Goal: Task Accomplishment & Management: Complete application form

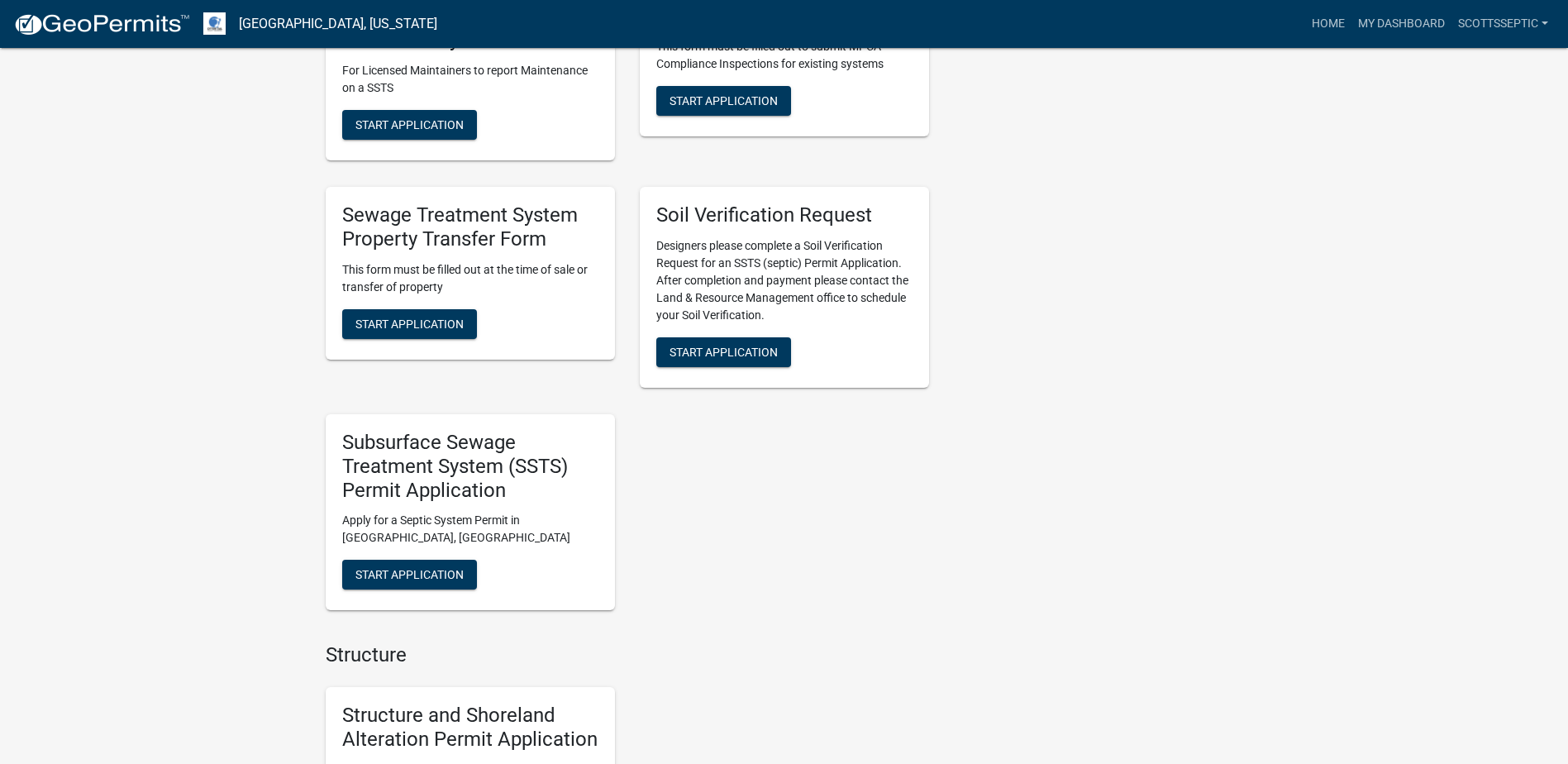
scroll to position [1323, 0]
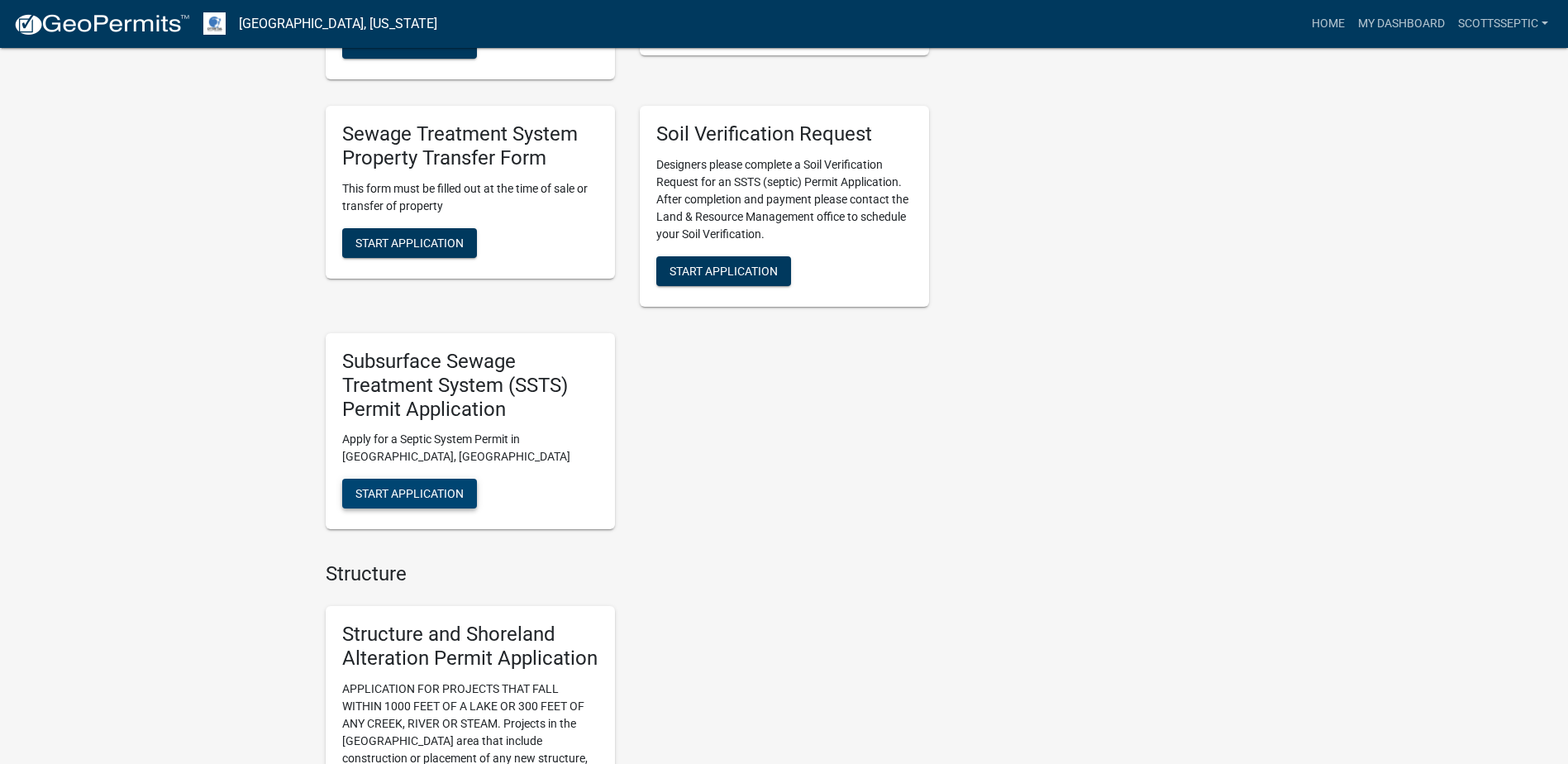
click at [430, 492] on span "Start Application" at bounding box center [409, 493] width 108 height 13
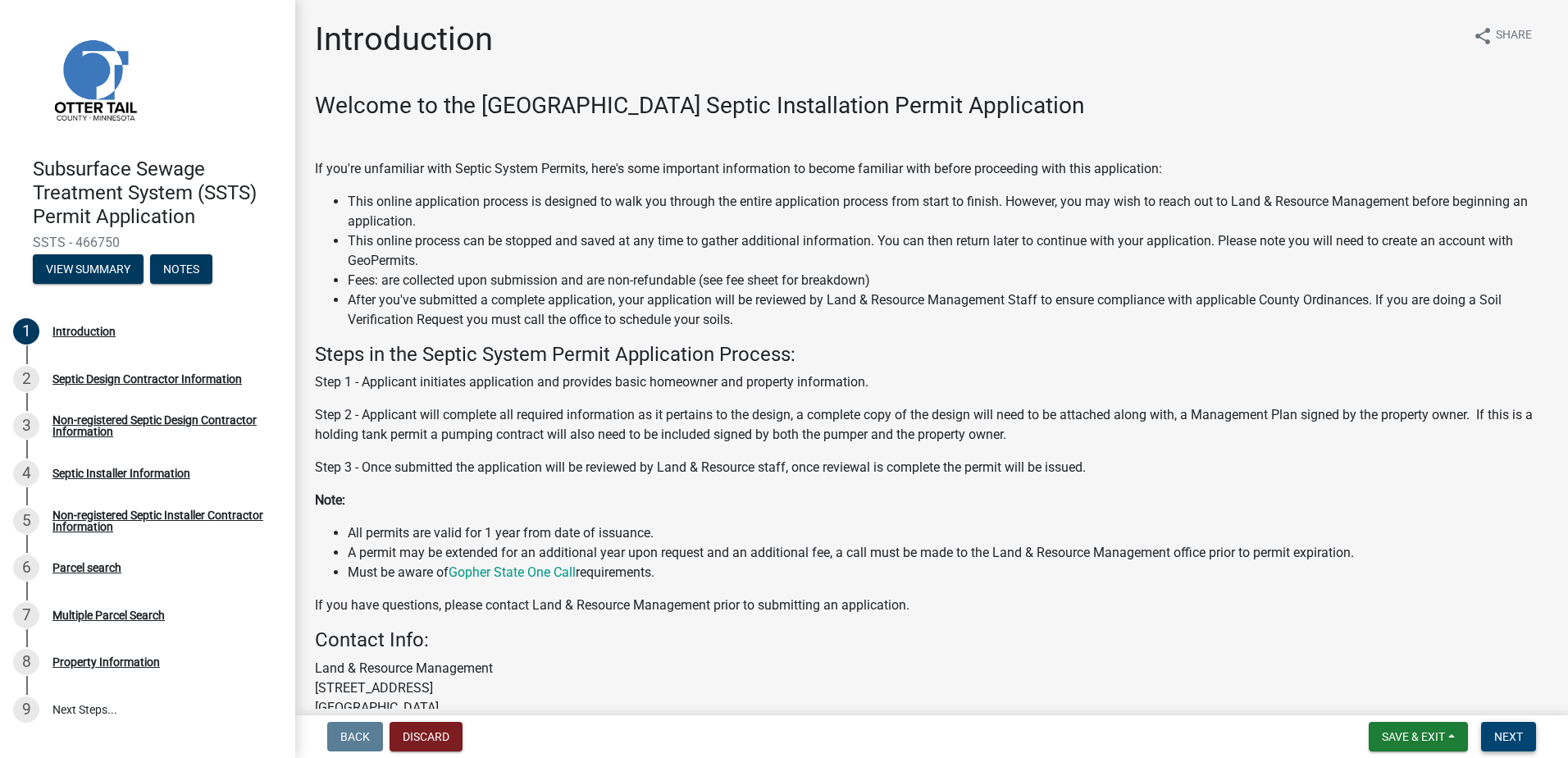
click at [1500, 739] on span "Next" at bounding box center [1508, 737] width 29 height 13
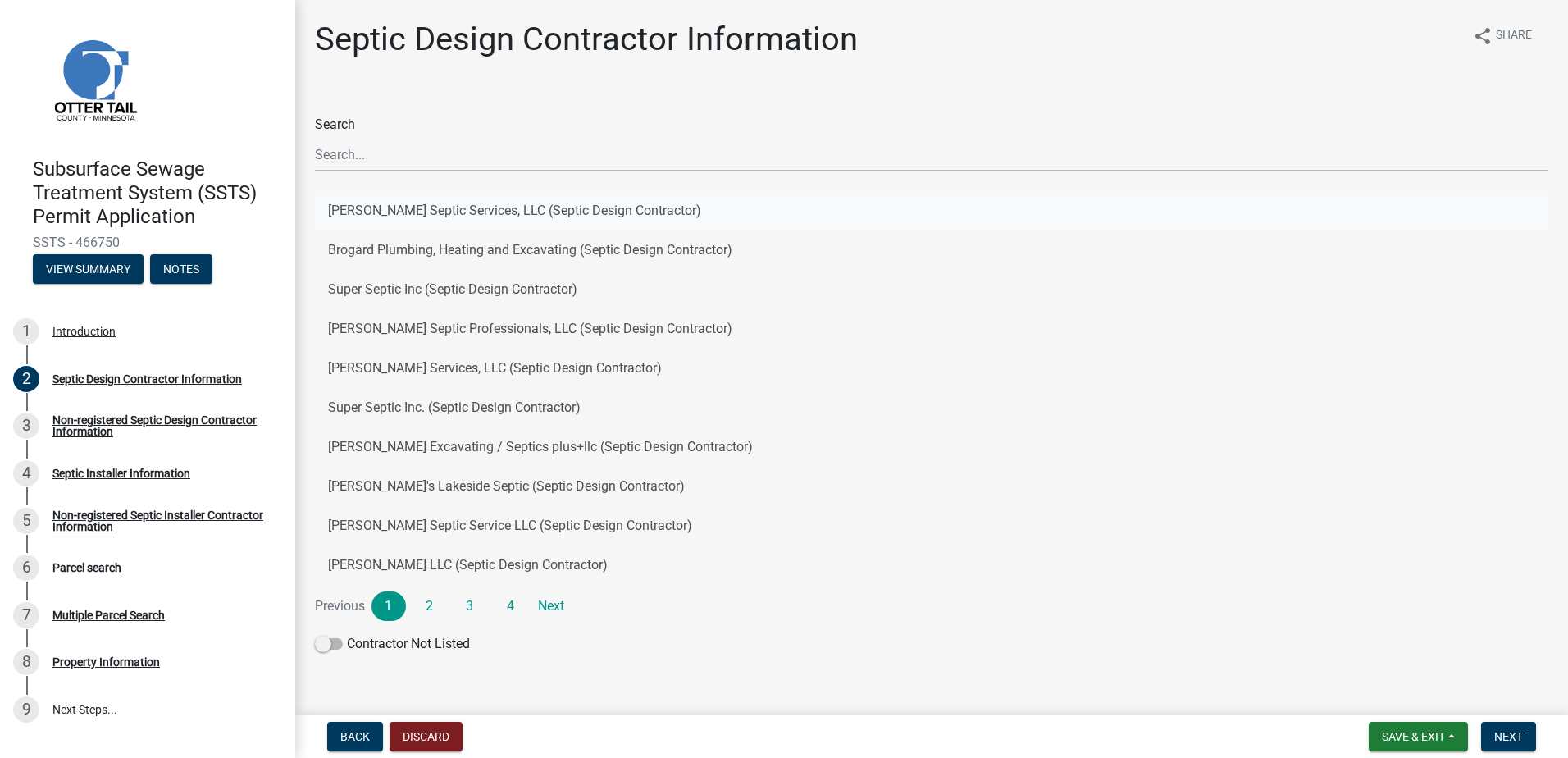
click at [408, 207] on button "Scott's Septic Services, LLC (Septic Design Contractor)" at bounding box center [931, 211] width 1233 height 40
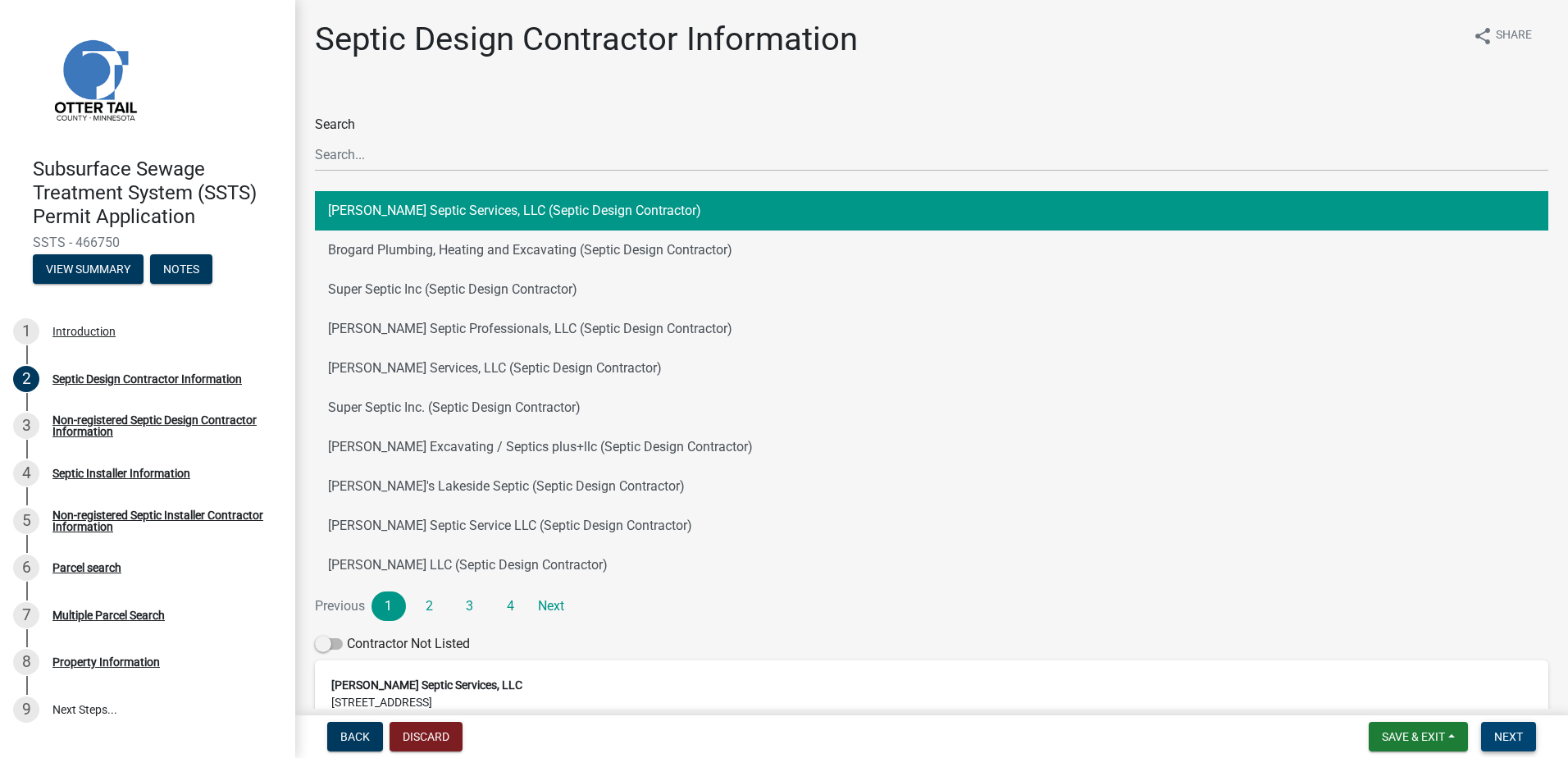
click at [1509, 741] on span "Next" at bounding box center [1508, 737] width 29 height 13
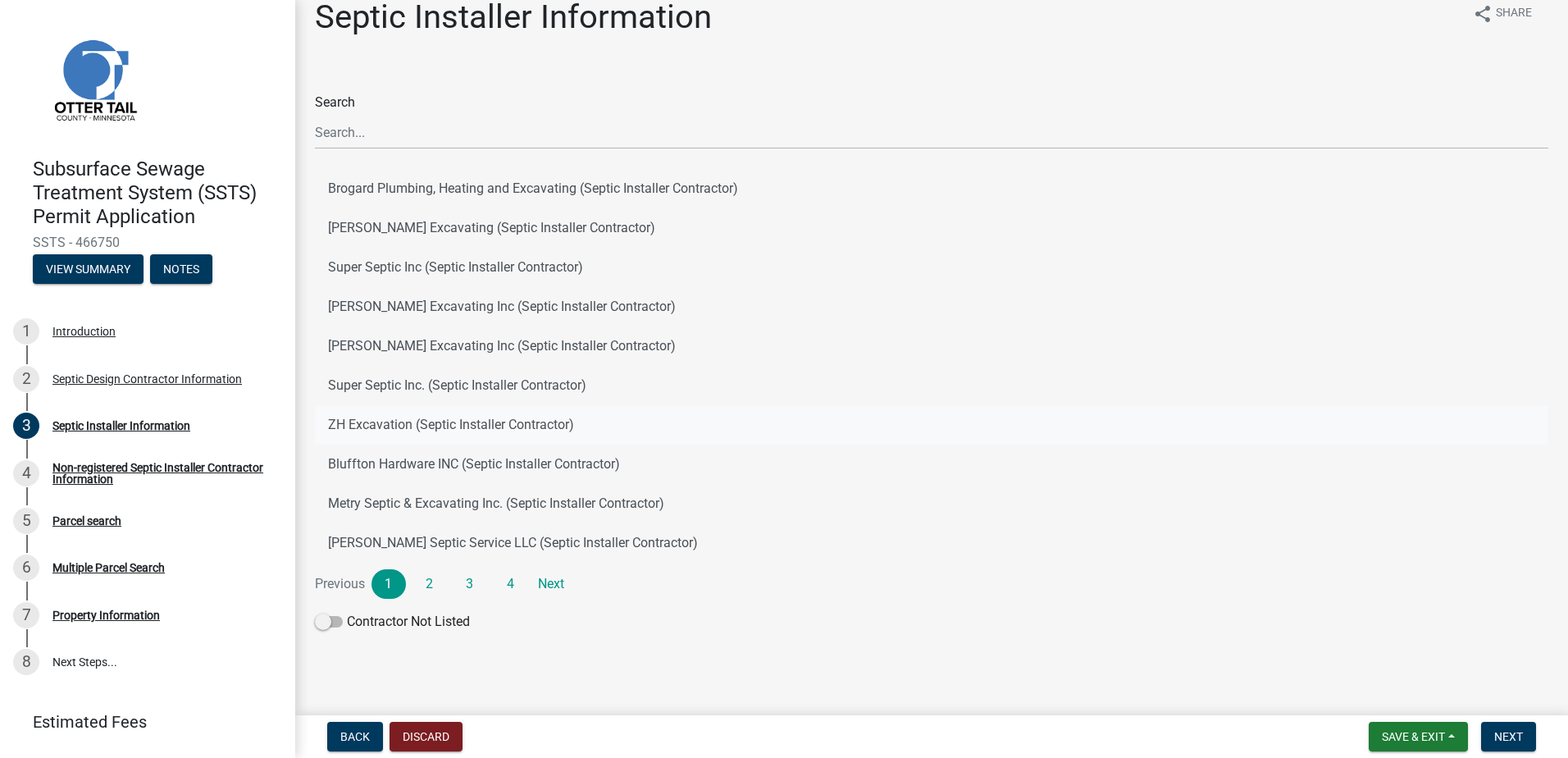
scroll to position [29, 0]
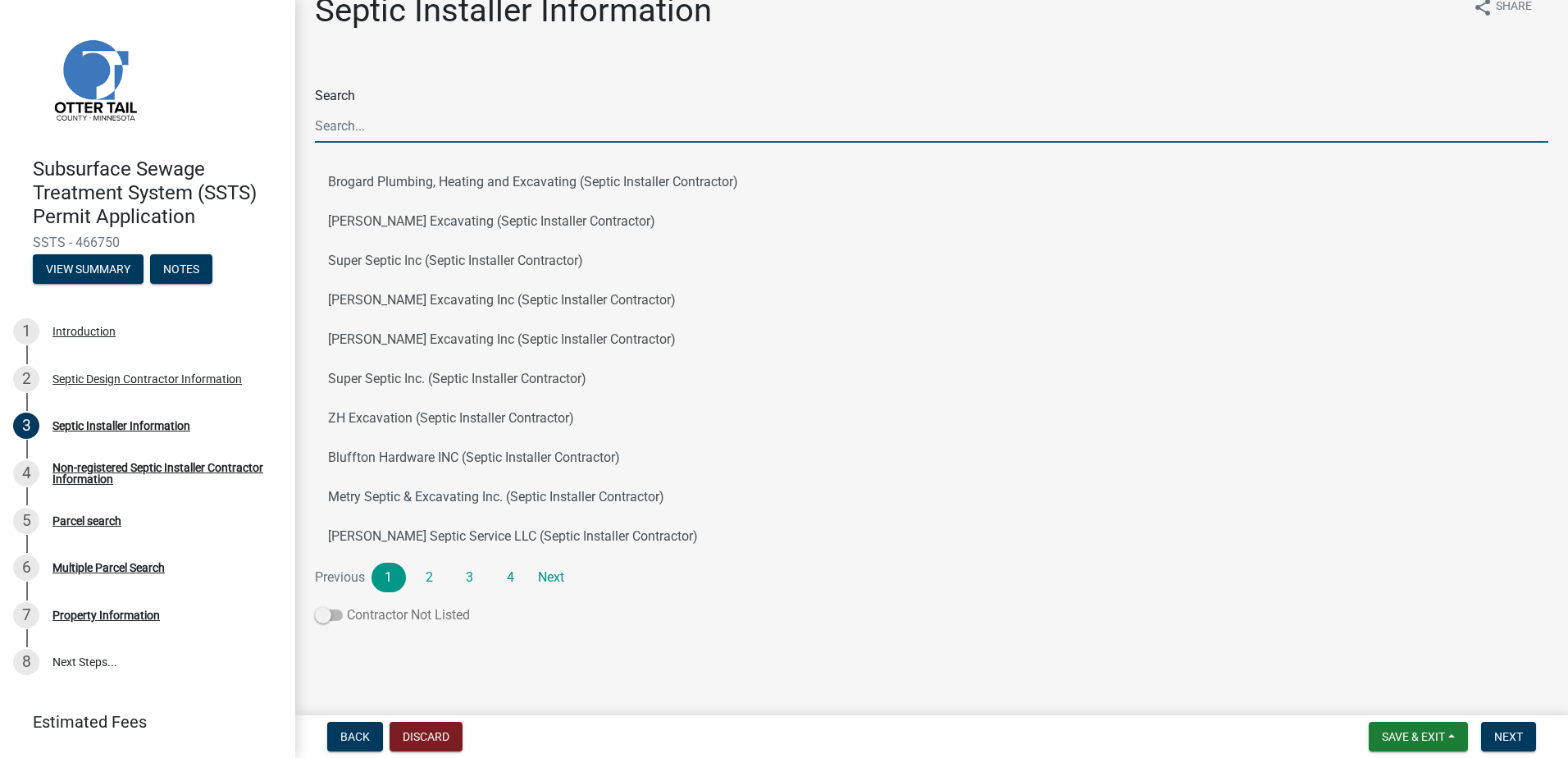
click at [327, 618] on span at bounding box center [328, 615] width 28 height 11
click at [347, 605] on input "Contractor Not Listed" at bounding box center [347, 605] width 0 height 0
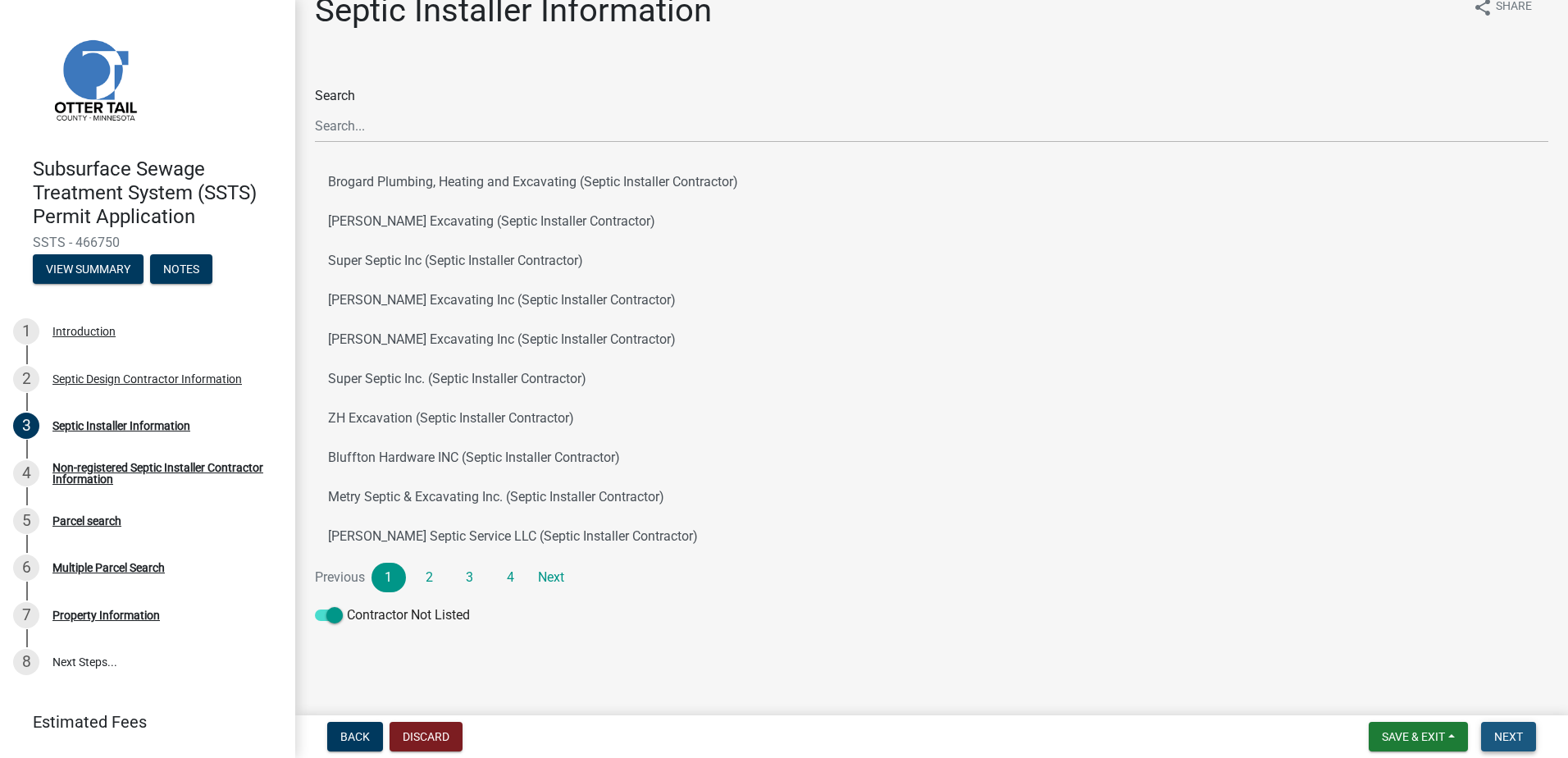
click at [1512, 730] on span "Next" at bounding box center [1508, 737] width 29 height 13
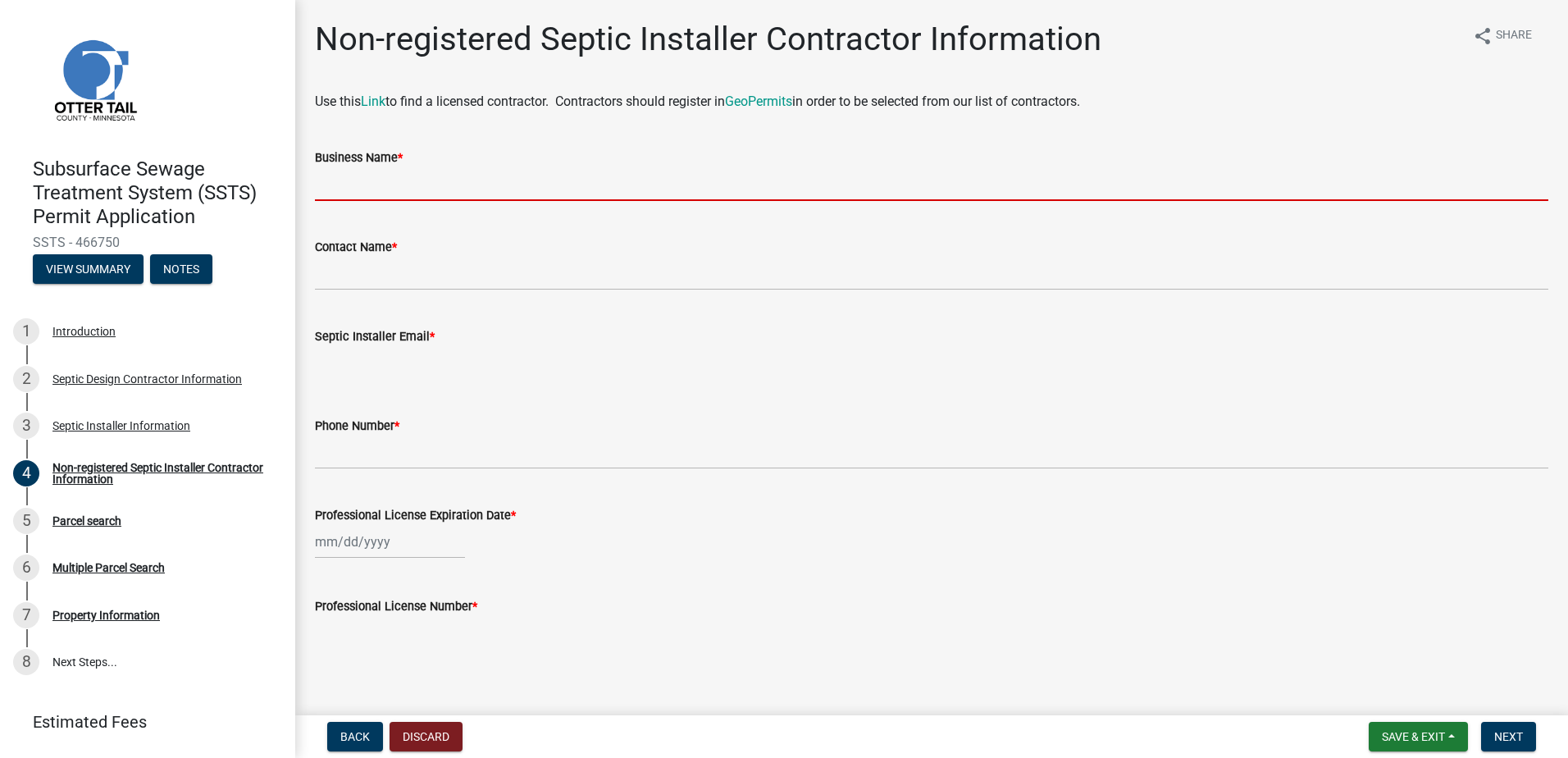
click at [357, 197] on input "Business Name *" at bounding box center [931, 184] width 1233 height 33
click at [338, 186] on input "Business Name *" at bounding box center [931, 184] width 1233 height 33
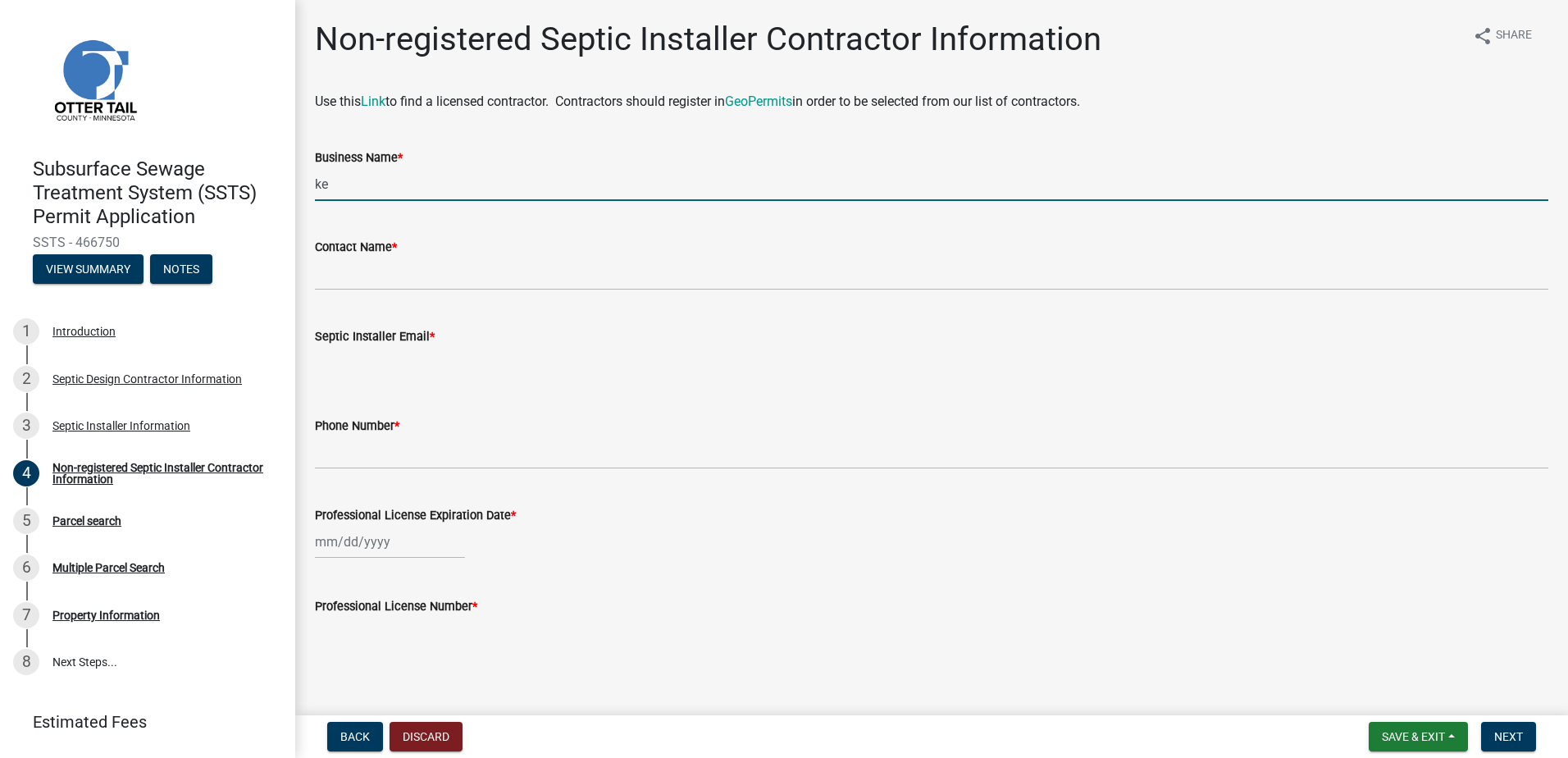
type input "k"
type input "[PERSON_NAME] LLC"
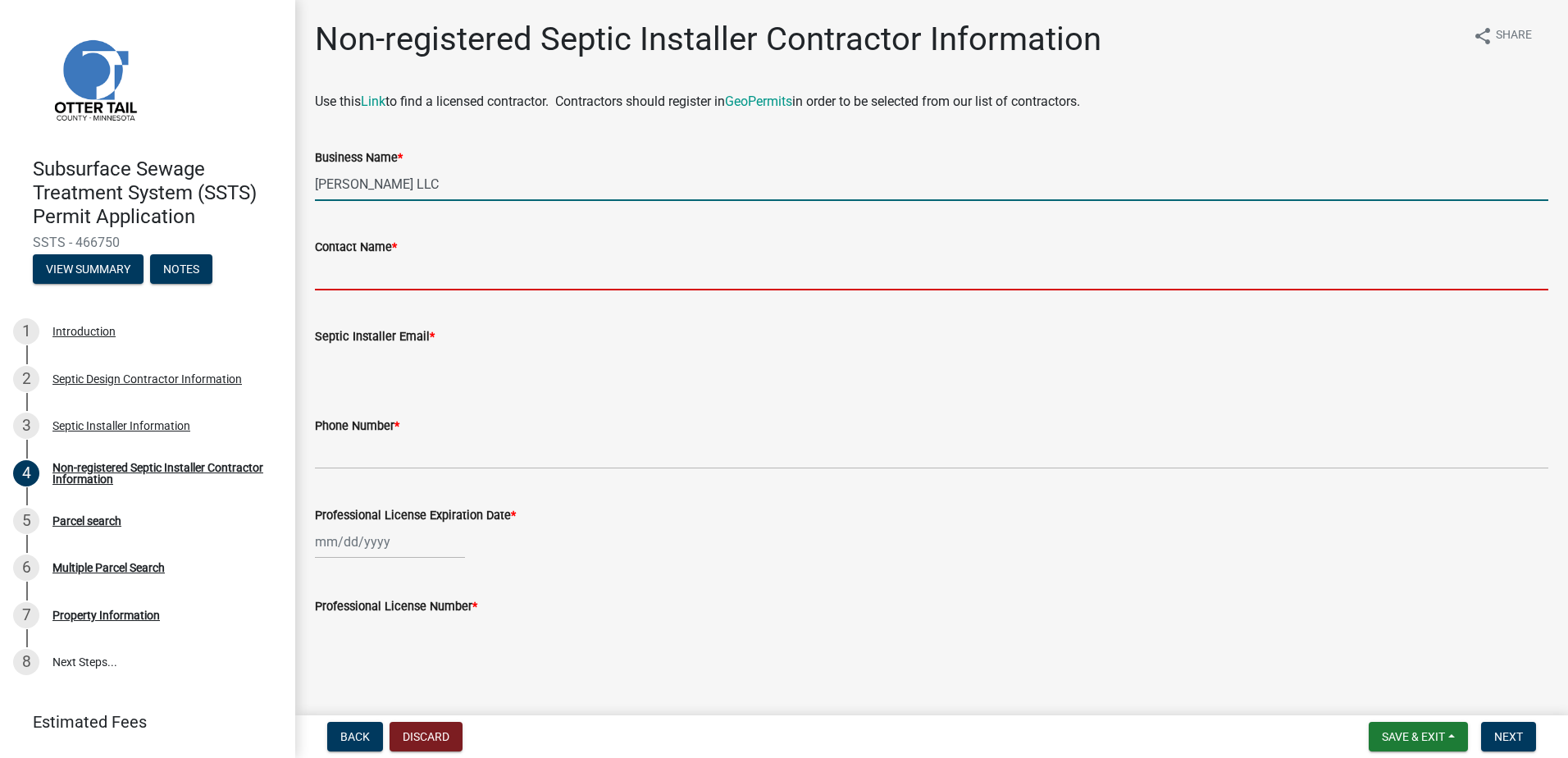
click at [335, 276] on input "Contact Name *" at bounding box center [931, 273] width 1233 height 33
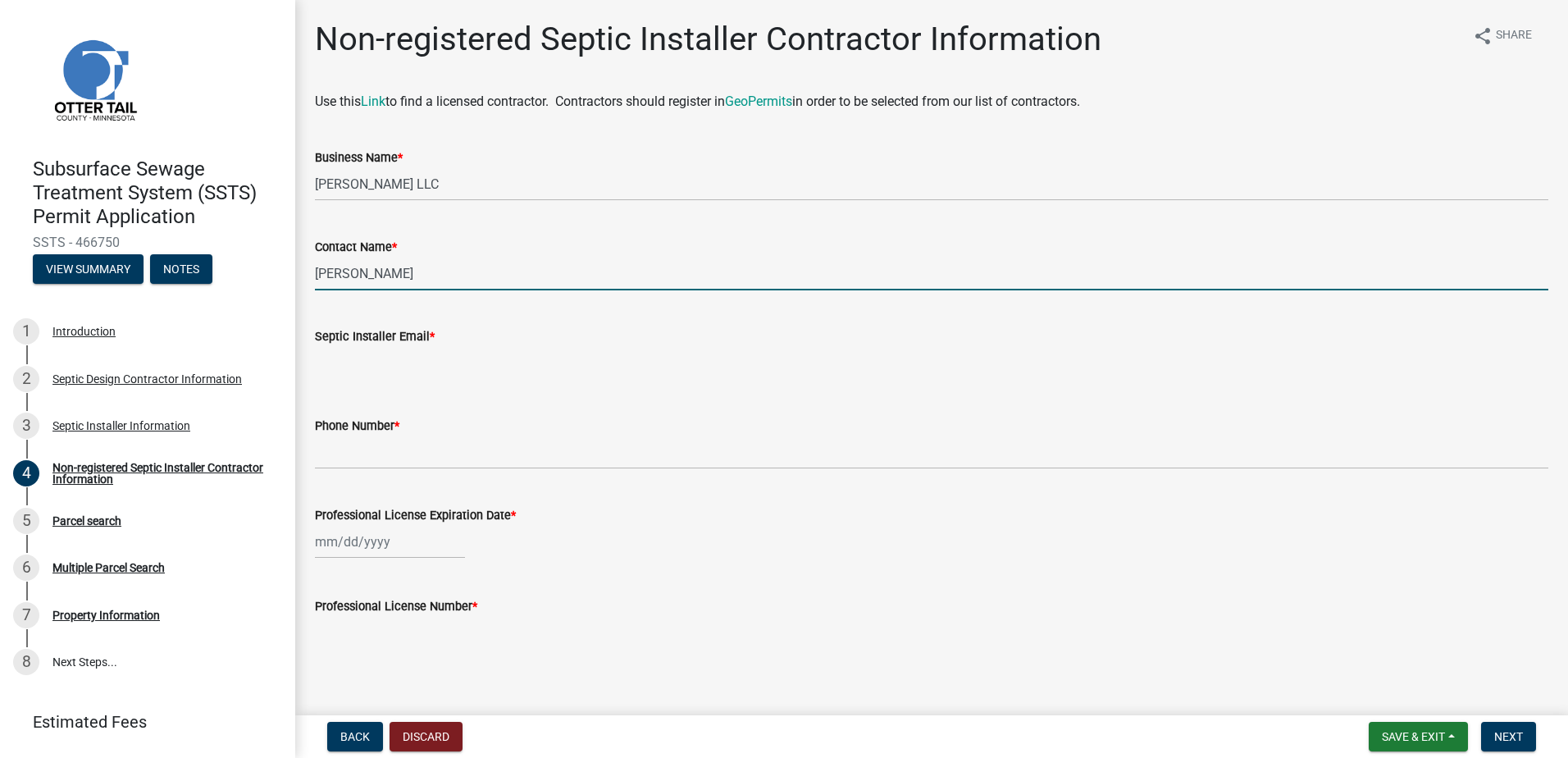
type input "[PERSON_NAME]"
drag, startPoint x: 326, startPoint y: 365, endPoint x: 336, endPoint y: 370, distance: 11.2
click at [326, 365] on input "Septic Installer Email *" at bounding box center [931, 363] width 1233 height 33
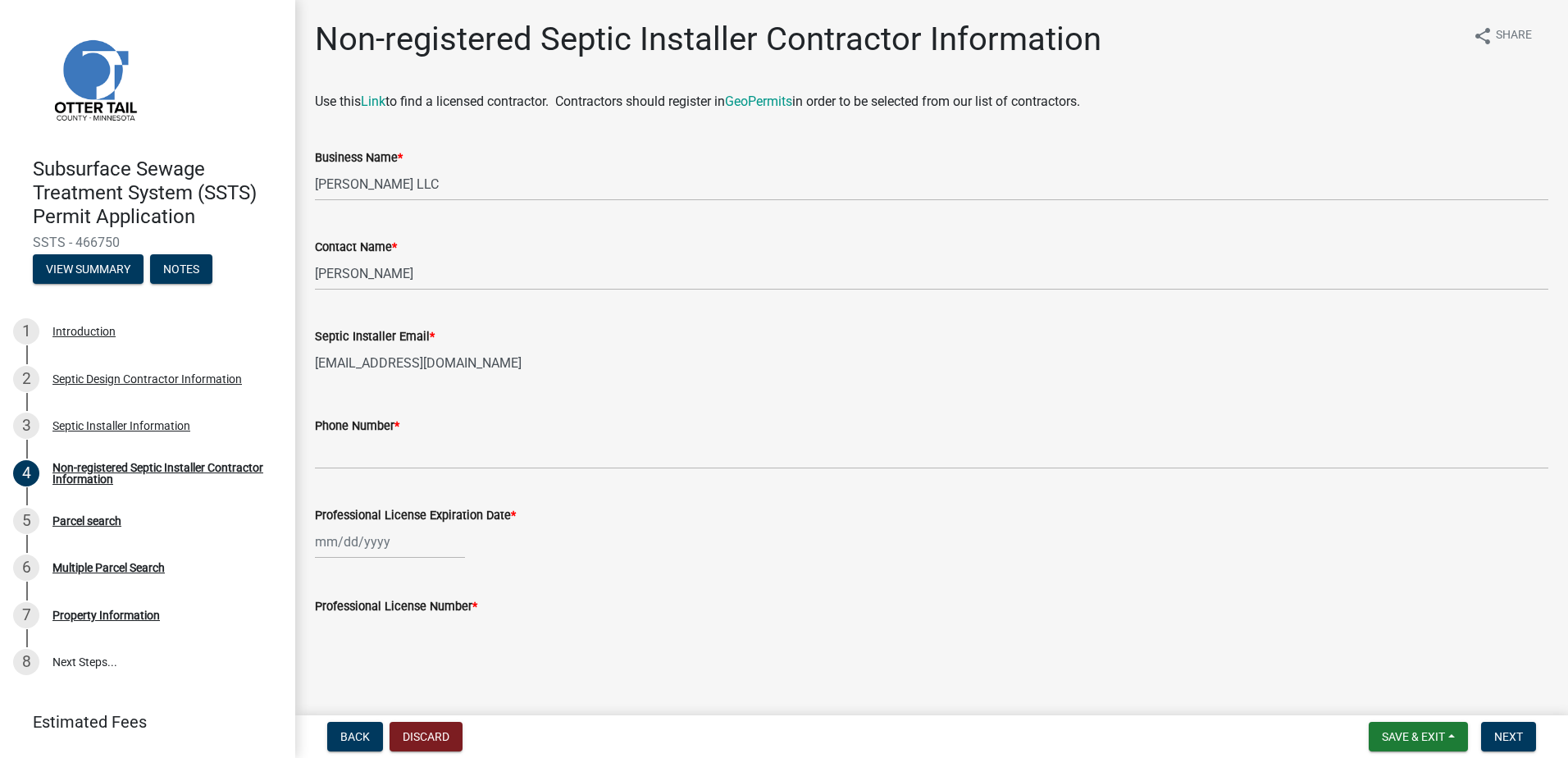
type input "[EMAIL_ADDRESS][DOMAIN_NAME]"
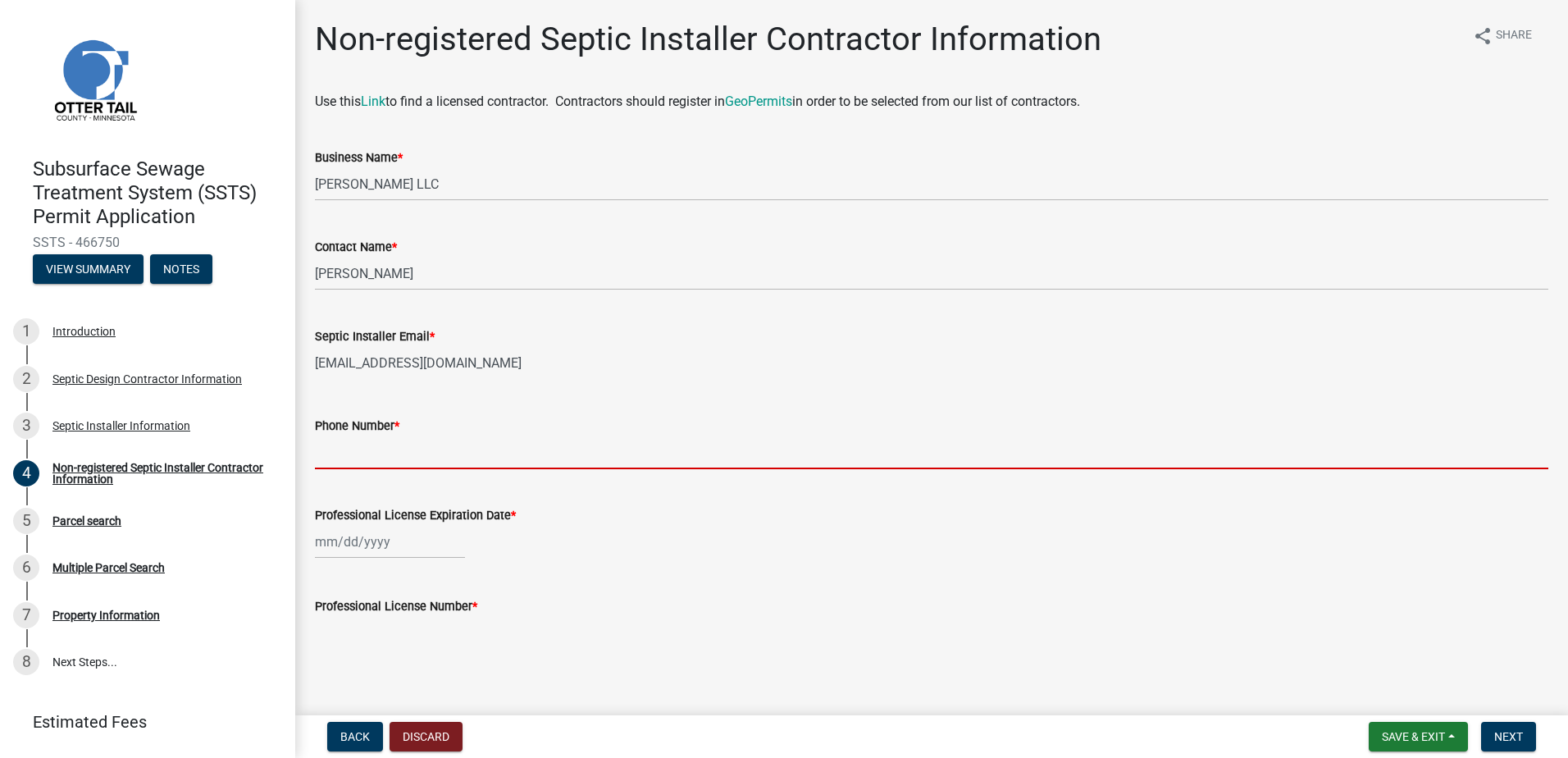
click at [319, 452] on input "Phone Number *" at bounding box center [931, 453] width 1233 height 33
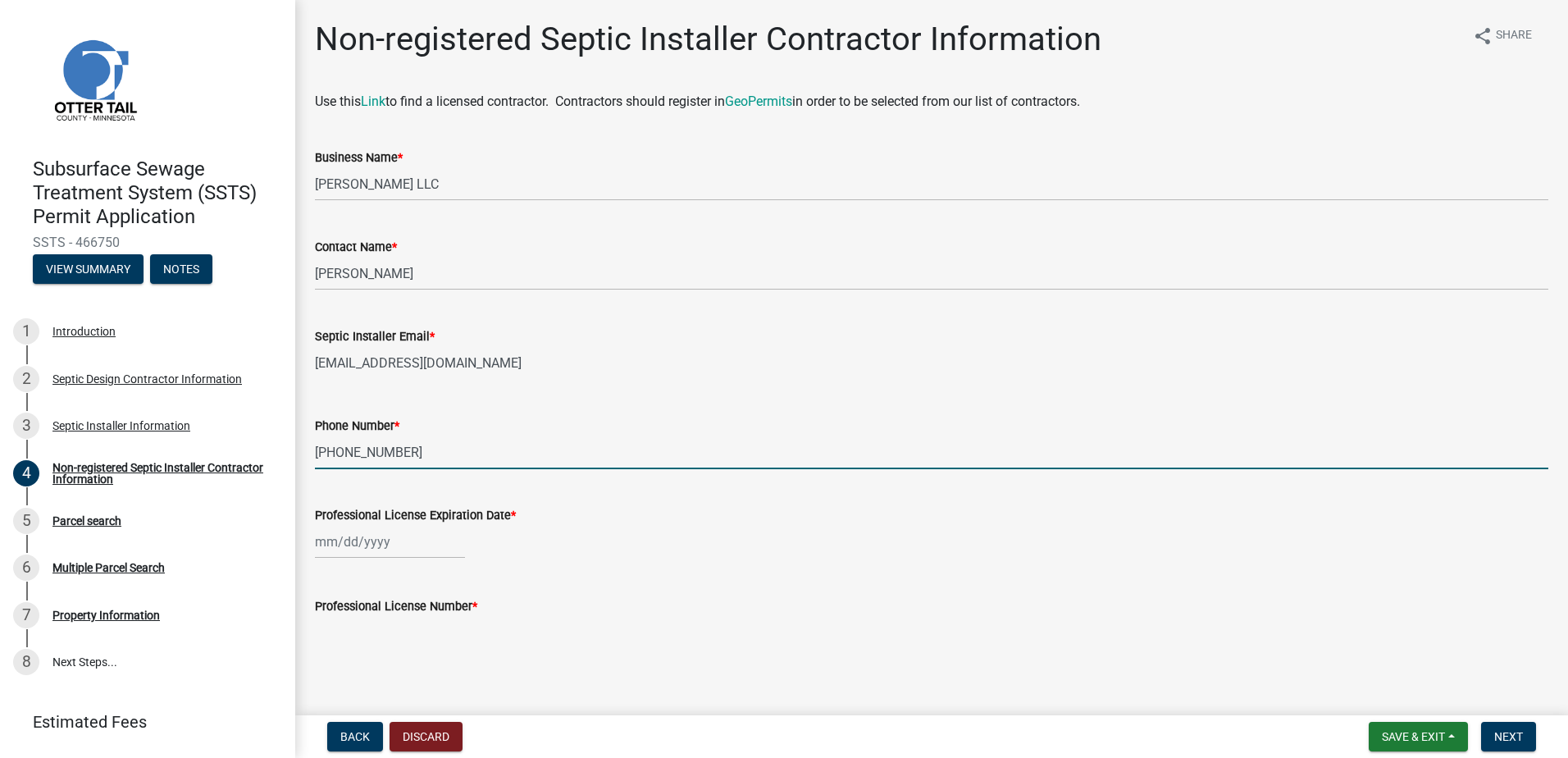
type input "[PHONE_NUMBER]"
select select "8"
select select "2025"
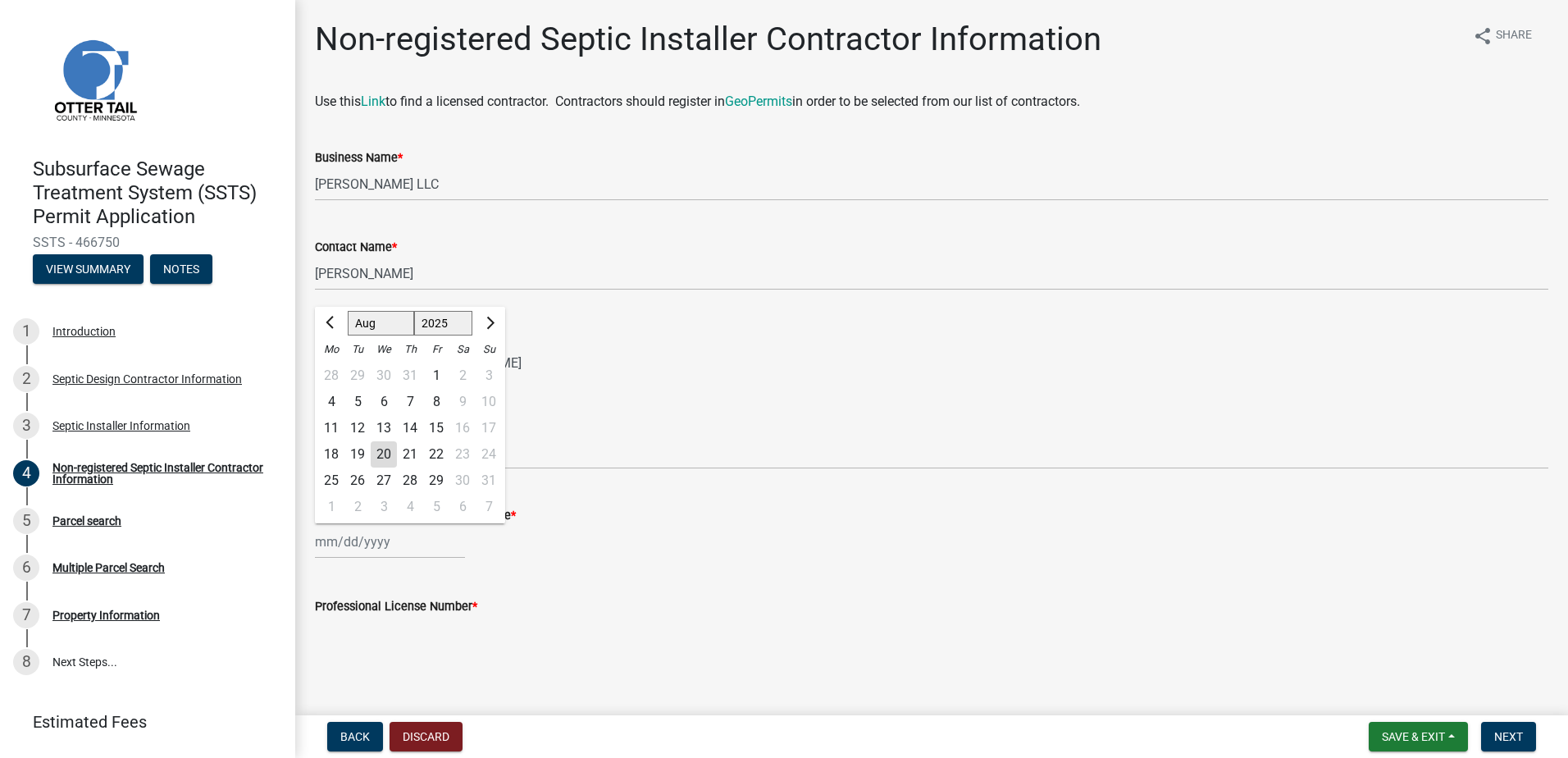
click at [341, 549] on div "Jan Feb Mar Apr May Jun Jul Aug Sep Oct Nov Dec 1525 1526 1527 1528 1529 1530 1…" at bounding box center [389, 541] width 150 height 33
click at [494, 328] on button "Next month" at bounding box center [488, 323] width 19 height 26
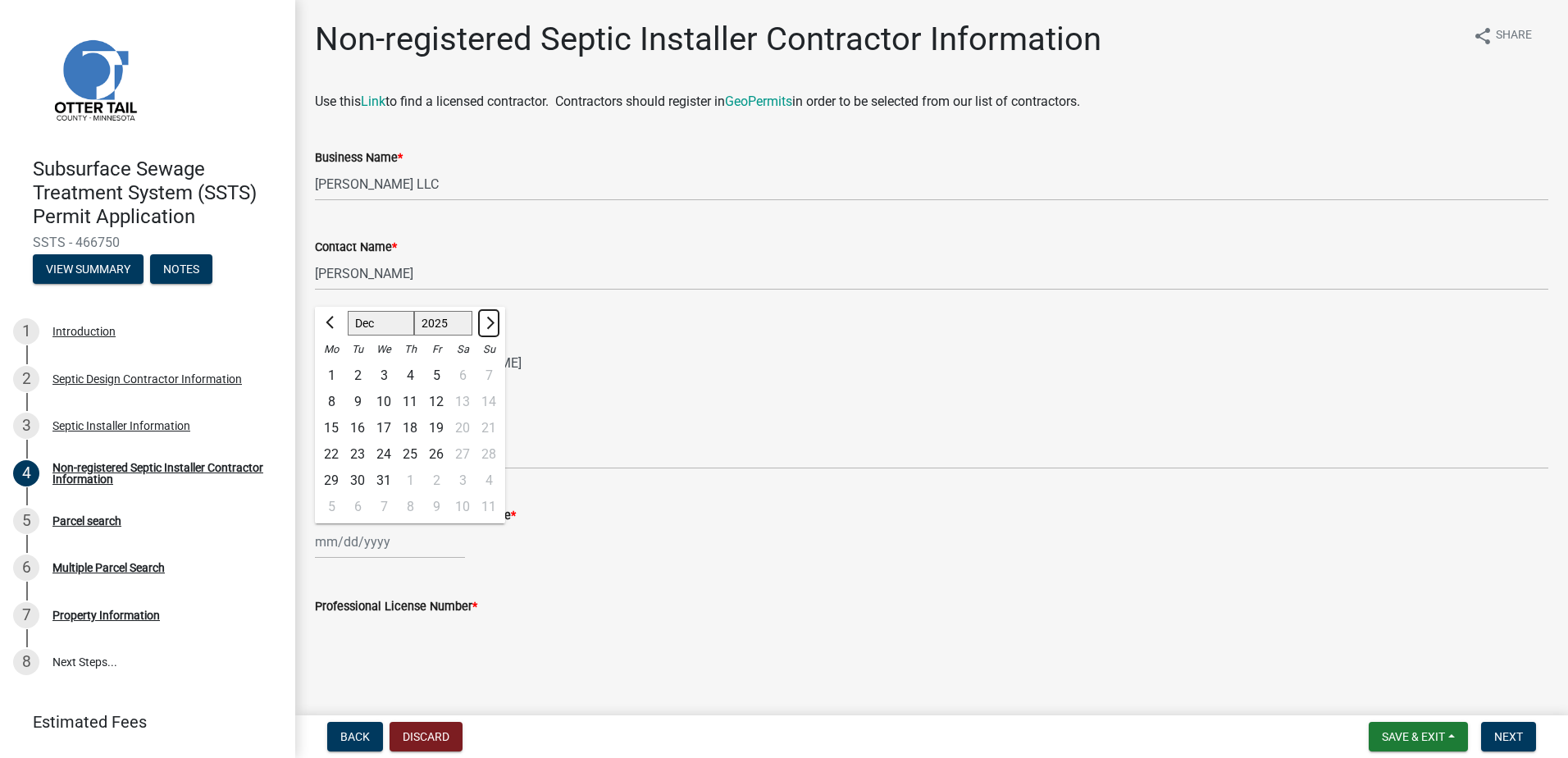
click at [494, 328] on button "Next month" at bounding box center [488, 323] width 19 height 26
select select "1"
select select "2026"
click at [494, 328] on button "Next month" at bounding box center [488, 323] width 19 height 26
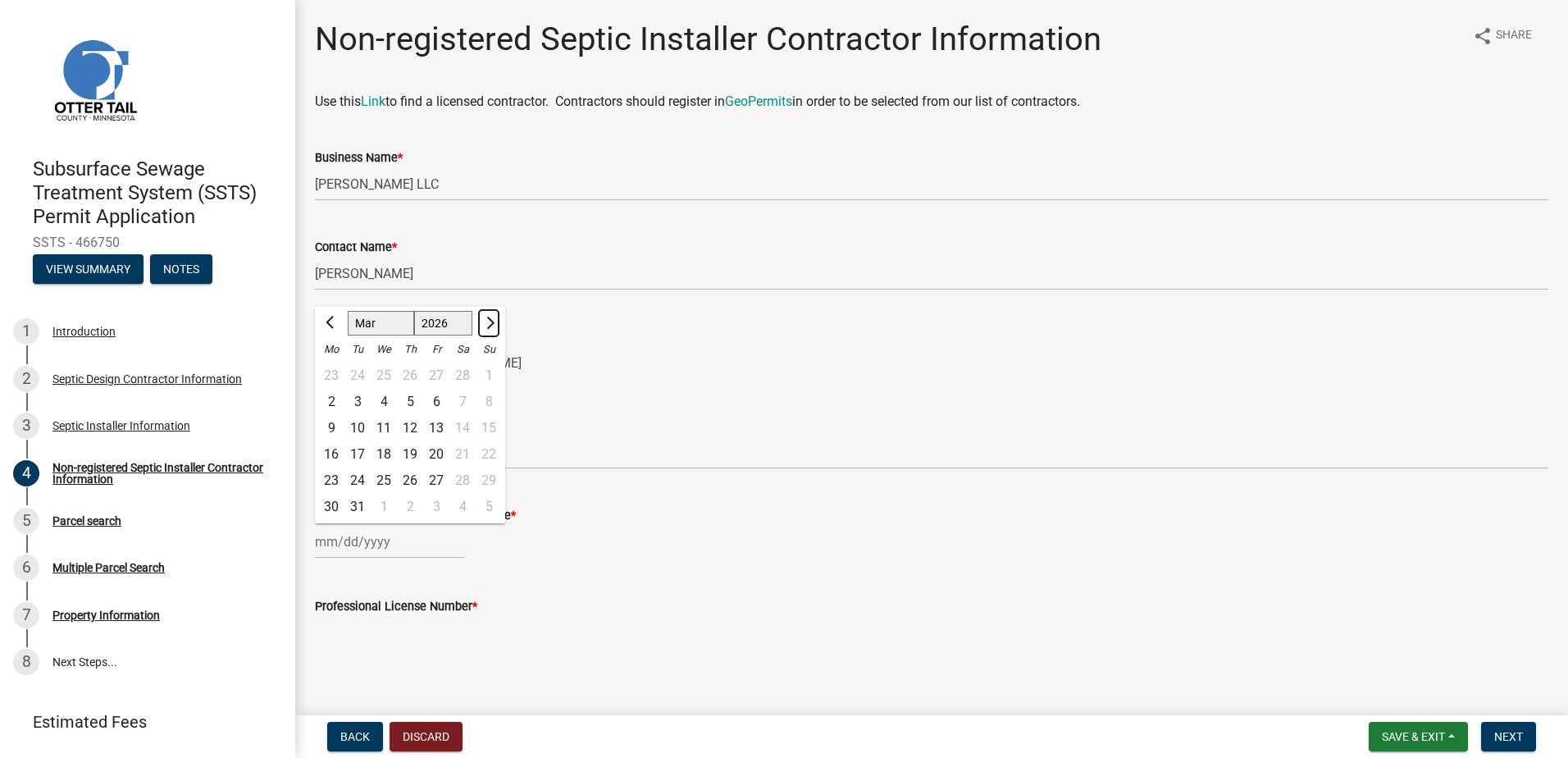
click at [494, 328] on button "Next month" at bounding box center [488, 323] width 19 height 26
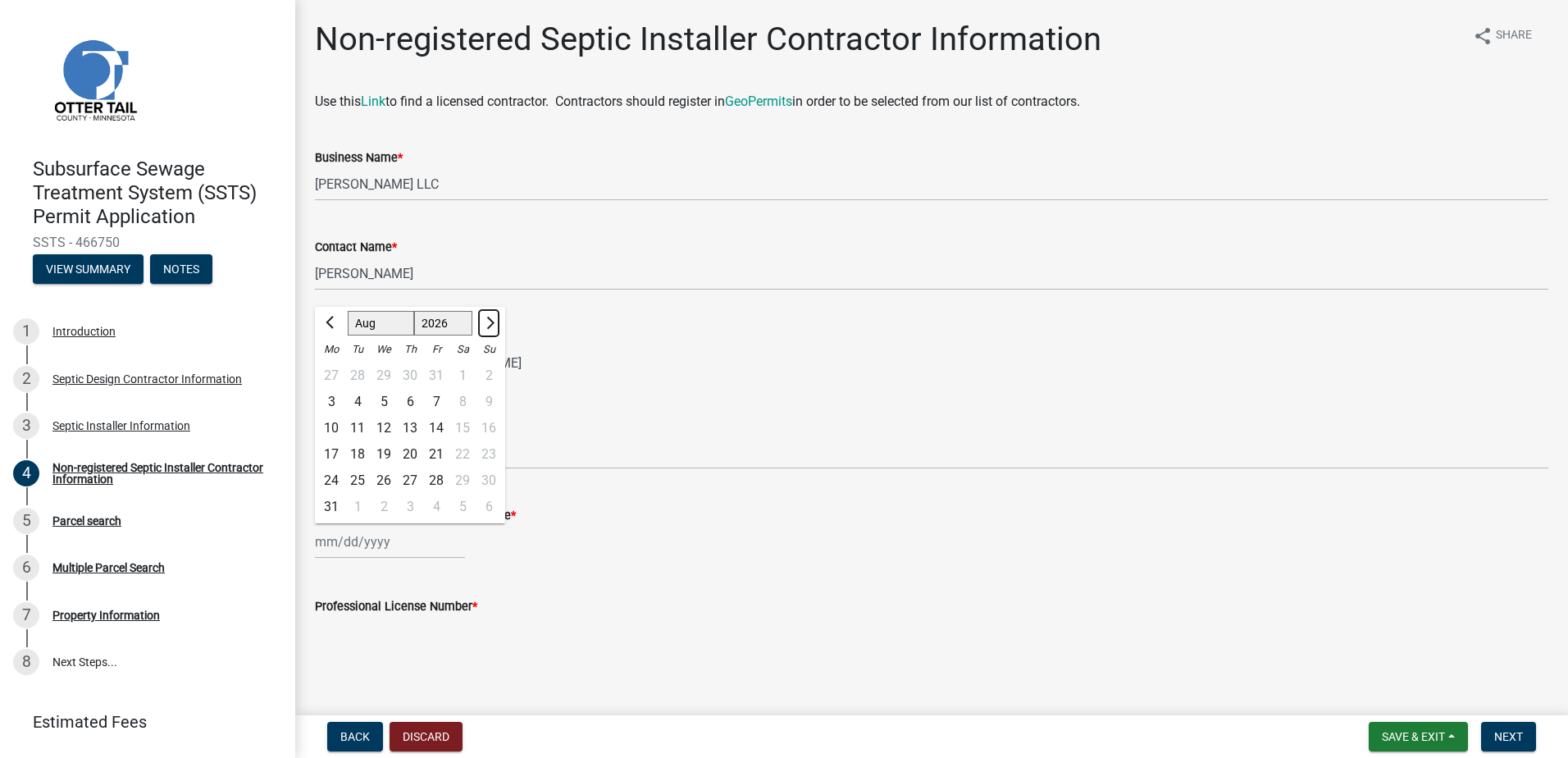
click at [494, 328] on button "Next month" at bounding box center [488, 323] width 19 height 26
click at [331, 320] on span "Previous month" at bounding box center [331, 322] width 12 height 12
click at [330, 320] on span "Previous month" at bounding box center [331, 322] width 12 height 12
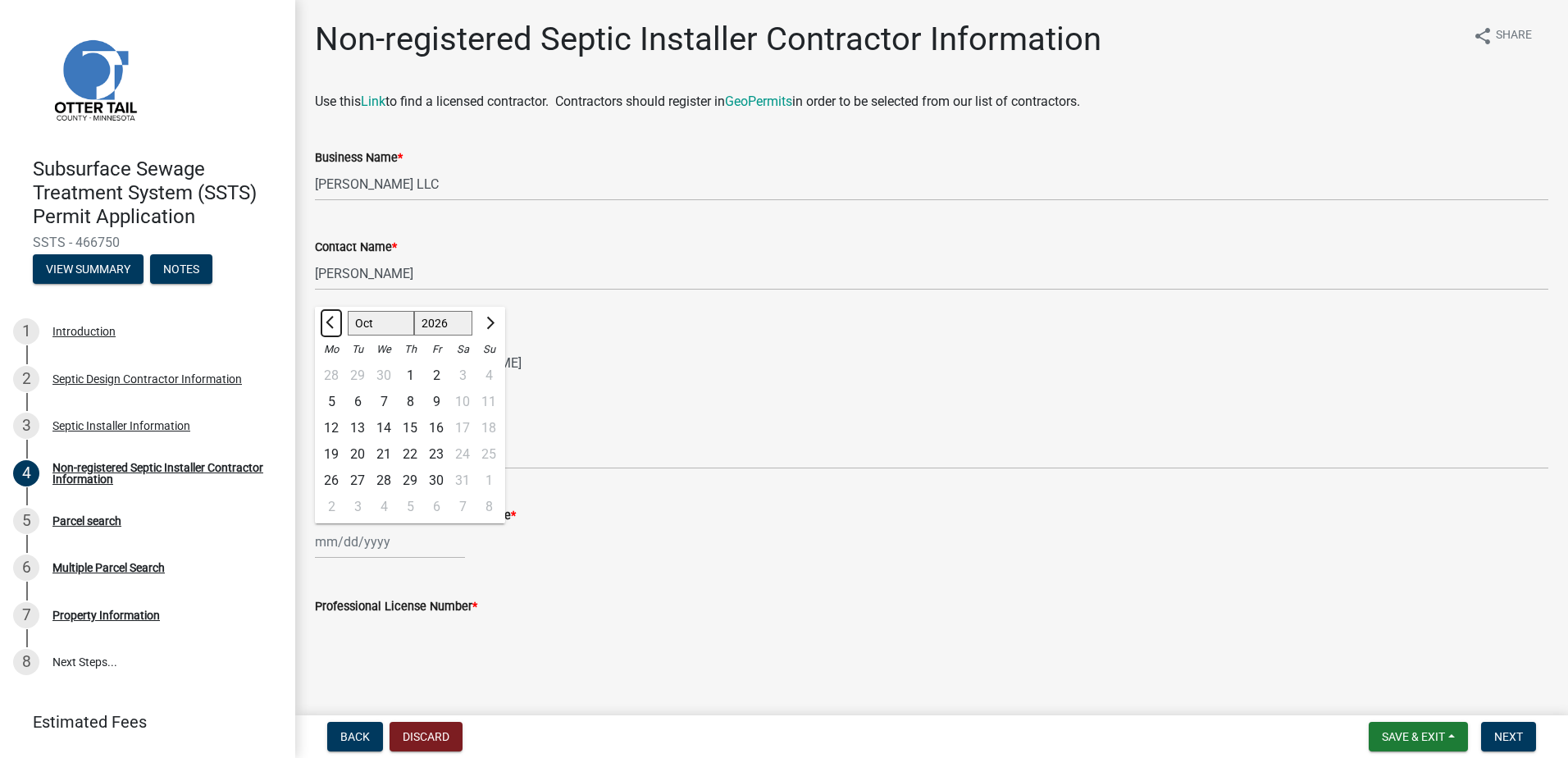
select select "9"
click at [432, 454] on div "25" at bounding box center [436, 454] width 26 height 26
type input "[DATE]"
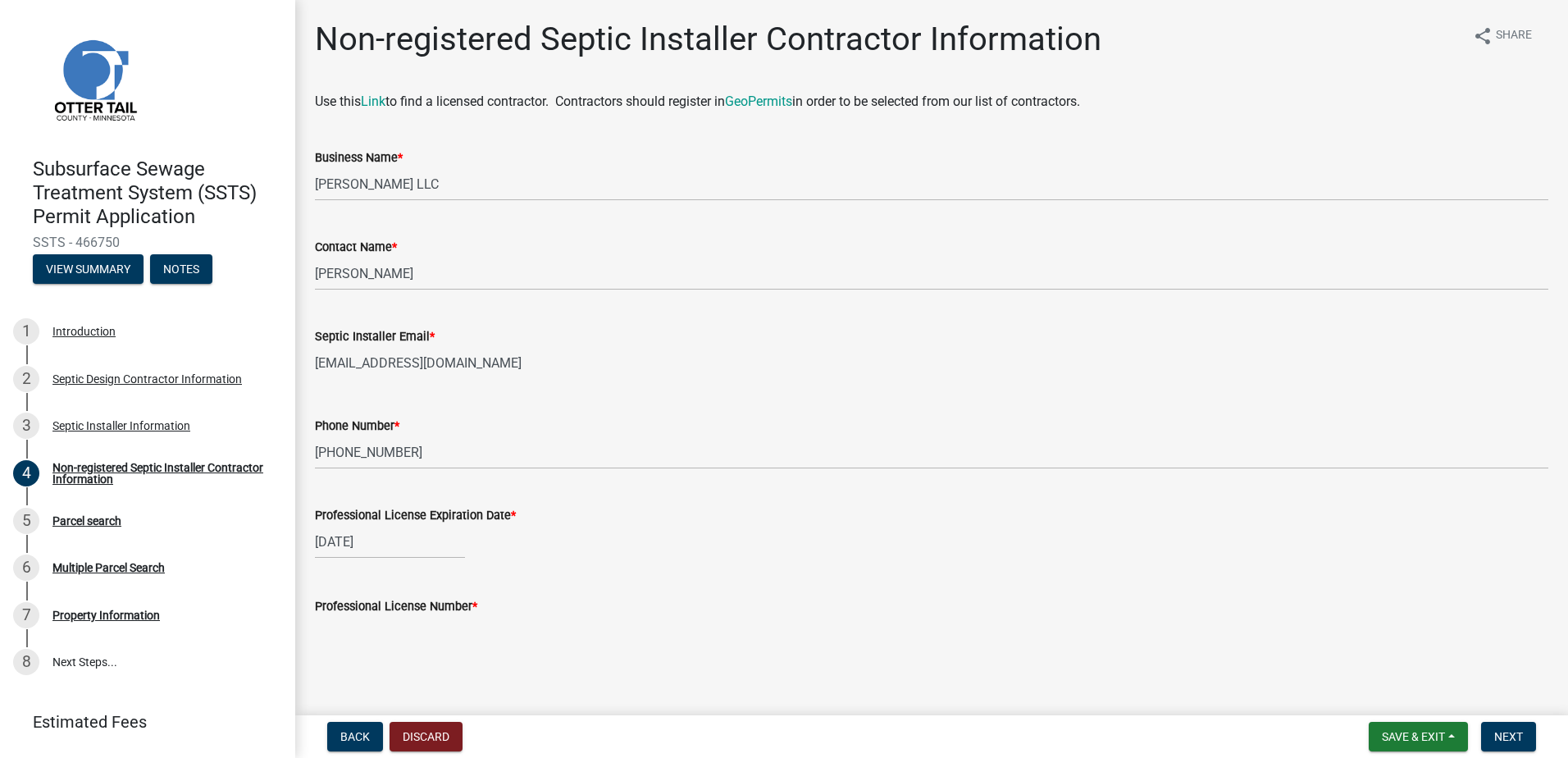
click at [350, 633] on input "Professional License Number *" at bounding box center [931, 633] width 1233 height 33
type input "3345"
click at [1512, 739] on span "Next" at bounding box center [1508, 737] width 29 height 13
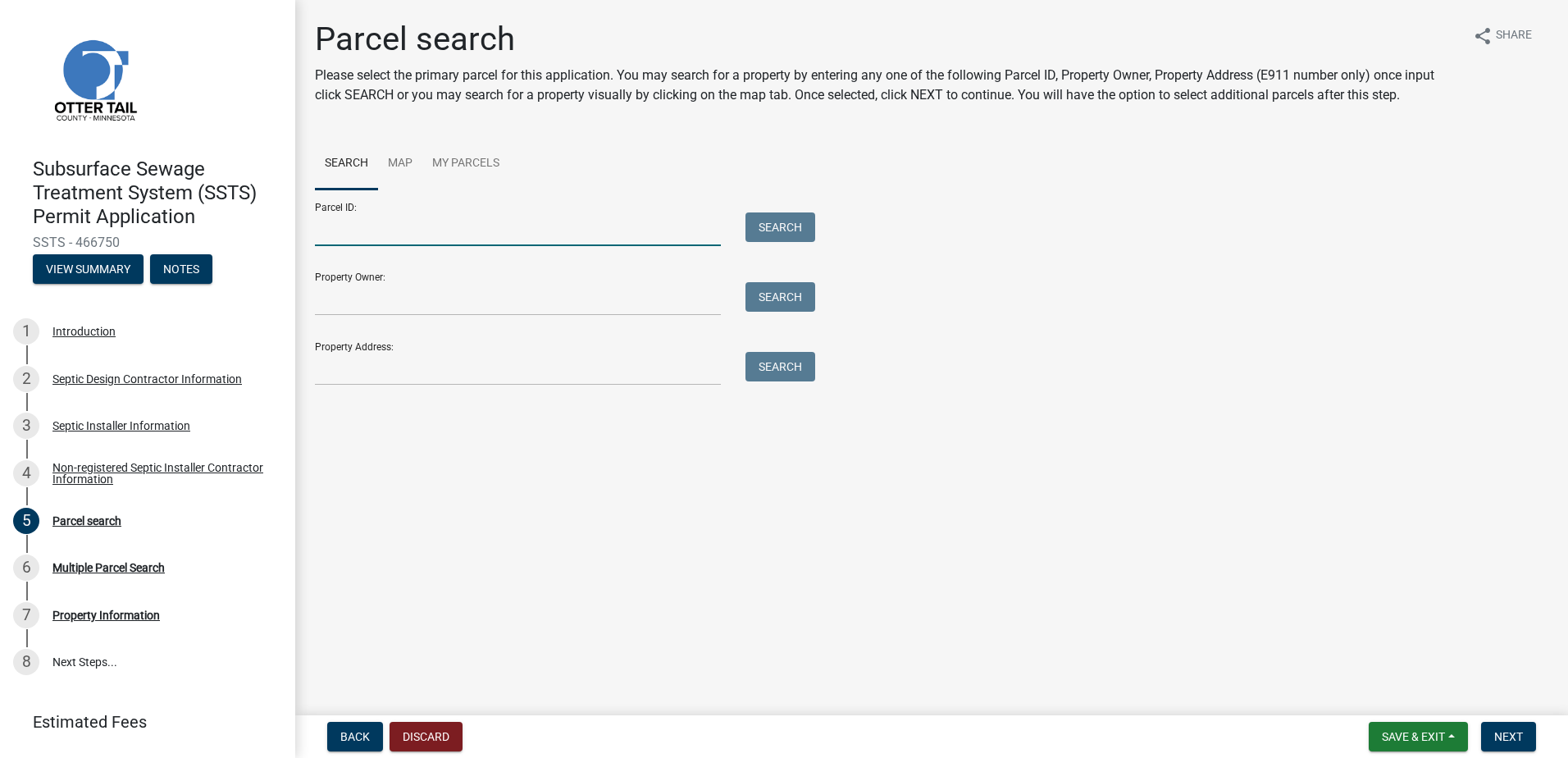
drag, startPoint x: 323, startPoint y: 234, endPoint x: 401, endPoint y: 218, distance: 79.6
click at [323, 234] on input "Parcel ID:" at bounding box center [517, 230] width 406 height 33
type input "23000240191900"
click at [786, 219] on button "Search" at bounding box center [780, 228] width 69 height 30
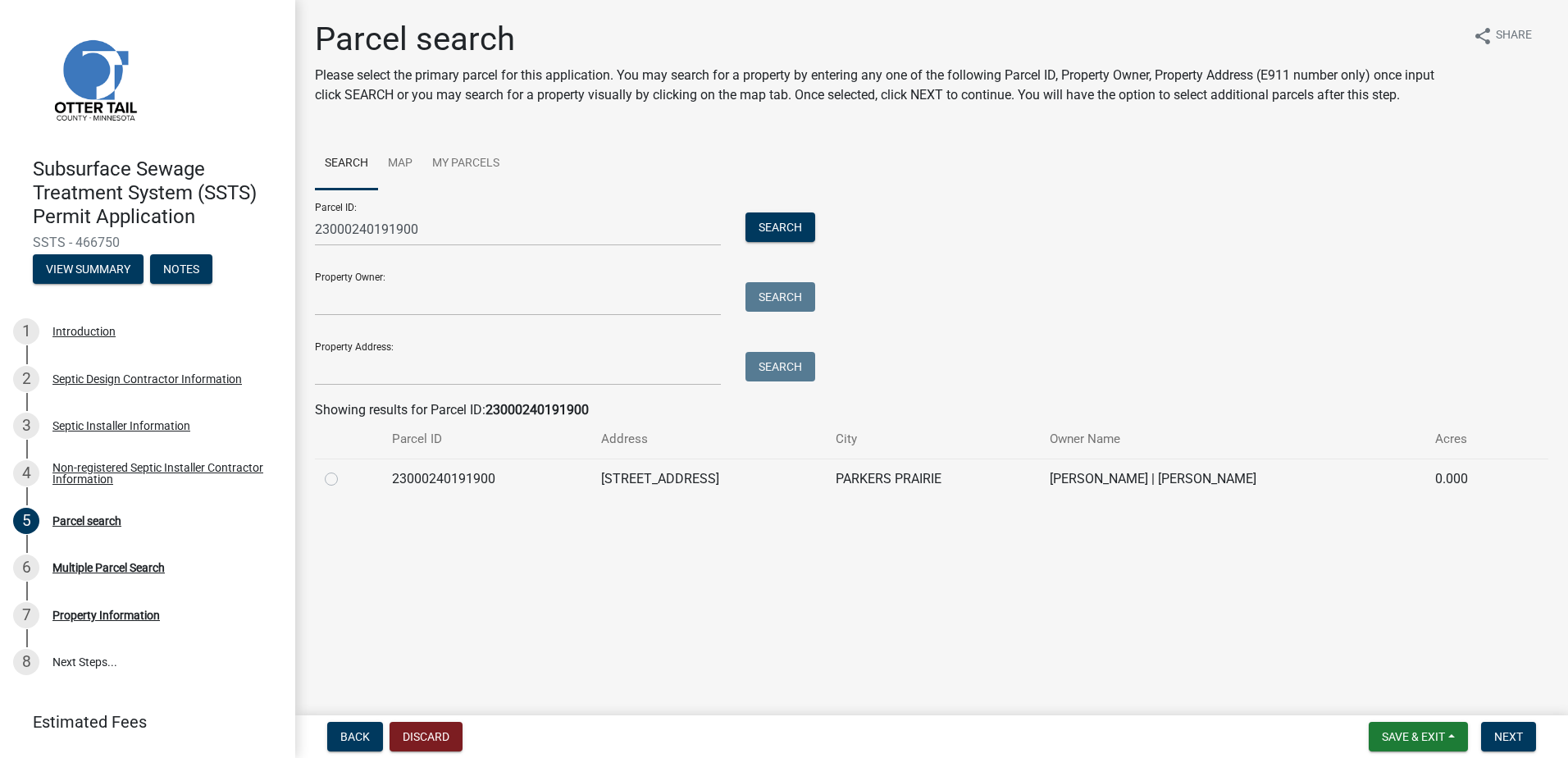
click at [344, 469] on label at bounding box center [344, 469] width 0 height 0
click at [344, 480] on input "radio" at bounding box center [350, 475] width 11 height 11
radio input "true"
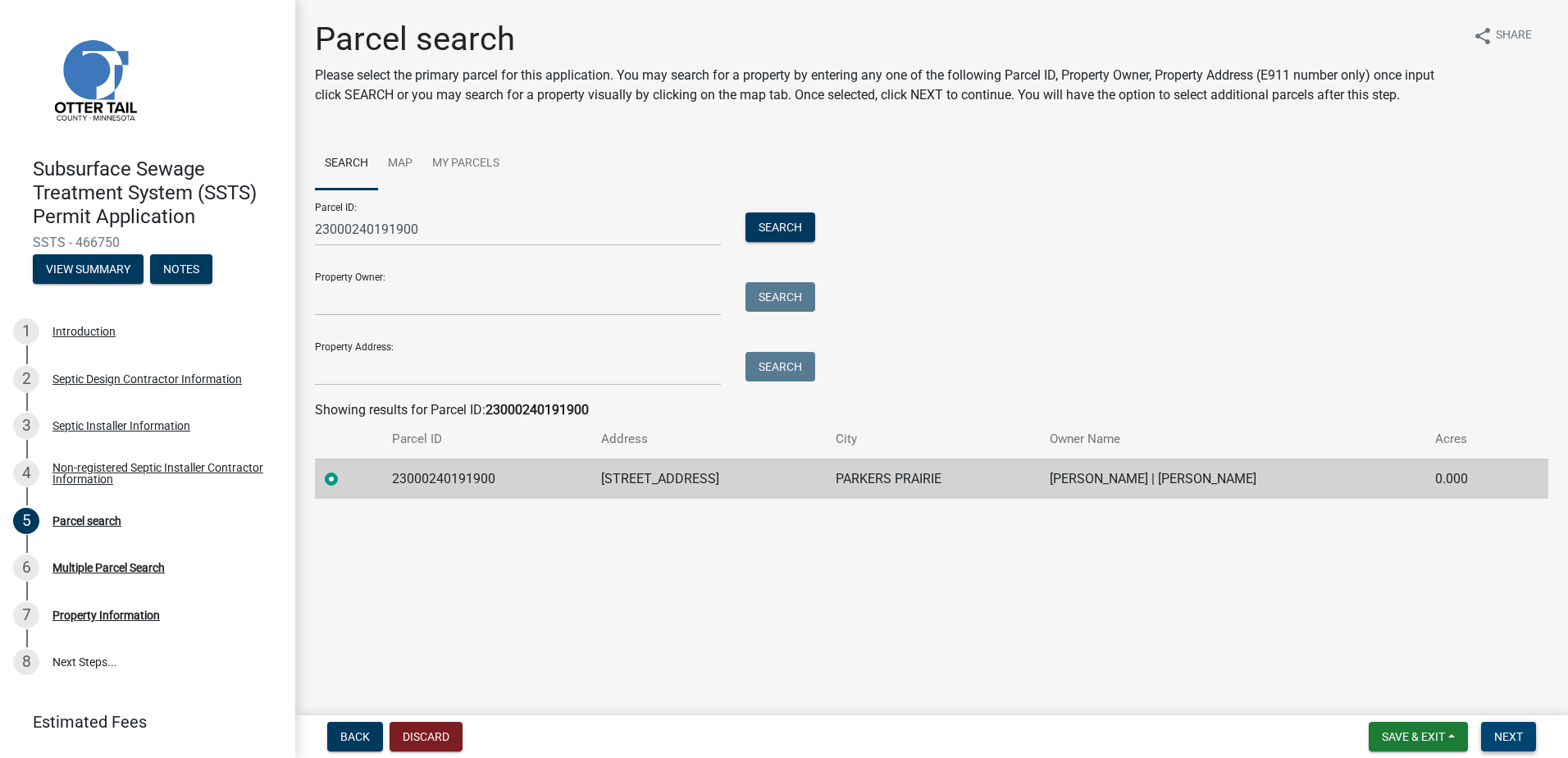
click at [1500, 737] on span "Next" at bounding box center [1508, 737] width 29 height 13
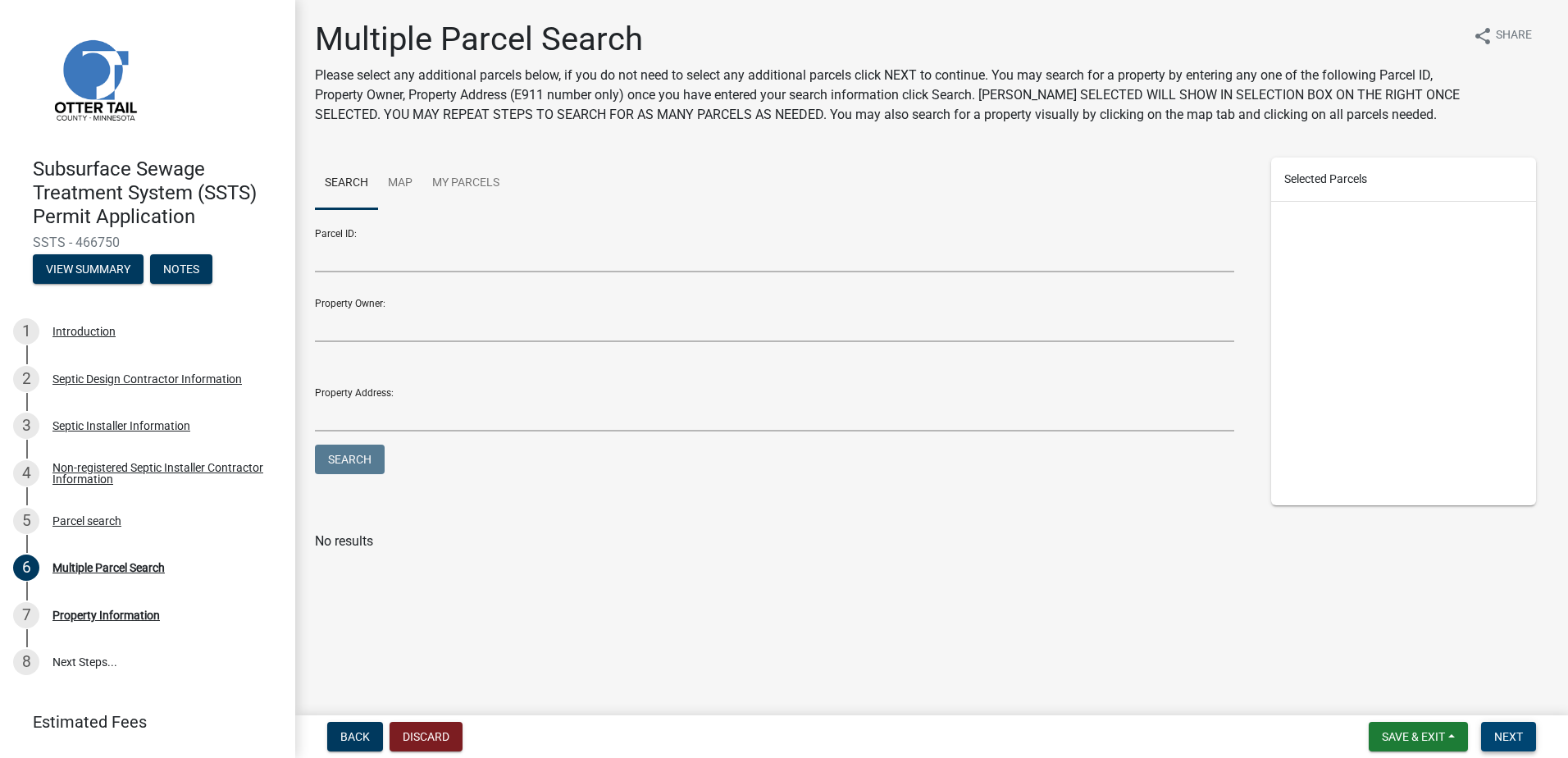
click at [1497, 733] on span "Next" at bounding box center [1508, 737] width 29 height 13
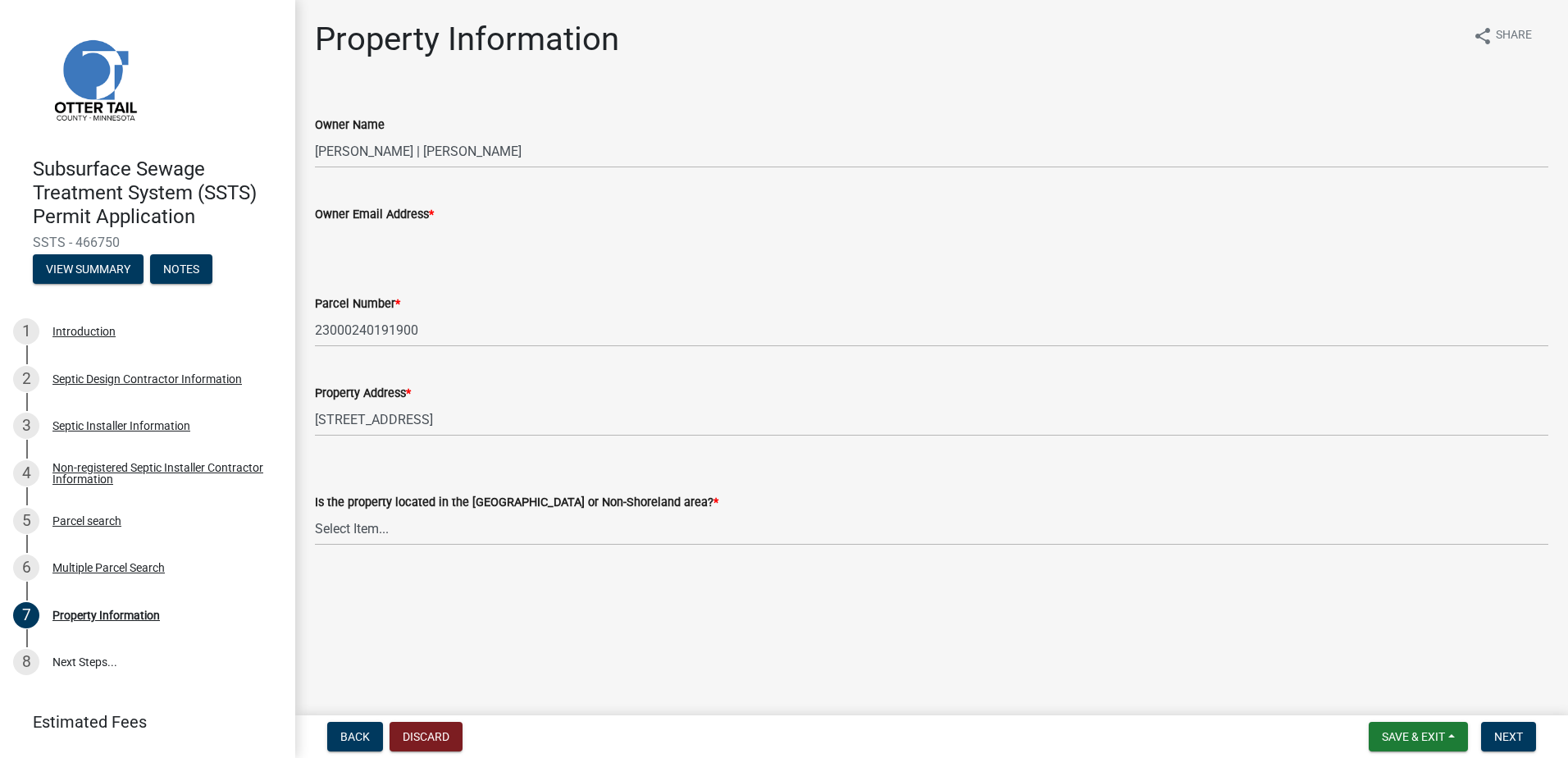
click at [327, 240] on input "Owner Email Address *" at bounding box center [931, 241] width 1233 height 33
type input "[EMAIL_ADDRESS][DOMAIN_NAME]"
click at [356, 523] on select "Select Item... Shoreland Non-Shoreland" at bounding box center [931, 528] width 1233 height 33
click at [315, 512] on select "Select Item... Shoreland Non-Shoreland" at bounding box center [931, 528] width 1233 height 33
select select "5ed11e82-653f-4fcc-a472-8d95af57556c"
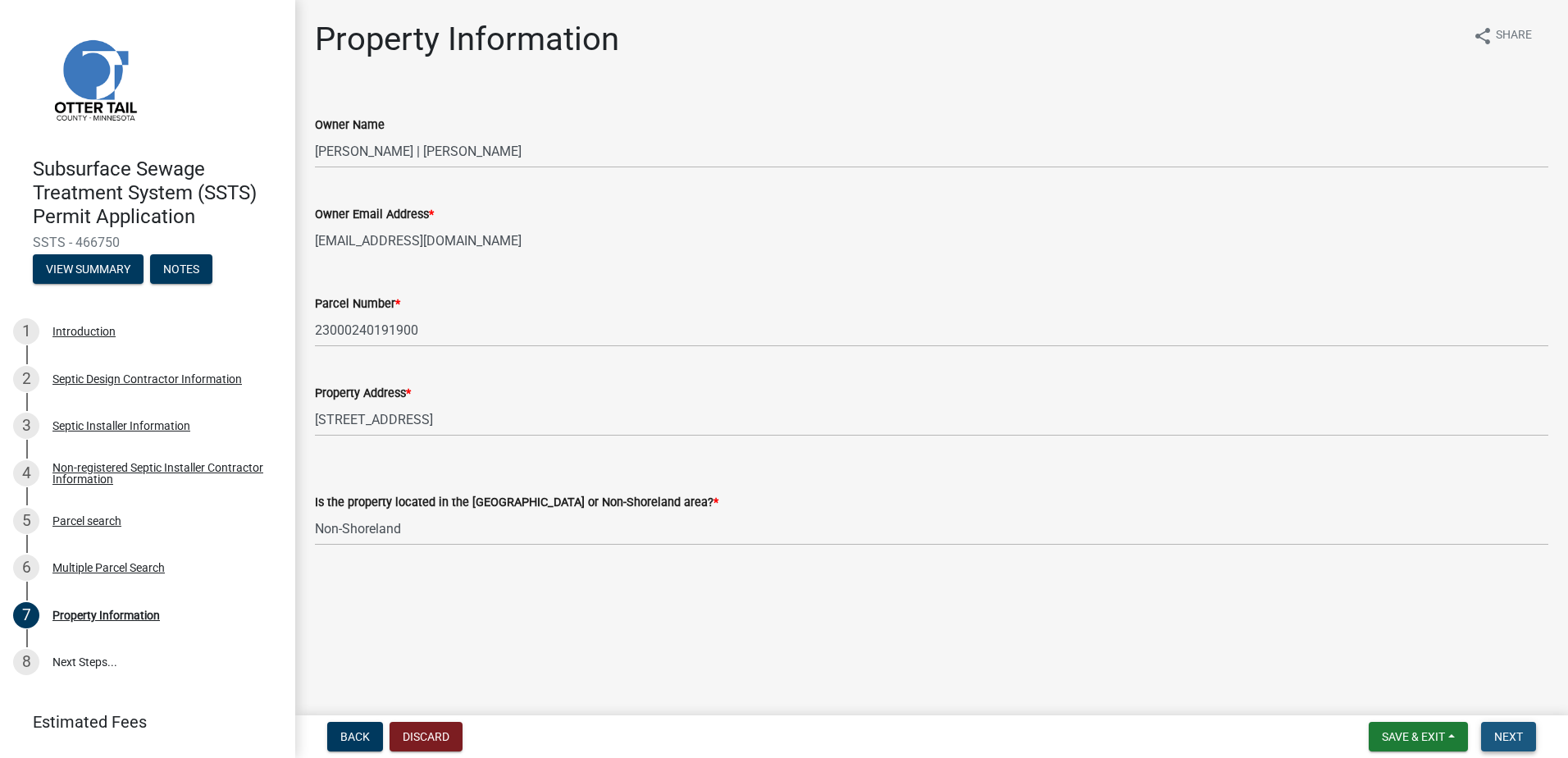
click at [1523, 735] on span "Next" at bounding box center [1508, 737] width 29 height 13
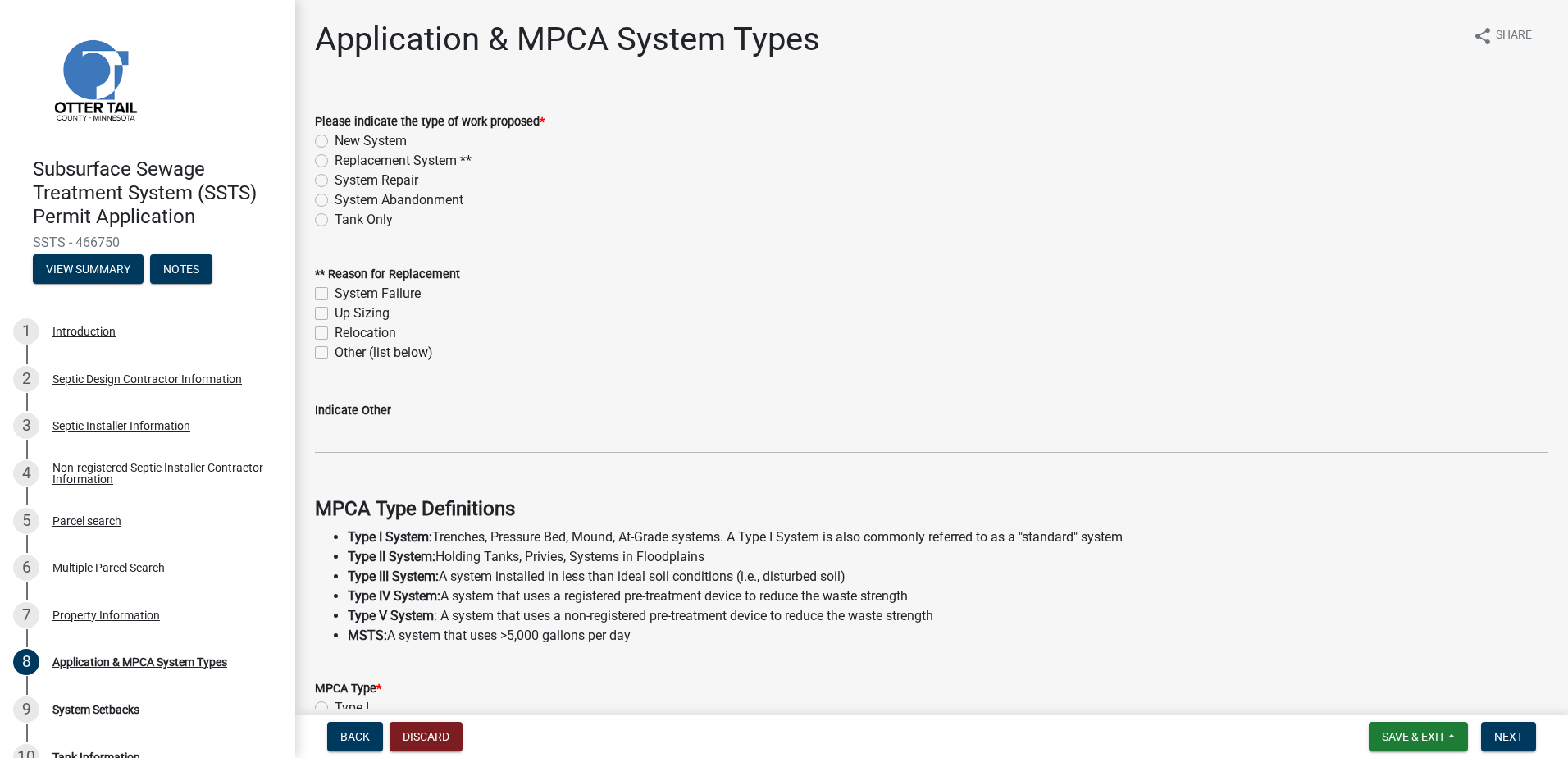
click at [335, 141] on label "New System" at bounding box center [371, 141] width 72 height 19
click at [335, 141] on input "New System" at bounding box center [340, 137] width 11 height 11
radio input "true"
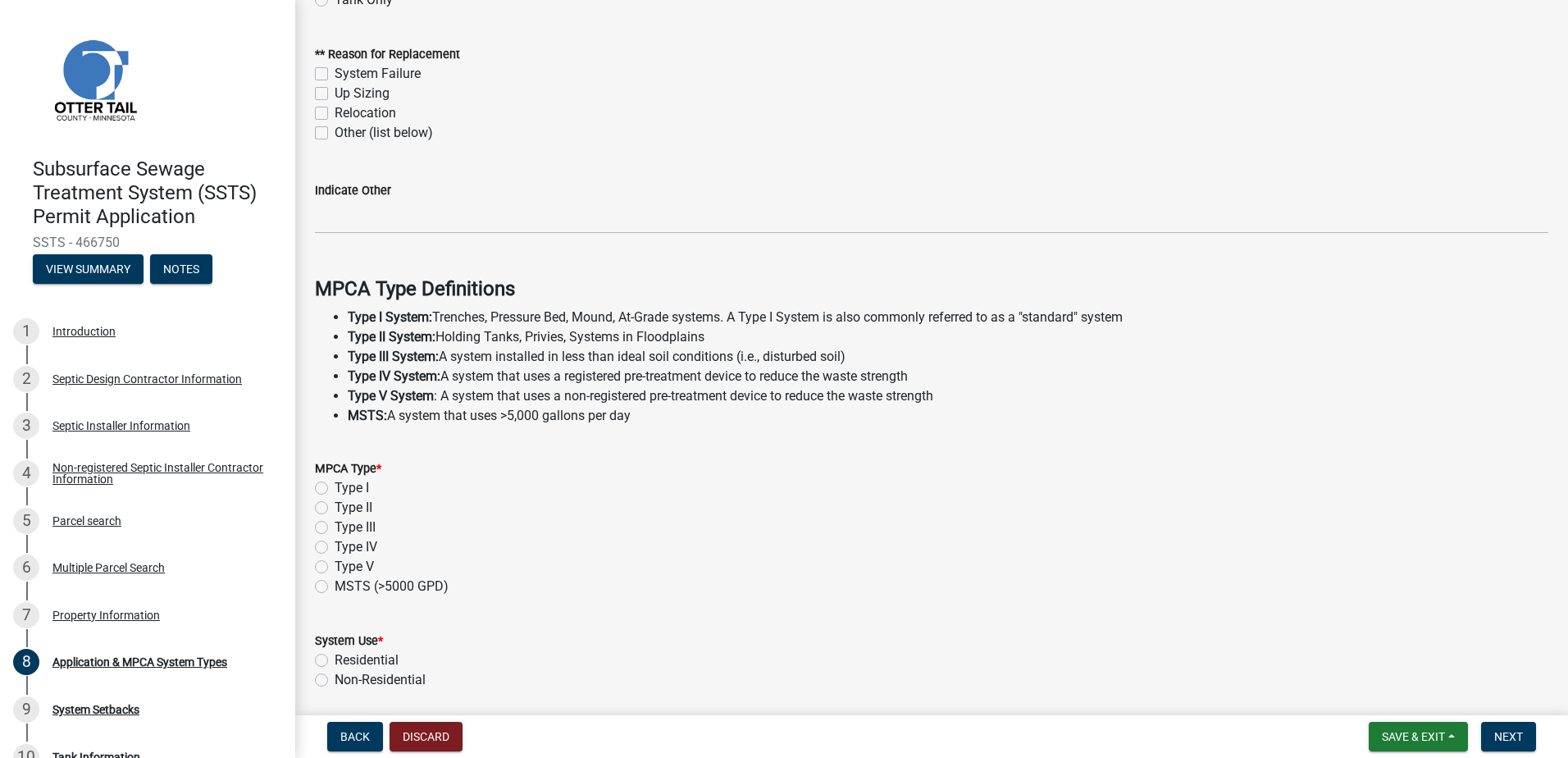
scroll to position [246, 0]
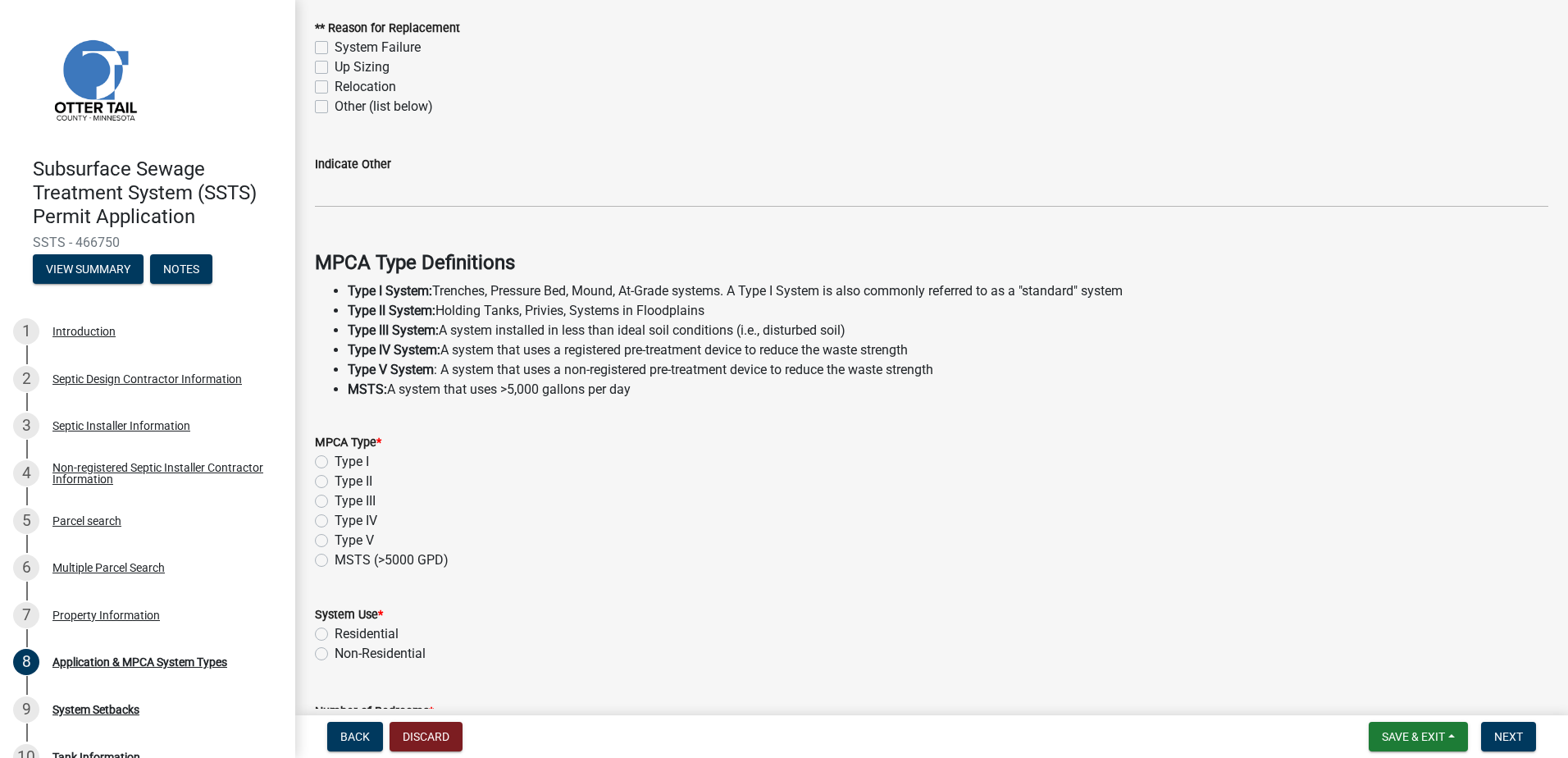
click at [335, 463] on label "Type I" at bounding box center [352, 461] width 34 height 19
click at [335, 463] on input "Type I" at bounding box center [340, 457] width 11 height 11
radio input "true"
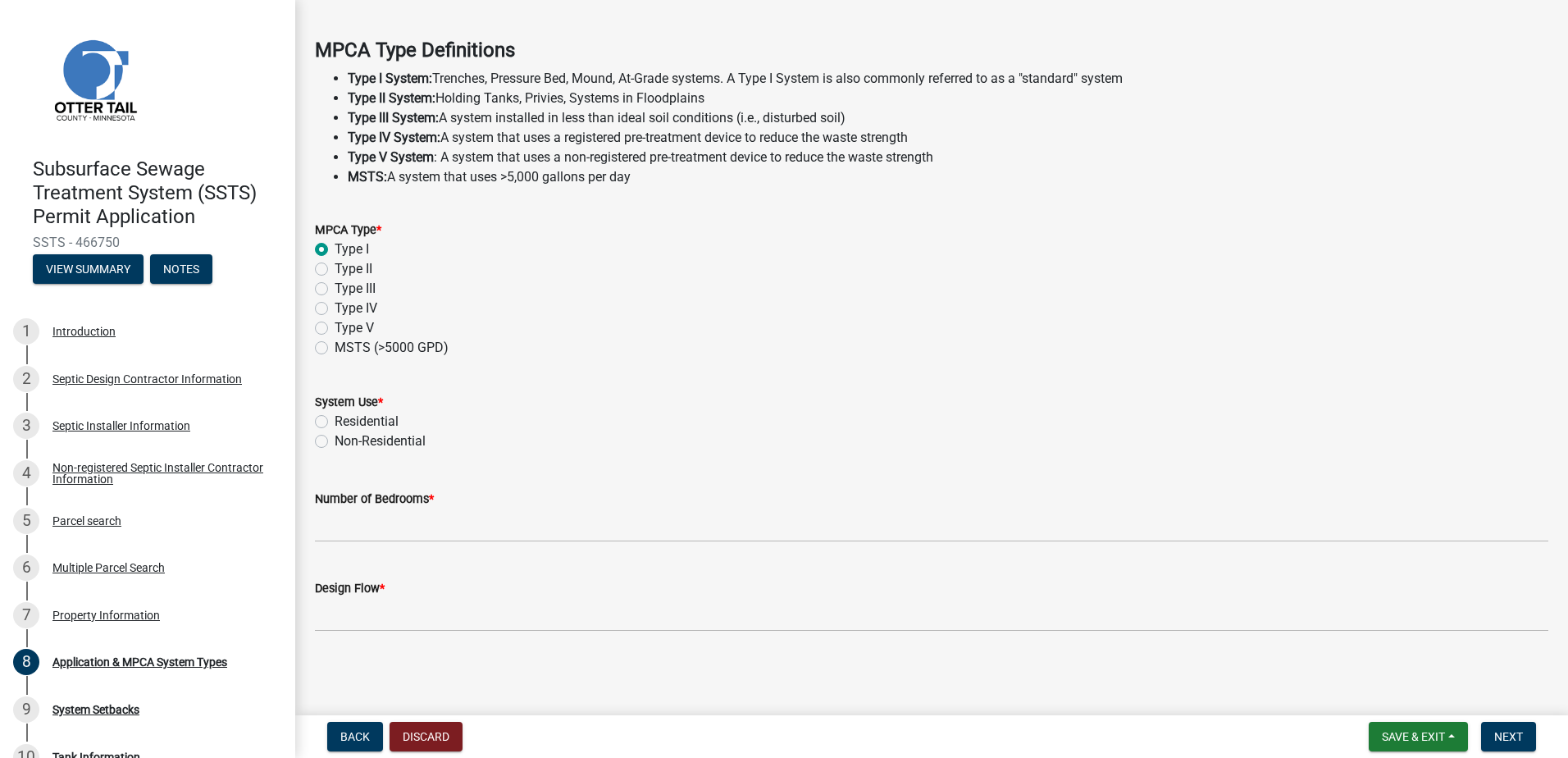
click at [335, 425] on label "Residential" at bounding box center [366, 421] width 64 height 19
click at [335, 422] on input "Residential" at bounding box center [340, 417] width 11 height 11
radio input "true"
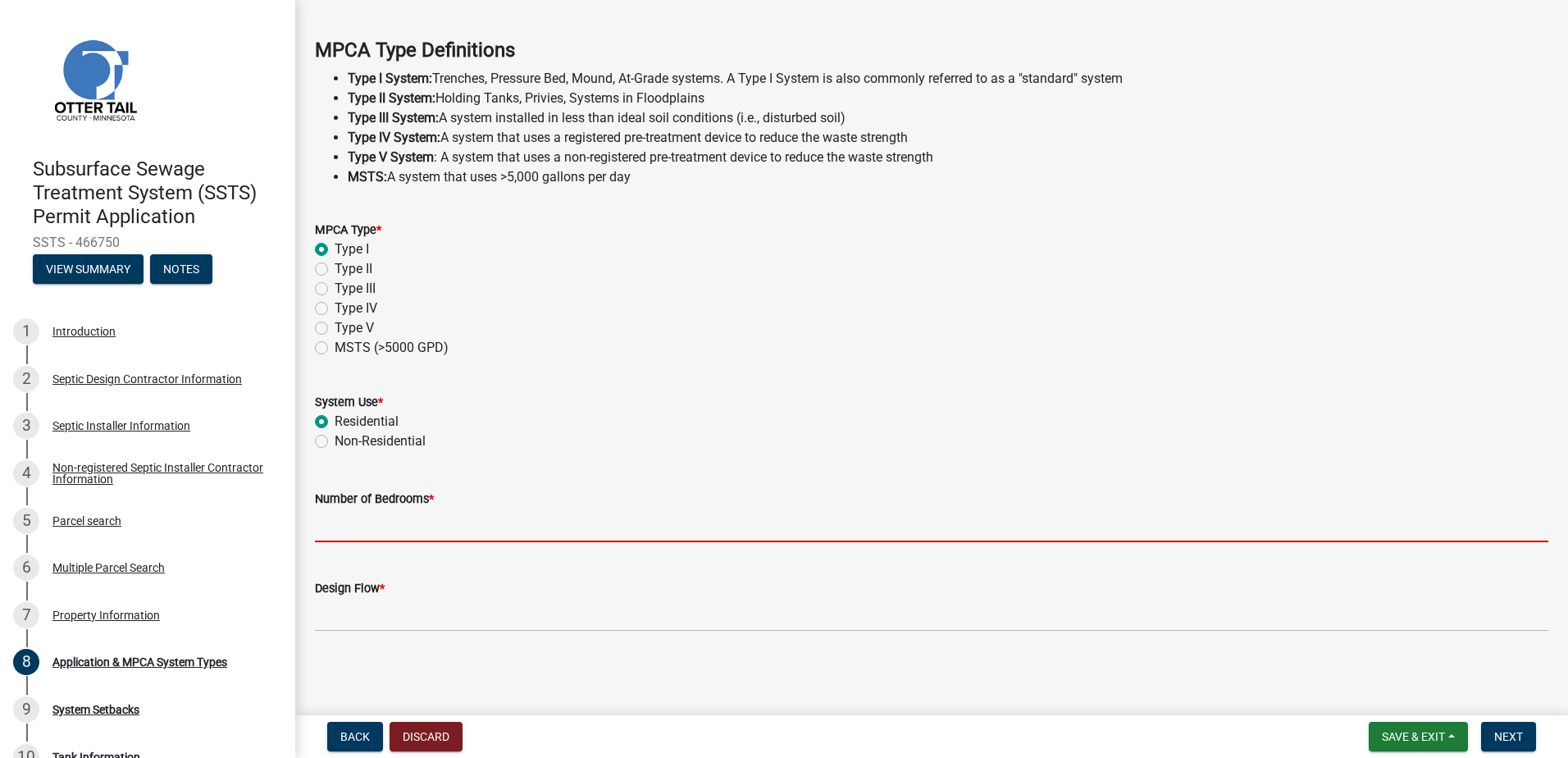
click at [333, 526] on input "Number of Bedrooms *" at bounding box center [931, 526] width 1233 height 33
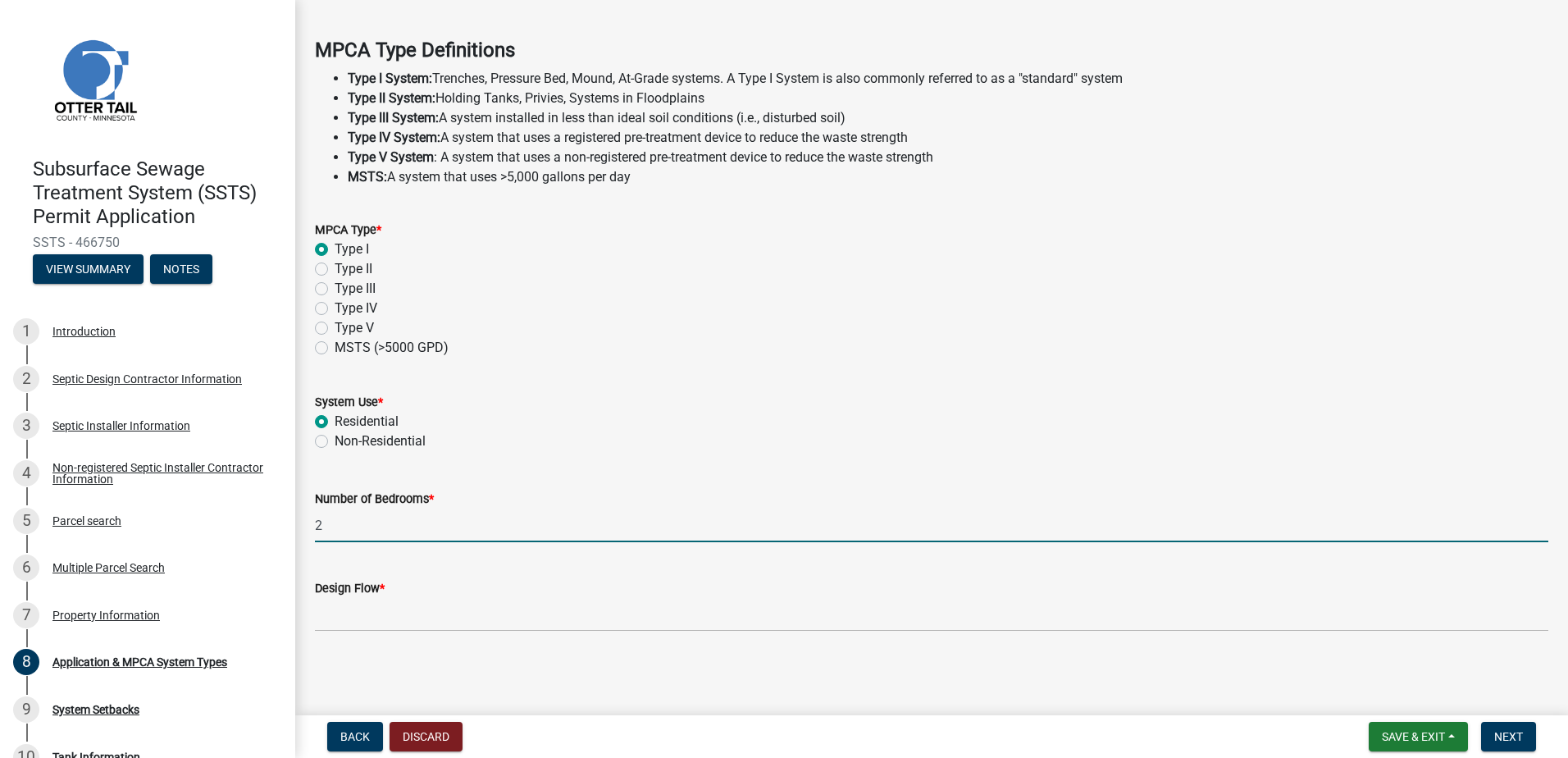
type input "2"
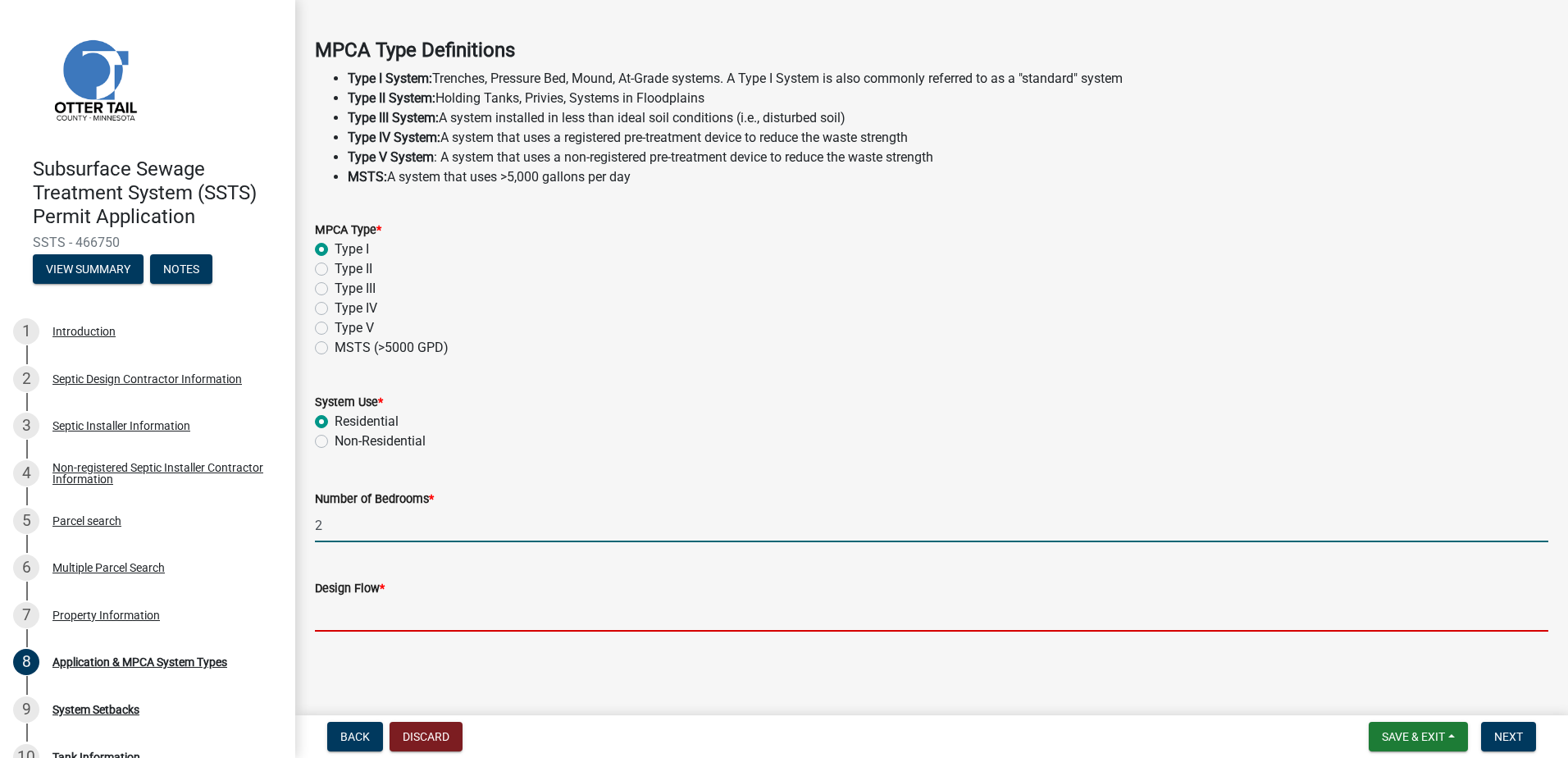
click at [327, 618] on input "Design Flow *" at bounding box center [931, 615] width 1233 height 33
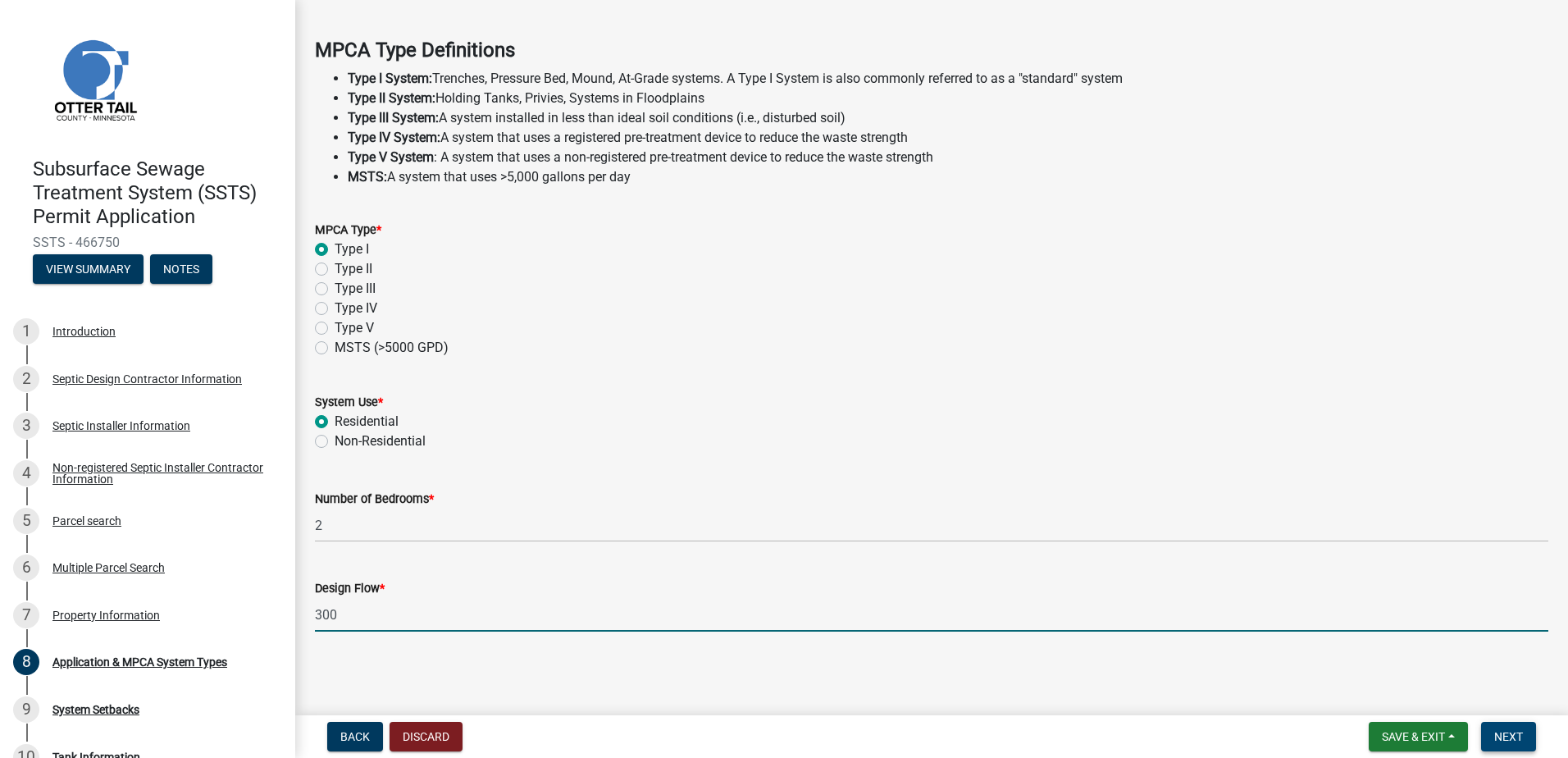
type input "300"
click at [1511, 739] on span "Next" at bounding box center [1508, 737] width 29 height 13
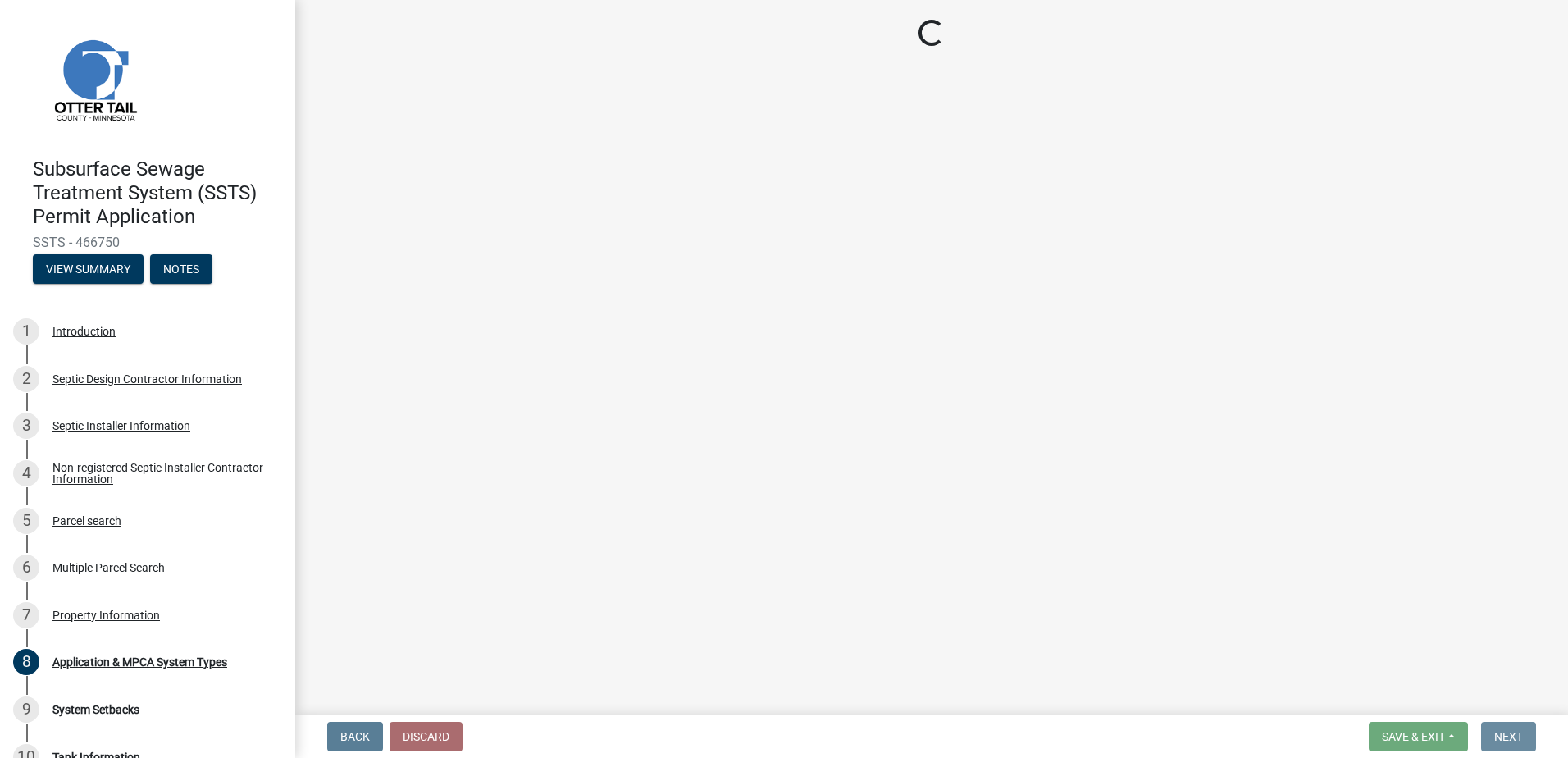
scroll to position [0, 0]
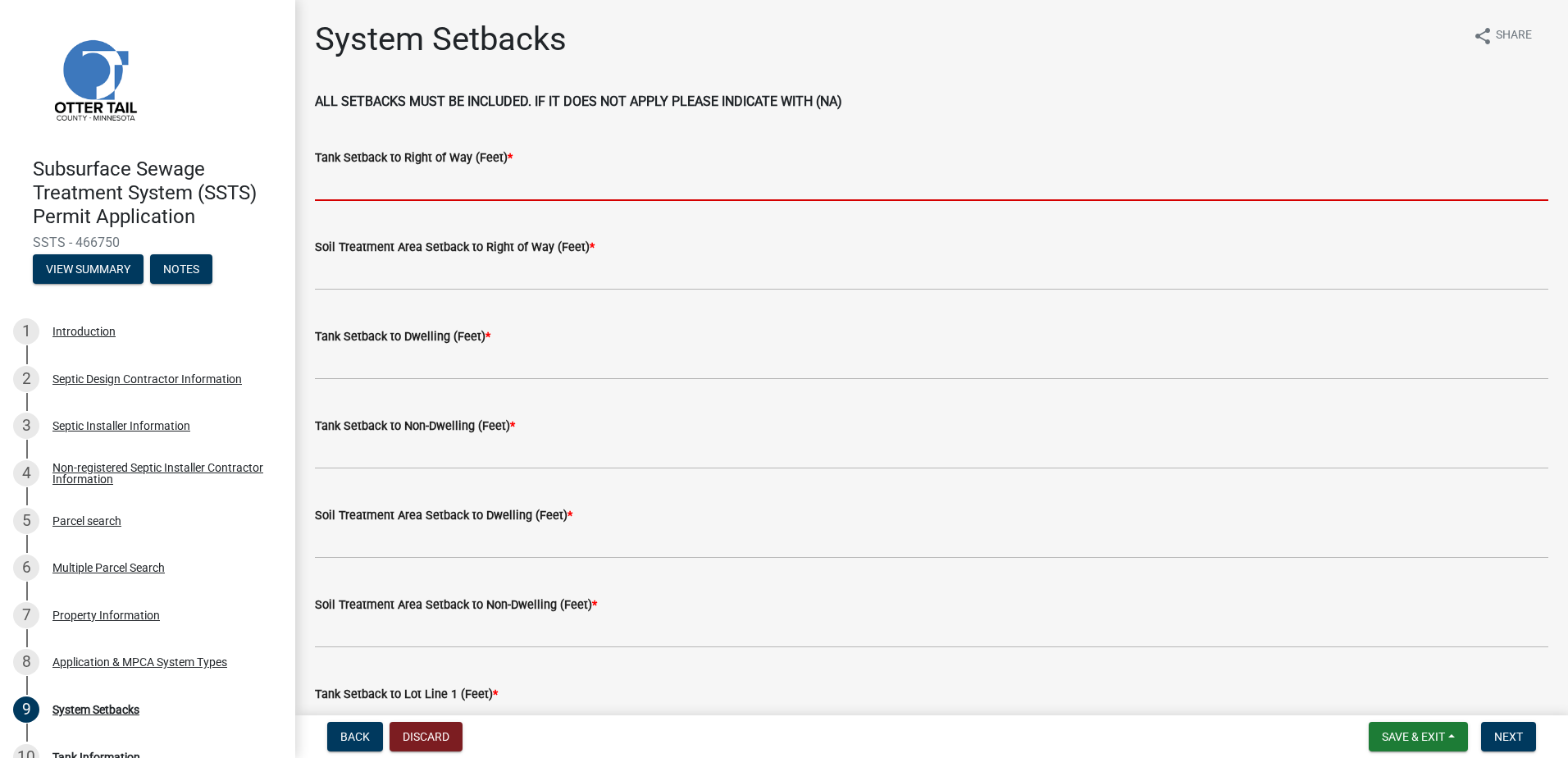
click at [352, 189] on input "Tank Setback to Right of Way (Feet) *" at bounding box center [931, 184] width 1233 height 33
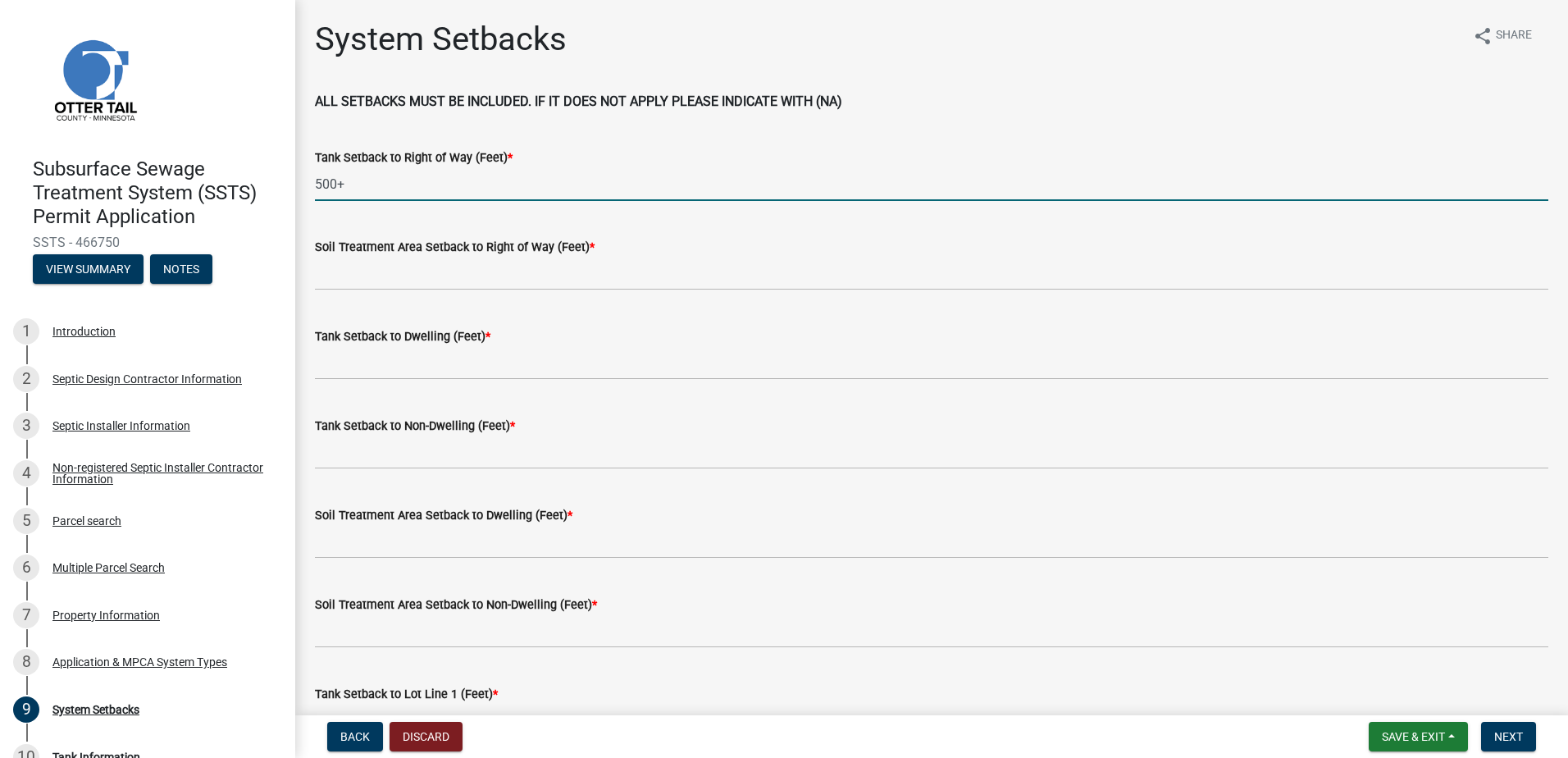
type input "500+"
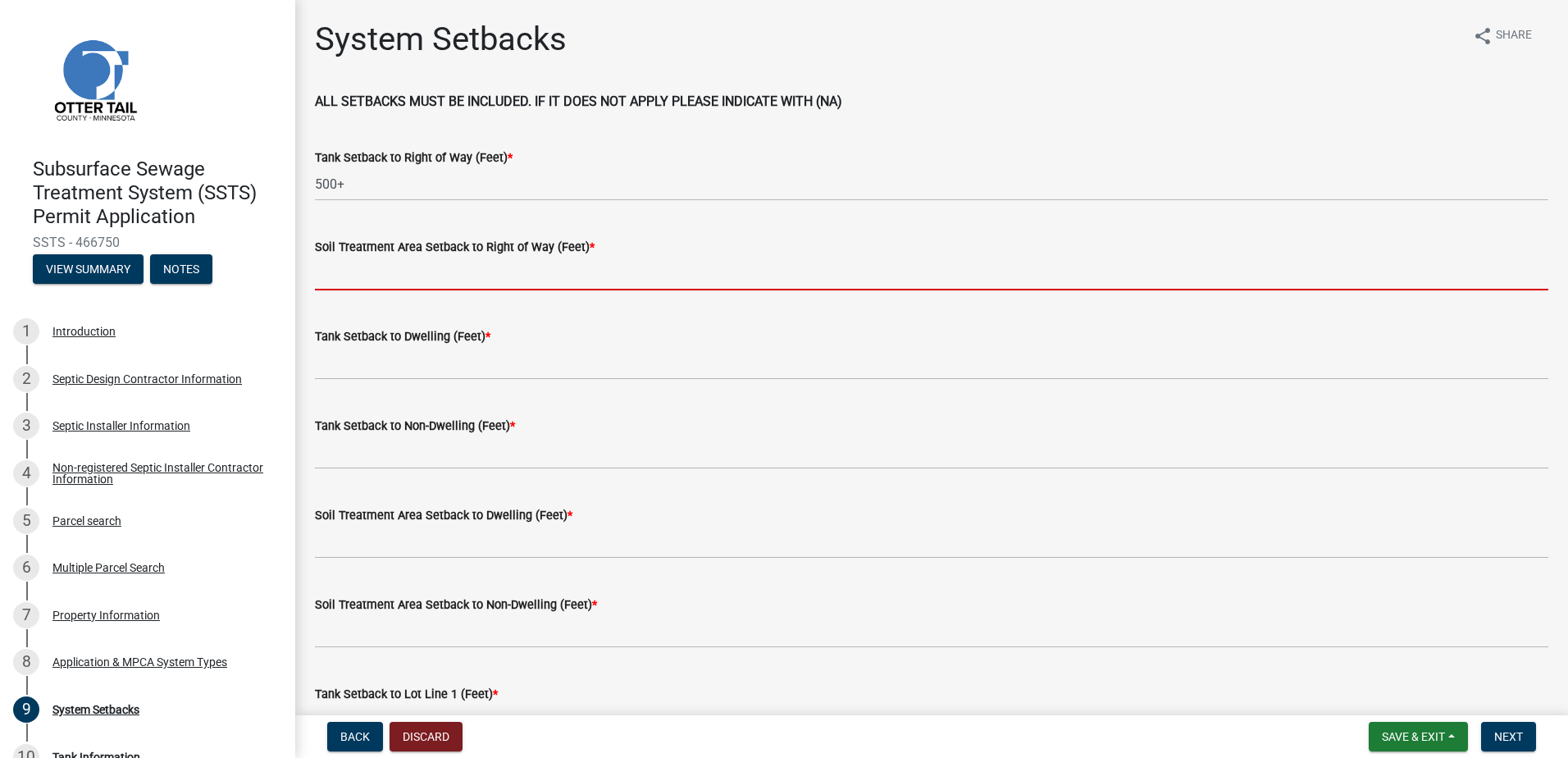
click at [368, 272] on input "Soil Treatment Area Setback to Right of Way (Feet) *" at bounding box center [931, 273] width 1233 height 33
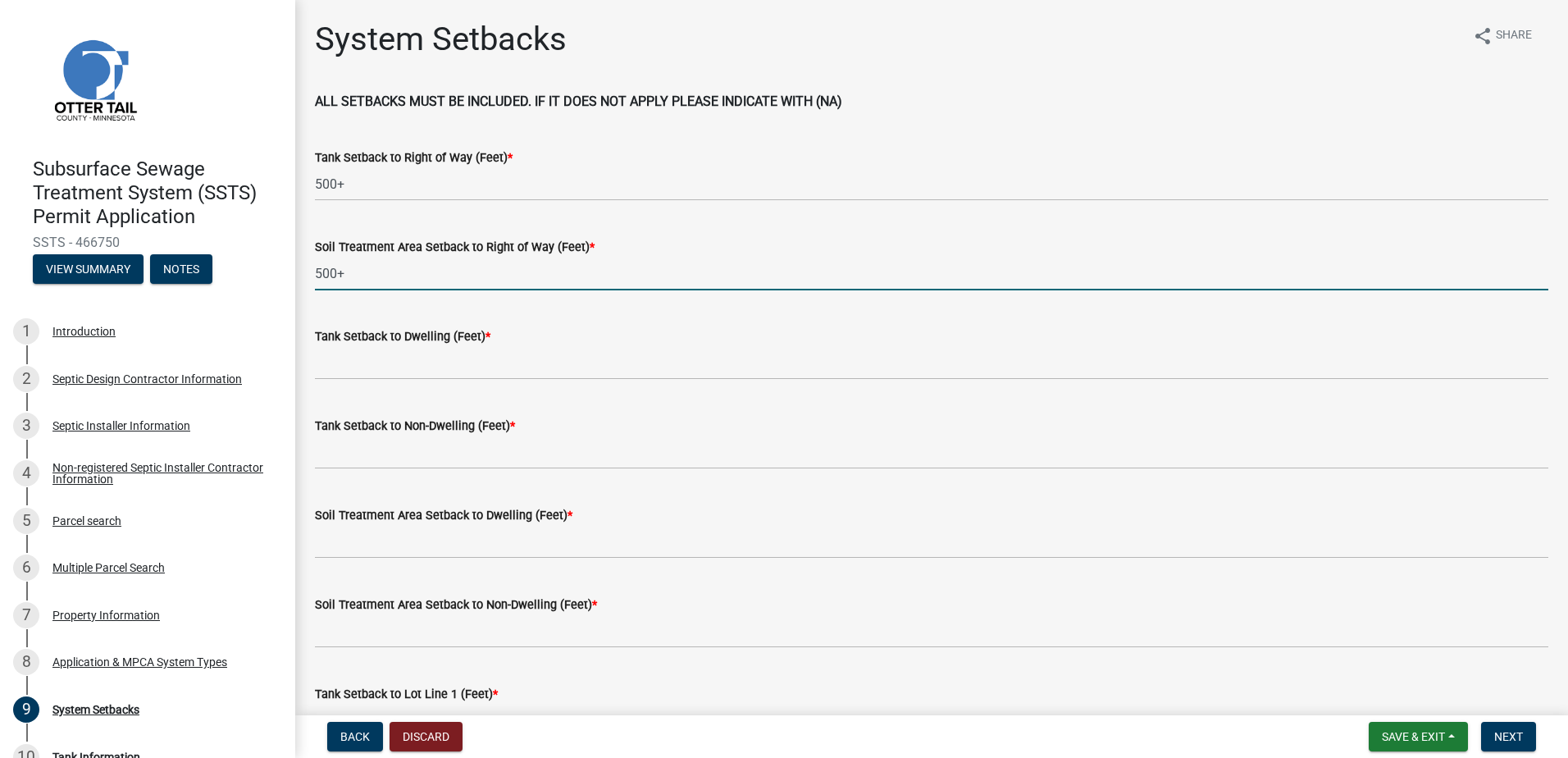
type input "500+"
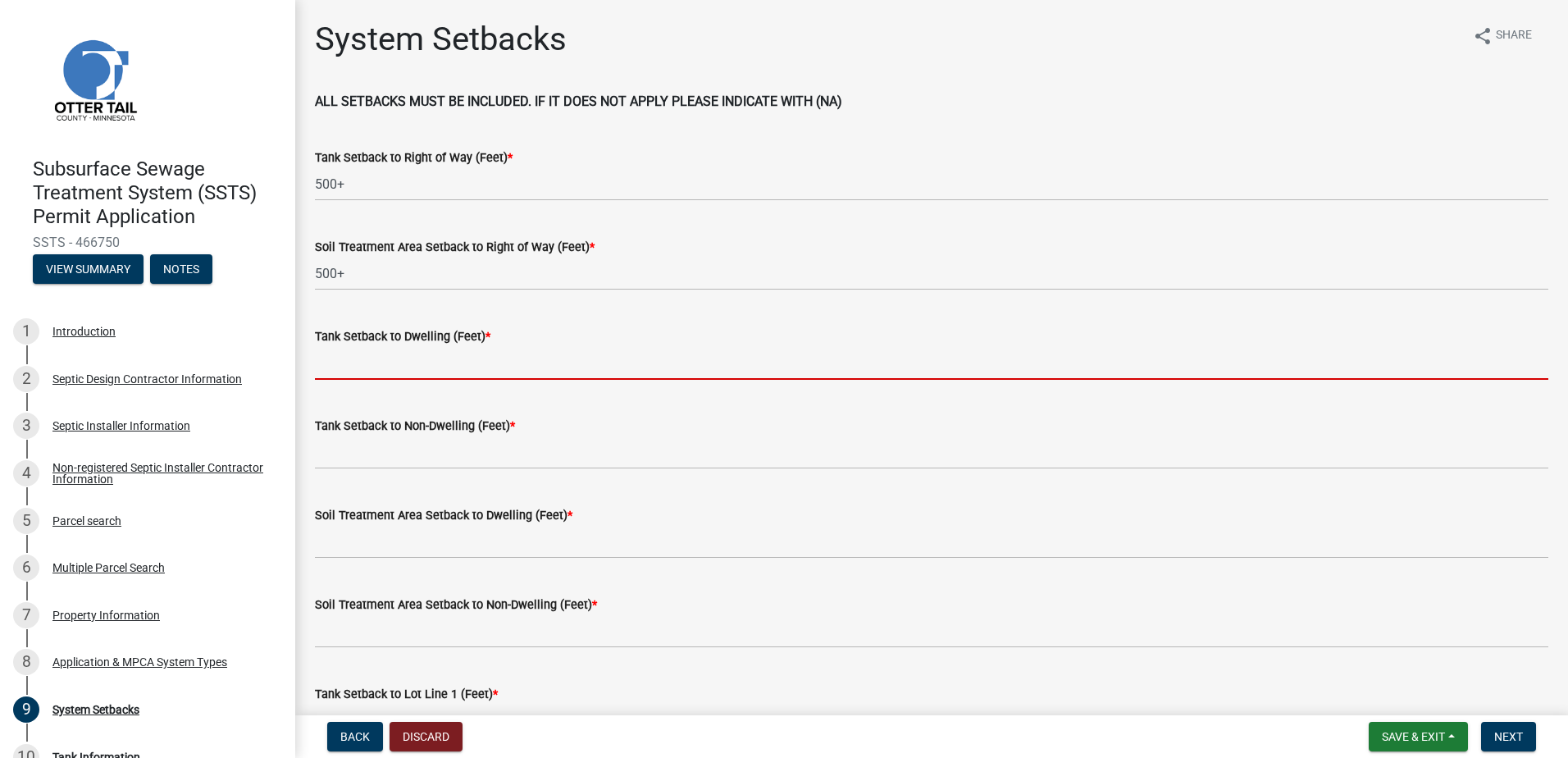
click at [344, 362] on input "Tank Setback to Dwelling (Feet) *" at bounding box center [931, 363] width 1233 height 33
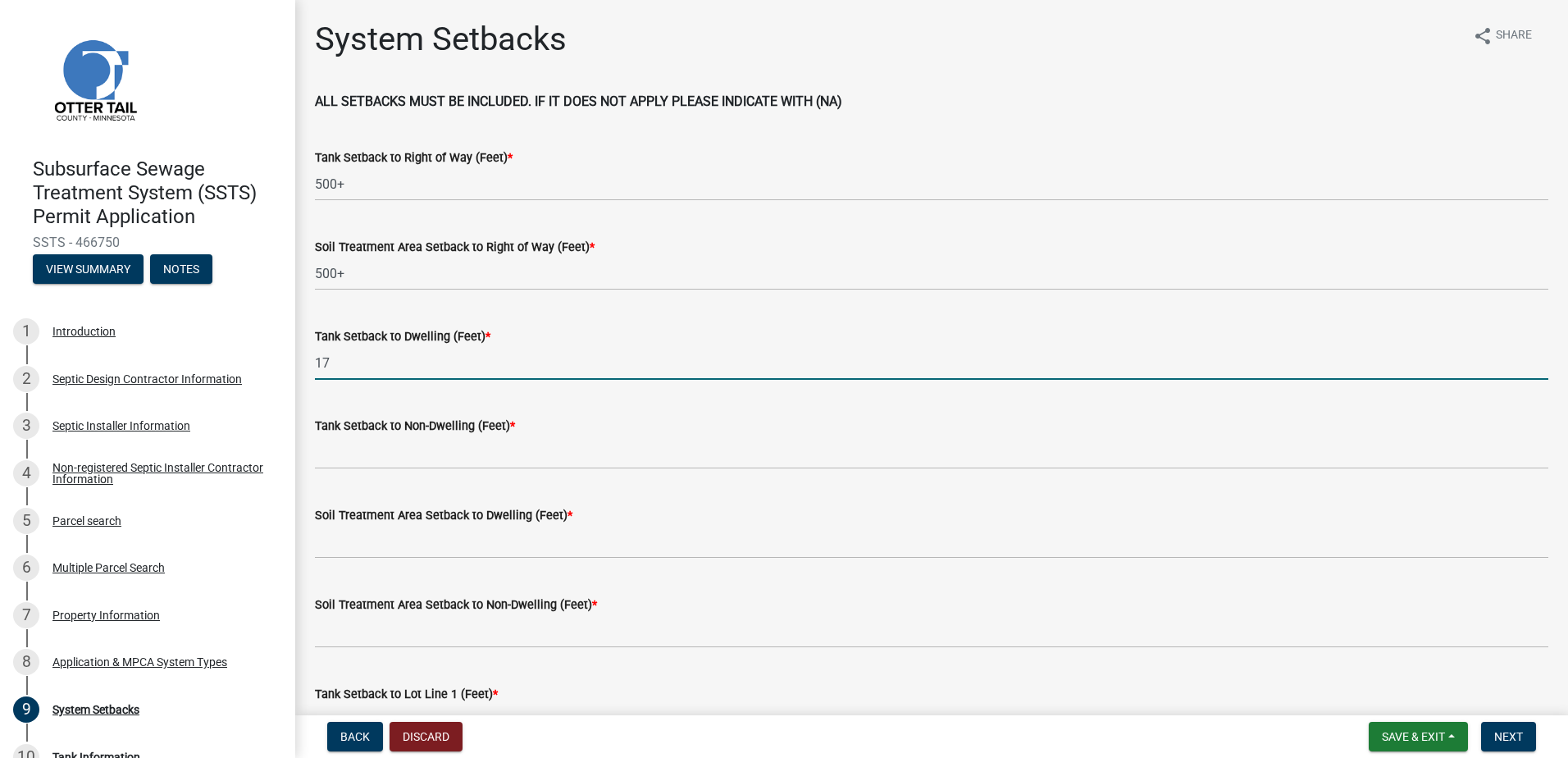
type input "17"
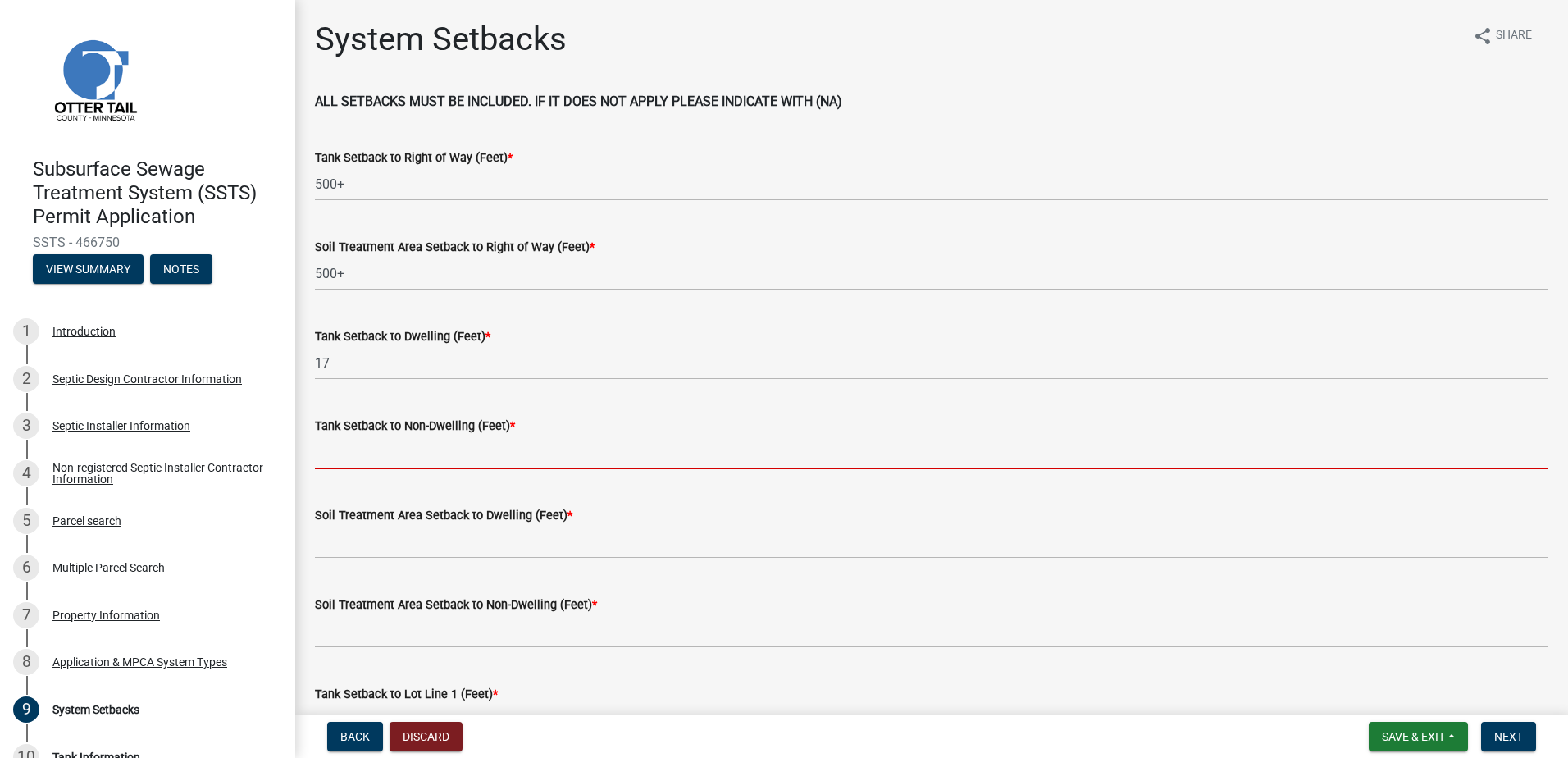
click at [349, 461] on input "Tank Setback to Non-Dwelling (Feet) *" at bounding box center [931, 453] width 1233 height 33
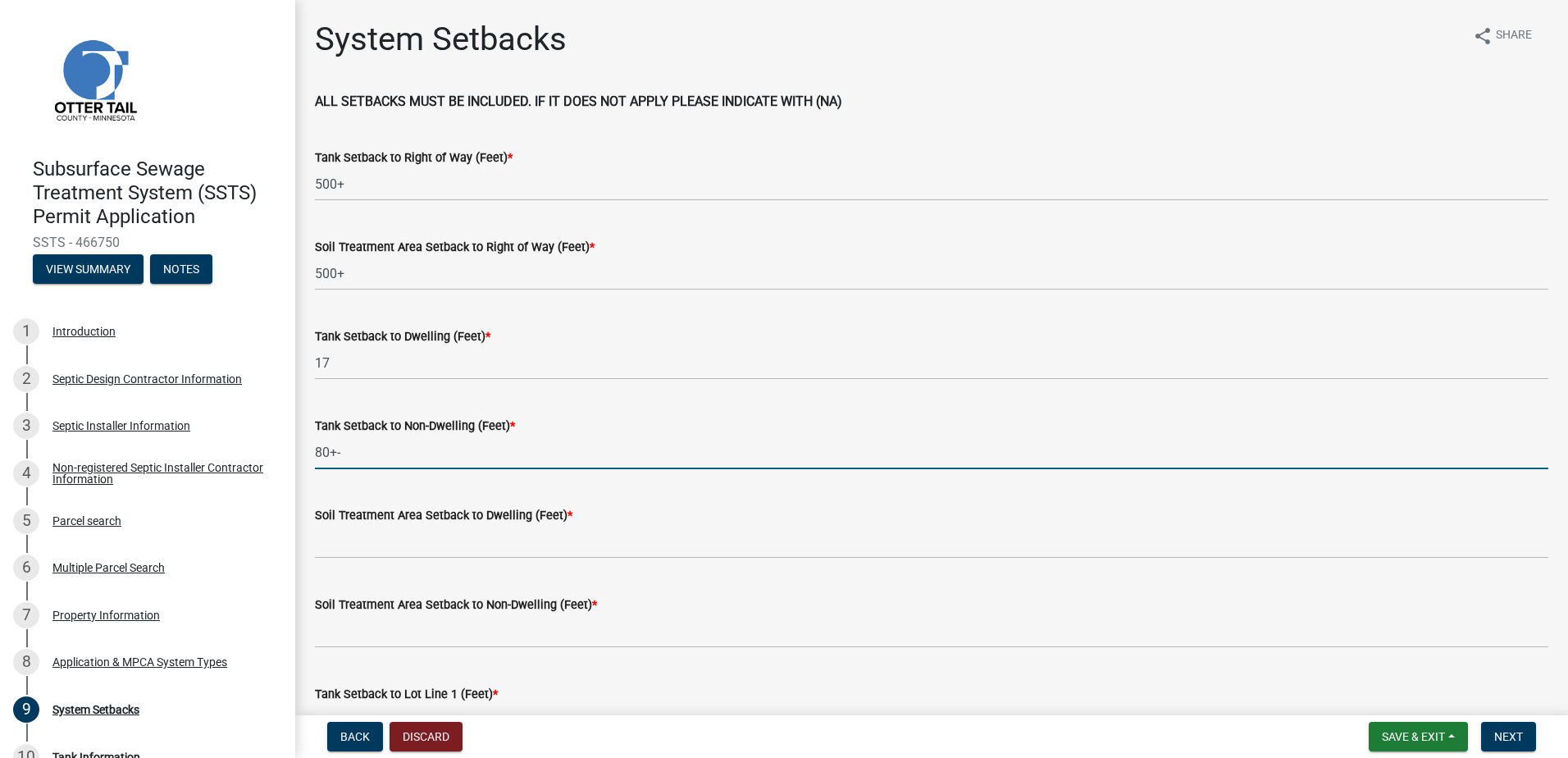
type input "80+-"
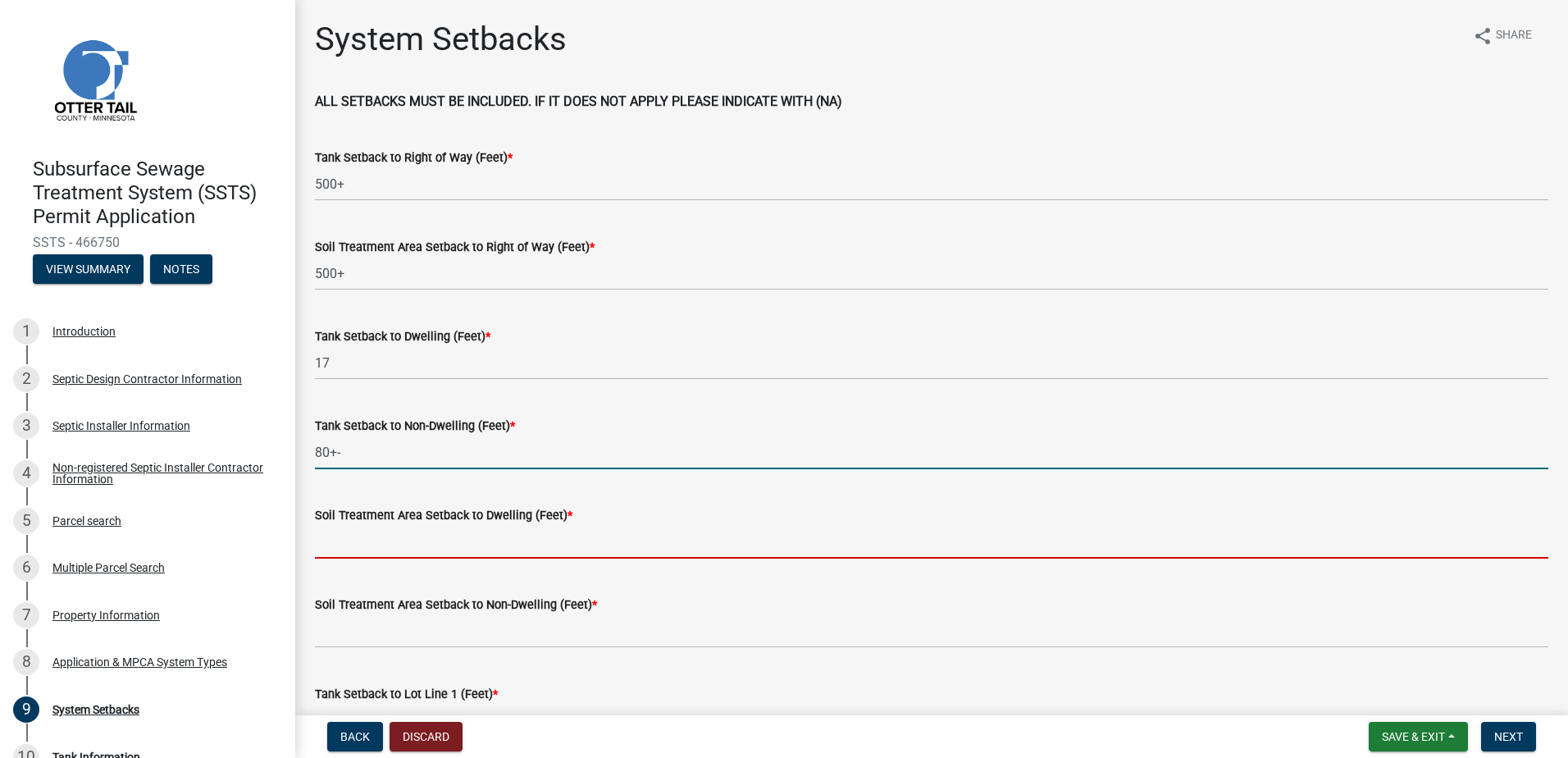
click at [341, 545] on input "Soil Treatment Area Setback to Dwelling (Feet) *" at bounding box center [931, 541] width 1233 height 33
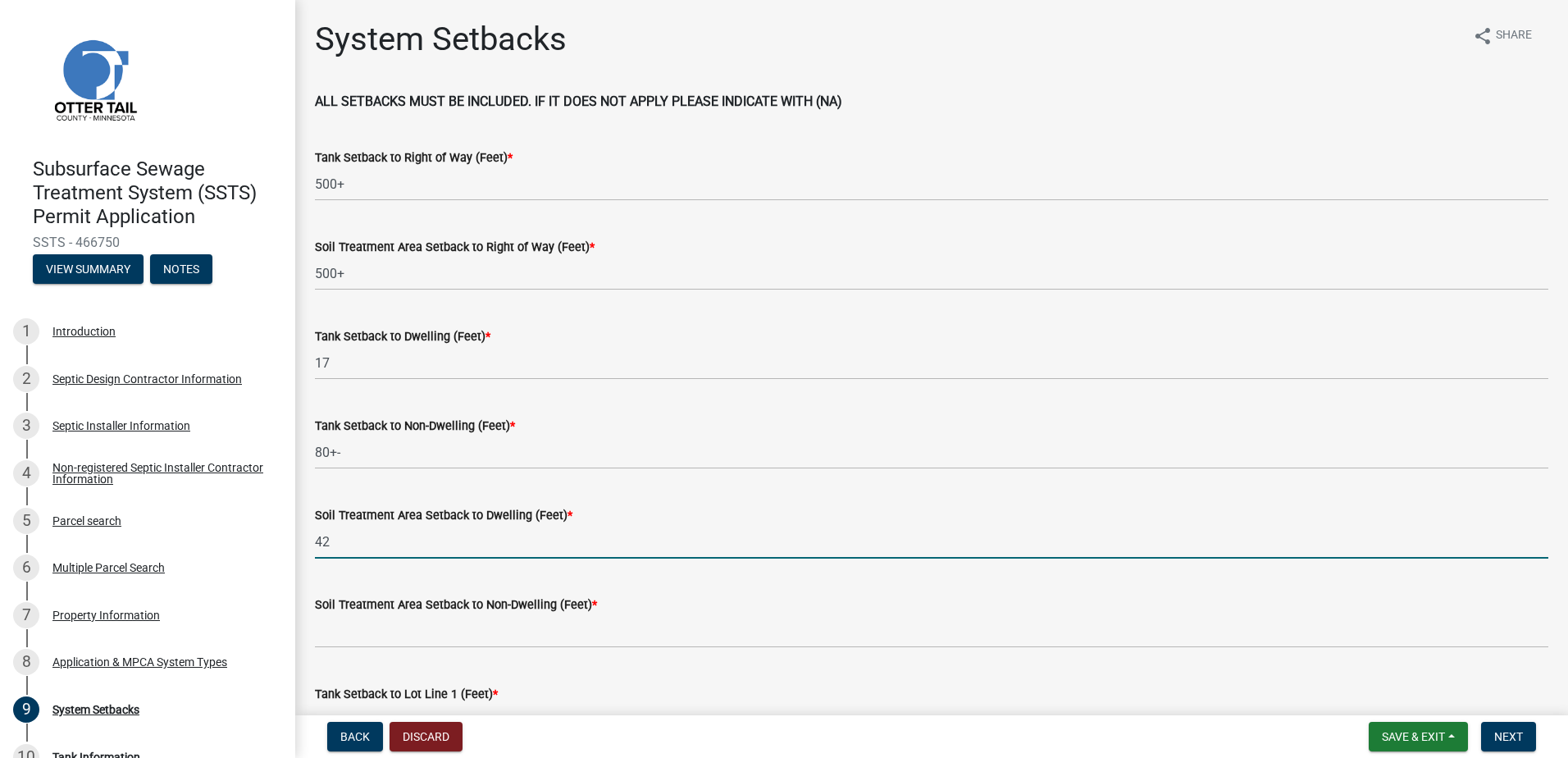
type input "42"
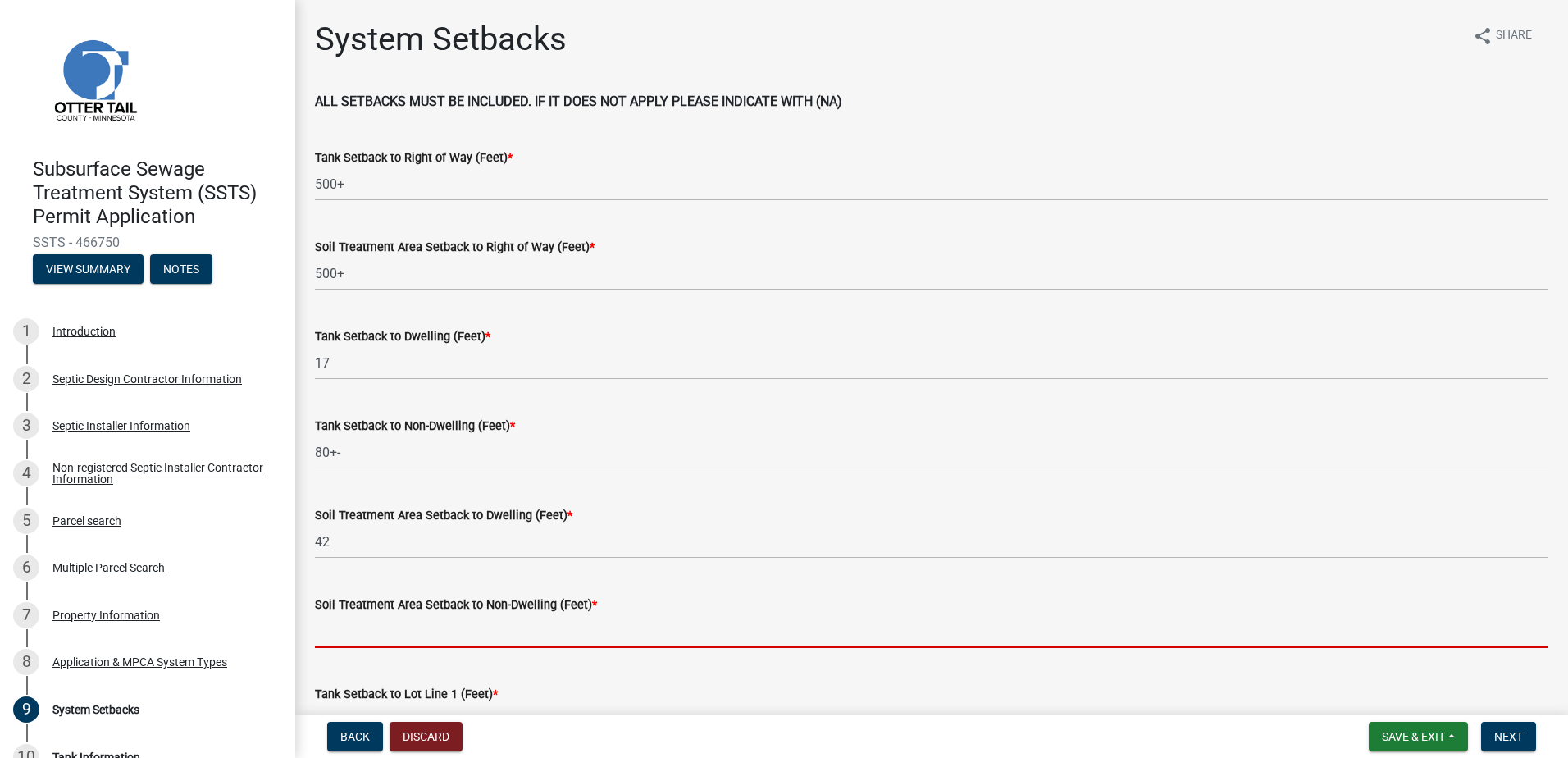
click at [357, 639] on input "Soil Treatment Area Setback to Non-Dwelling (Feet) *" at bounding box center [931, 631] width 1233 height 33
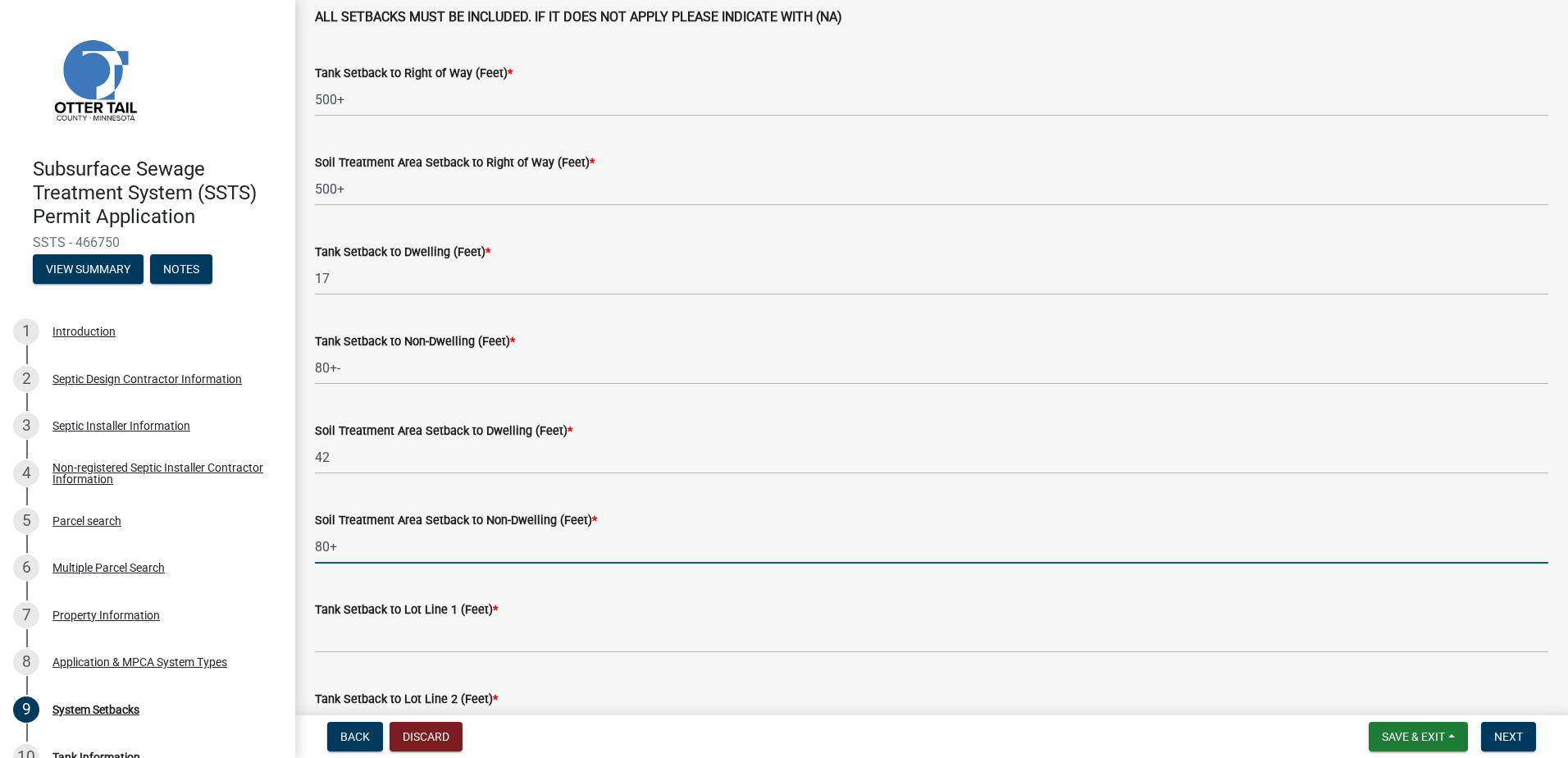
scroll to position [246, 0]
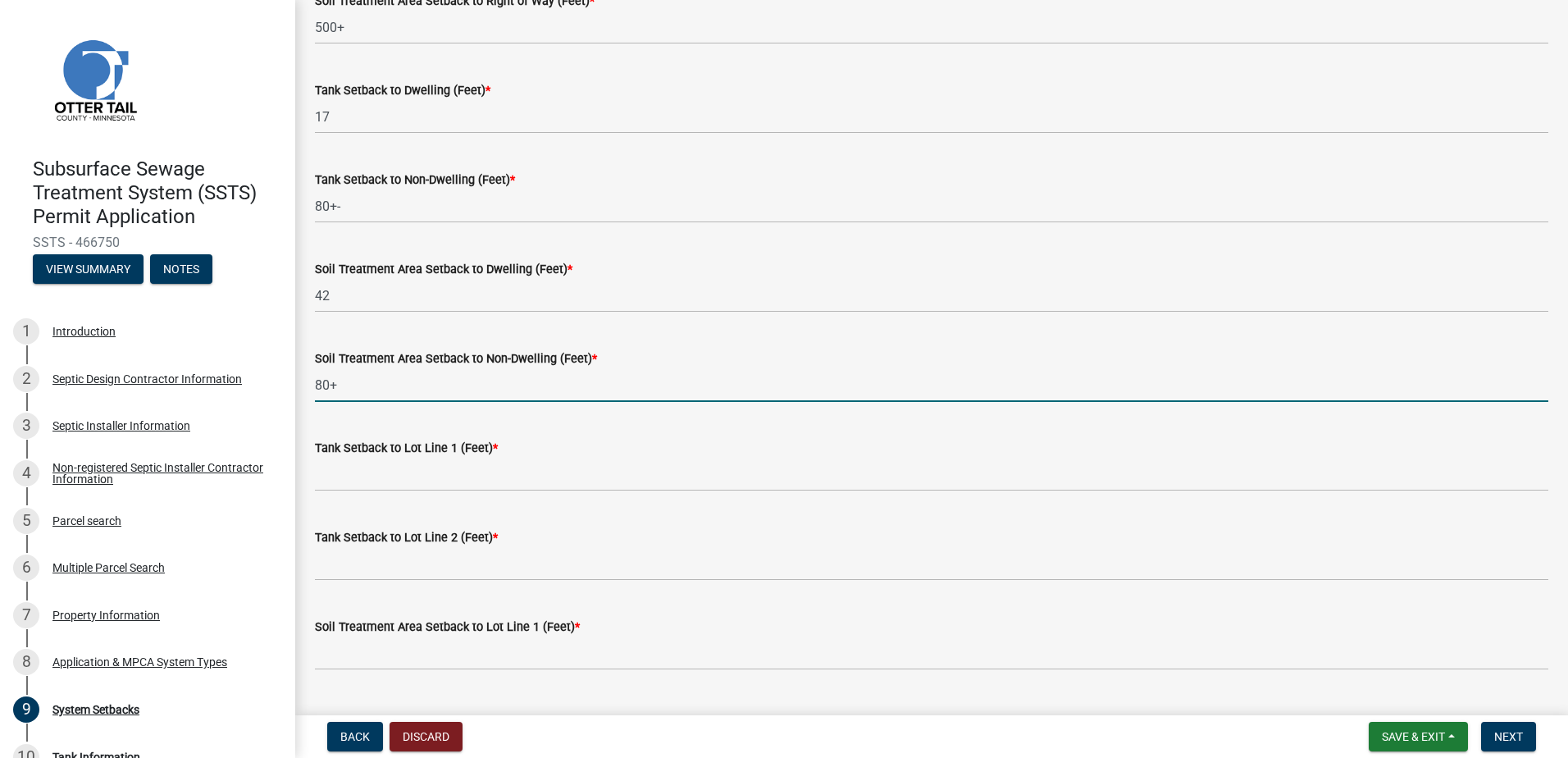
type input "80+"
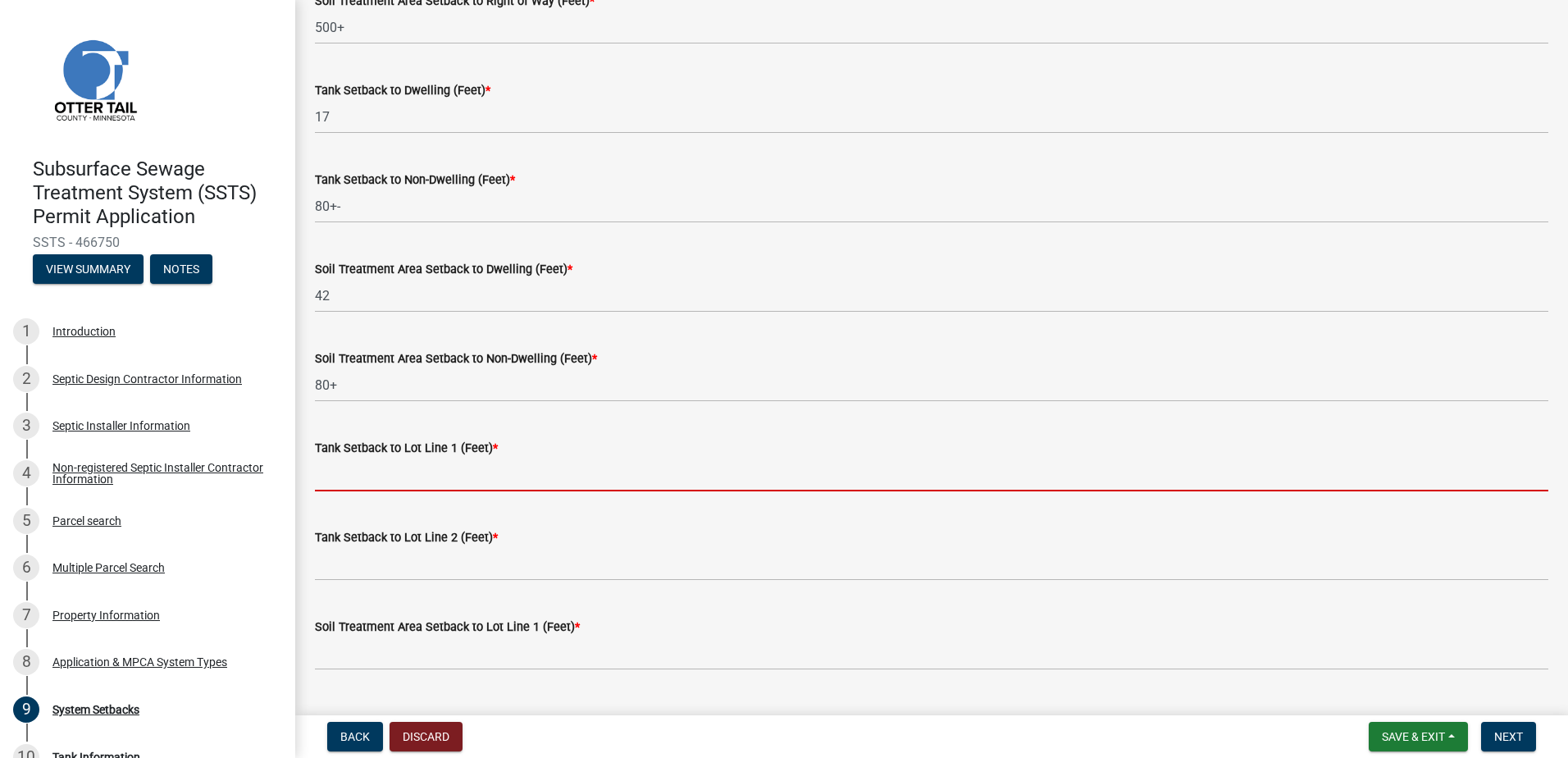
click at [367, 473] on input "Tank Setback to Lot Line 1 (Feet) *" at bounding box center [931, 475] width 1233 height 33
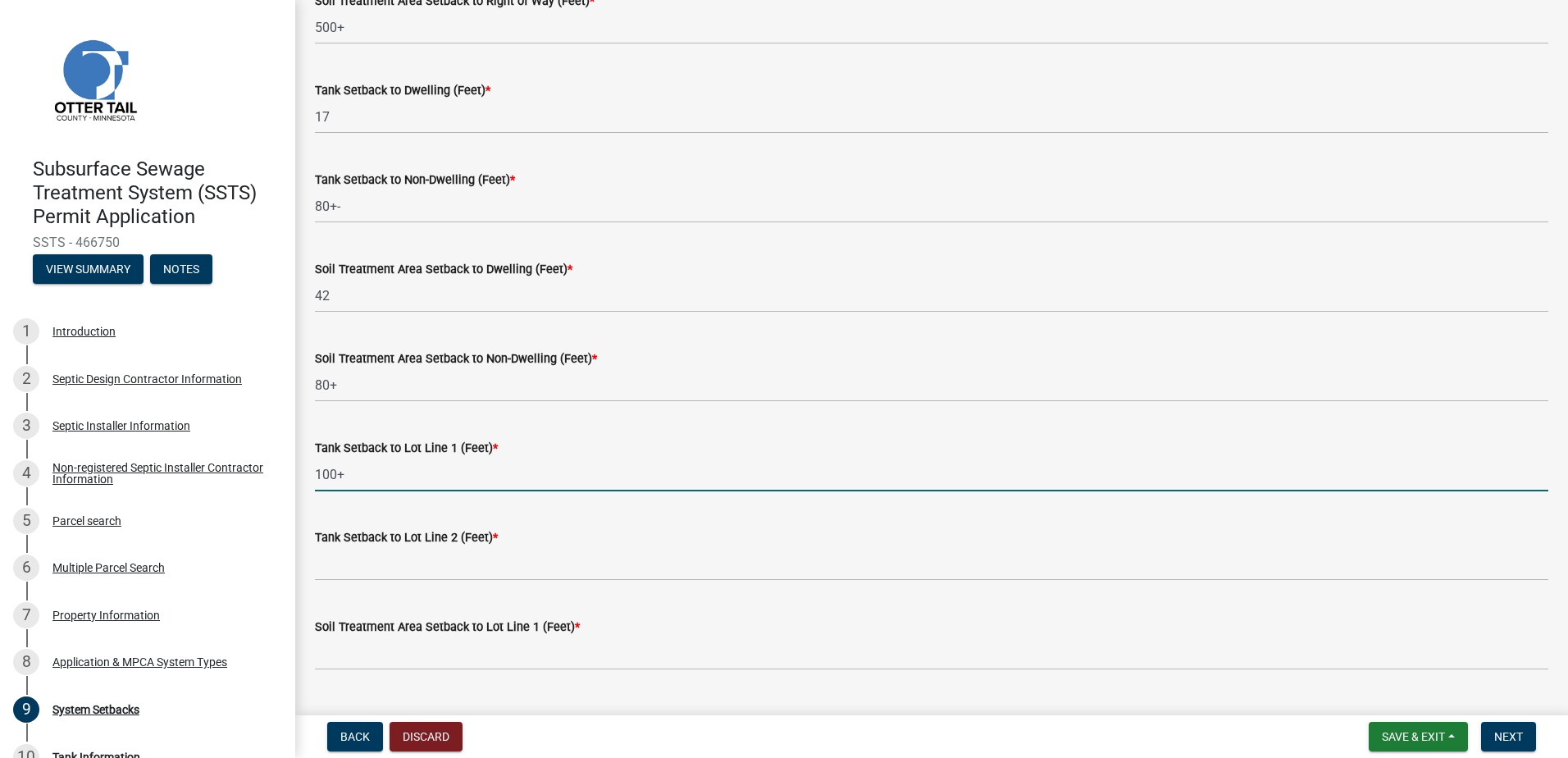
type input "100+"
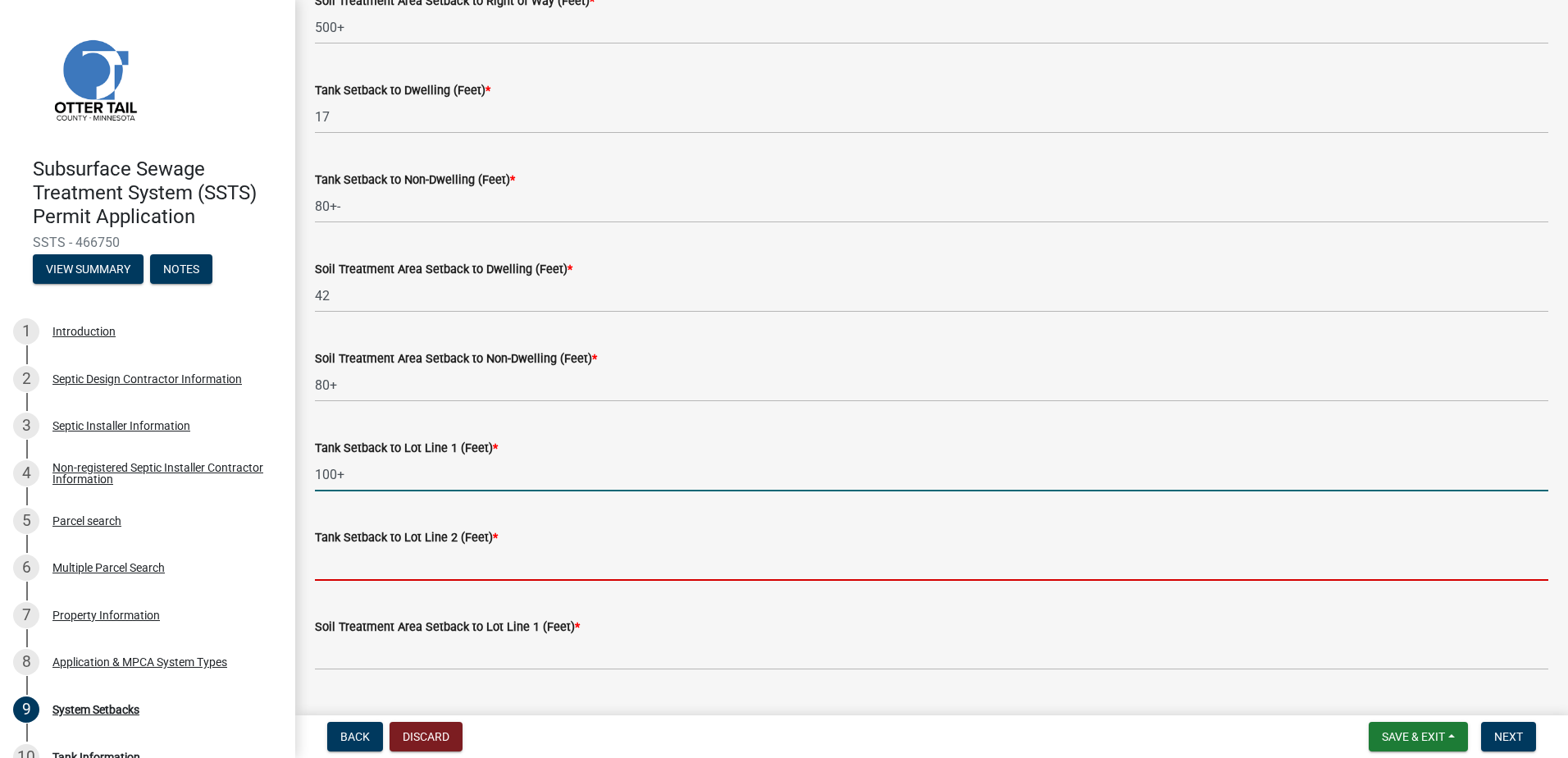
click at [358, 565] on input "Tank Setback to Lot Line 2 (Feet) *" at bounding box center [931, 564] width 1233 height 33
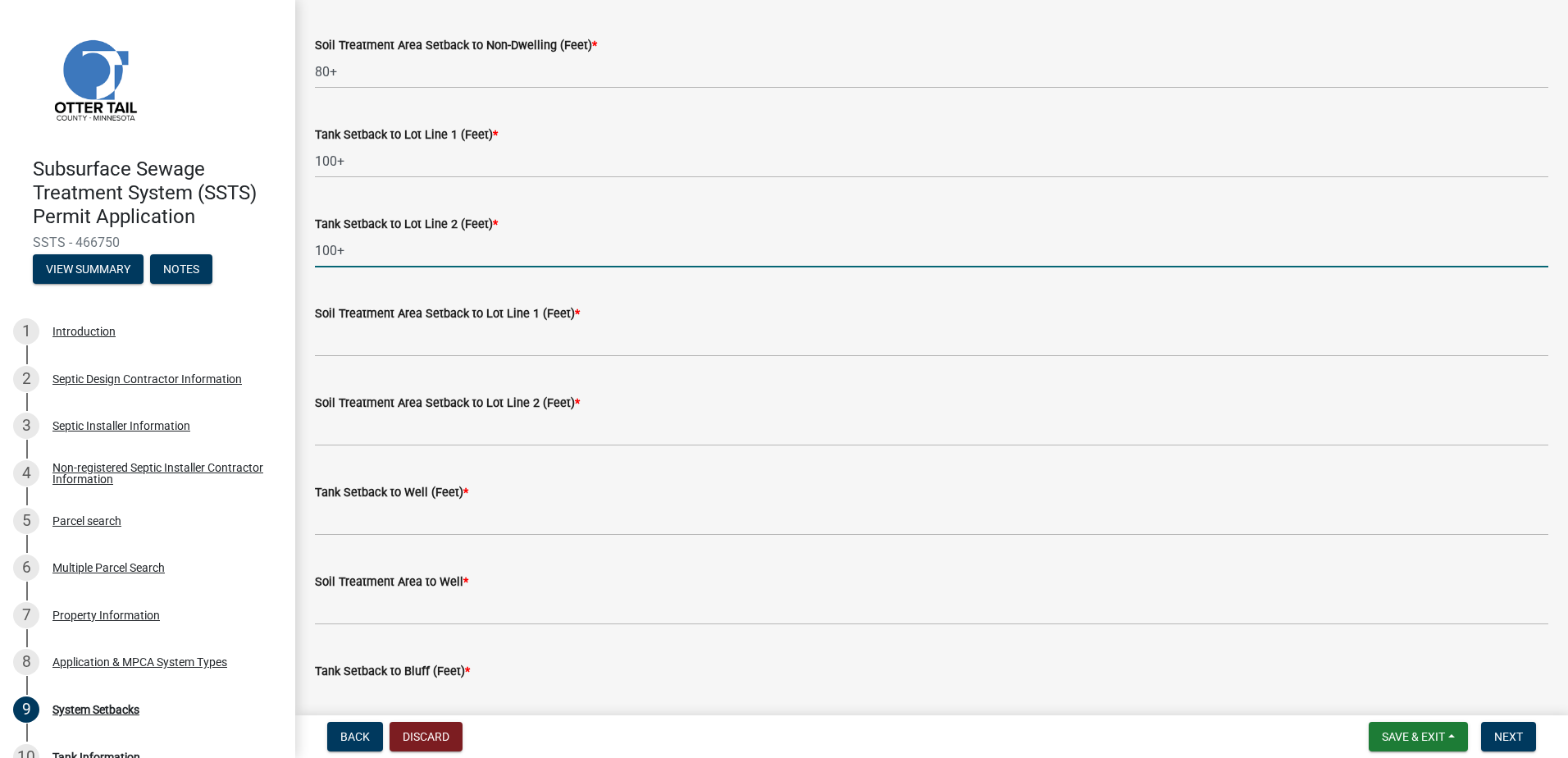
scroll to position [574, 0]
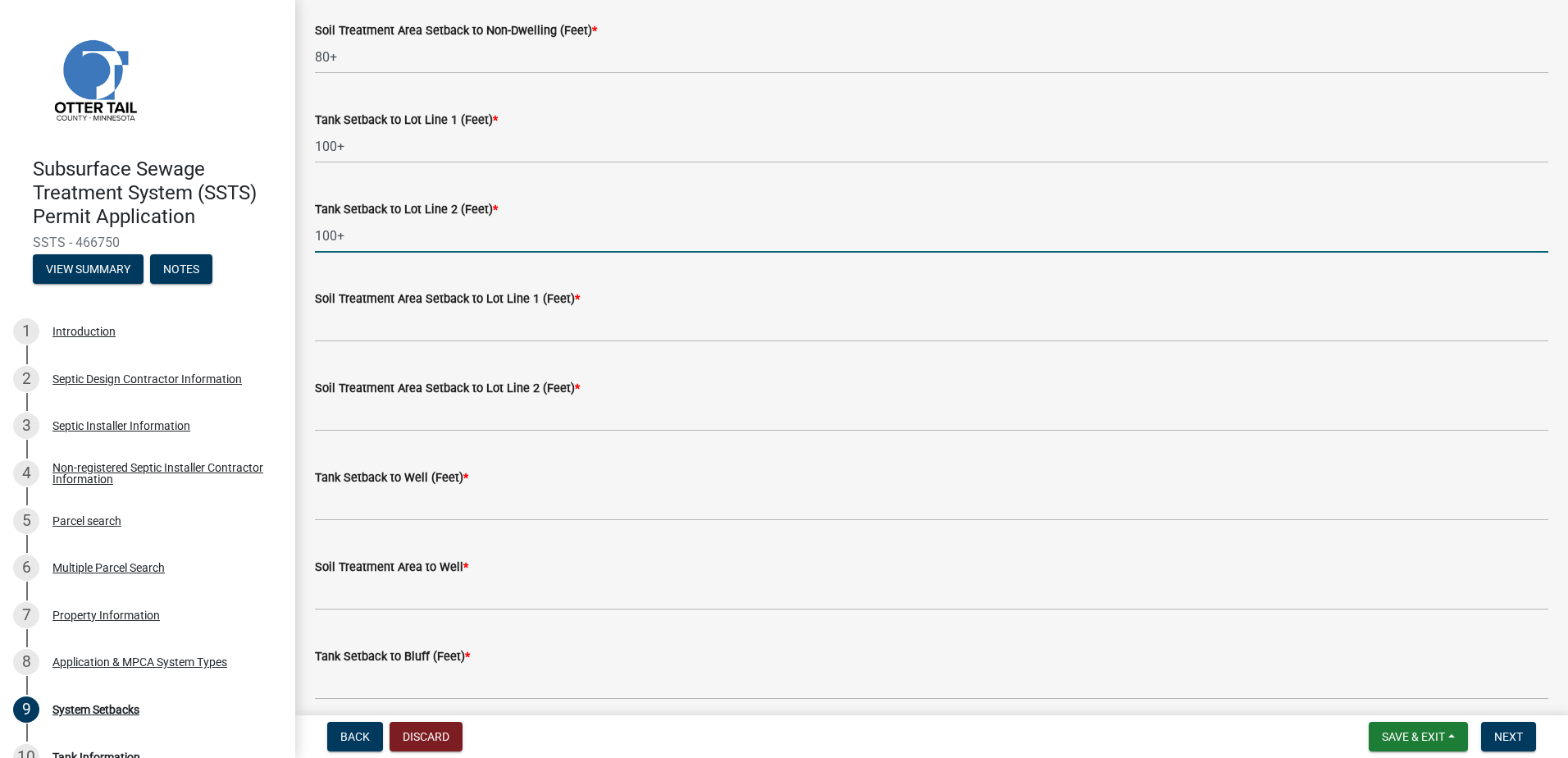
type input "100+"
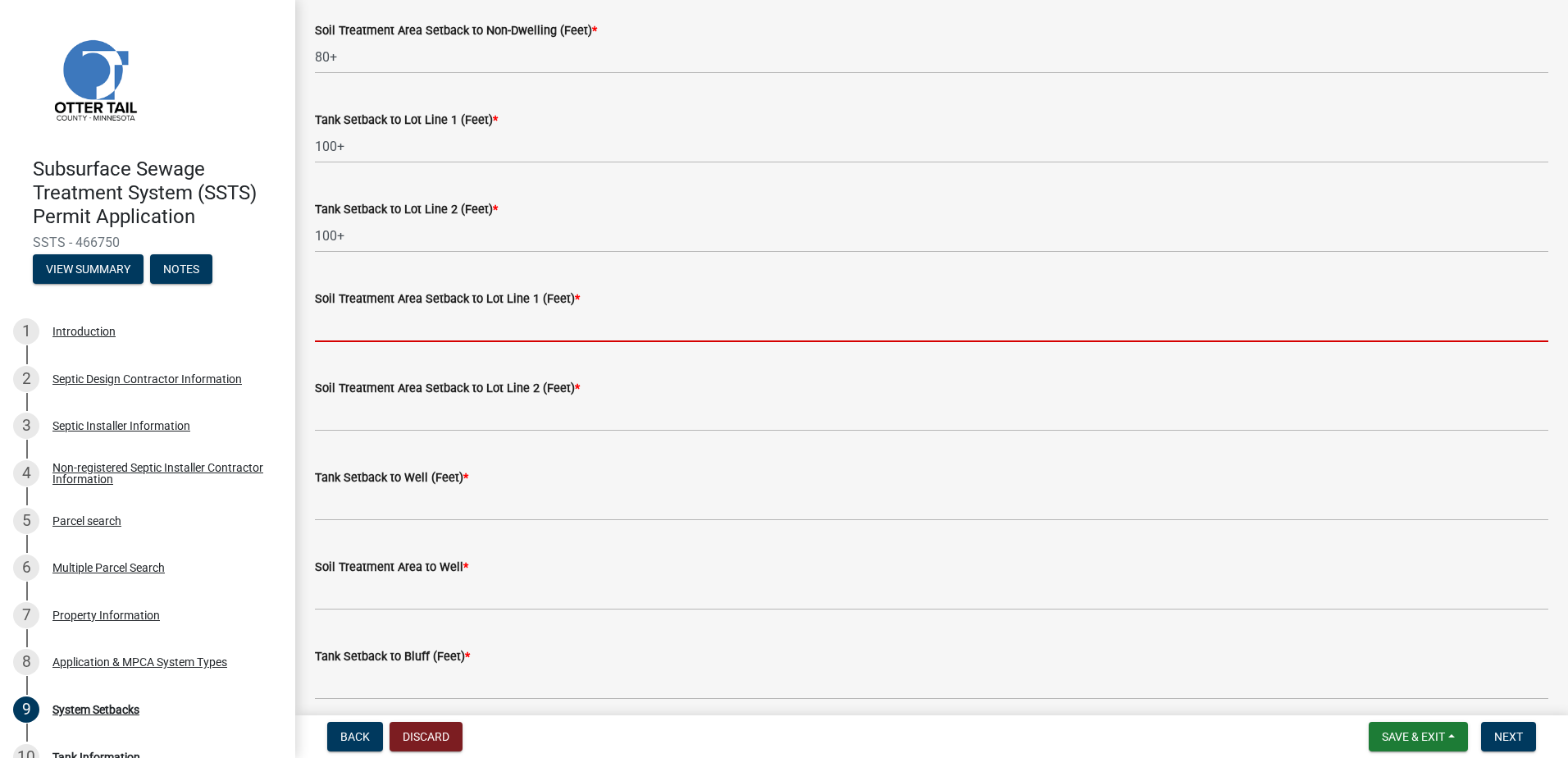
click at [346, 329] on input "Soil Treatment Area Setback to Lot Line 1 (Feet) *" at bounding box center [931, 325] width 1233 height 33
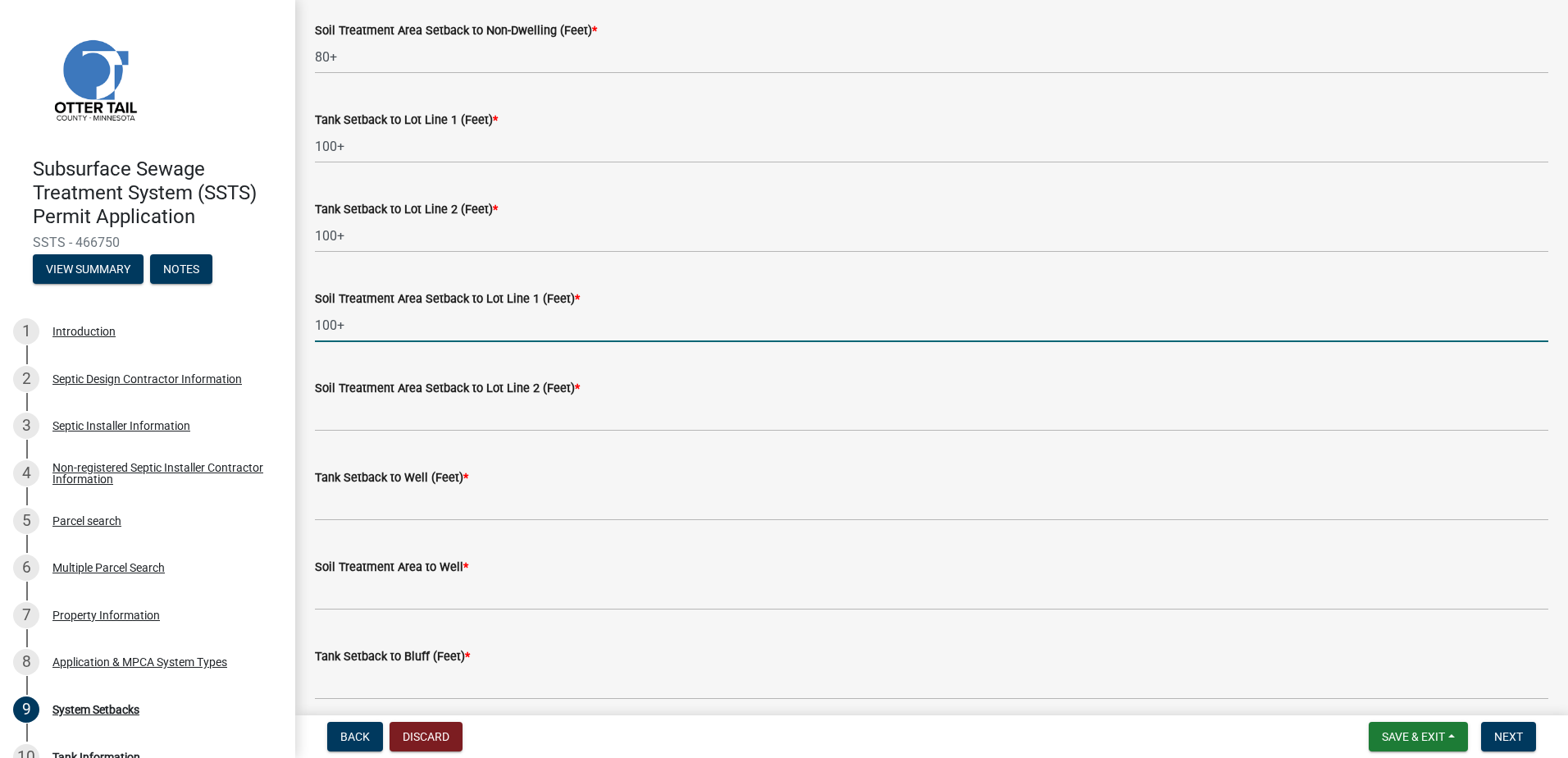
type input "100+"
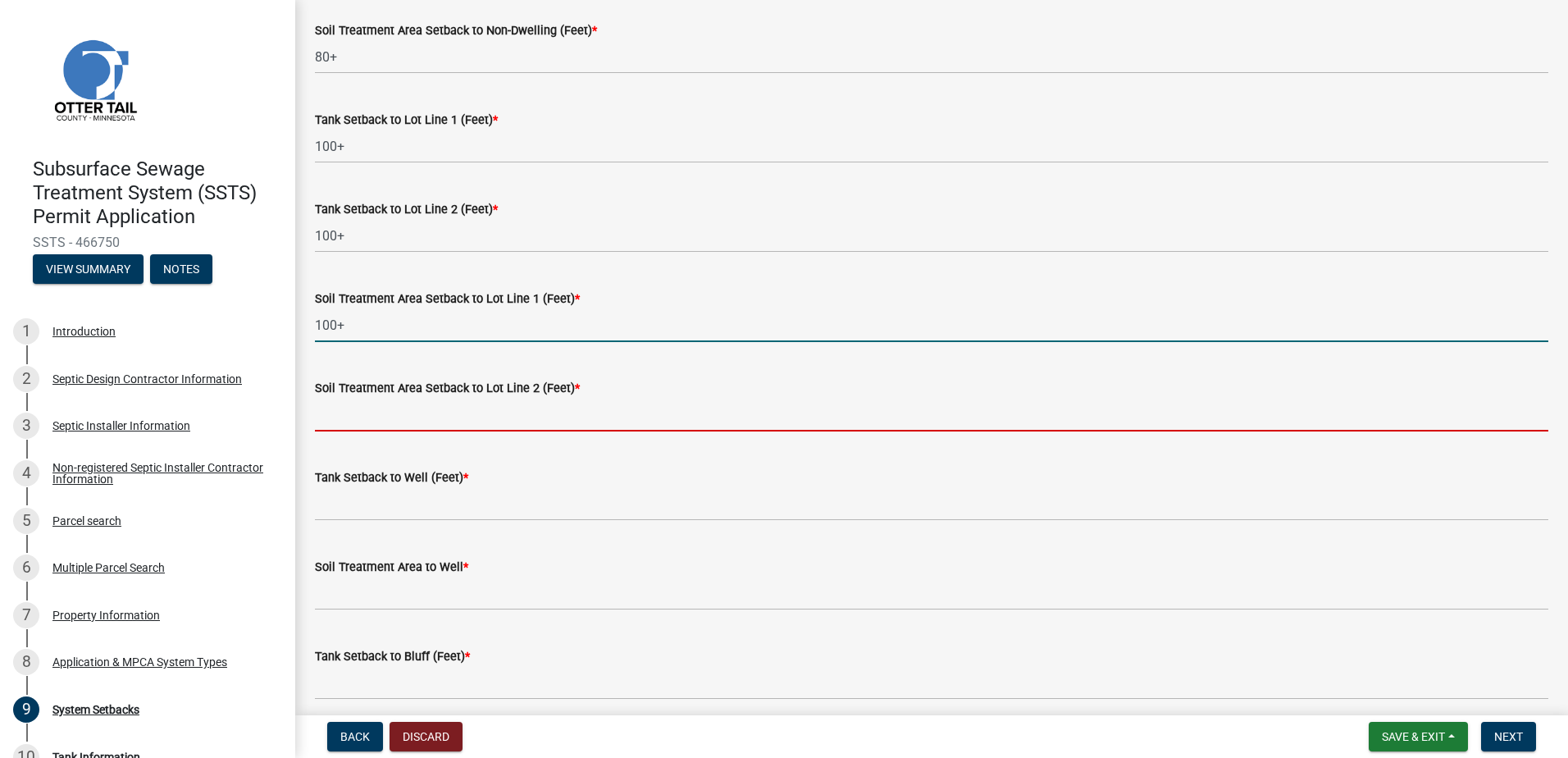
click at [342, 400] on input "Soil Treatment Area Setback to Lot Line 2 (Feet) *" at bounding box center [931, 415] width 1233 height 33
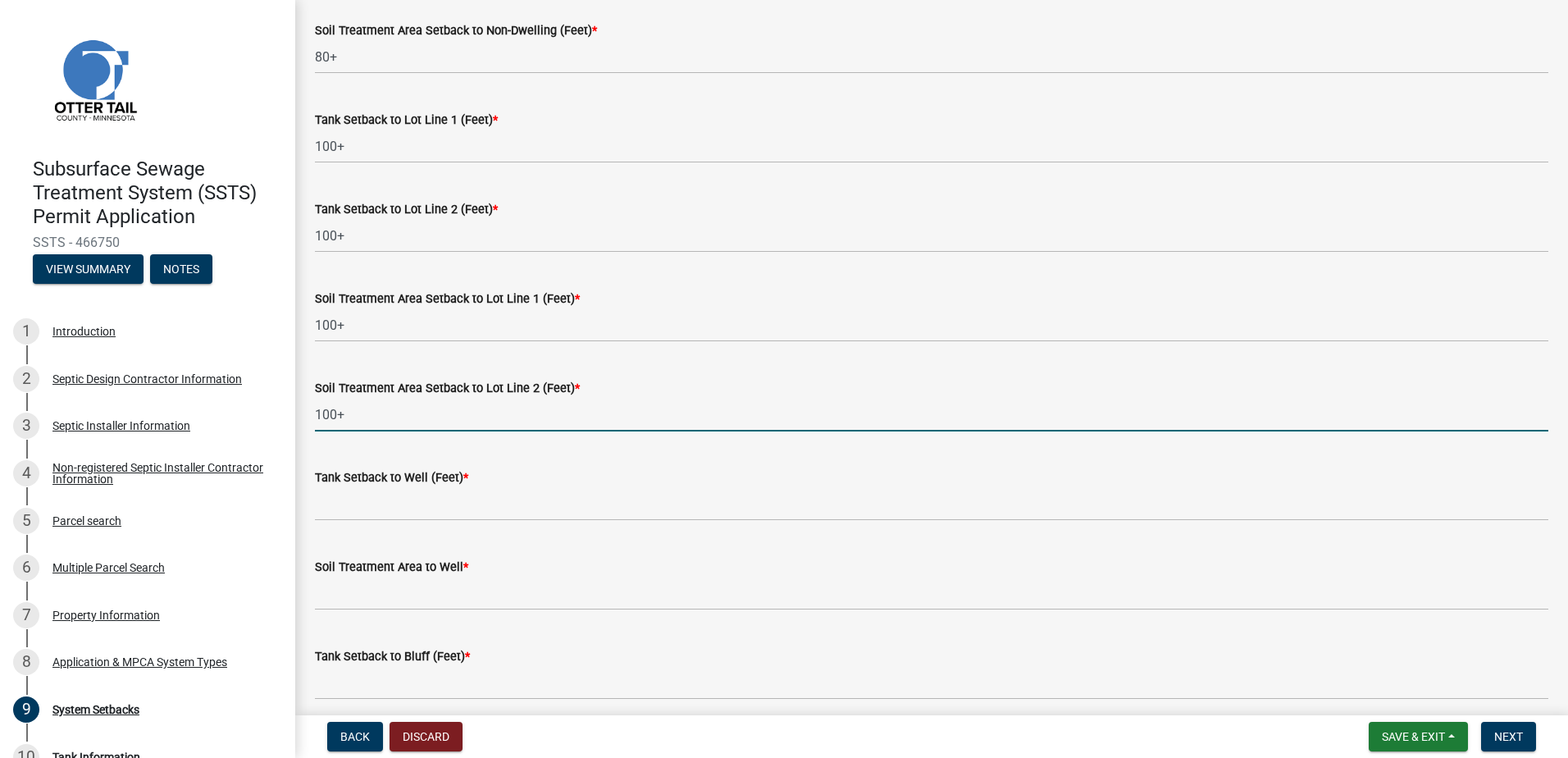
type input "100+"
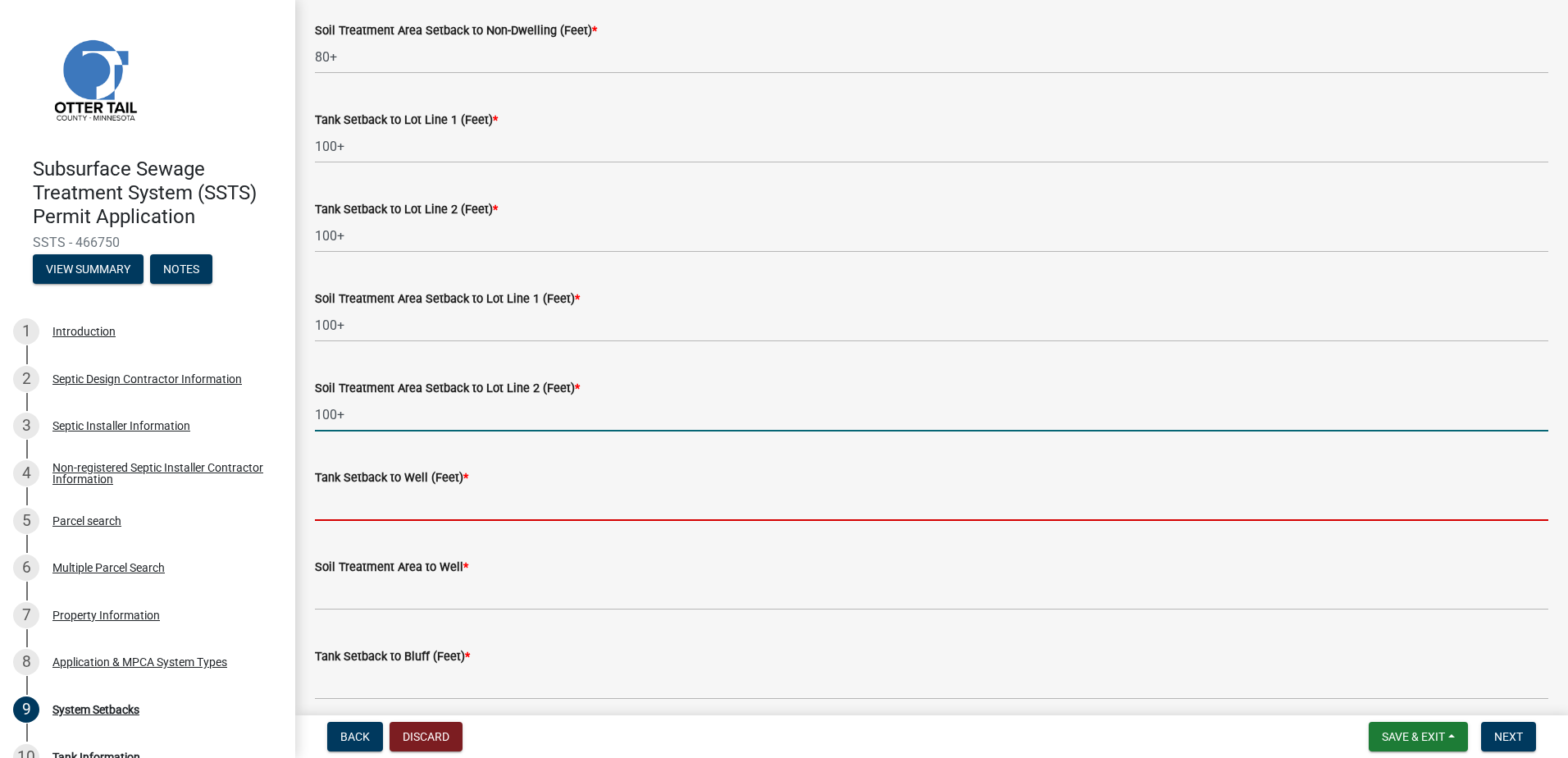
click at [348, 506] on input "Tank Setback to Well (Feet) *" at bounding box center [931, 503] width 1233 height 33
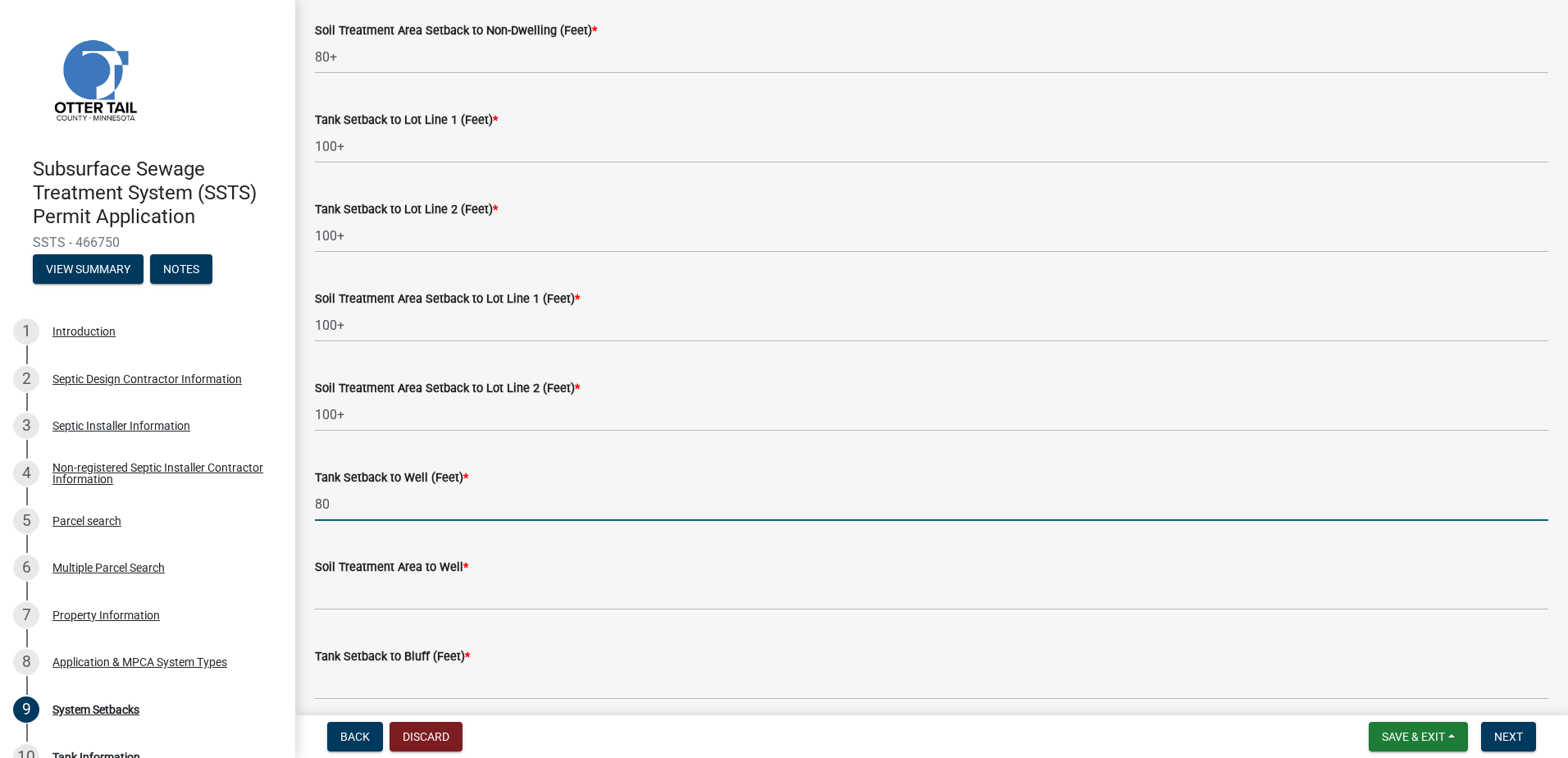
type input "80"
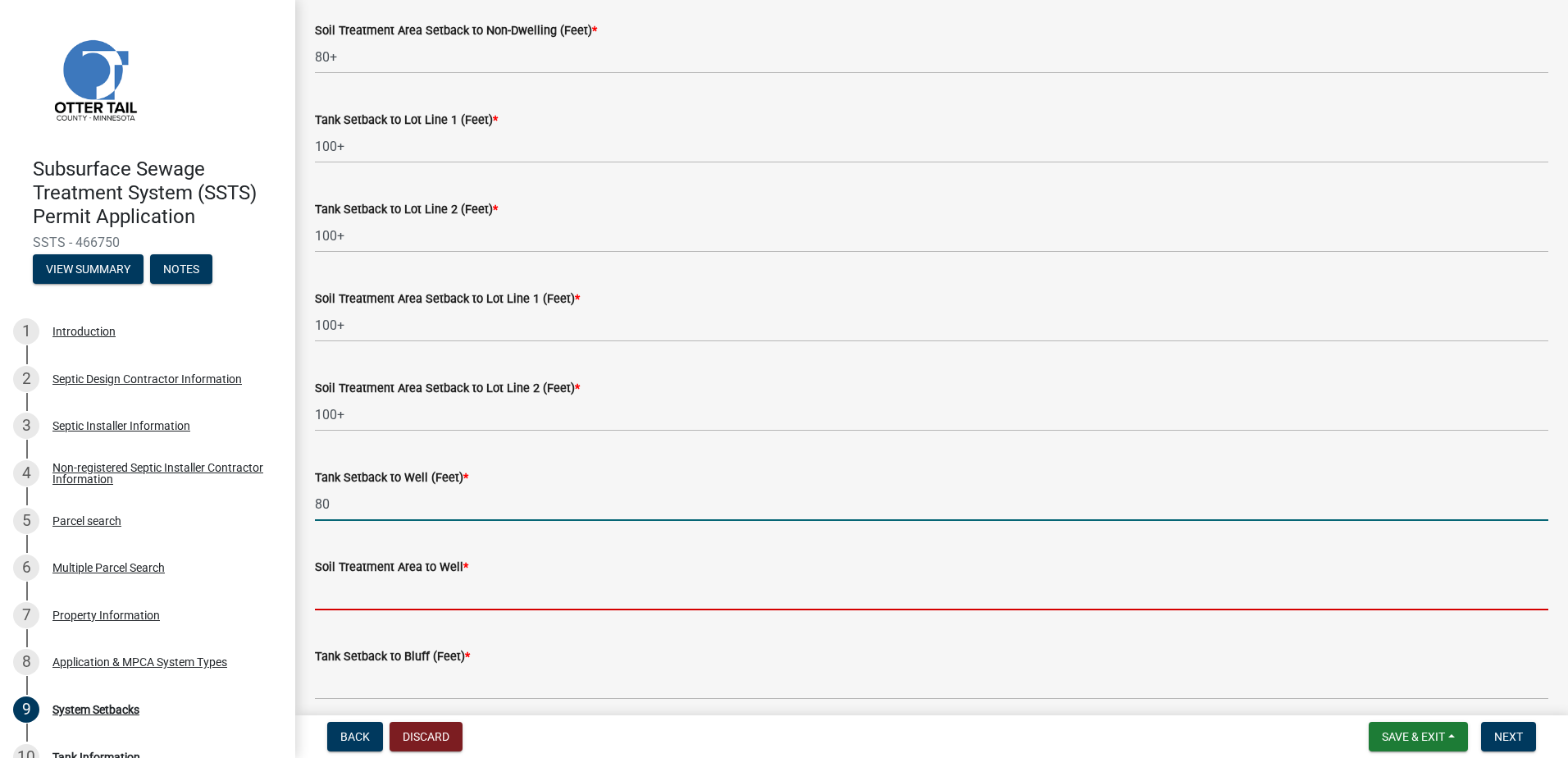
click at [324, 600] on input "Soil Treatment Area to Well *" at bounding box center [931, 593] width 1233 height 33
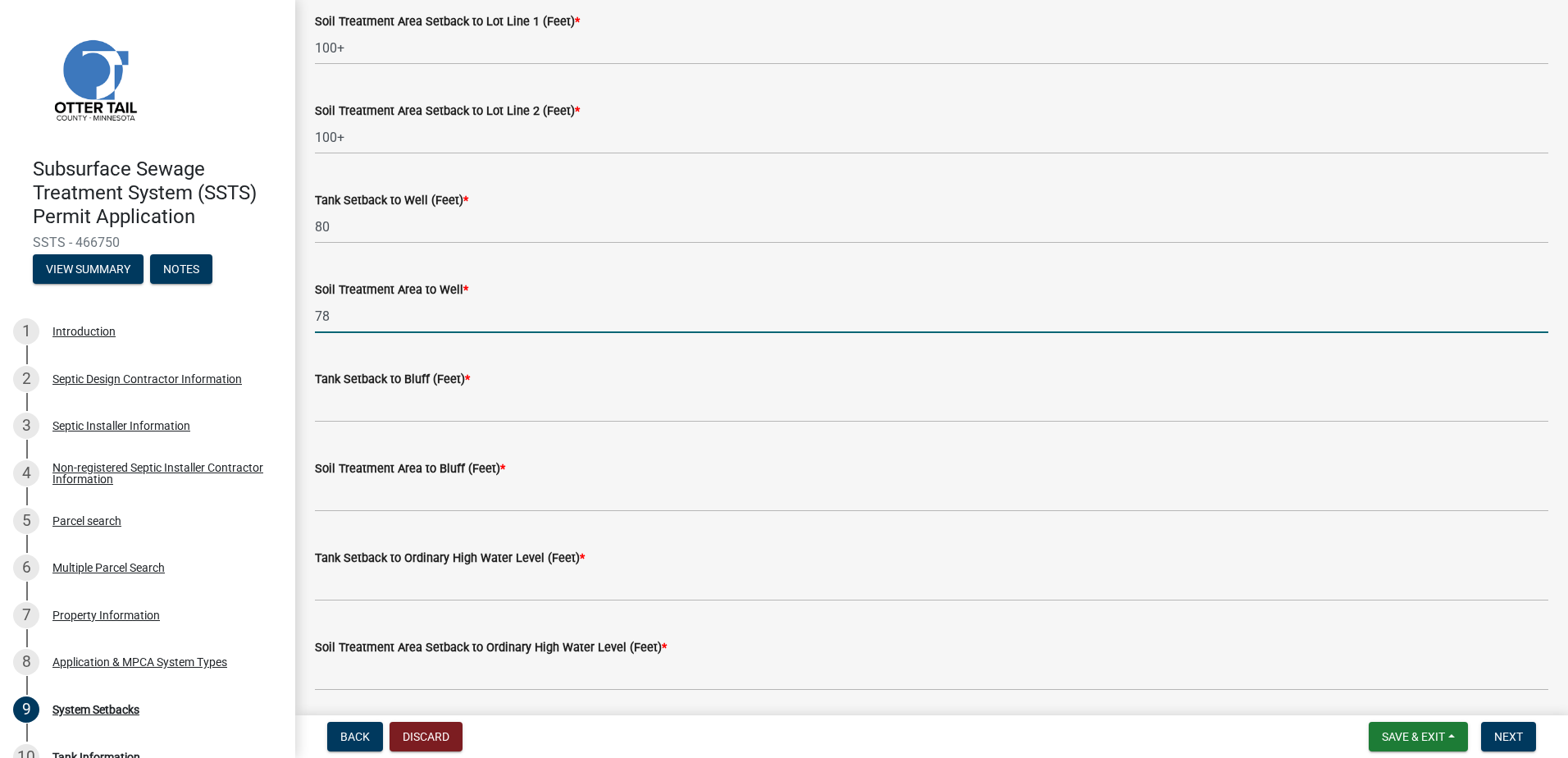
scroll to position [902, 0]
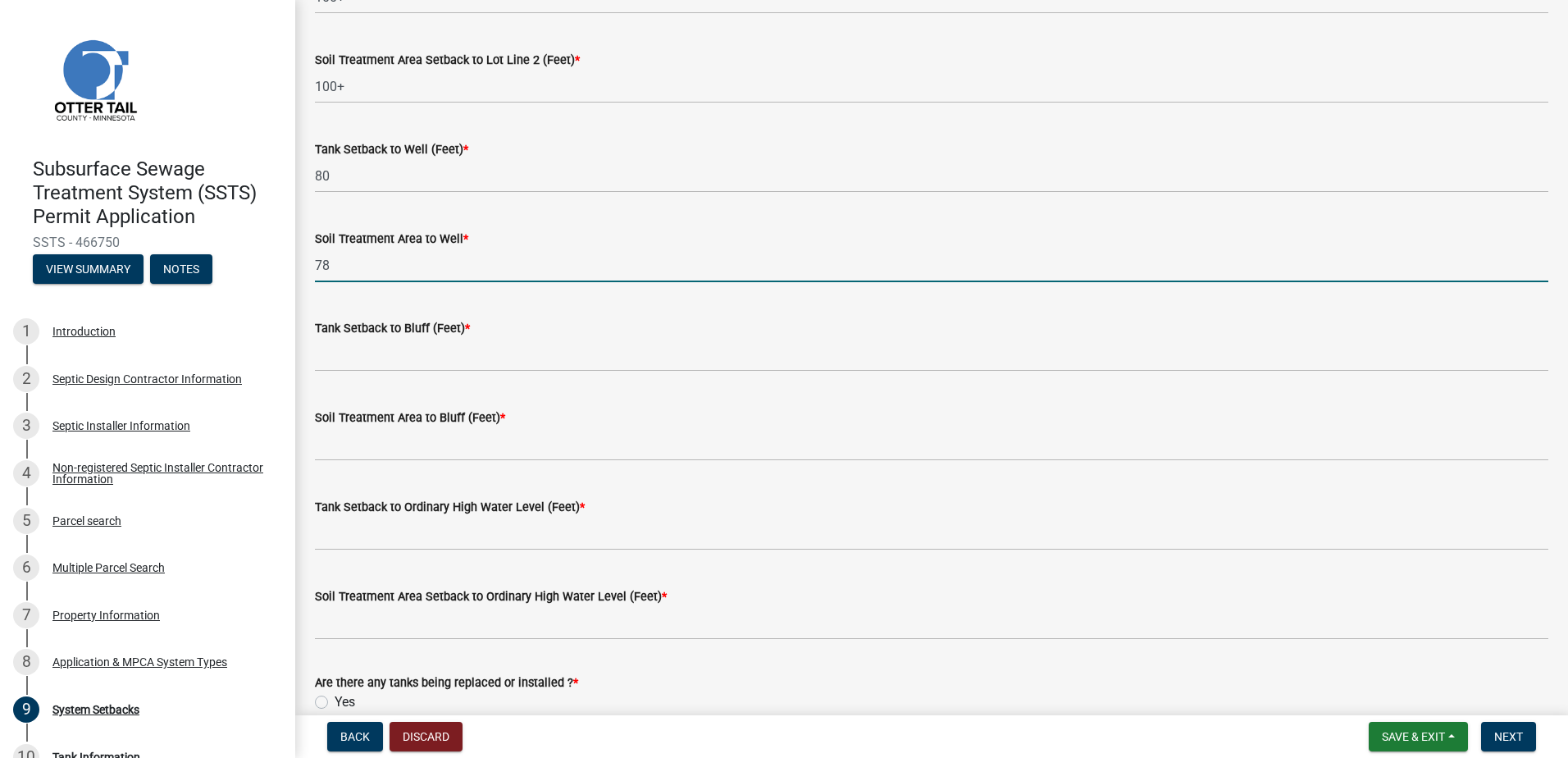
type input "78"
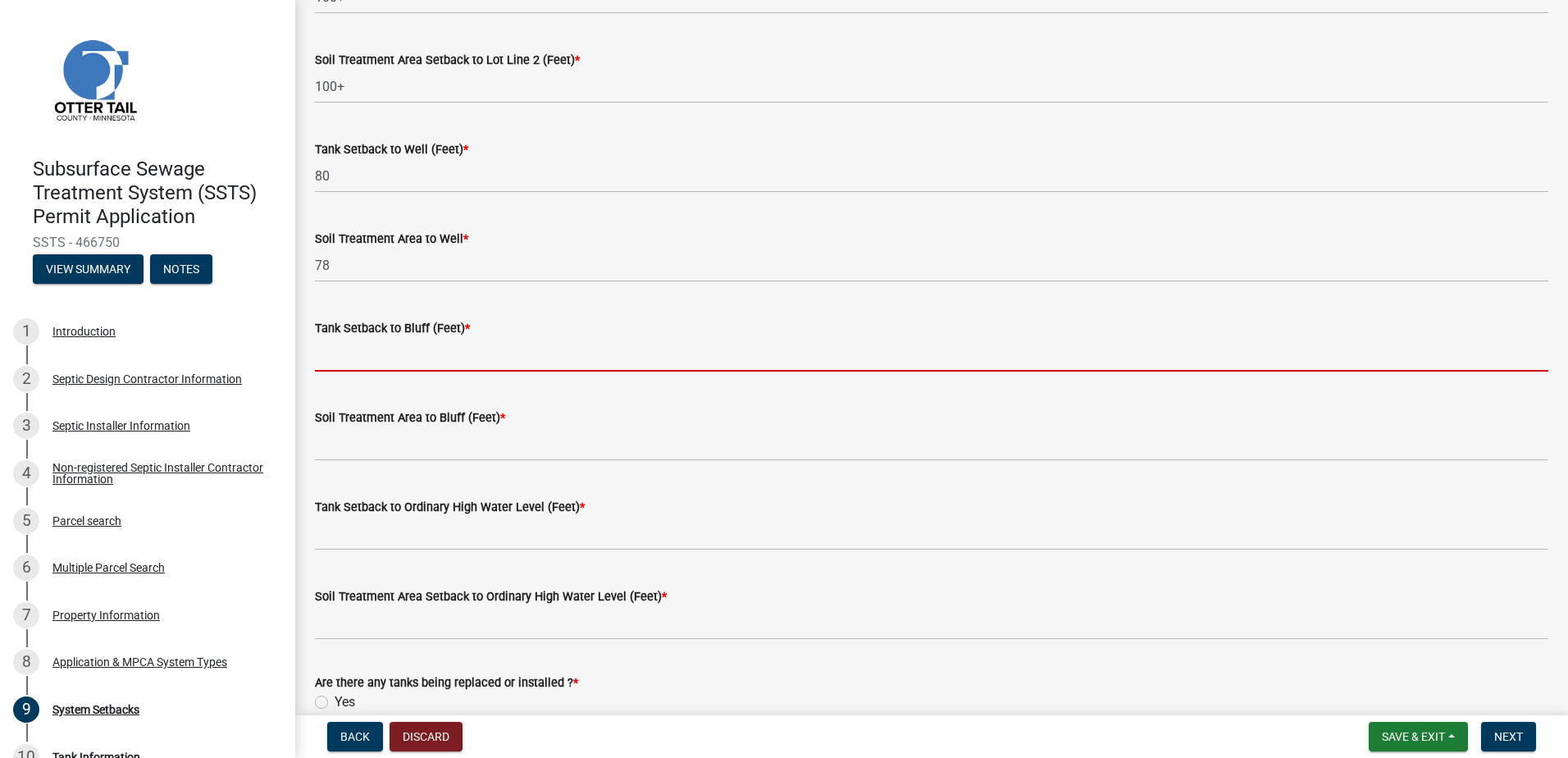
click at [357, 355] on input "Tank Setback to Bluff (Feet) *" at bounding box center [931, 354] width 1233 height 33
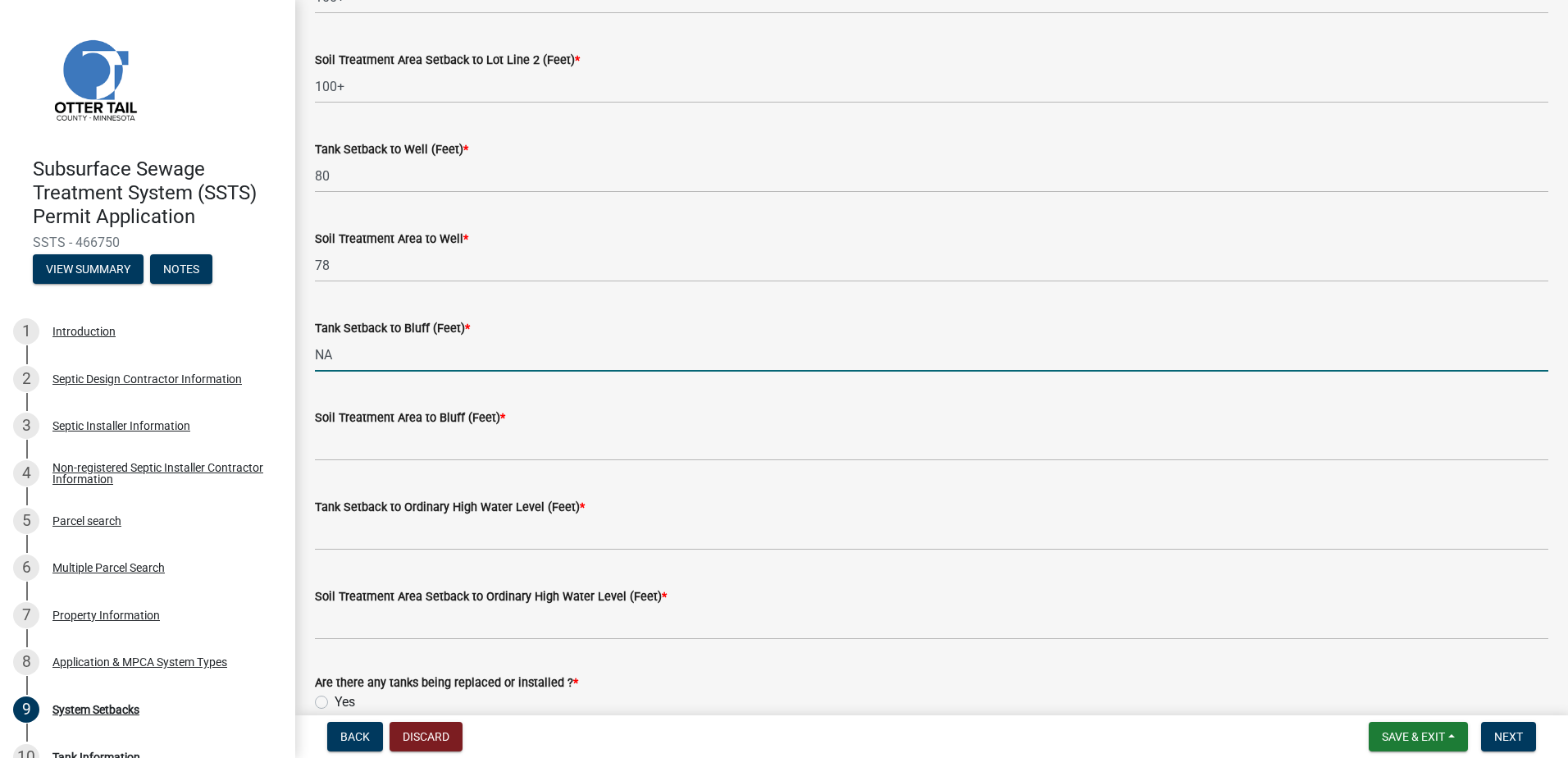
type input "NA"
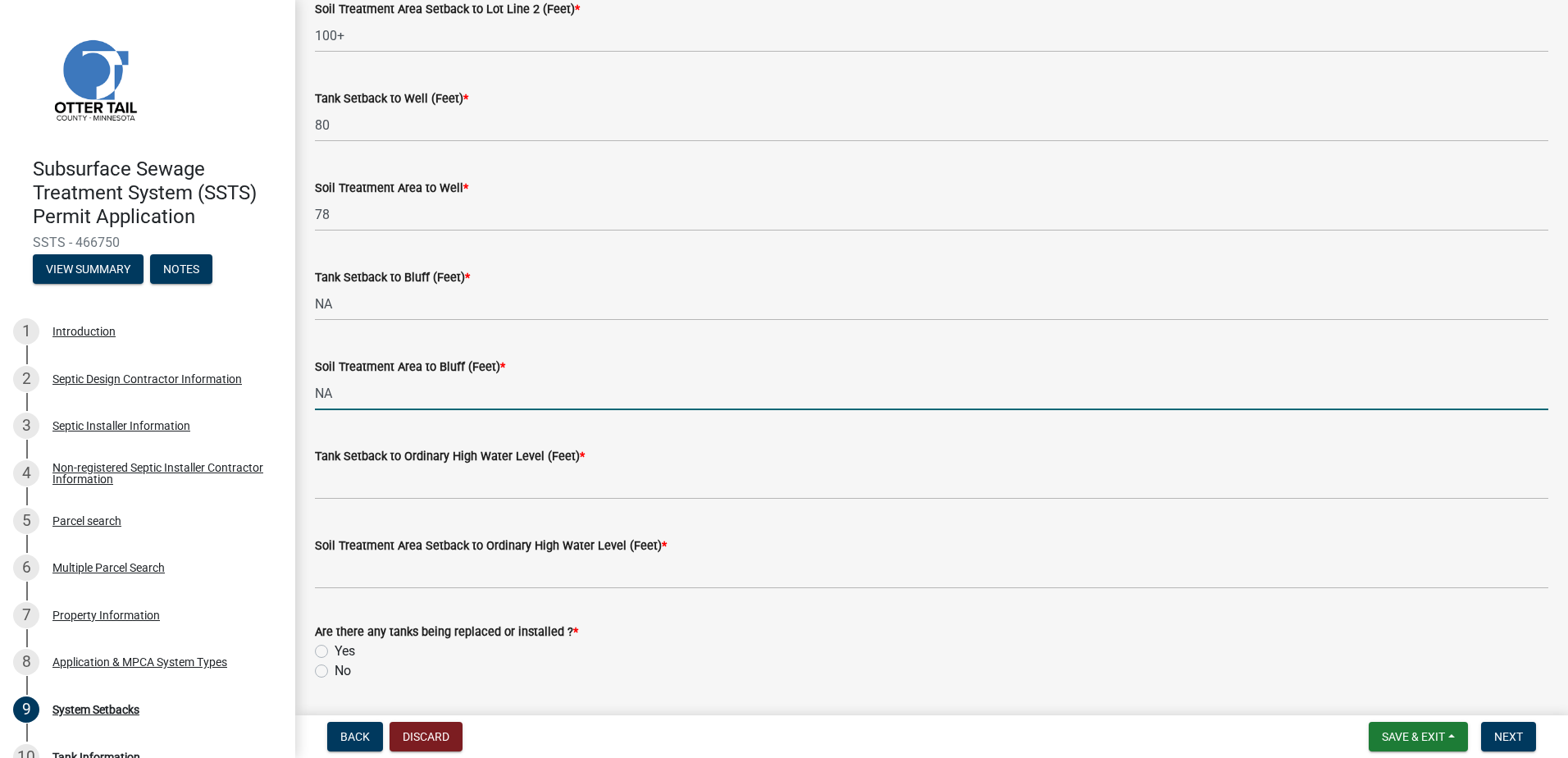
scroll to position [1004, 0]
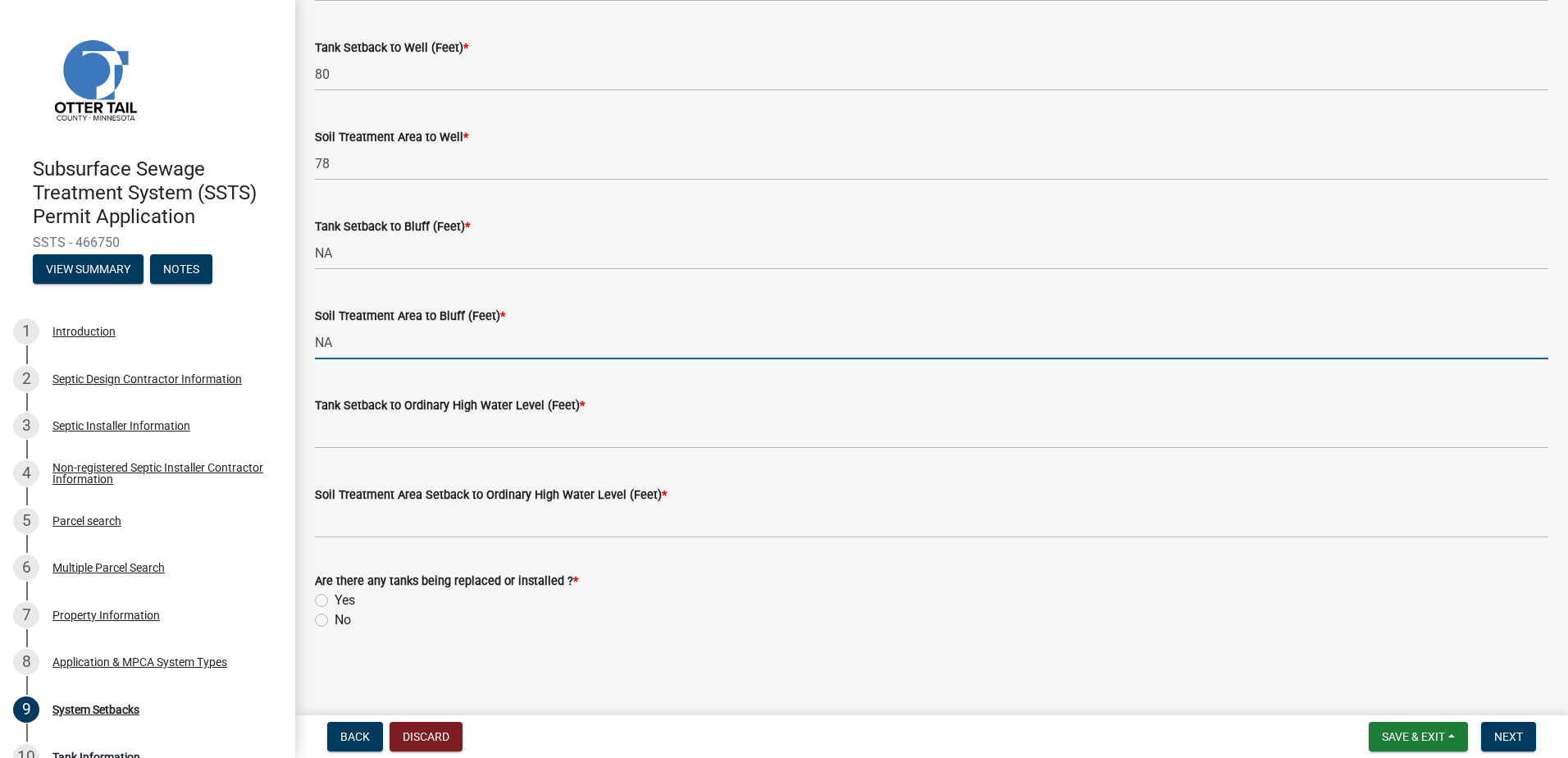
type input "NA"
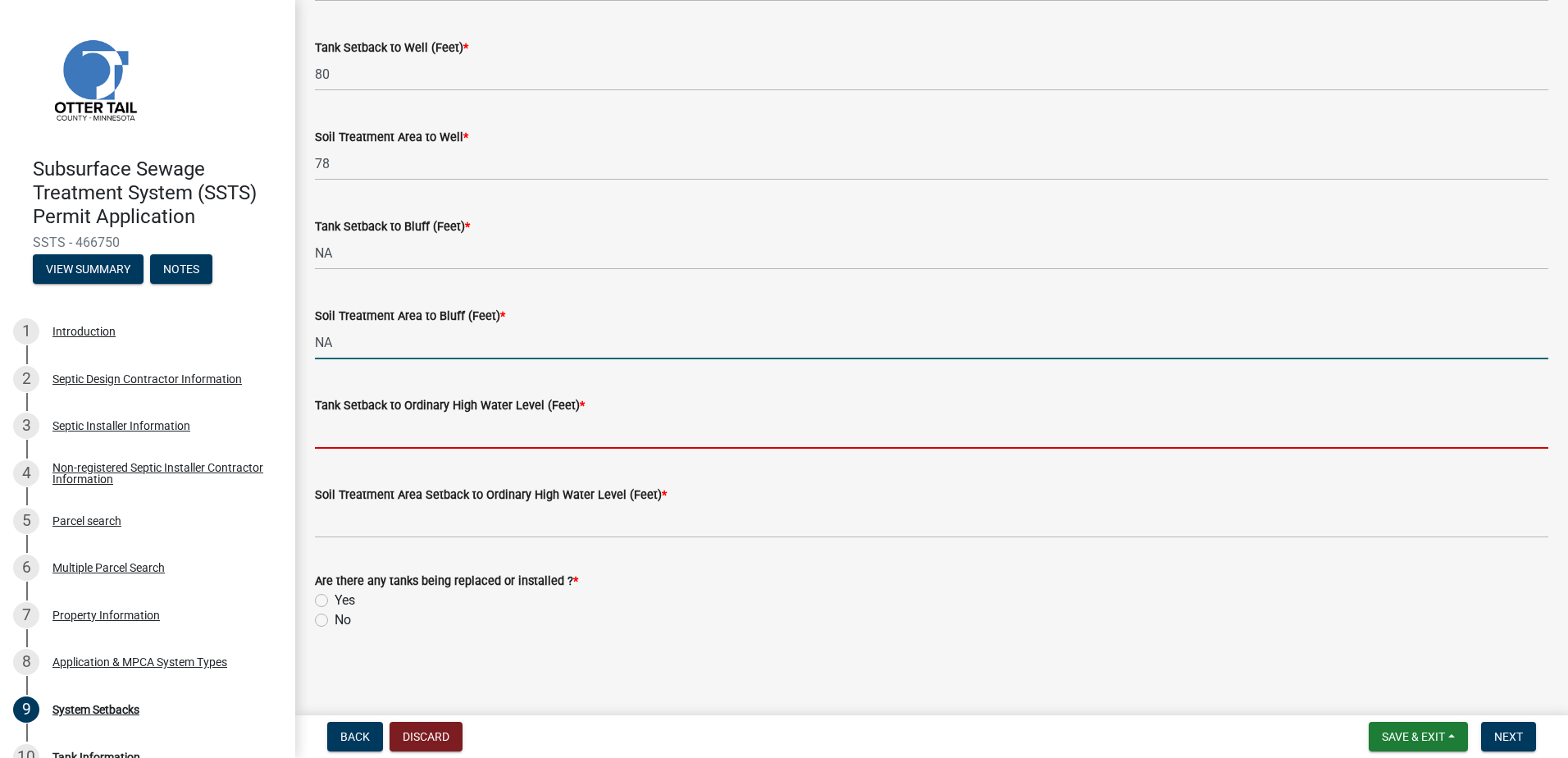
click at [332, 438] on input "Tank Setback to Ordinary High Water Level (Feet) *" at bounding box center [931, 431] width 1233 height 33
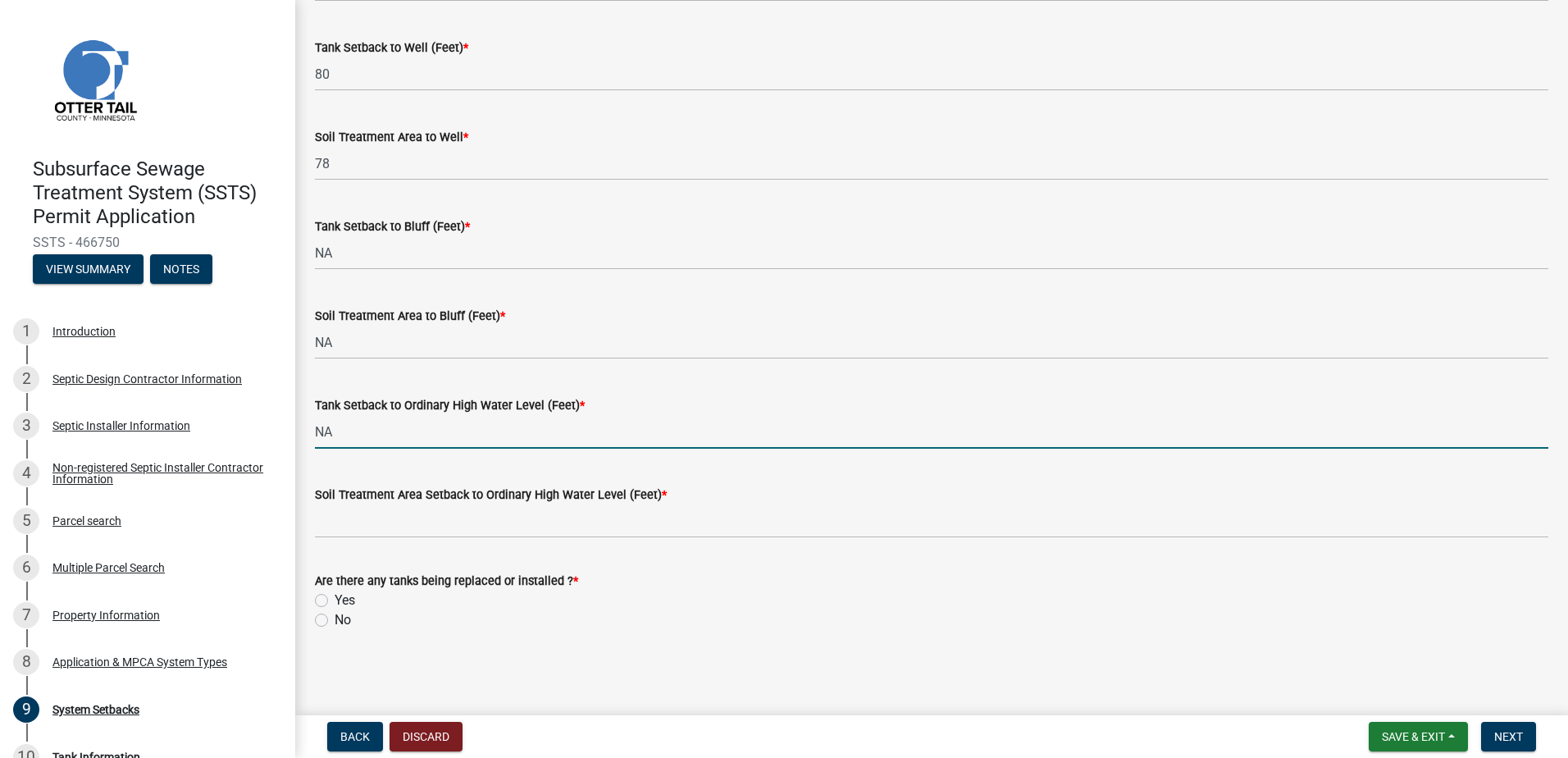
type input "NA"
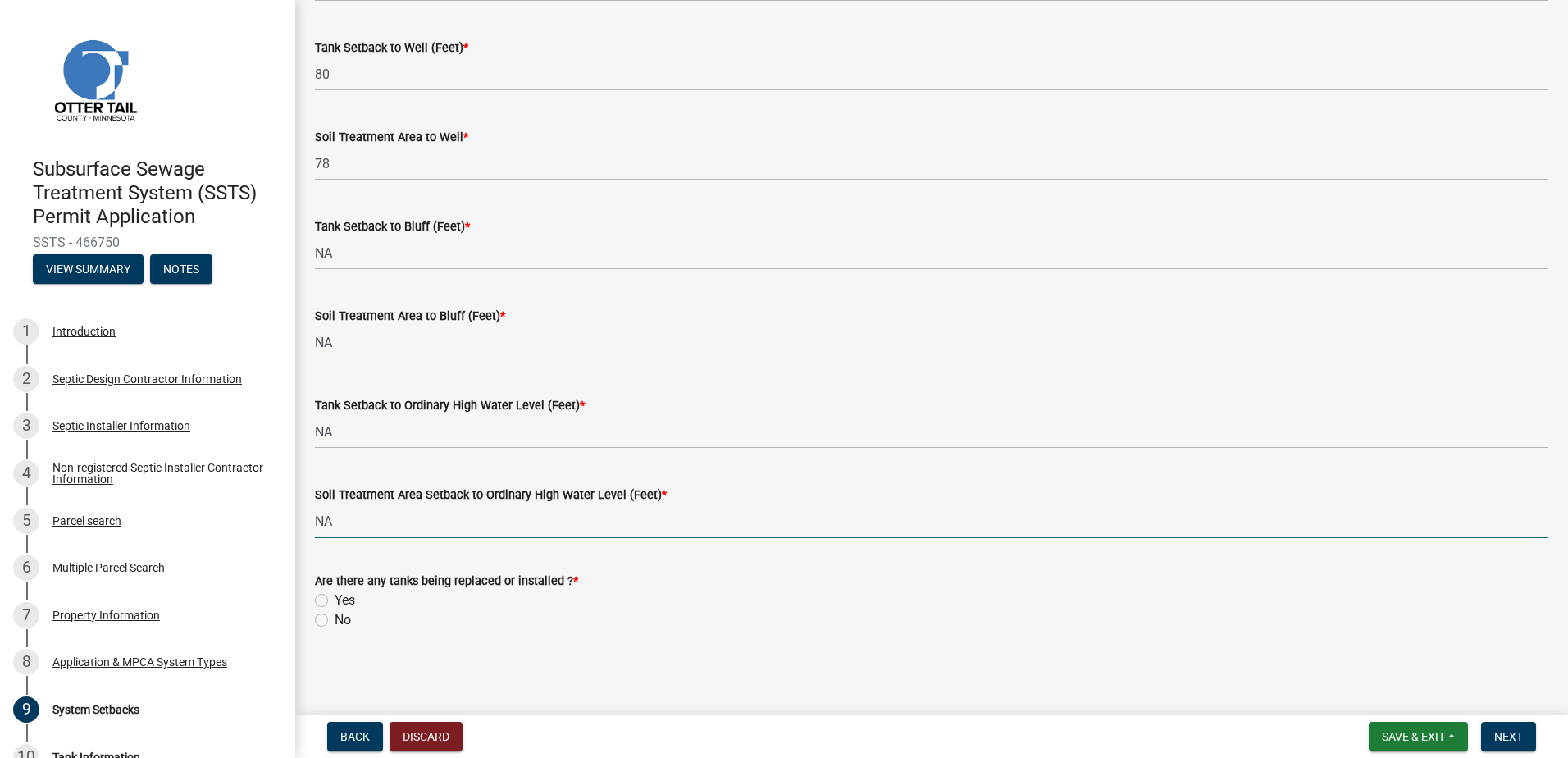
type input "NA"
click at [335, 601] on label "Yes" at bounding box center [345, 600] width 20 height 19
click at [335, 601] on input "Yes" at bounding box center [340, 596] width 11 height 11
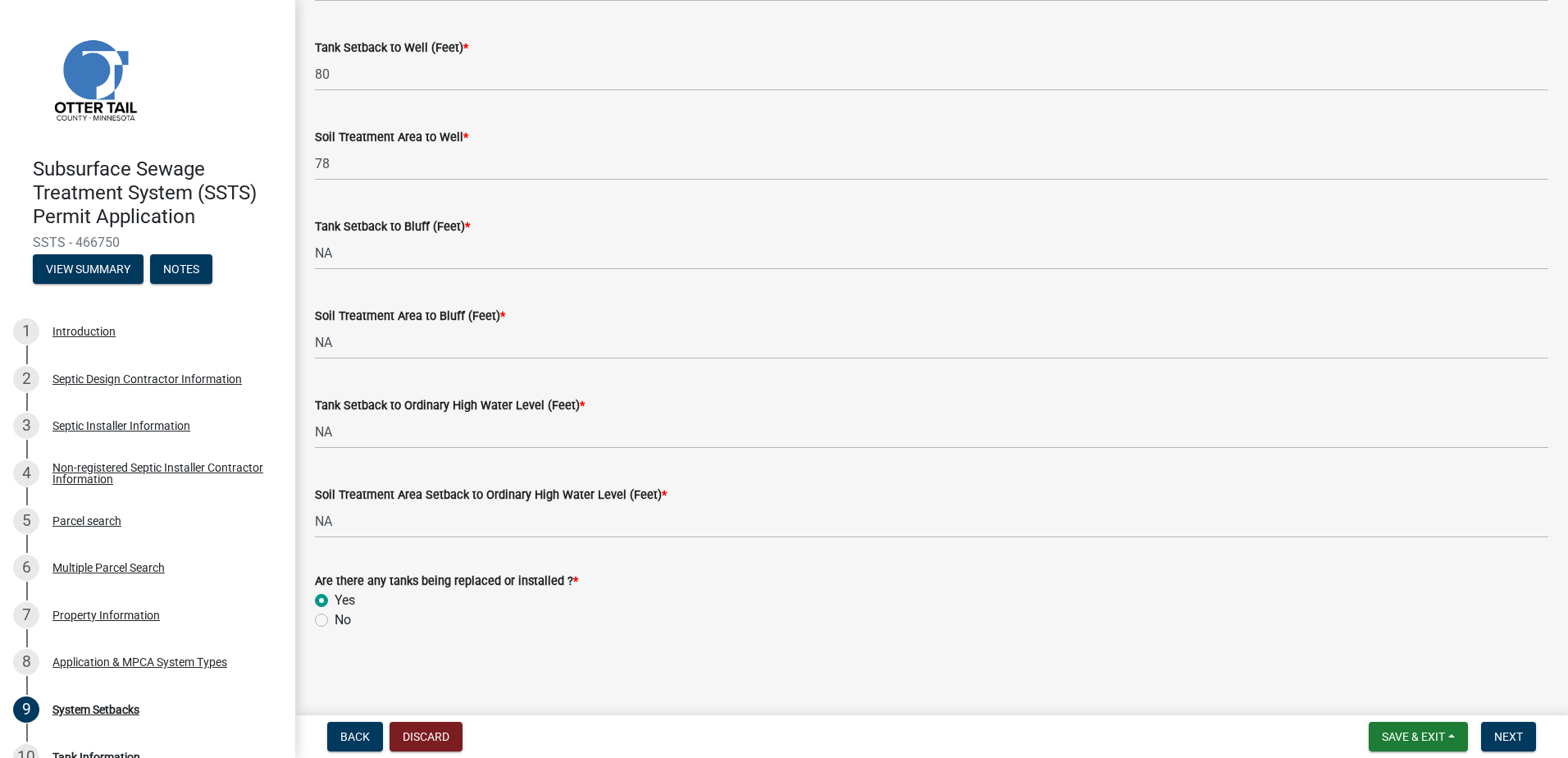
radio input "true"
click at [1494, 733] on span "Next" at bounding box center [1508, 737] width 29 height 13
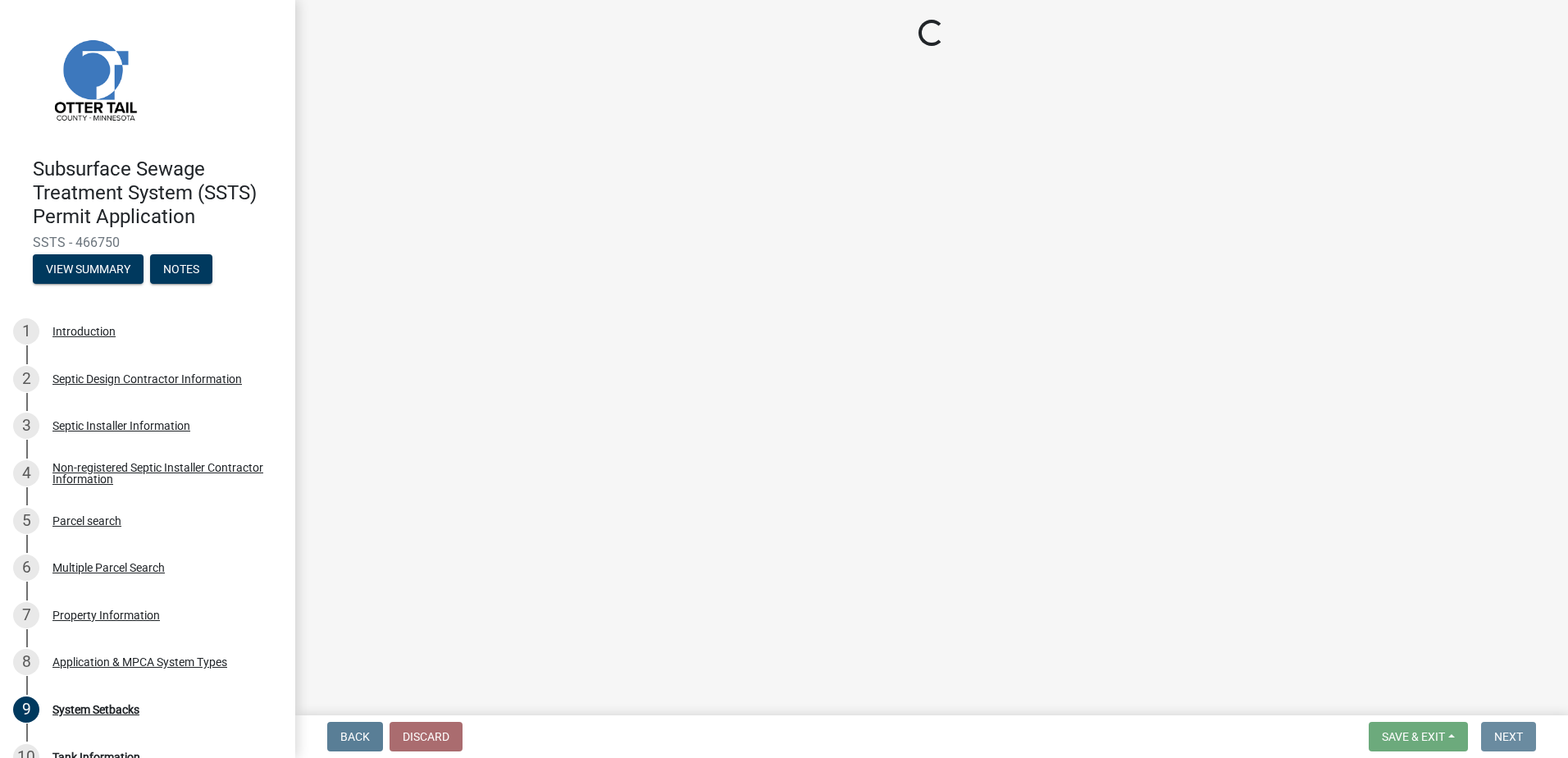
scroll to position [0, 0]
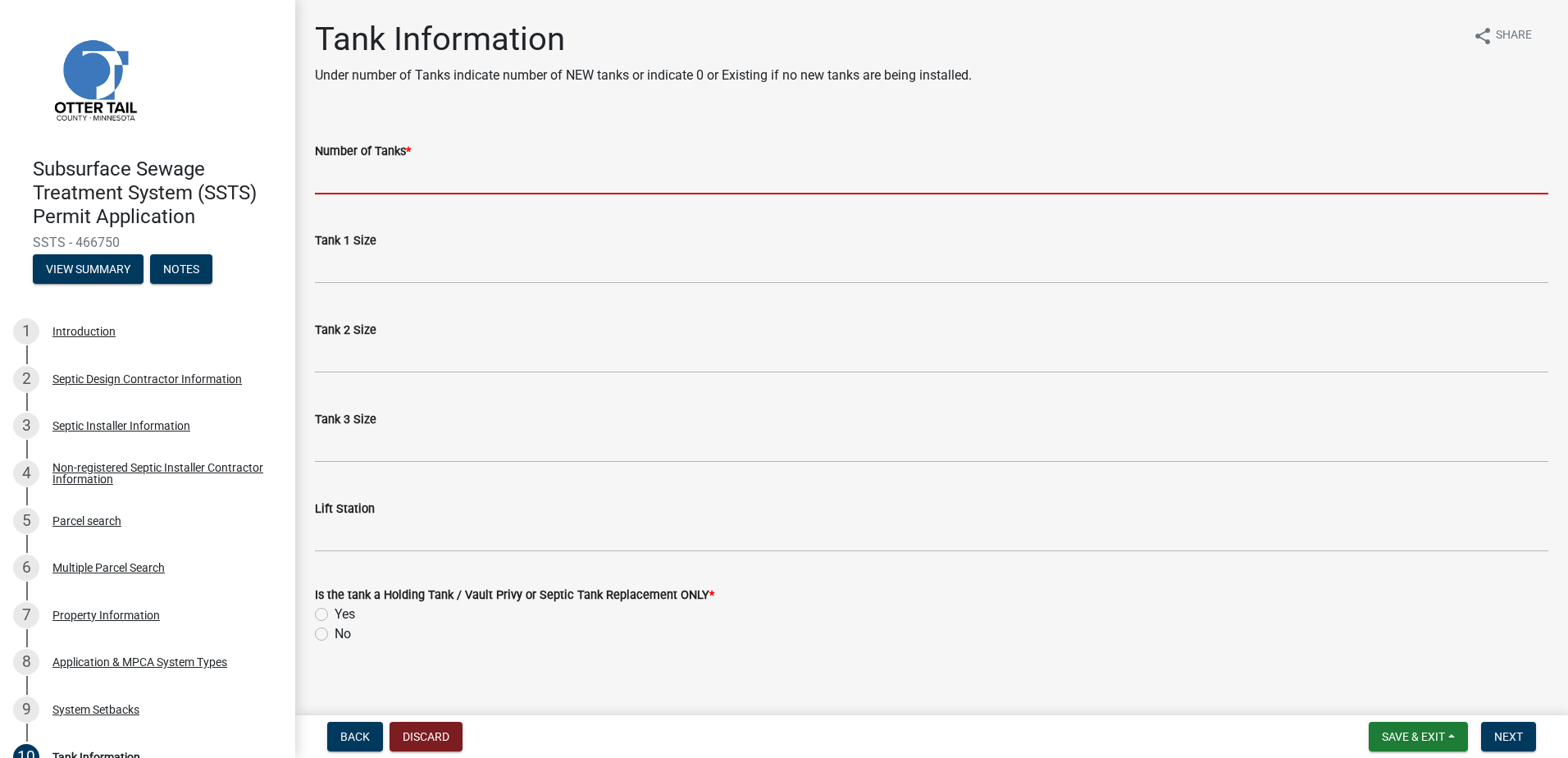
click at [334, 174] on input "Number of Tanks *" at bounding box center [931, 178] width 1233 height 33
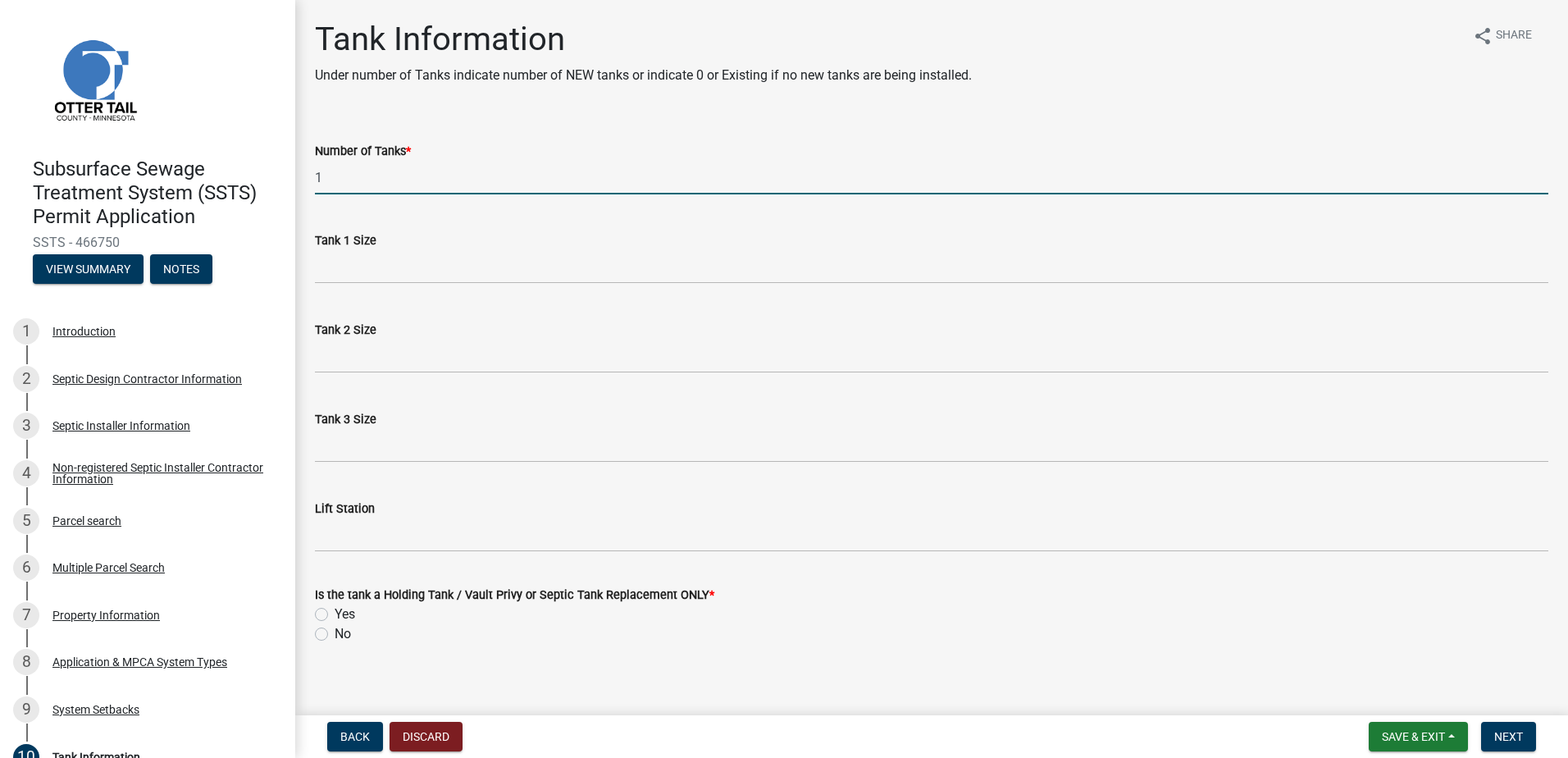
type input "1"
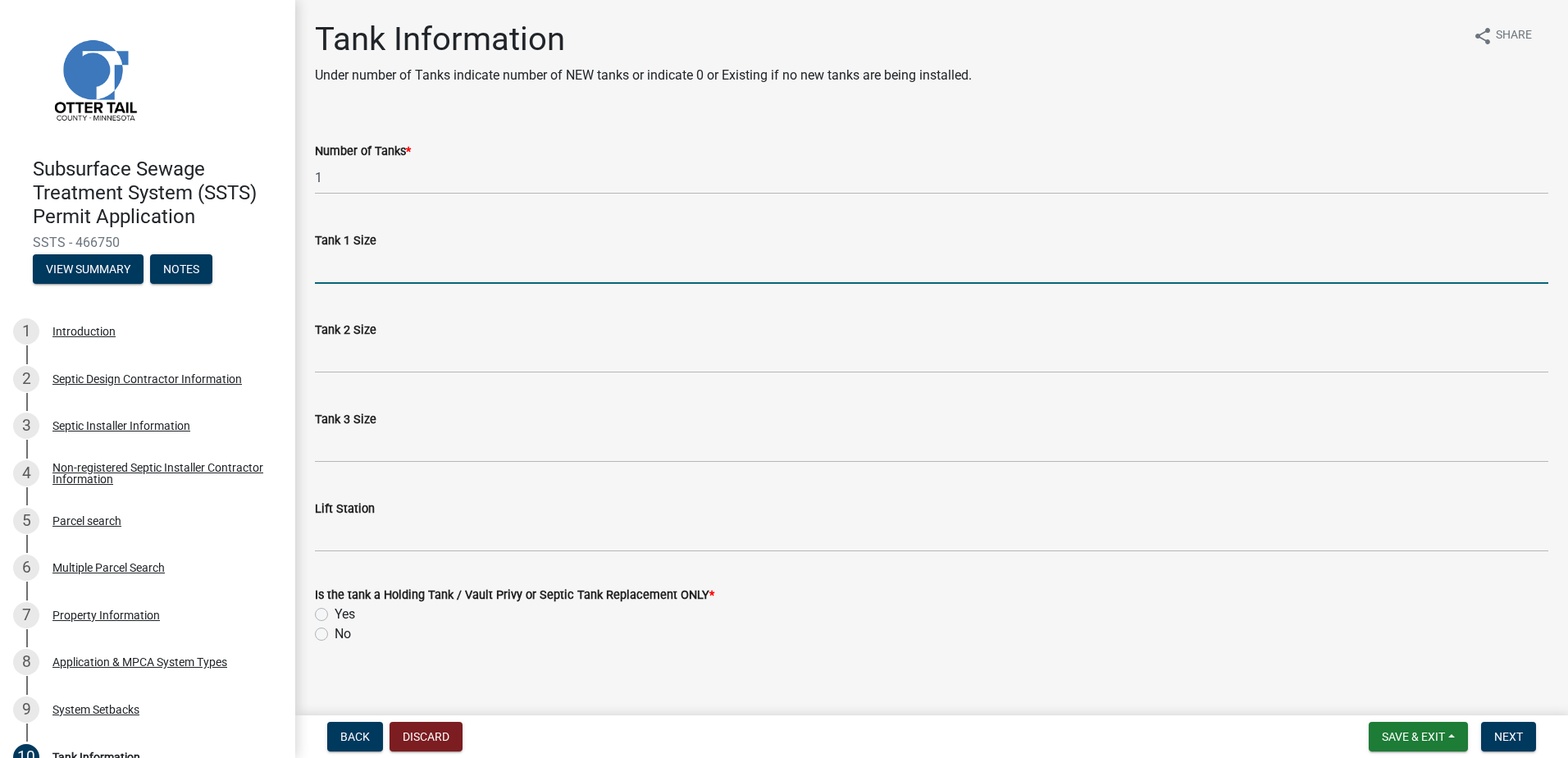
click at [337, 266] on input "Tank 1 Size" at bounding box center [931, 267] width 1233 height 33
type input "1500-2"
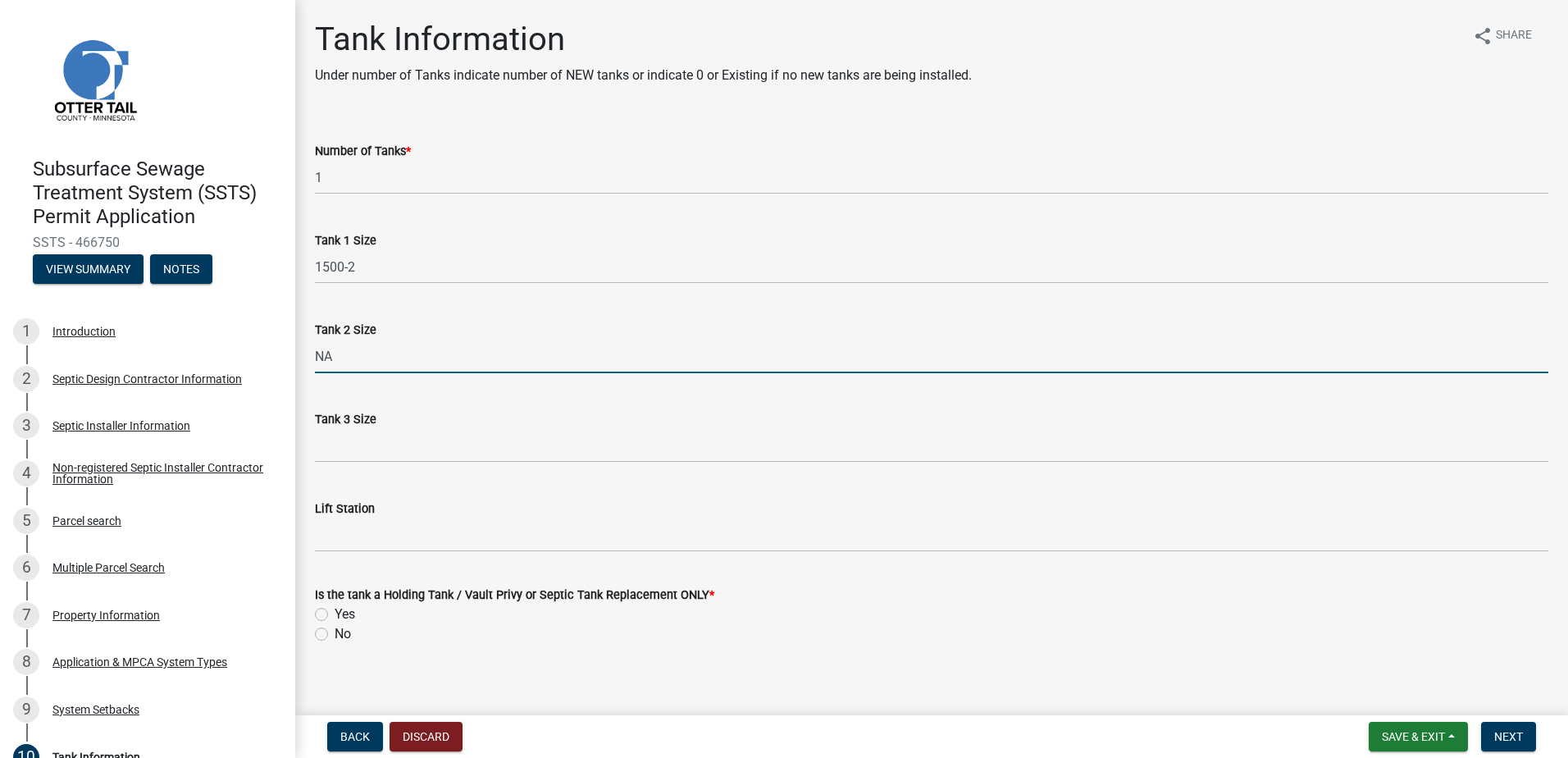
type input "NA"
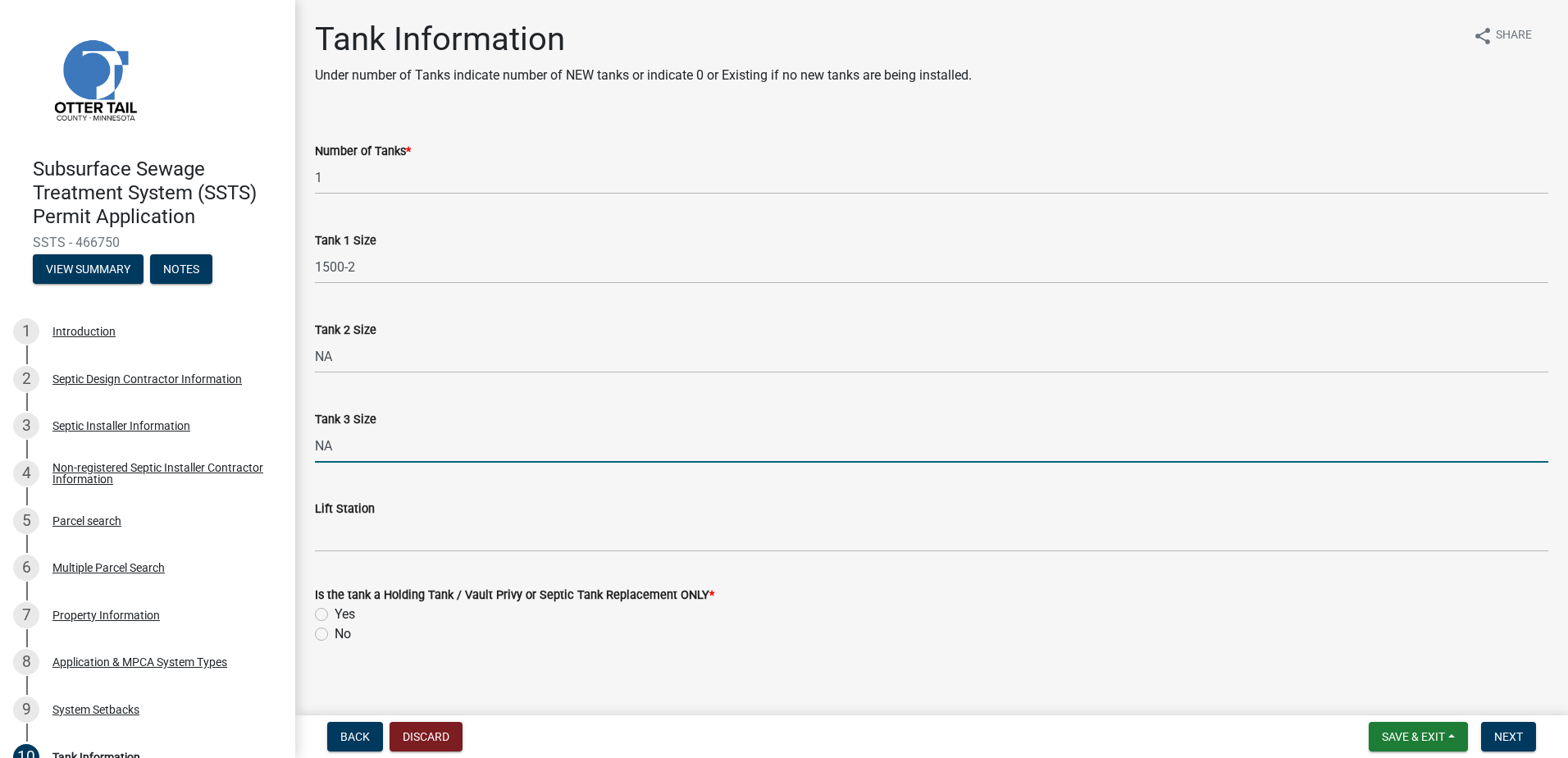
type input "NA"
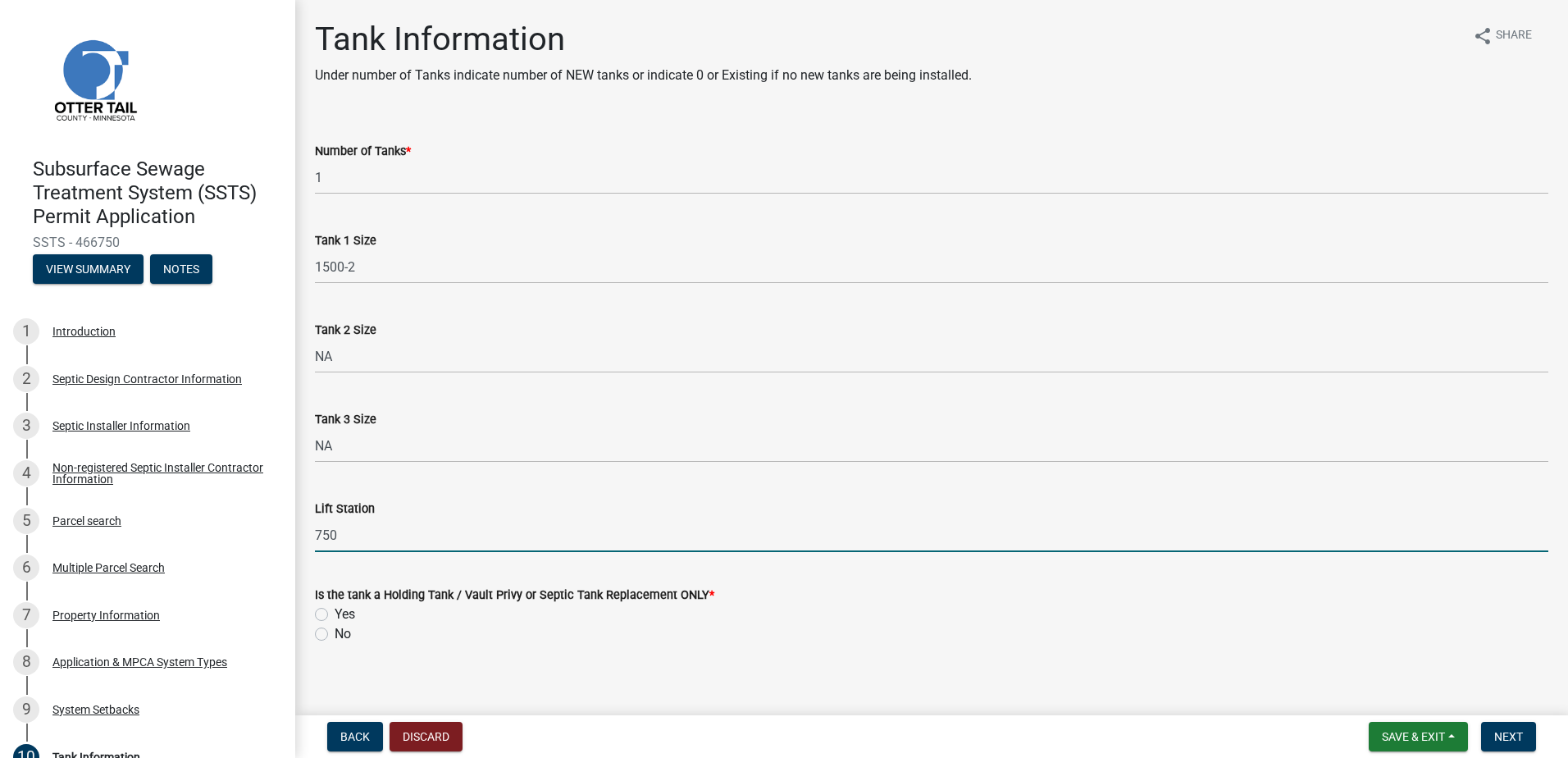
type input "750"
click at [335, 634] on label "No" at bounding box center [343, 634] width 17 height 19
click at [335, 634] on input "No" at bounding box center [340, 630] width 11 height 11
radio input "true"
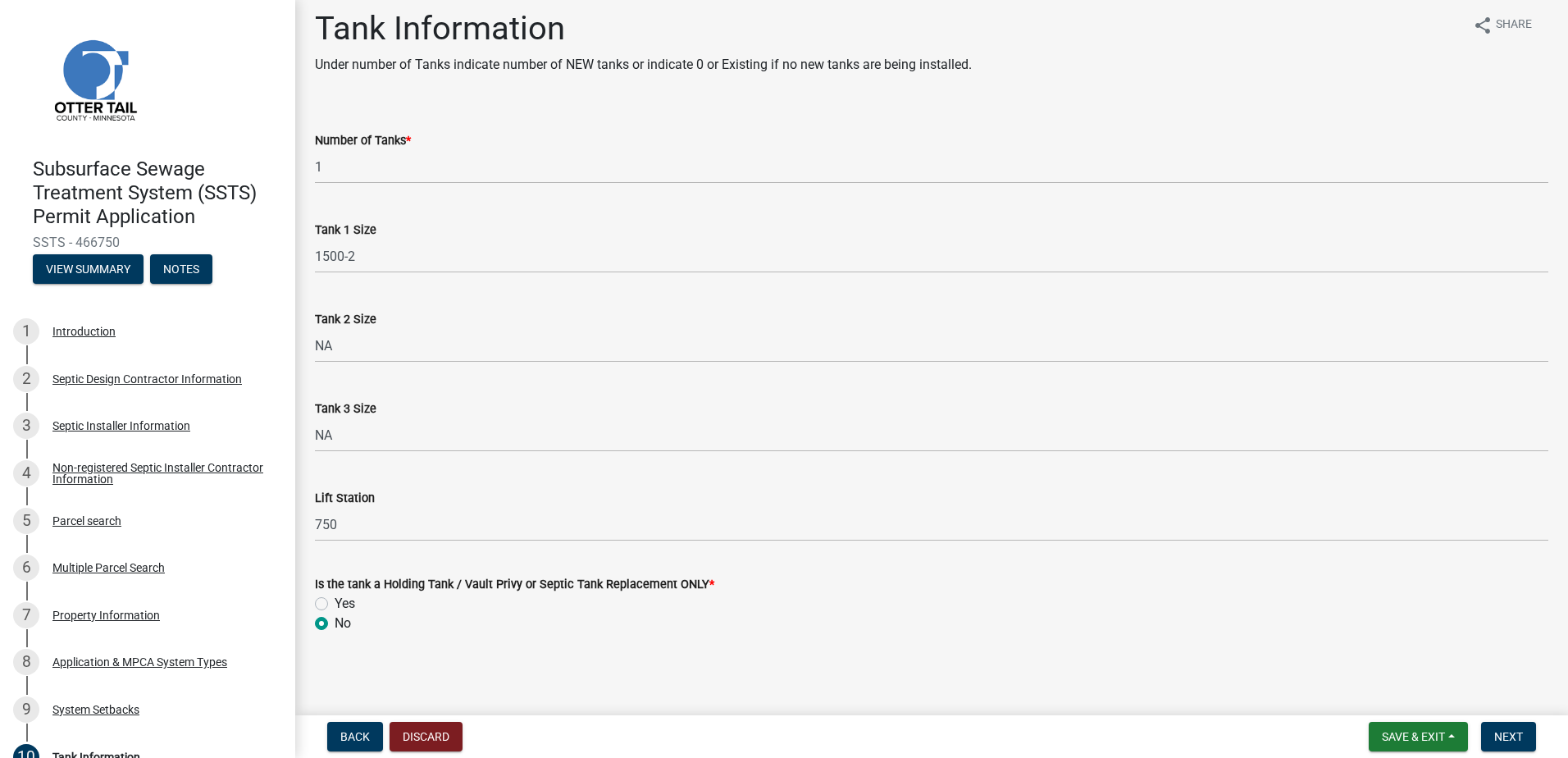
scroll to position [14, 0]
click at [1512, 739] on span "Next" at bounding box center [1508, 737] width 29 height 13
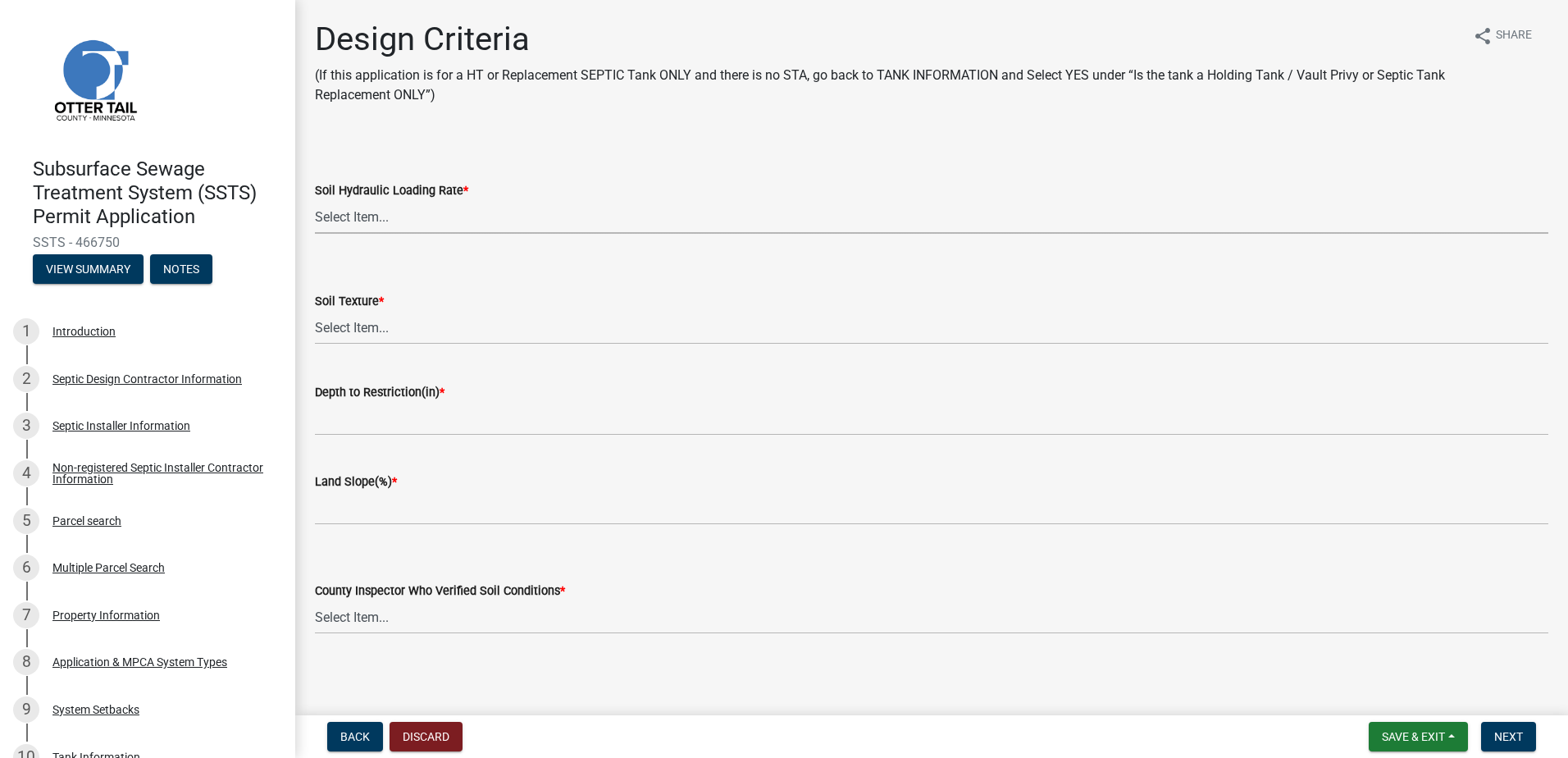
click at [364, 213] on select "Select Item... 1.6 gpd/ft2 1.2 gpd/ft2 1.0 gpd/ft2 0.87 gpd/ft2 0.78 gpd/ft2 0.…" at bounding box center [931, 217] width 1233 height 33
click at [315, 200] on select "Select Item... 1.6 gpd/ft2 1.2 gpd/ft2 1.0 gpd/ft2 0.87 gpd/ft2 0.78 gpd/ft2 0.…" at bounding box center [931, 217] width 1233 height 33
select select "b8a1b220-aca7-4670-a1f5-0f0b15eabd52"
click at [335, 326] on select "Select Item... Coarse Sand (COS) Sand (S) Fine Sand (FS) Very Fine Sand (VFS) L…" at bounding box center [931, 328] width 1233 height 33
click at [315, 311] on select "Select Item... Coarse Sand (COS) Sand (S) Fine Sand (FS) Very Fine Sand (VFS) L…" at bounding box center [931, 328] width 1233 height 33
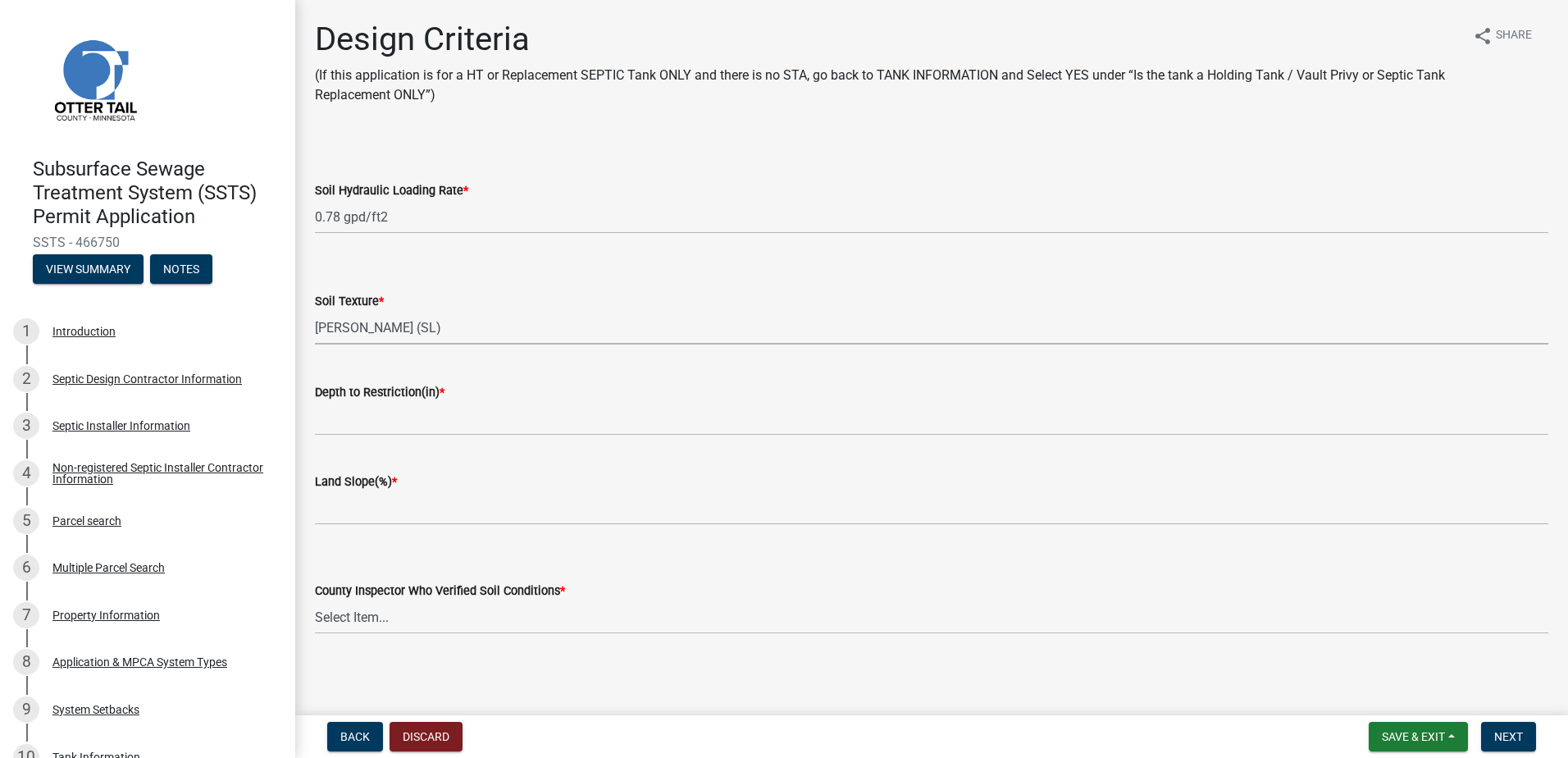
select select "70eb23f8-102f-4072-81d7-b3b0dd1c94c8"
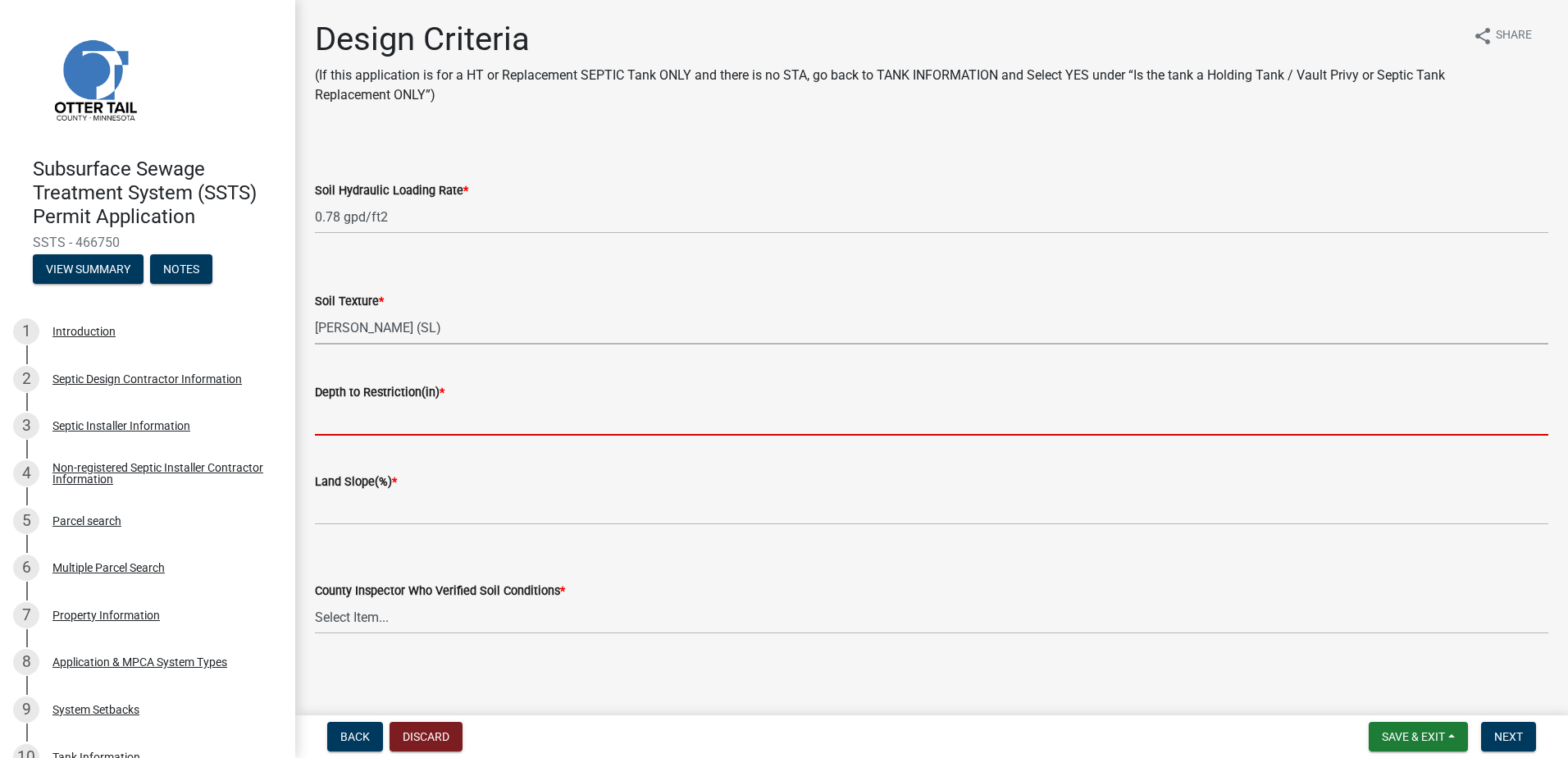
click at [357, 422] on input "Depth to Restriction(in) *" at bounding box center [931, 418] width 1233 height 33
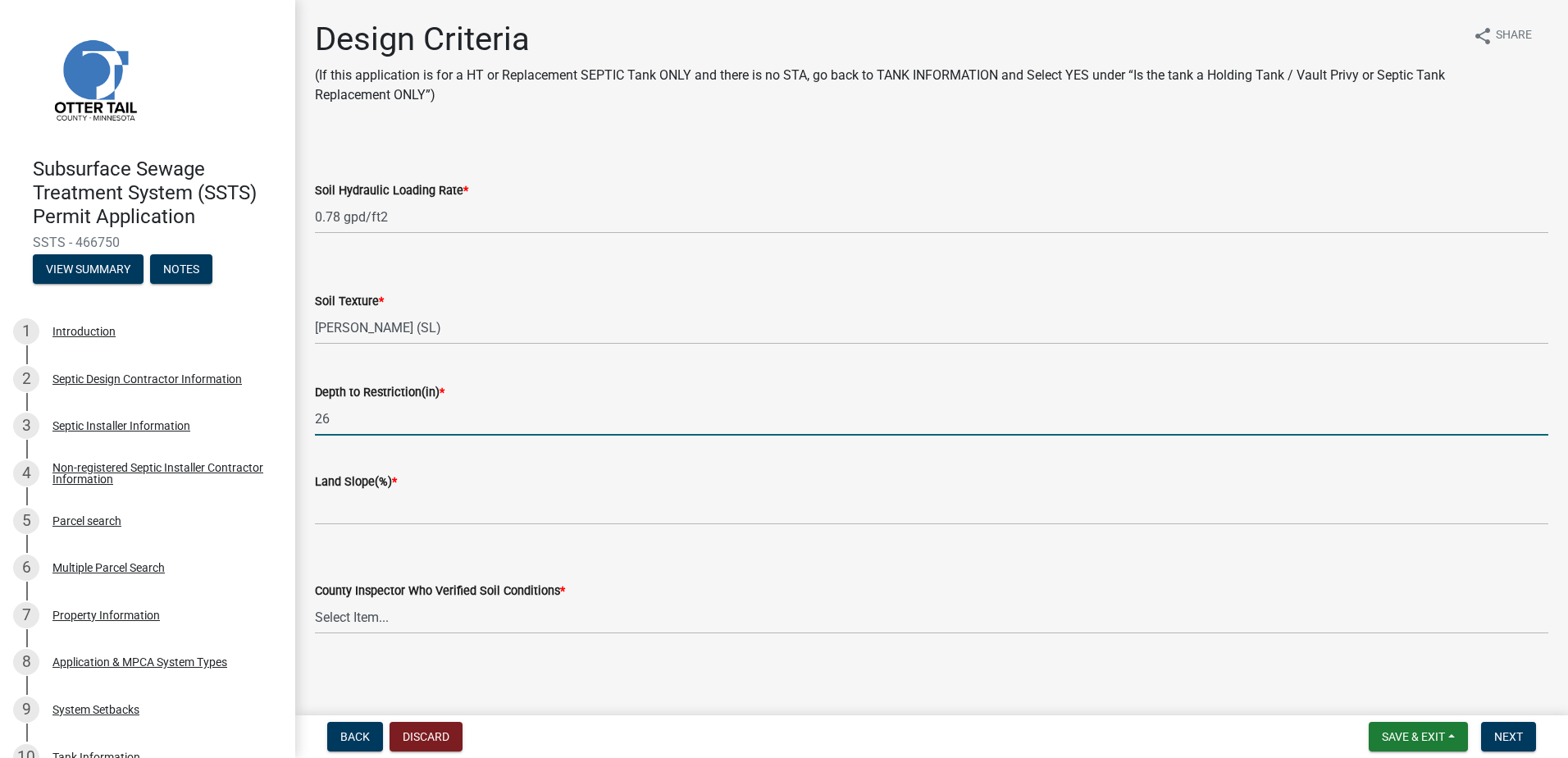
type input "26"
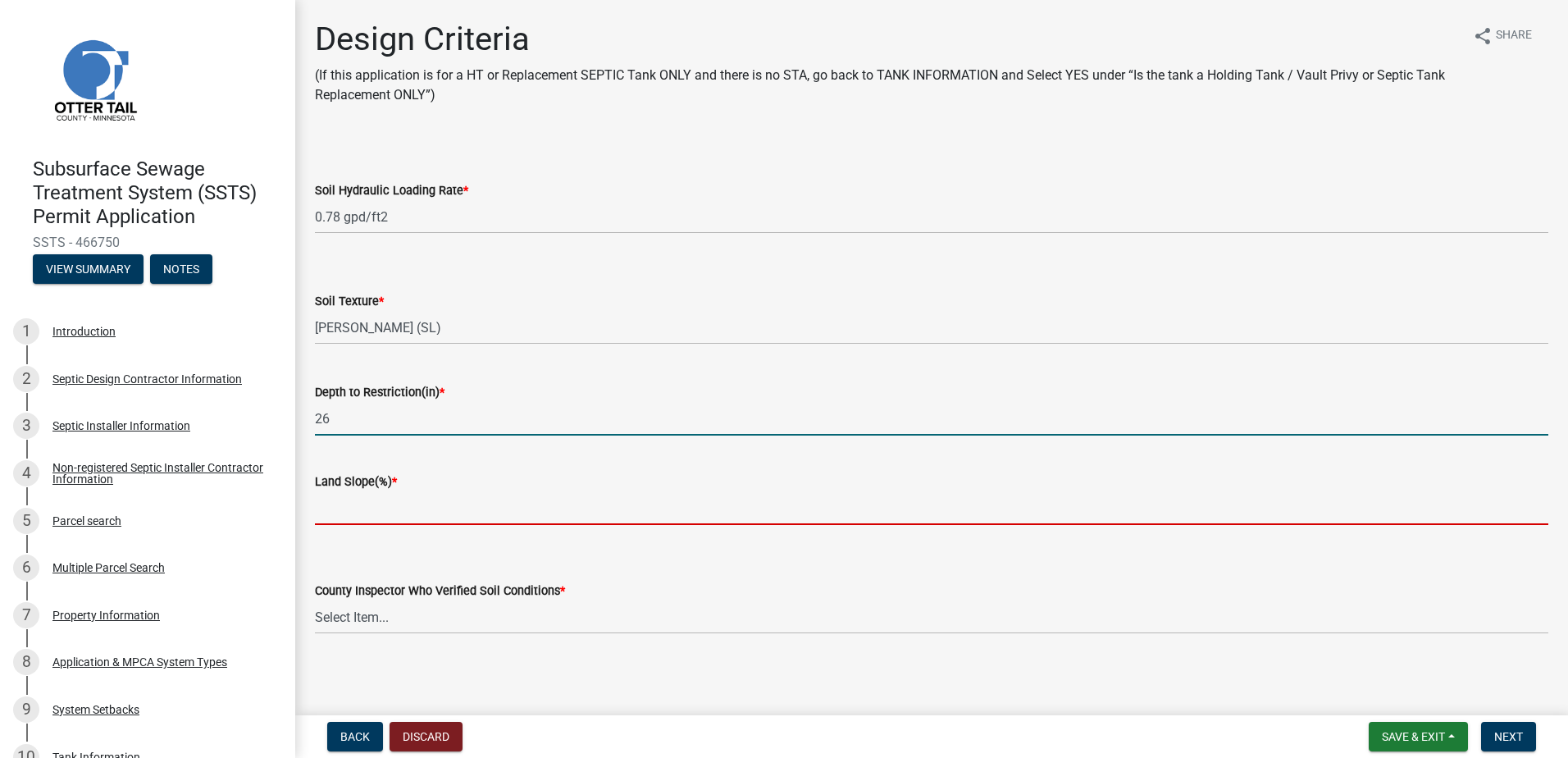
click at [340, 508] on input "Land Slope(%) *" at bounding box center [931, 508] width 1233 height 33
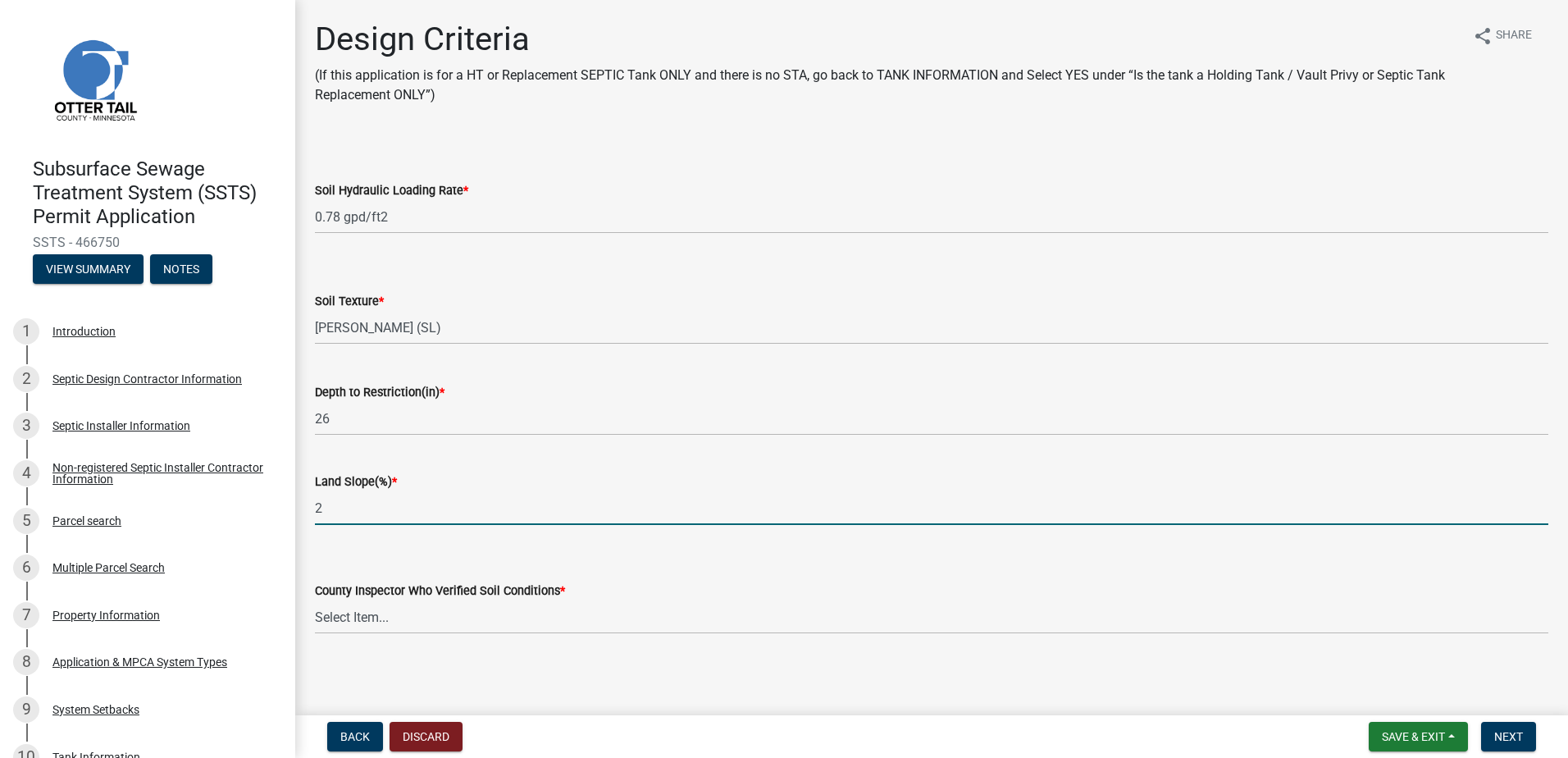
type input "2"
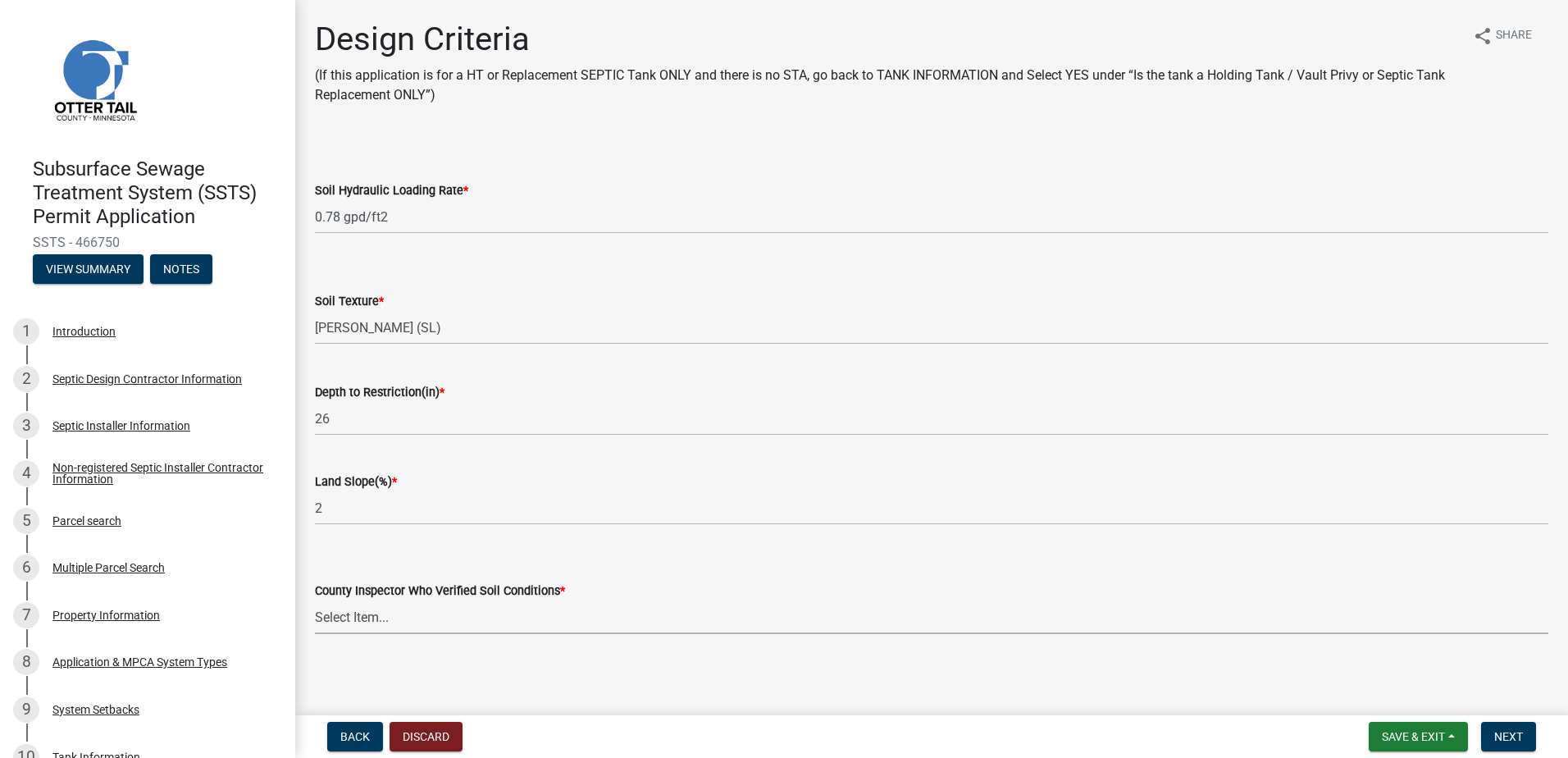
drag, startPoint x: 343, startPoint y: 625, endPoint x: 333, endPoint y: 618, distance: 12.2
click at [343, 625] on select "Select Item... Alexis Newark Andrea Perales Brittany Tollefson Chris LeClair Co…" at bounding box center [931, 617] width 1233 height 33
click at [315, 601] on select "Select Item... Alexis Newark Andrea Perales Brittany Tollefson Chris LeClair Co…" at bounding box center [931, 617] width 1233 height 33
select select "14354fbd-e666-4c9c-b77c-8c181d233a28"
click at [1504, 741] on button "Next" at bounding box center [1508, 737] width 55 height 30
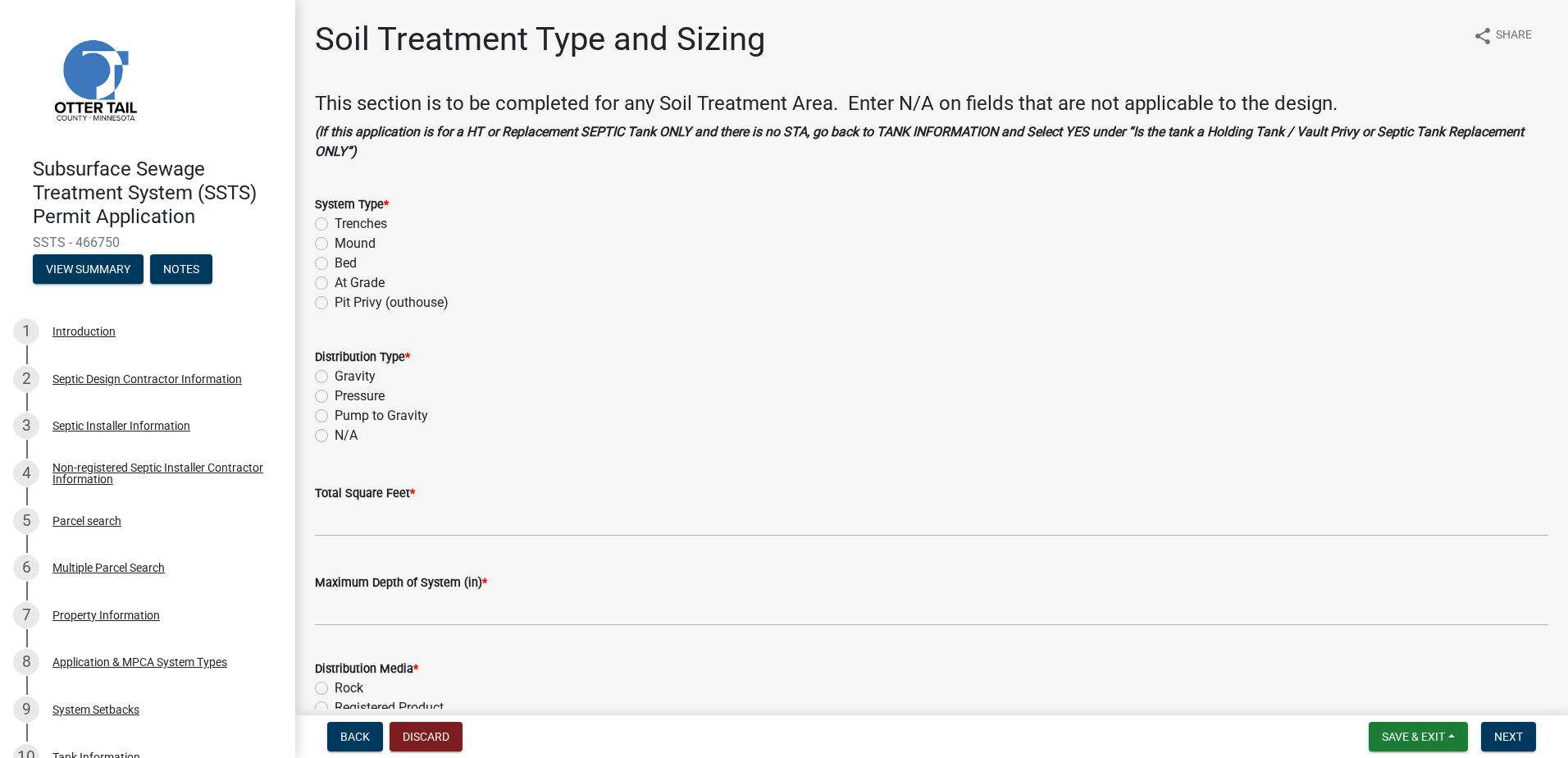
click at [335, 242] on label "Mound" at bounding box center [355, 243] width 41 height 19
click at [335, 242] on input "Mound" at bounding box center [340, 240] width 11 height 11
radio input "true"
click at [335, 397] on label "Pressure" at bounding box center [360, 395] width 50 height 19
click at [335, 397] on input "Pressure" at bounding box center [340, 391] width 11 height 11
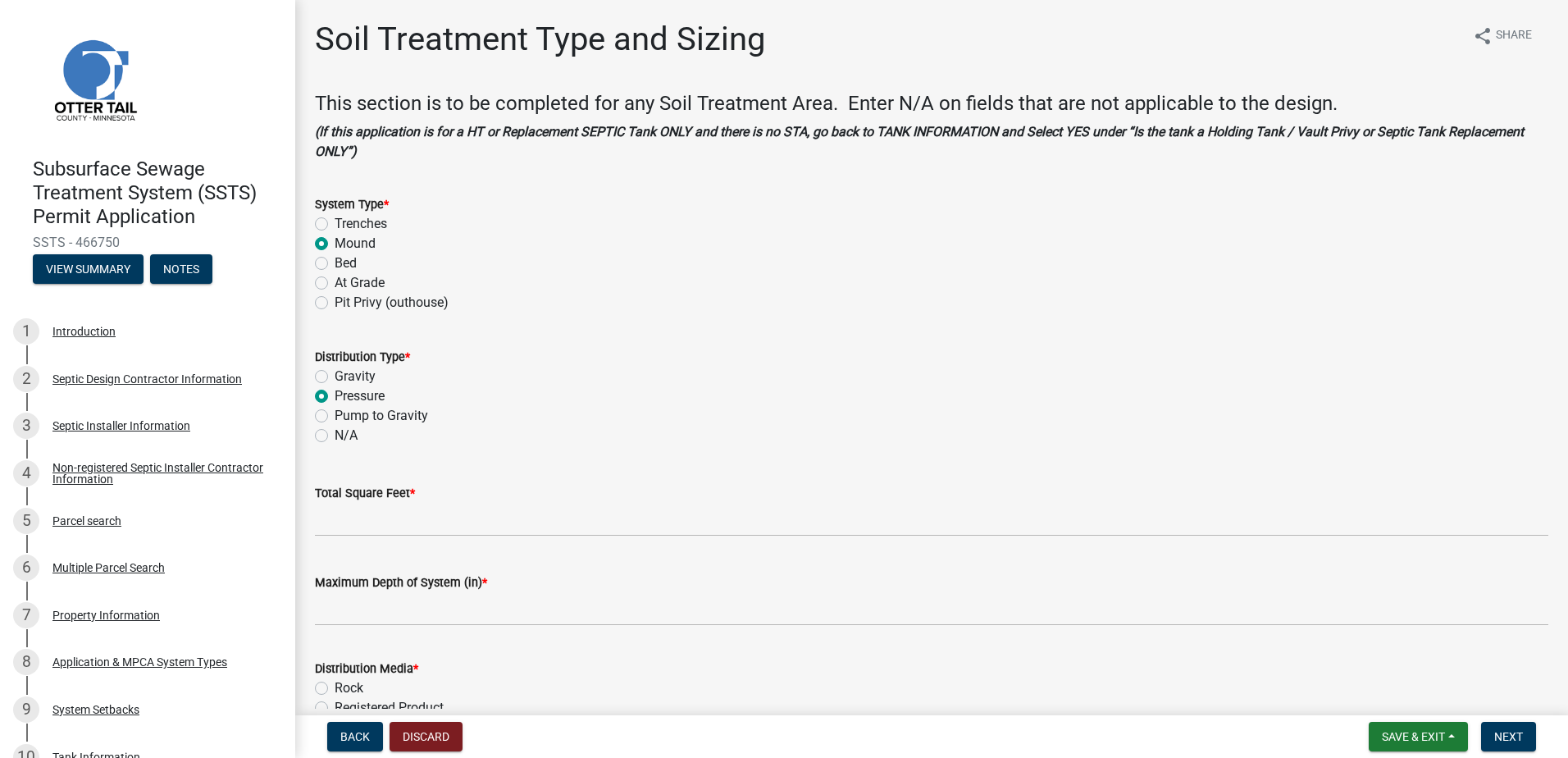
radio input "true"
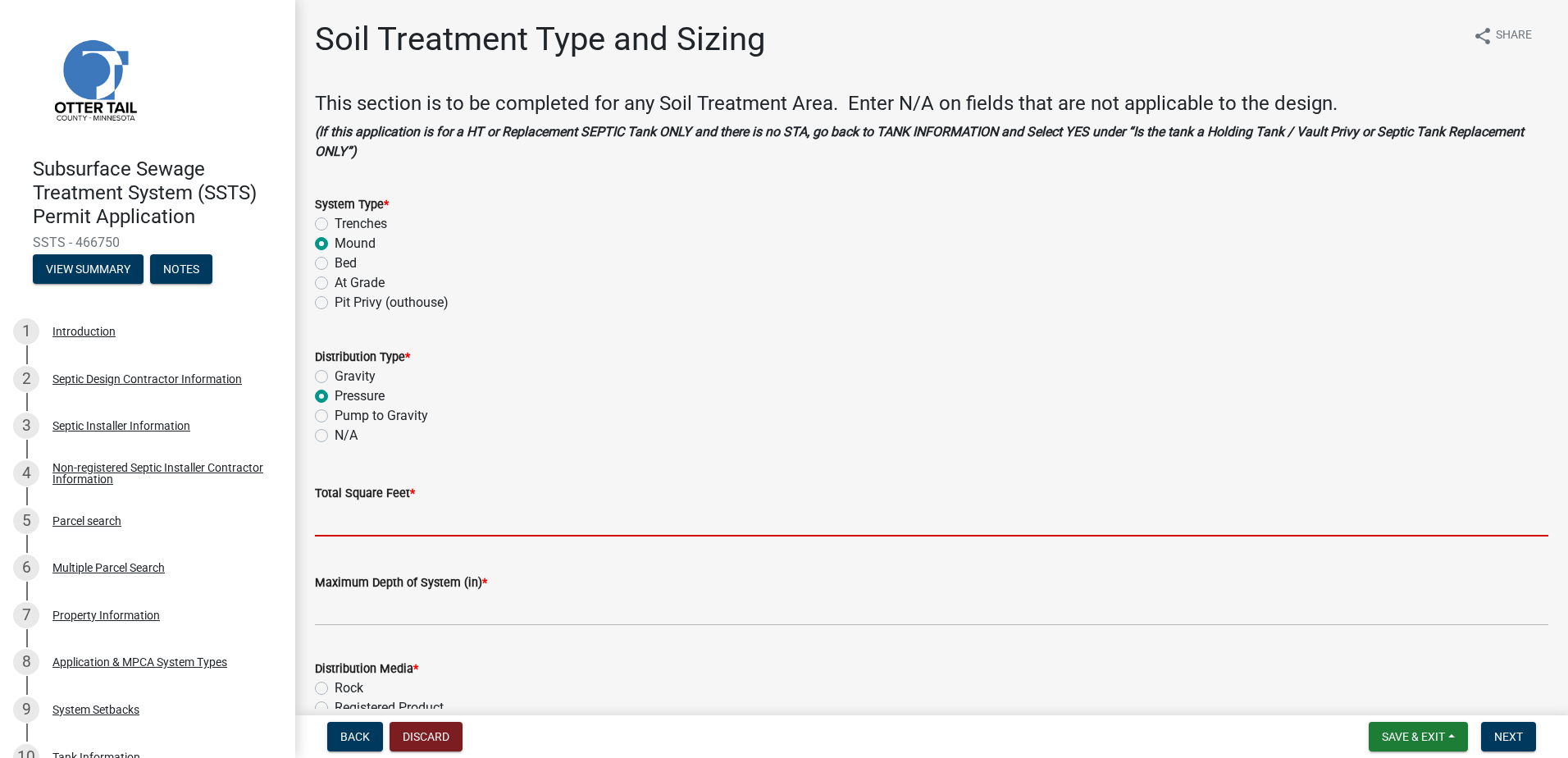
click at [330, 520] on input "Total Square Feet *" at bounding box center [931, 519] width 1233 height 33
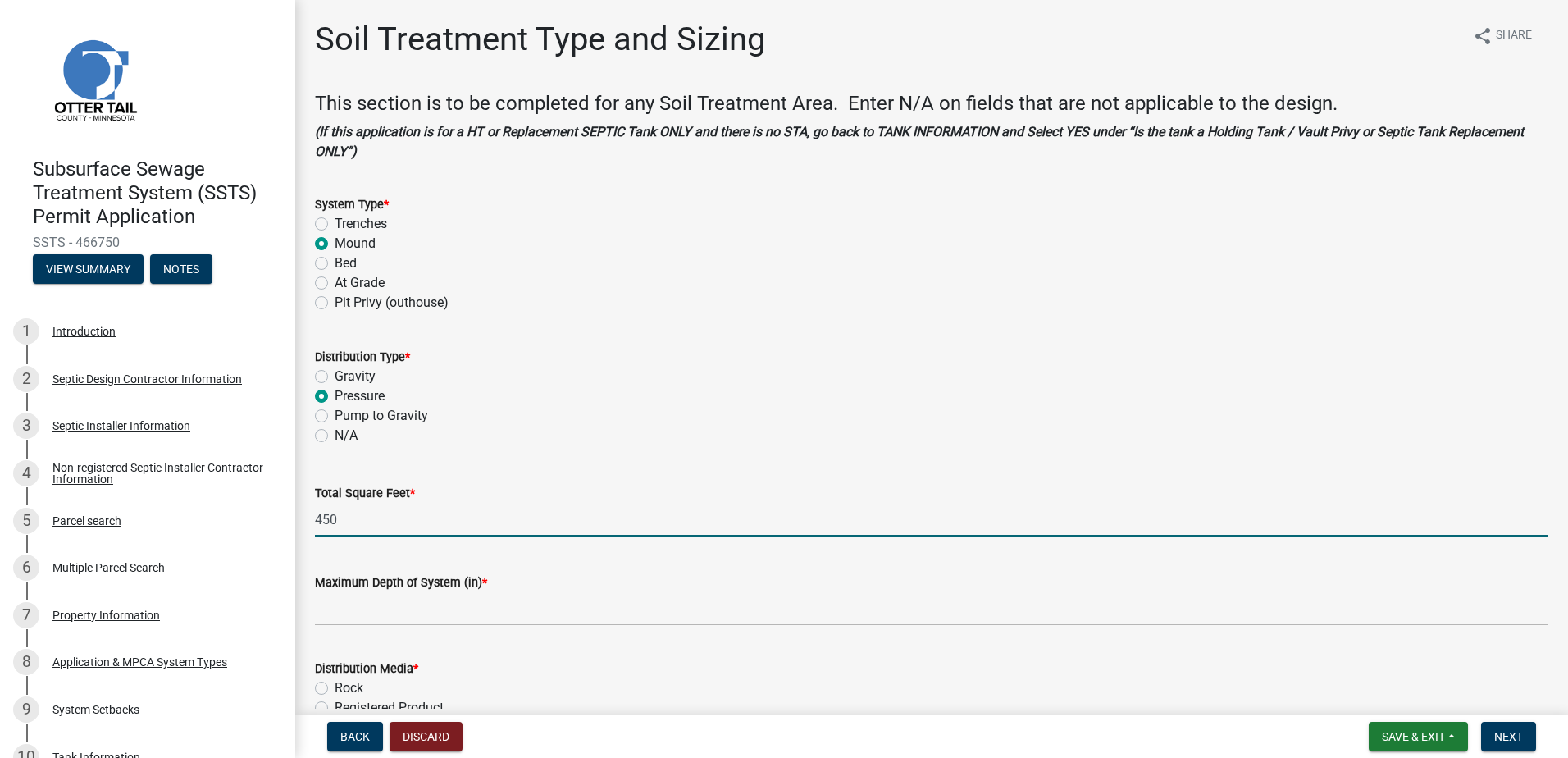
type input "450"
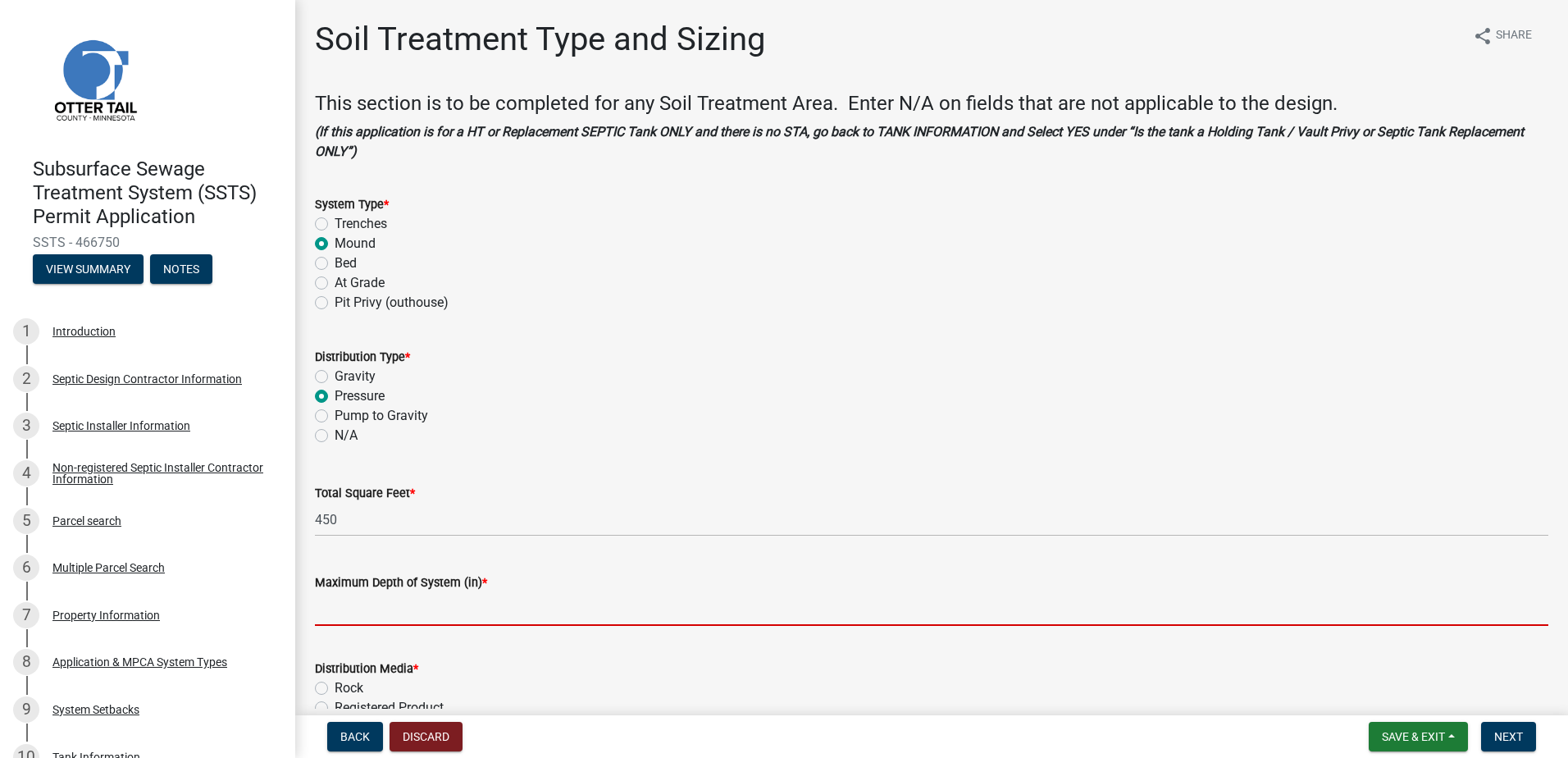
click at [336, 620] on input "Maximum Depth of System (in) *" at bounding box center [931, 609] width 1233 height 33
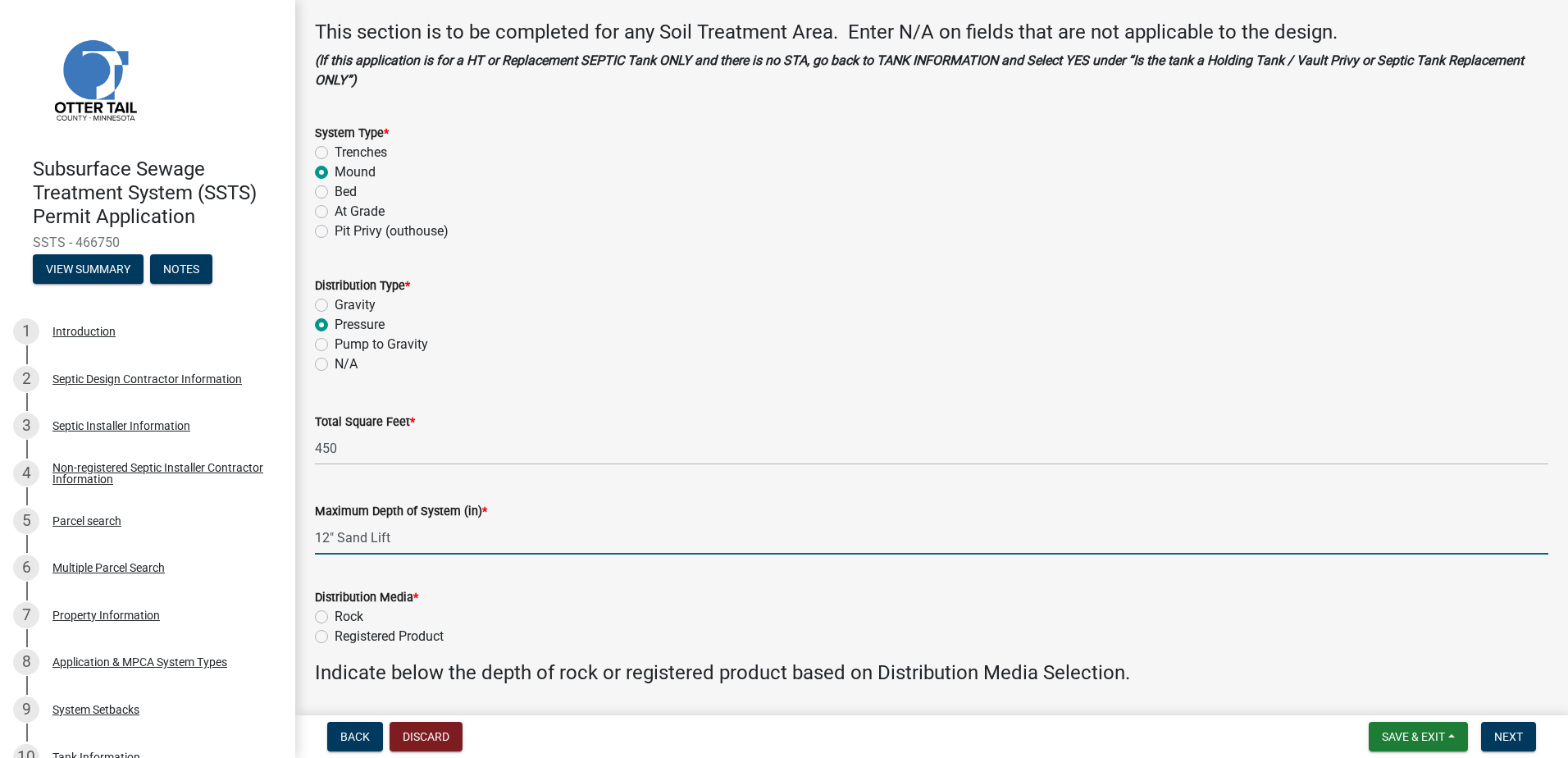
scroll to position [164, 0]
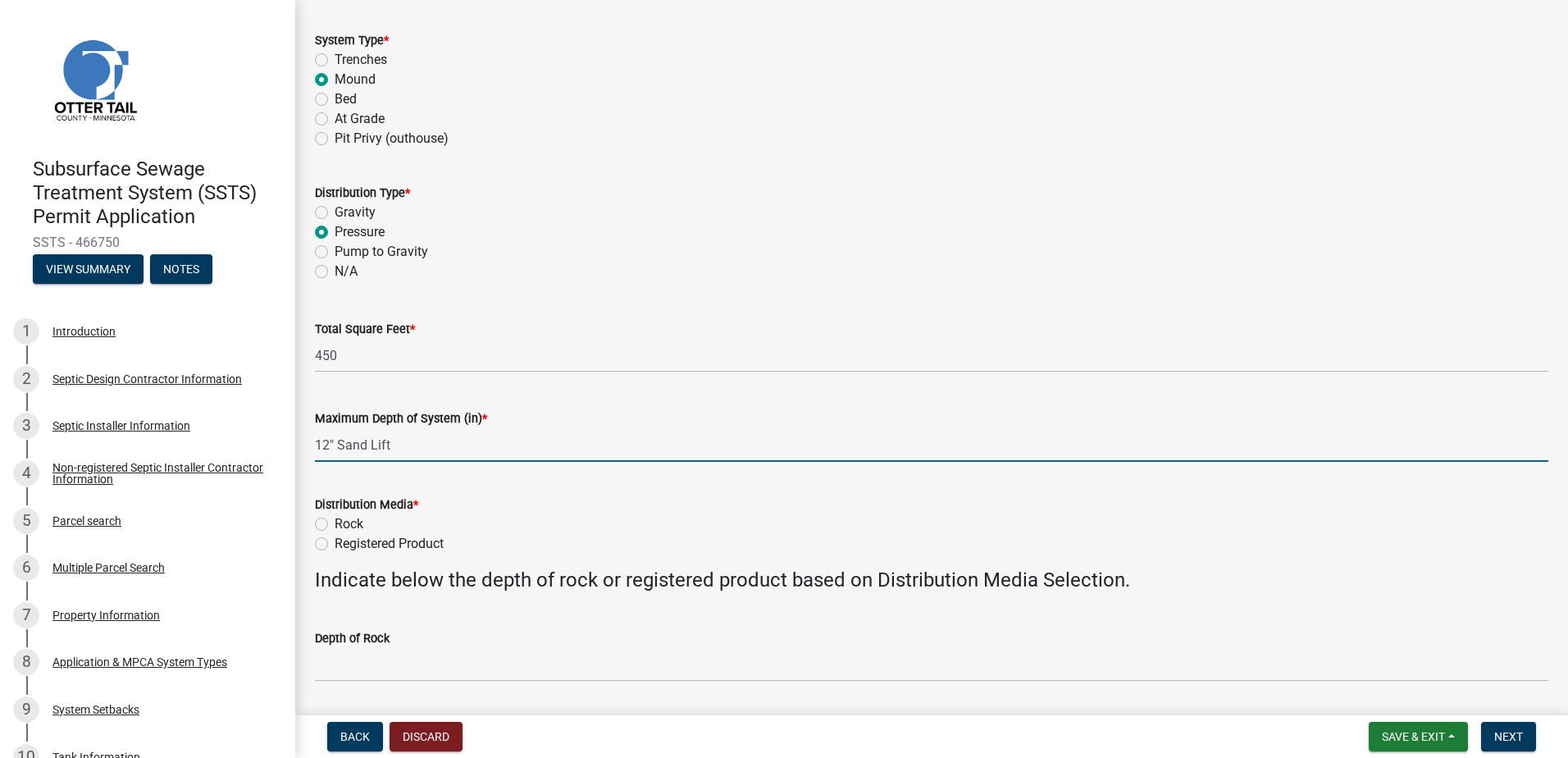
type input "12" Sand Lift"
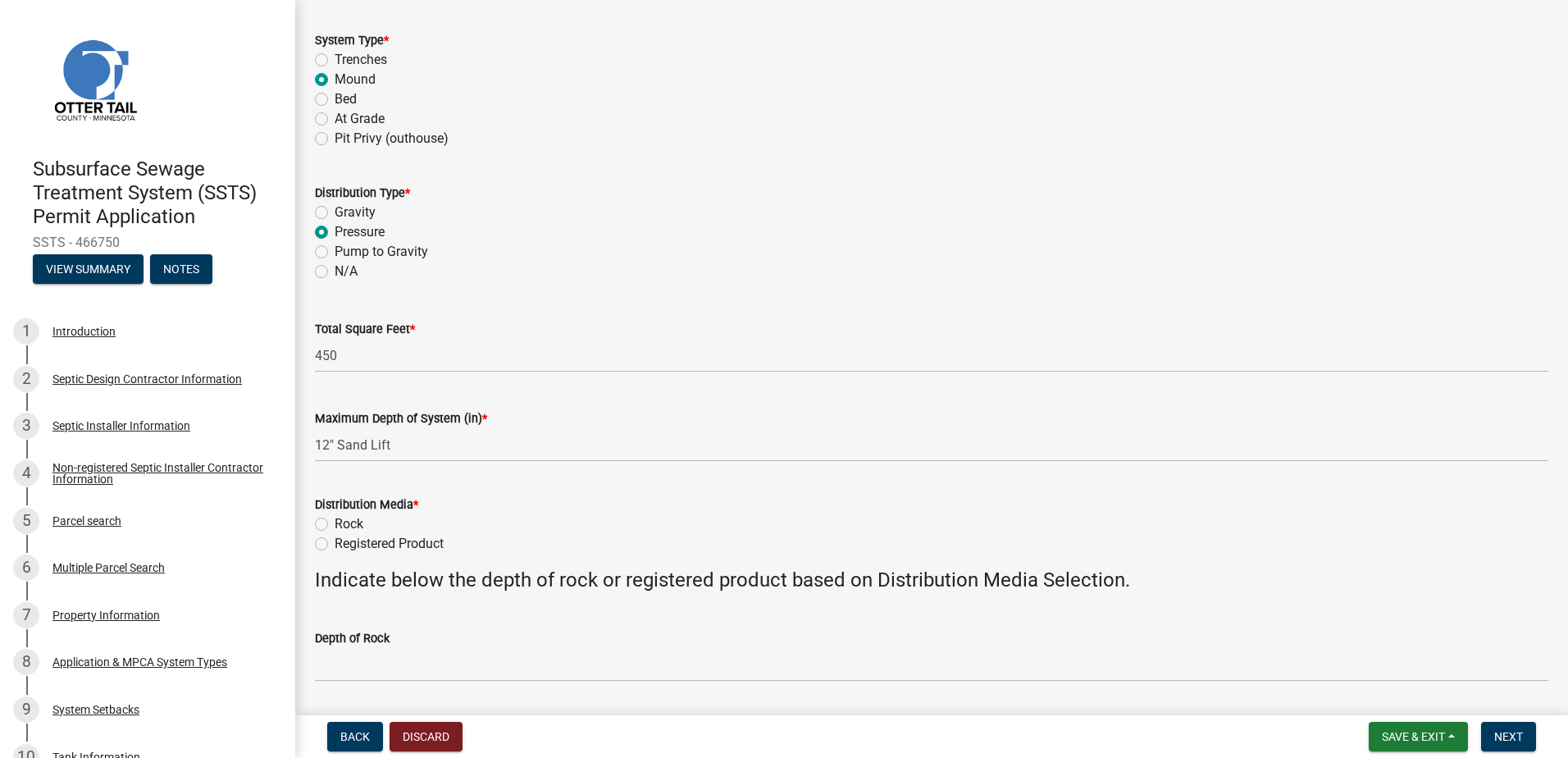
click at [335, 545] on label "Registered Product" at bounding box center [389, 543] width 109 height 19
click at [335, 545] on input "Registered Product" at bounding box center [340, 540] width 11 height 11
radio input "true"
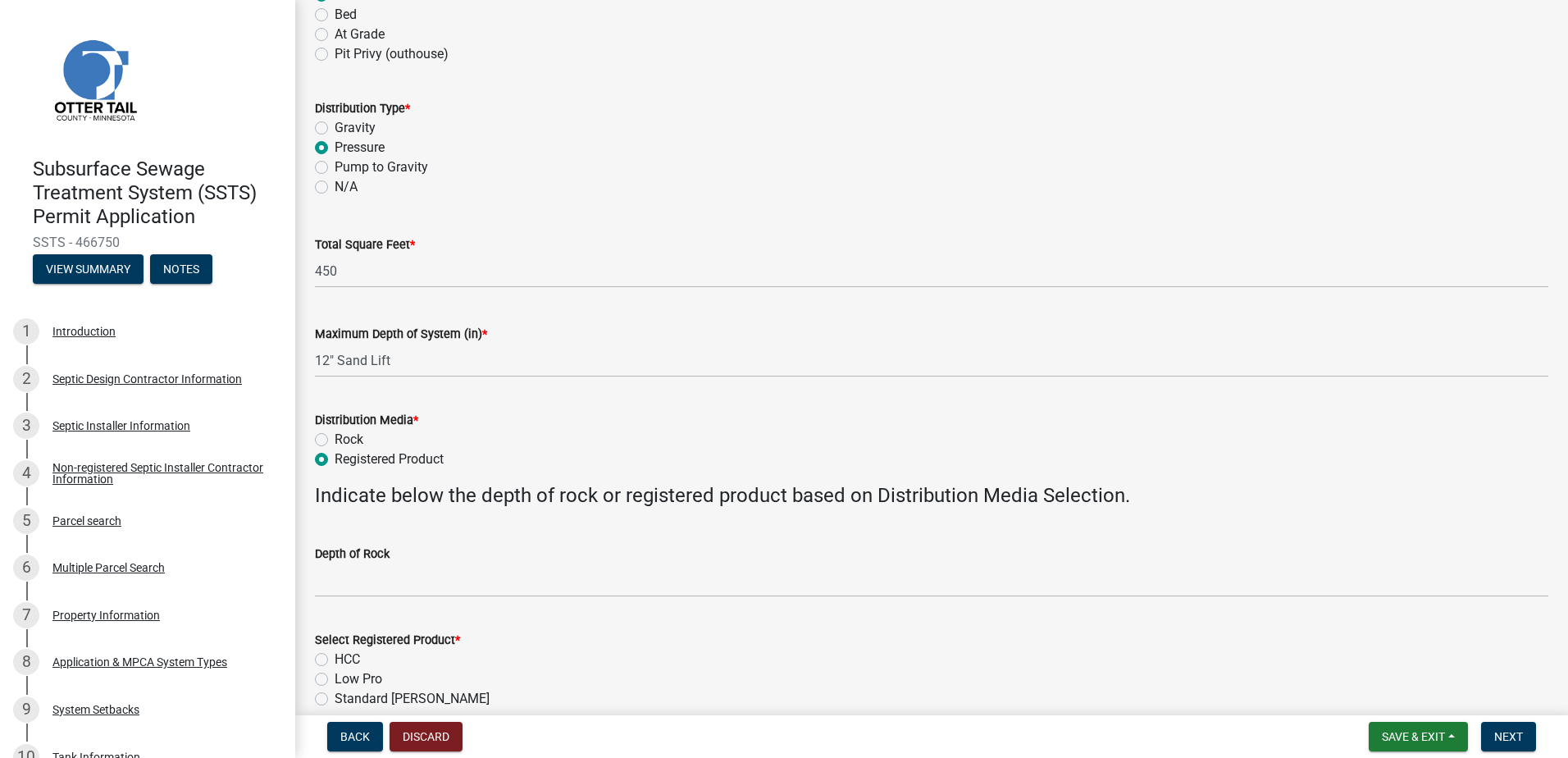
scroll to position [329, 0]
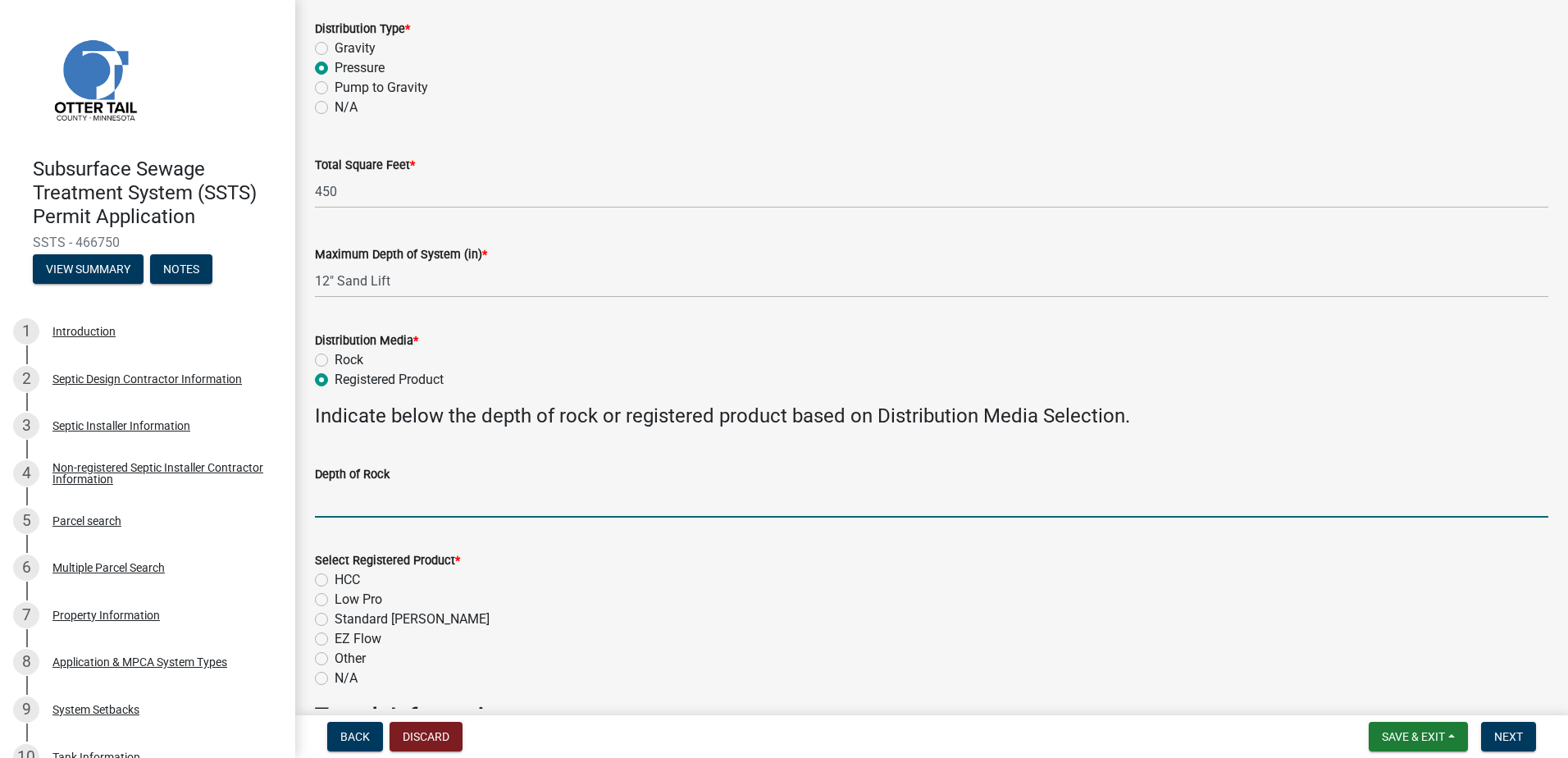
drag, startPoint x: 341, startPoint y: 498, endPoint x: 342, endPoint y: 507, distance: 9.1
click at [341, 498] on input "Depth of Rock" at bounding box center [931, 501] width 1233 height 33
type input "NA"
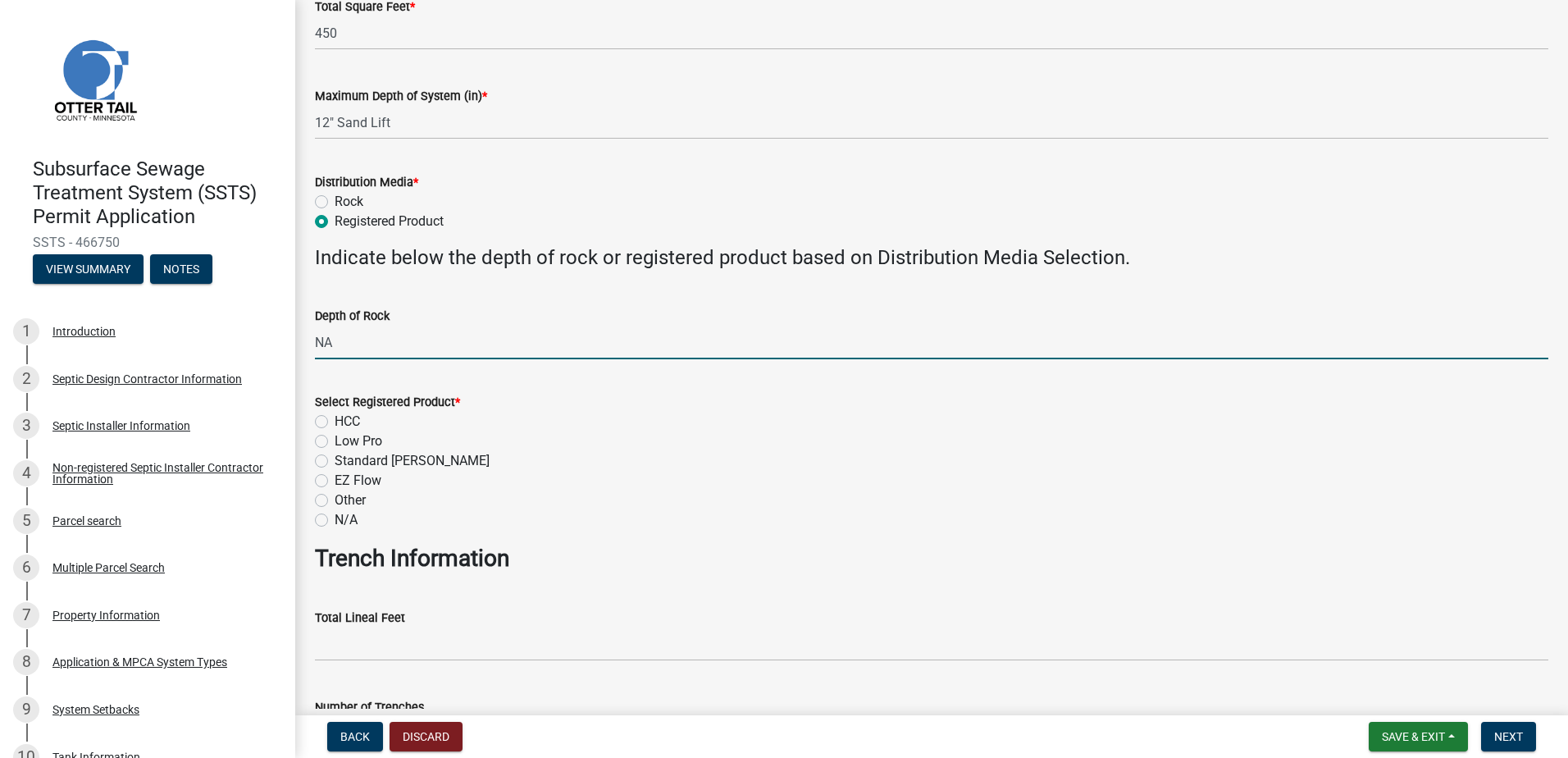
scroll to position [492, 0]
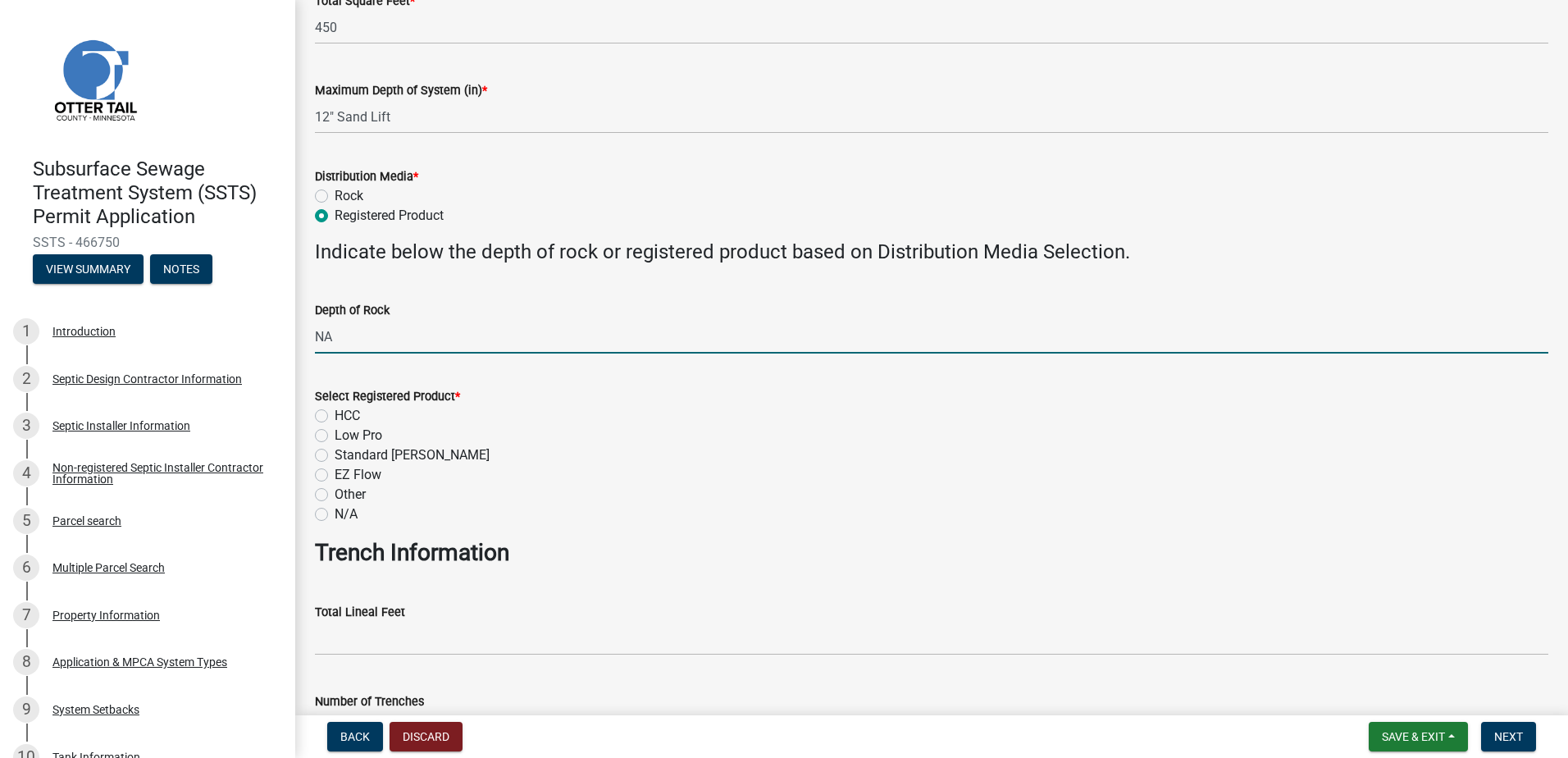
click at [335, 473] on label "EZ Flow" at bounding box center [358, 475] width 47 height 19
click at [335, 473] on input "EZ Flow" at bounding box center [340, 471] width 11 height 11
radio input "true"
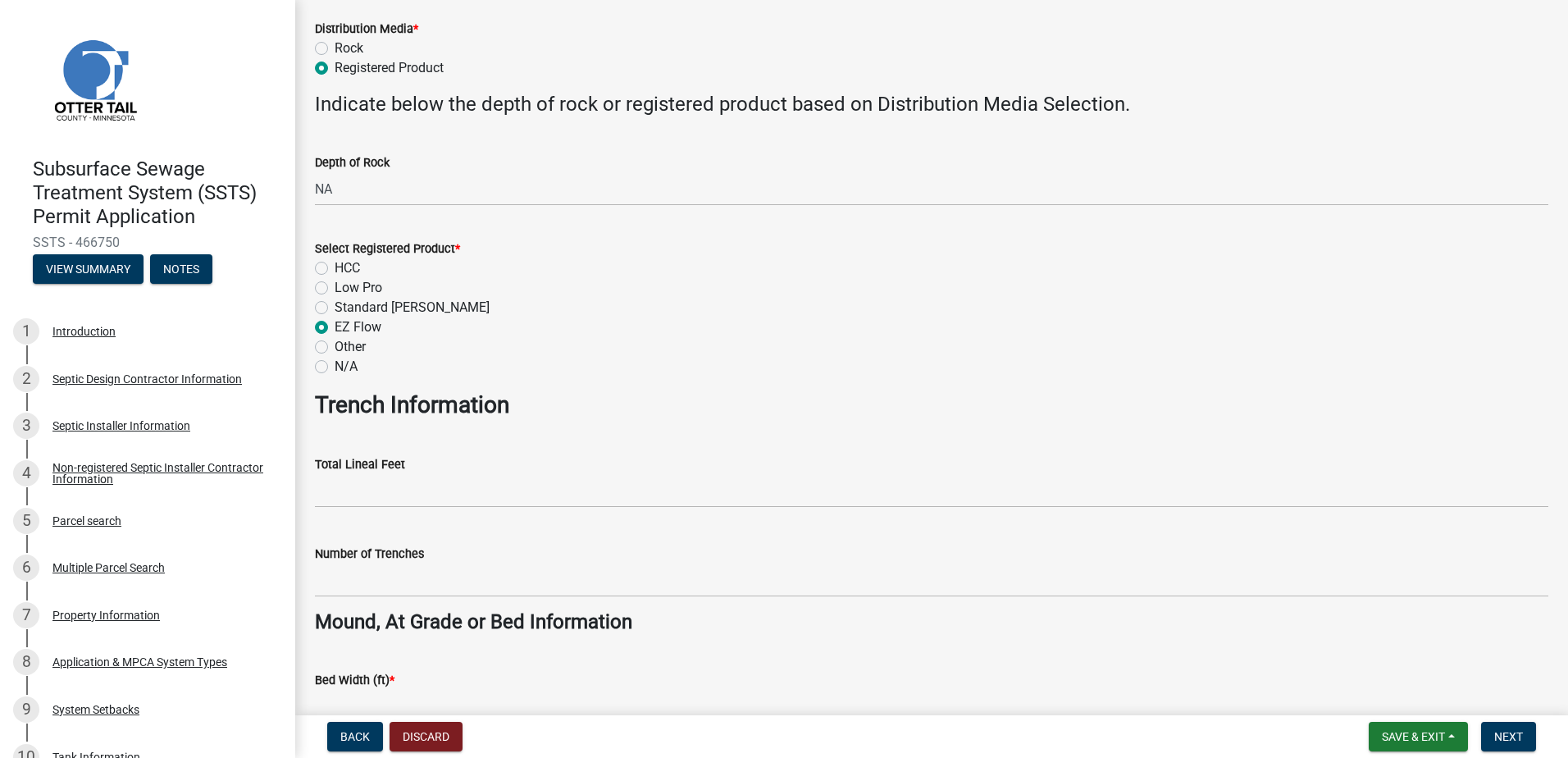
scroll to position [656, 0]
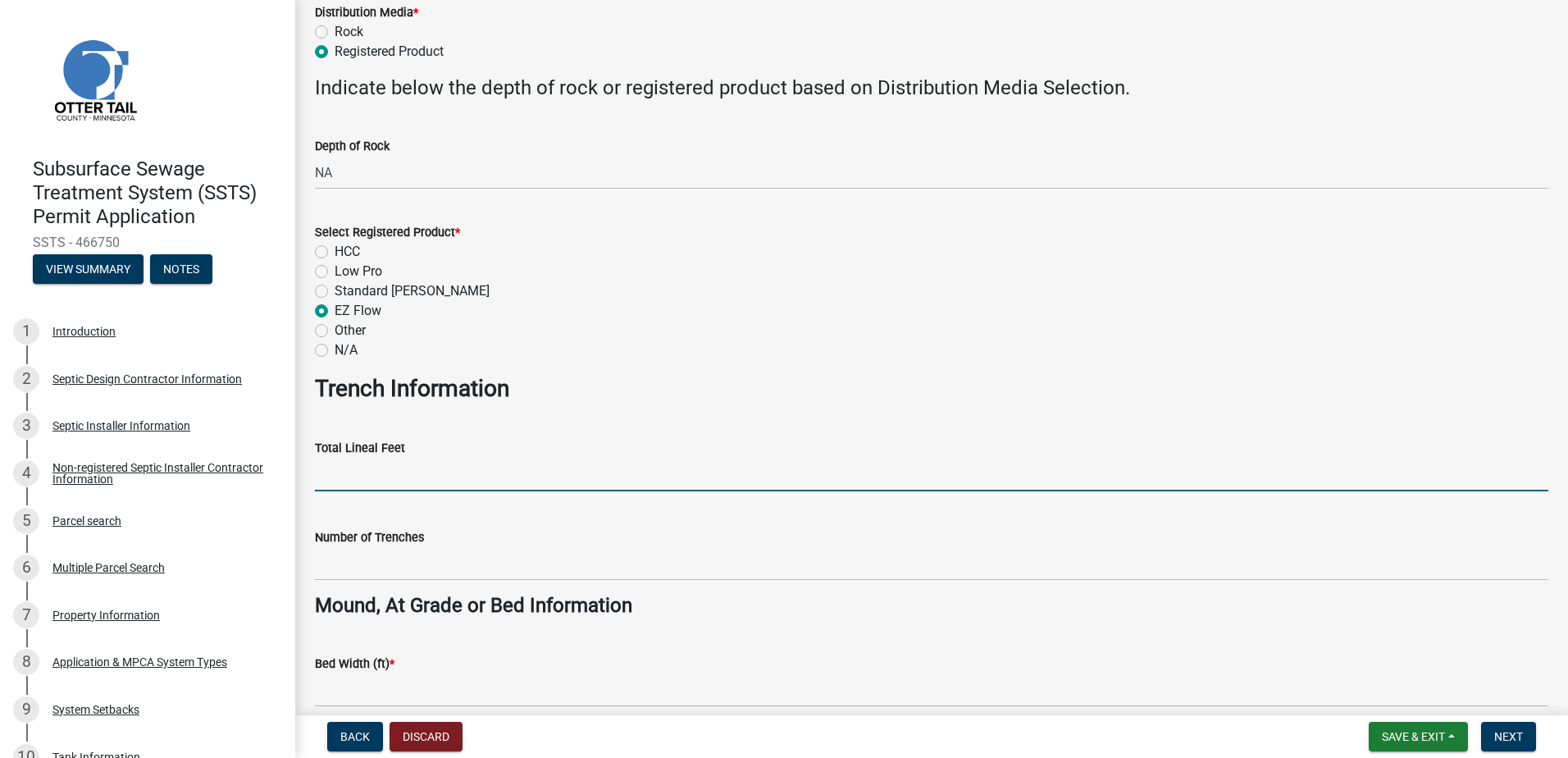
click at [345, 487] on input "Total Lineal Feet" at bounding box center [931, 475] width 1233 height 33
type input "NA"
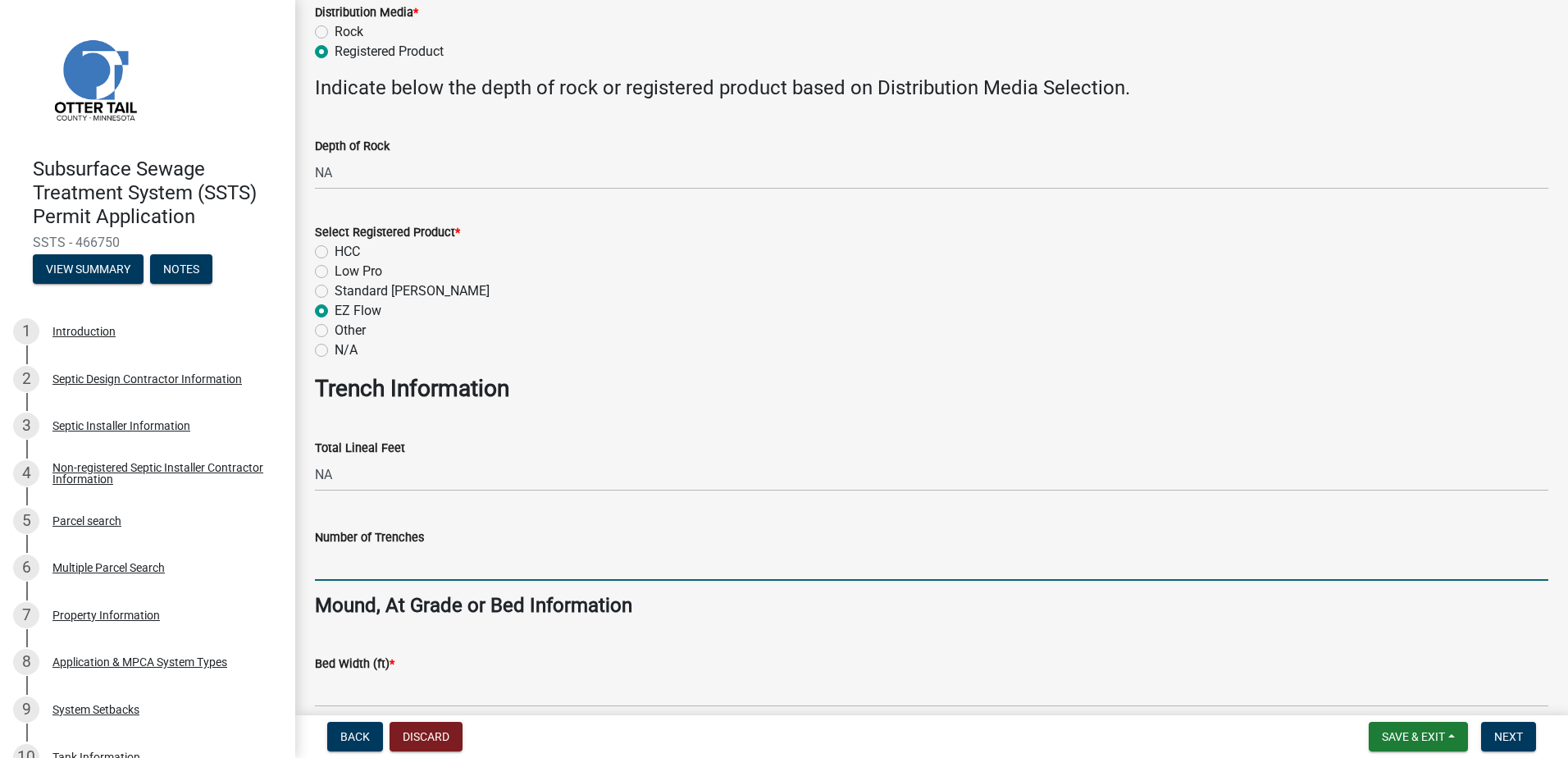
drag, startPoint x: 348, startPoint y: 559, endPoint x: 345, endPoint y: 576, distance: 17.3
click at [347, 560] on input "Number of Trenches" at bounding box center [931, 564] width 1233 height 33
type input "NA"
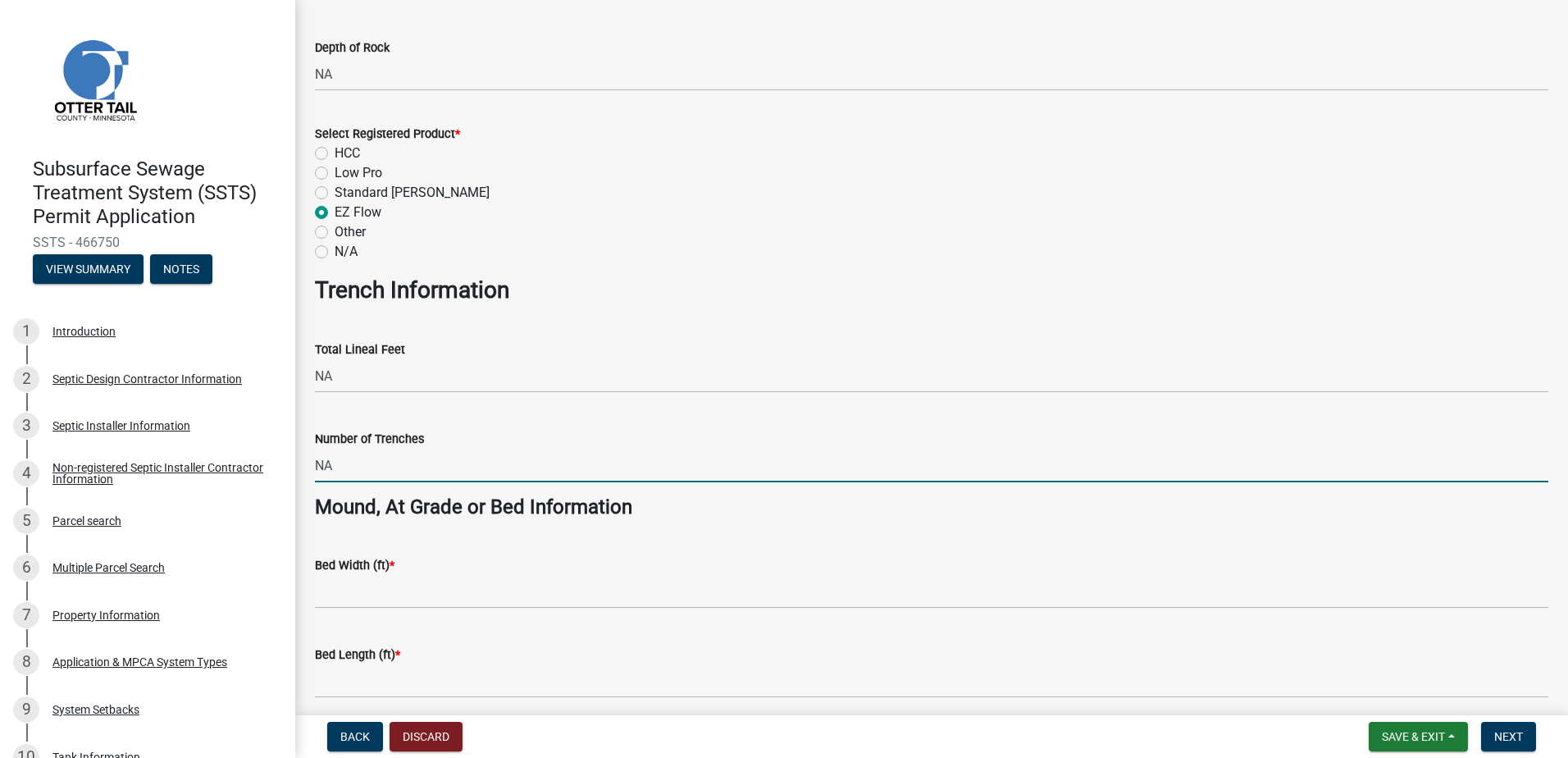
scroll to position [902, 0]
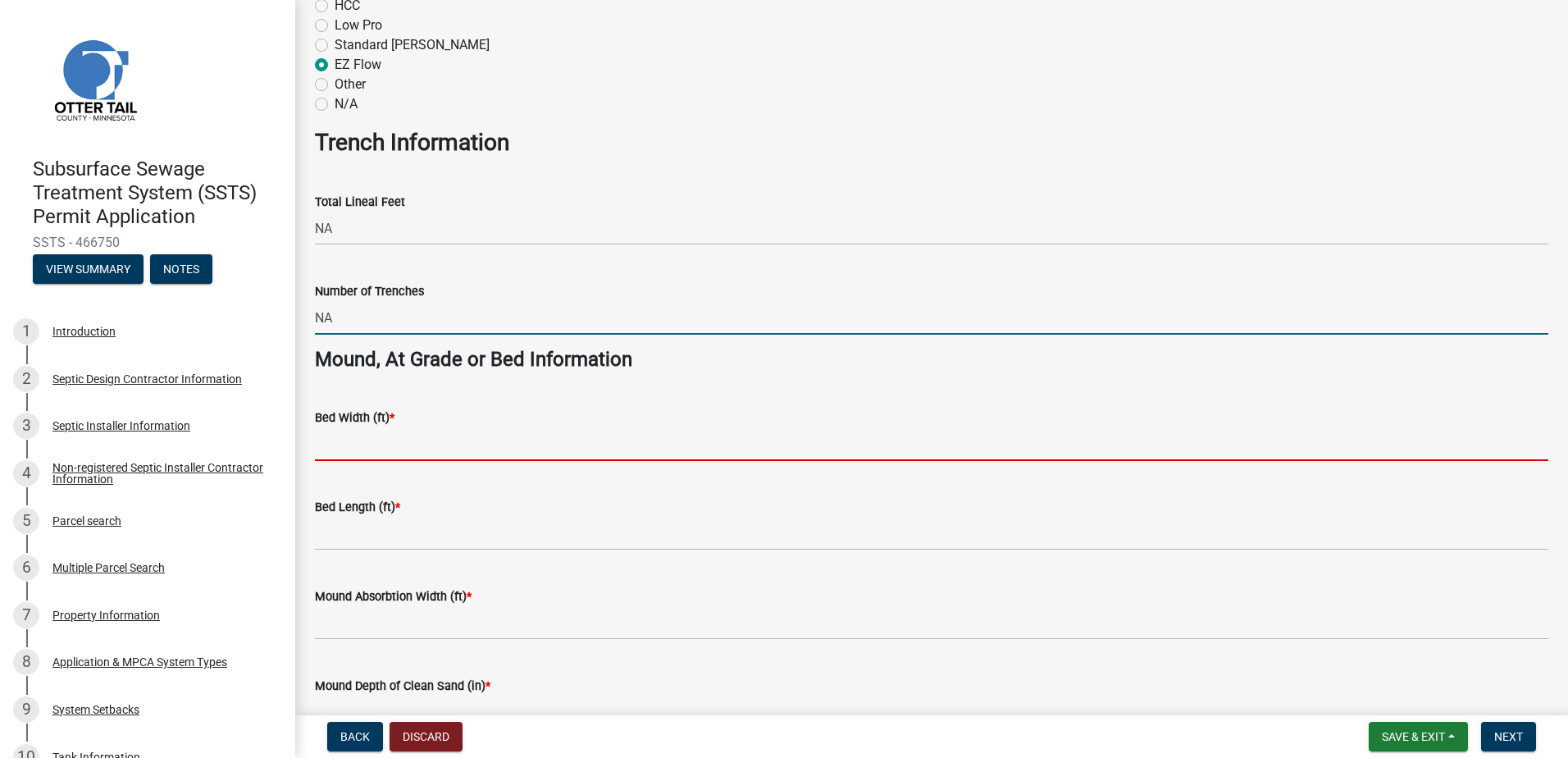
click at [345, 448] on input "Bed Width (ft) *" at bounding box center [931, 444] width 1233 height 33
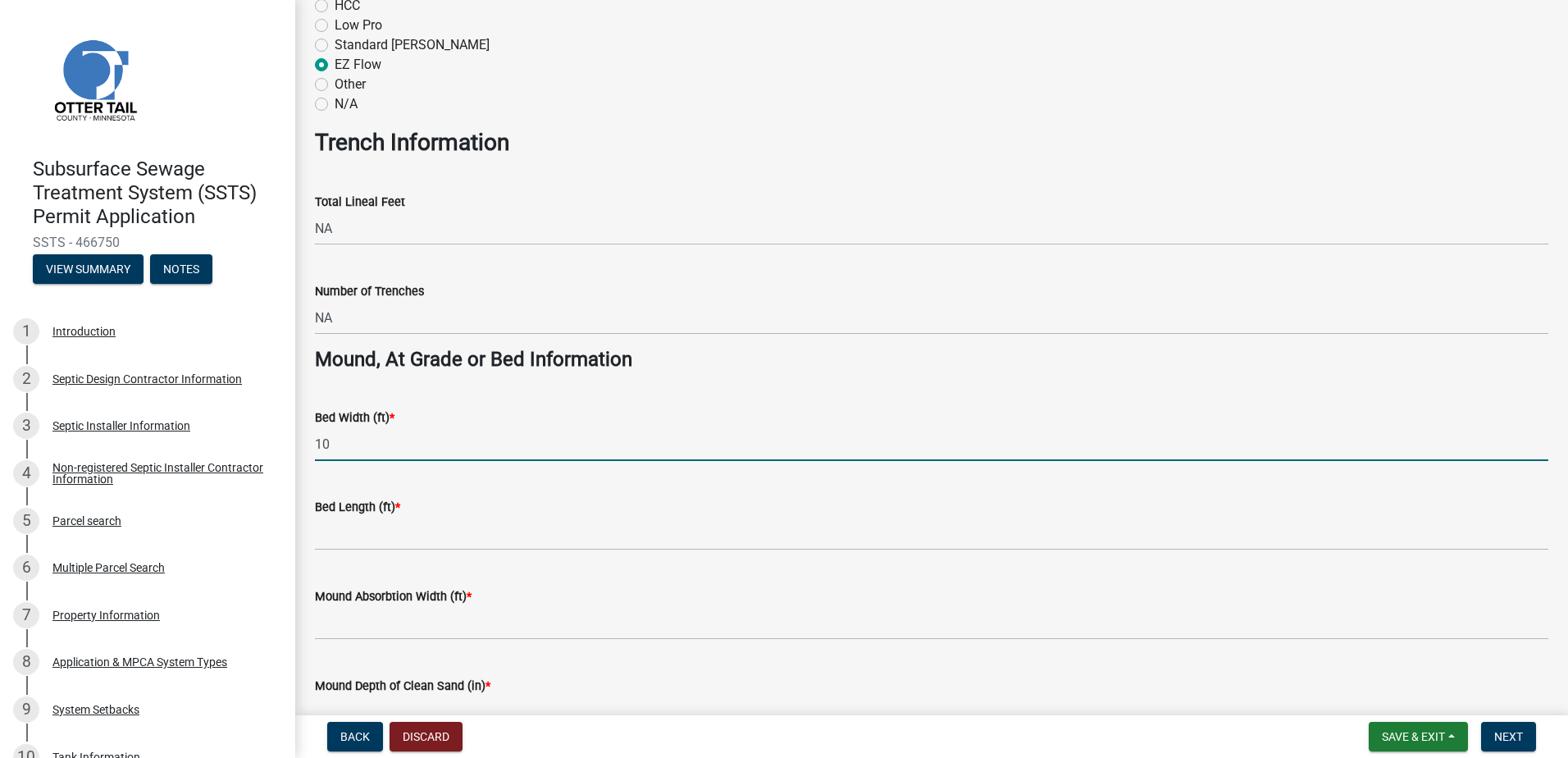
type input "10"
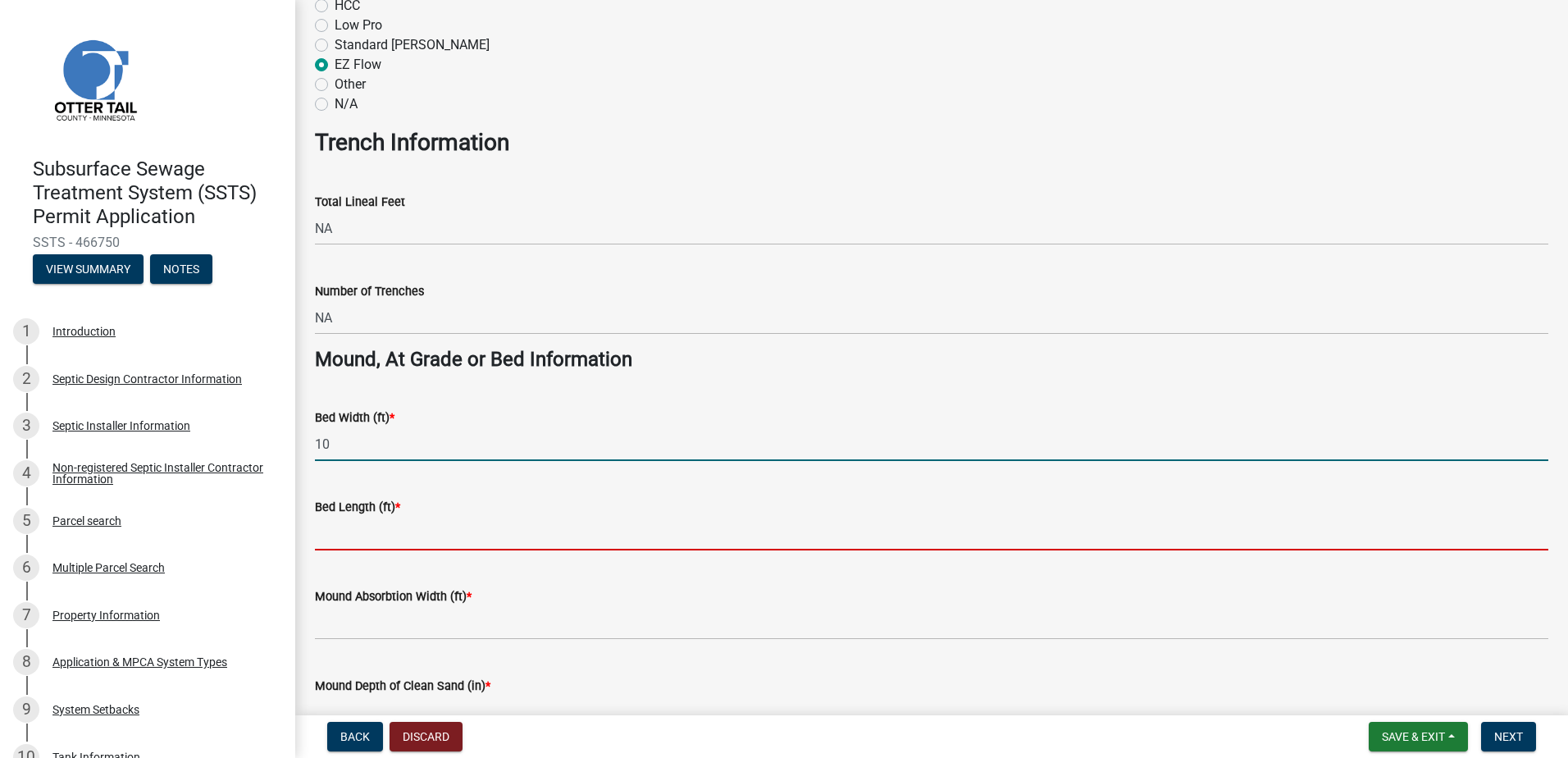
click at [329, 527] on input "Bed Length (ft) *" at bounding box center [931, 533] width 1233 height 33
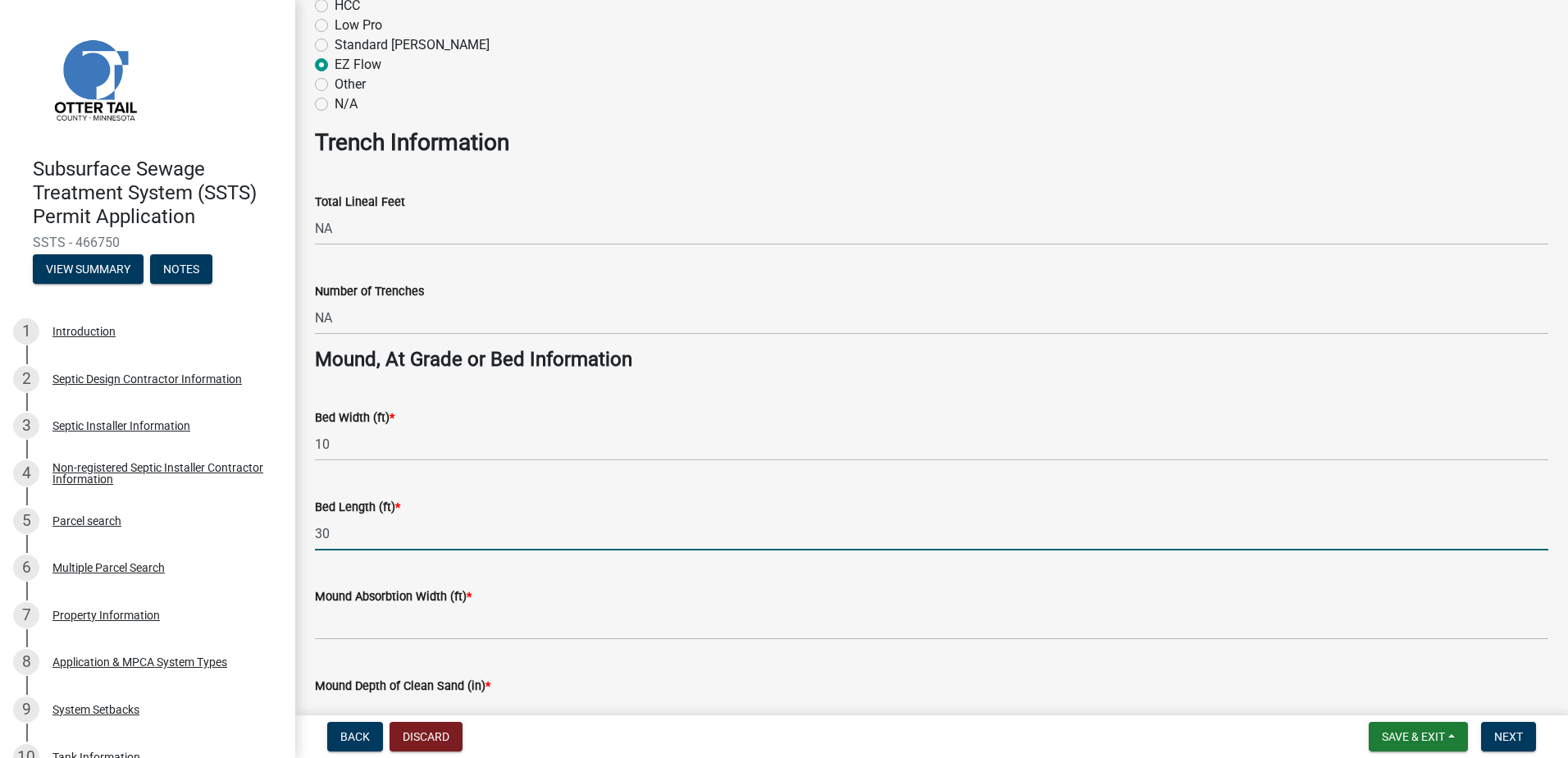
type input "30"
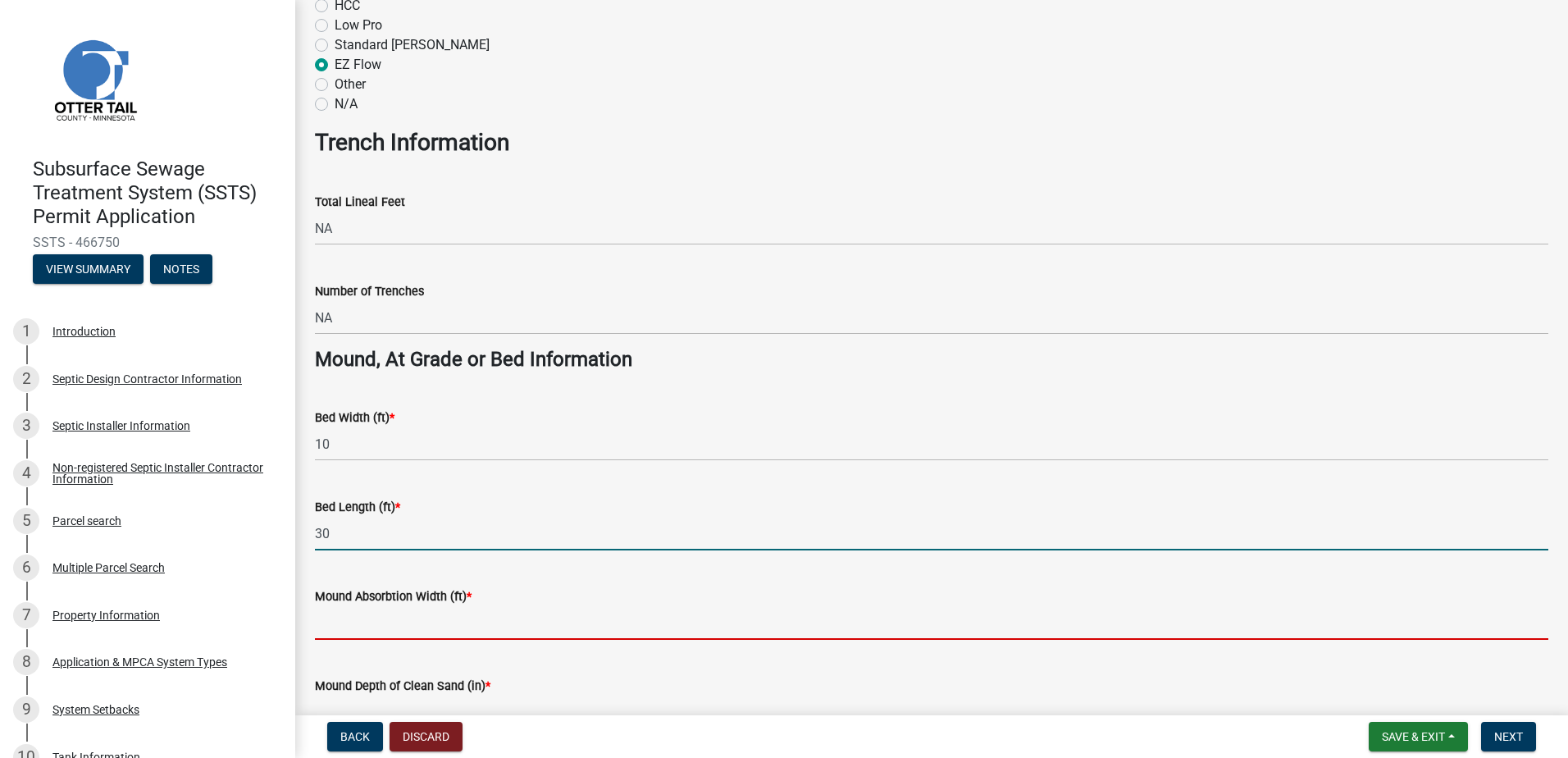
click at [330, 627] on input "Mound Absorbtion Width (ft) *" at bounding box center [931, 623] width 1233 height 33
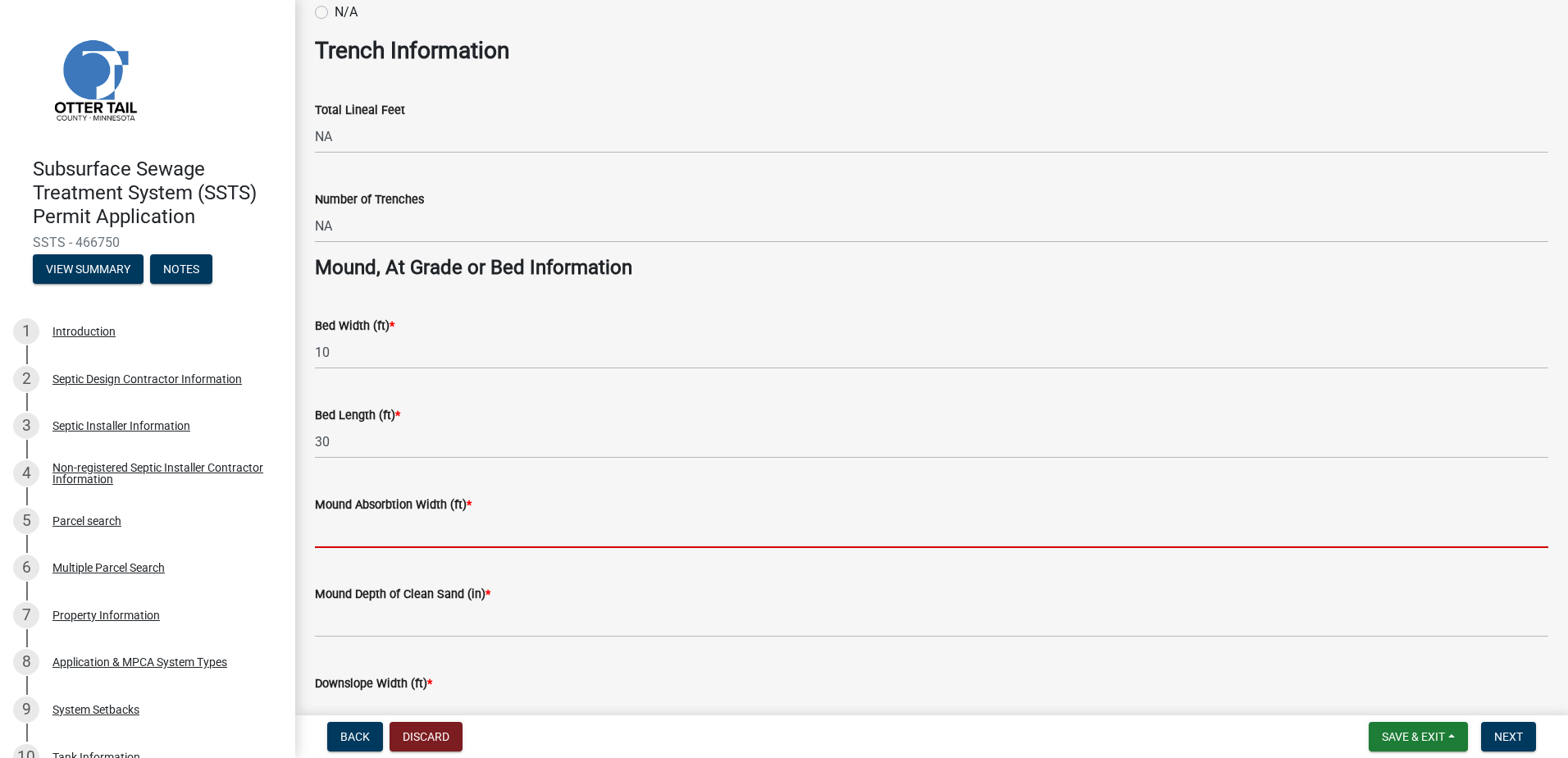
scroll to position [1066, 0]
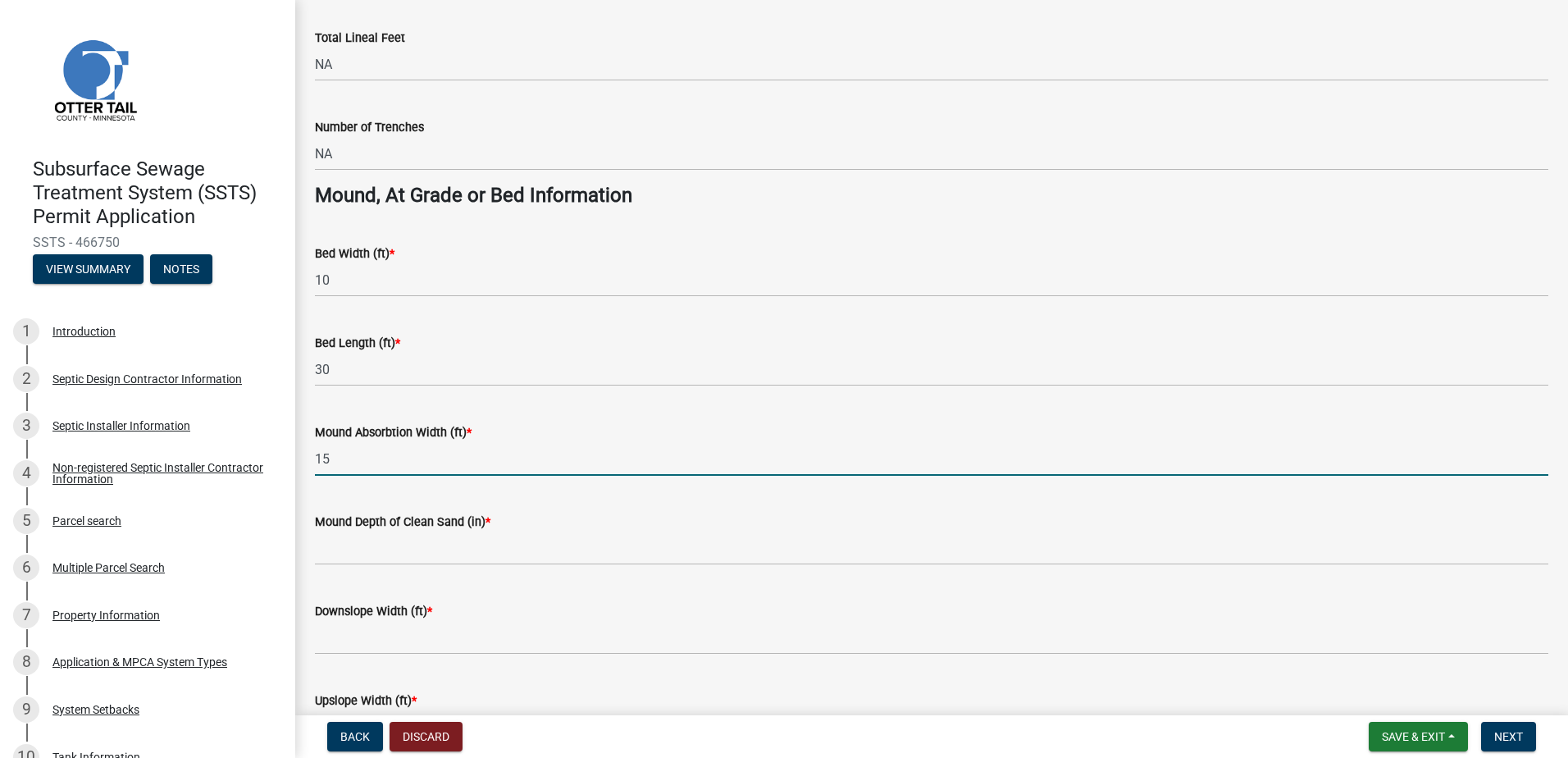
type input "15"
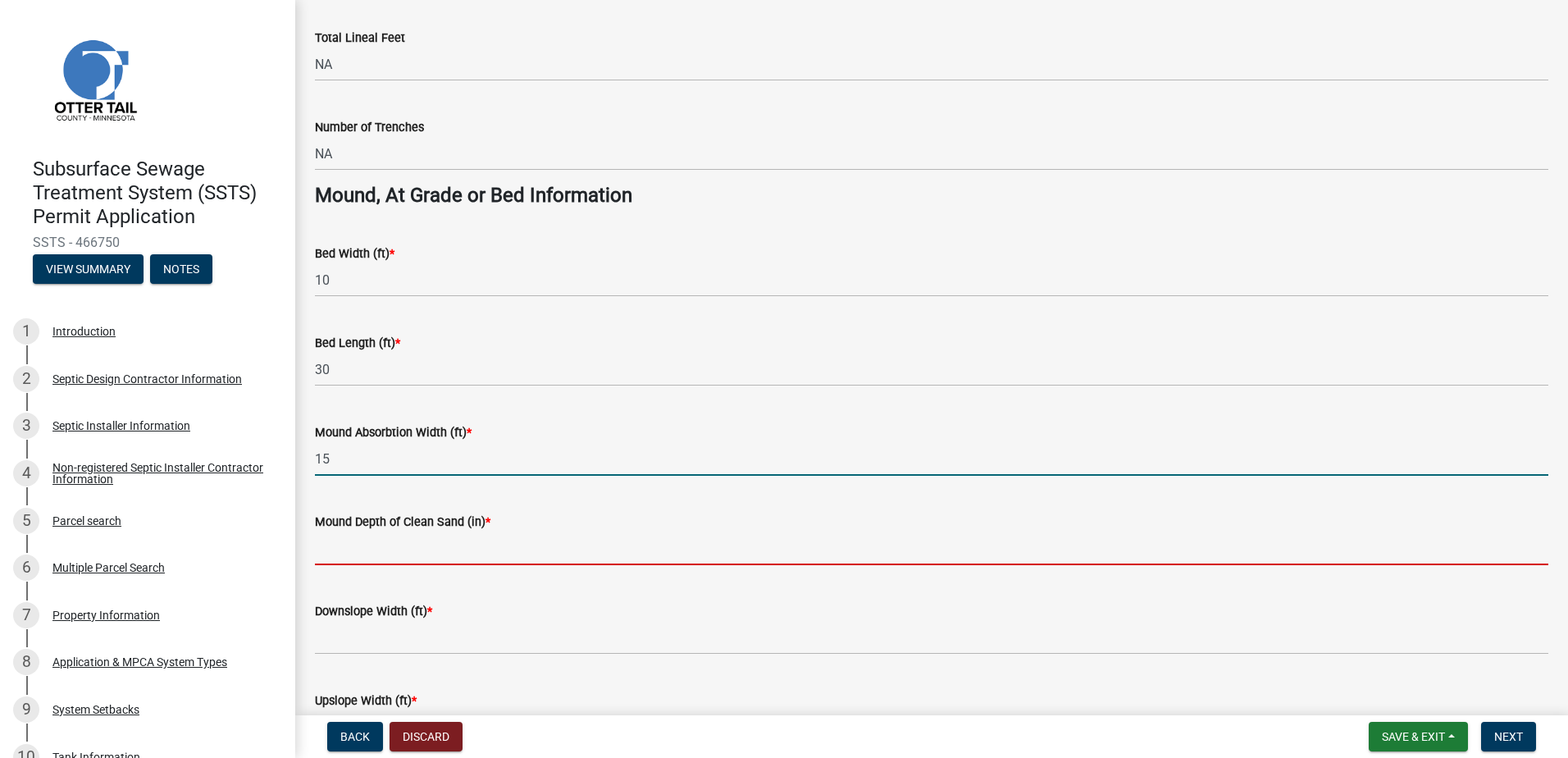
click at [330, 550] on input "Mound Depth of Clean Sand (in) *" at bounding box center [931, 548] width 1233 height 33
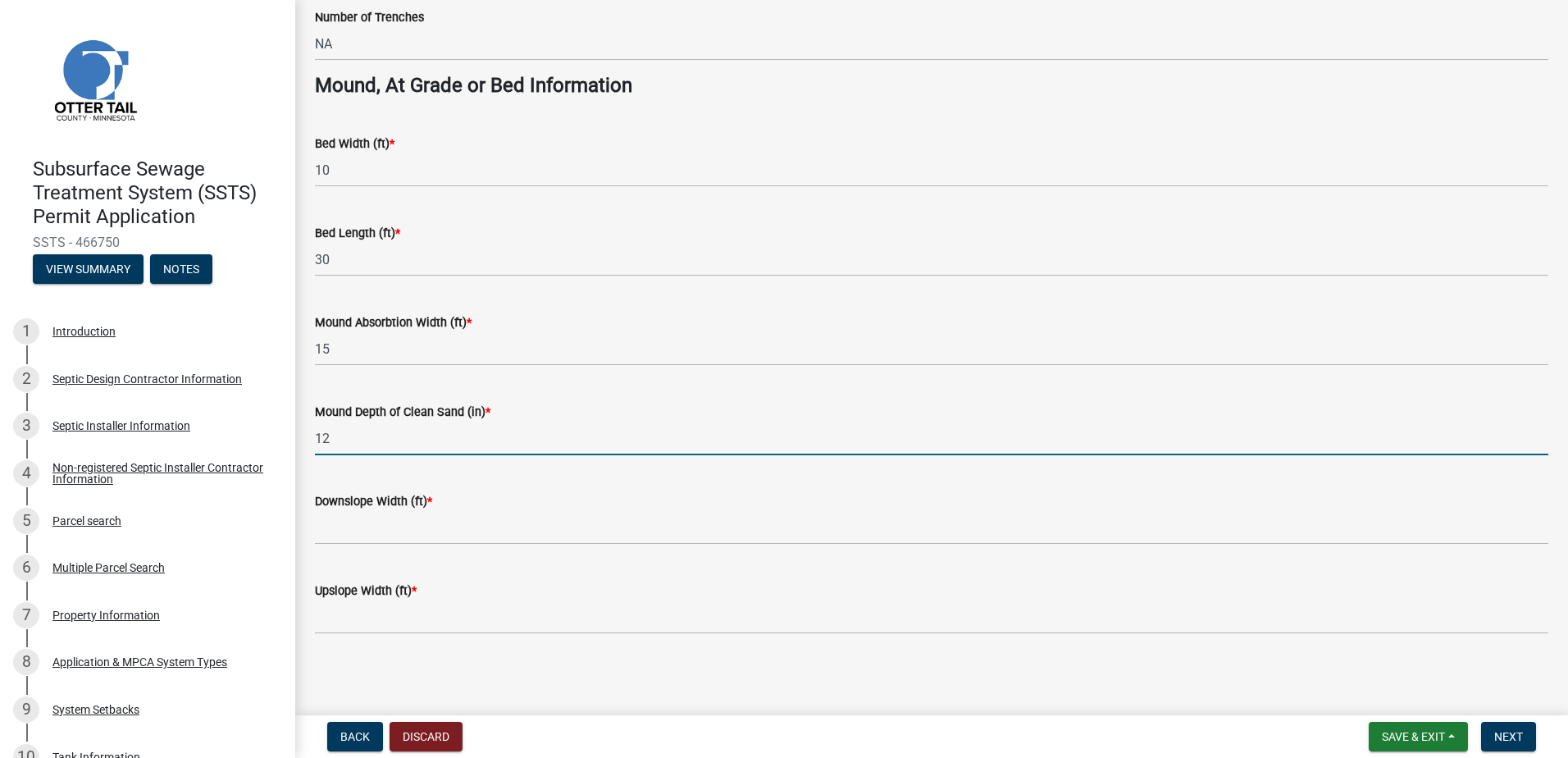
scroll to position [1179, 0]
type input "12"
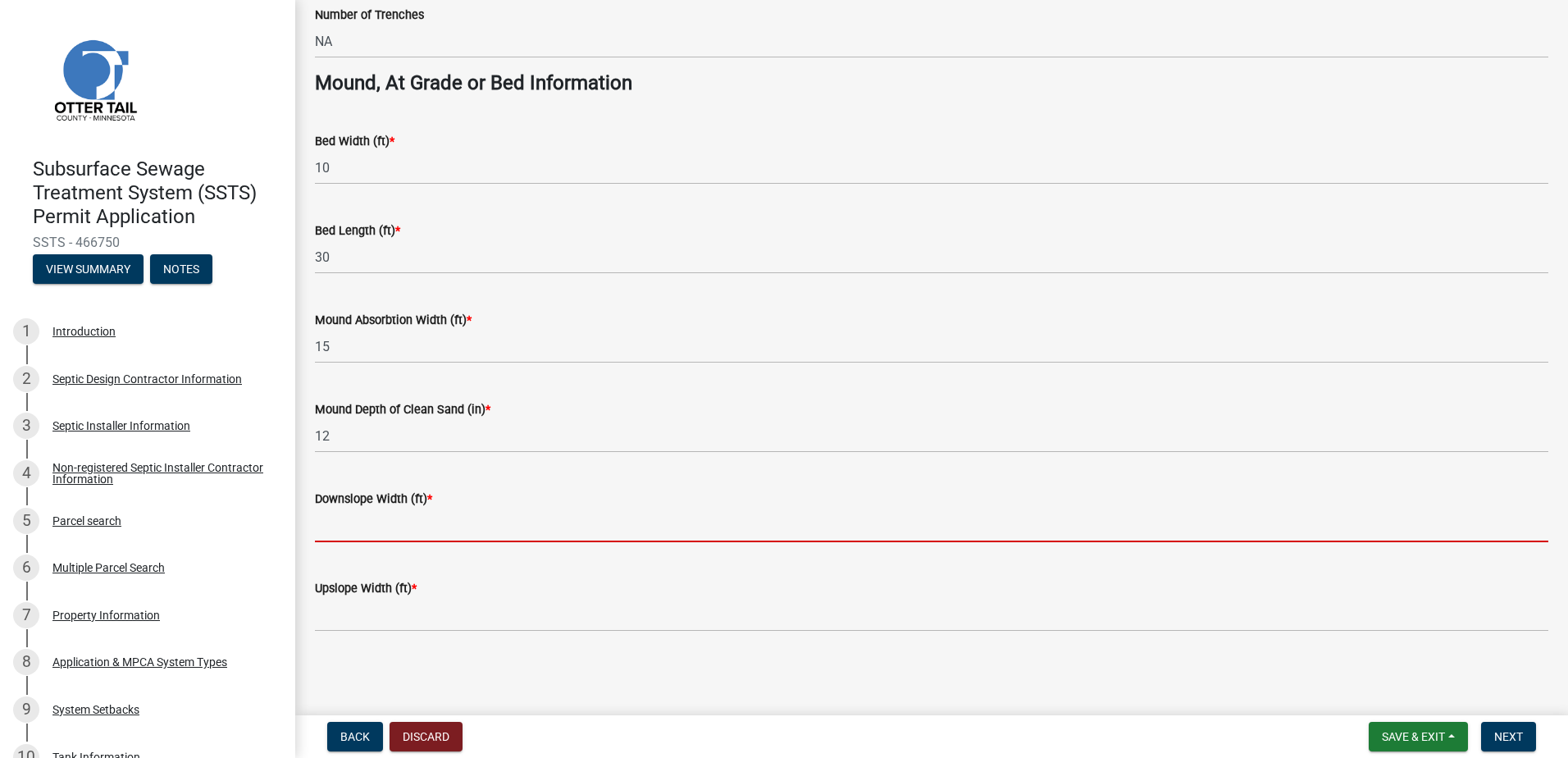
click at [327, 518] on input "Downslope Width (ft) *" at bounding box center [931, 526] width 1233 height 33
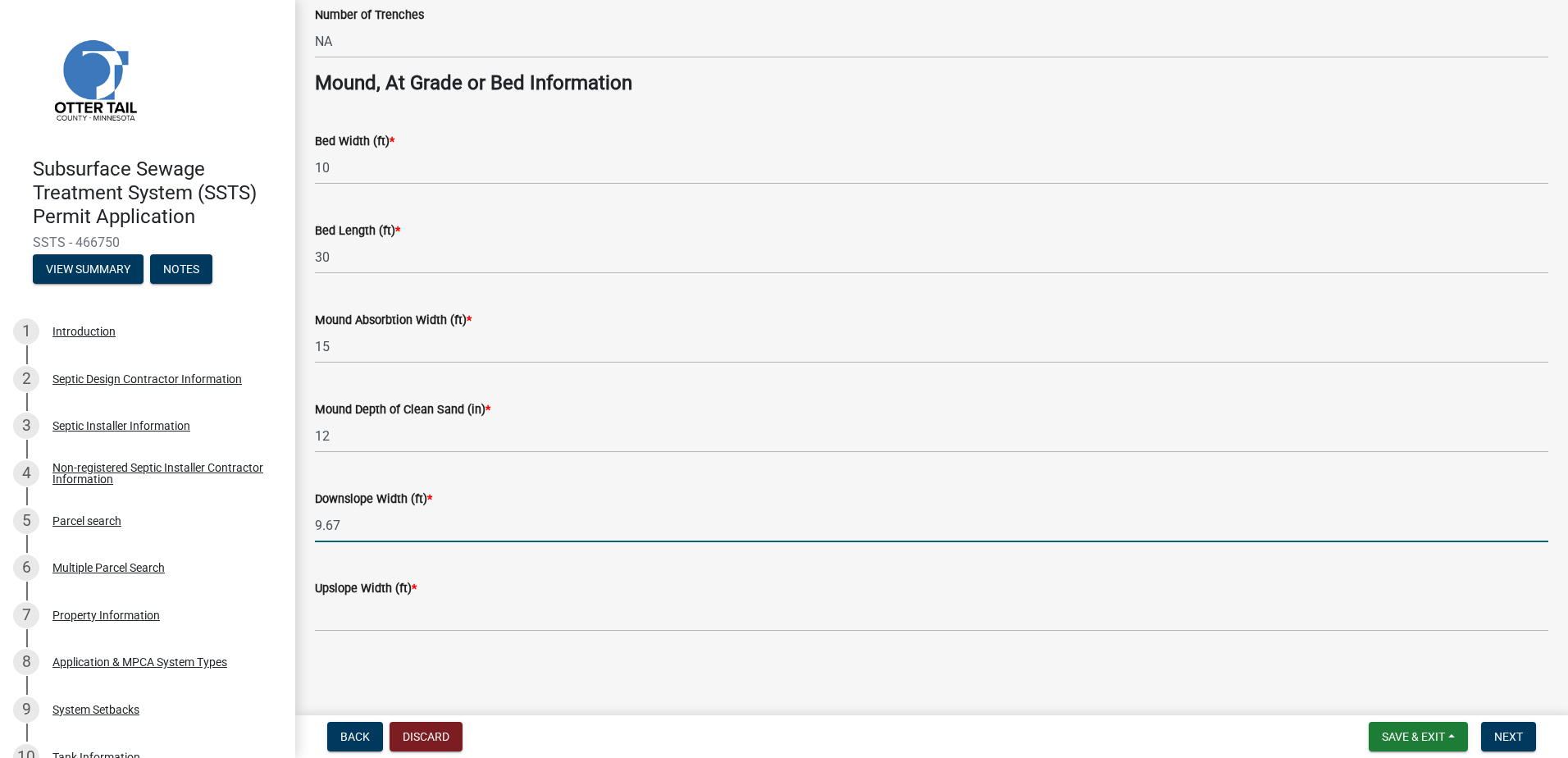
type input "9.67"
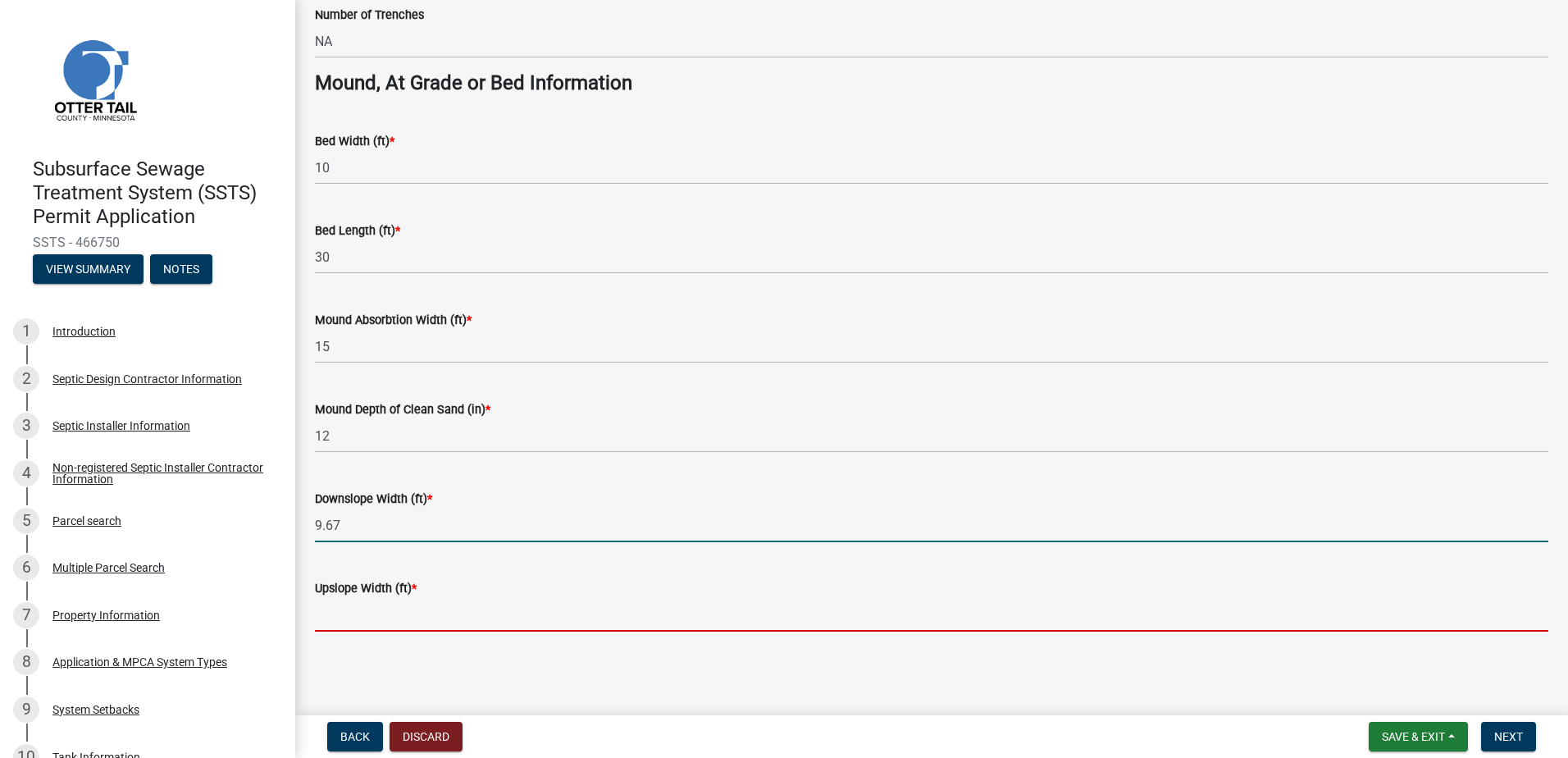
click at [350, 617] on input "Upslope Width (ft) *" at bounding box center [931, 615] width 1233 height 33
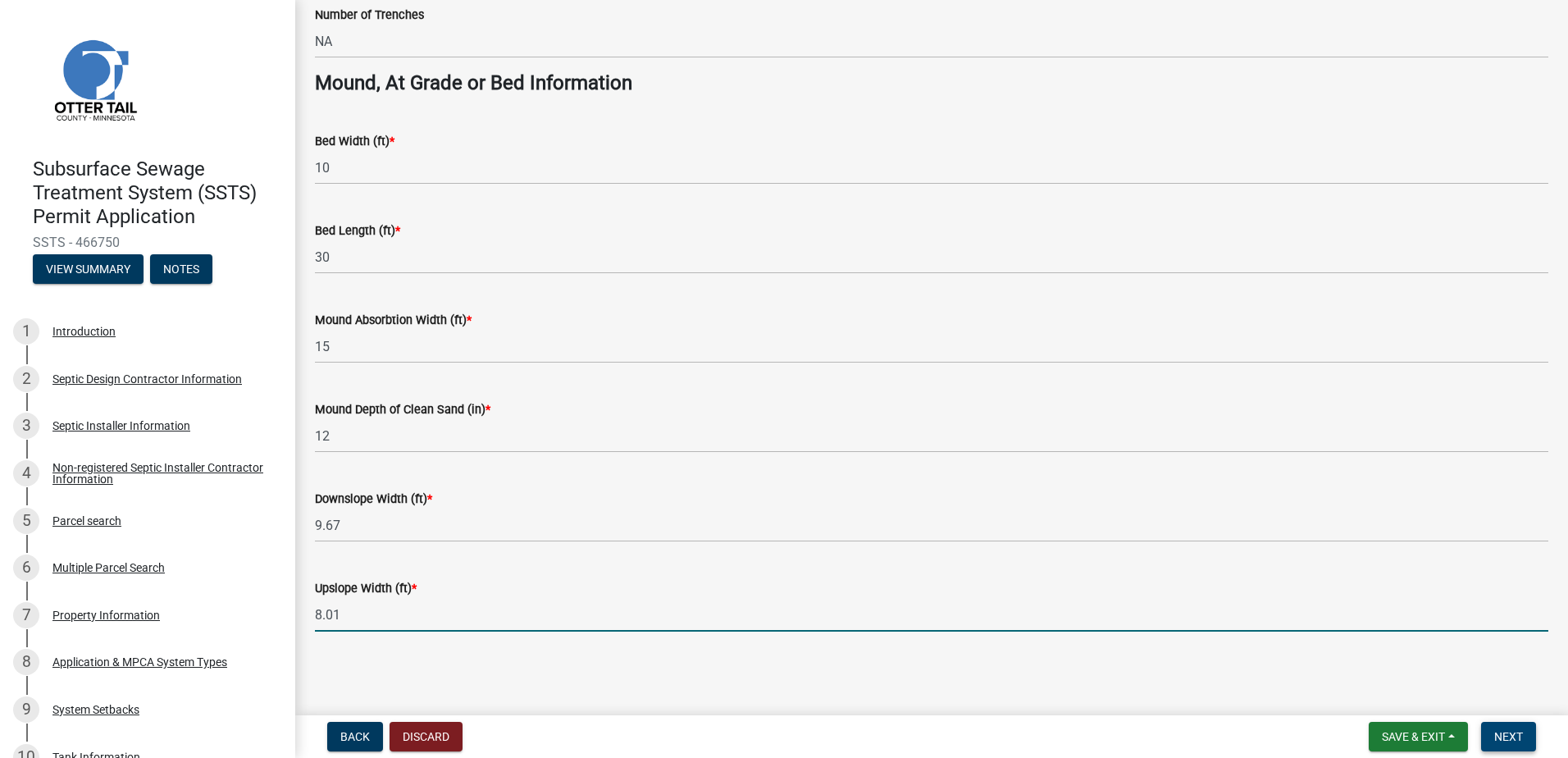
type input "8.01"
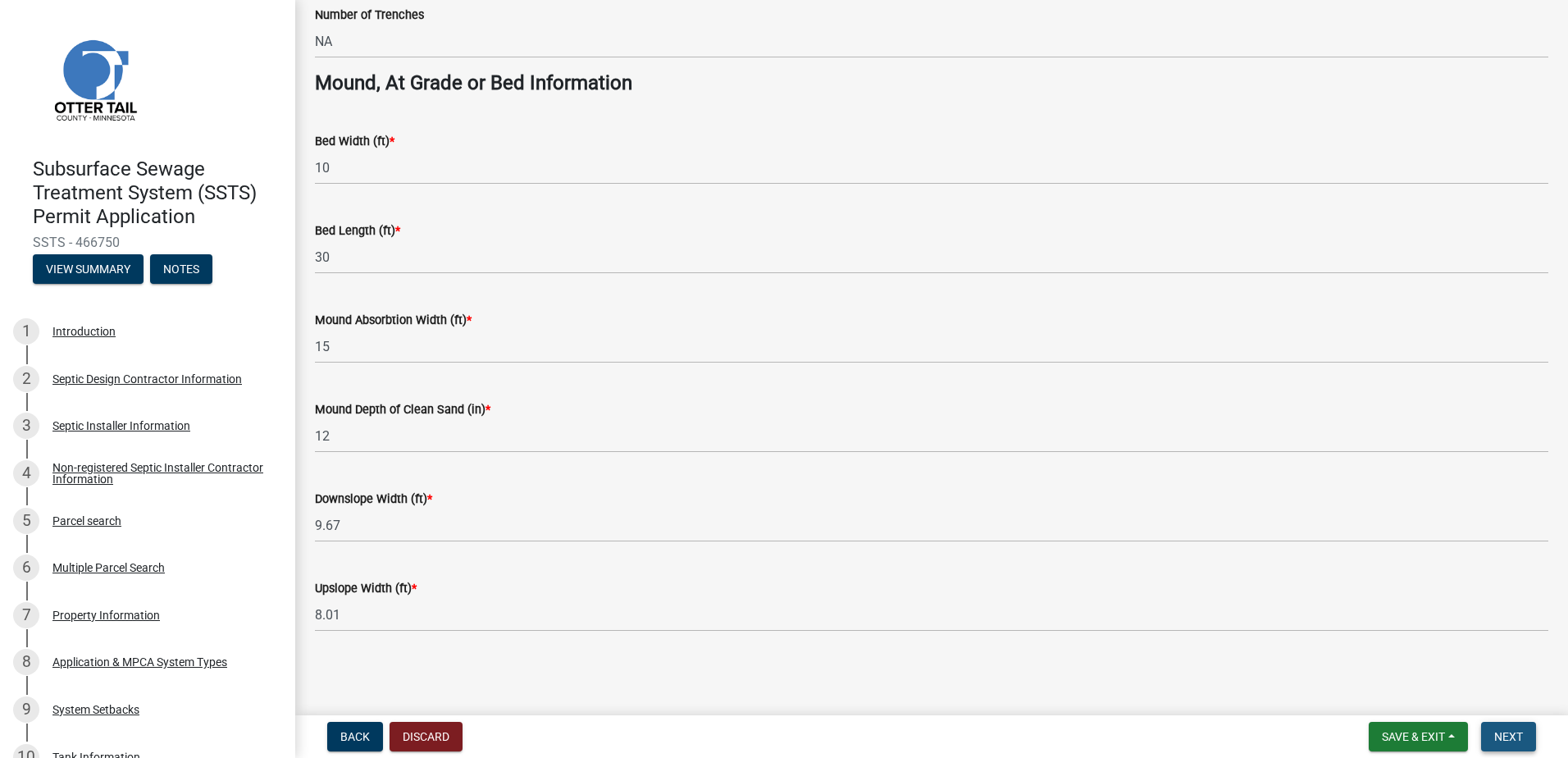
click at [1511, 734] on span "Next" at bounding box center [1508, 737] width 29 height 13
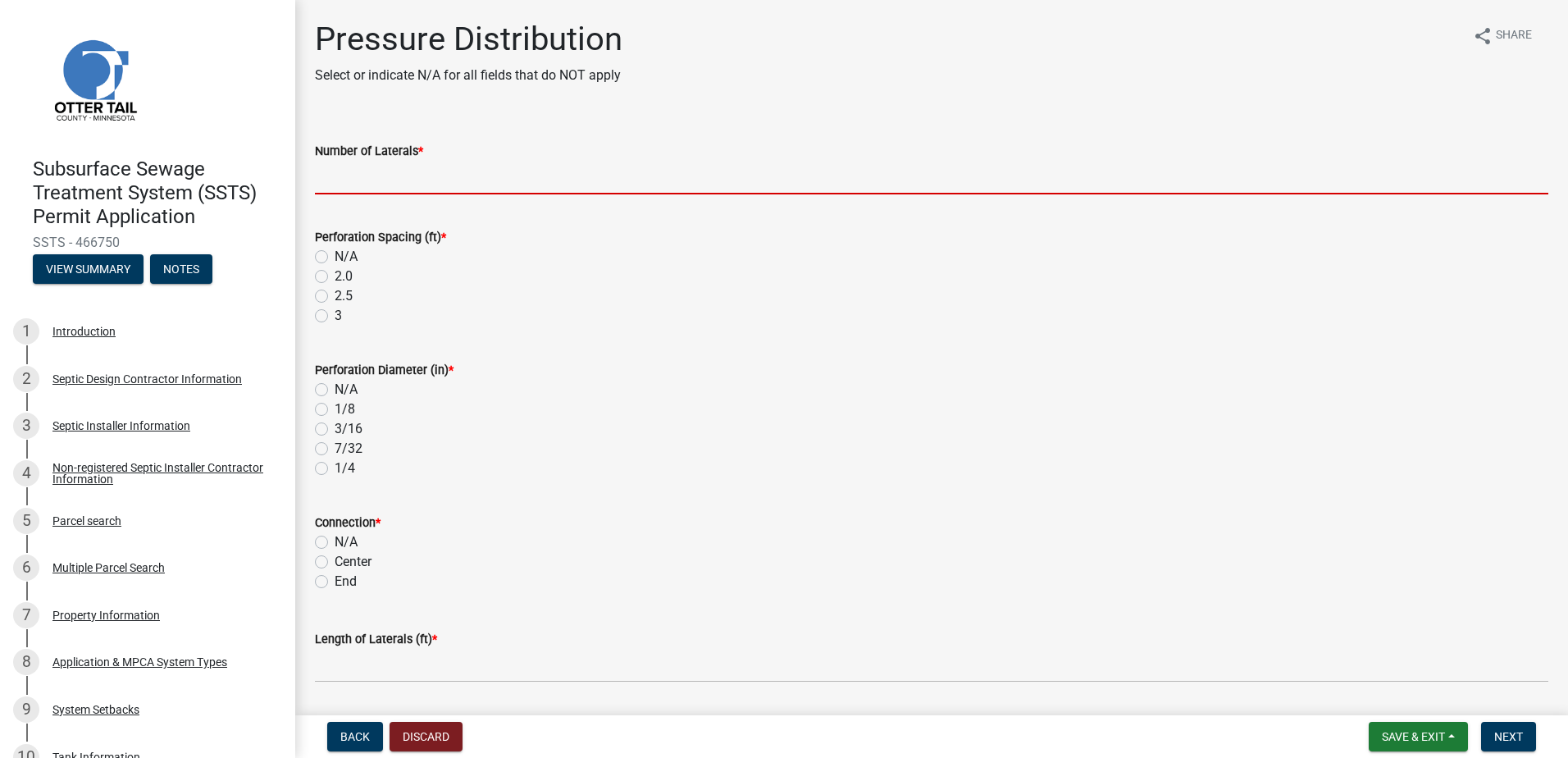
click at [394, 183] on input "Number of Laterals *" at bounding box center [931, 178] width 1233 height 33
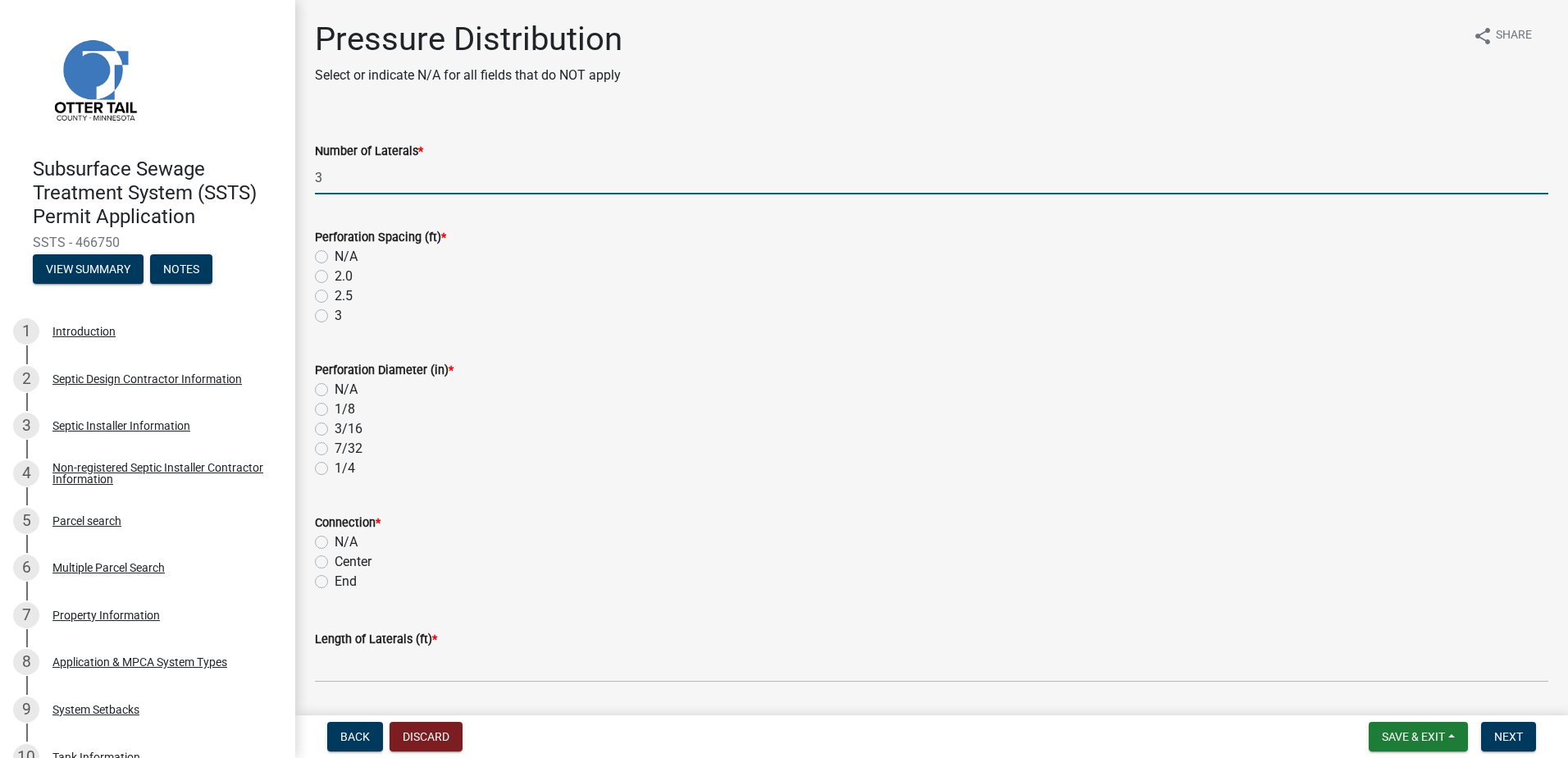
type input "3"
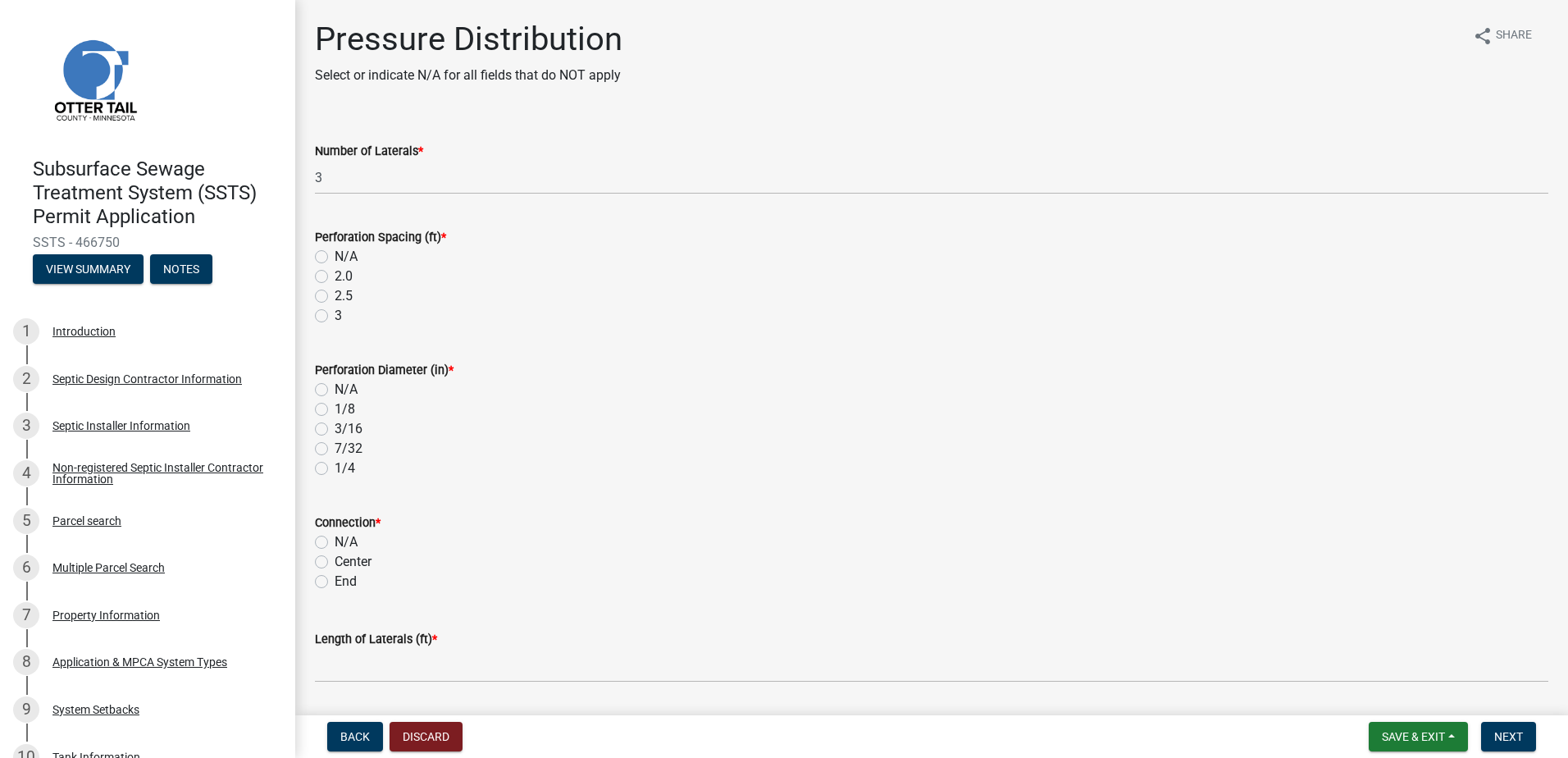
click at [335, 319] on label "3" at bounding box center [339, 316] width 7 height 19
click at [335, 317] on input "3" at bounding box center [340, 312] width 11 height 11
radio input "true"
click at [335, 470] on label "1/4" at bounding box center [345, 467] width 20 height 19
click at [335, 469] on input "1/4" at bounding box center [340, 464] width 11 height 11
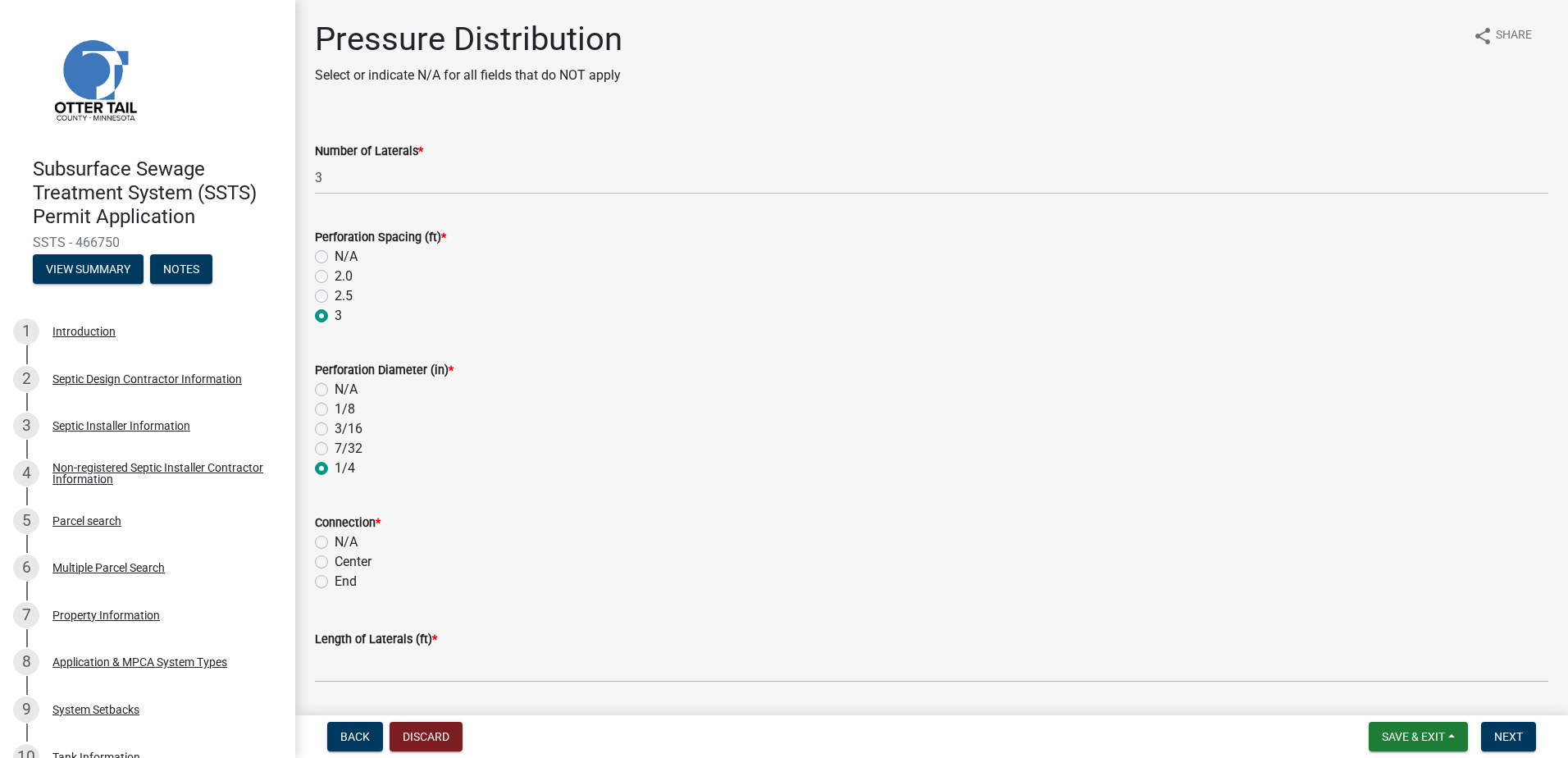
radio input "true"
click at [335, 579] on label "End" at bounding box center [346, 581] width 22 height 19
click at [335, 579] on input "End" at bounding box center [340, 578] width 11 height 11
radio input "true"
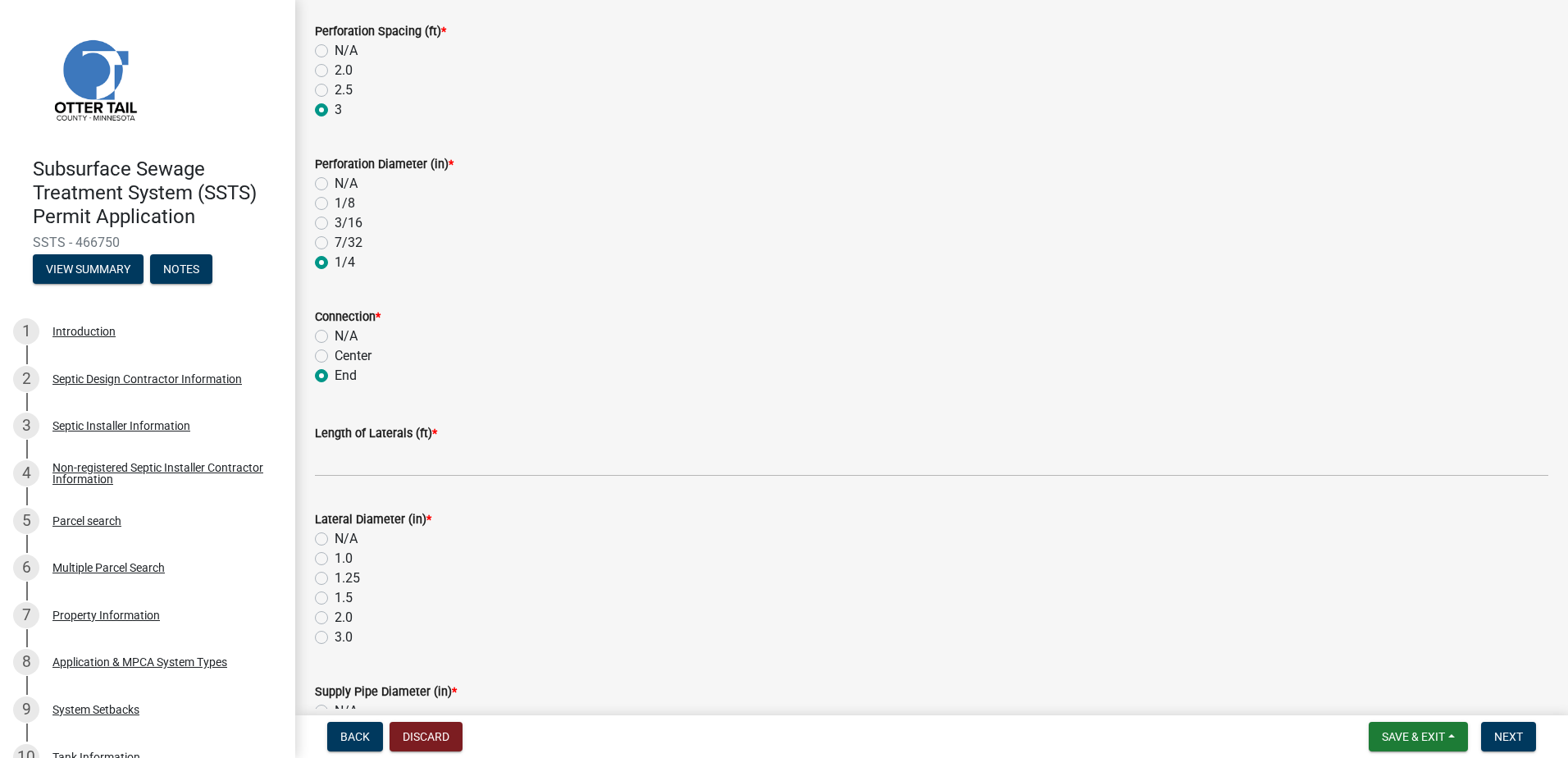
scroll to position [246, 0]
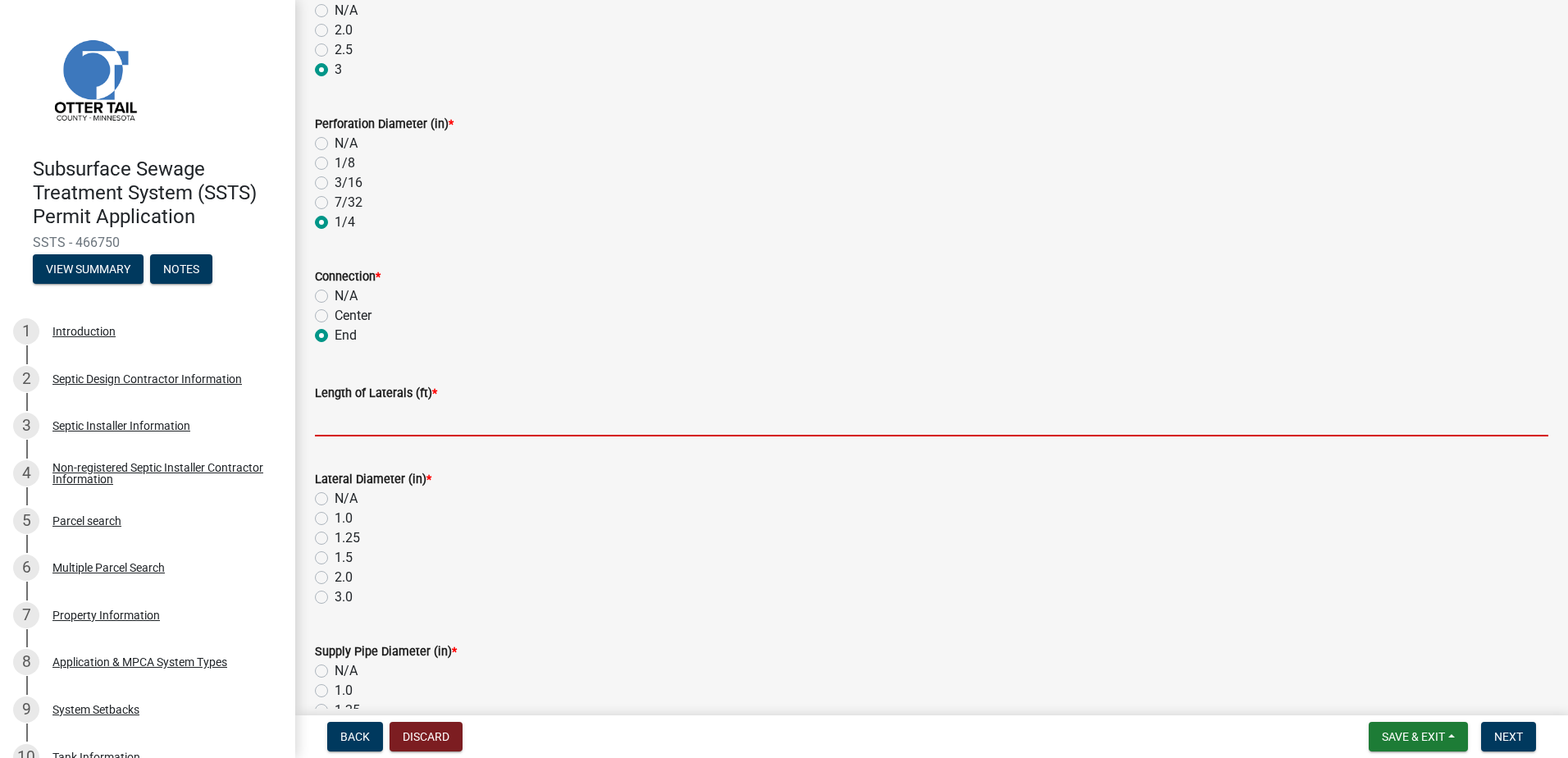
click at [340, 410] on input "Length of Laterals (ft) *" at bounding box center [931, 419] width 1233 height 33
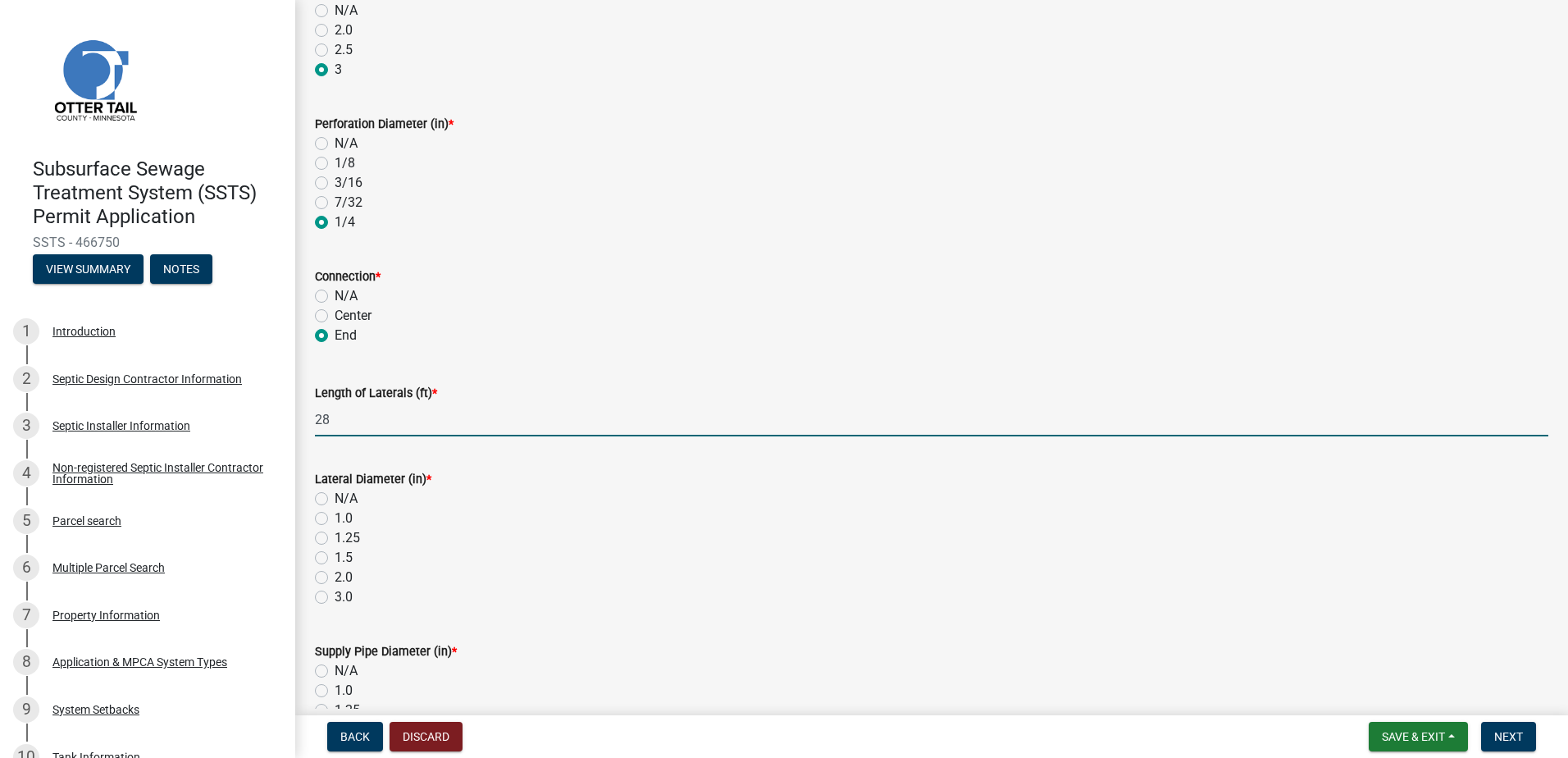
type input "28"
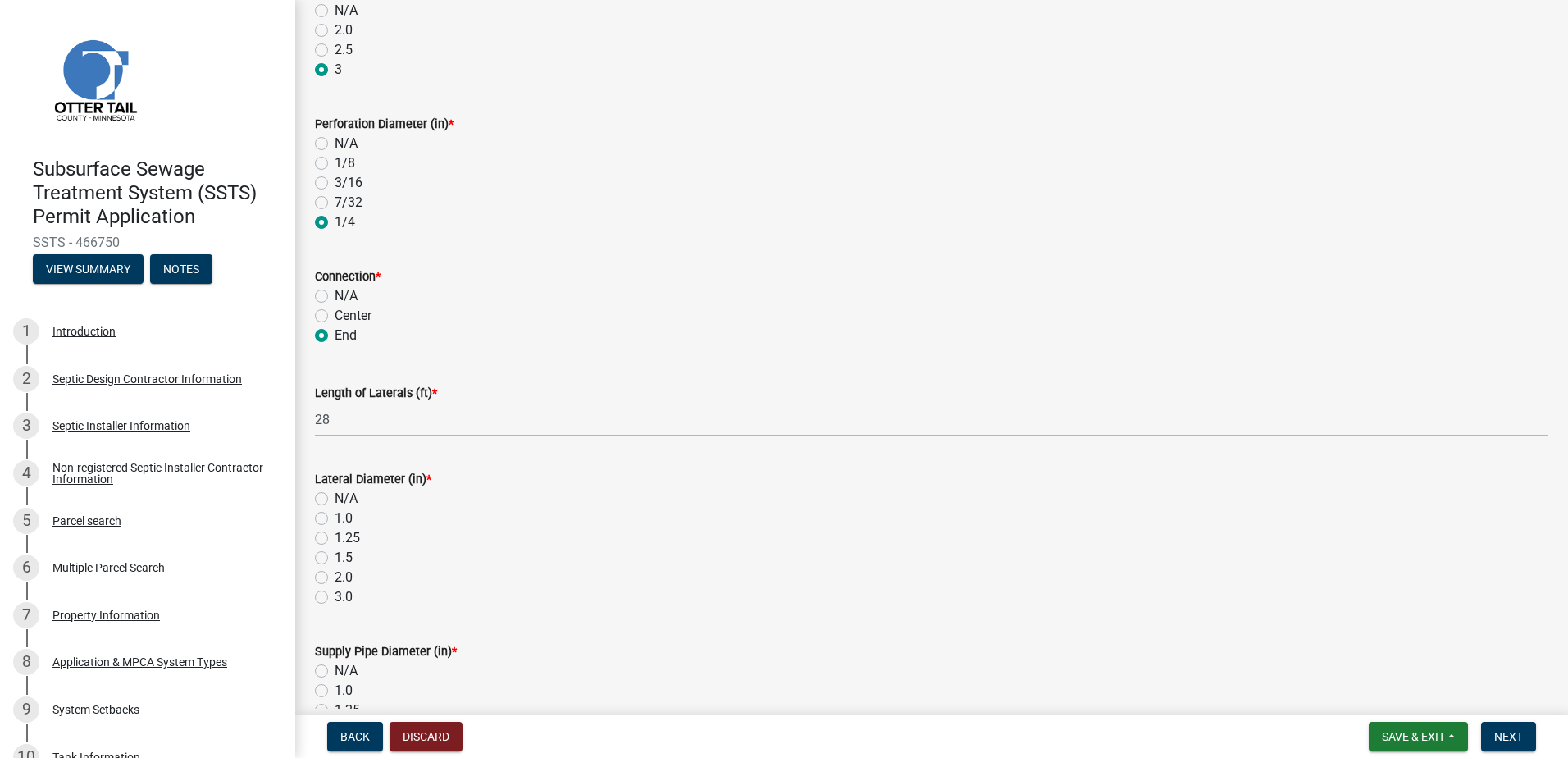
click at [325, 548] on div "1.5" at bounding box center [931, 557] width 1233 height 19
click at [335, 558] on label "1.5" at bounding box center [343, 557] width 18 height 19
click at [335, 558] on input "1.5" at bounding box center [340, 553] width 11 height 11
radio input "true"
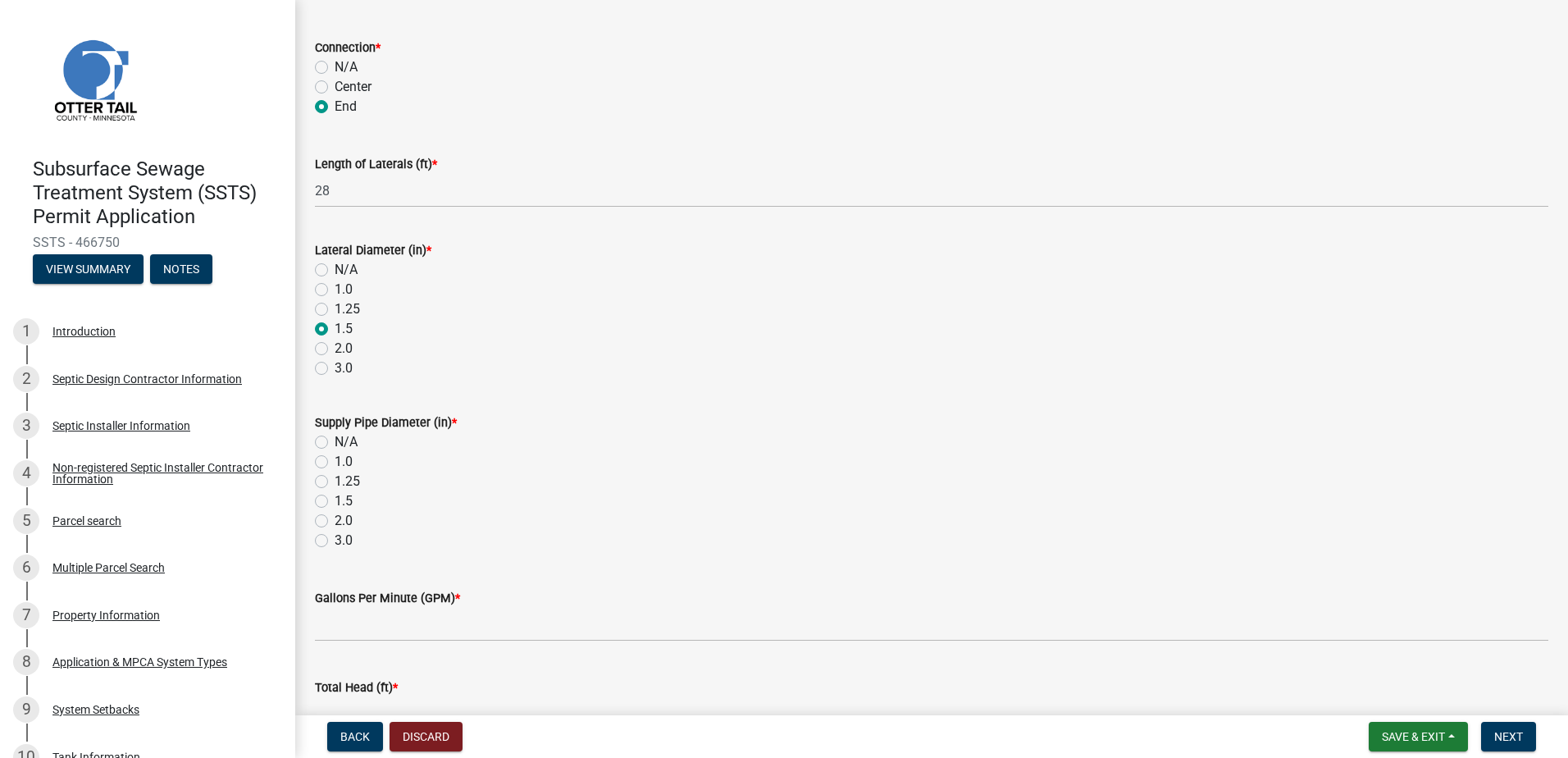
scroll to position [492, 0]
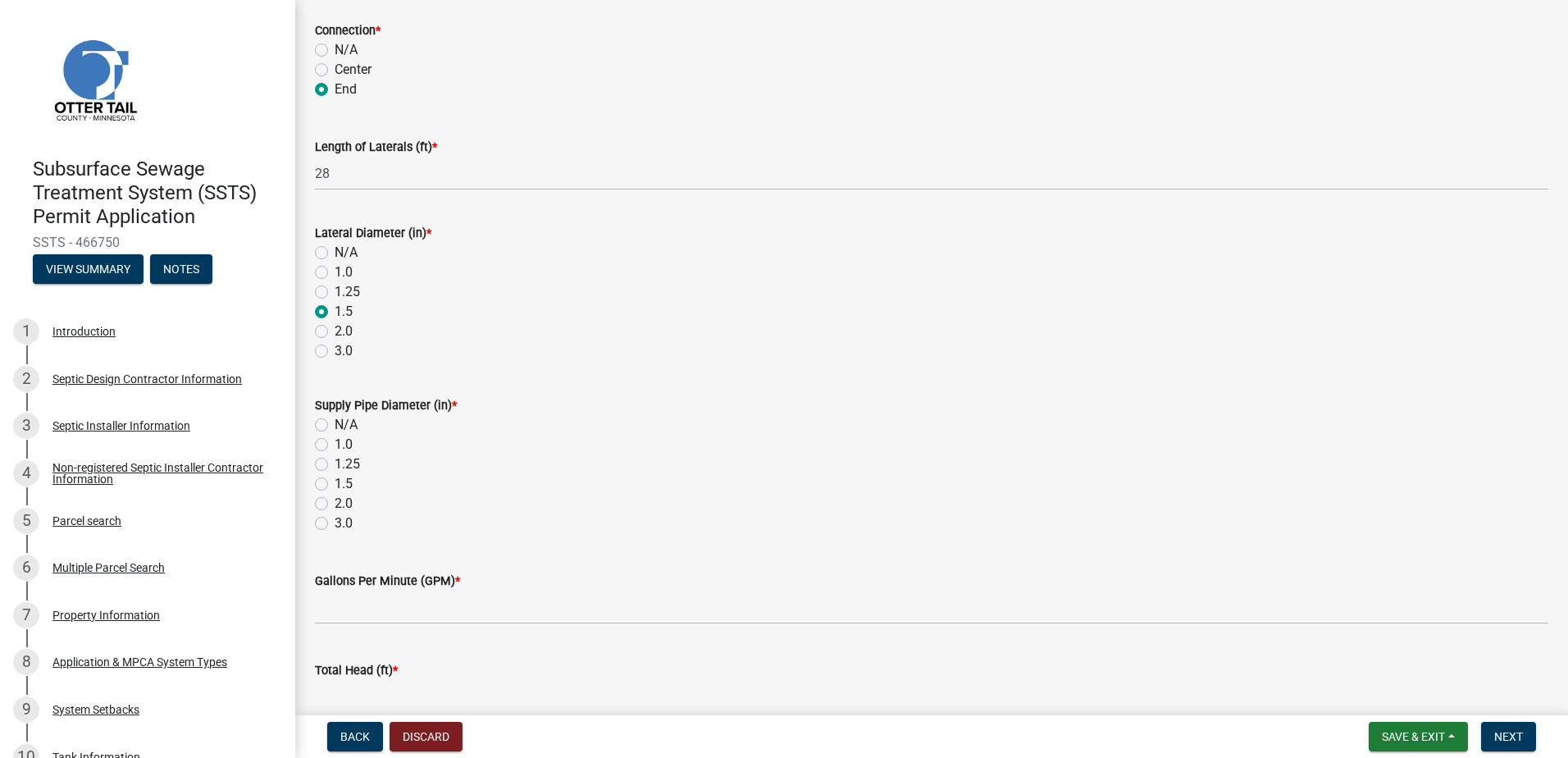
click at [335, 504] on label "2.0" at bounding box center [343, 503] width 18 height 19
click at [335, 504] on input "2.0" at bounding box center [340, 500] width 11 height 11
radio input "true"
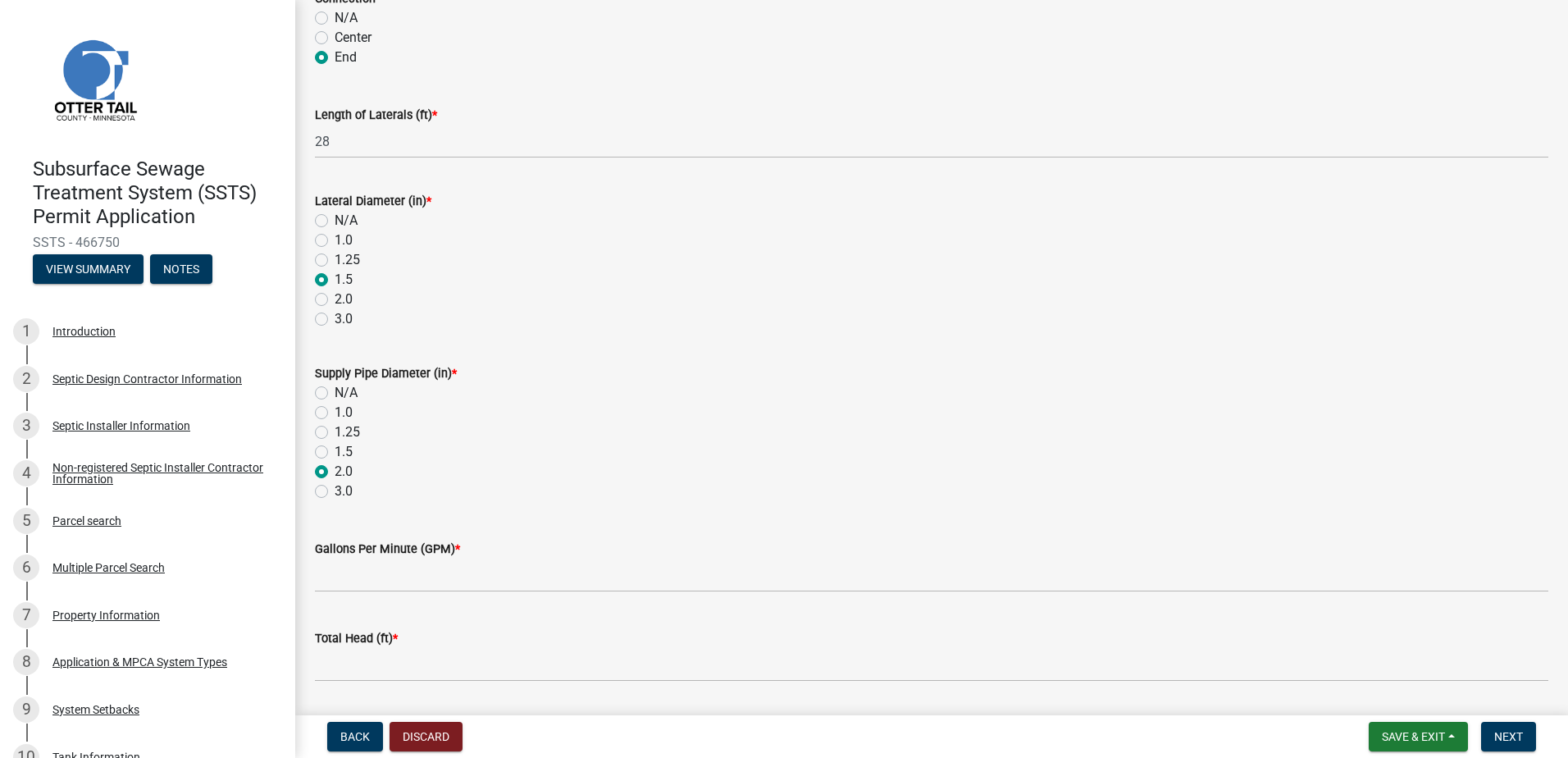
scroll to position [574, 0]
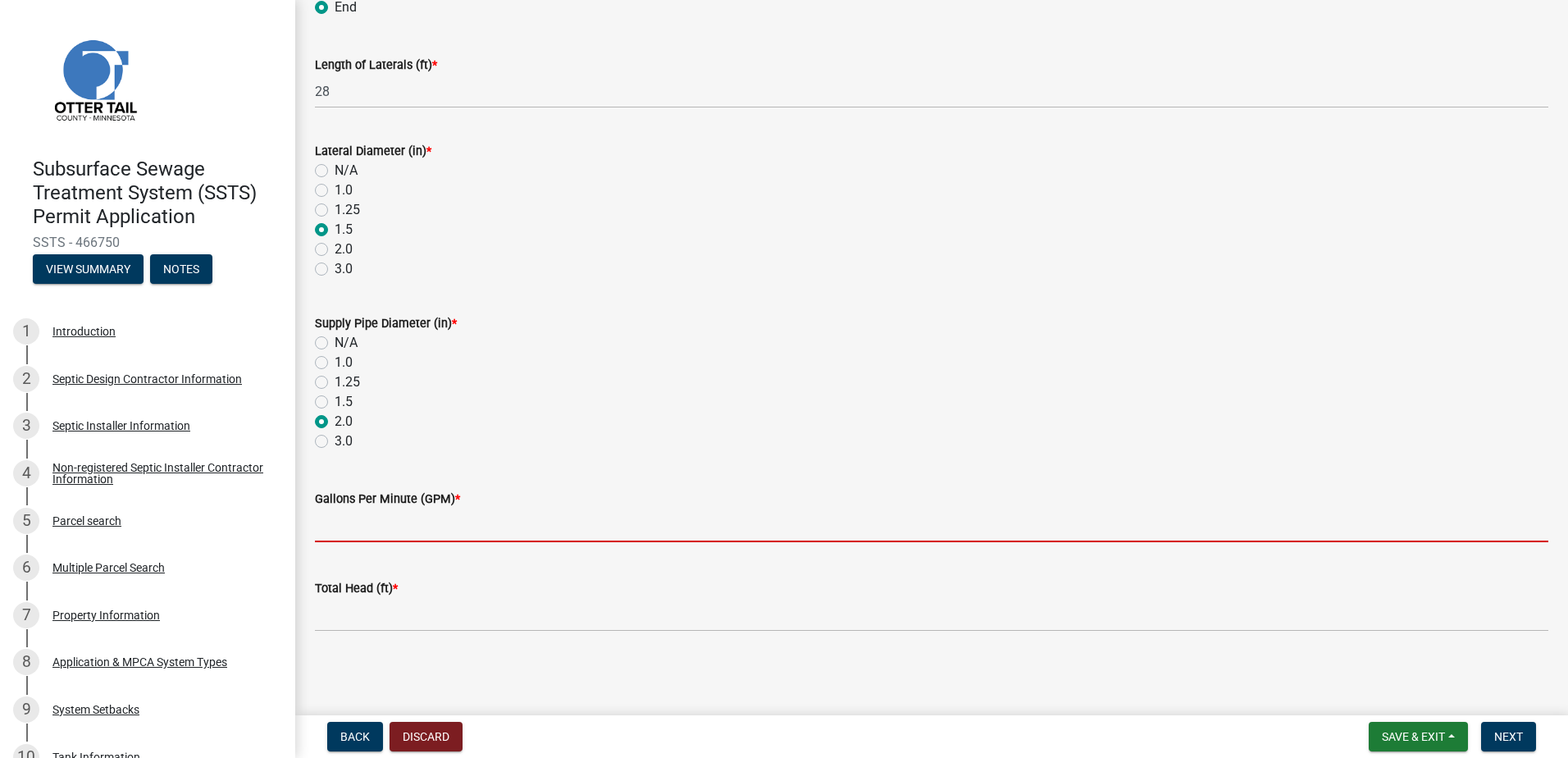
click at [331, 523] on input "Gallons Per Minute (GPM) *" at bounding box center [931, 526] width 1233 height 33
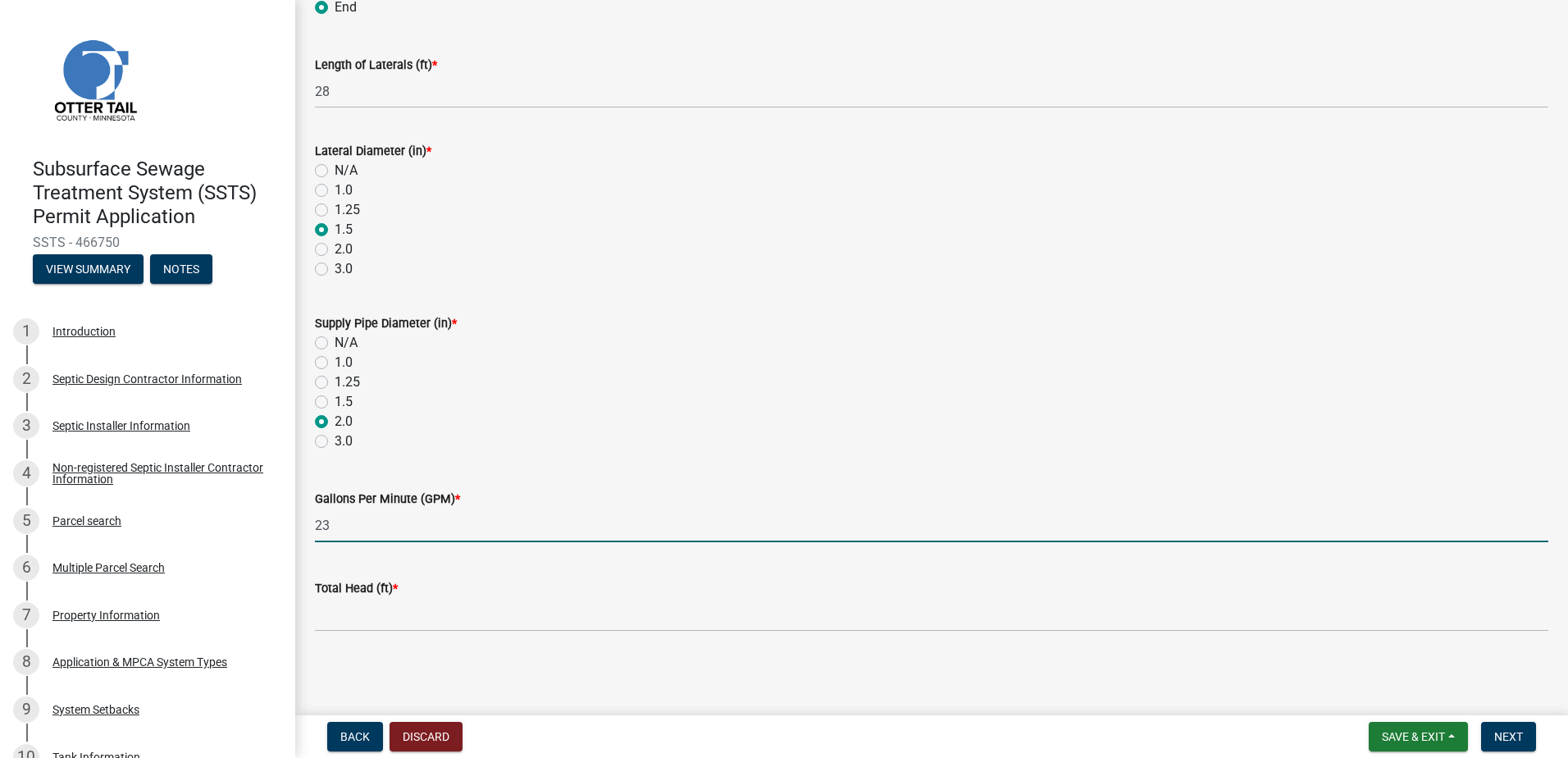
type input "23"
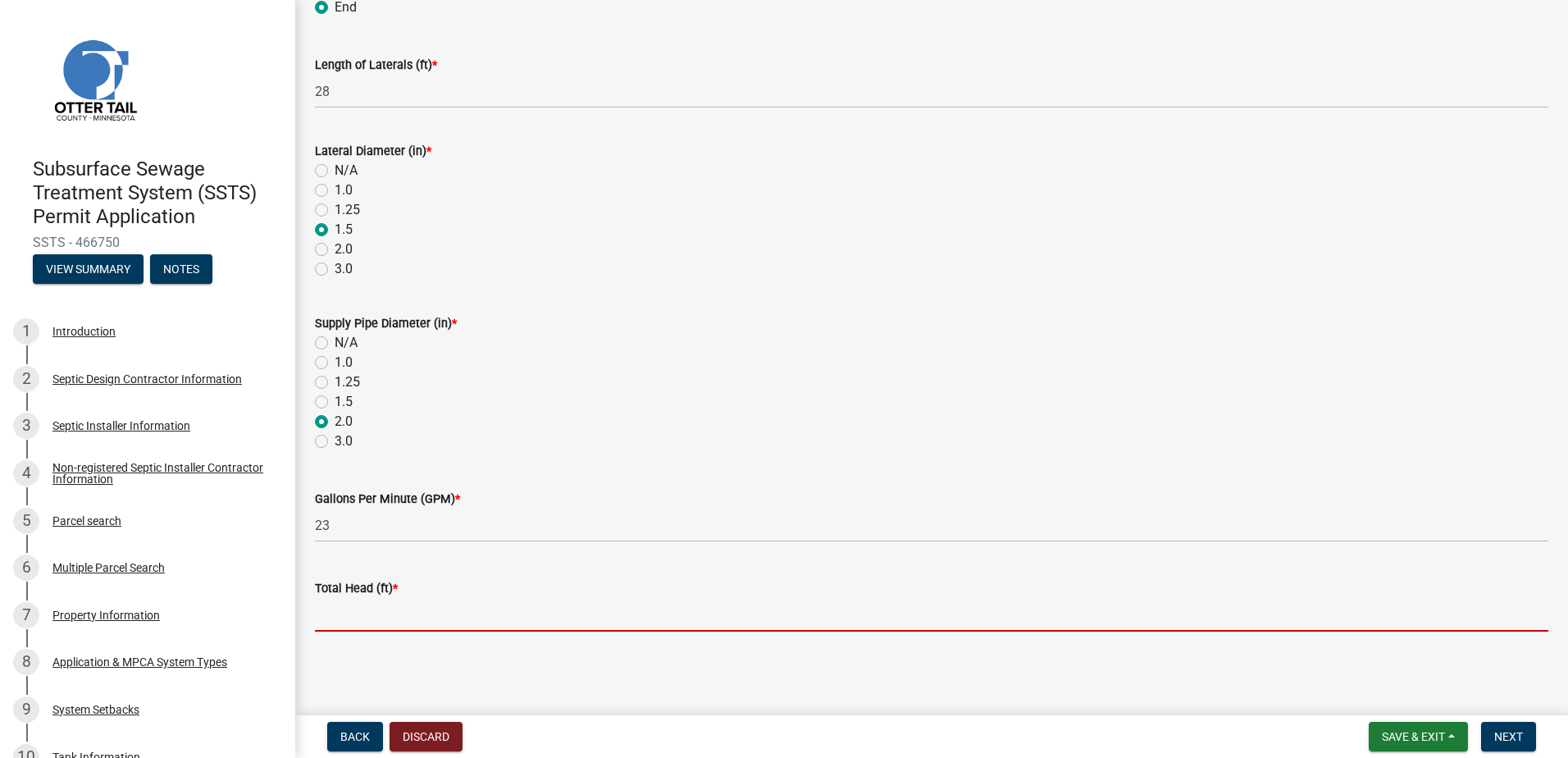
click at [327, 617] on input "Total Head (ft) *" at bounding box center [931, 615] width 1233 height 33
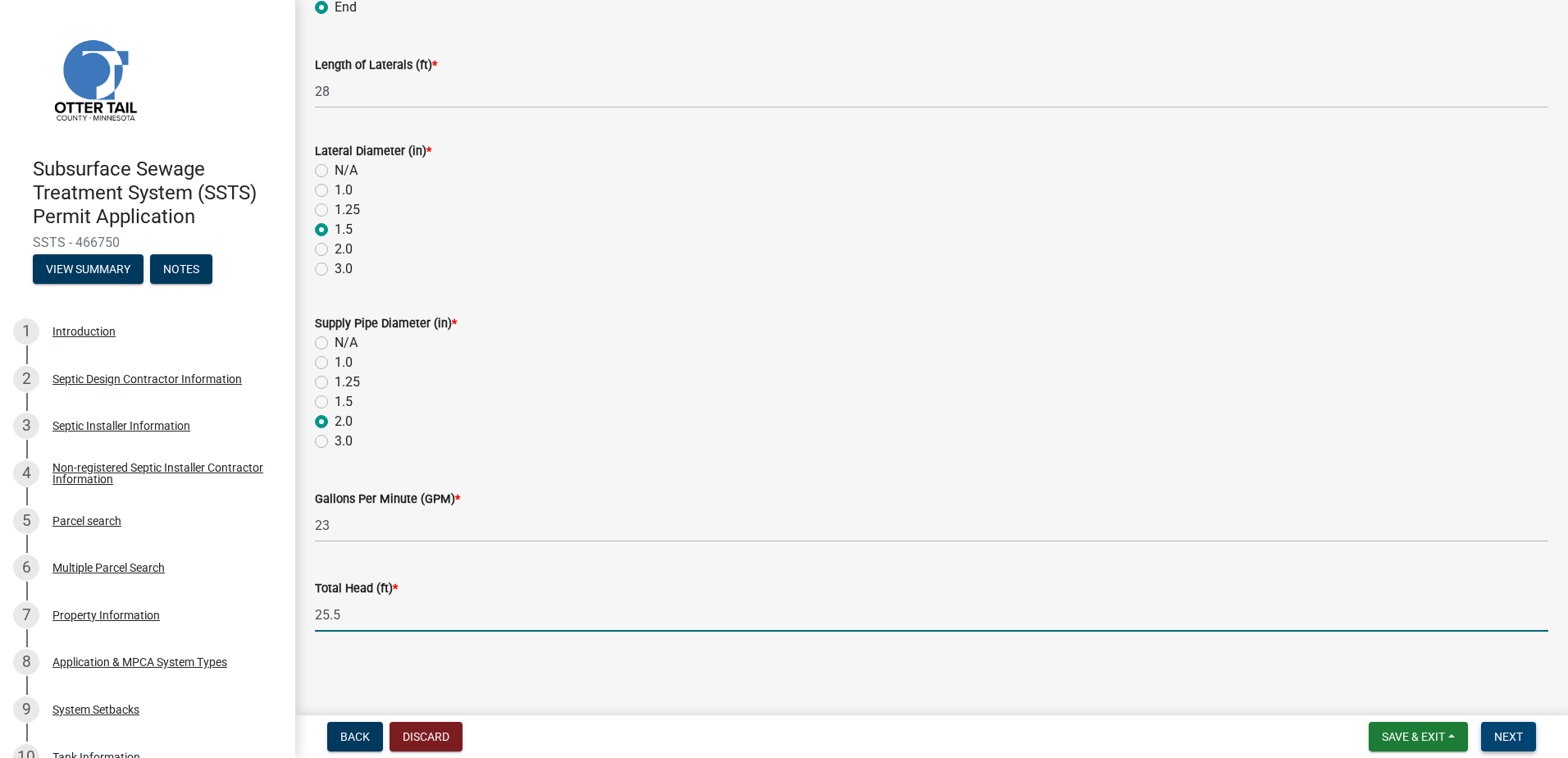
type input "25.5"
click at [1519, 730] on span "Next" at bounding box center [1508, 737] width 29 height 13
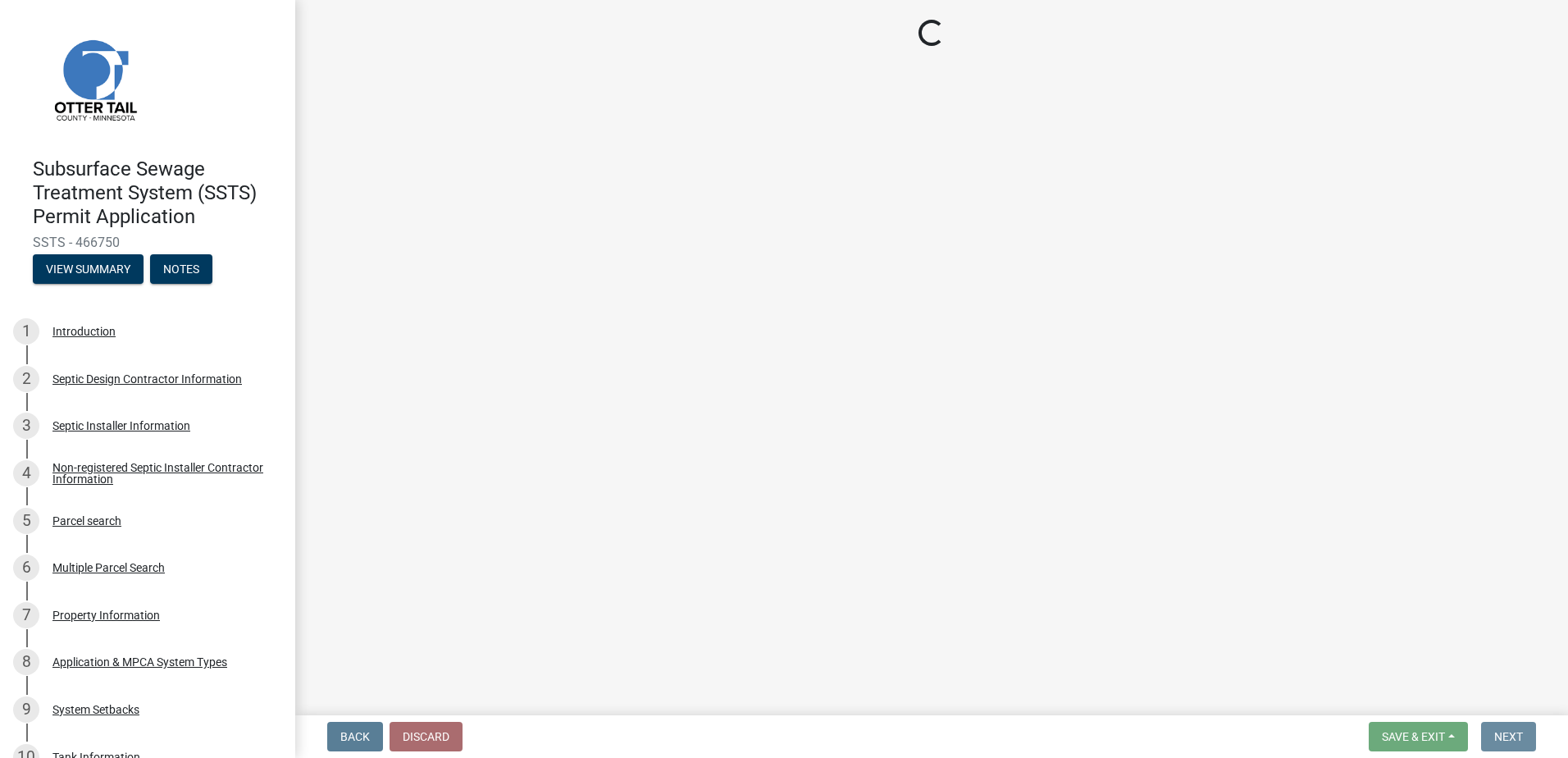
scroll to position [0, 0]
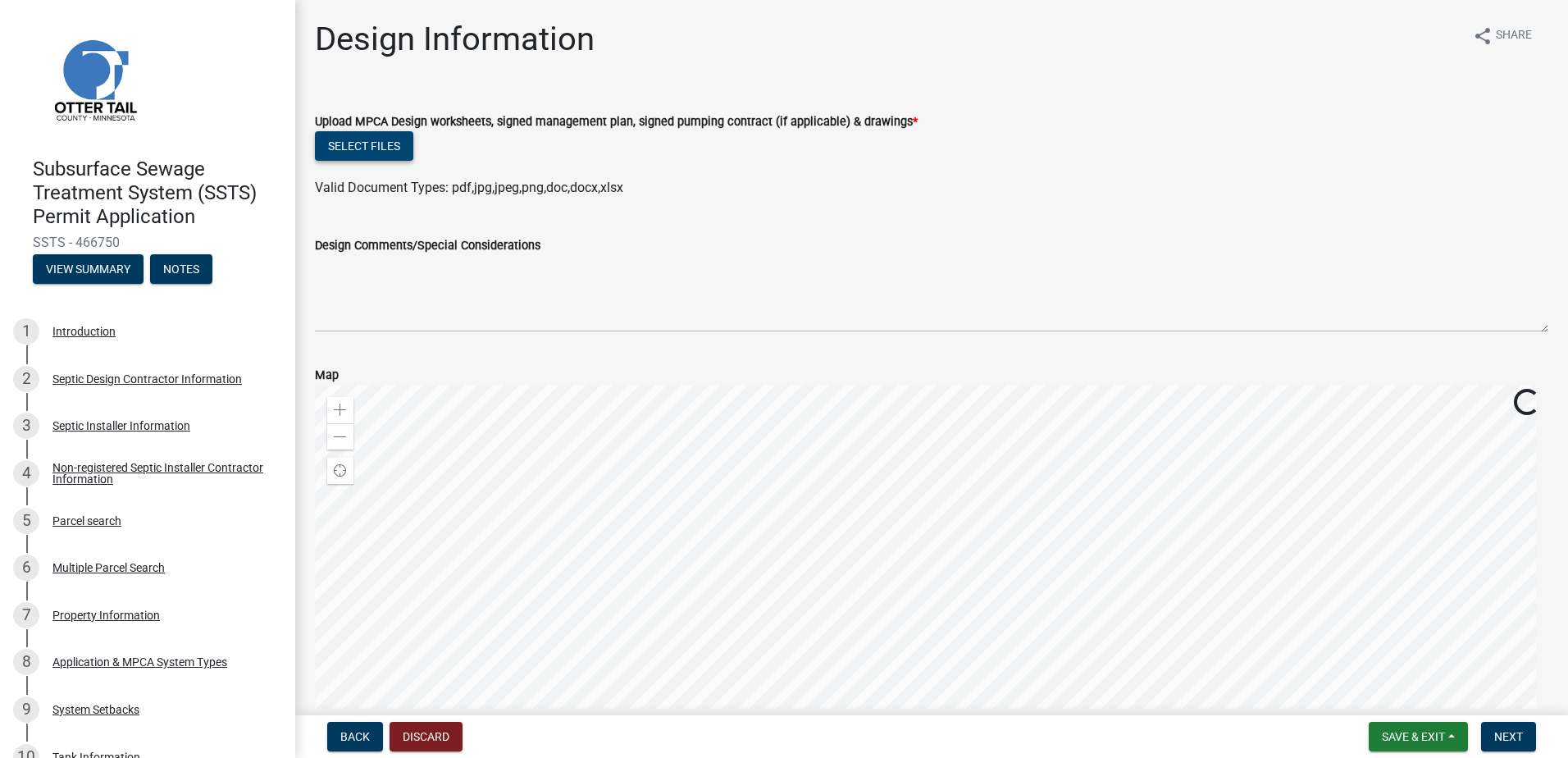
click at [358, 144] on button "Select files" at bounding box center [364, 146] width 98 height 30
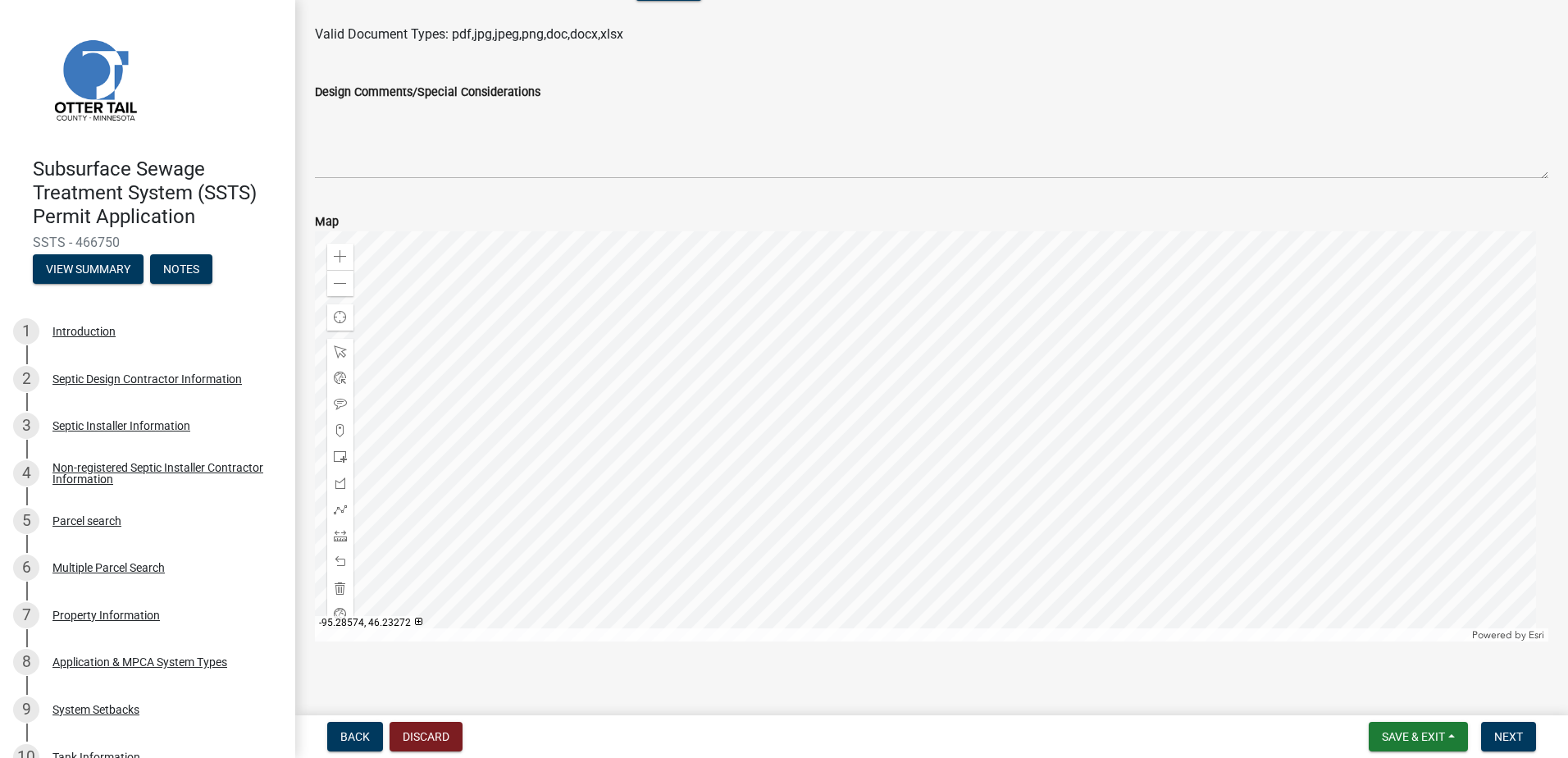
scroll to position [225, 0]
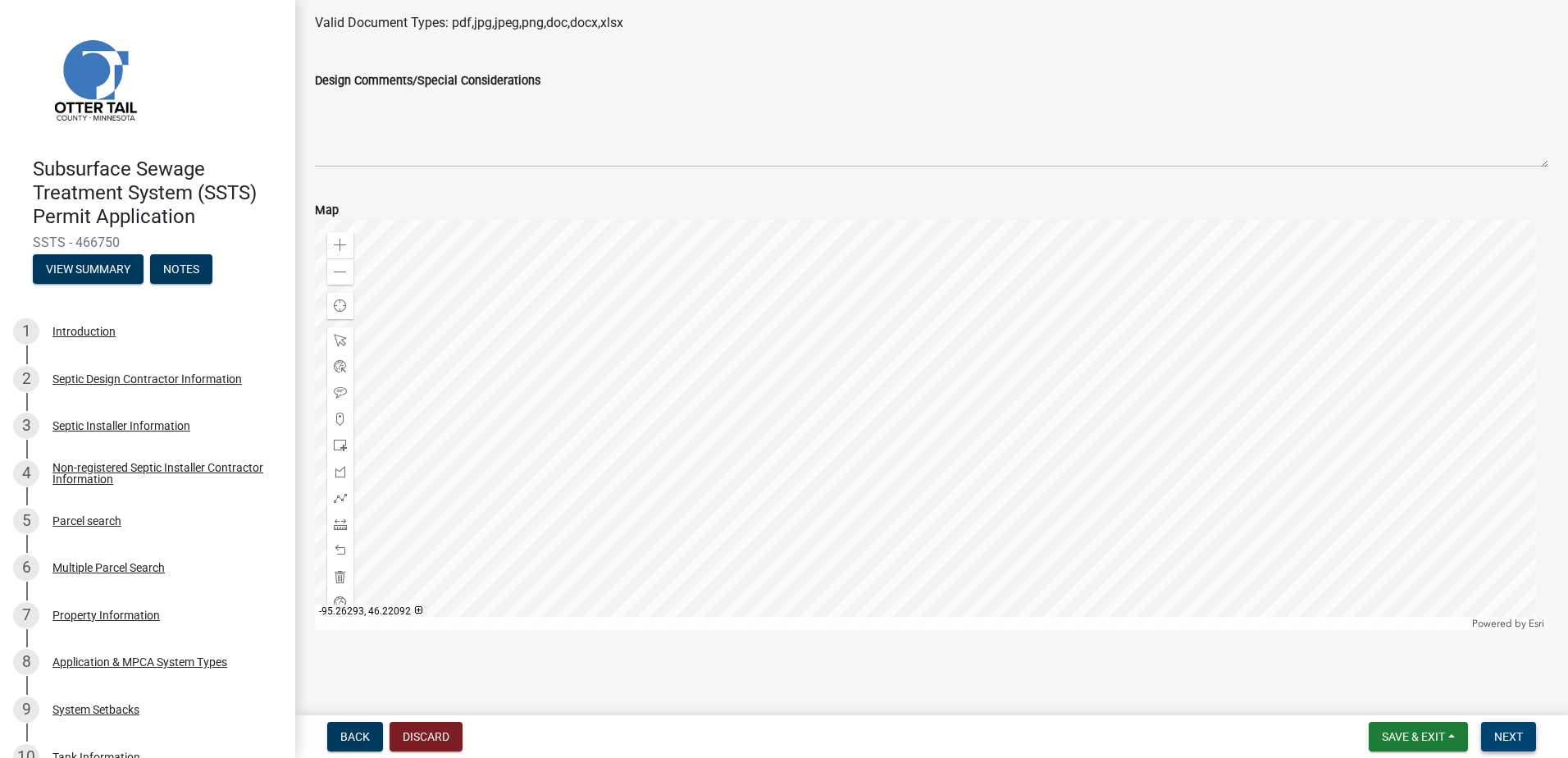
click at [1499, 739] on span "Next" at bounding box center [1508, 737] width 29 height 13
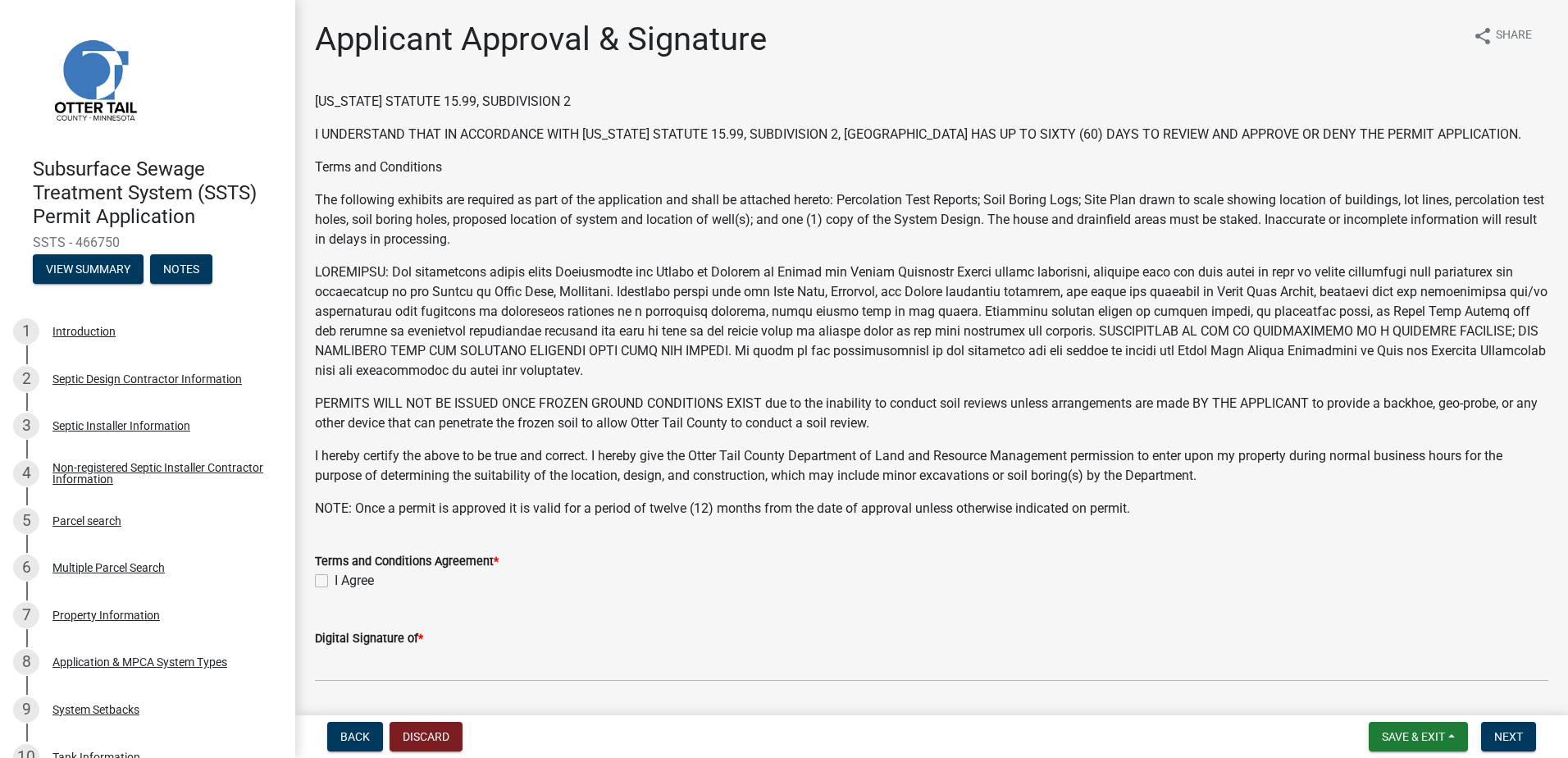
click at [335, 578] on label "I Agree" at bounding box center [354, 580] width 40 height 19
click at [335, 578] on input "I Agree" at bounding box center [340, 577] width 11 height 11
checkbox input "true"
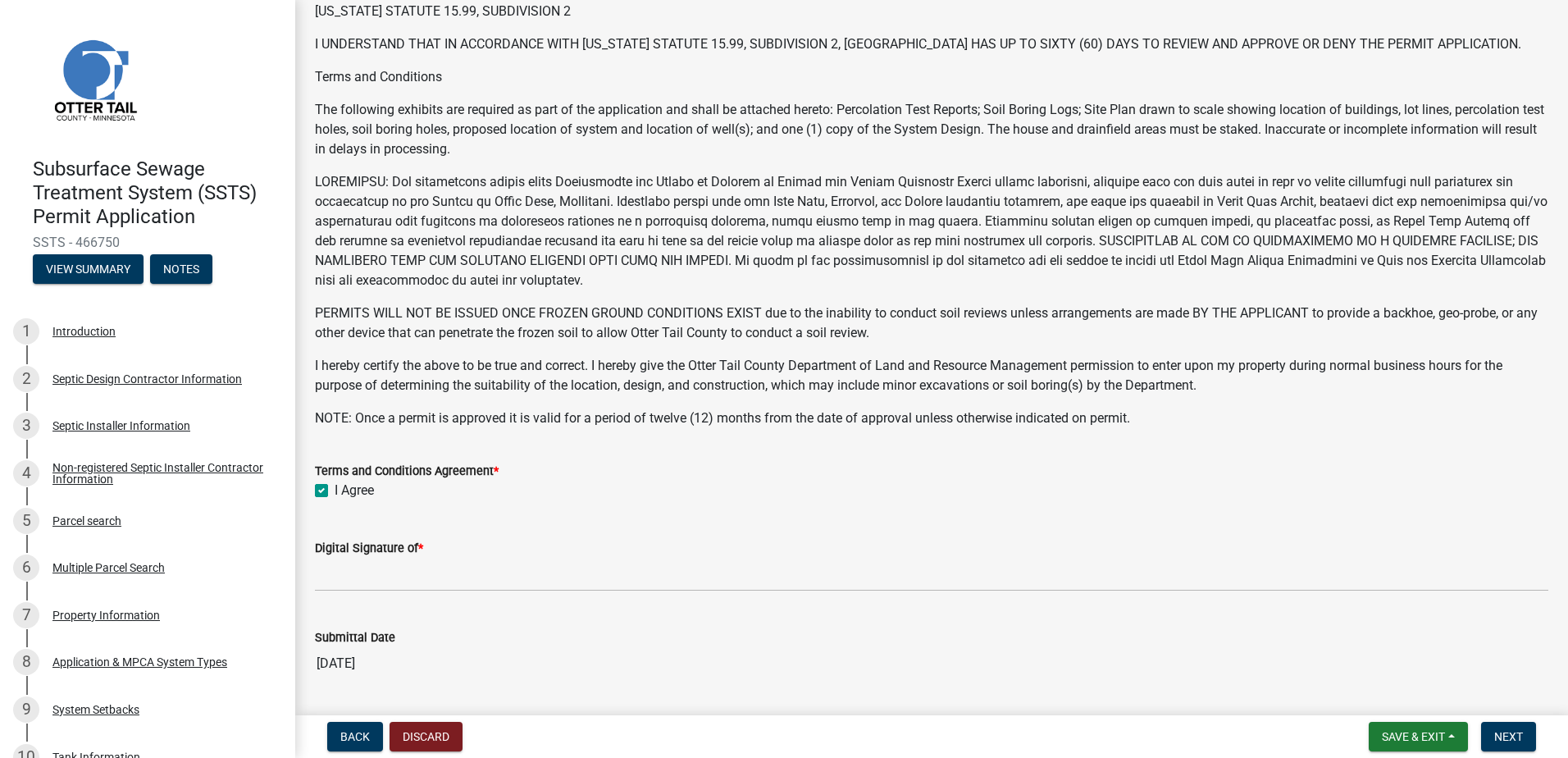
scroll to position [164, 0]
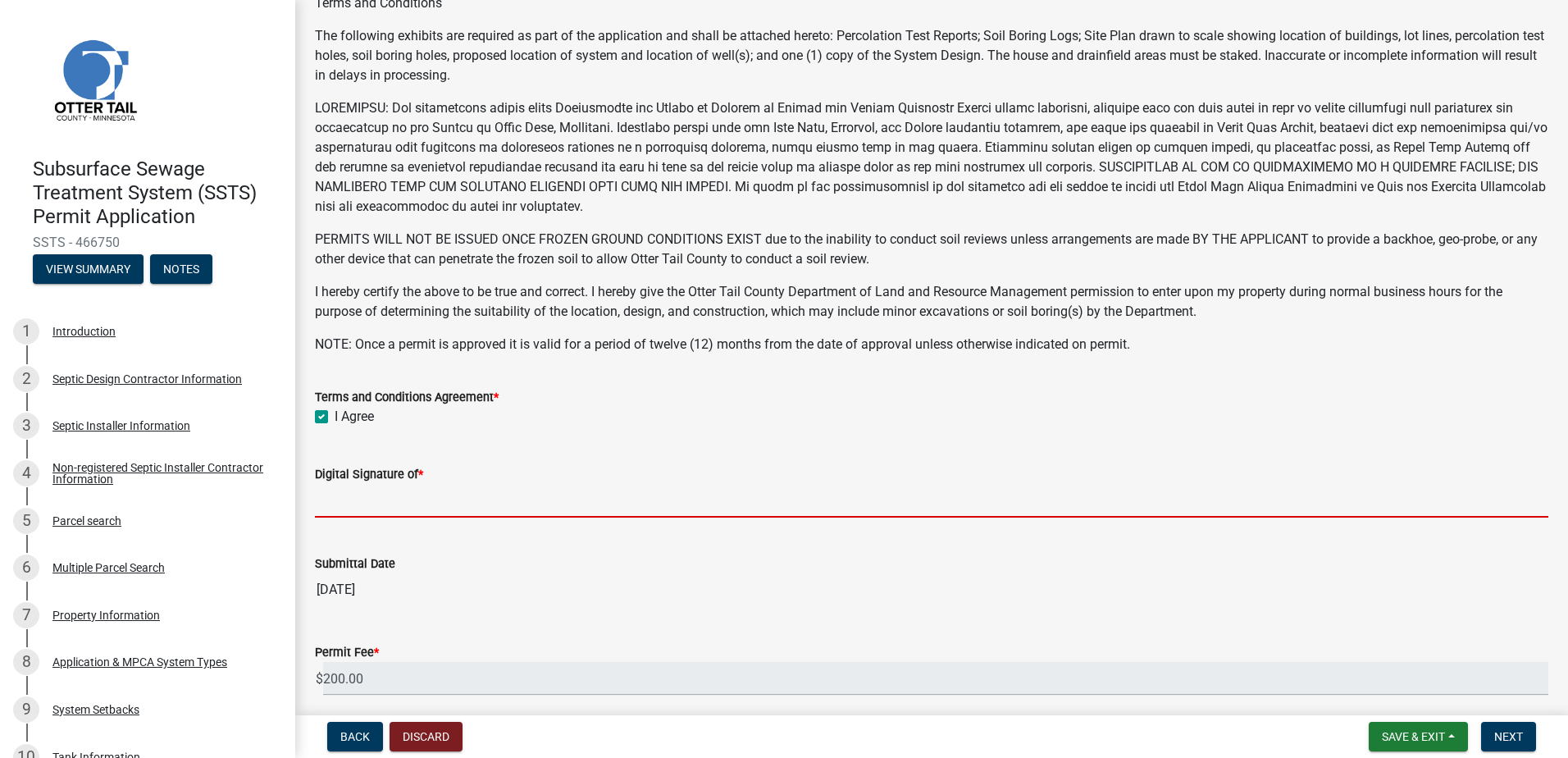
click at [348, 510] on input "Digital Signature of *" at bounding box center [931, 501] width 1233 height 33
type input "[PERSON_NAME]"
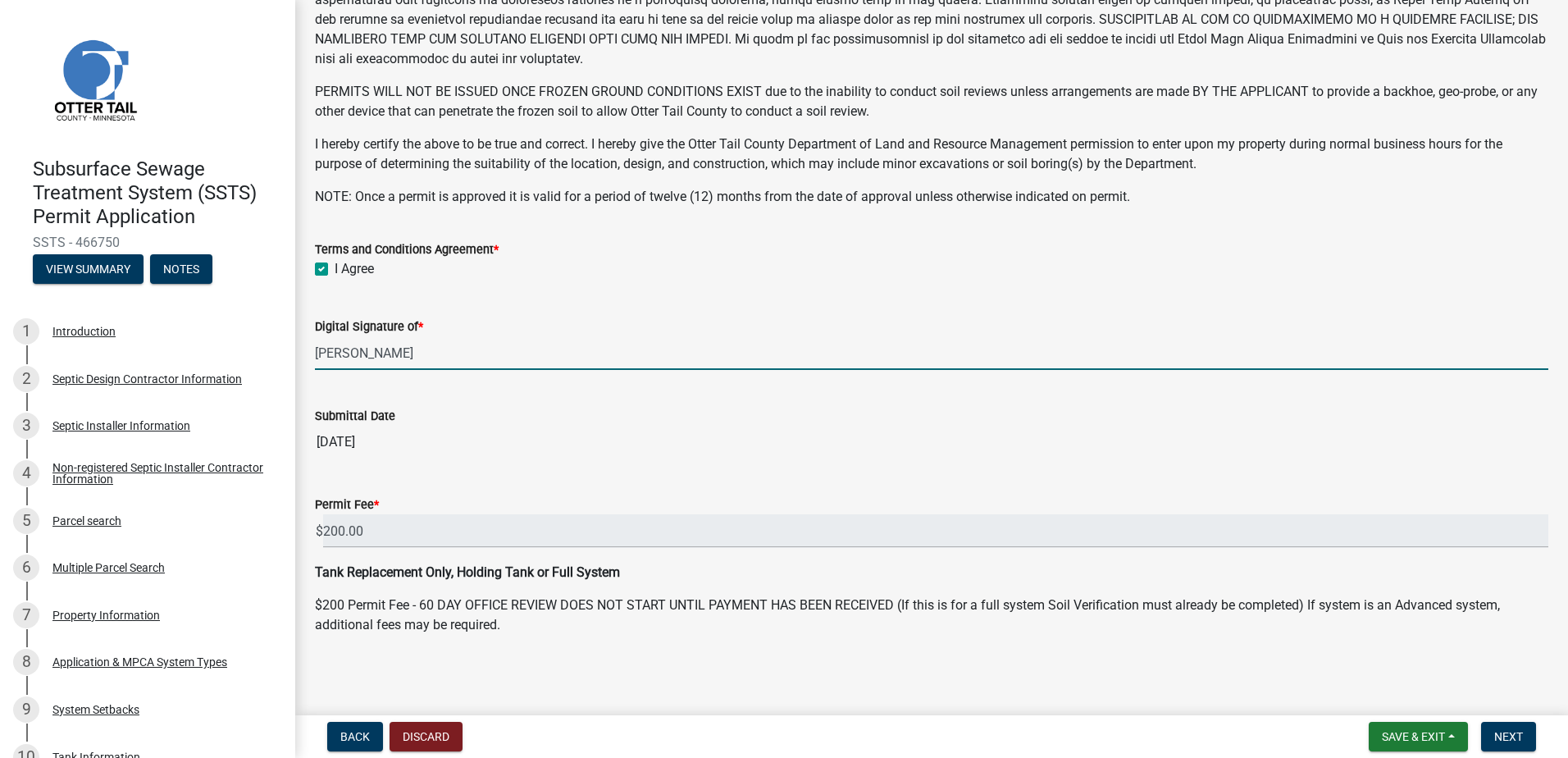
scroll to position [315, 0]
click at [1517, 732] on span "Next" at bounding box center [1508, 737] width 29 height 13
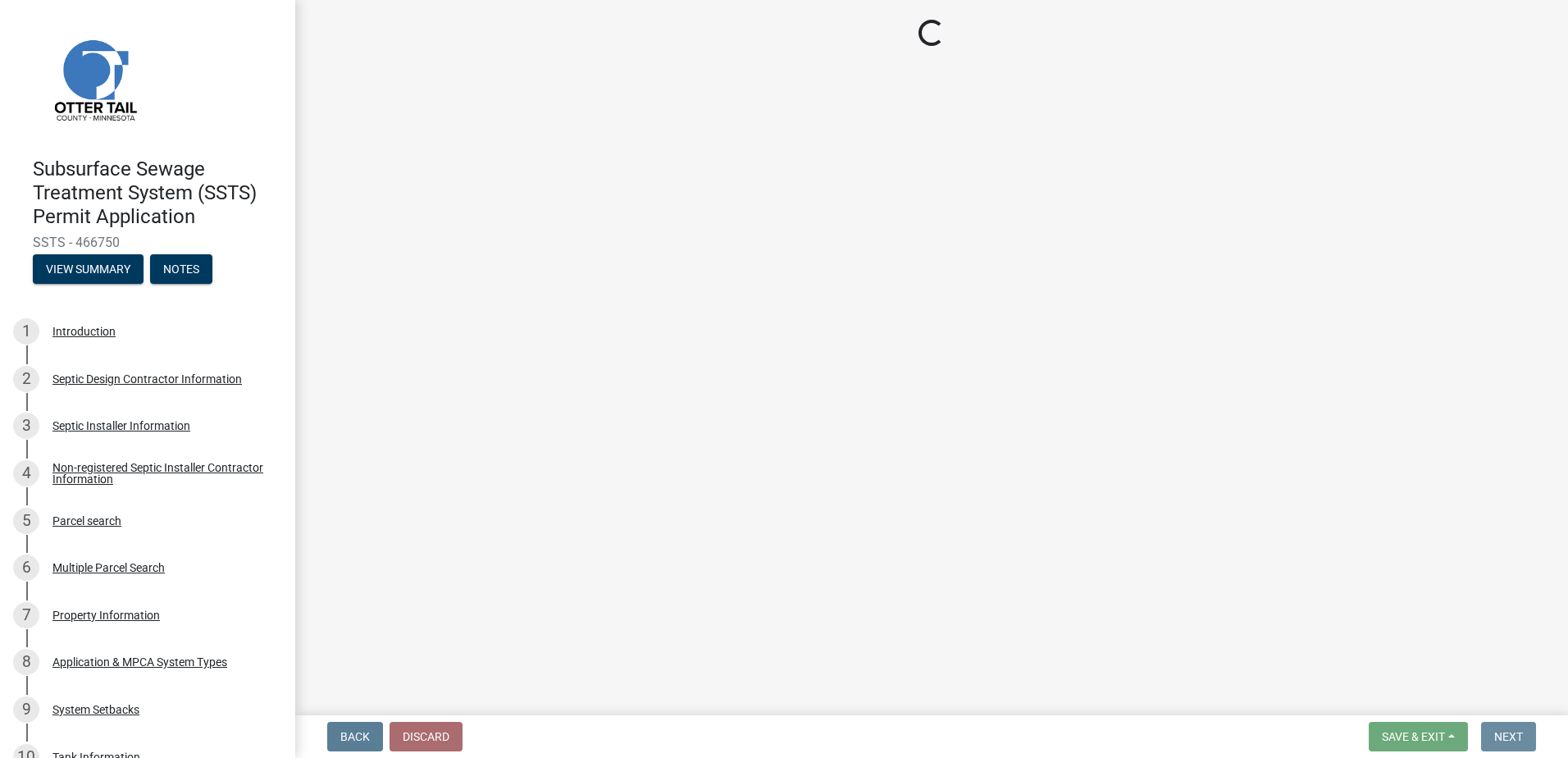
scroll to position [0, 0]
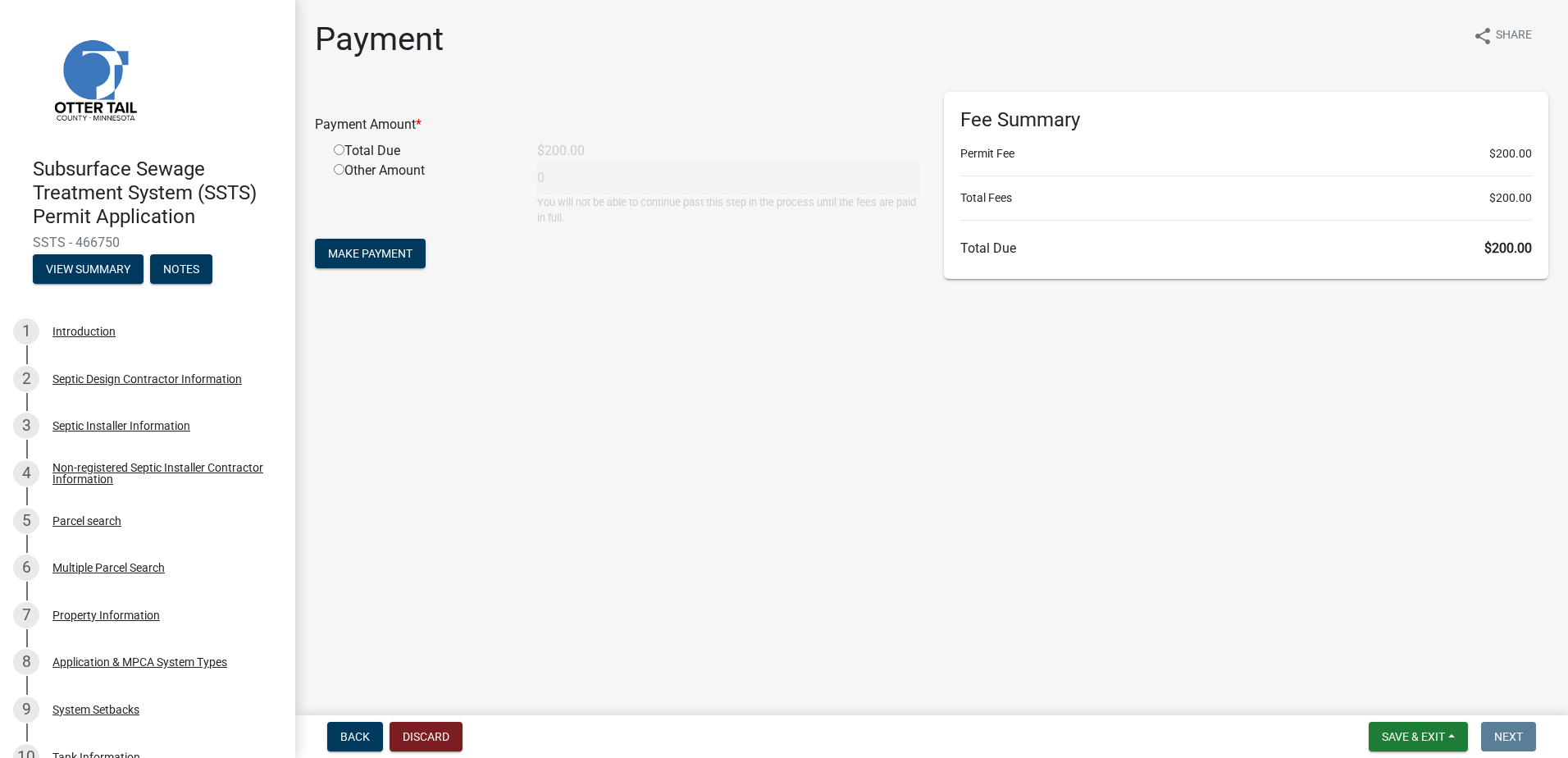
click at [334, 152] on input "radio" at bounding box center [340, 150] width 11 height 11
radio input "true"
type input "200"
click at [372, 251] on span "Make Payment" at bounding box center [370, 254] width 84 height 13
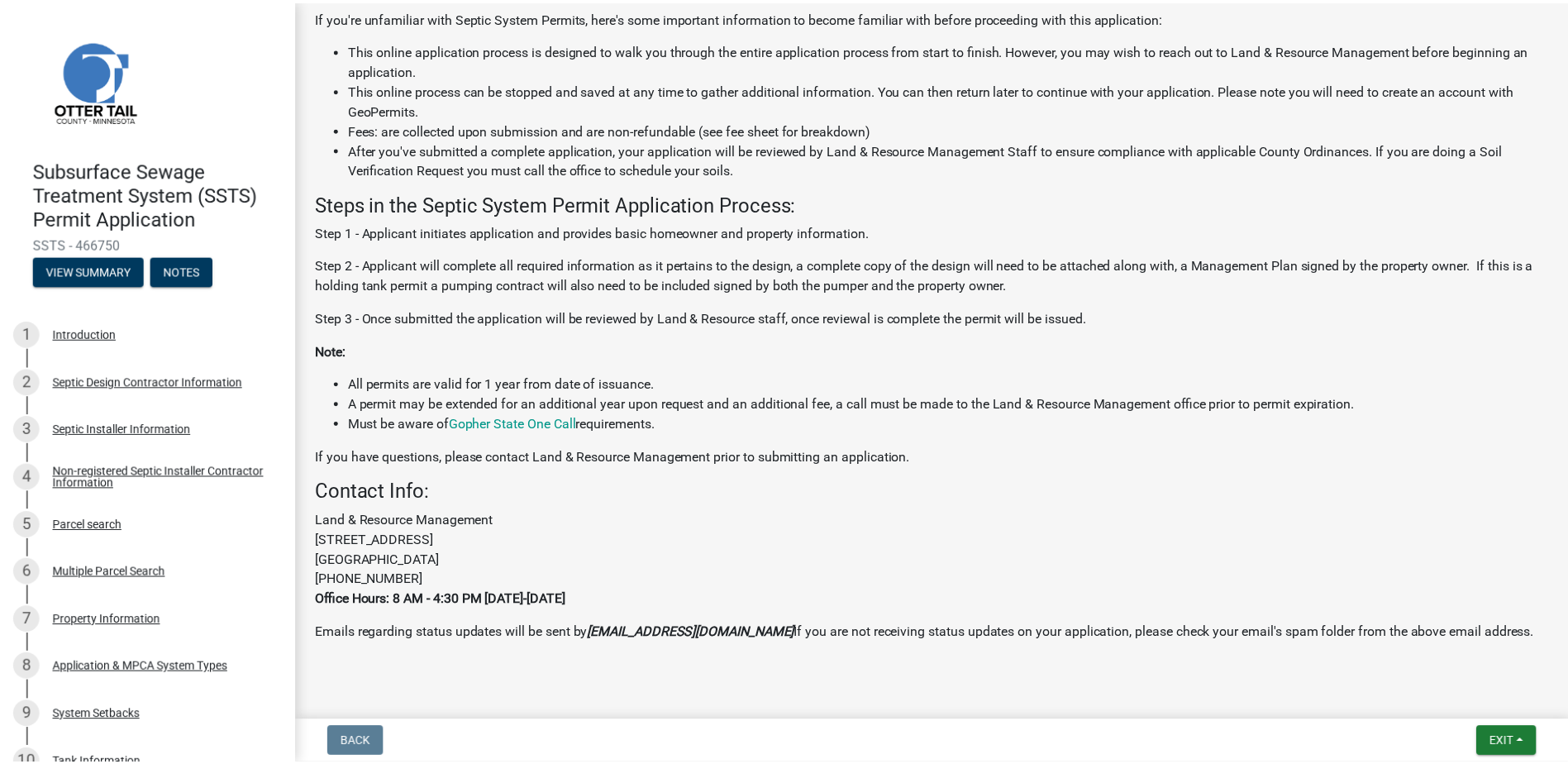
scroll to position [389, 0]
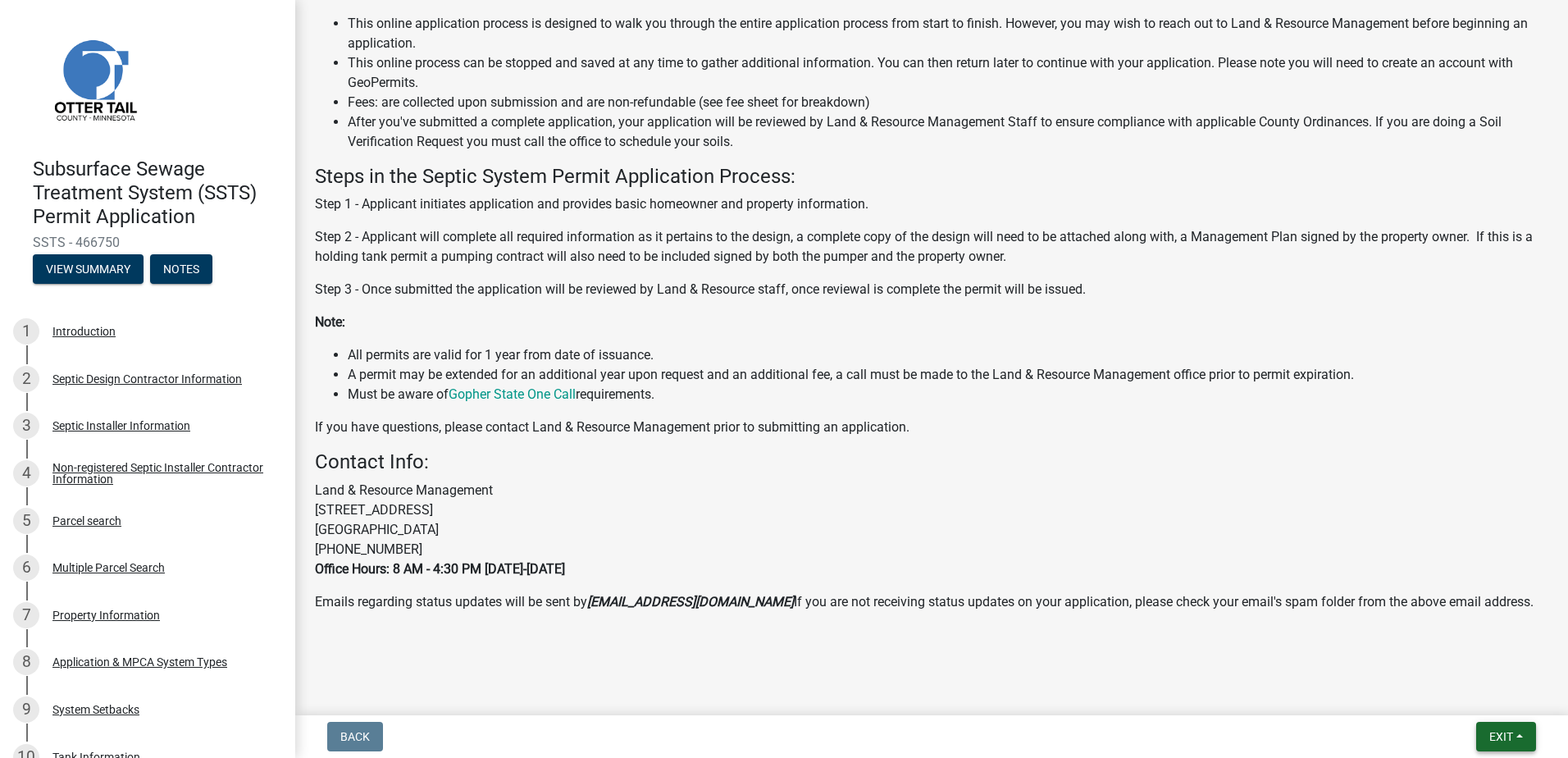
click at [1513, 738] on button "Exit" at bounding box center [1505, 737] width 60 height 30
click at [1480, 698] on button "Save & Exit" at bounding box center [1470, 694] width 131 height 40
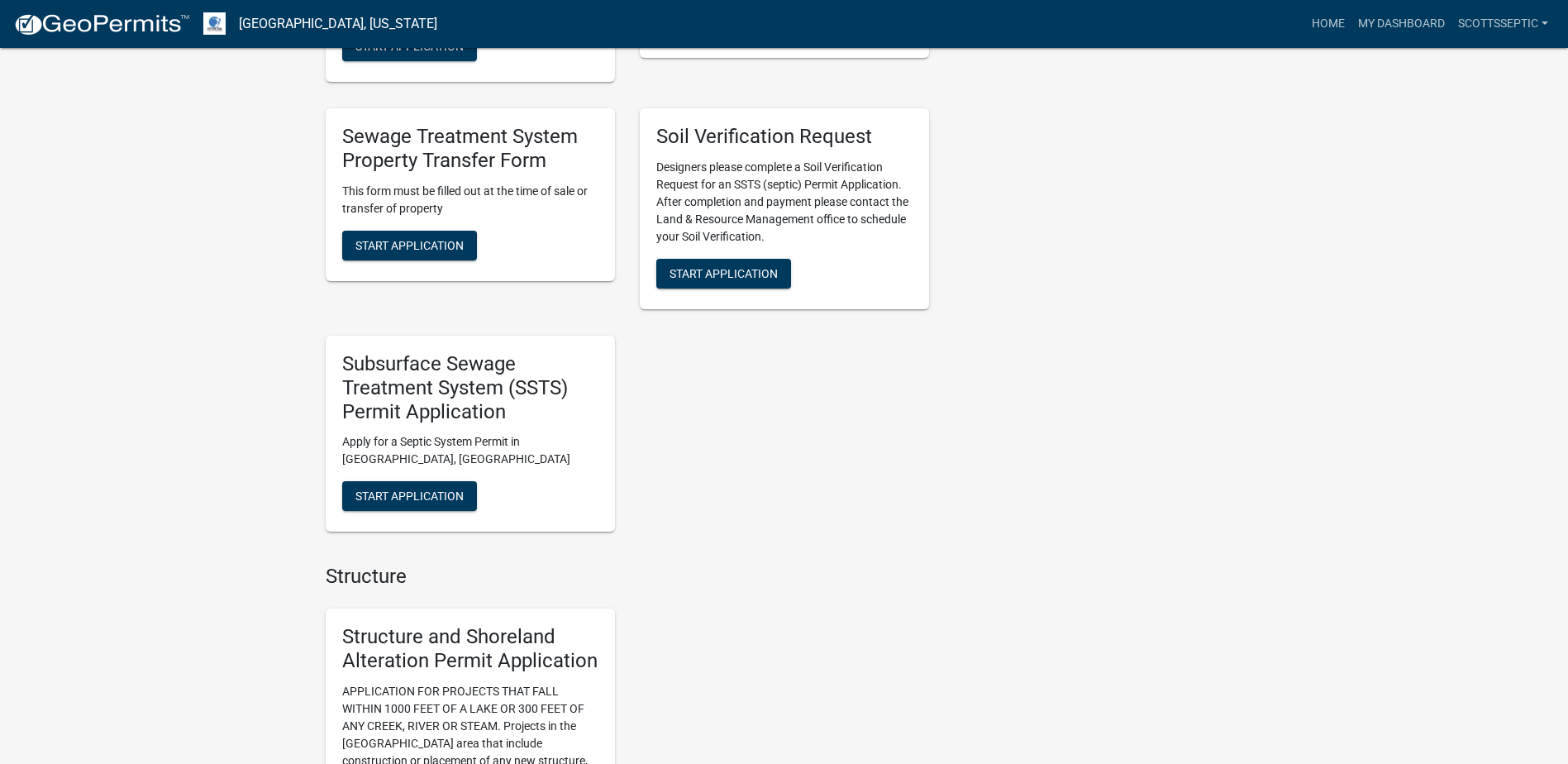
scroll to position [1323, 0]
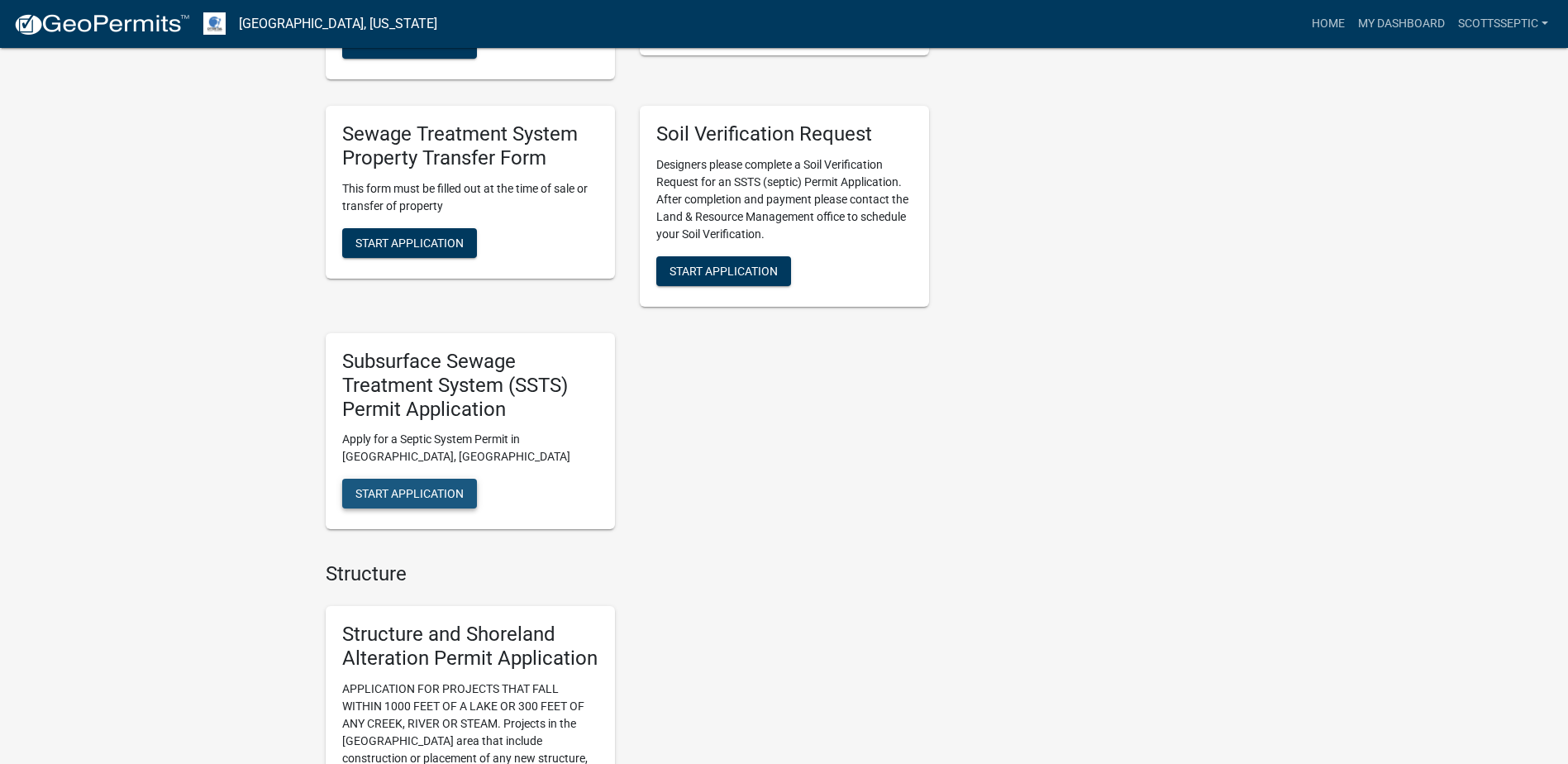
click at [448, 491] on span "Start Application" at bounding box center [409, 493] width 108 height 13
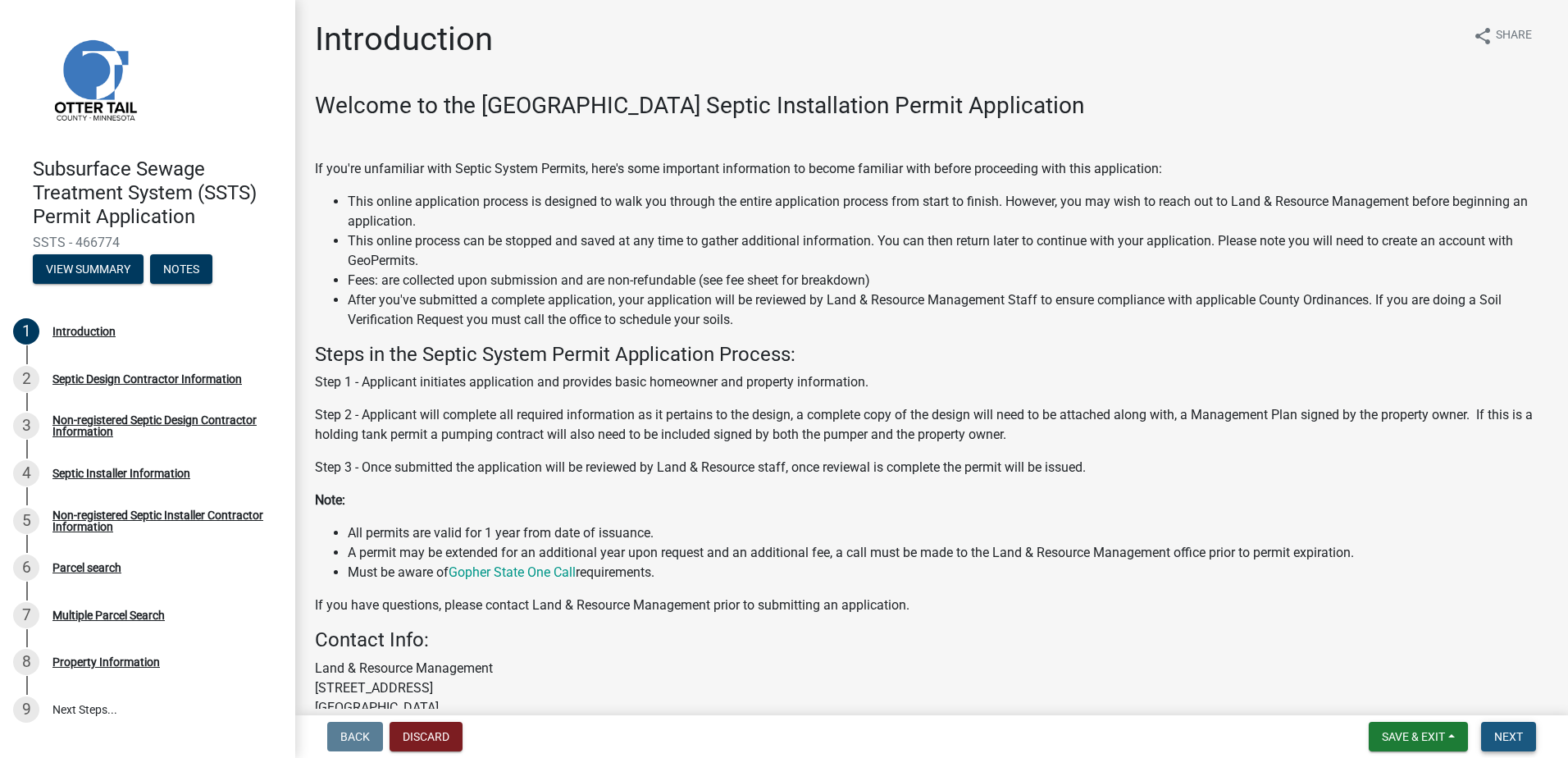
click at [1523, 739] on span "Next" at bounding box center [1508, 737] width 29 height 13
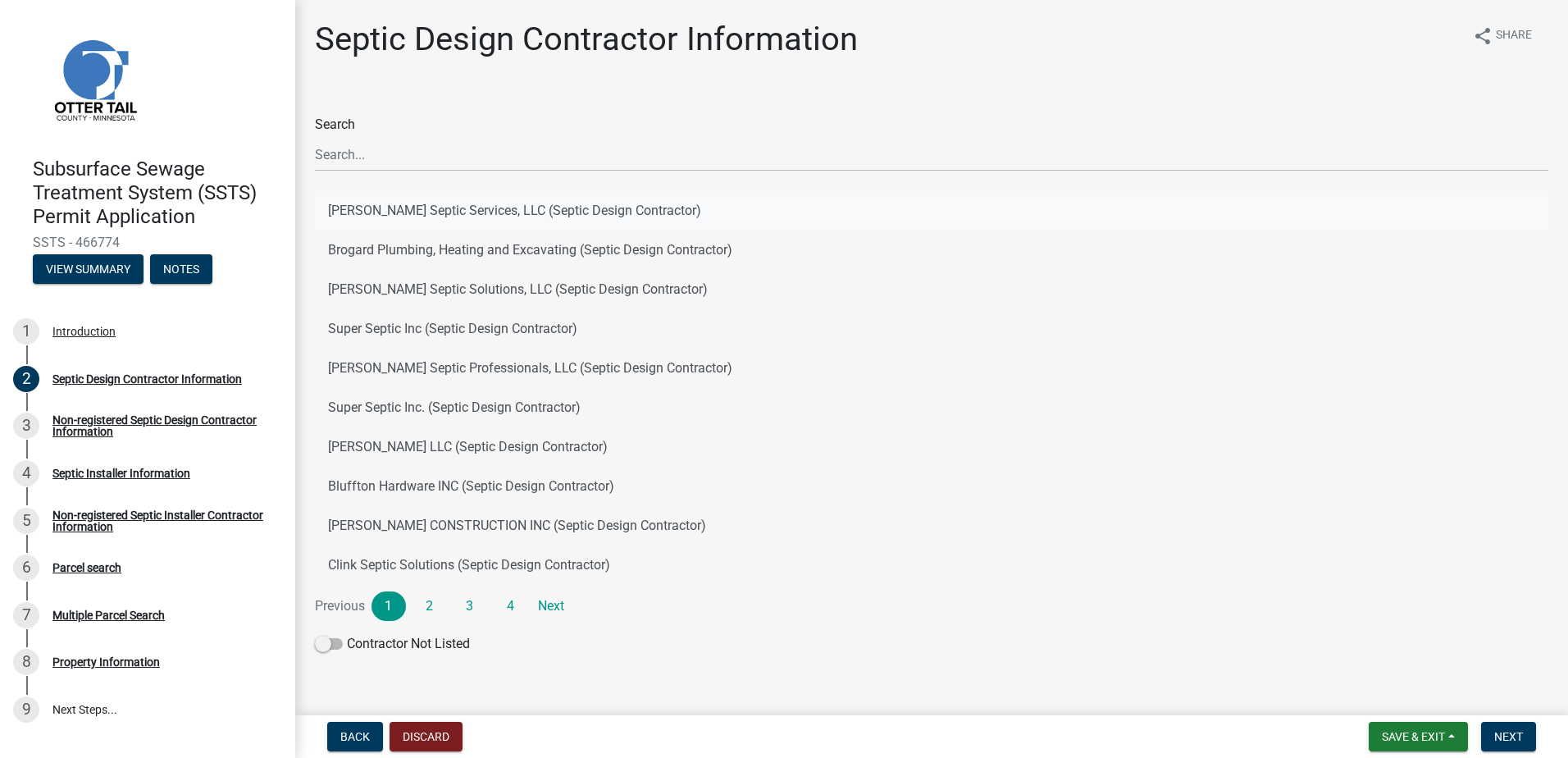
click at [408, 207] on button "Scott's Septic Services, LLC (Septic Design Contractor)" at bounding box center [931, 211] width 1233 height 40
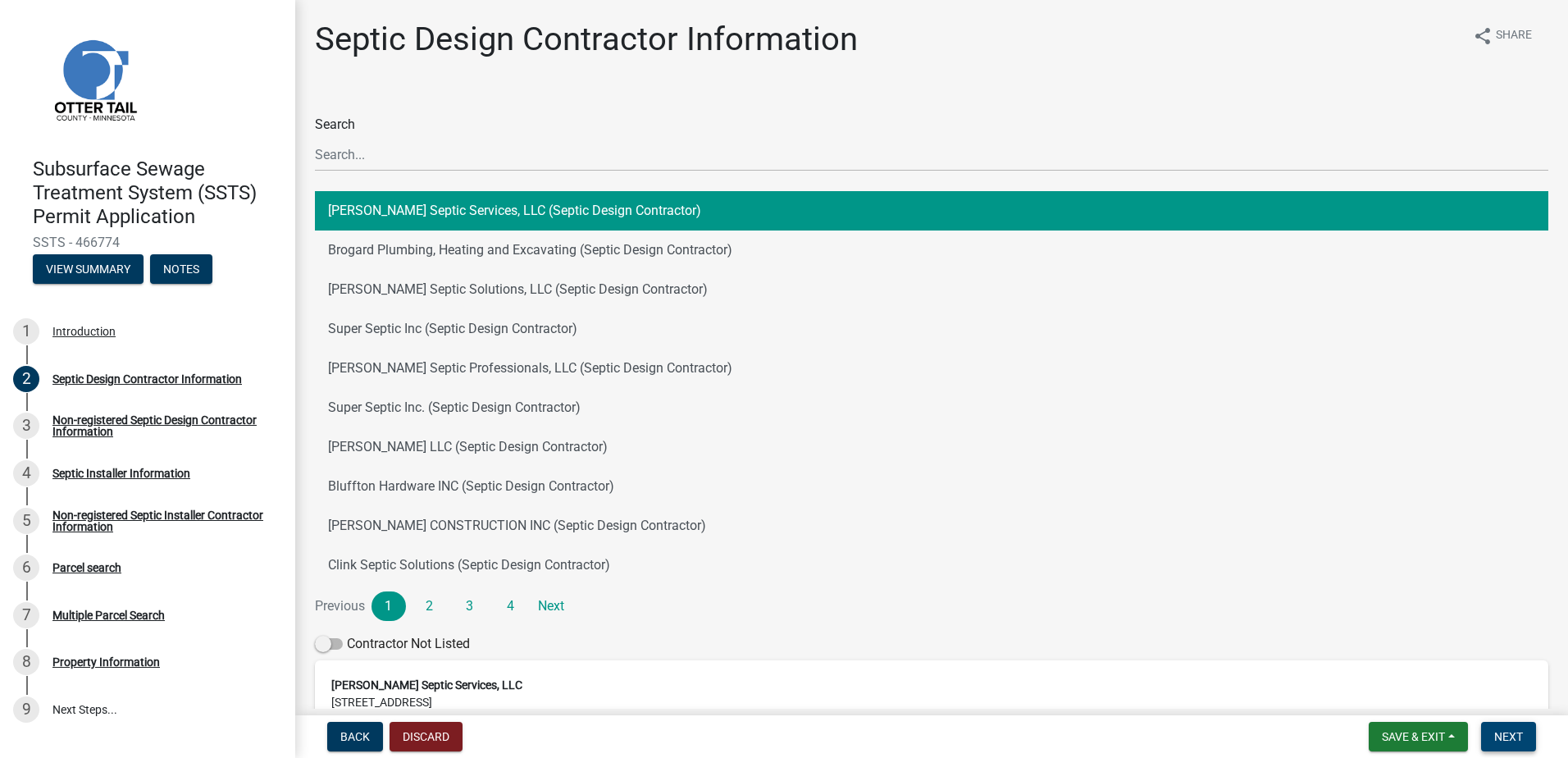
click at [1504, 730] on span "Next" at bounding box center [1508, 737] width 29 height 13
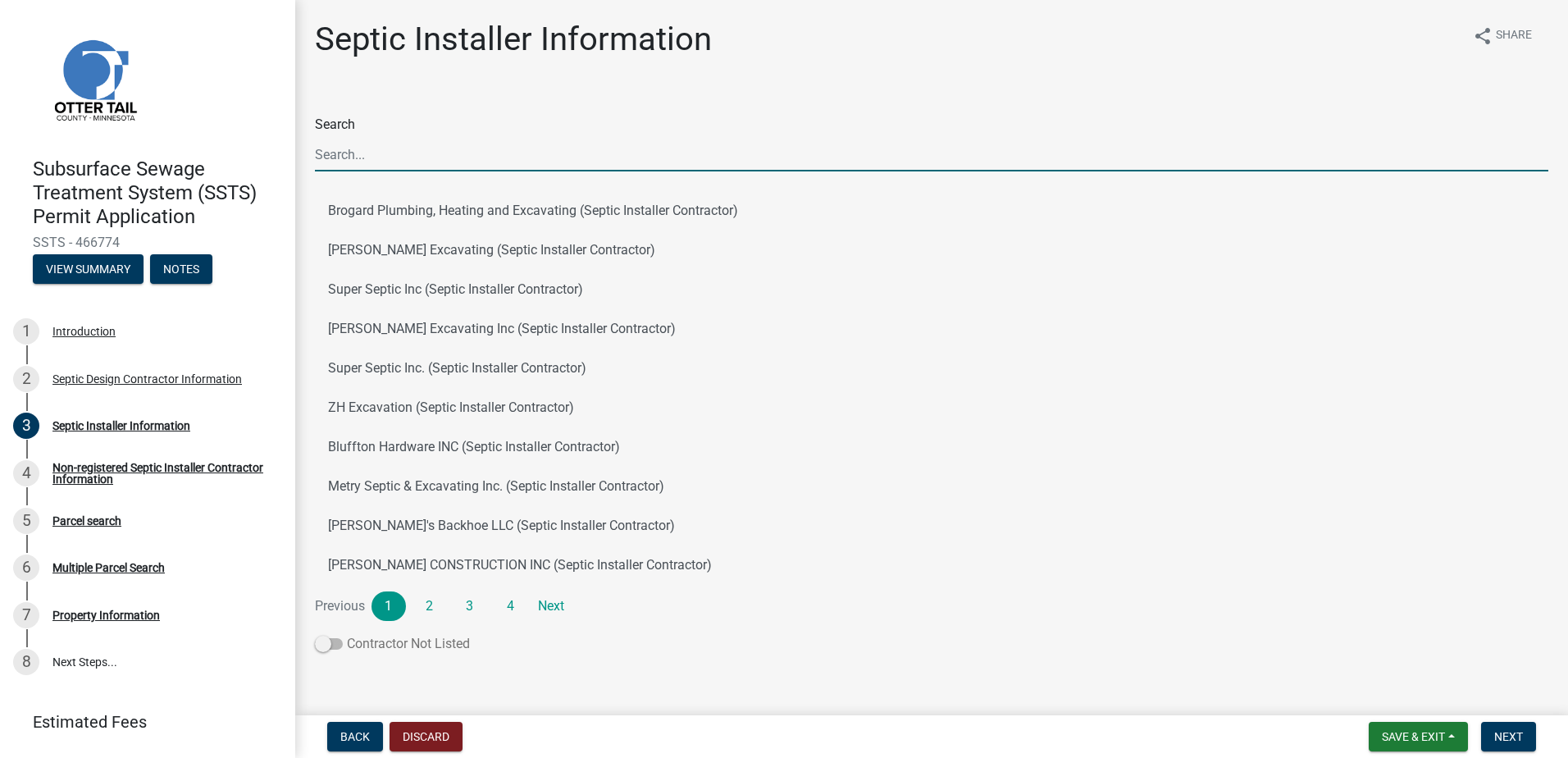
click at [324, 644] on span at bounding box center [328, 644] width 28 height 11
click at [347, 634] on input "Contractor Not Listed" at bounding box center [347, 634] width 0 height 0
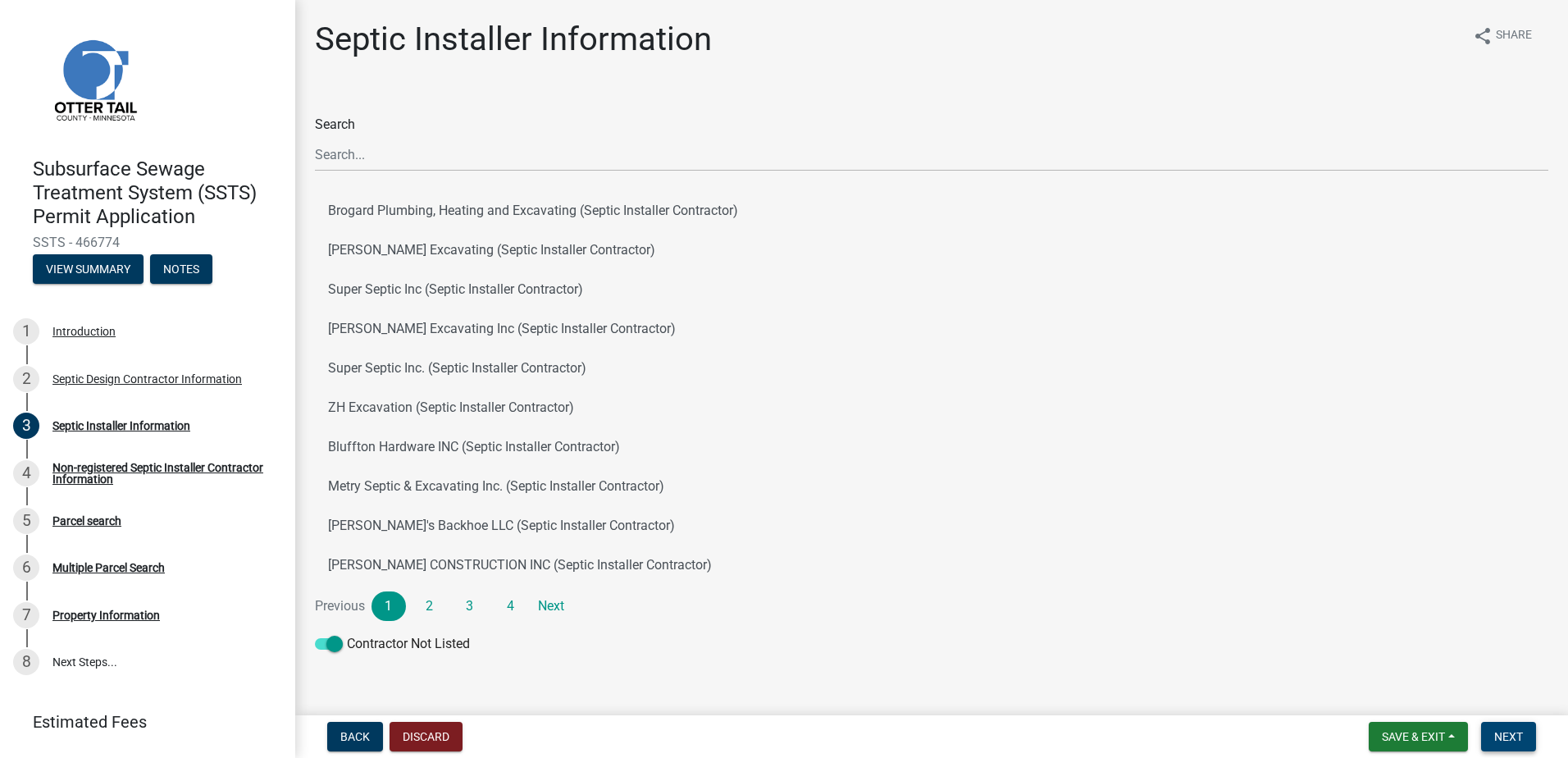
click at [1512, 734] on span "Next" at bounding box center [1508, 737] width 29 height 13
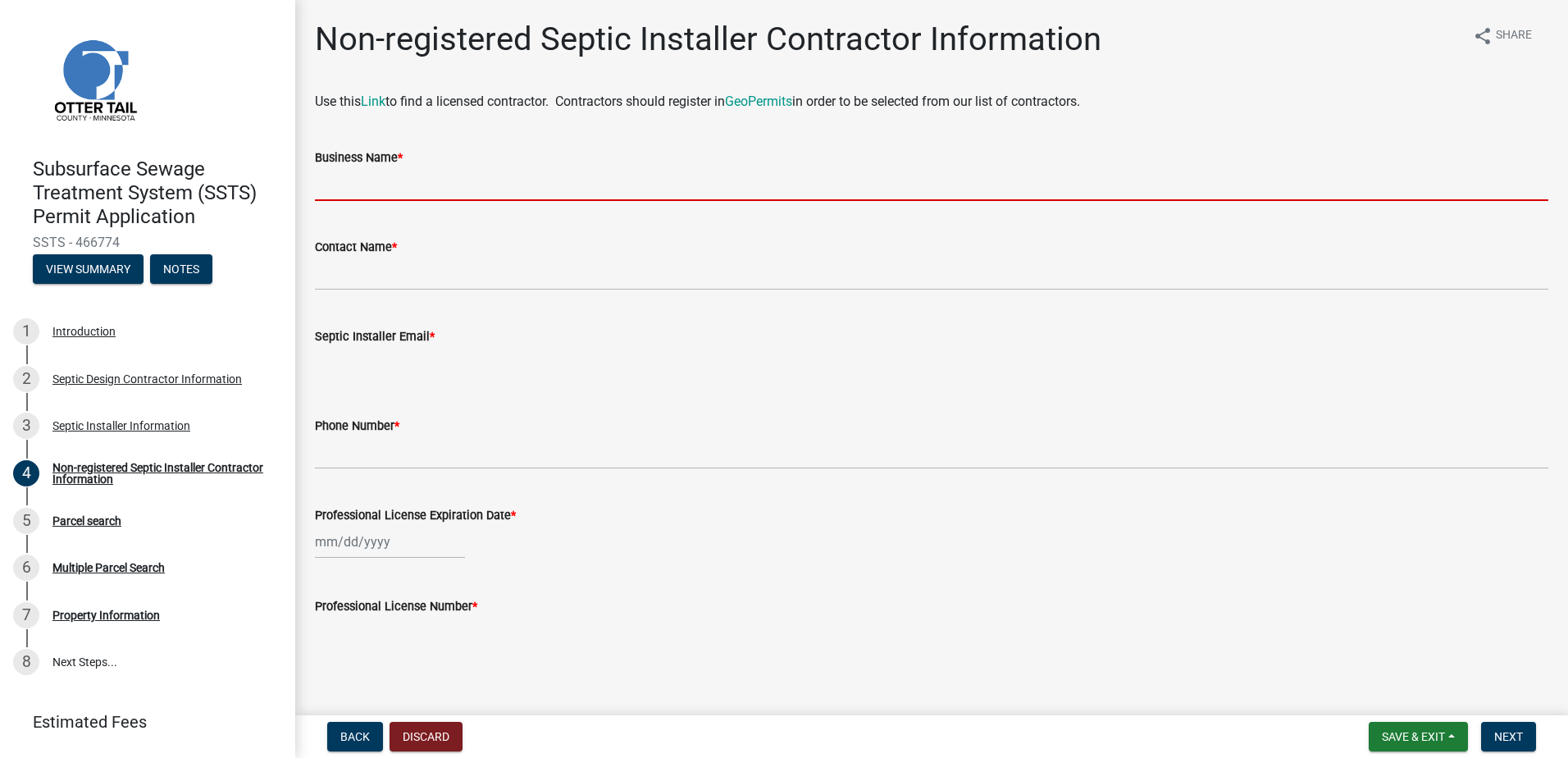
click at [375, 186] on input "Business Name *" at bounding box center [931, 184] width 1233 height 33
type input "[PERSON_NAME] LLC"
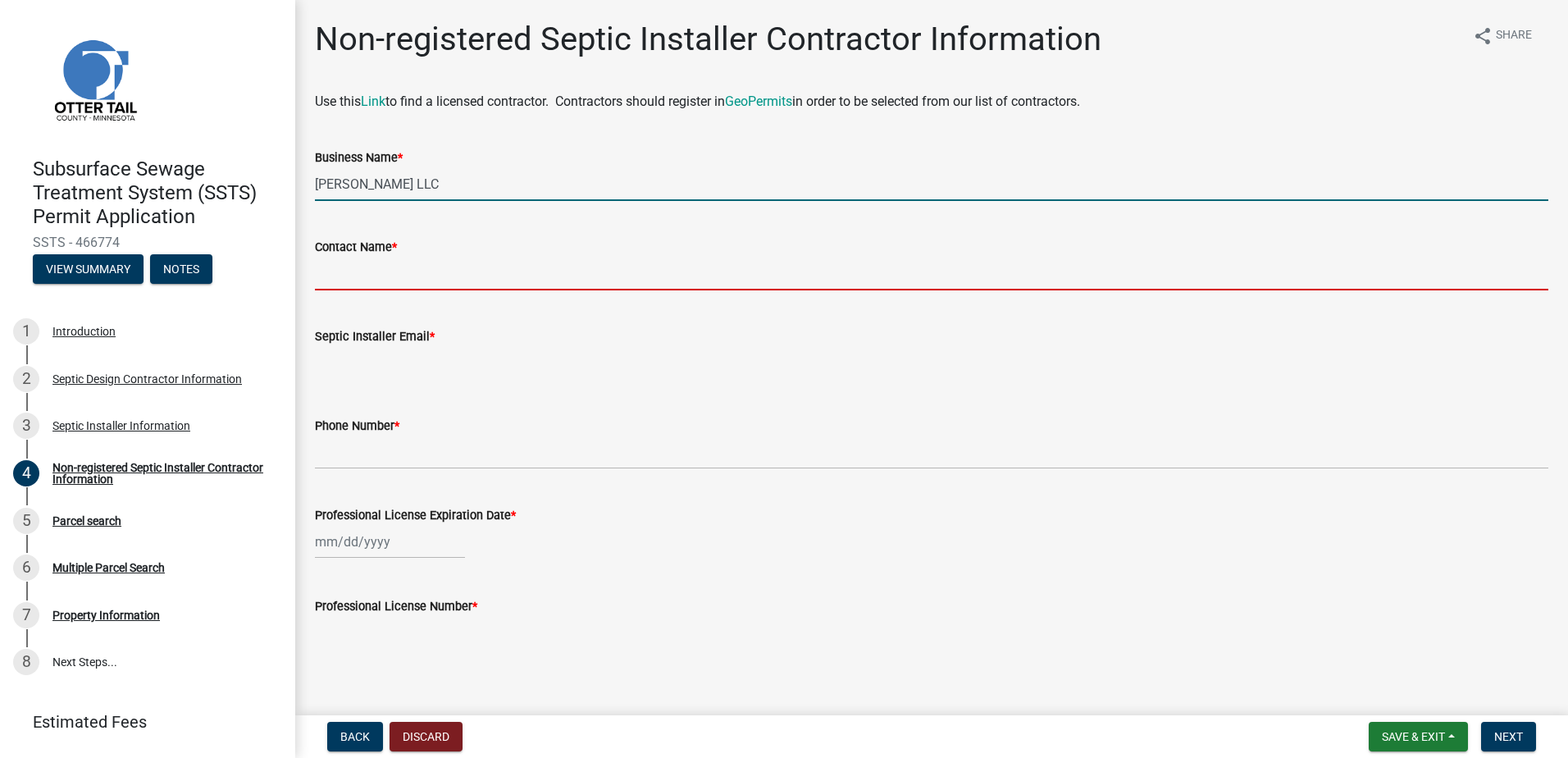
type input "[PERSON_NAME]"
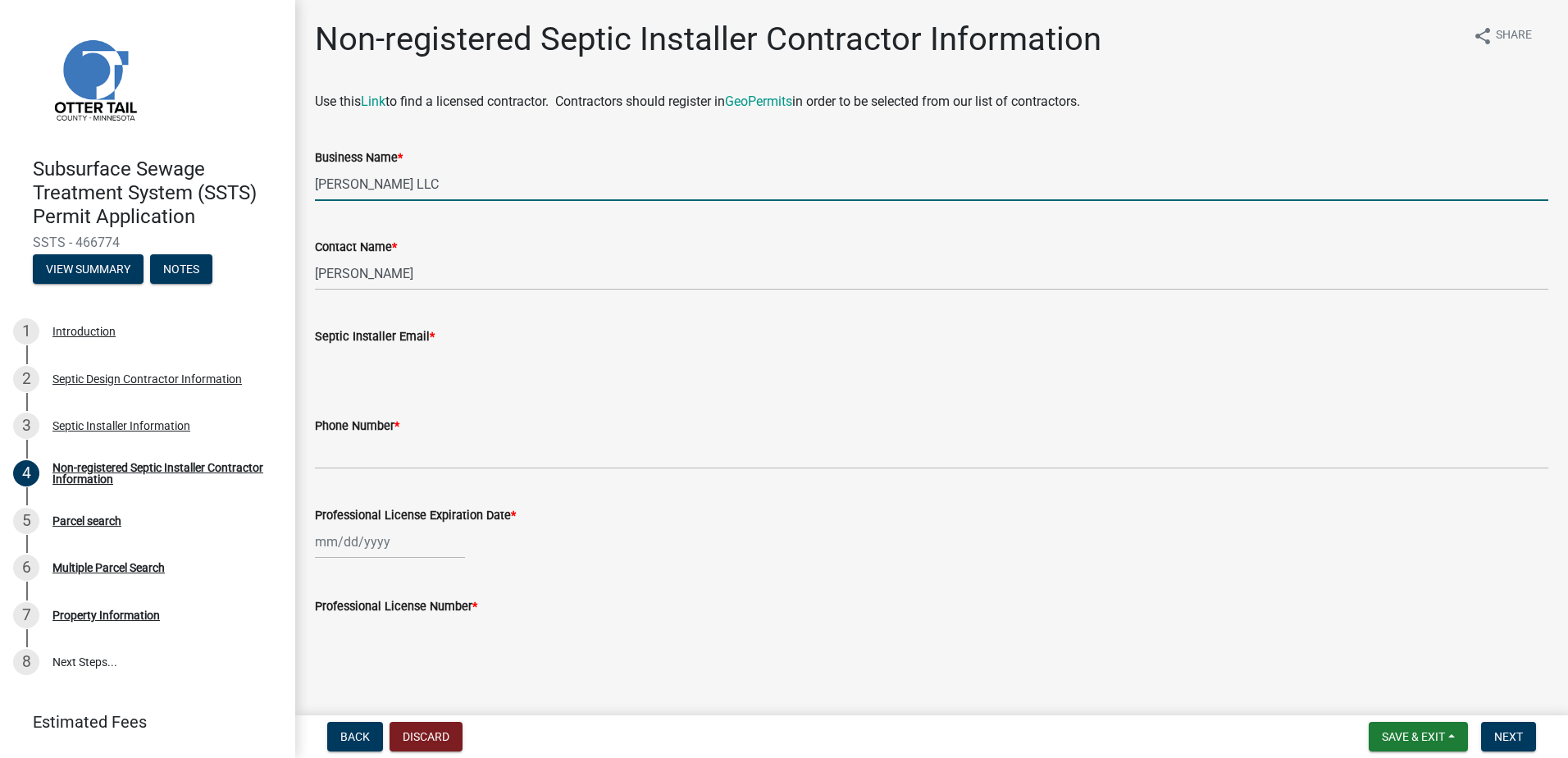
type input "[EMAIL_ADDRESS][DOMAIN_NAME]"
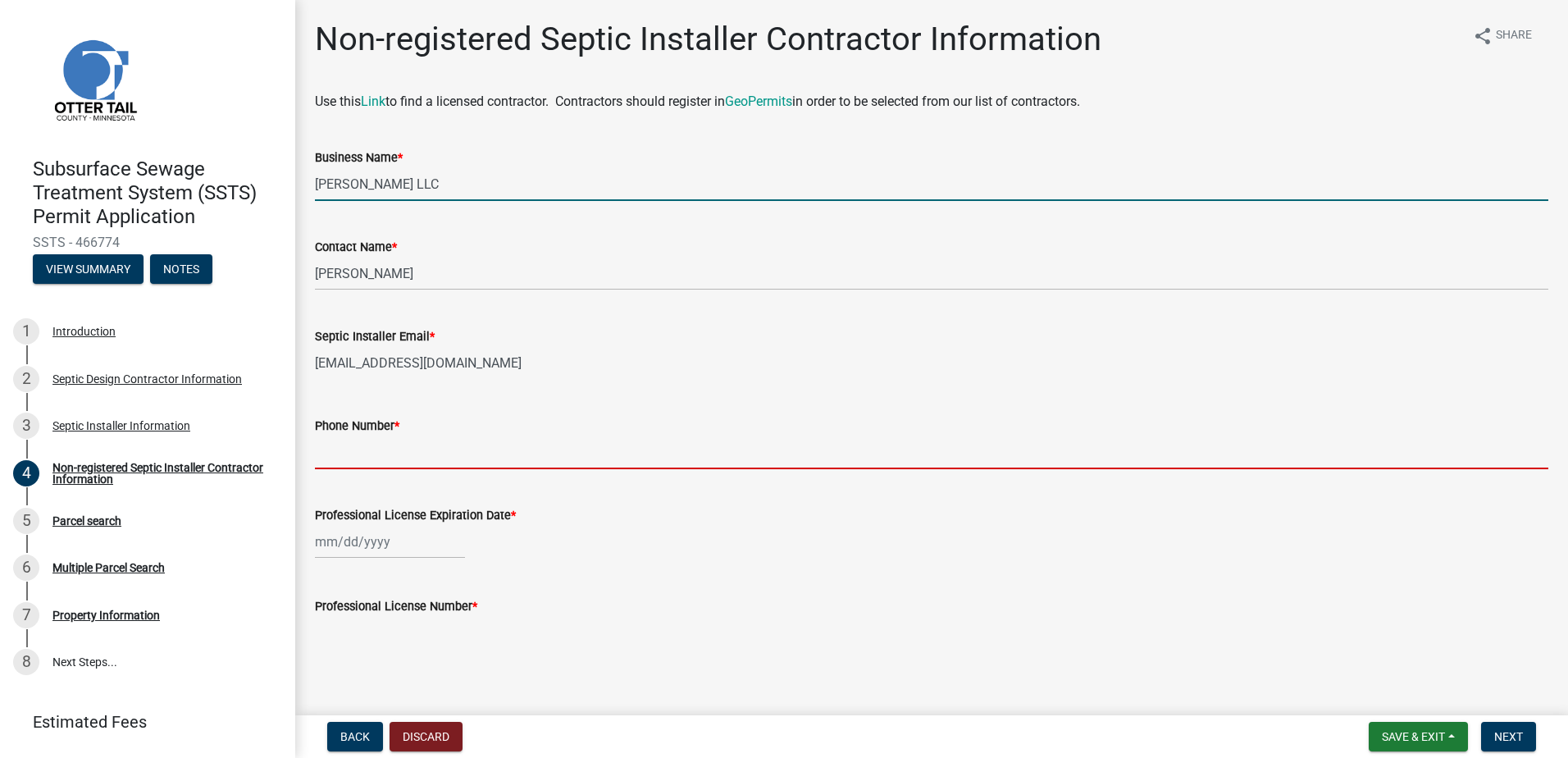
type input "[PHONE_NUMBER]"
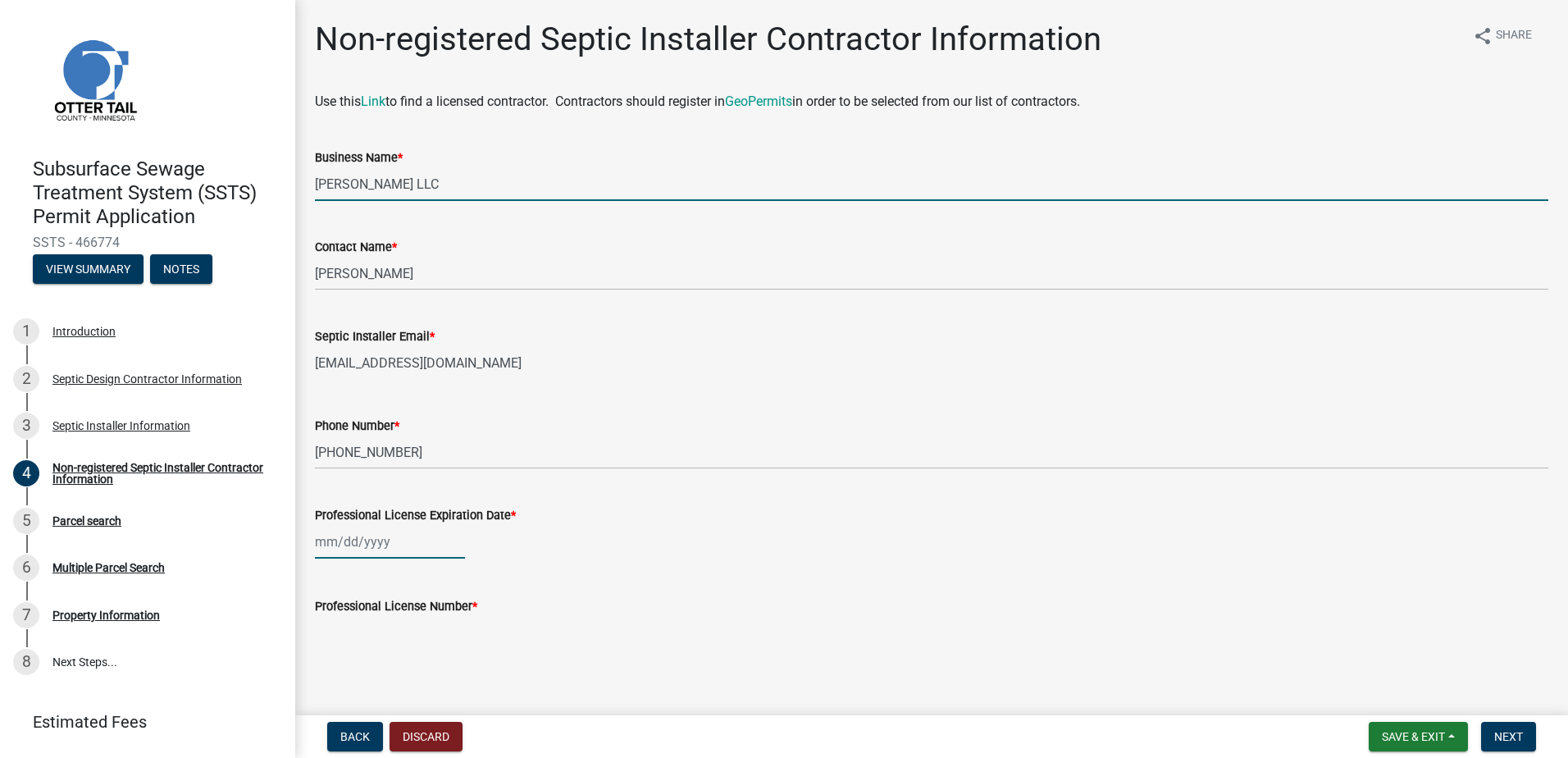
type input "[DATE]"
select select "8"
select select "2025"
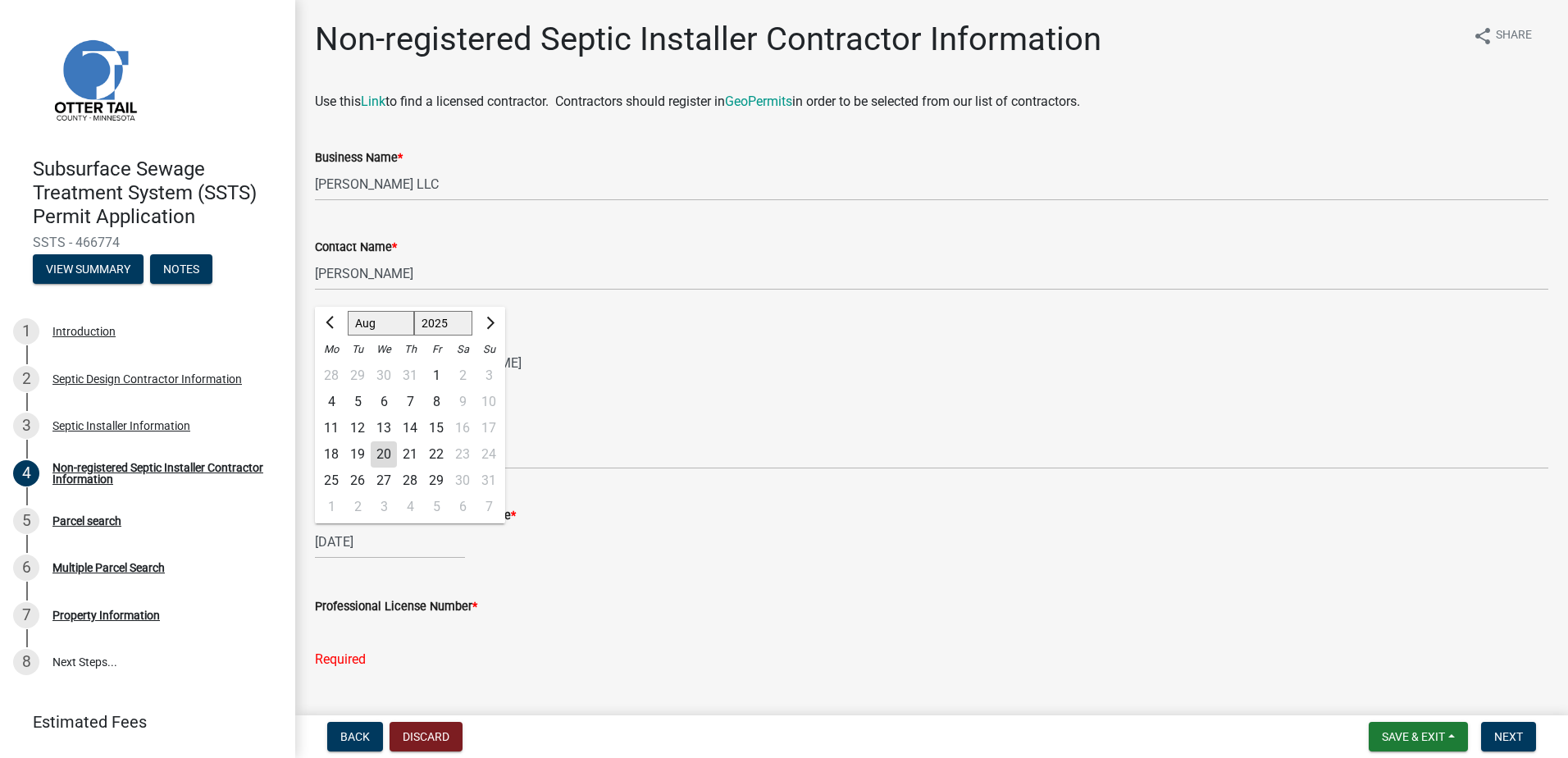
scroll to position [38, 0]
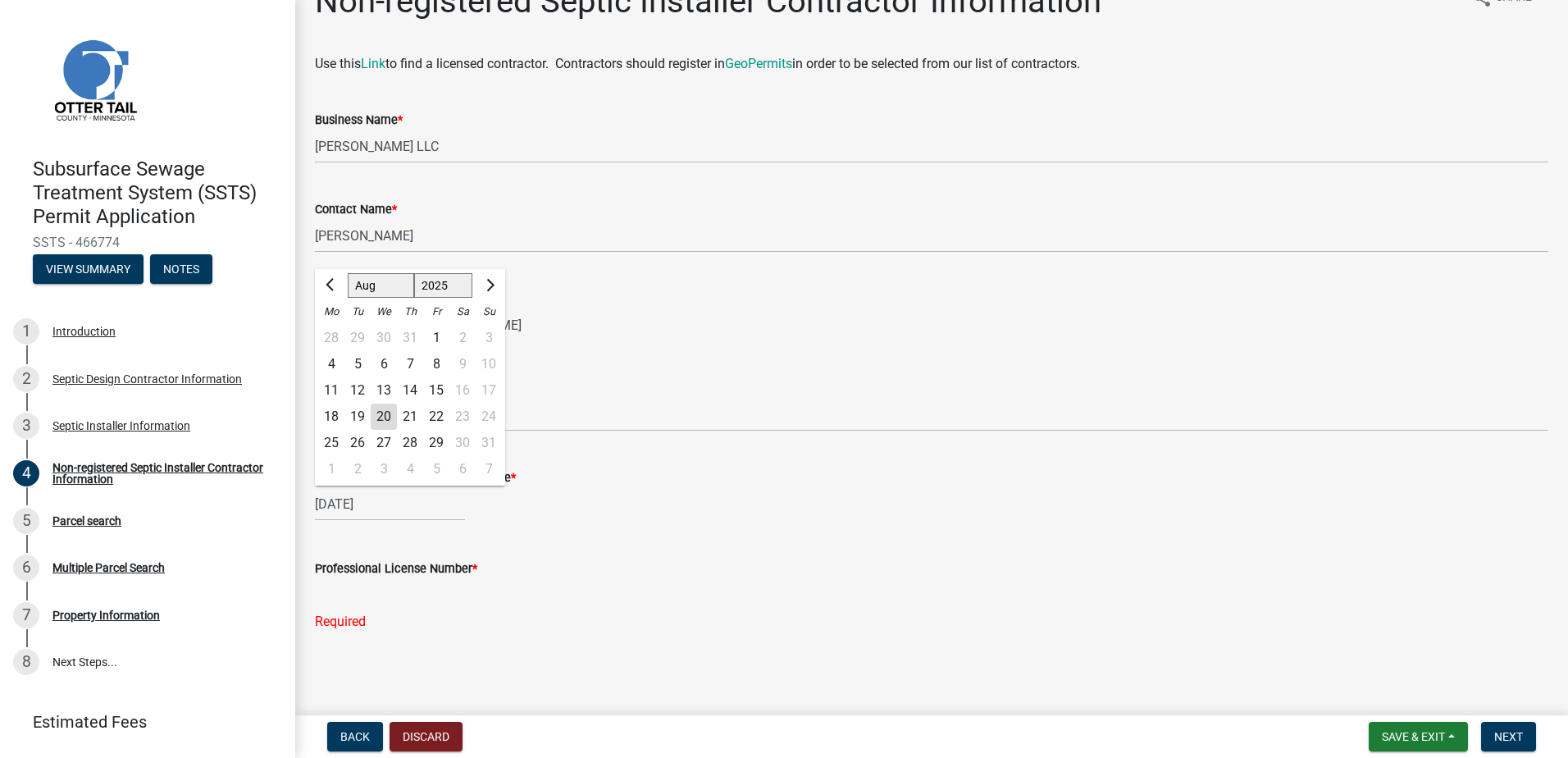
click at [330, 595] on input "Professional License Number *" at bounding box center [931, 595] width 1233 height 33
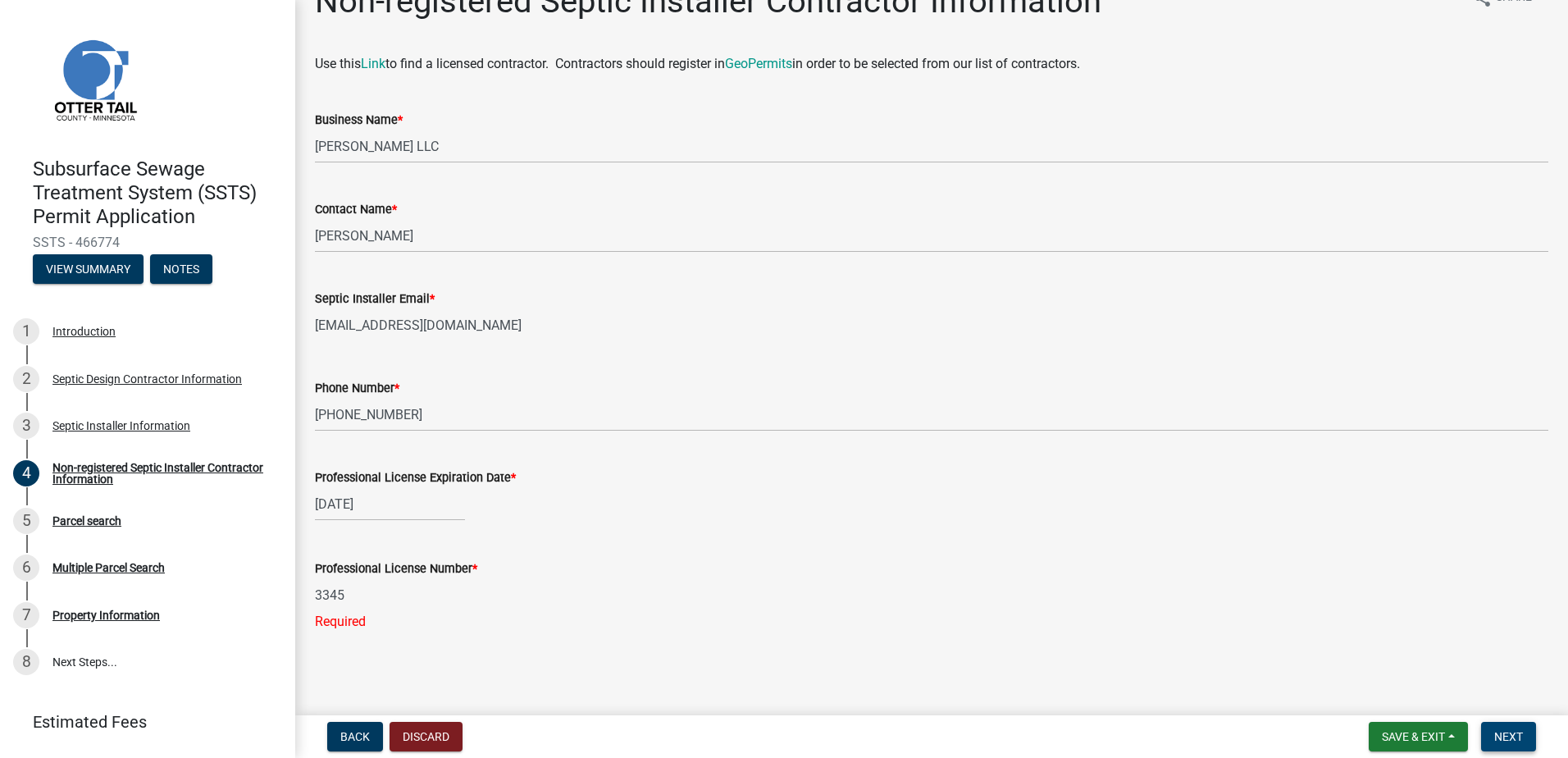
type input "3345"
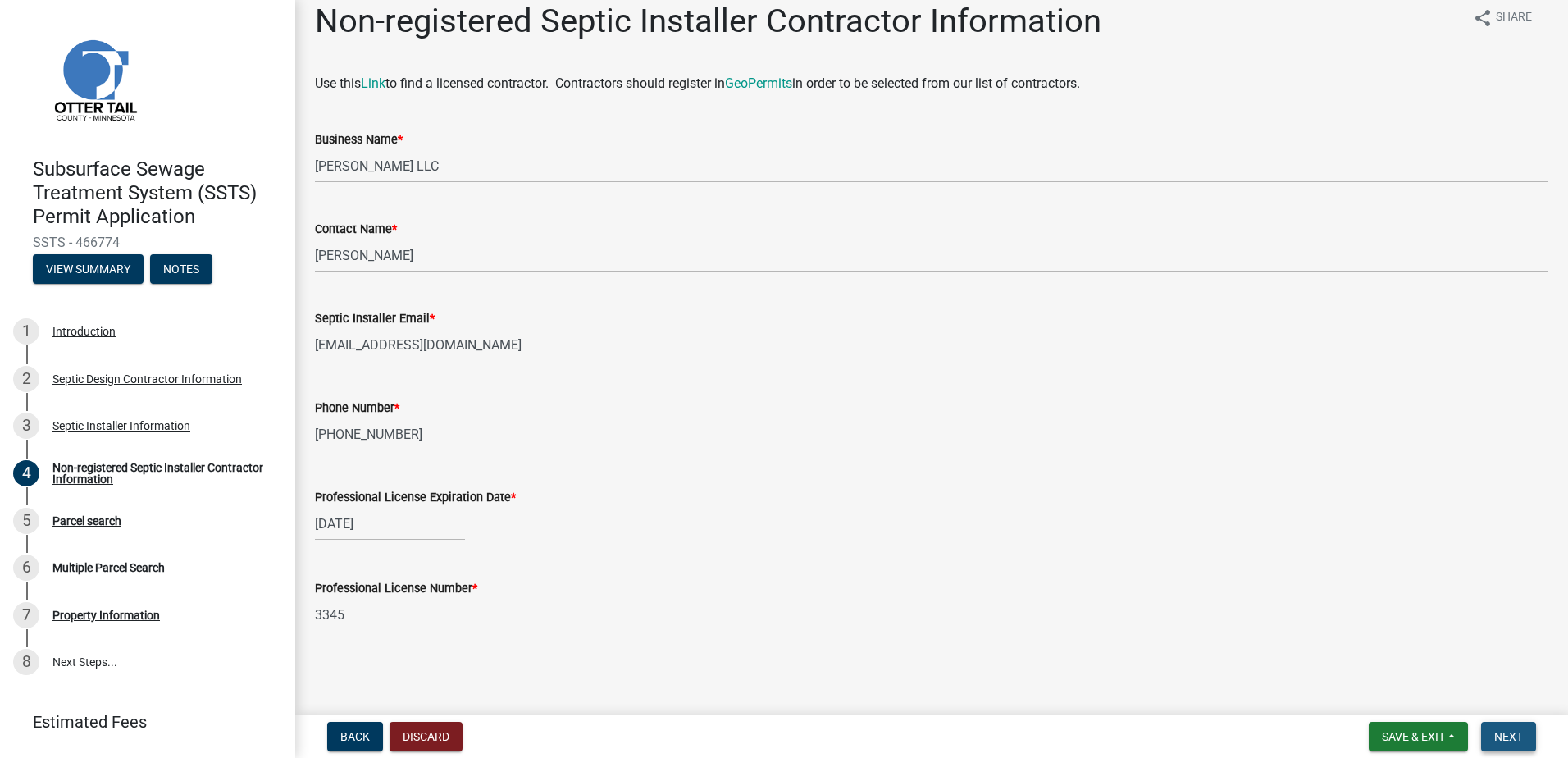
click at [1522, 735] on span "Next" at bounding box center [1508, 737] width 29 height 13
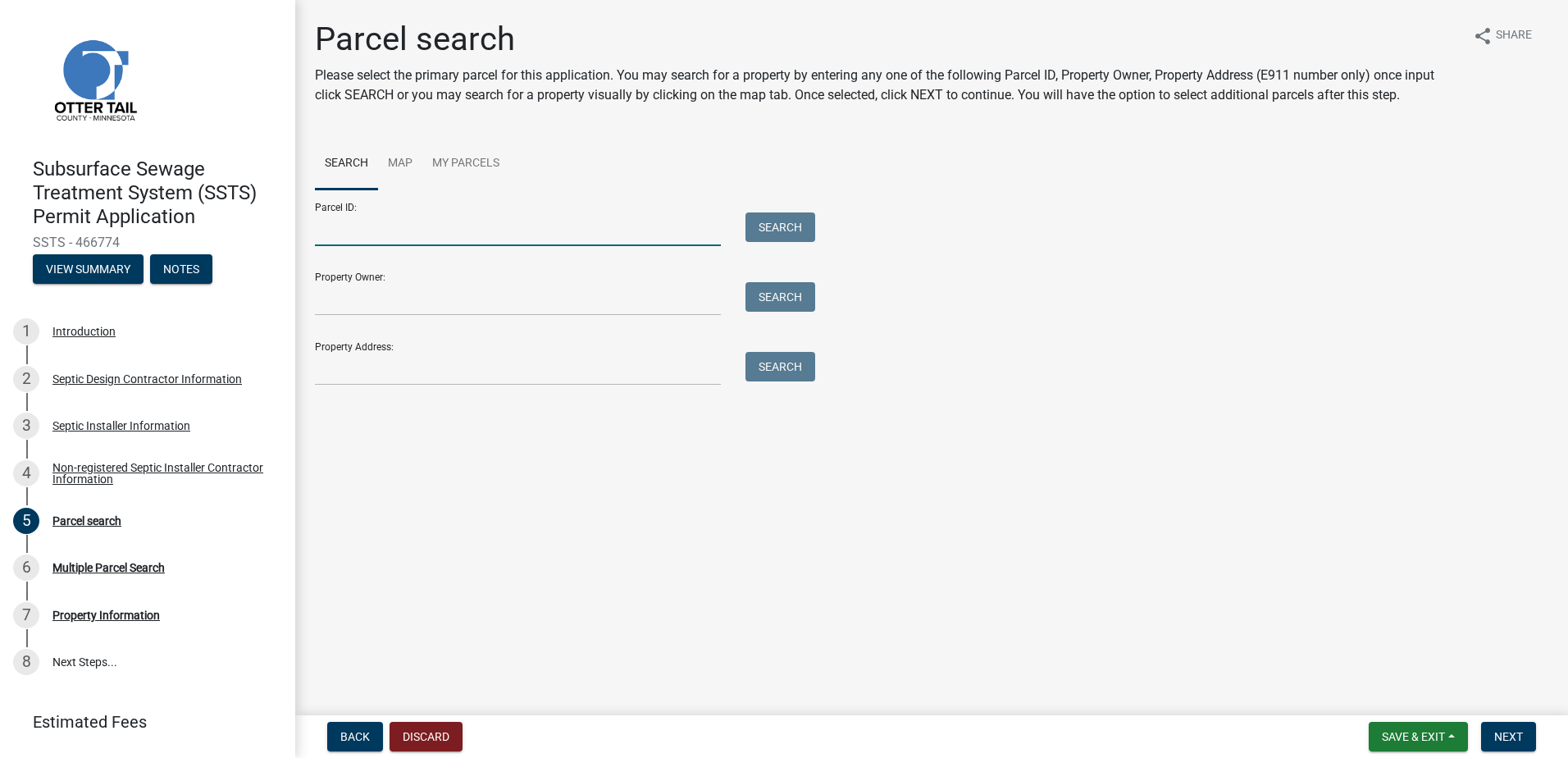
click at [338, 242] on input "Parcel ID:" at bounding box center [517, 230] width 406 height 33
type input "21000270193000"
click at [773, 218] on button "Search" at bounding box center [780, 228] width 69 height 30
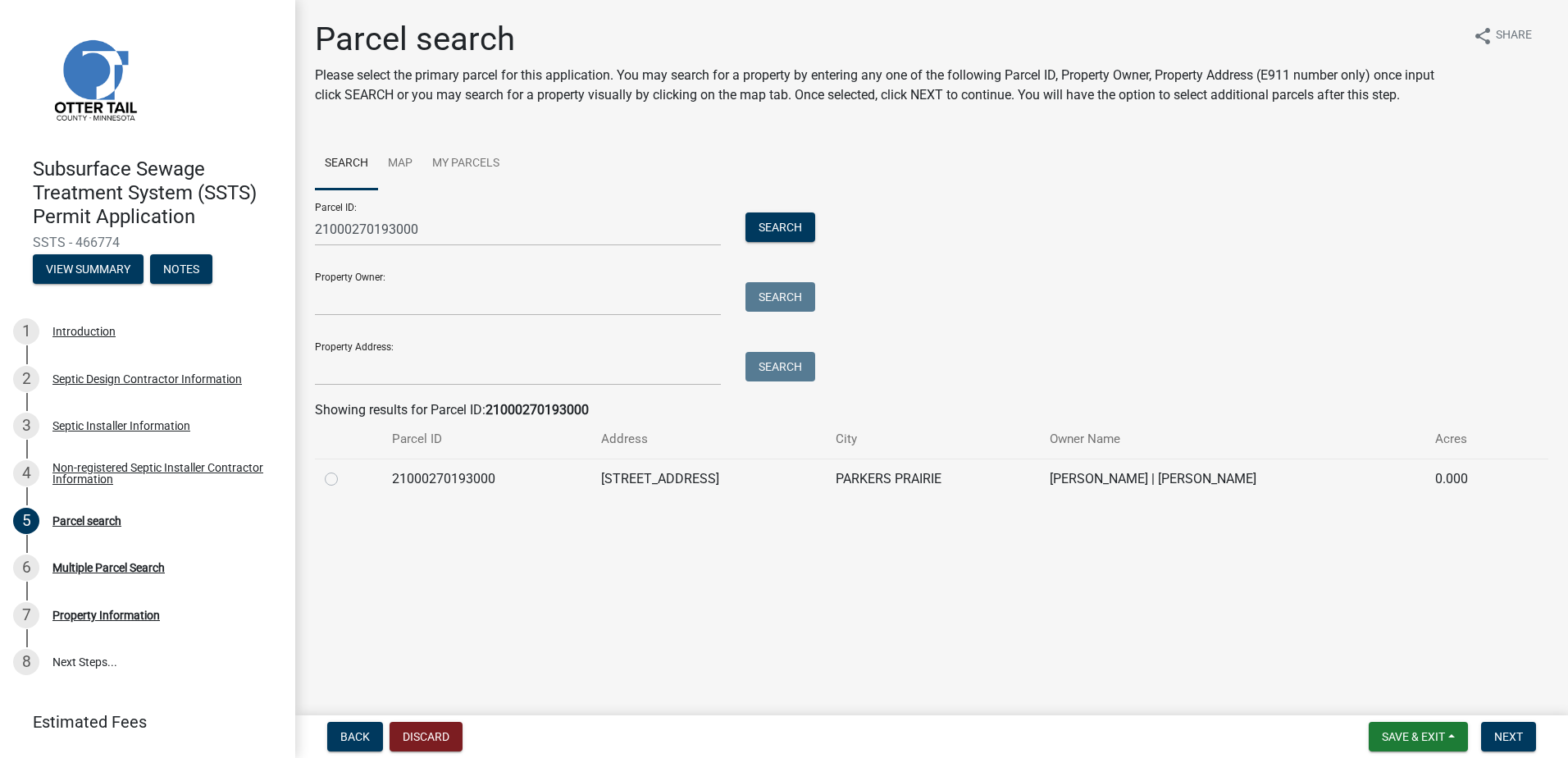
click at [344, 469] on label at bounding box center [344, 469] width 0 height 0
click at [344, 480] on input "radio" at bounding box center [350, 475] width 11 height 11
radio input "true"
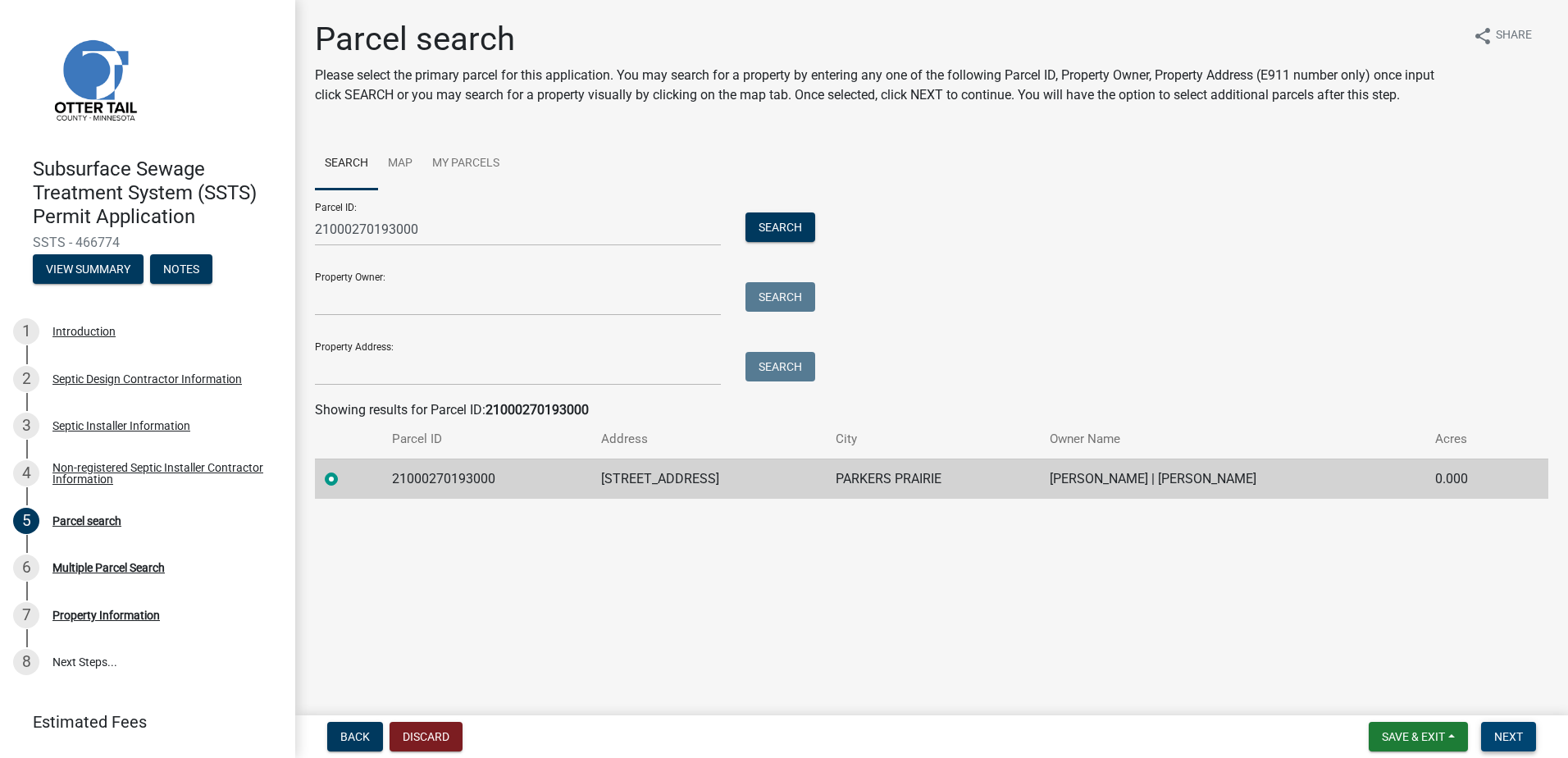
click at [1511, 736] on span "Next" at bounding box center [1508, 737] width 29 height 13
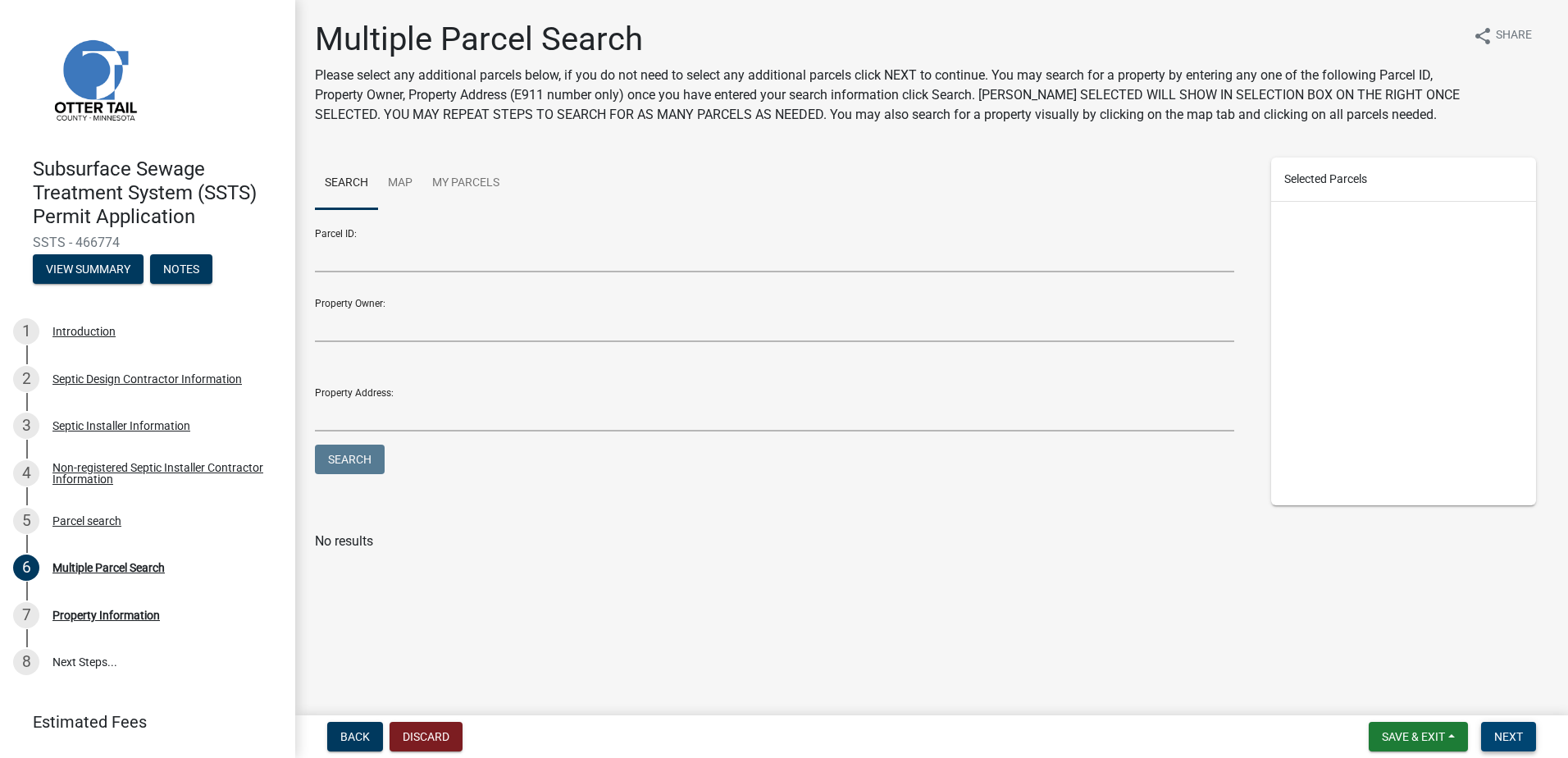
click at [1489, 733] on button "Next" at bounding box center [1508, 737] width 55 height 30
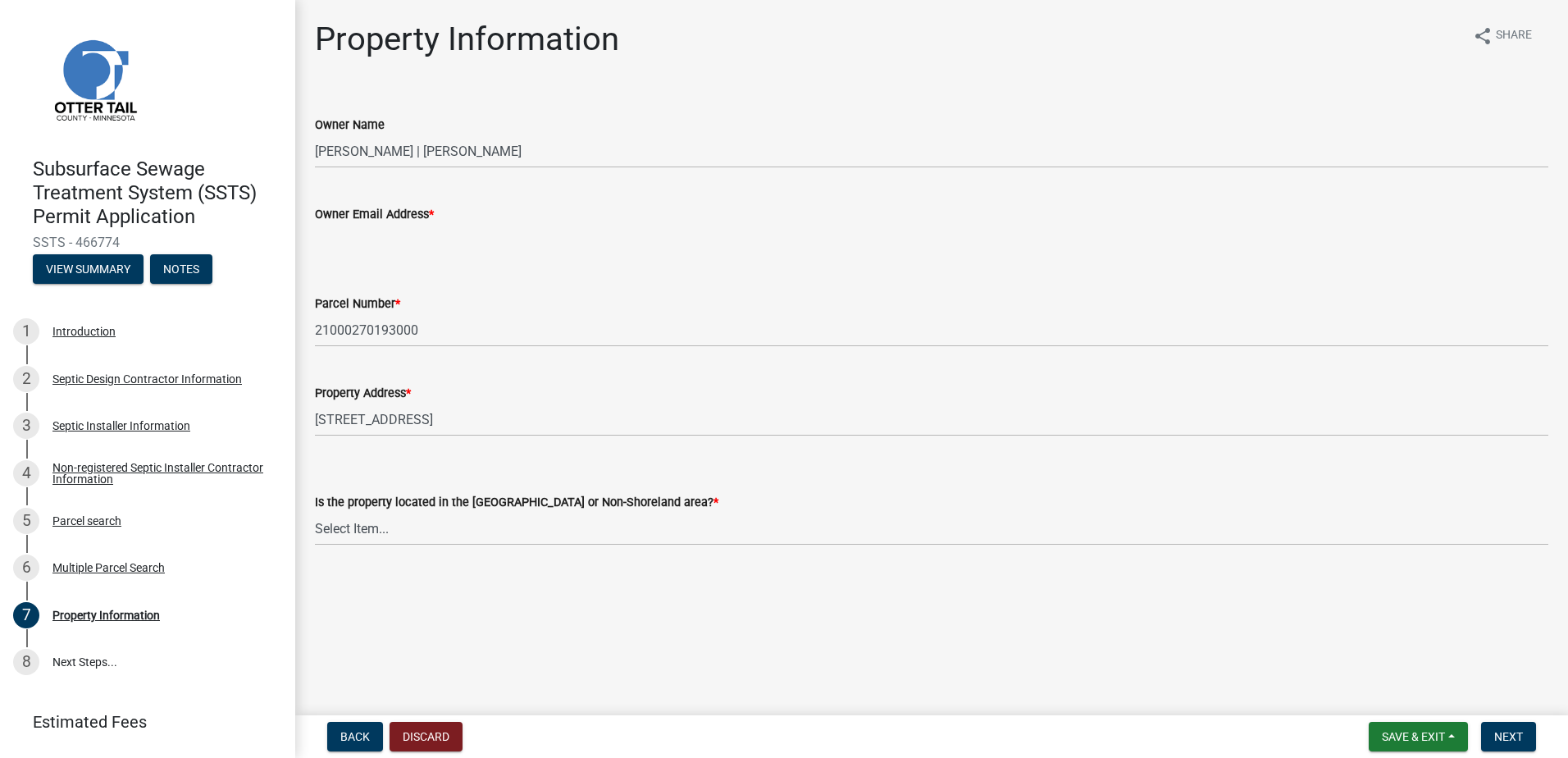
click at [320, 246] on input "Owner Email Address *" at bounding box center [931, 241] width 1233 height 33
type input "[EMAIL_ADDRESS][DOMAIN_NAME]"
drag, startPoint x: 353, startPoint y: 530, endPoint x: 350, endPoint y: 544, distance: 14.3
click at [353, 530] on select "Select Item... Shoreland Non-Shoreland" at bounding box center [931, 528] width 1233 height 33
click at [315, 512] on select "Select Item... Shoreland Non-Shoreland" at bounding box center [931, 528] width 1233 height 33
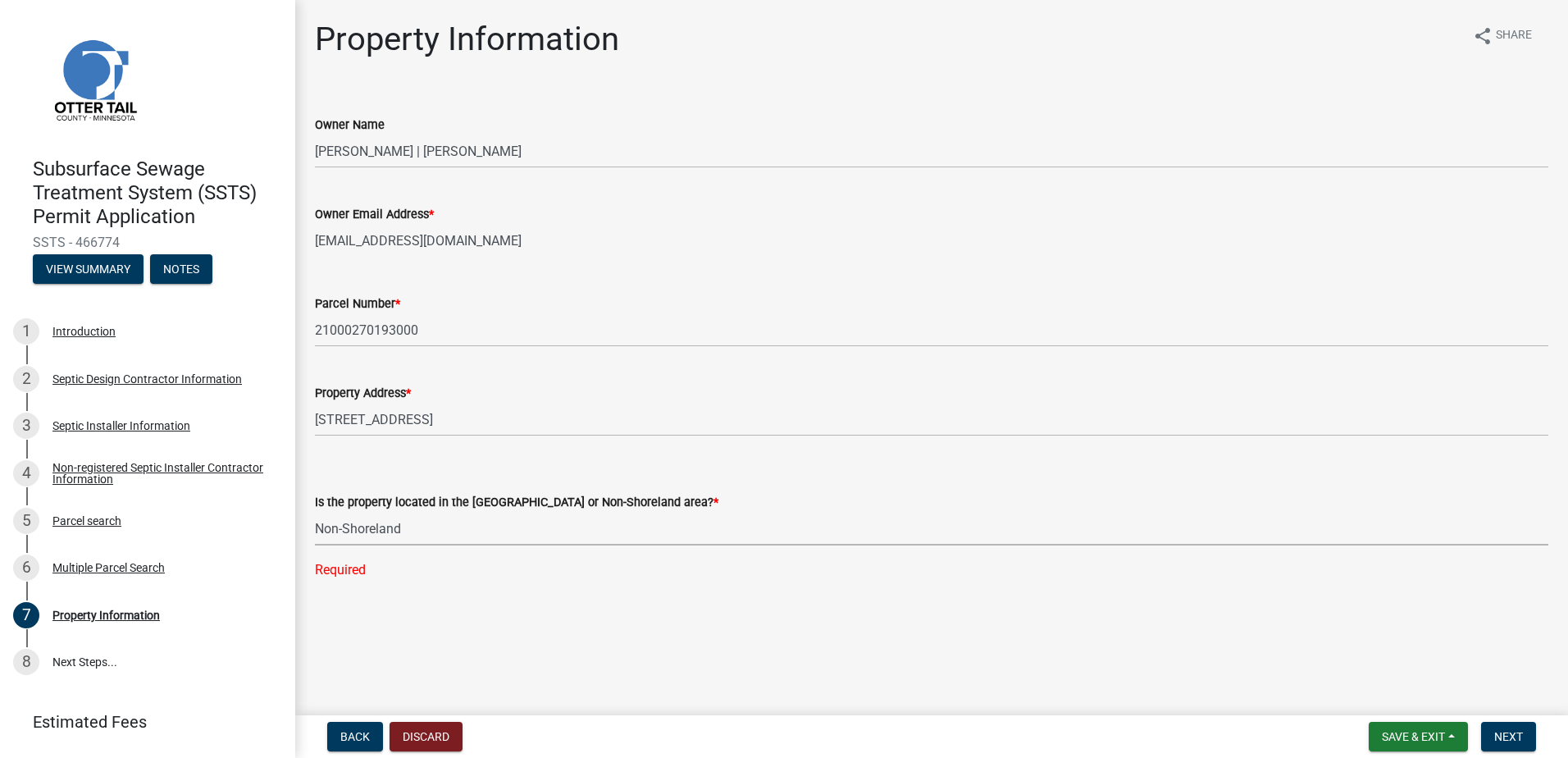
select select "5ed11e82-653f-4fcc-a472-8d95af57556c"
click at [1507, 735] on span "Next" at bounding box center [1508, 737] width 29 height 13
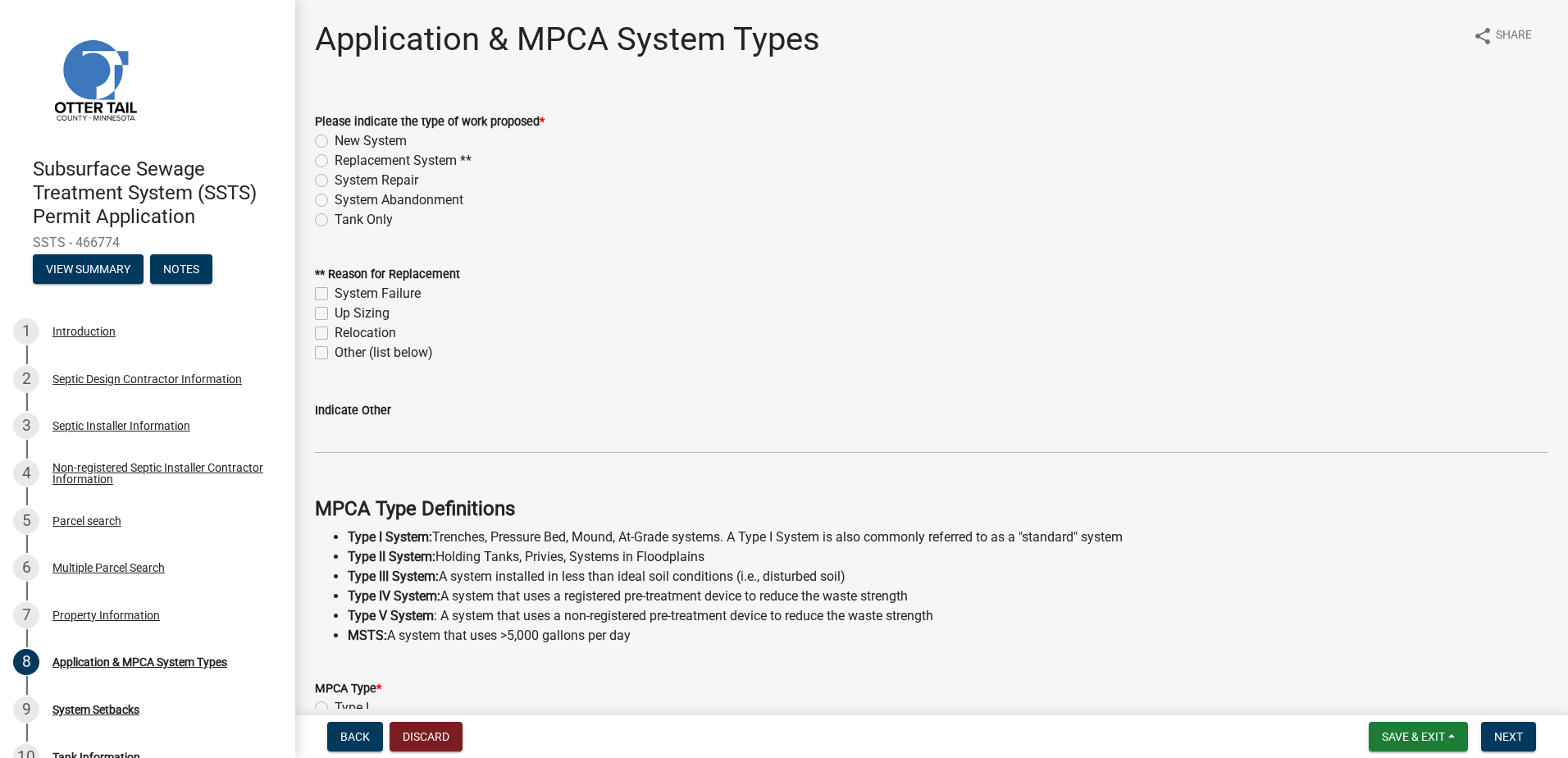
click at [335, 161] on label "Replacement System **" at bounding box center [403, 160] width 137 height 19
click at [335, 161] on input "Replacement System **" at bounding box center [340, 156] width 11 height 11
radio input "true"
click at [335, 294] on label "System Failure" at bounding box center [377, 293] width 86 height 19
click at [335, 294] on input "System Failure" at bounding box center [340, 290] width 11 height 11
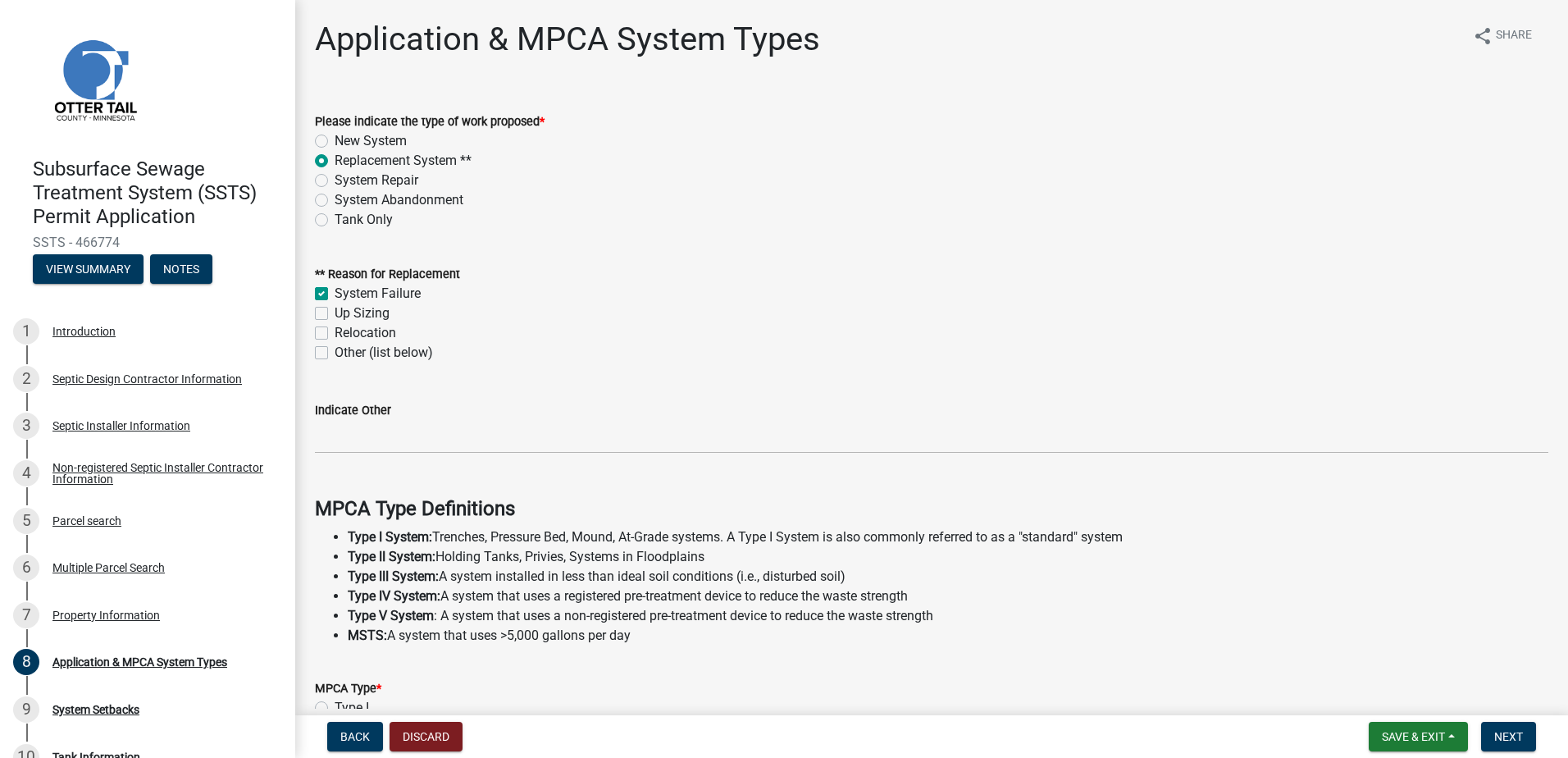
checkbox input "true"
checkbox input "false"
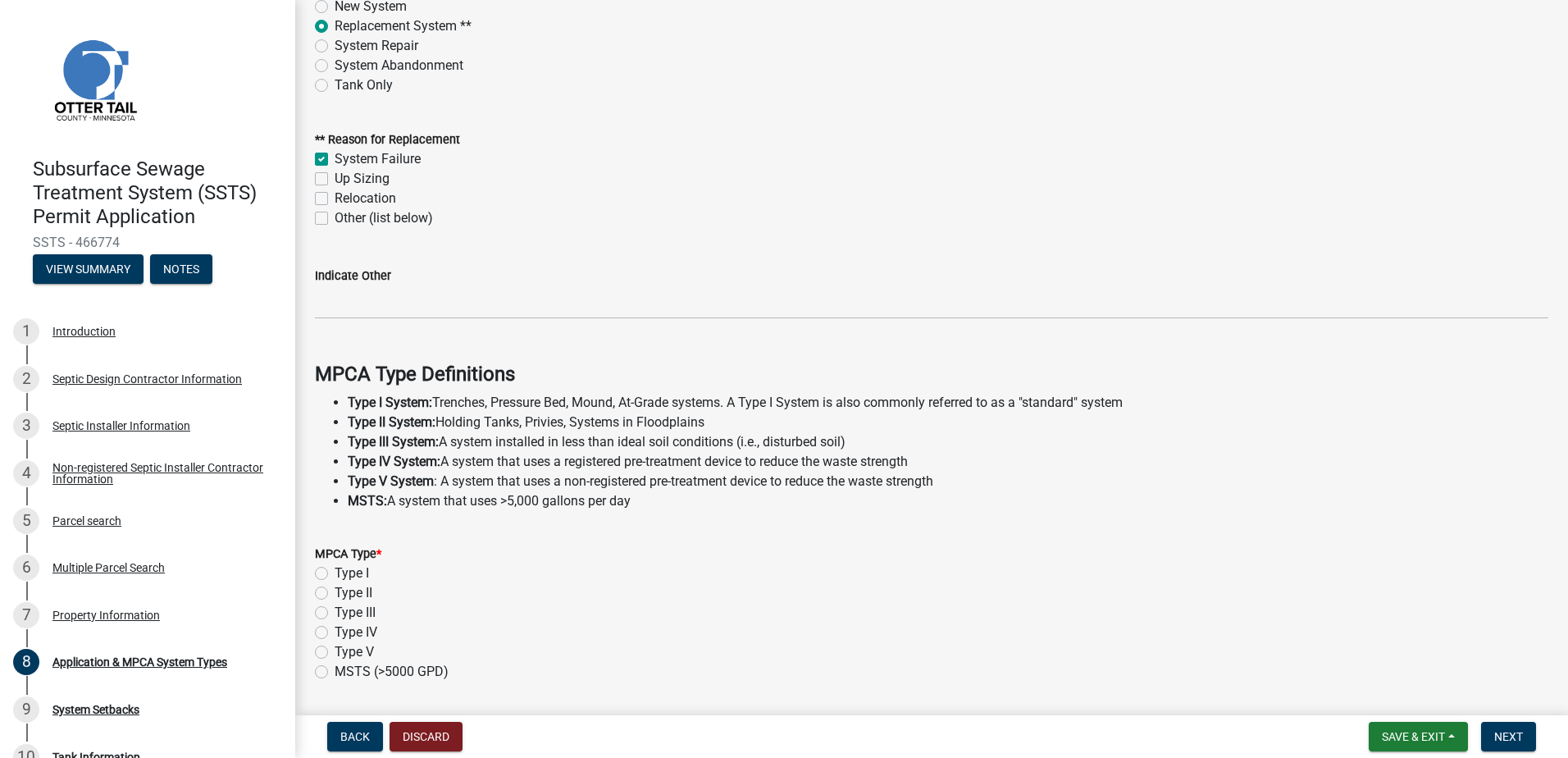
scroll to position [246, 0]
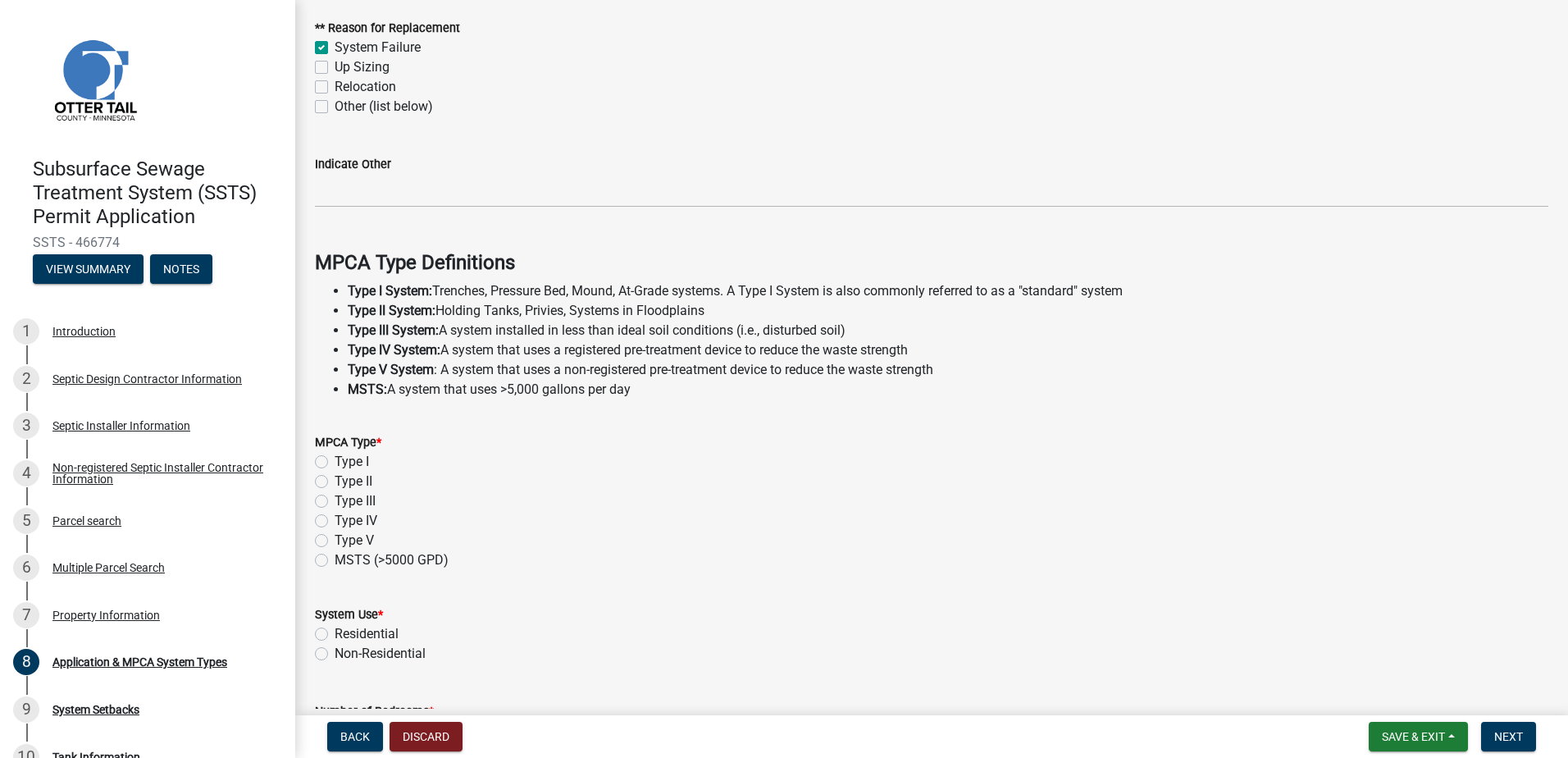
click at [335, 459] on label "Type I" at bounding box center [352, 461] width 34 height 19
click at [335, 459] on input "Type I" at bounding box center [340, 457] width 11 height 11
radio input "true"
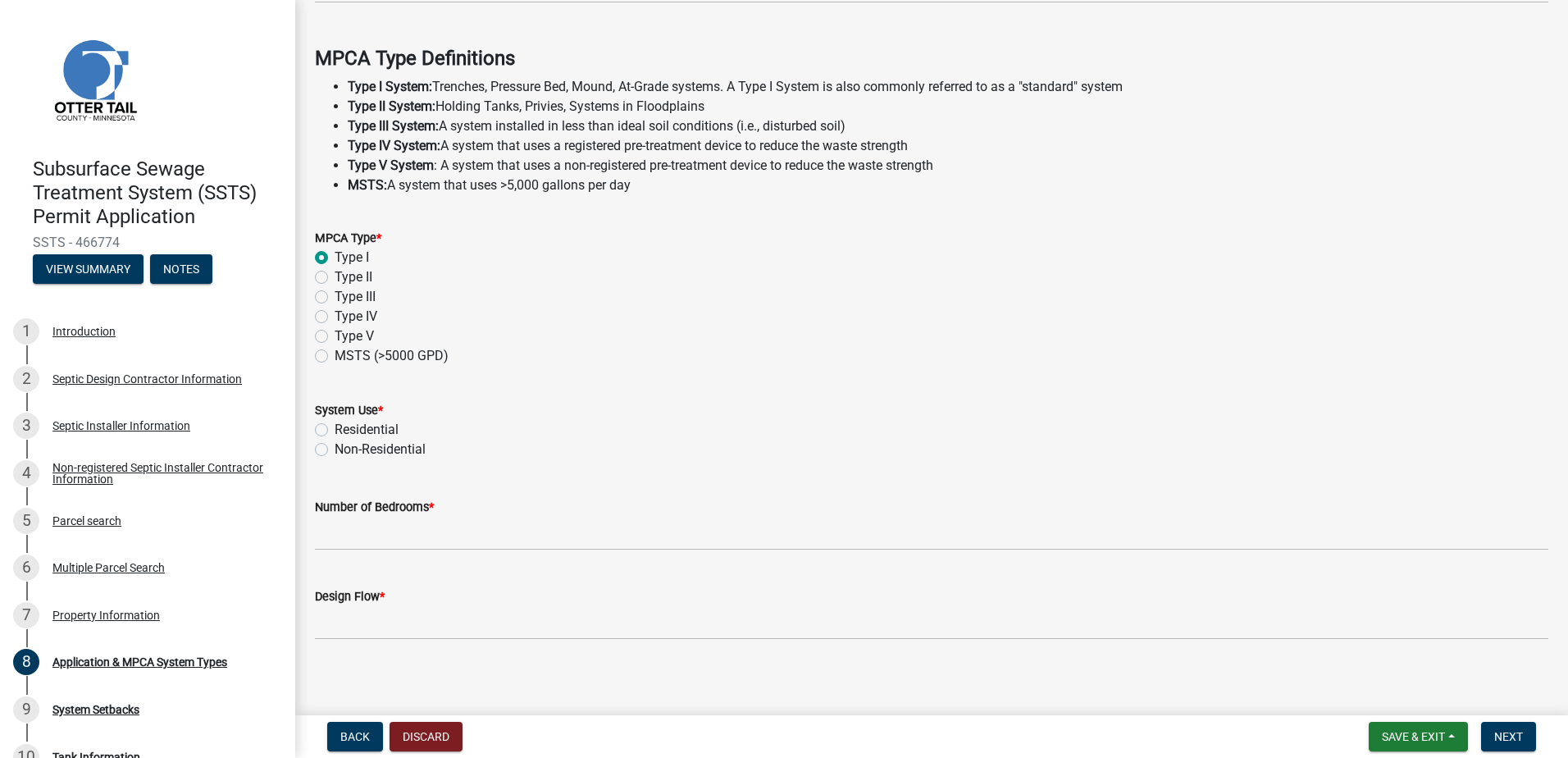
scroll to position [458, 0]
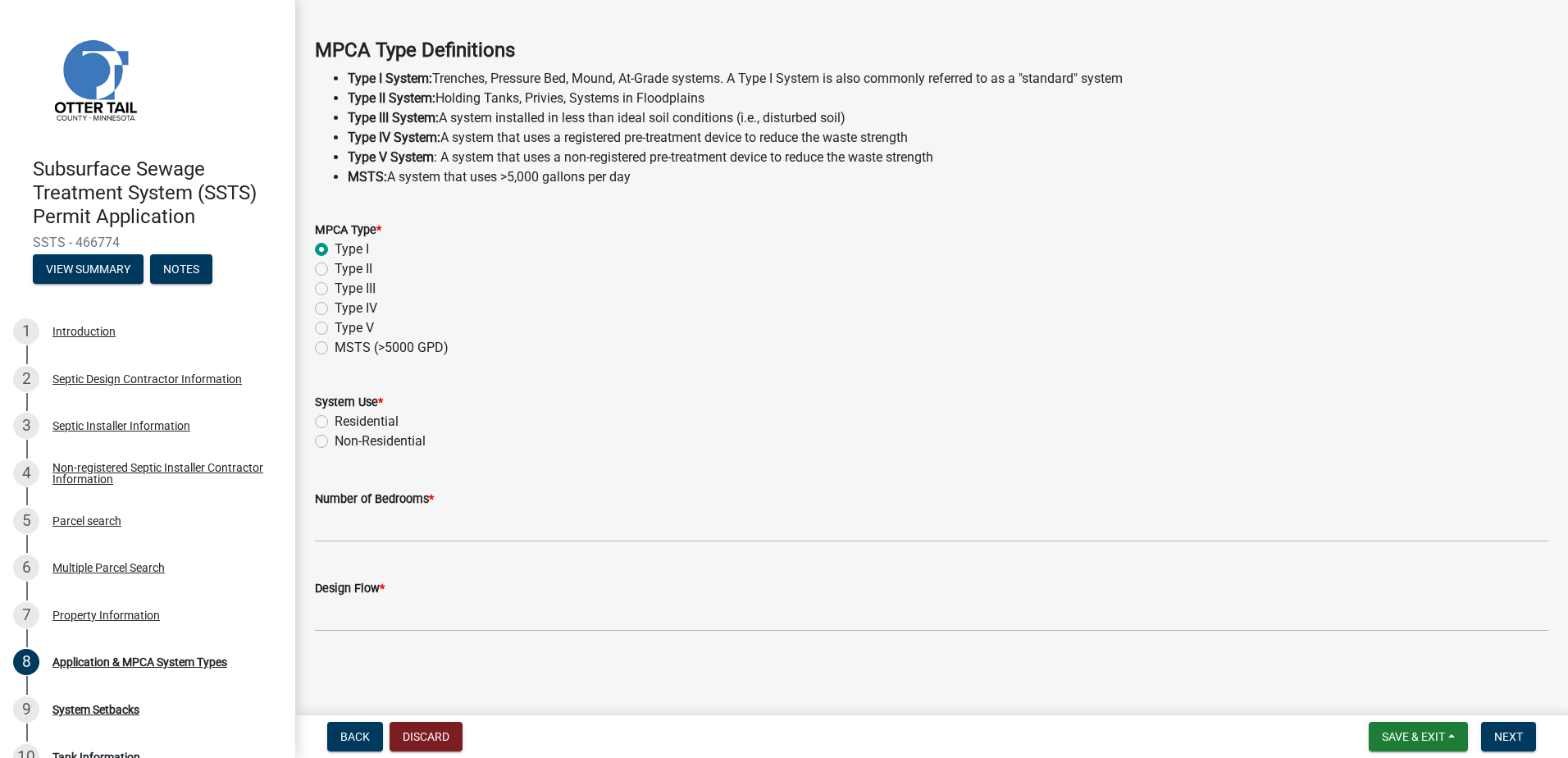
click at [335, 419] on label "Residential" at bounding box center [366, 421] width 64 height 19
click at [335, 419] on input "Residential" at bounding box center [340, 417] width 11 height 11
radio input "true"
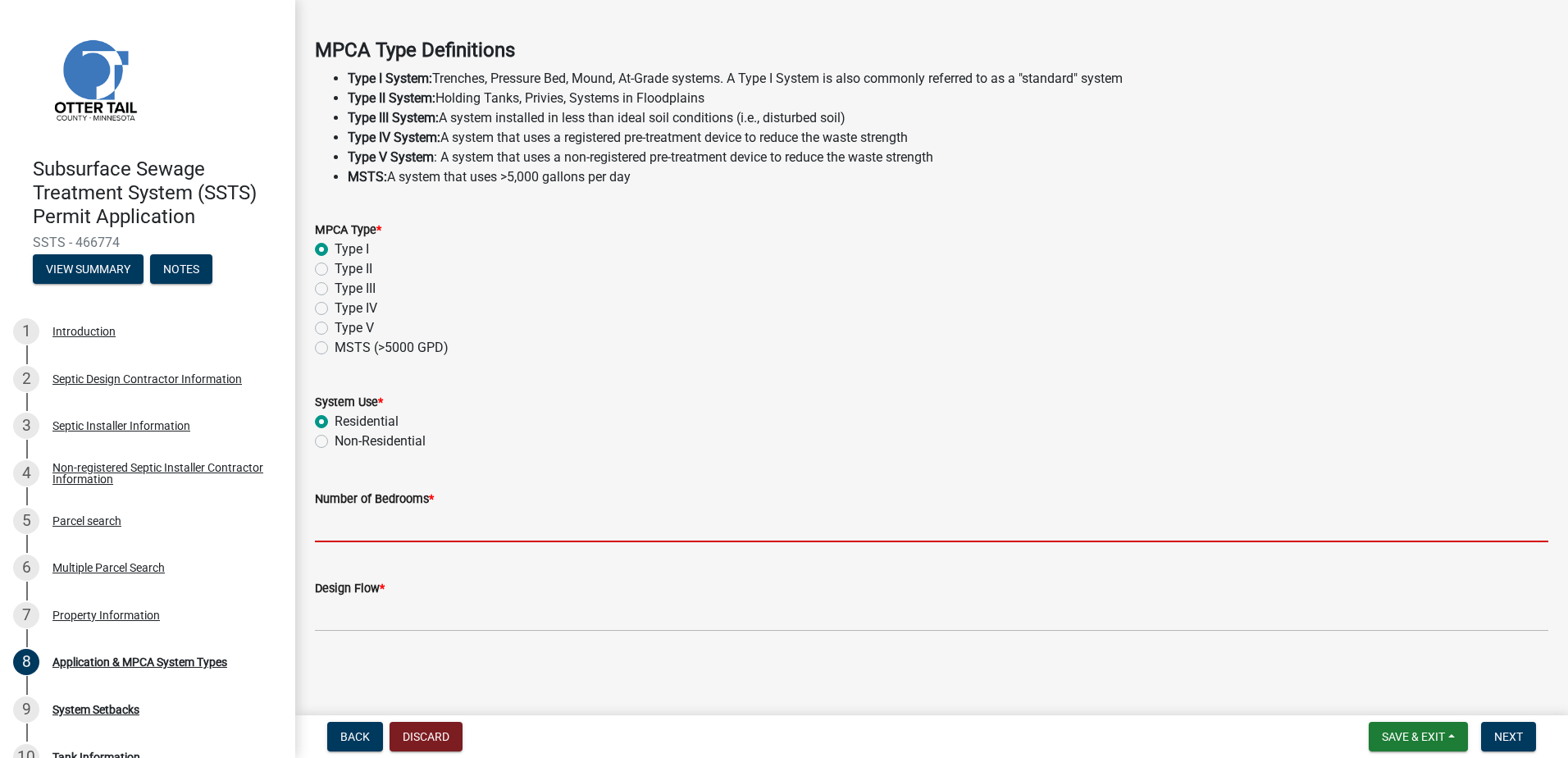
click at [347, 526] on input "Number of Bedrooms *" at bounding box center [931, 526] width 1233 height 33
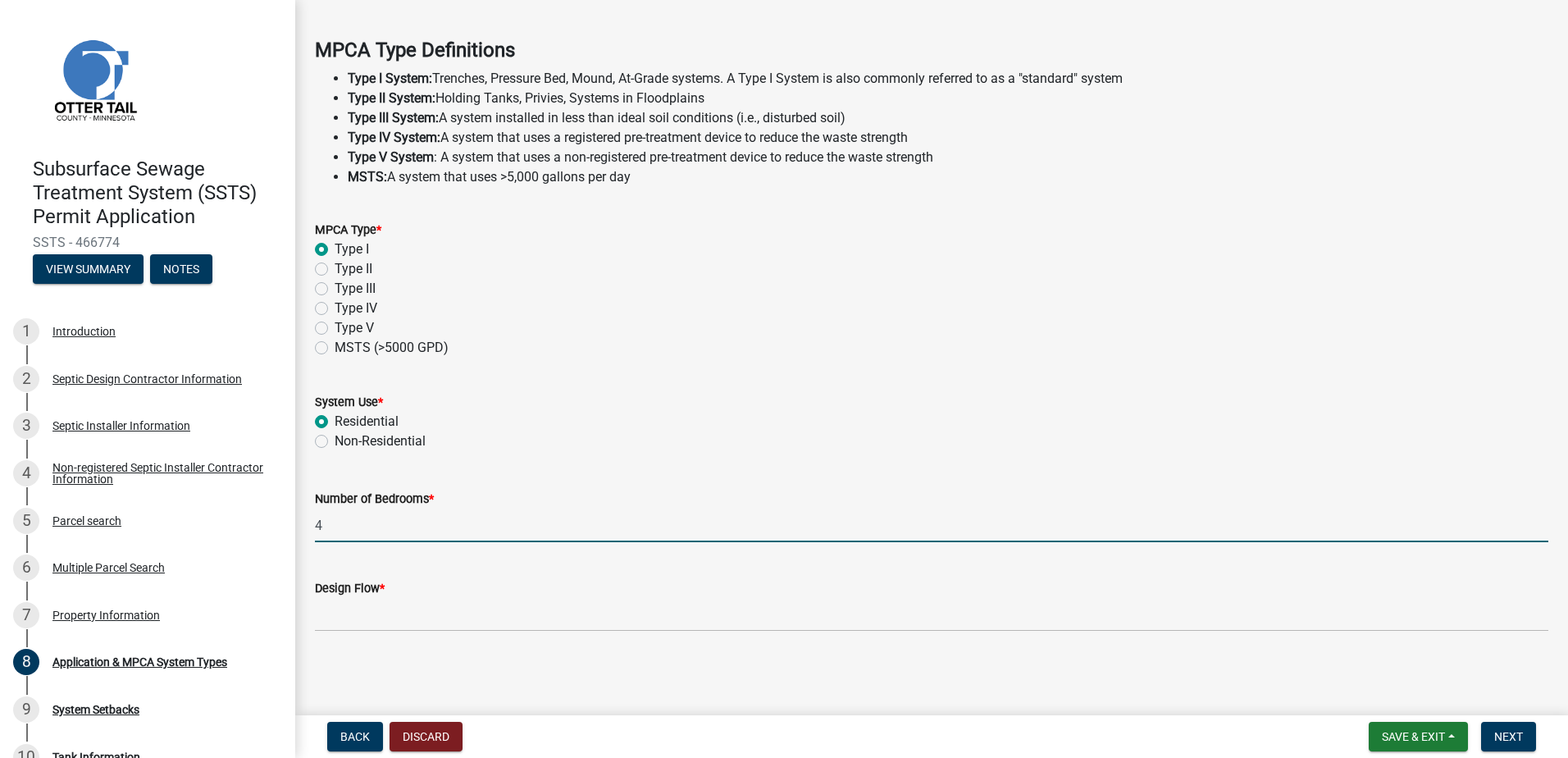
type input "4"
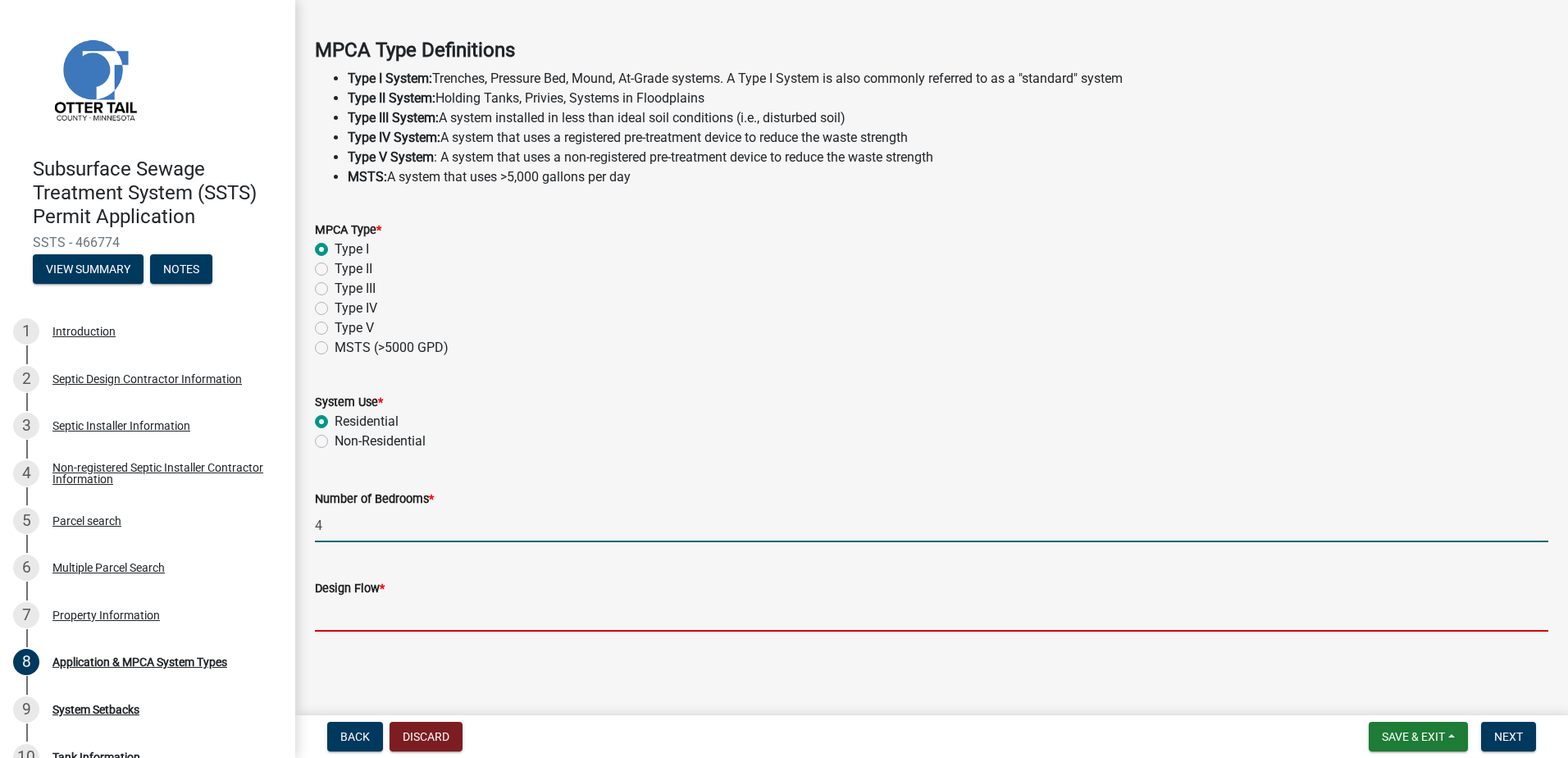
click at [350, 615] on input "Design Flow *" at bounding box center [931, 615] width 1233 height 33
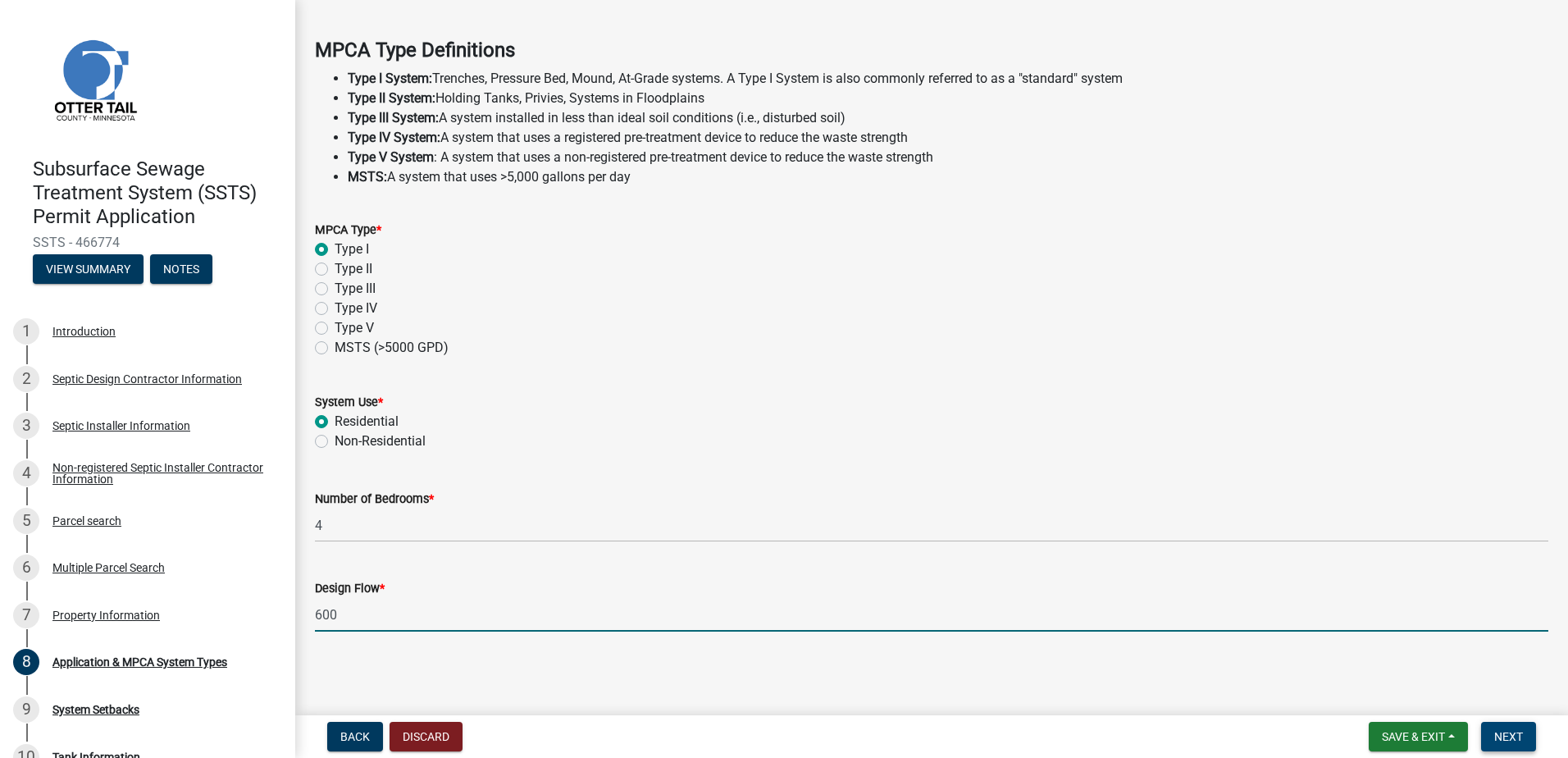
type input "600"
click at [1509, 732] on span "Next" at bounding box center [1508, 737] width 29 height 13
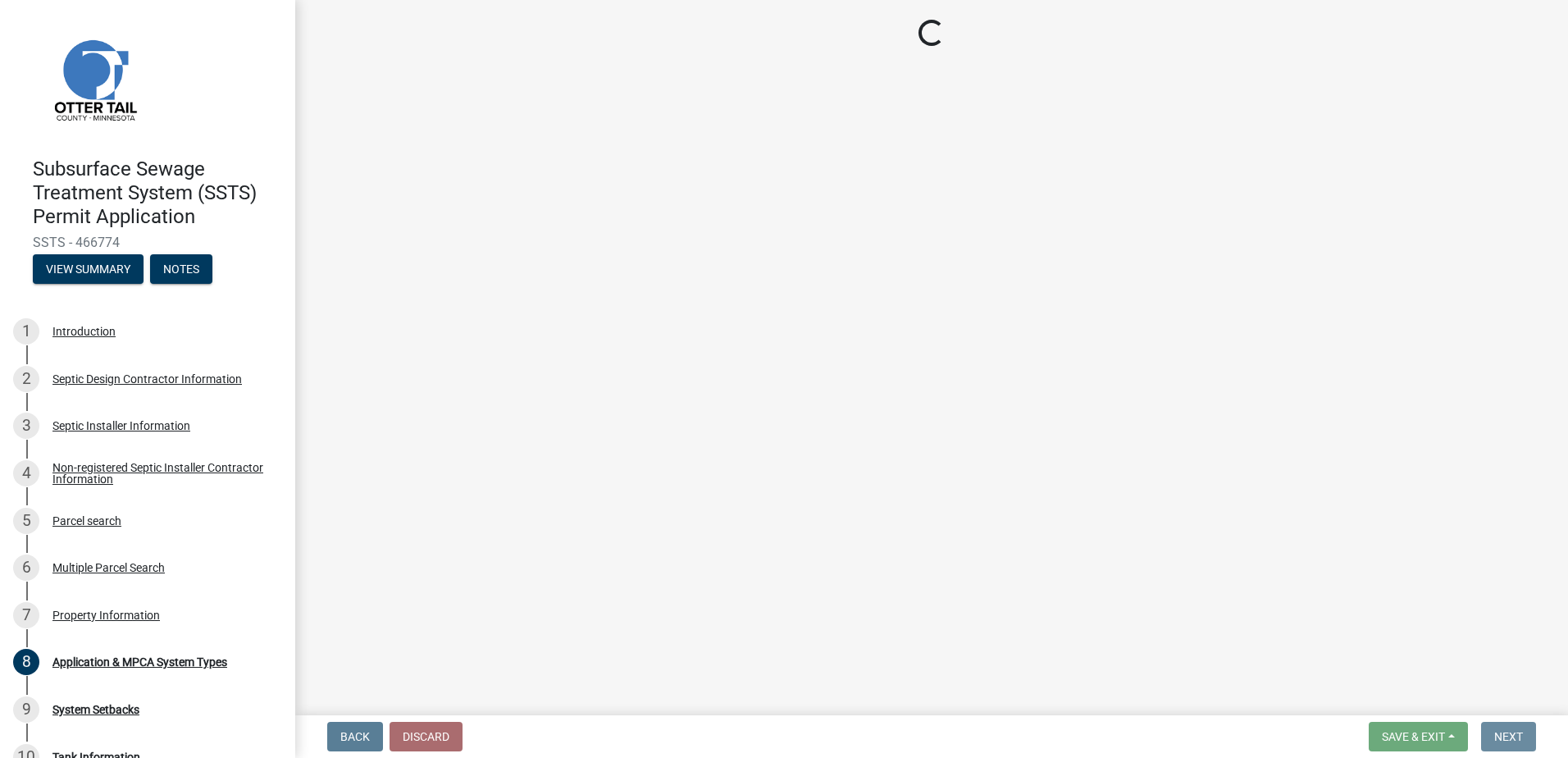
scroll to position [0, 0]
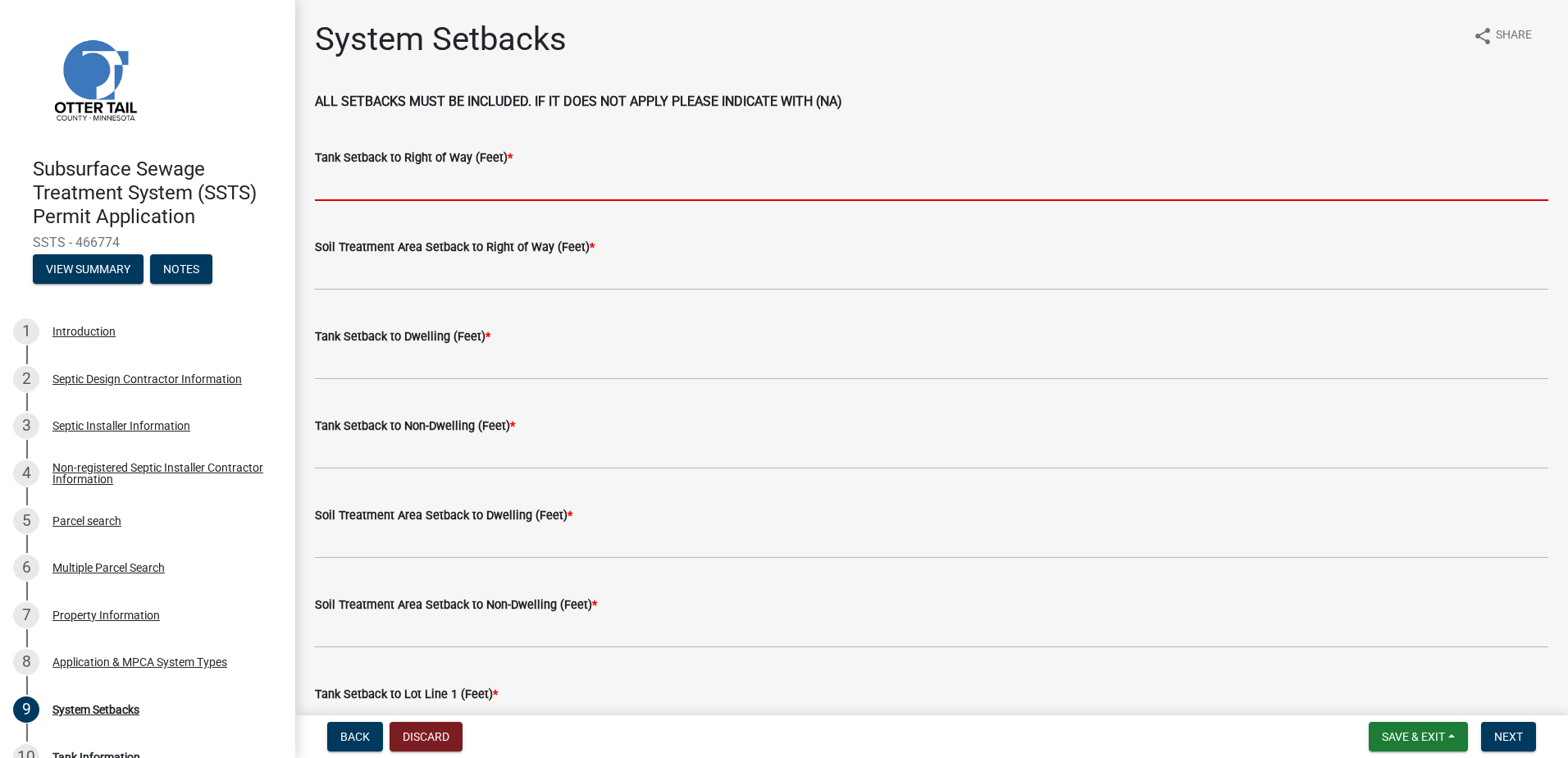
click at [343, 191] on input "Tank Setback to Right of Way (Feet) *" at bounding box center [931, 184] width 1233 height 33
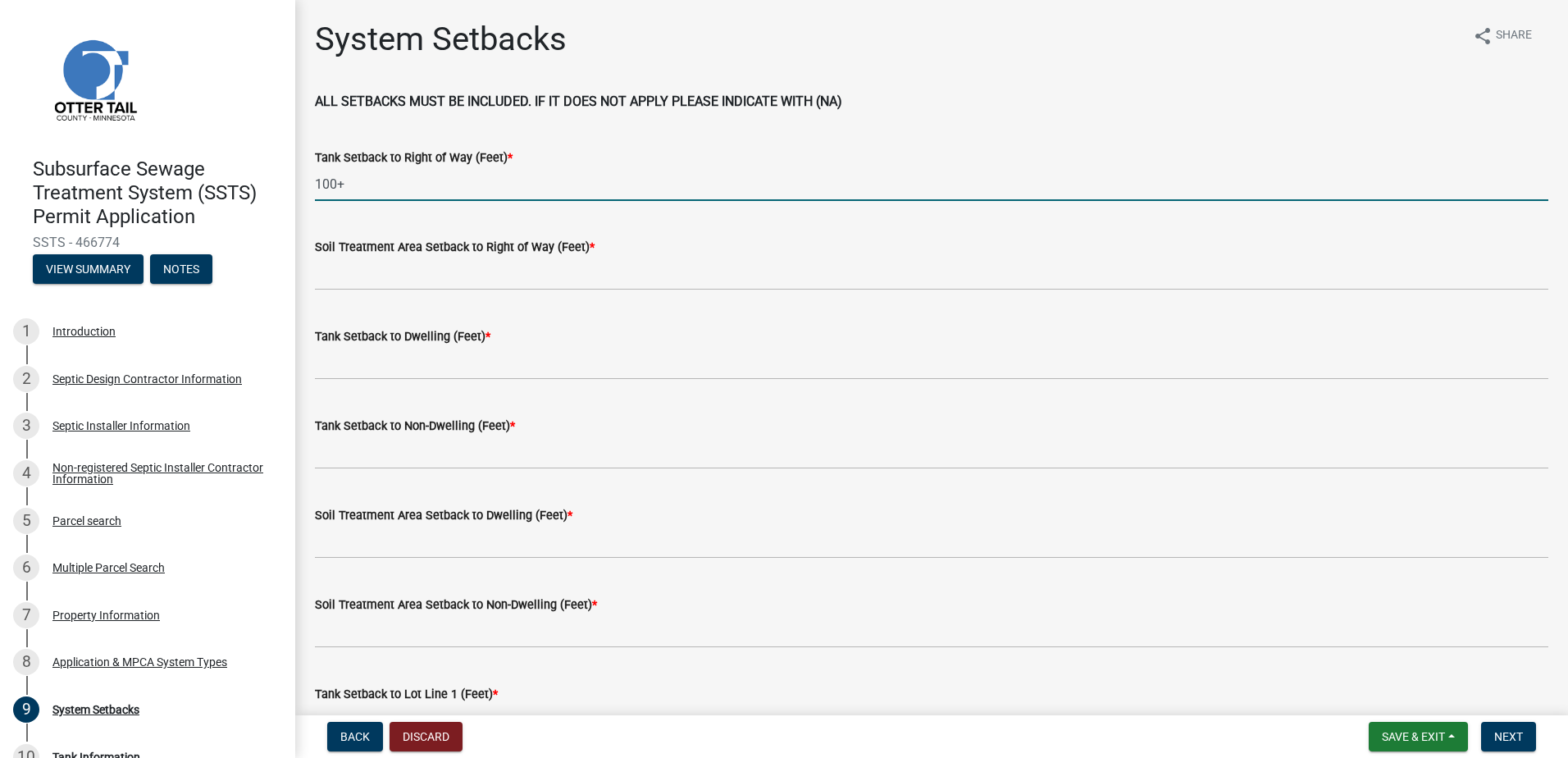
type input "100+"
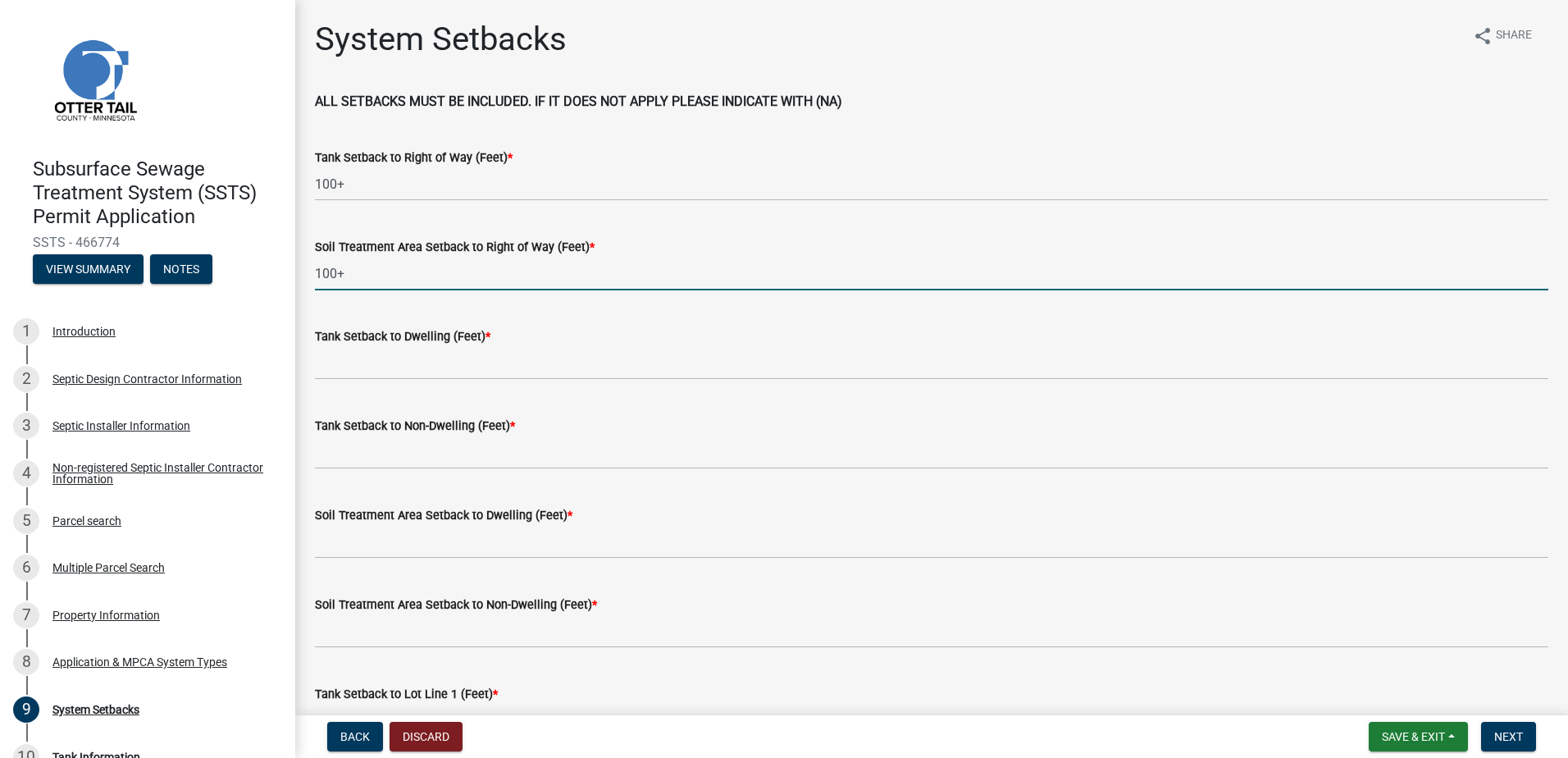
type input "100+"
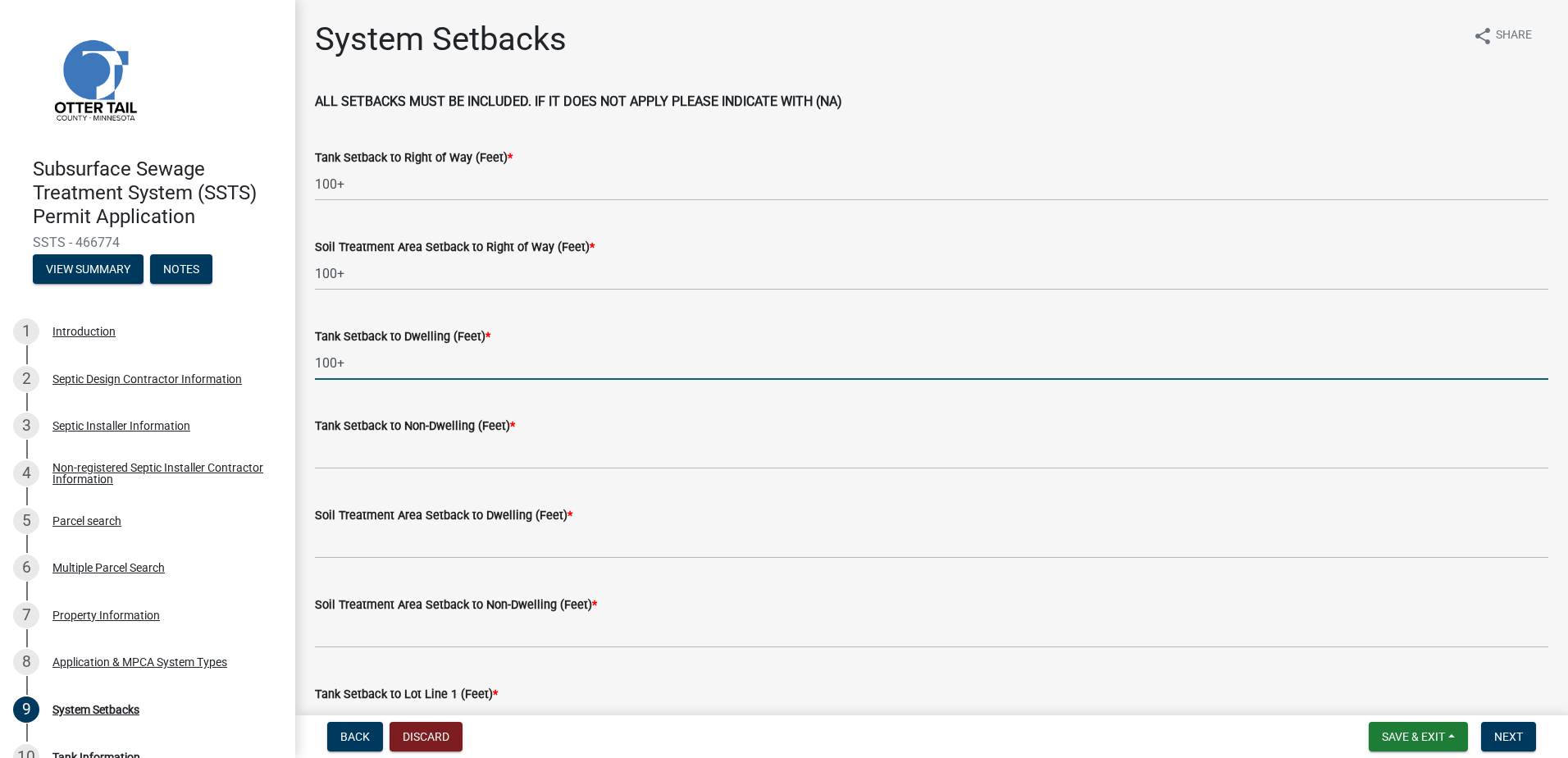
type input "100+"
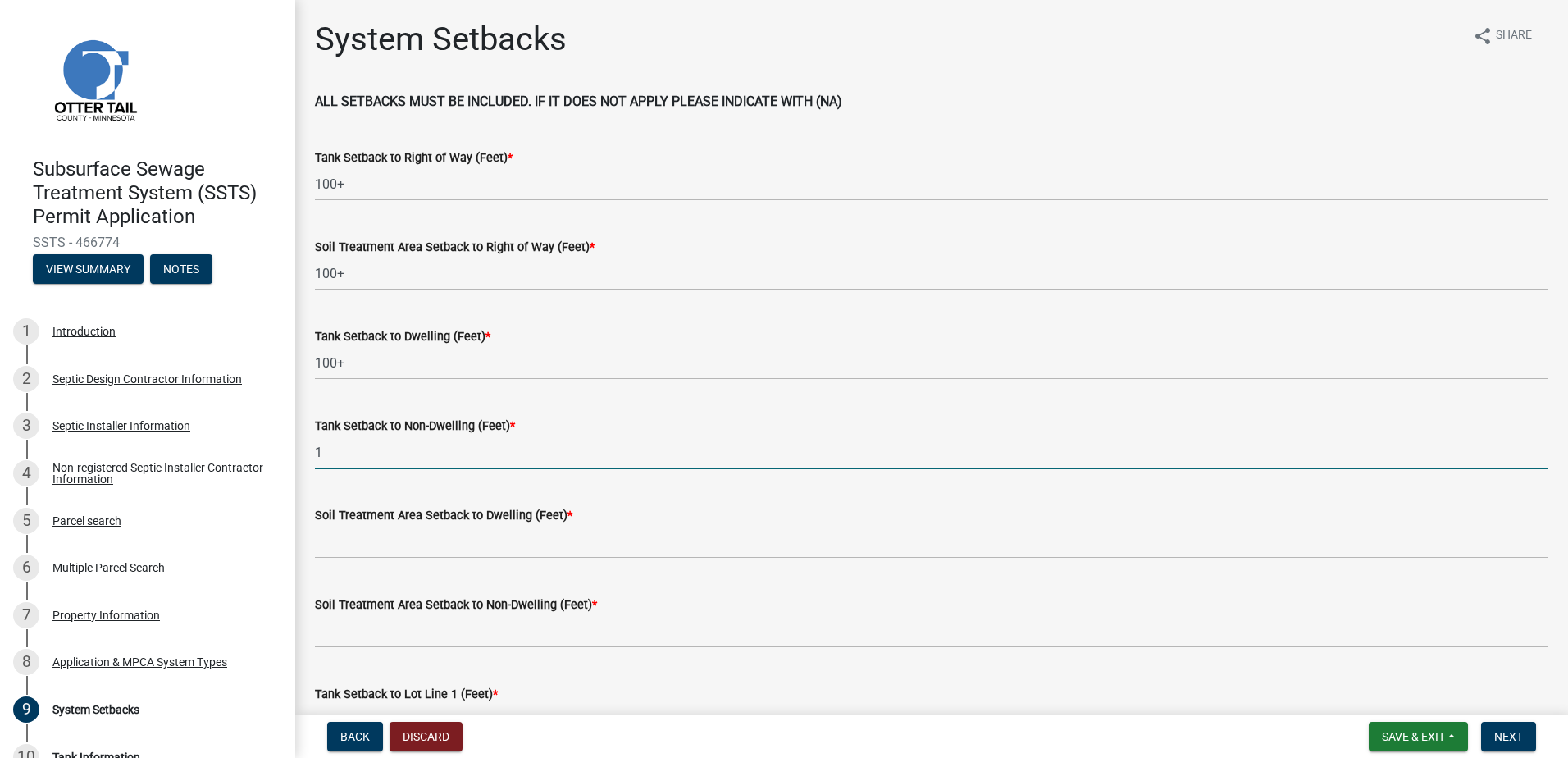
type input "1"
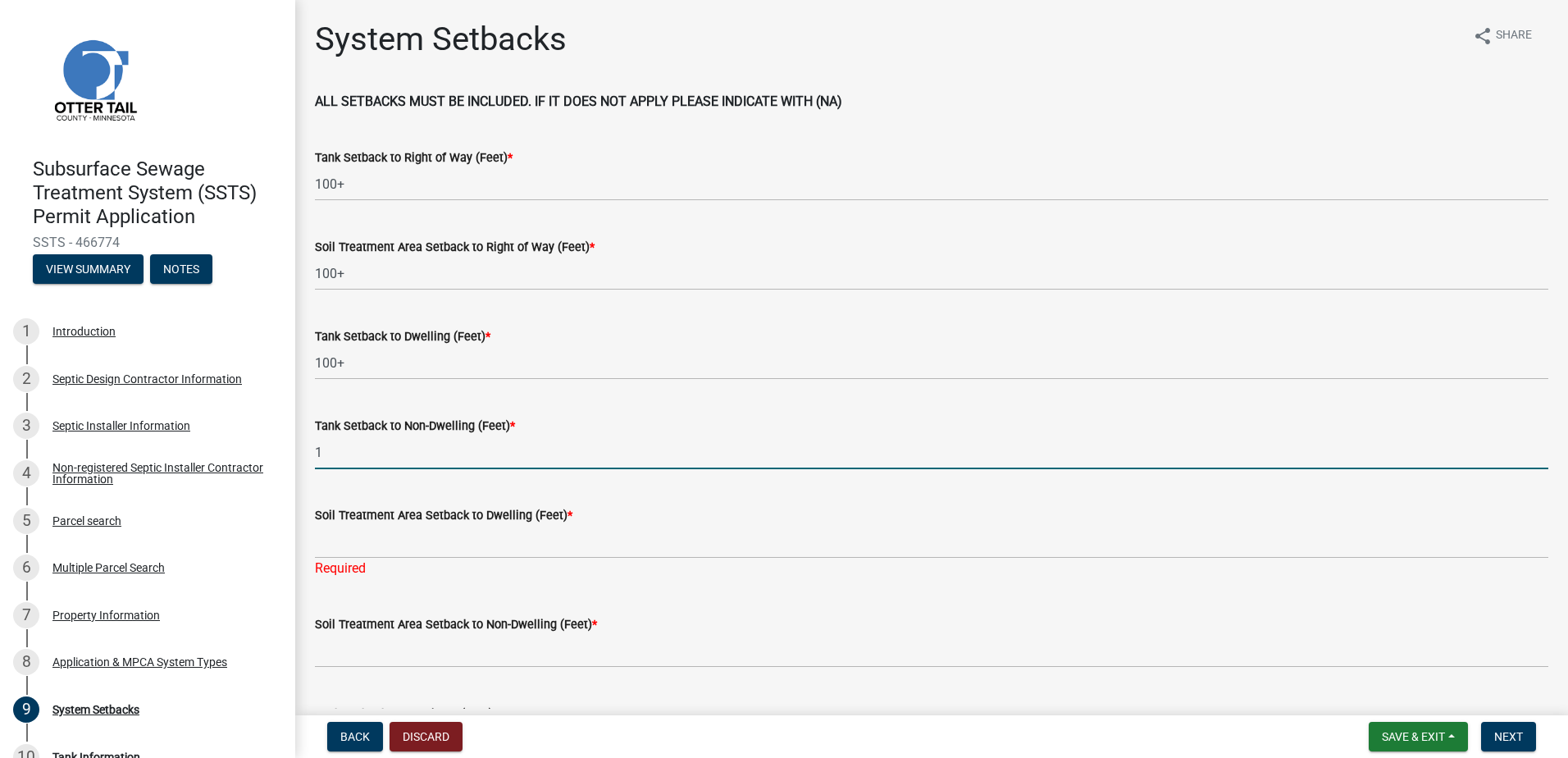
click at [324, 445] on input "1" at bounding box center [931, 453] width 1233 height 33
type input "25+-"
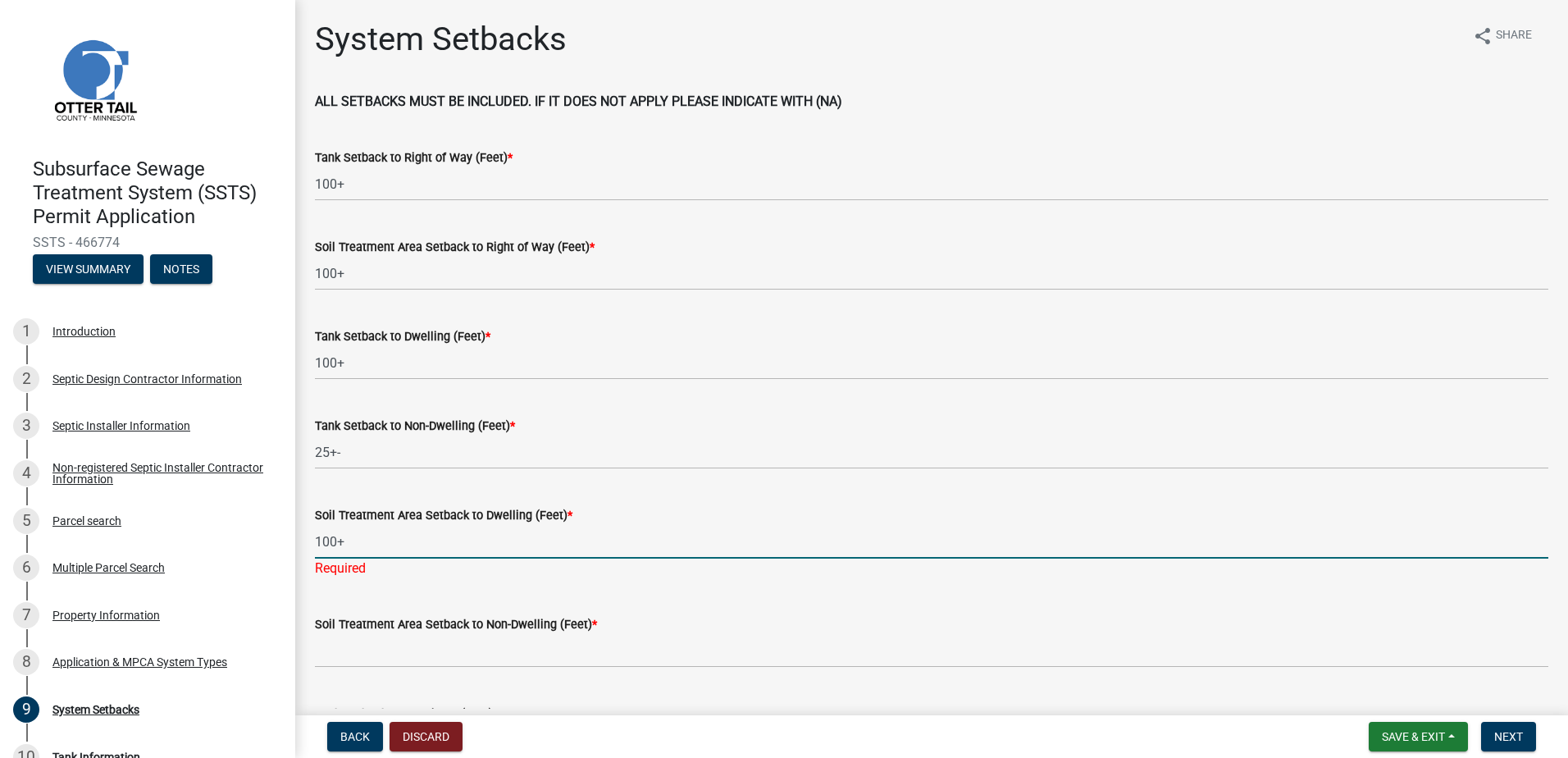
type input "100+"
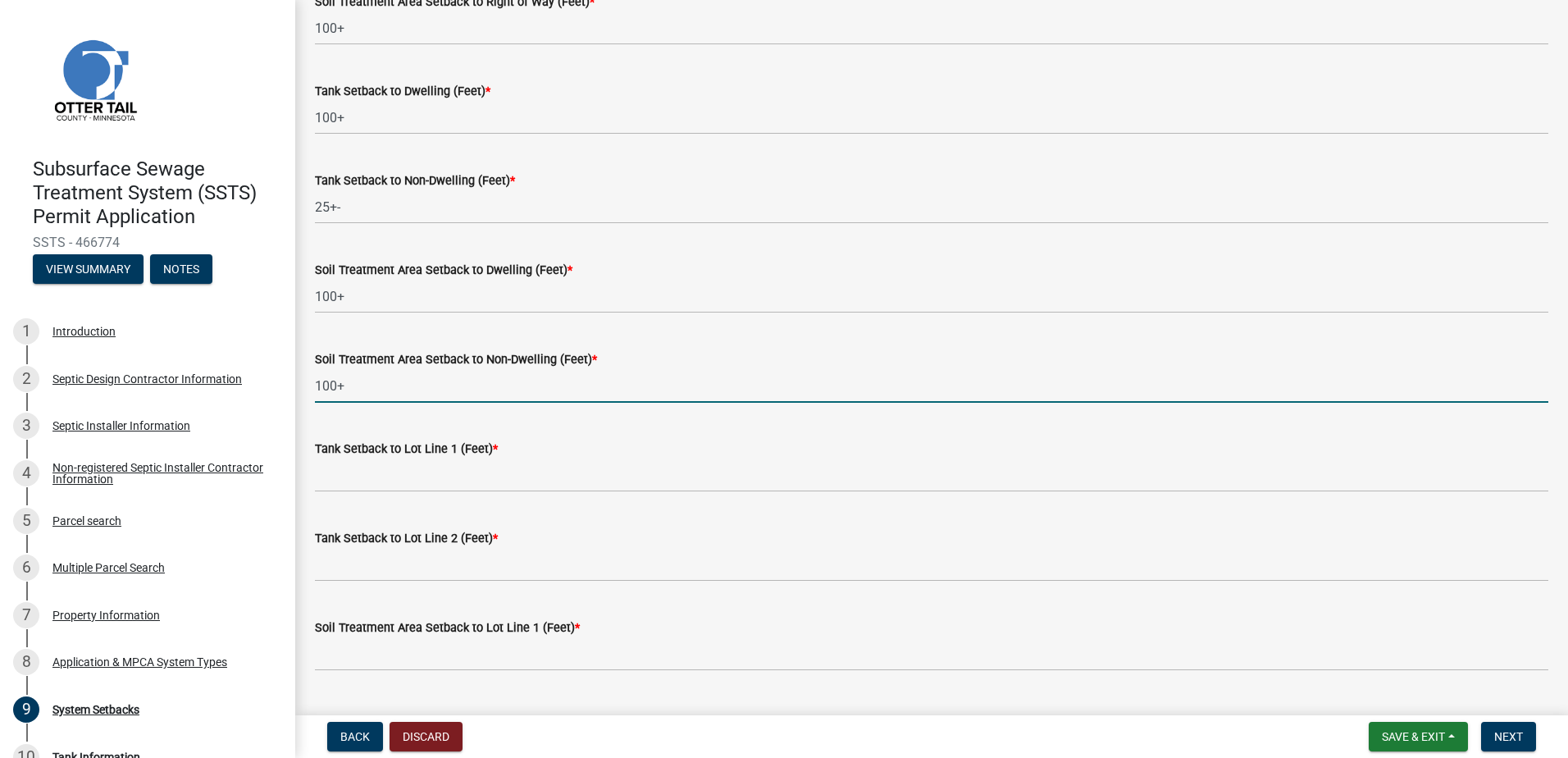
scroll to position [246, 0]
type input "100+"
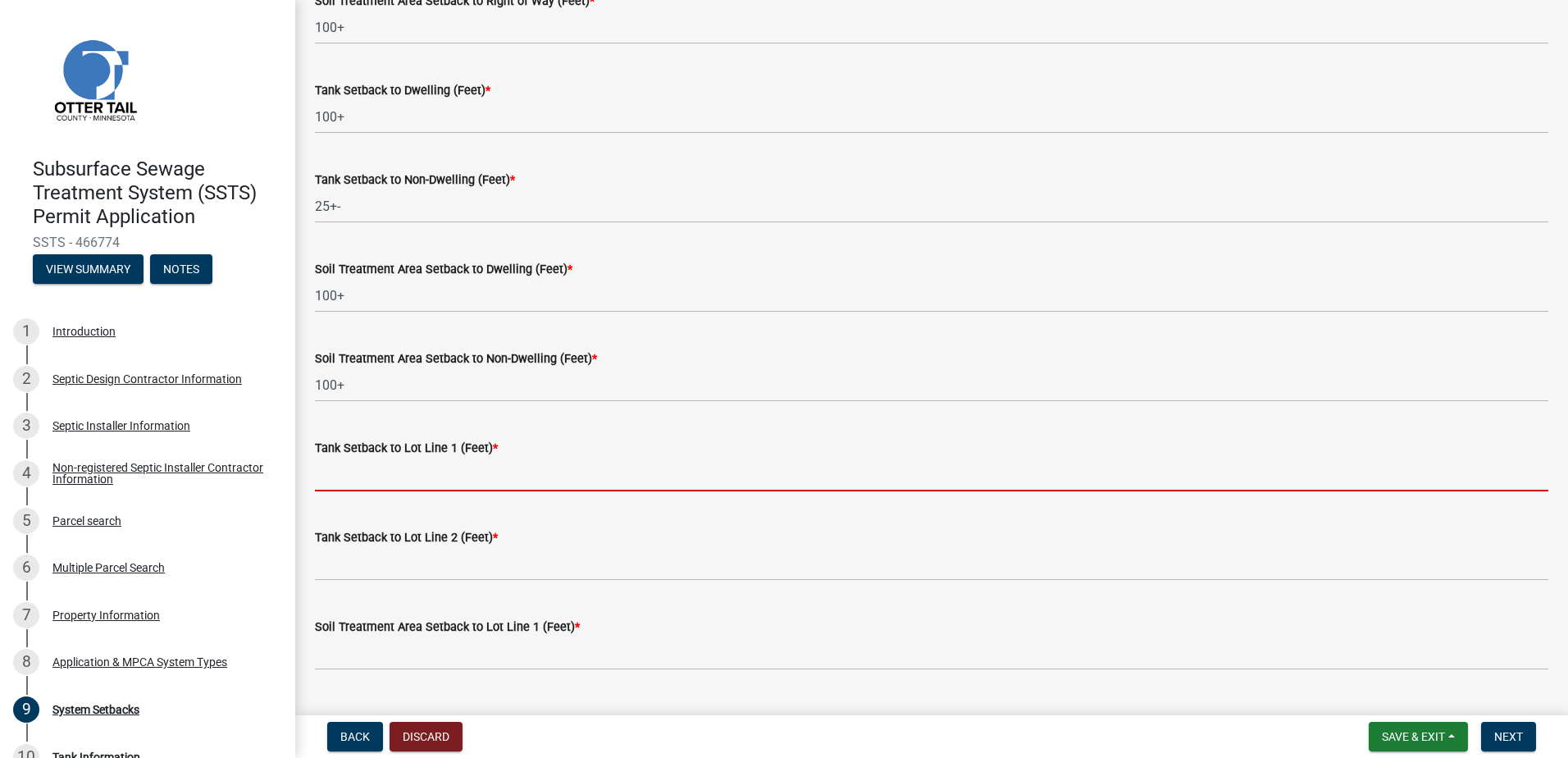
drag, startPoint x: 344, startPoint y: 477, endPoint x: 337, endPoint y: 470, distance: 9.9
click at [344, 477] on input "Tank Setback to Lot Line 1 (Feet) *" at bounding box center [931, 475] width 1233 height 33
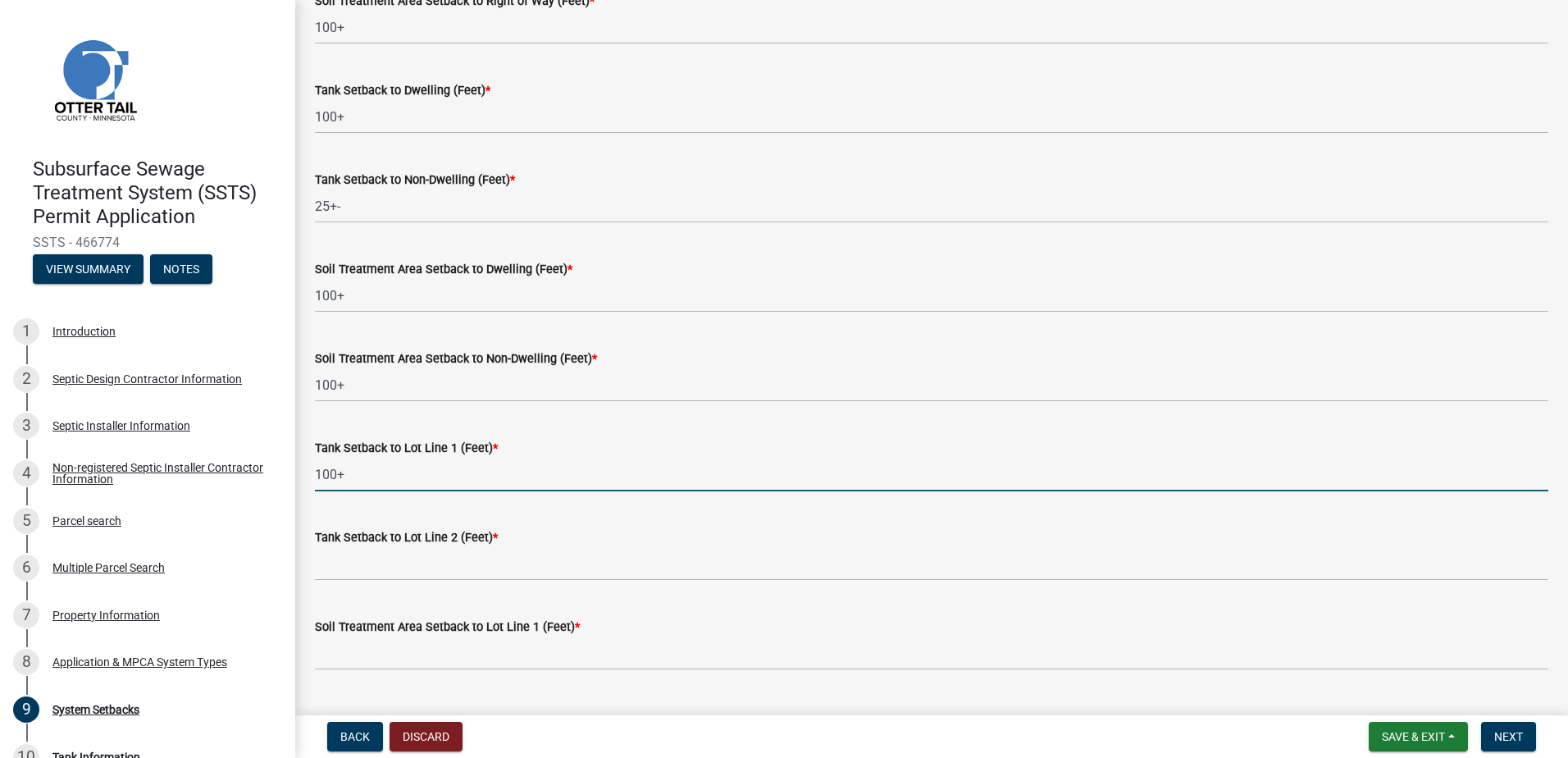
type input "100+"
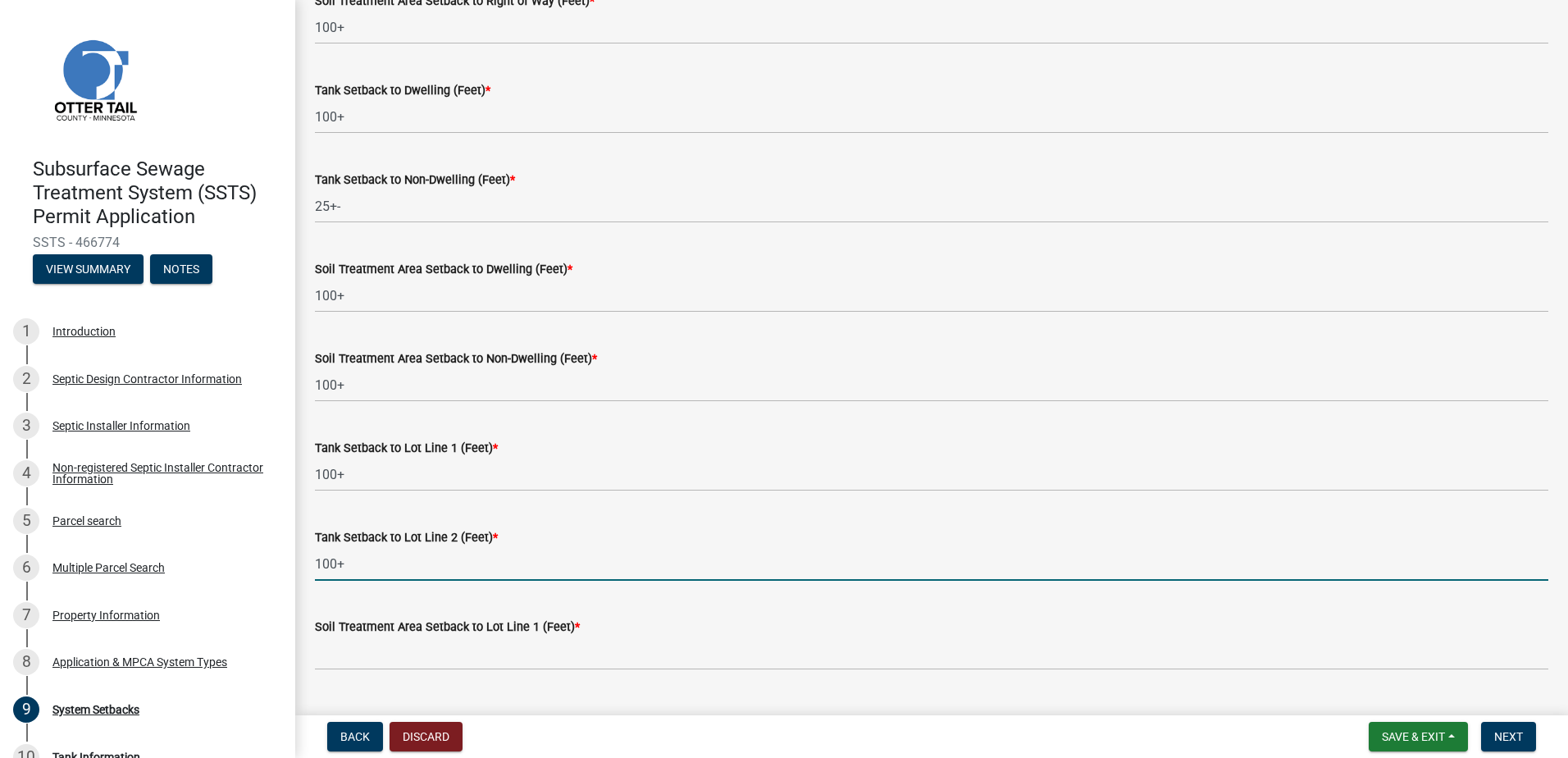
type input "100+"
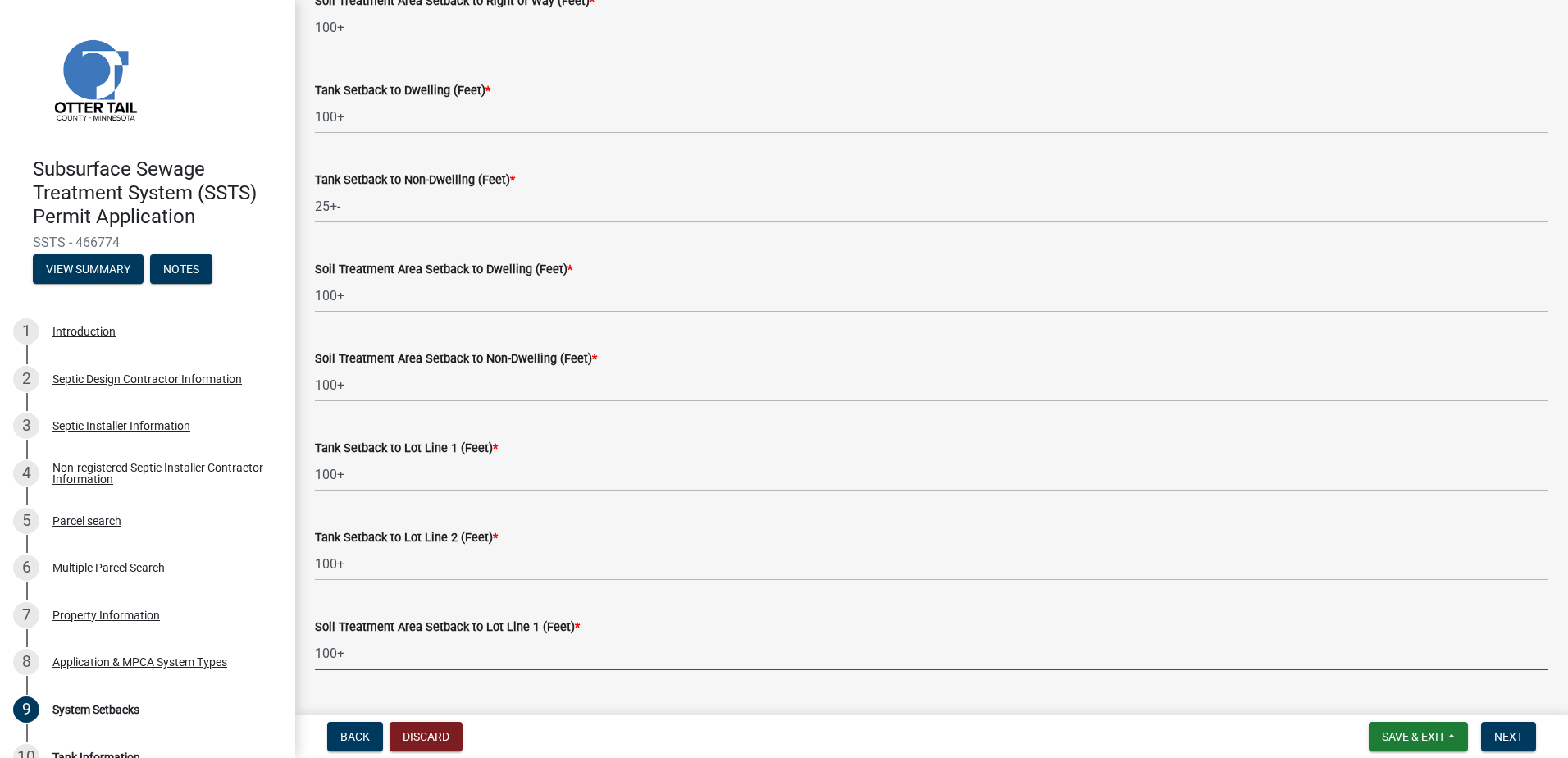
type input "100+"
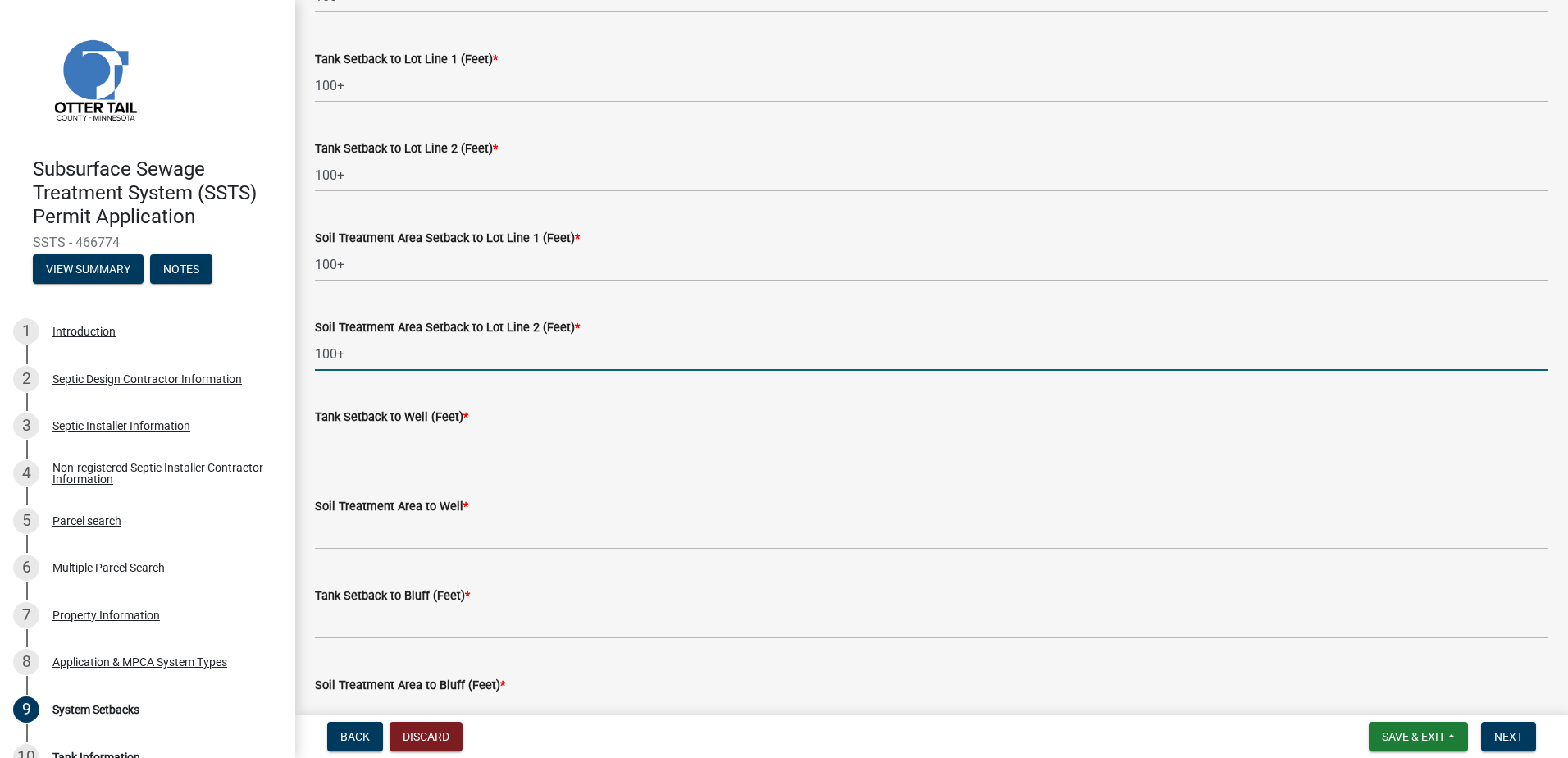
type input "100+"
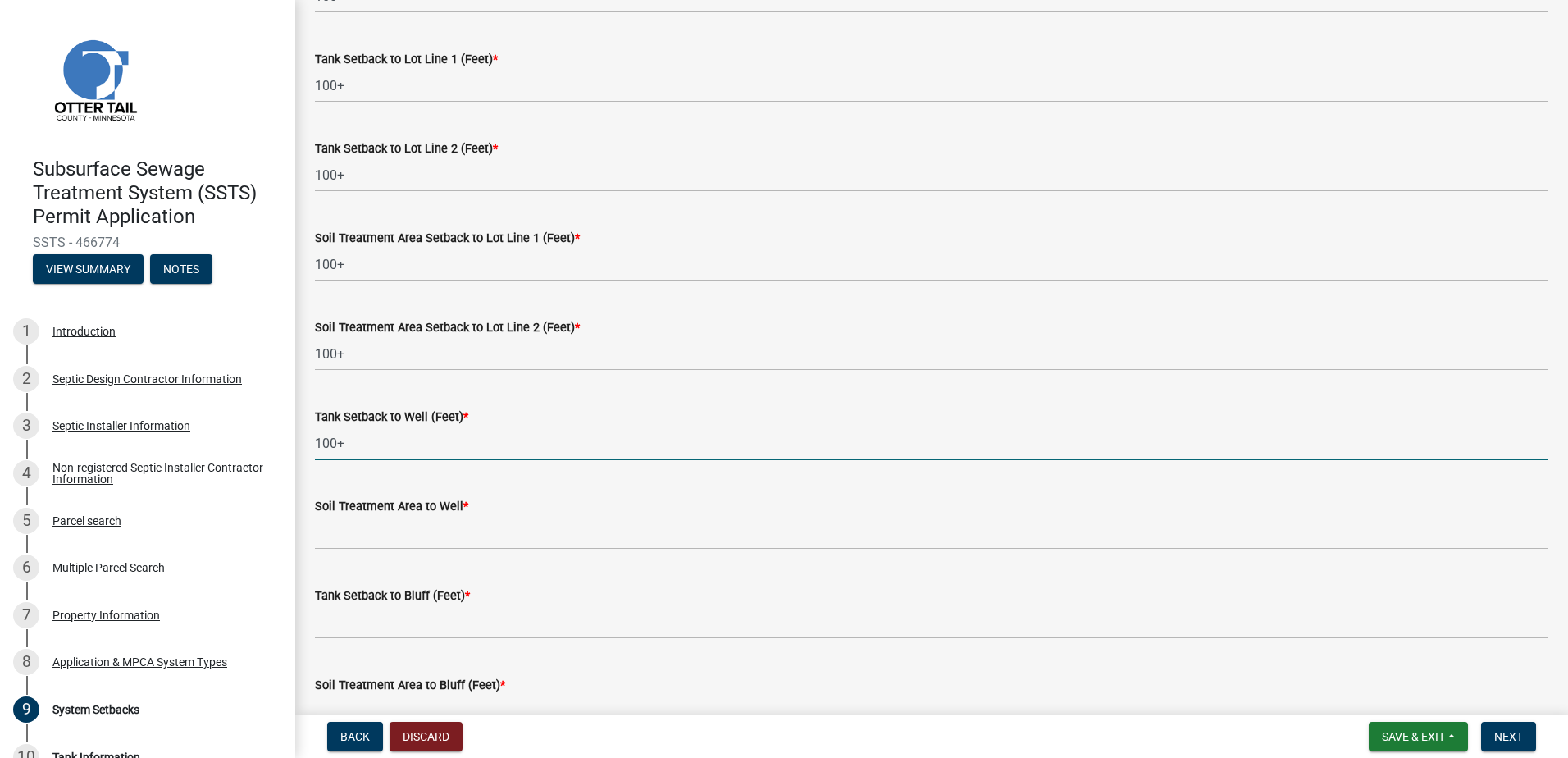
type input "100+"
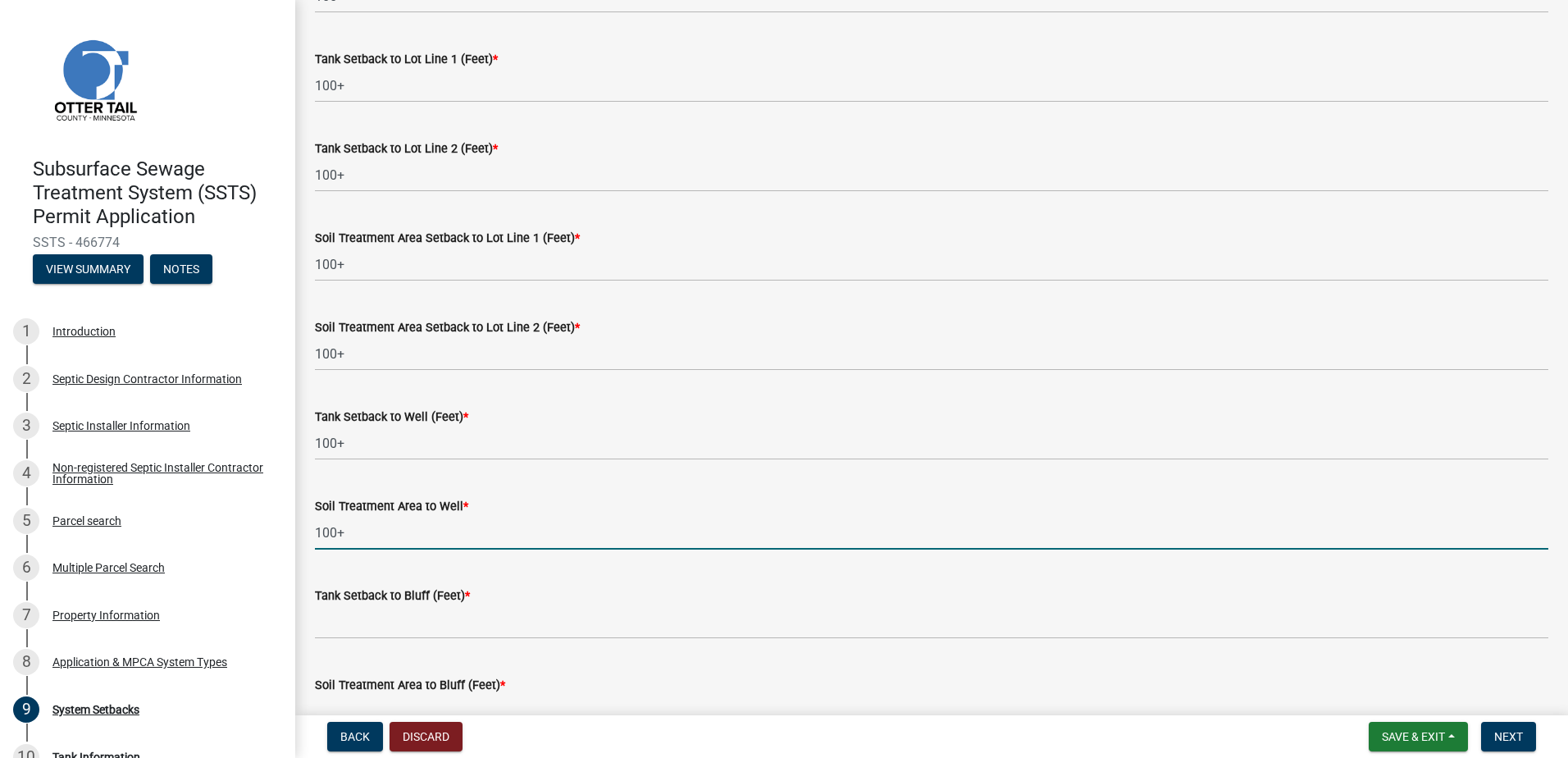
type input "100+"
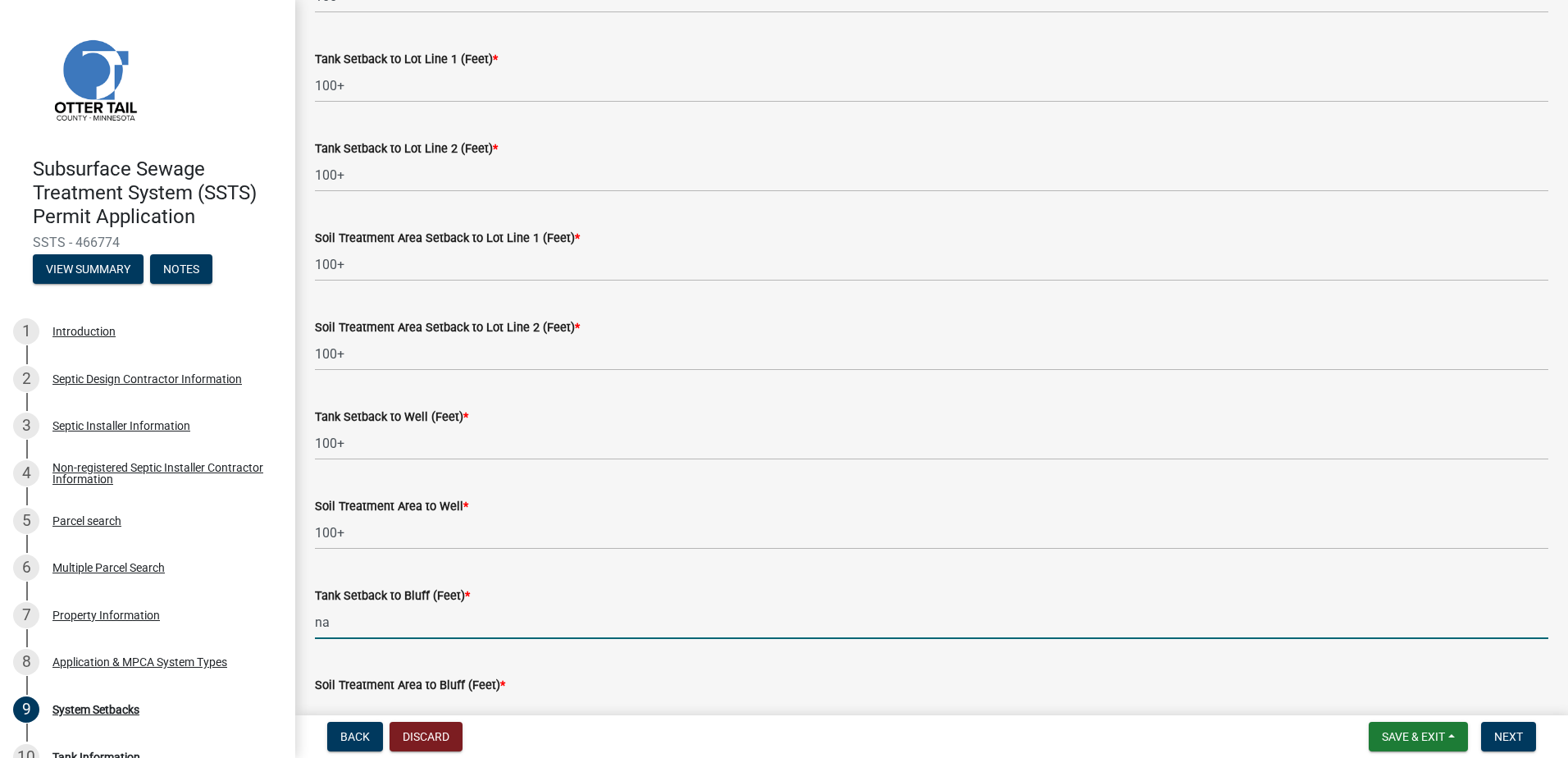
type input "na"
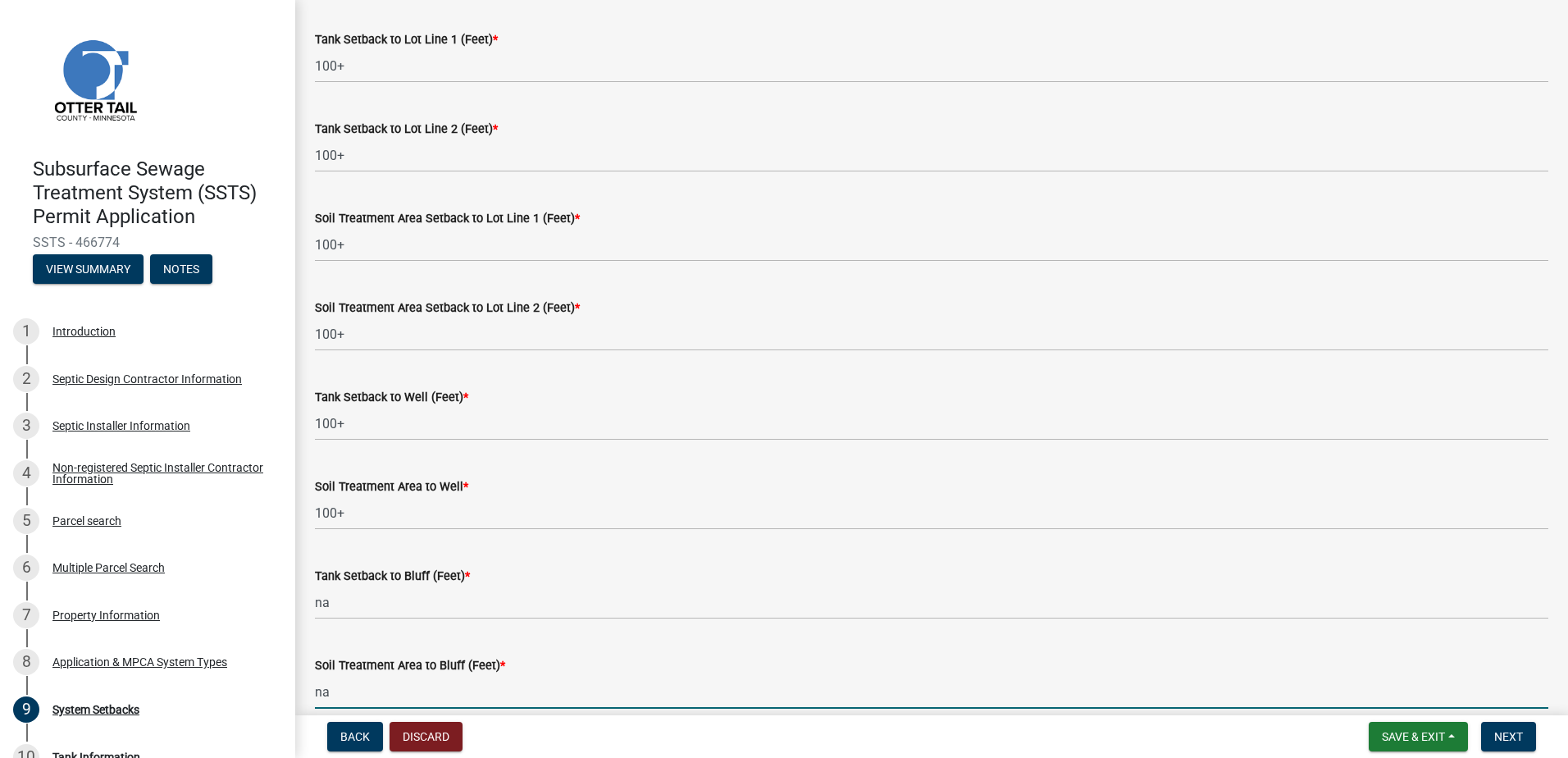
type input "na"
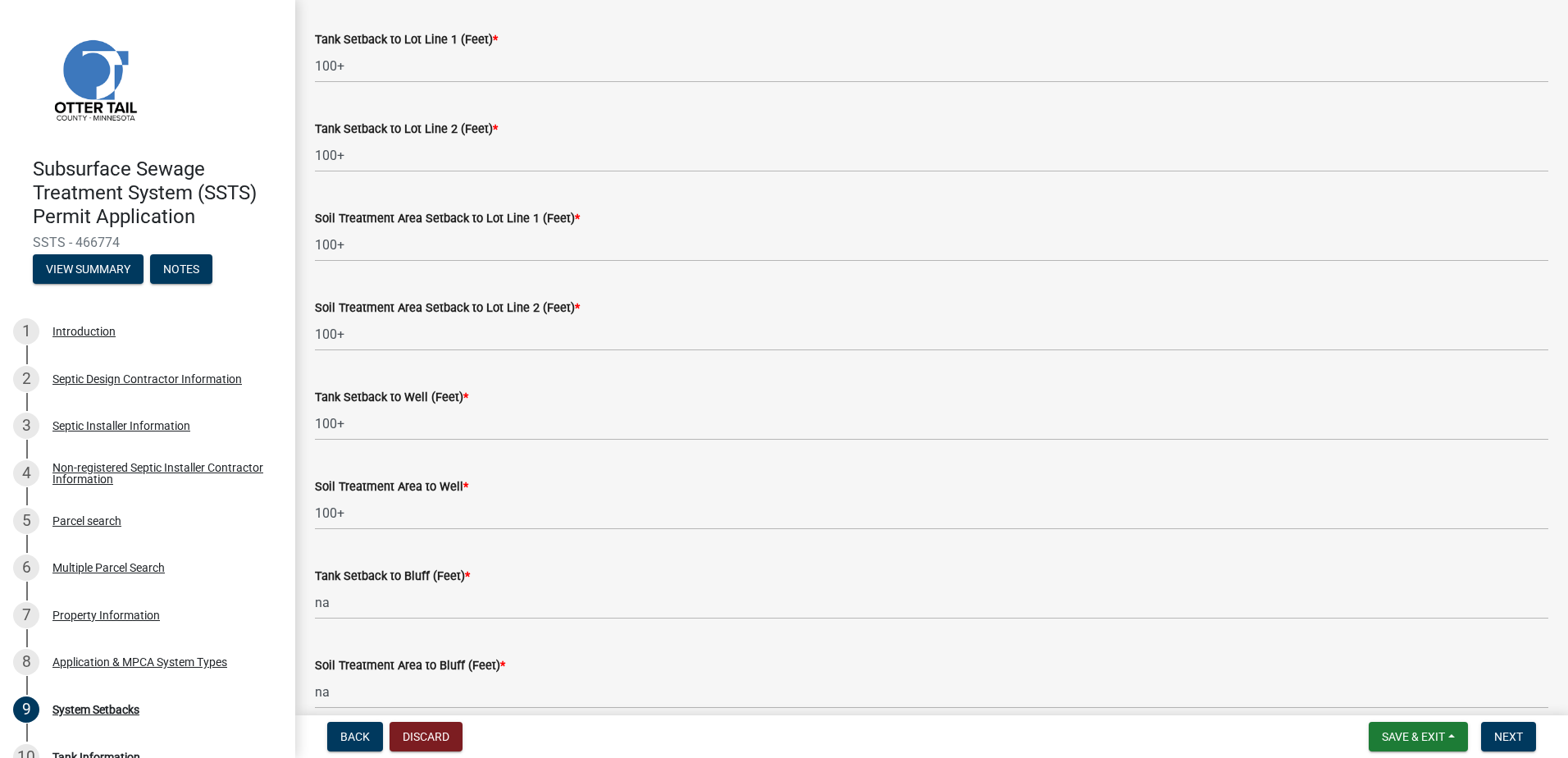
scroll to position [1004, 0]
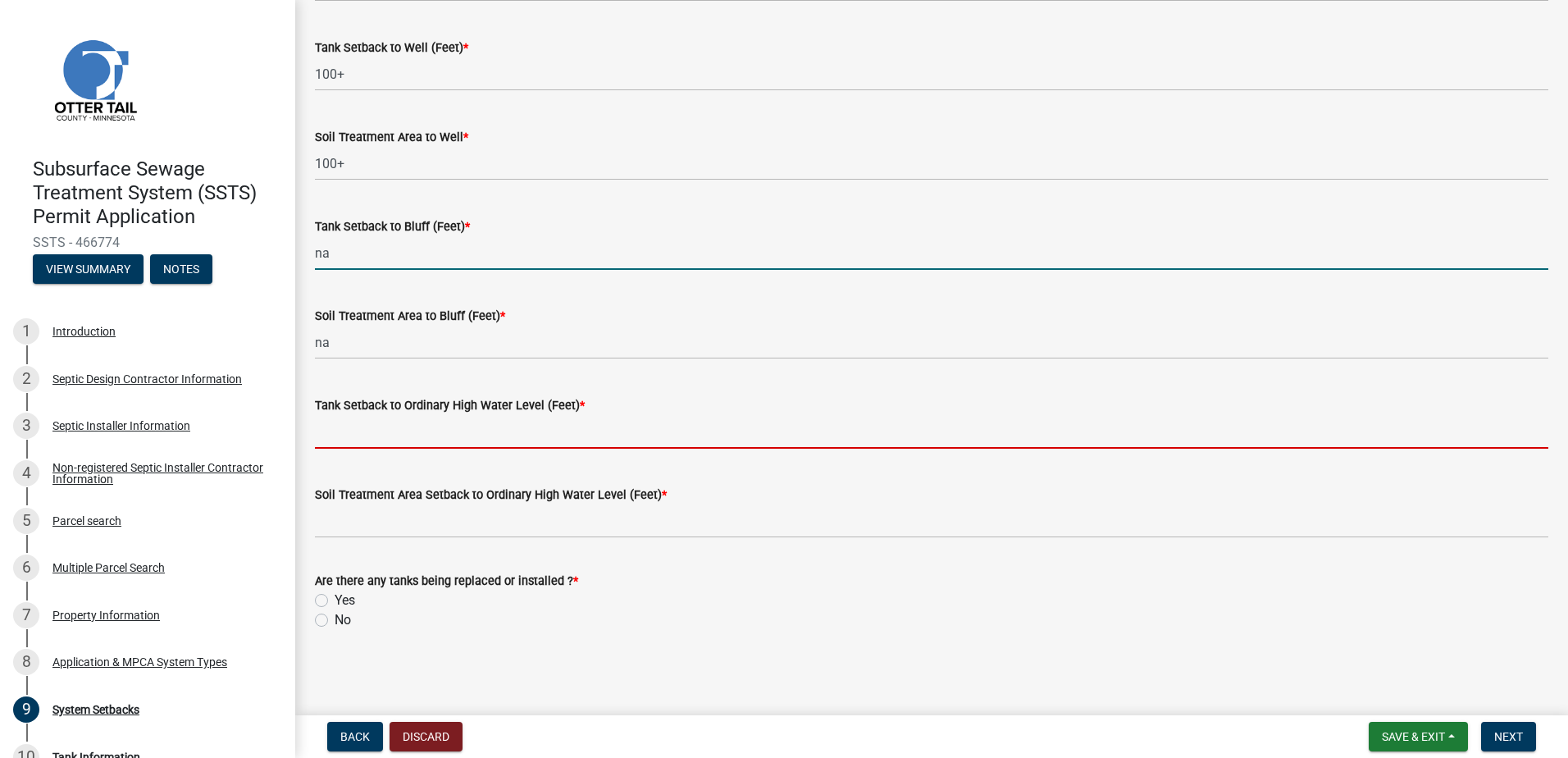
click at [327, 256] on input "na" at bounding box center [931, 253] width 1233 height 33
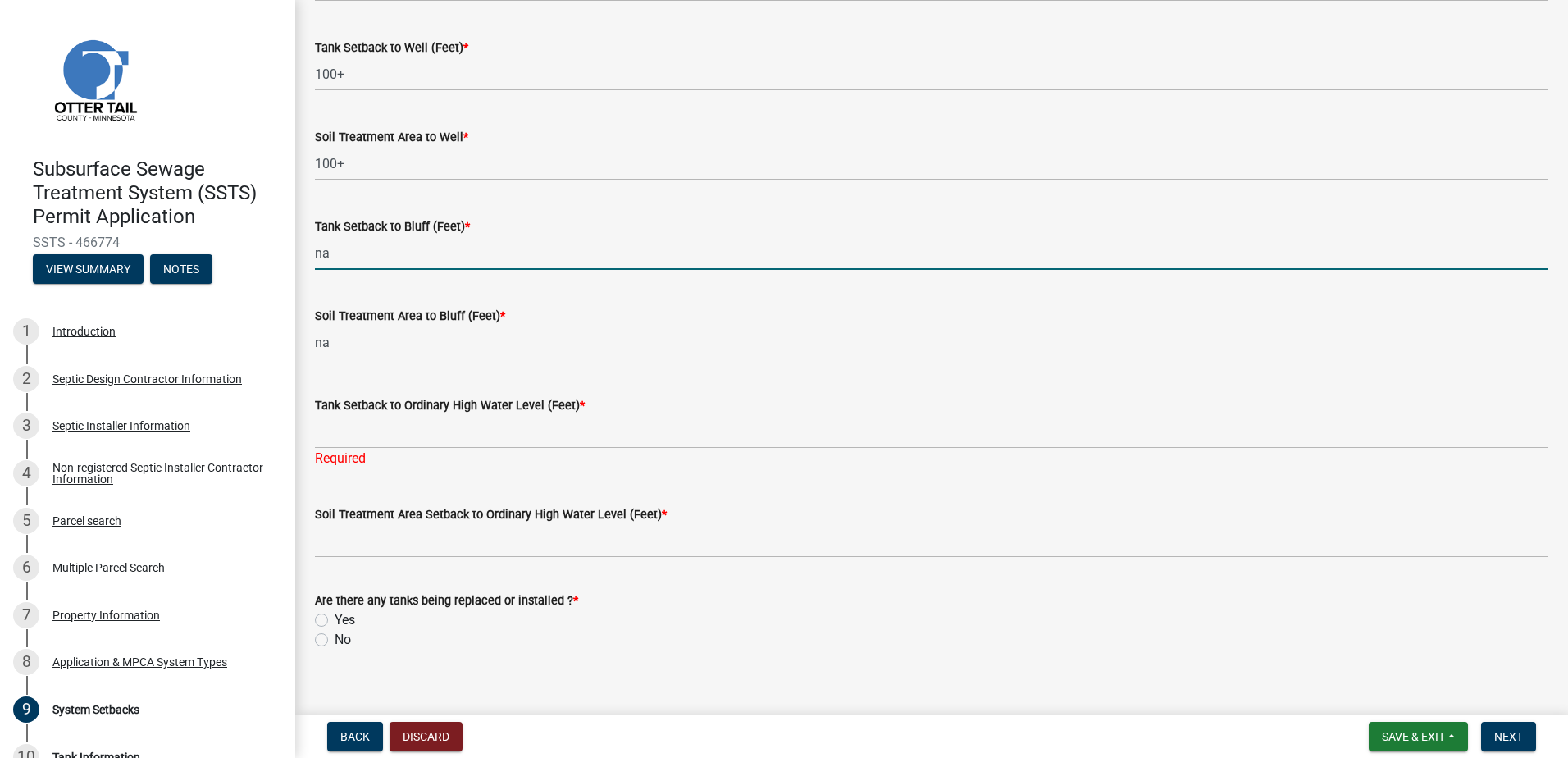
type input "n"
type input "NA"
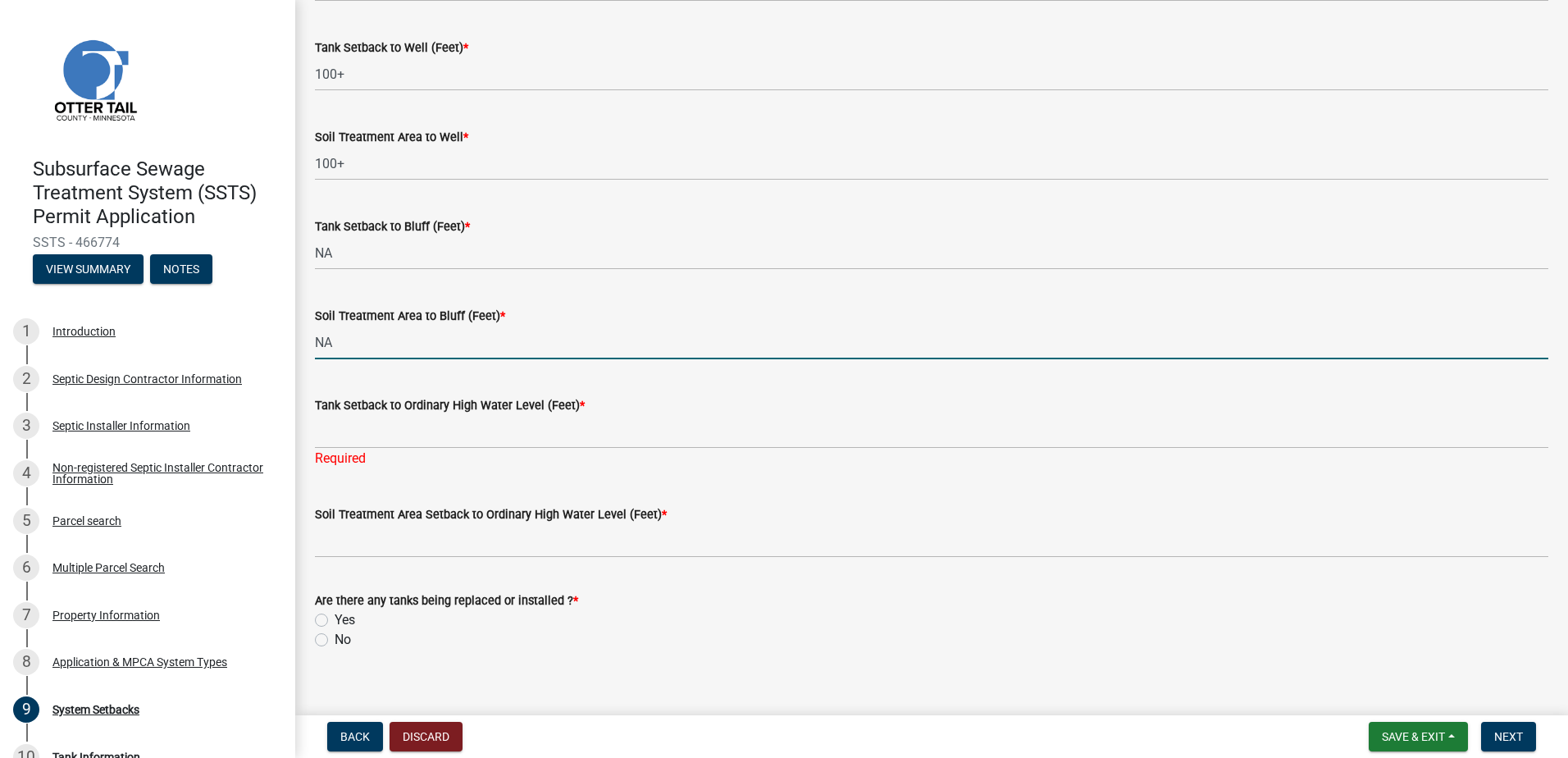
type input "NA"
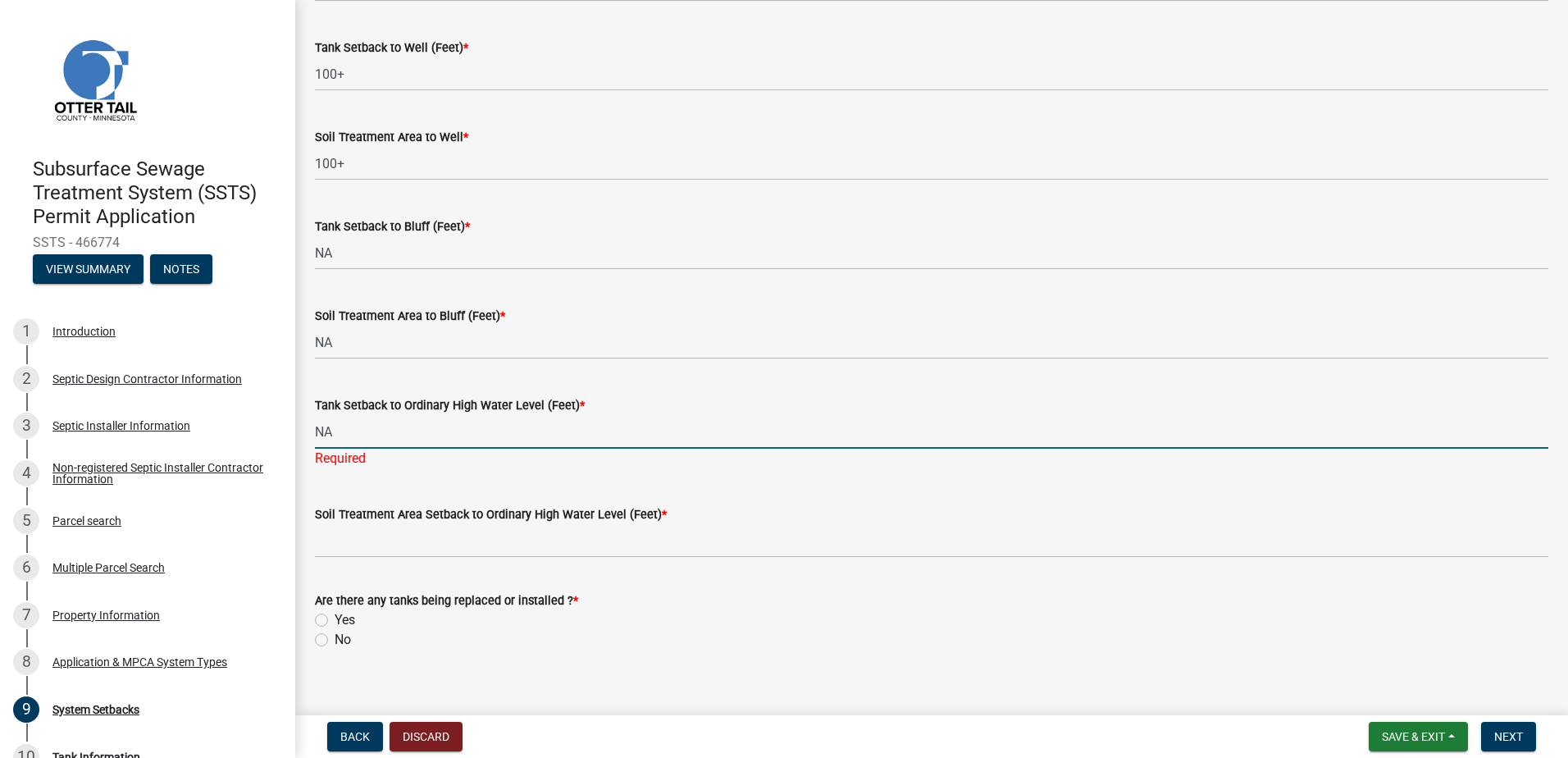
type input "NA"
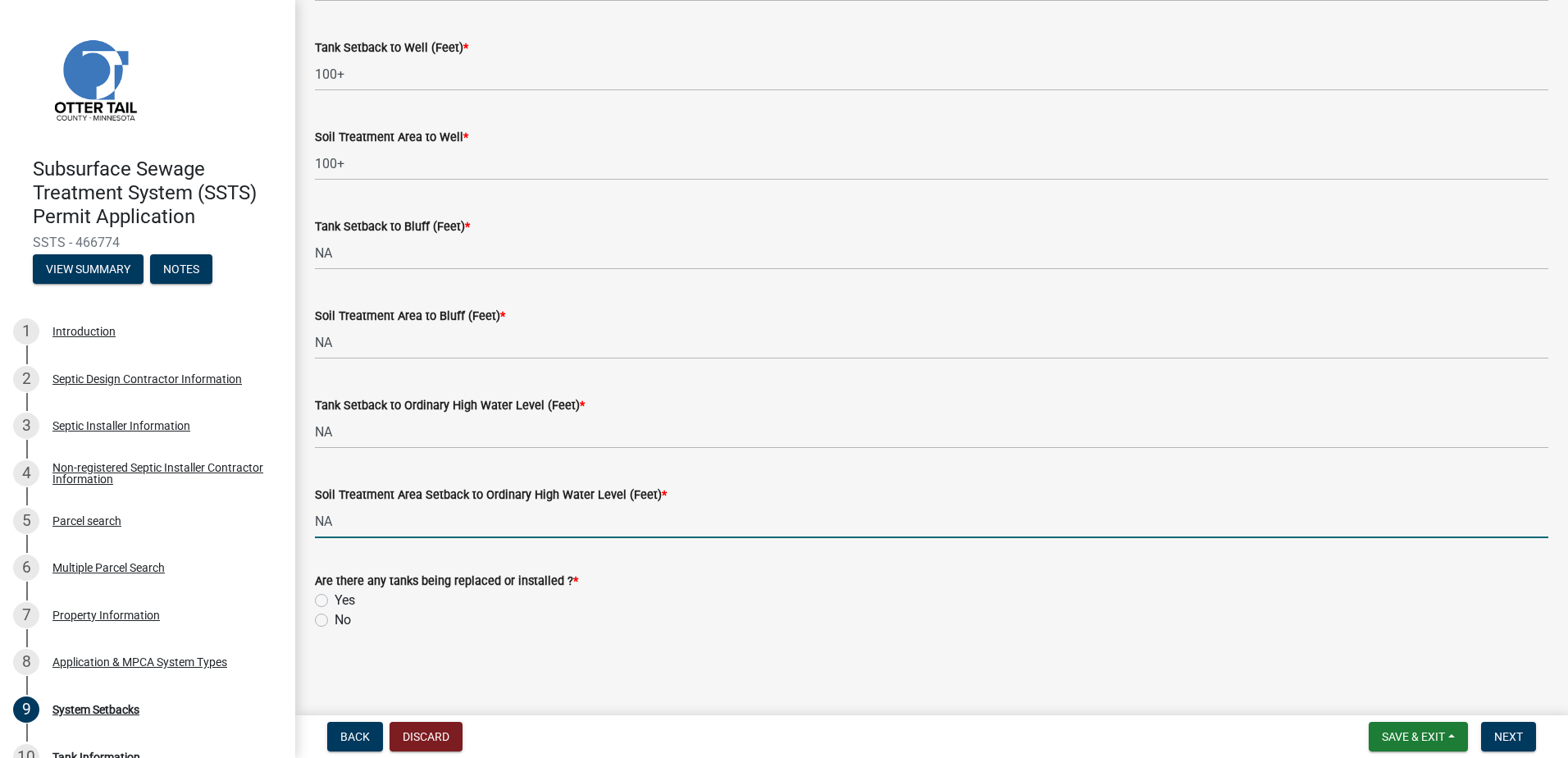
type input "NA"
click at [335, 601] on label "Yes" at bounding box center [345, 600] width 20 height 19
click at [335, 601] on input "Yes" at bounding box center [340, 596] width 11 height 11
radio input "true"
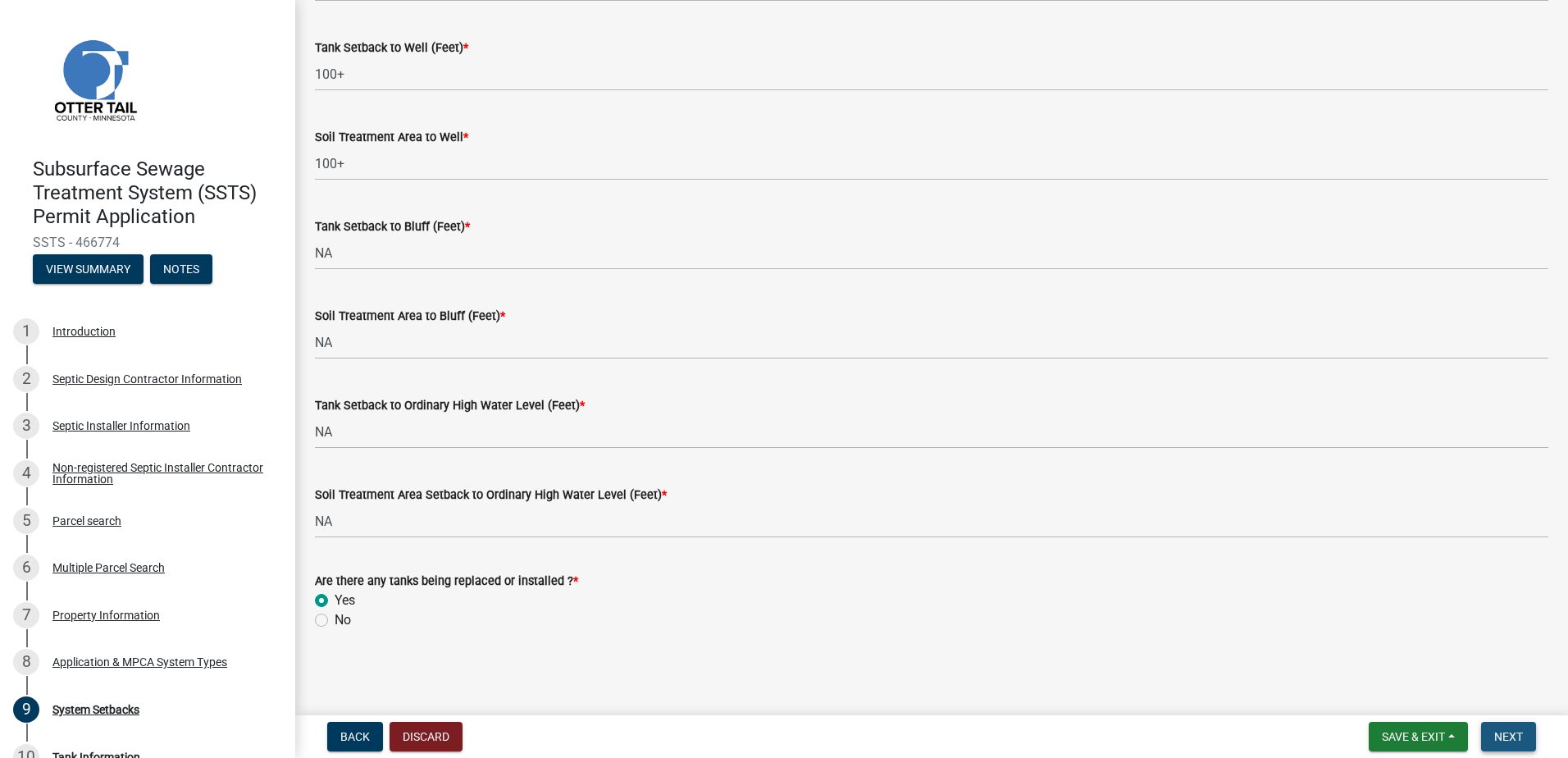
click at [1509, 727] on button "Next" at bounding box center [1508, 737] width 55 height 30
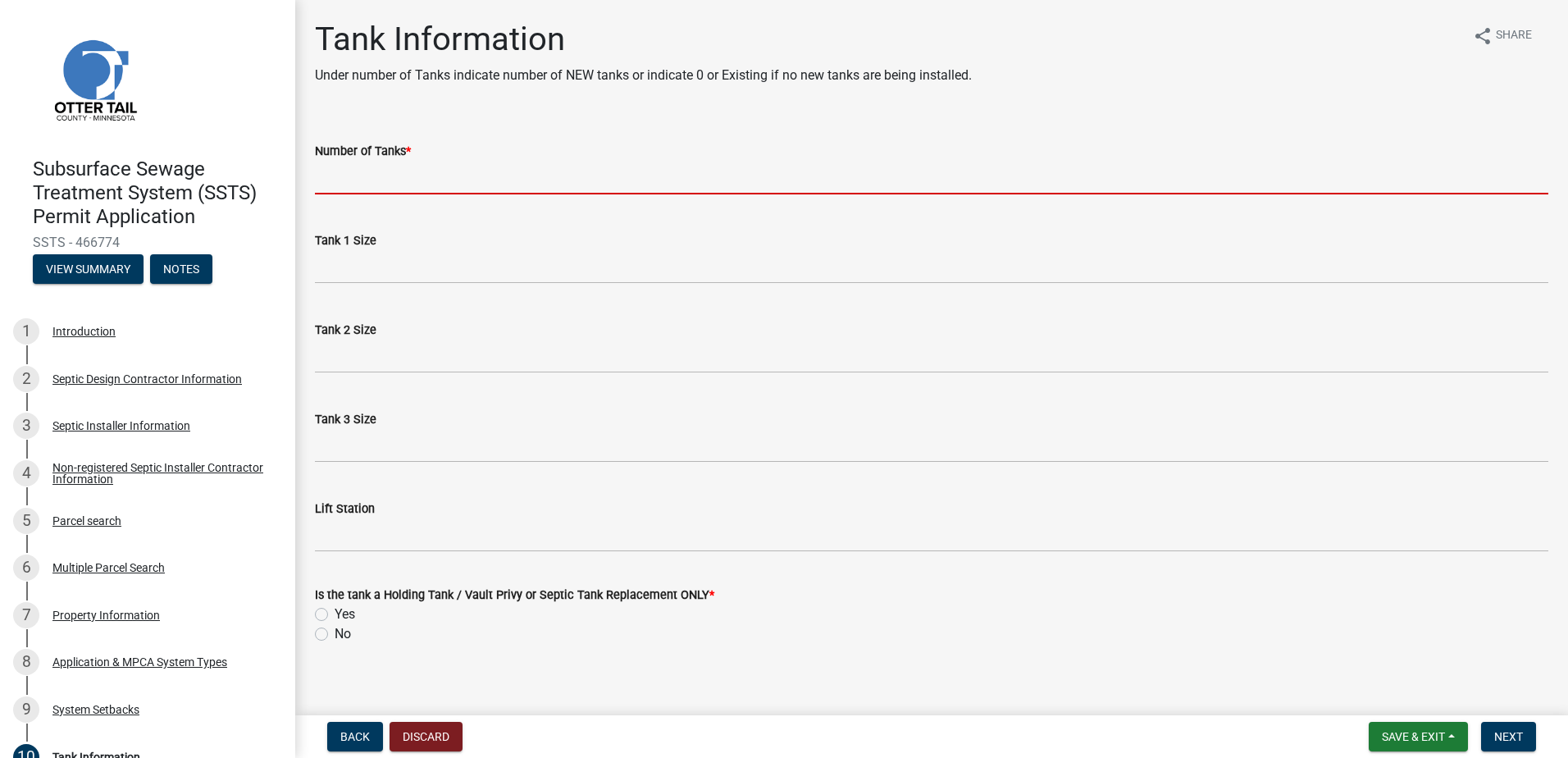
click at [364, 191] on input "Number of Tanks *" at bounding box center [931, 178] width 1233 height 33
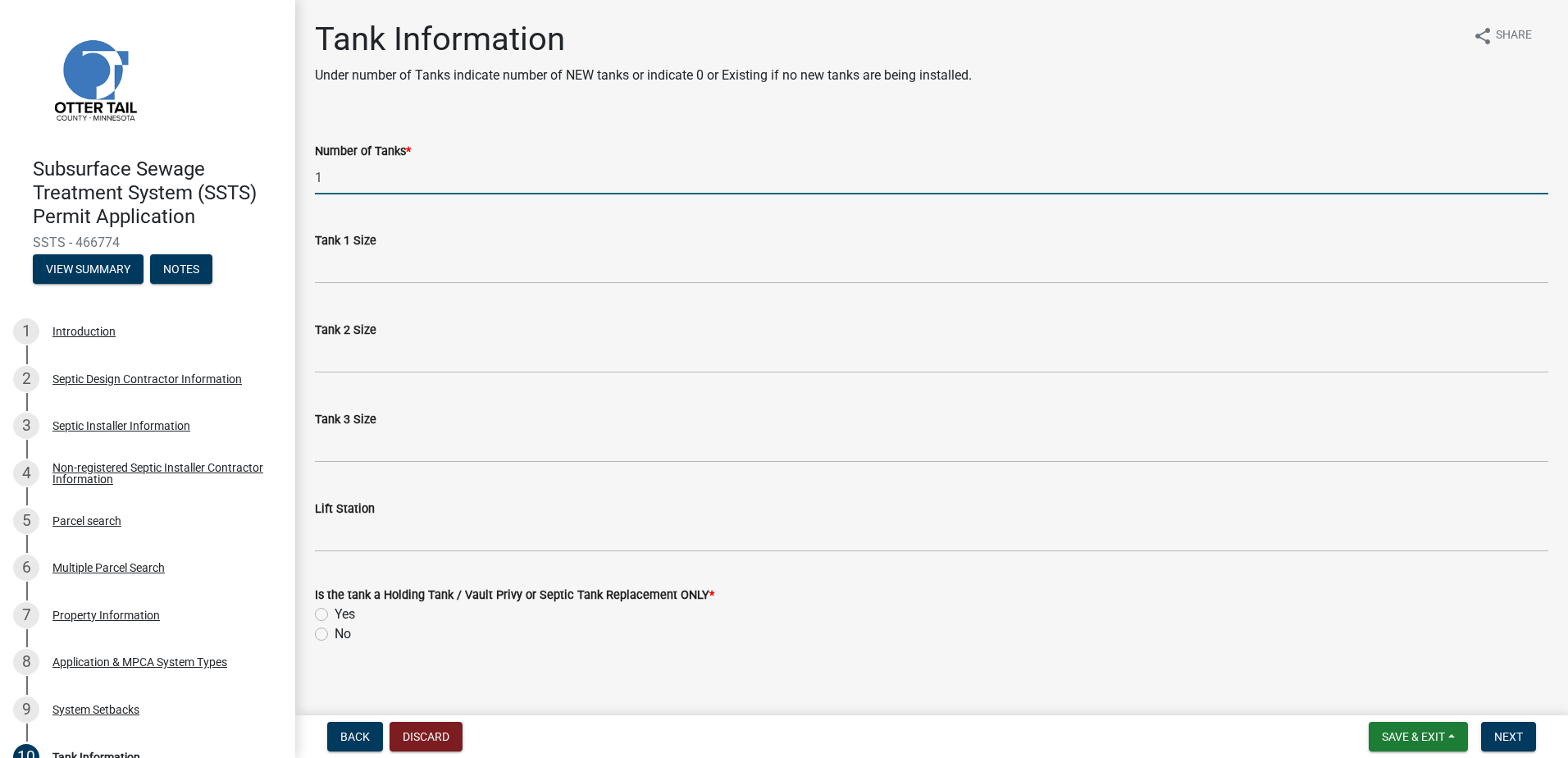
type input "1"
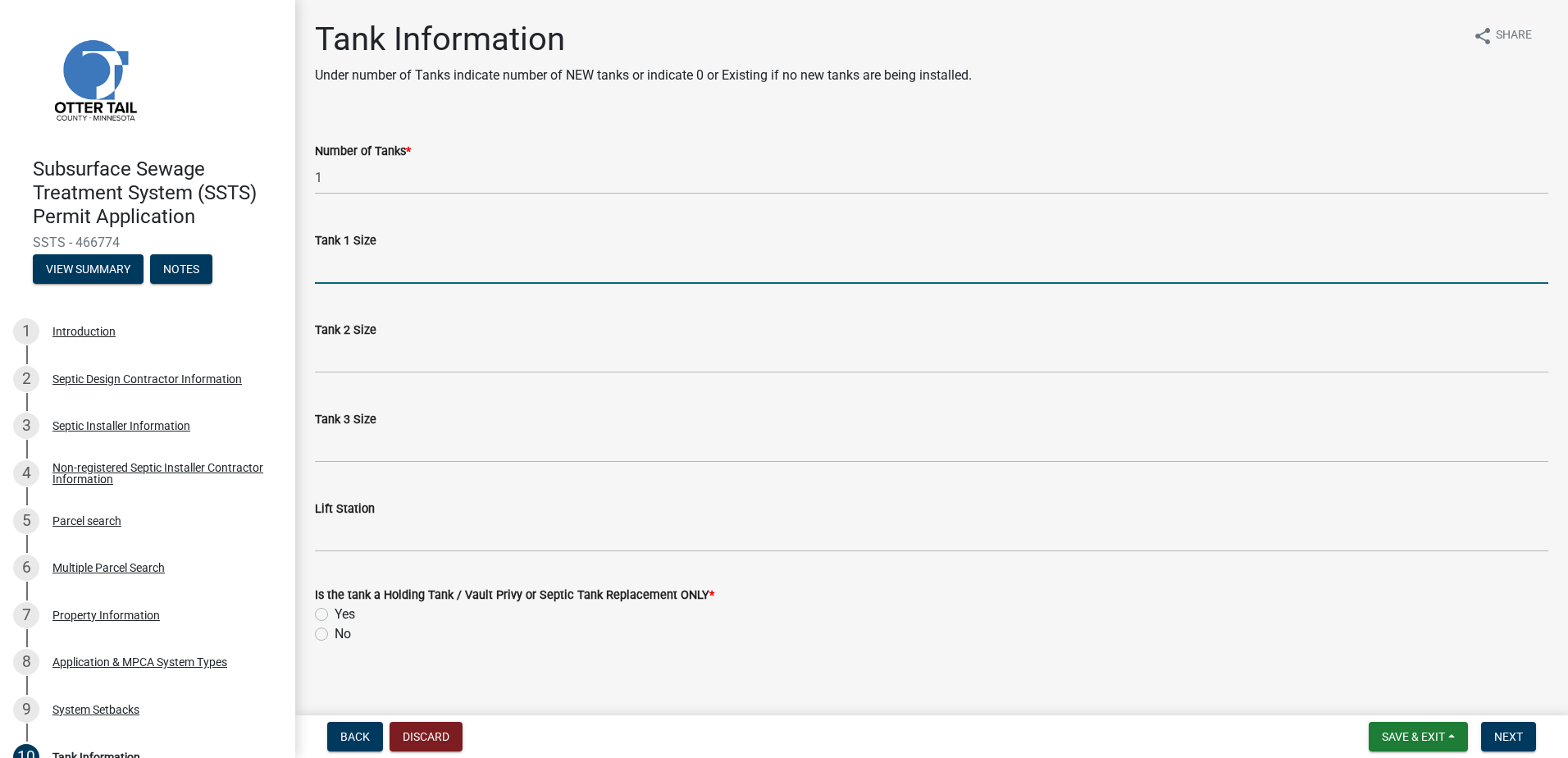
click at [327, 275] on input "Tank 1 Size" at bounding box center [931, 267] width 1233 height 33
type input "1500-2"
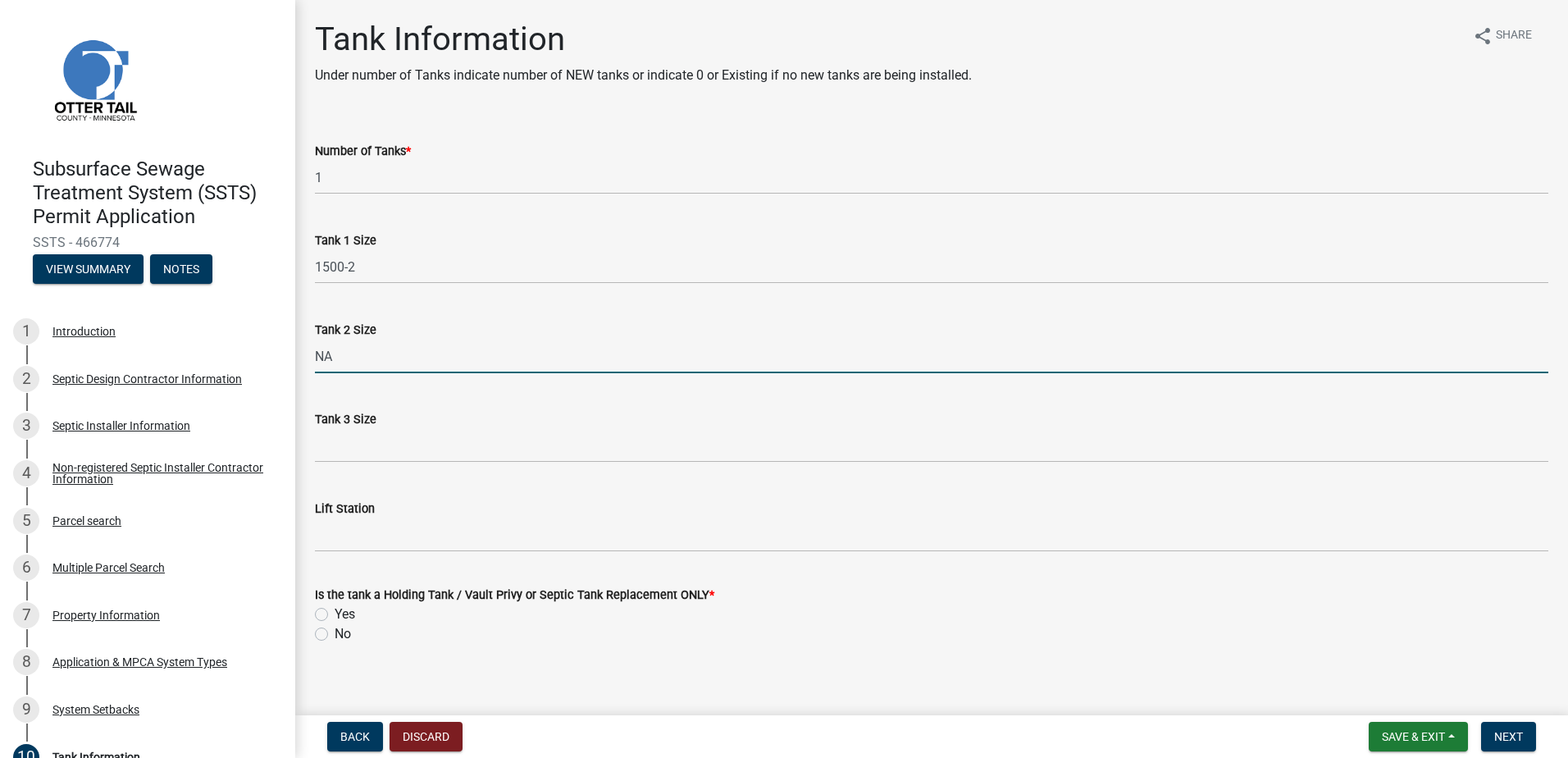
type input "NA"
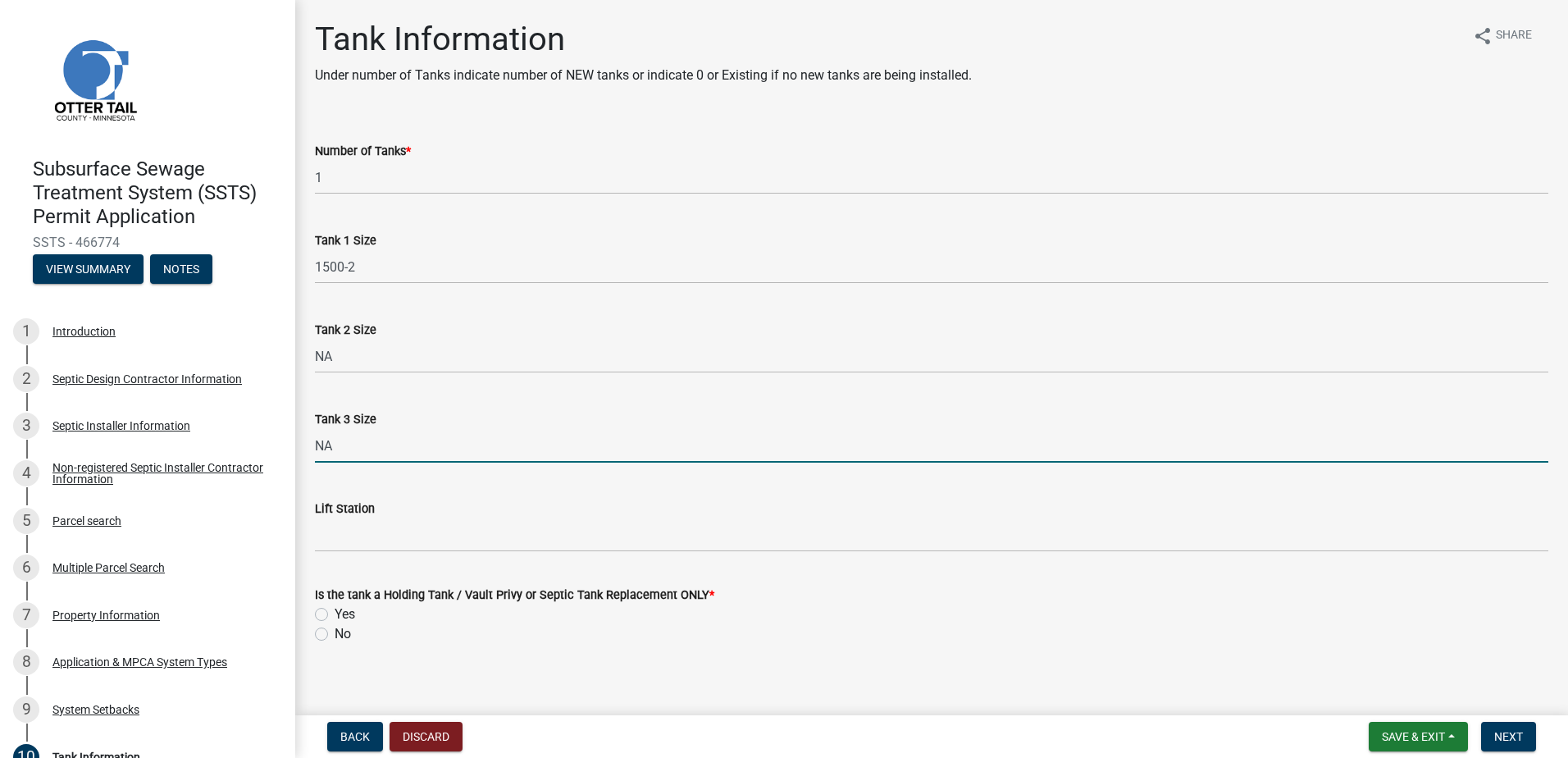
type input "NA"
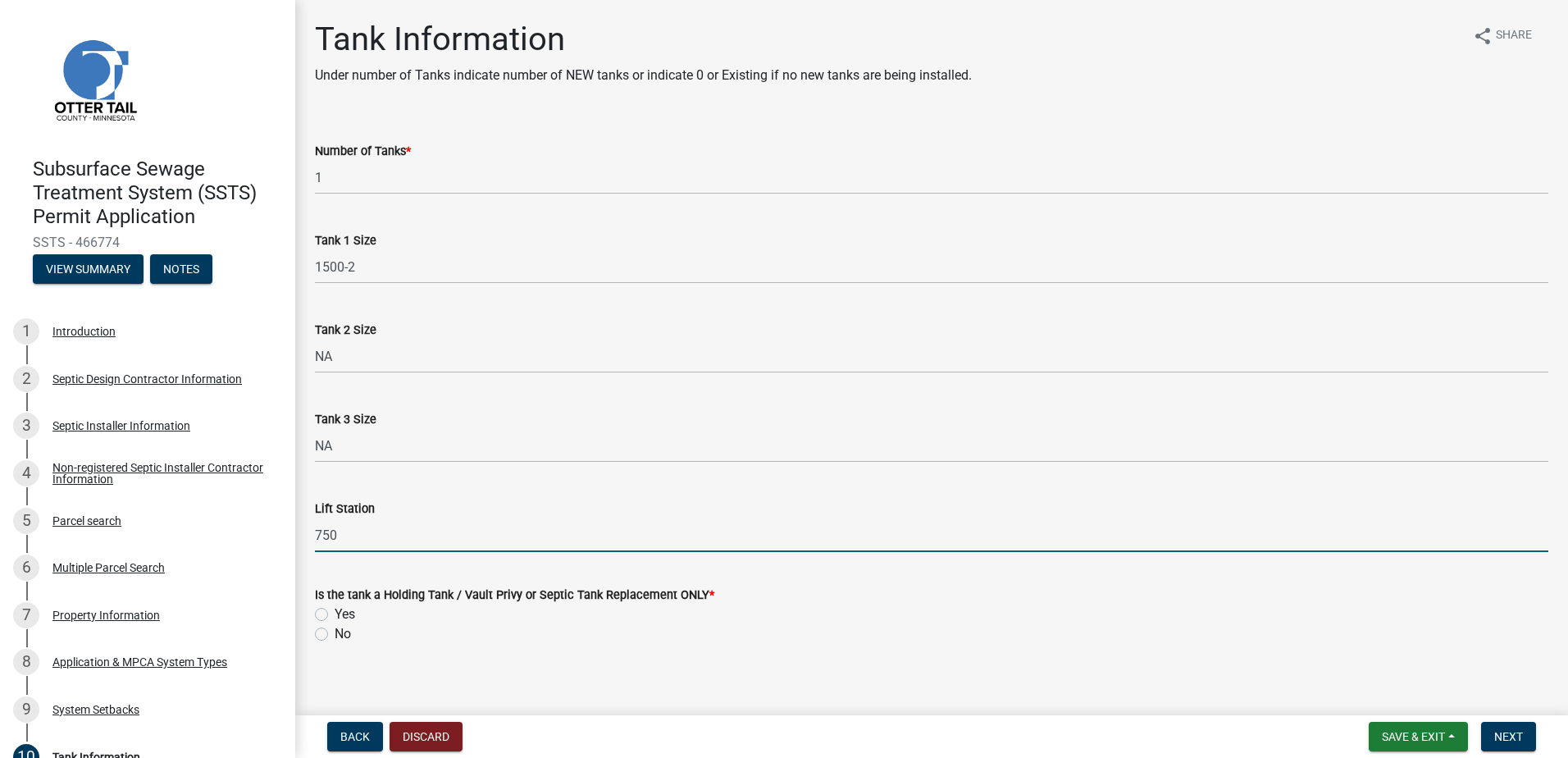
type input "750"
click at [335, 637] on label "No" at bounding box center [343, 634] width 17 height 19
click at [335, 635] on input "No" at bounding box center [340, 630] width 11 height 11
radio input "true"
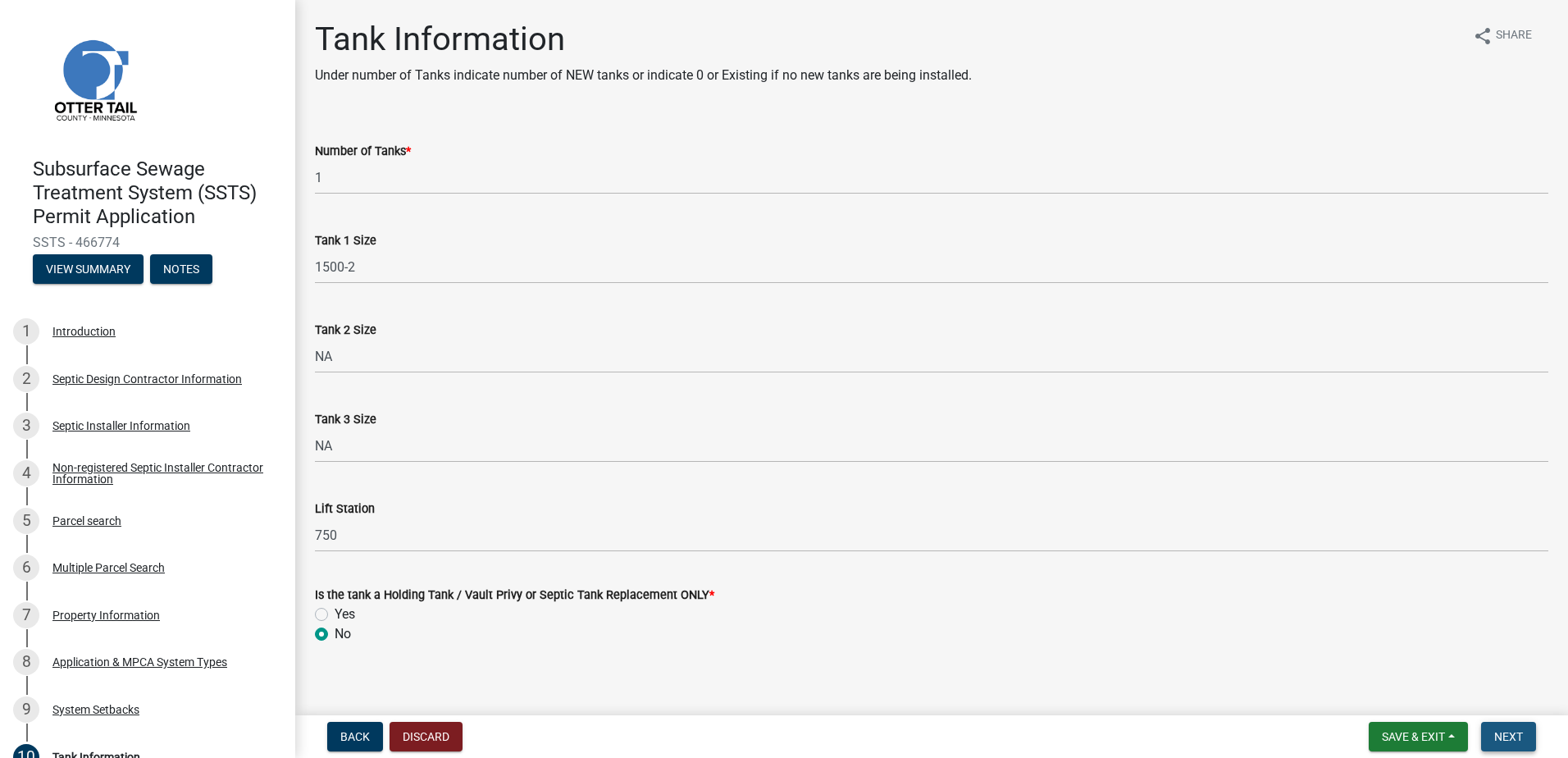
click at [1496, 734] on span "Next" at bounding box center [1508, 737] width 29 height 13
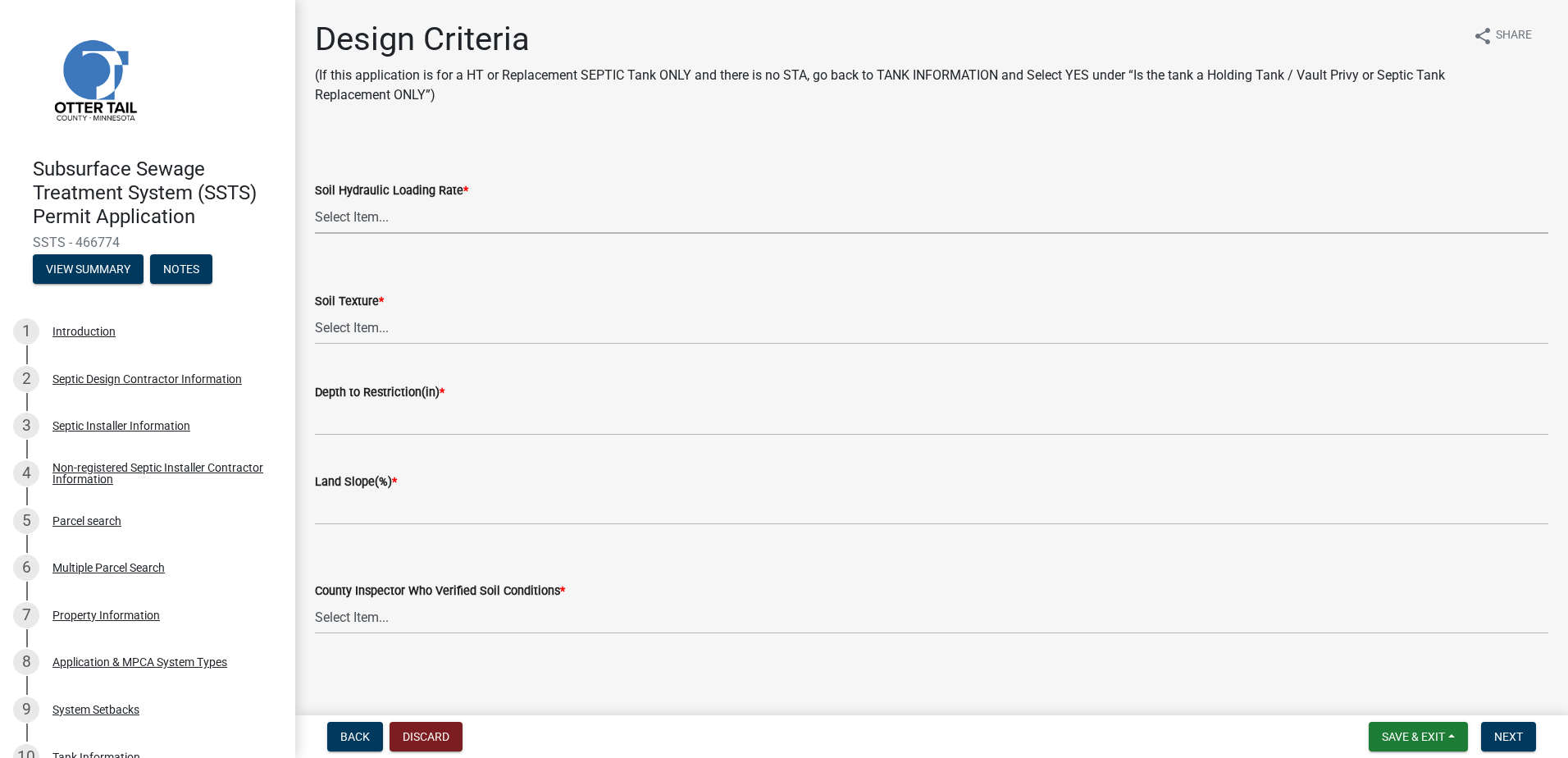
click at [354, 224] on select "Select Item... 1.6 gpd/ft2 1.2 gpd/ft2 1.0 gpd/ft2 0.87 gpd/ft2 0.78 gpd/ft2 0.…" at bounding box center [931, 217] width 1233 height 33
click at [315, 200] on select "Select Item... 1.6 gpd/ft2 1.2 gpd/ft2 1.0 gpd/ft2 0.87 gpd/ft2 0.78 gpd/ft2 0.…" at bounding box center [931, 217] width 1233 height 33
select select "161dc003-2926-44f5-9717-bc9d566eecc1"
click at [356, 333] on select "Select Item... Coarse Sand (COS) Sand (S) Fine Sand (FS) Very Fine Sand (VFS) L…" at bounding box center [931, 328] width 1233 height 33
click at [315, 311] on select "Select Item... Coarse Sand (COS) Sand (S) Fine Sand (FS) Very Fine Sand (VFS) L…" at bounding box center [931, 328] width 1233 height 33
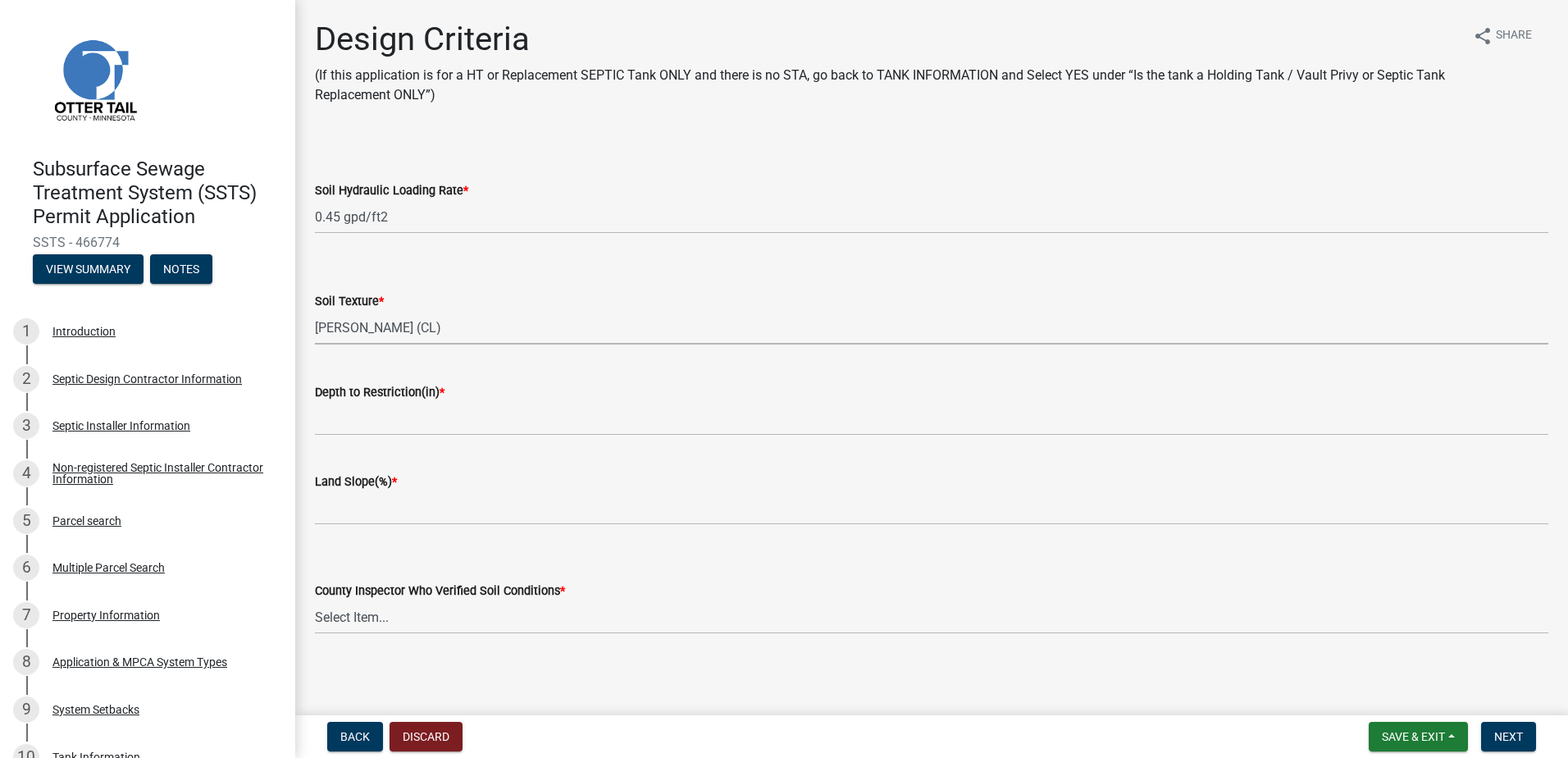
select select "3ca66991-ccde-4548-bdad-f82583be96e2"
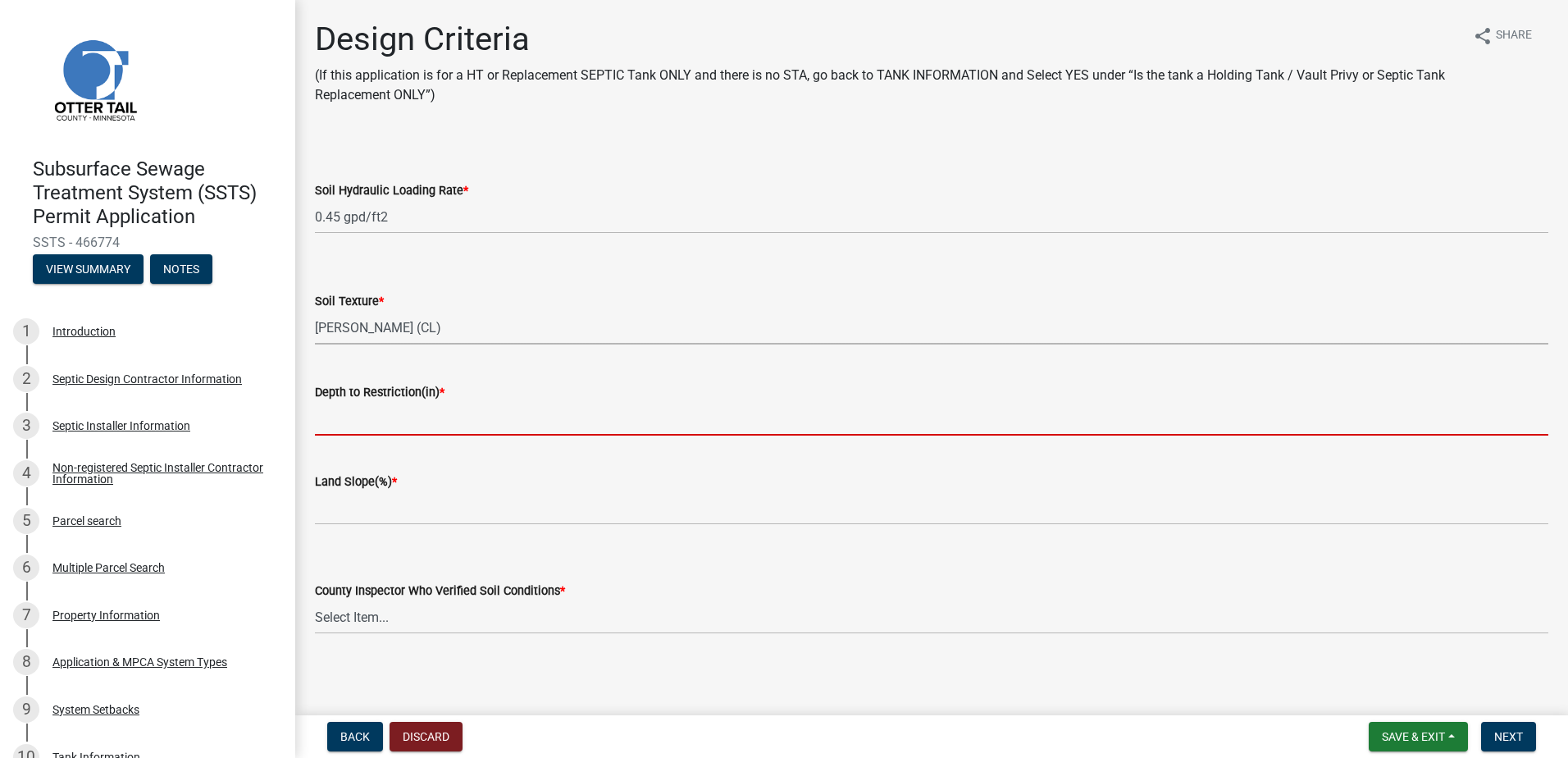
click at [322, 427] on input "Depth to Restriction(in) *" at bounding box center [931, 418] width 1233 height 33
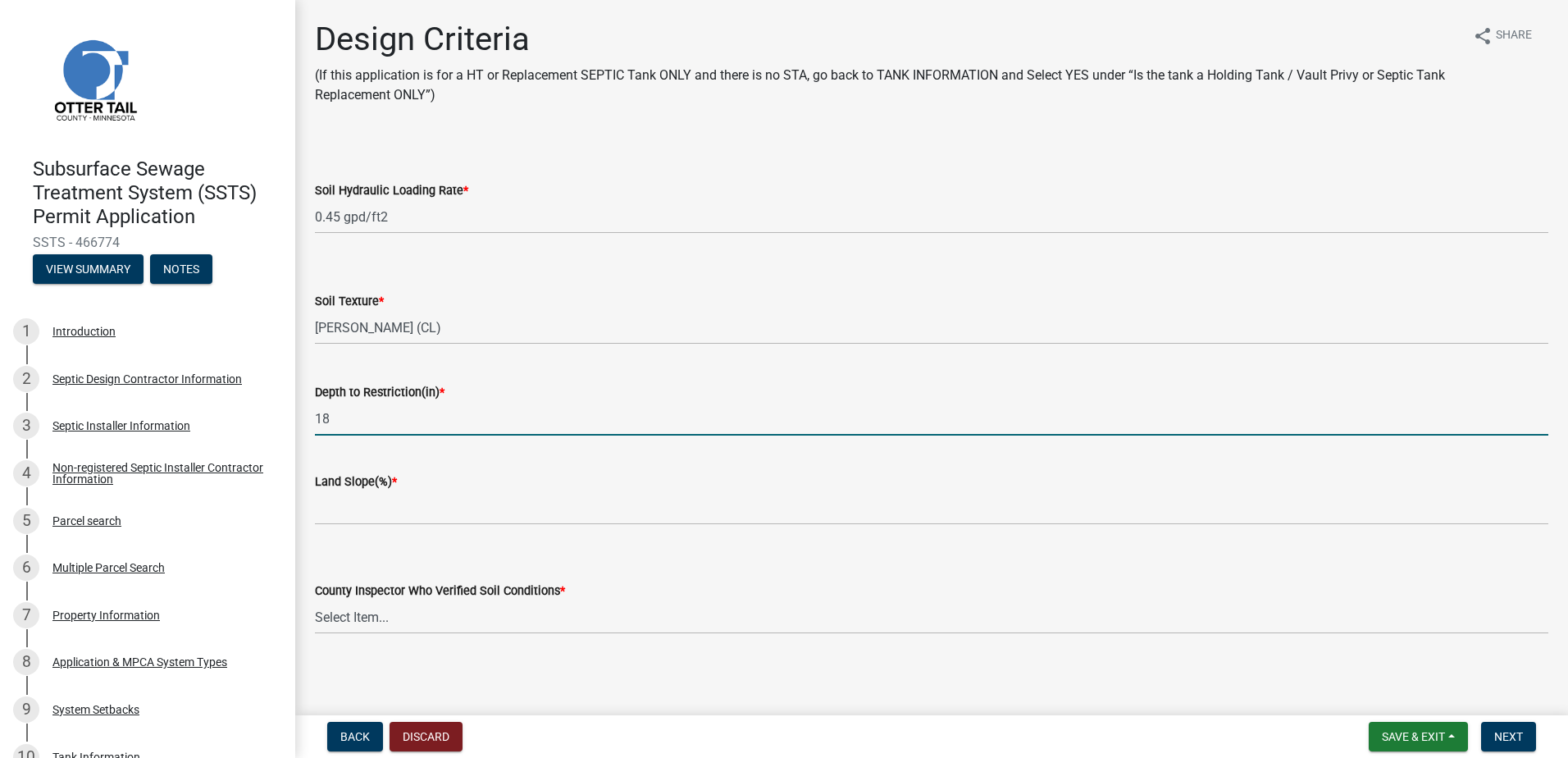
type input "18"
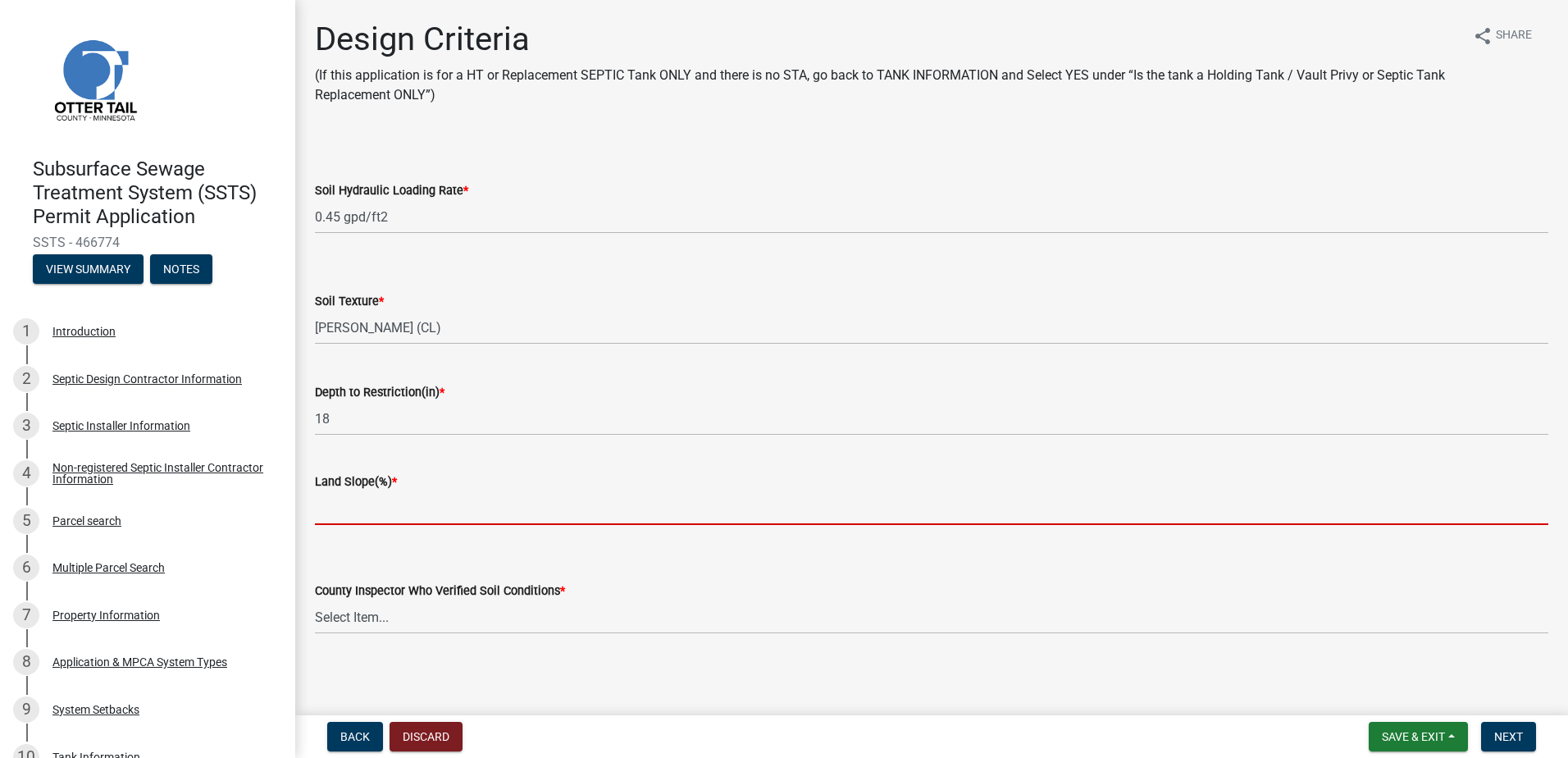
click at [318, 507] on input "Land Slope(%) *" at bounding box center [931, 508] width 1233 height 33
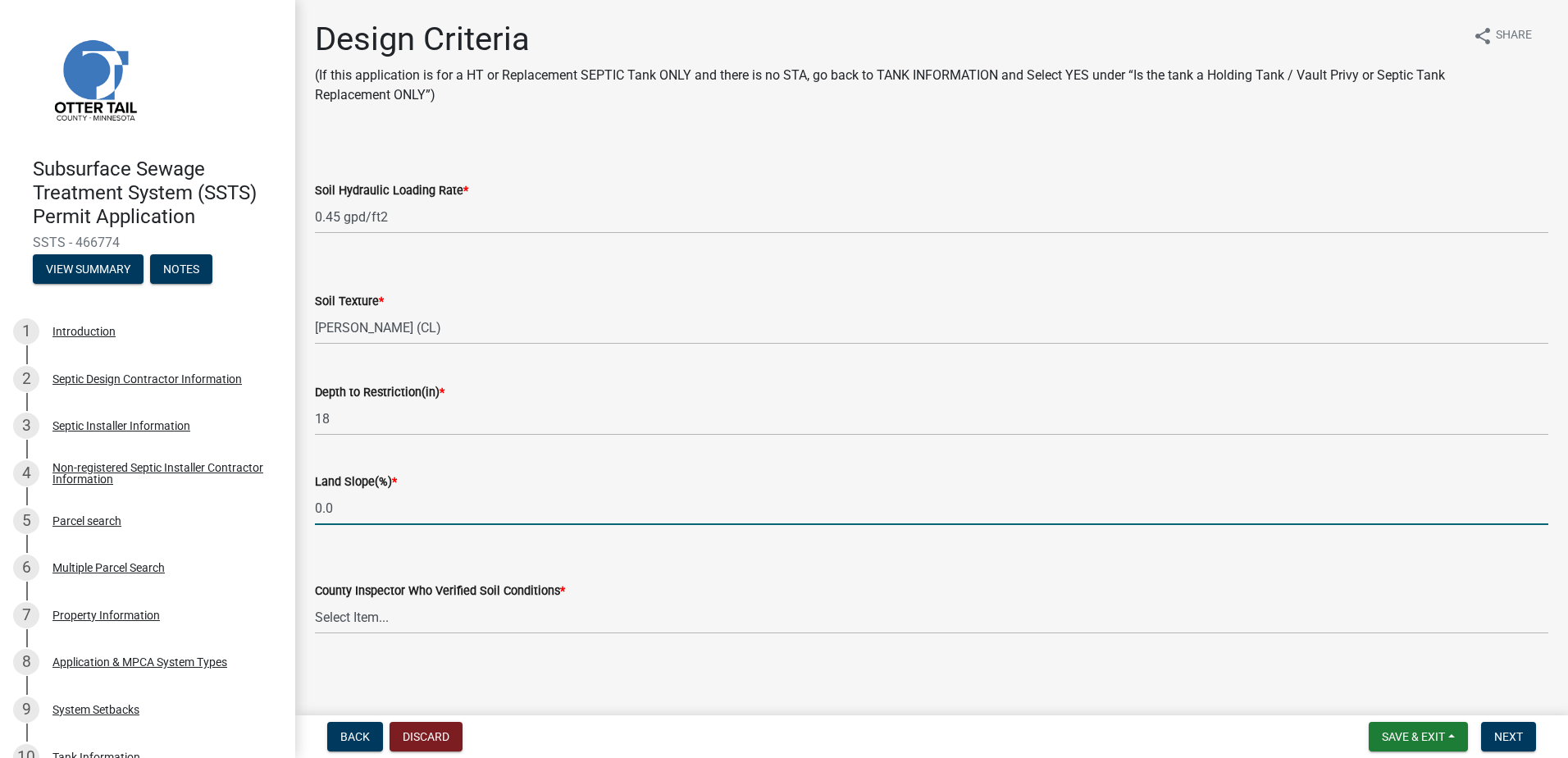
type input "0.0"
click at [352, 619] on select "Select Item... Alexis Newark Andrea Perales Brittany Tollefson Chris LeClair Co…" at bounding box center [931, 617] width 1233 height 33
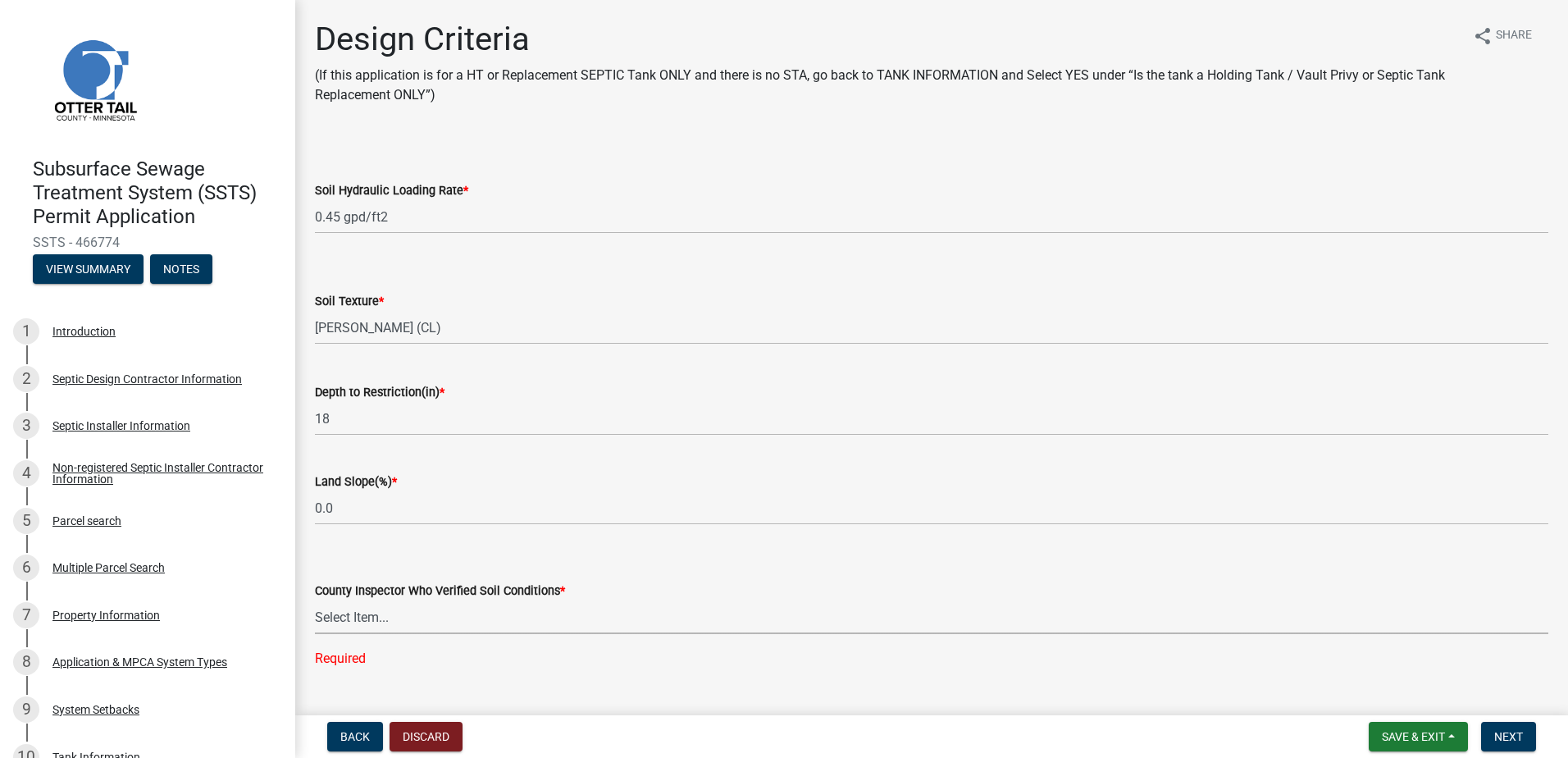
click at [322, 617] on select "Select Item... Alexis Newark Andrea Perales Brittany Tollefson Chris LeClair Co…" at bounding box center [931, 617] width 1233 height 33
click at [315, 601] on select "Select Item... Alexis Newark Andrea Perales Brittany Tollefson Chris LeClair Co…" at bounding box center [931, 617] width 1233 height 33
select select "14354fbd-e666-4c9c-b77c-8c181d233a28"
click at [1515, 734] on span "Next" at bounding box center [1508, 737] width 29 height 13
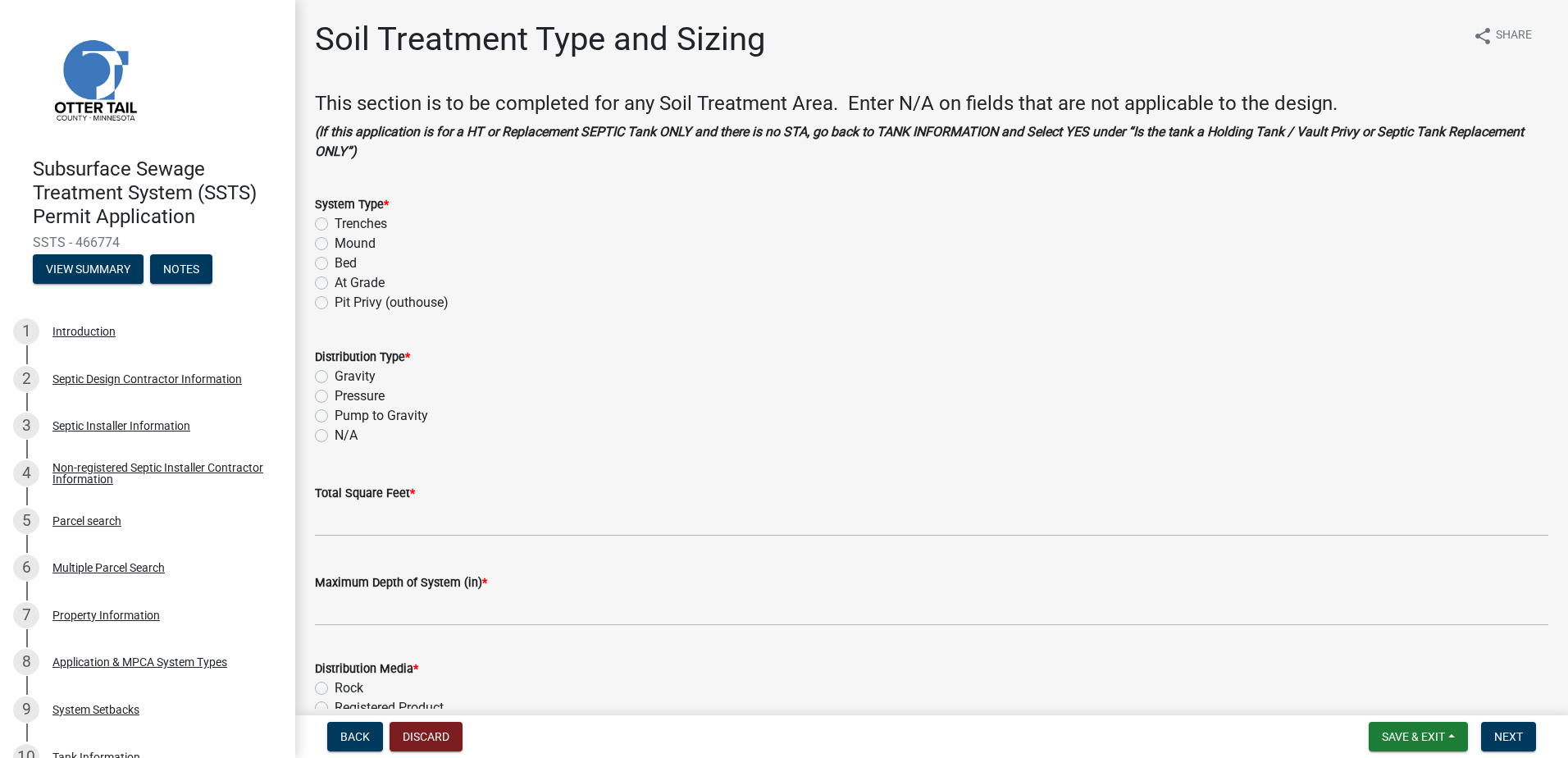
click at [335, 242] on label "Mound" at bounding box center [355, 243] width 41 height 19
click at [335, 242] on input "Mound" at bounding box center [340, 240] width 11 height 11
radio input "true"
click at [335, 398] on label "Pressure" at bounding box center [360, 395] width 50 height 19
click at [335, 397] on input "Pressure" at bounding box center [340, 391] width 11 height 11
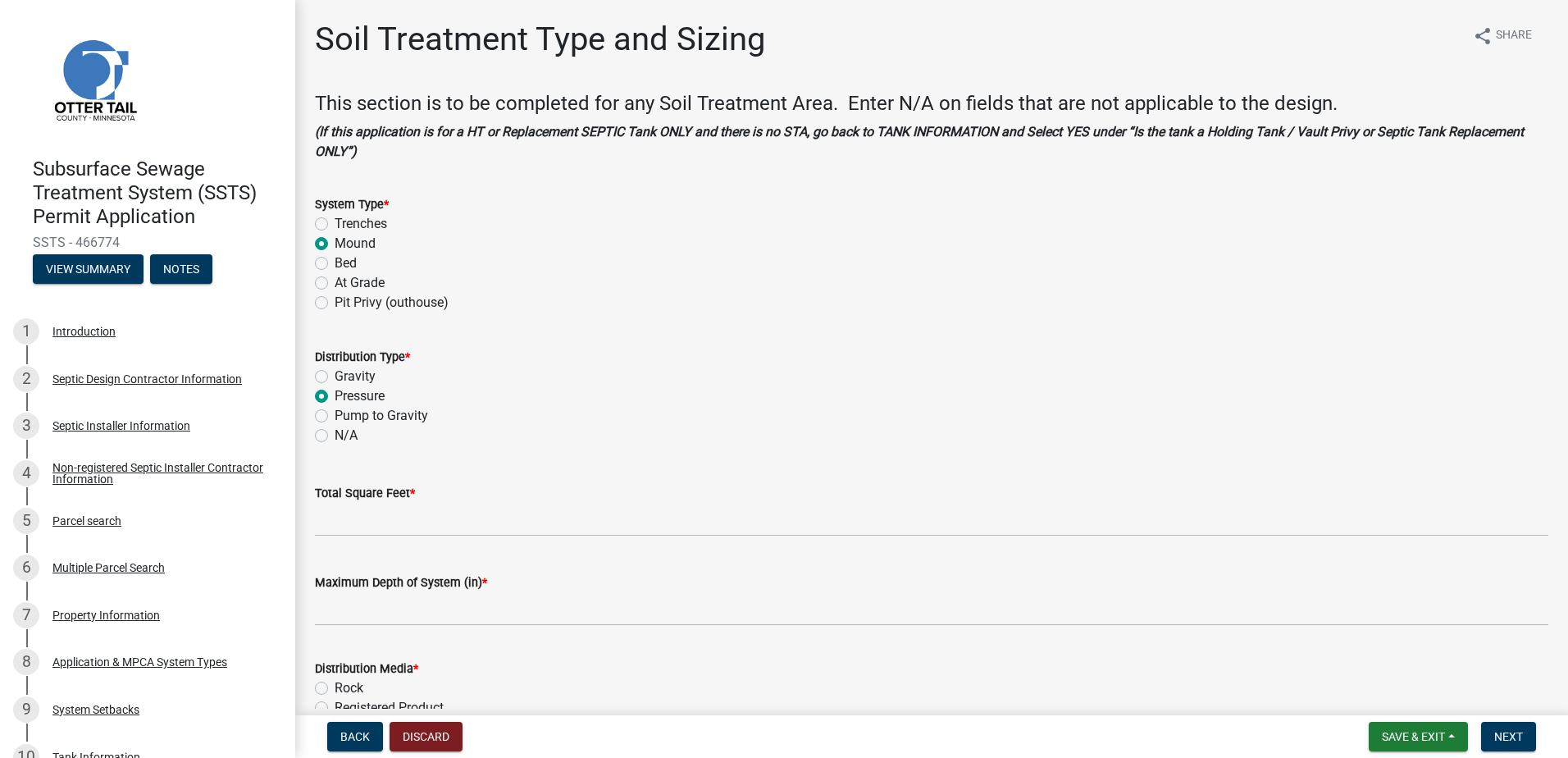
radio input "true"
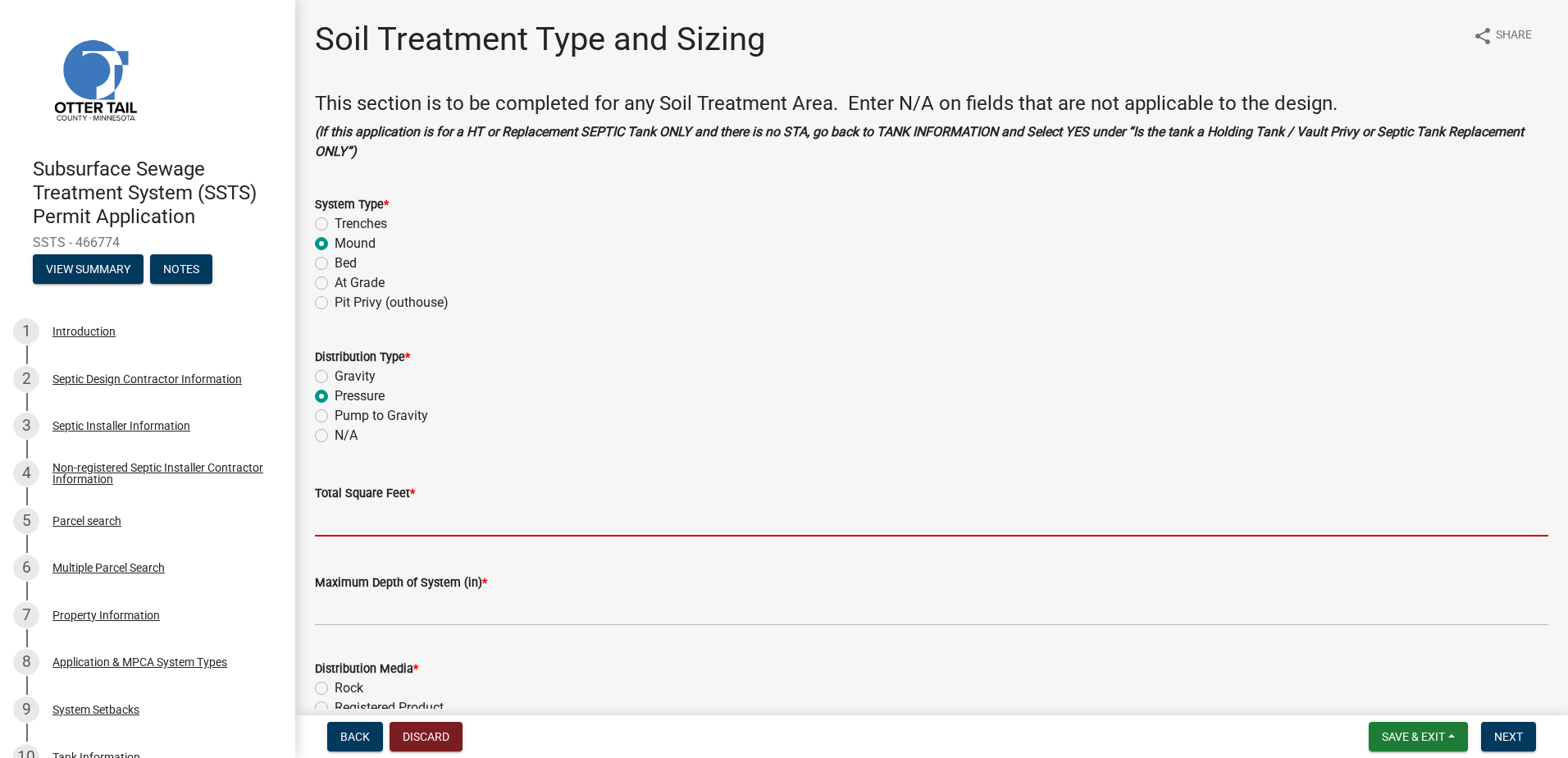
click at [349, 521] on input "Total Square Feet *" at bounding box center [931, 519] width 1233 height 33
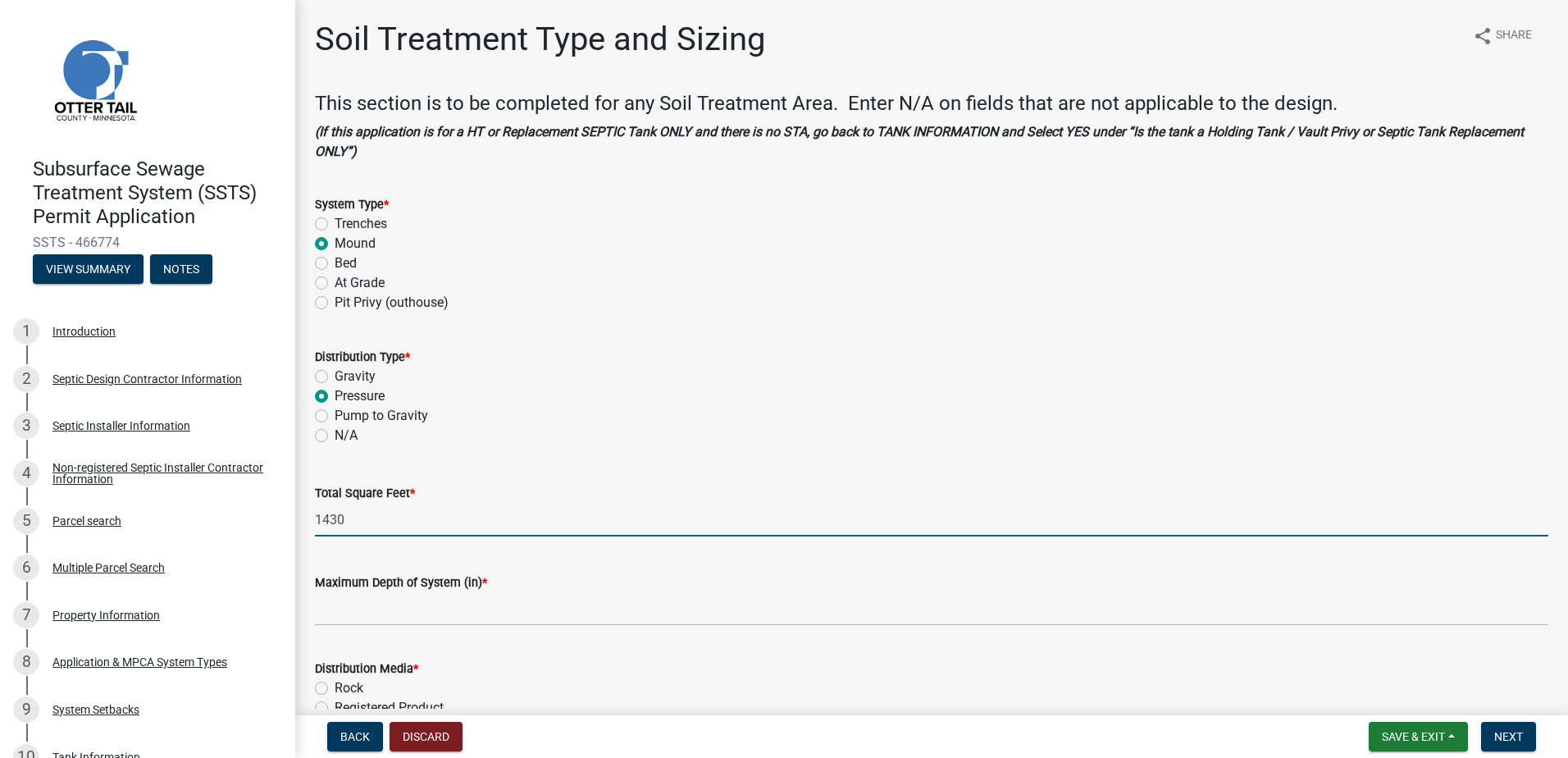
type input "1430"
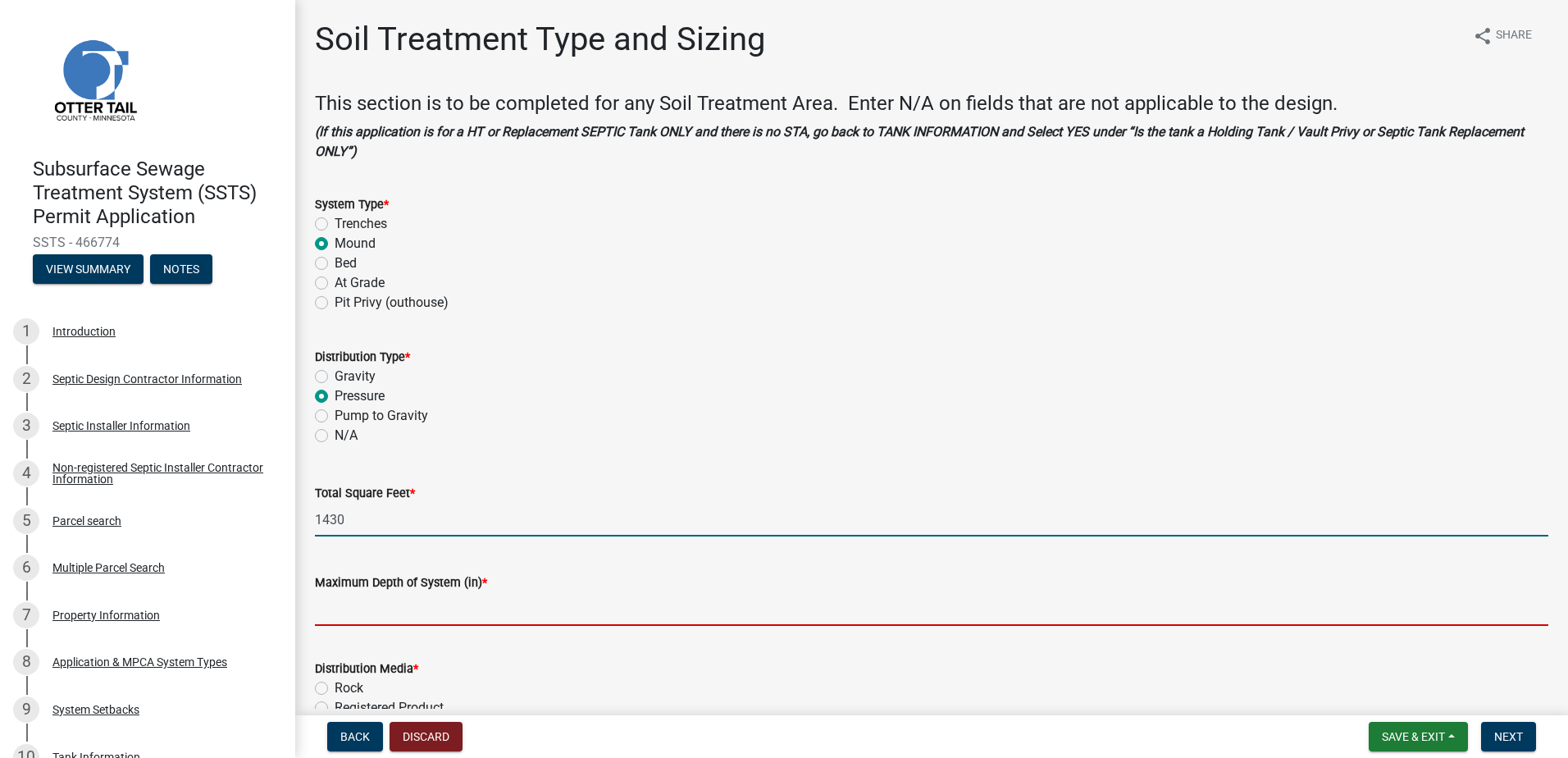
click at [352, 617] on input "Maximum Depth of System (in) *" at bounding box center [931, 609] width 1233 height 33
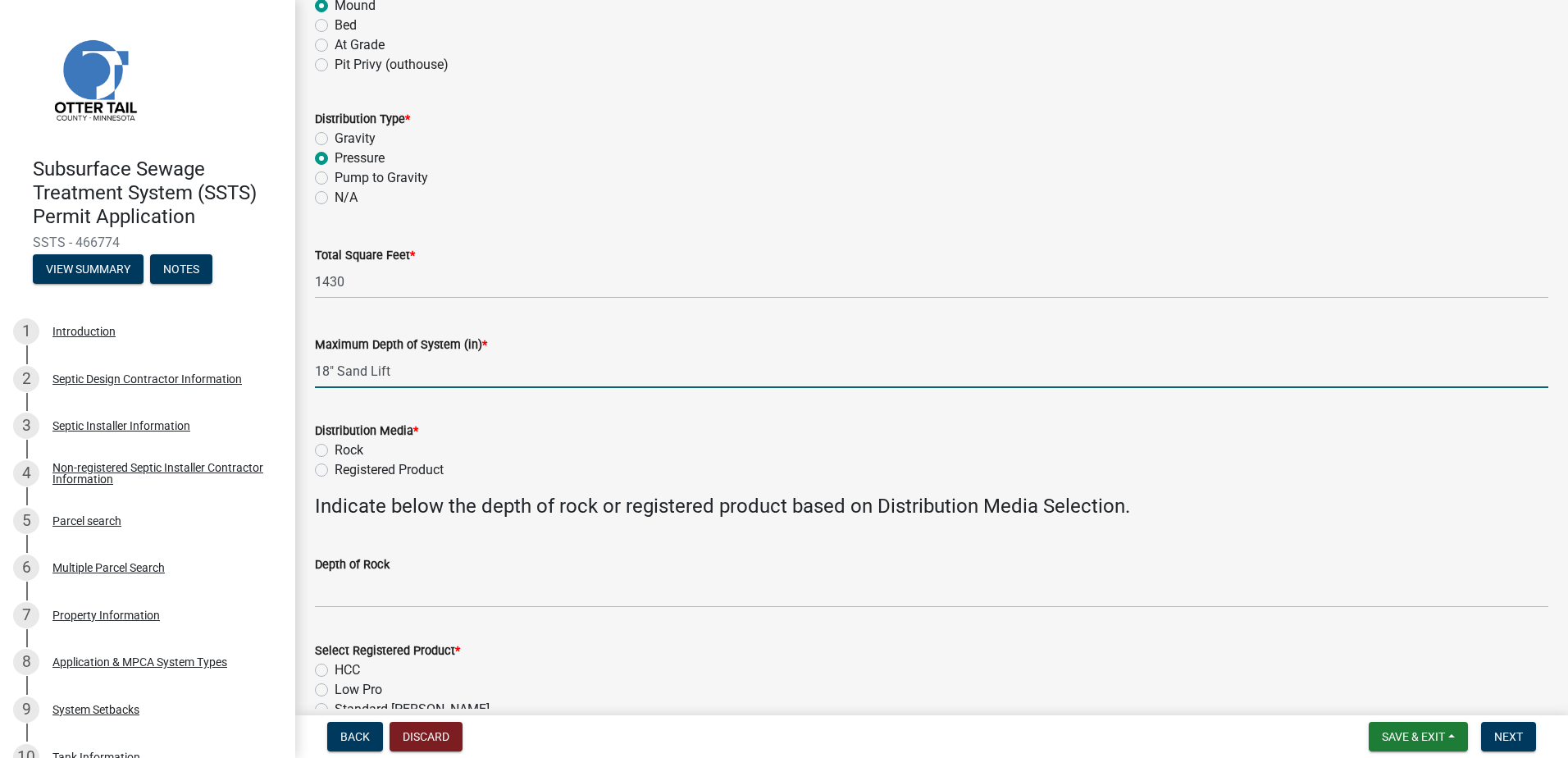
scroll to position [246, 0]
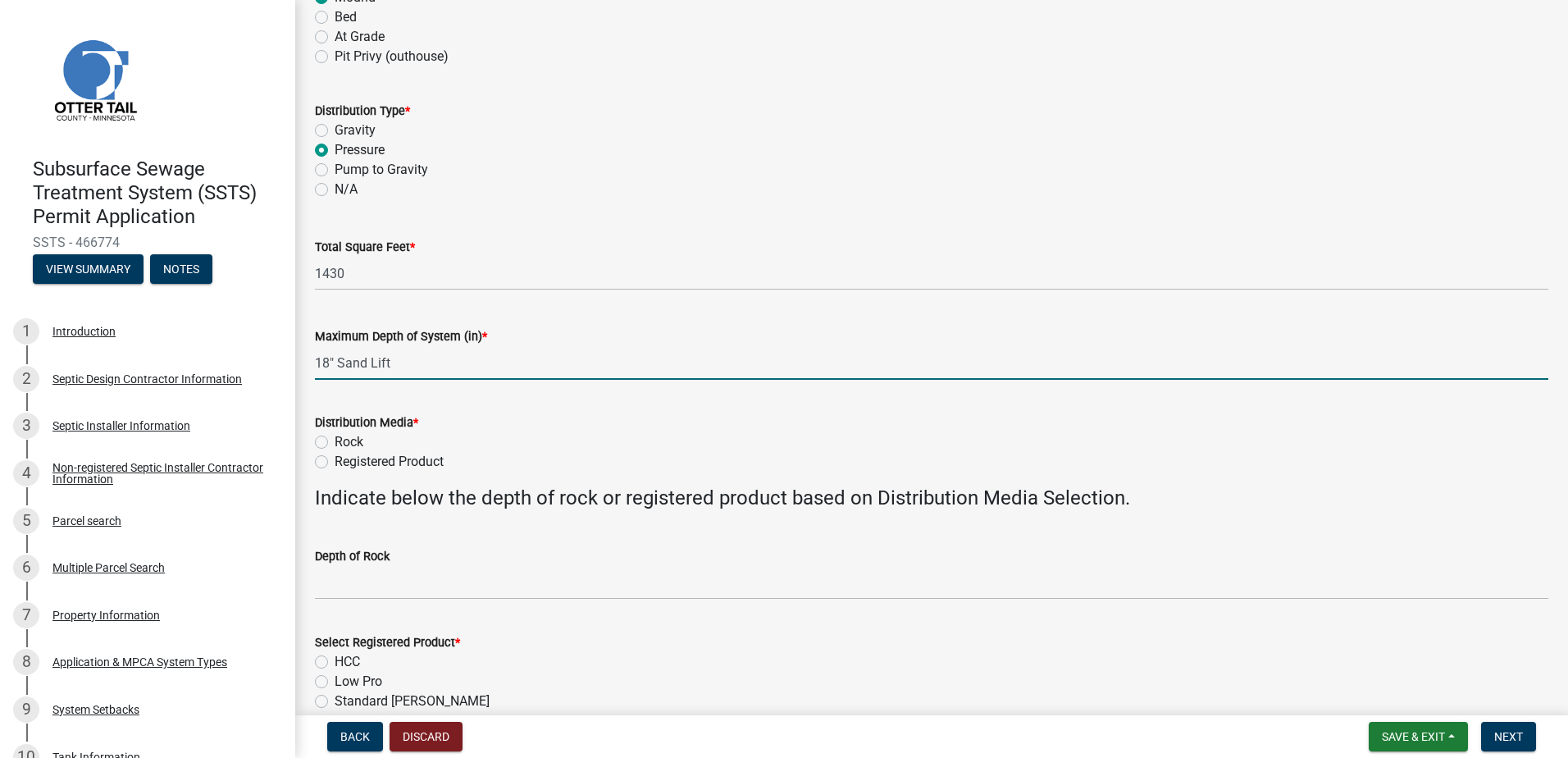
type input "18" Sand Lift"
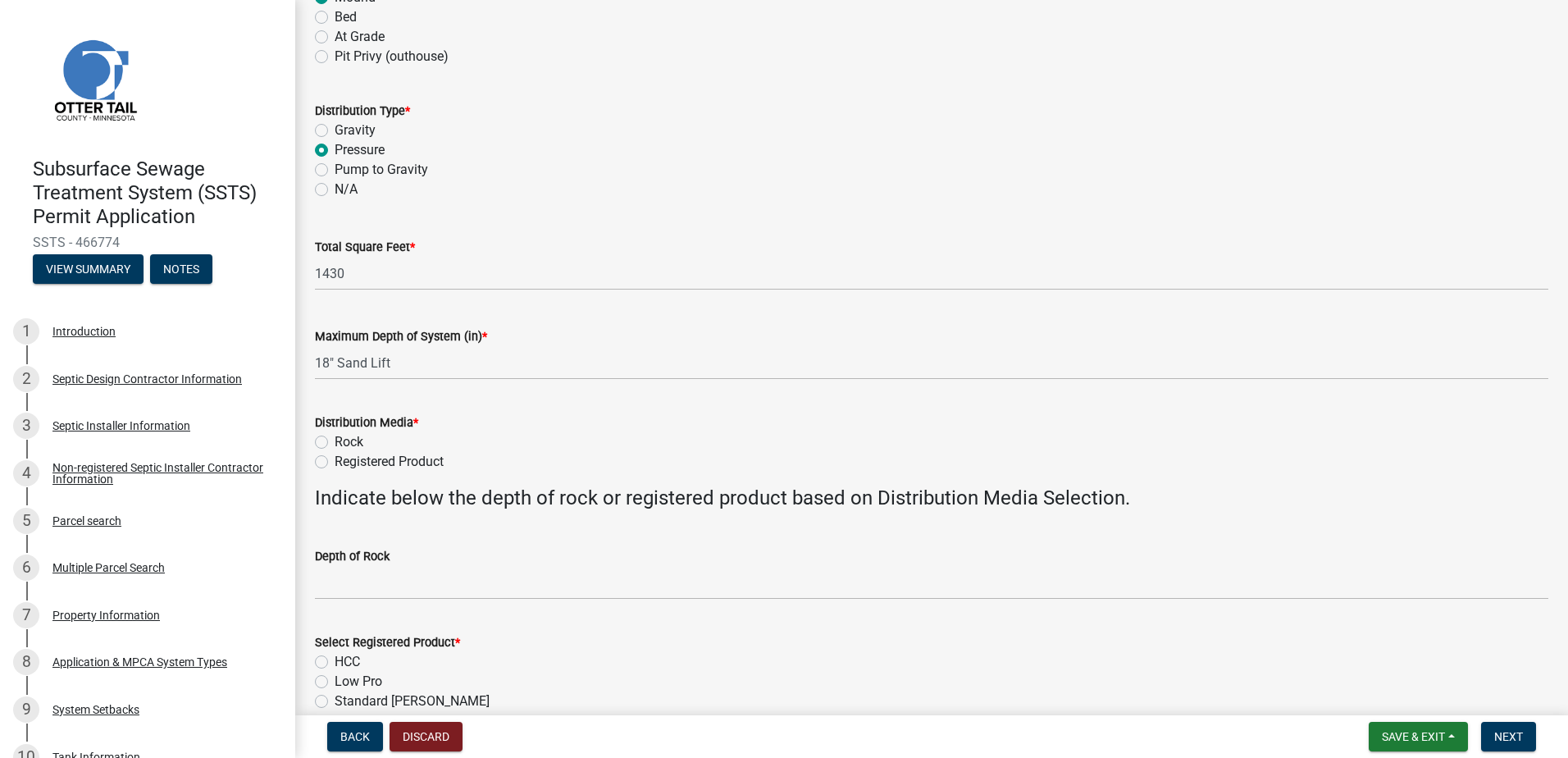
click at [335, 459] on label "Registered Product" at bounding box center [389, 461] width 109 height 19
click at [335, 459] on input "Registered Product" at bounding box center [340, 457] width 11 height 11
radio input "true"
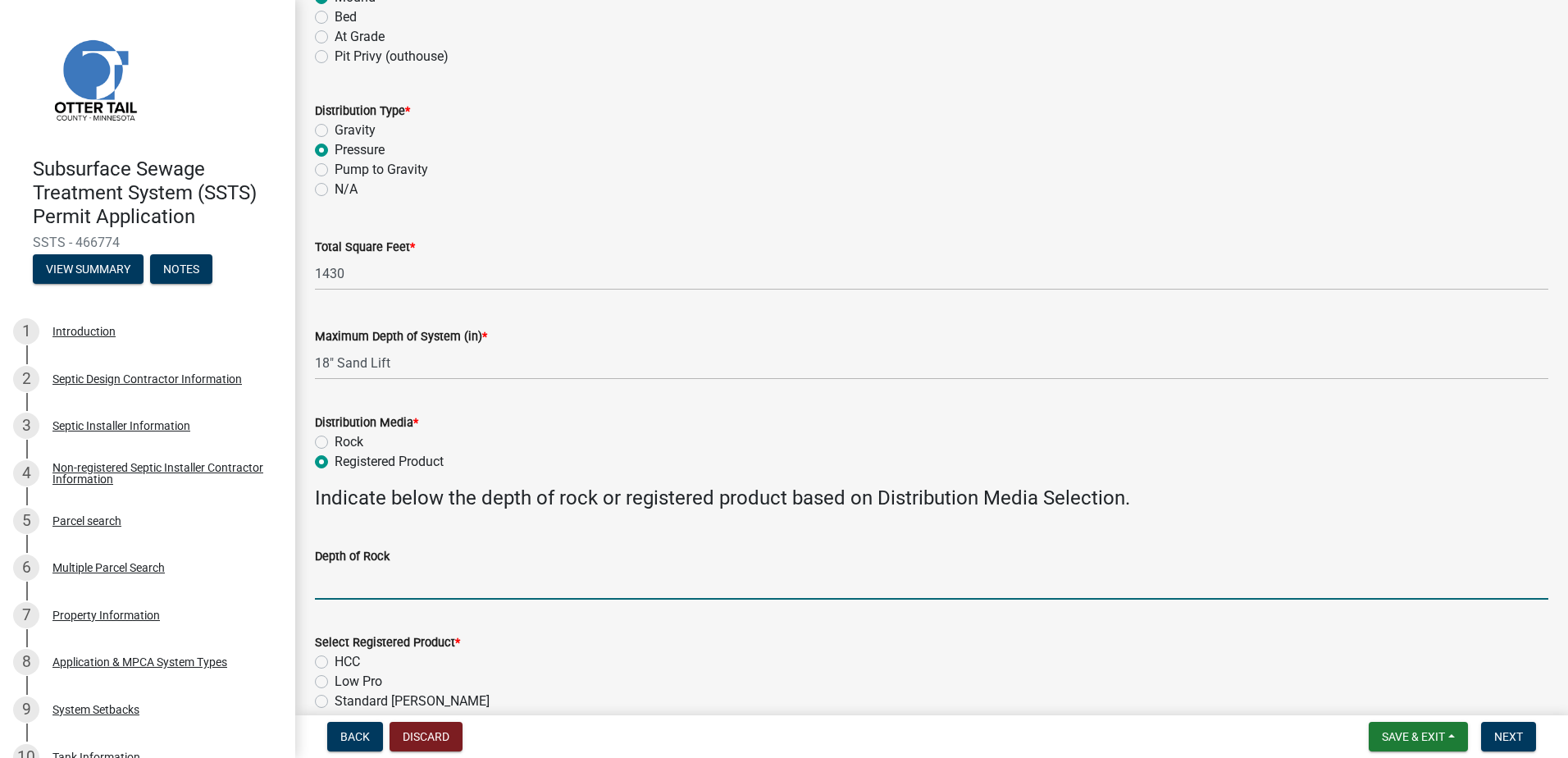
click at [328, 595] on input "Depth of Rock" at bounding box center [931, 583] width 1233 height 33
type input "NA"
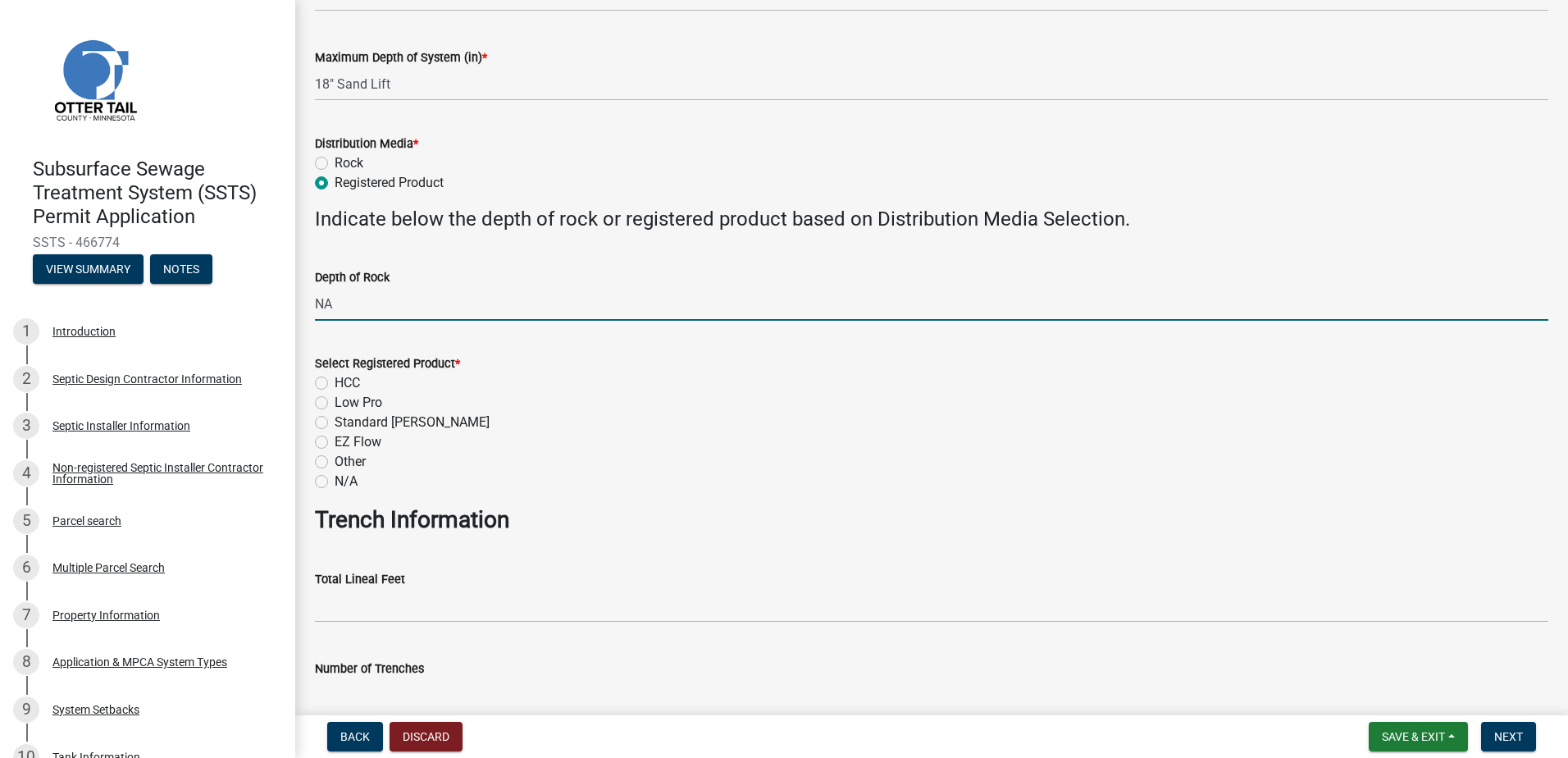
scroll to position [574, 0]
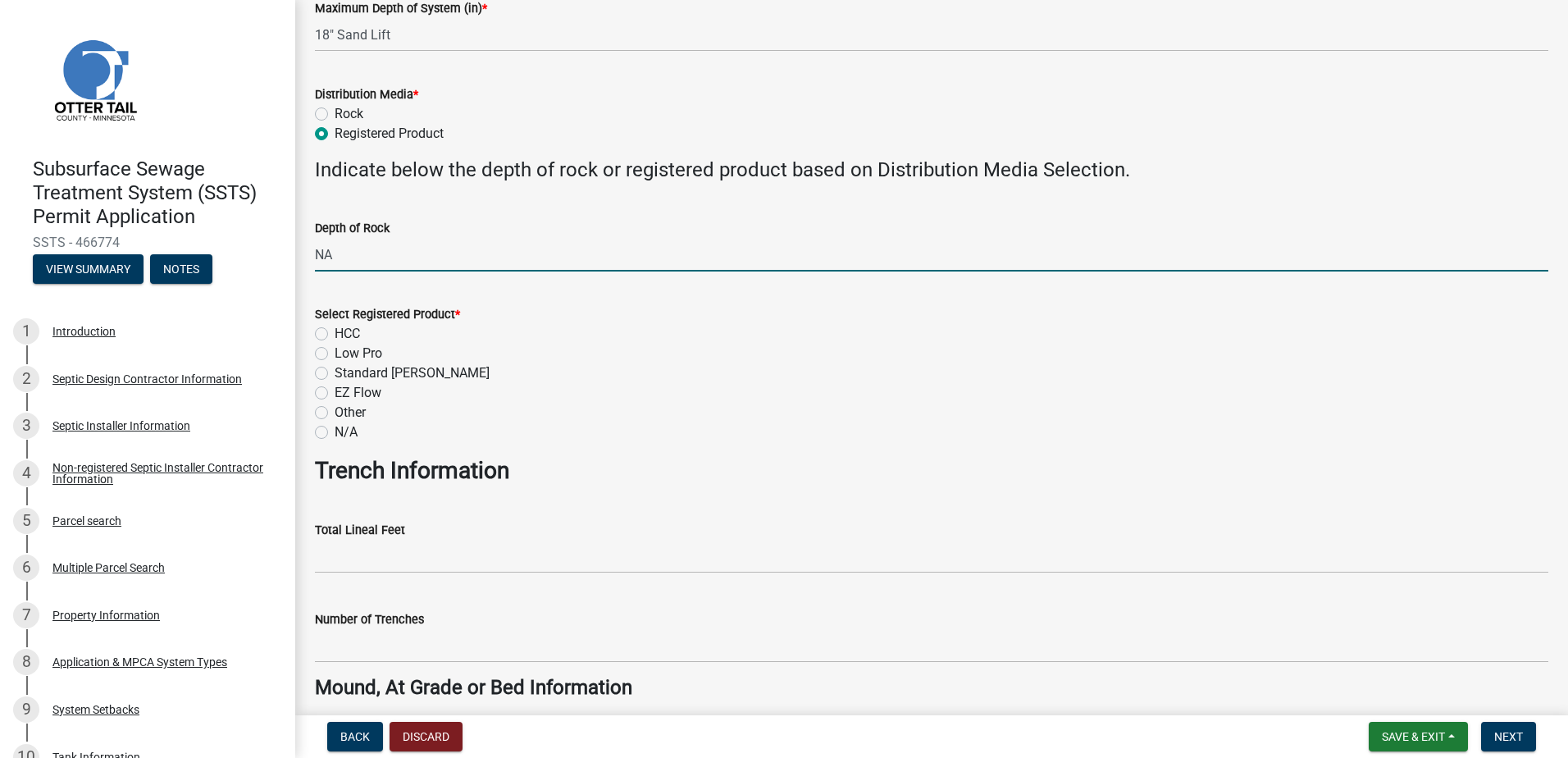
click at [335, 395] on label "EZ Flow" at bounding box center [358, 392] width 47 height 19
click at [335, 393] on input "EZ Flow" at bounding box center [340, 389] width 11 height 11
radio input "true"
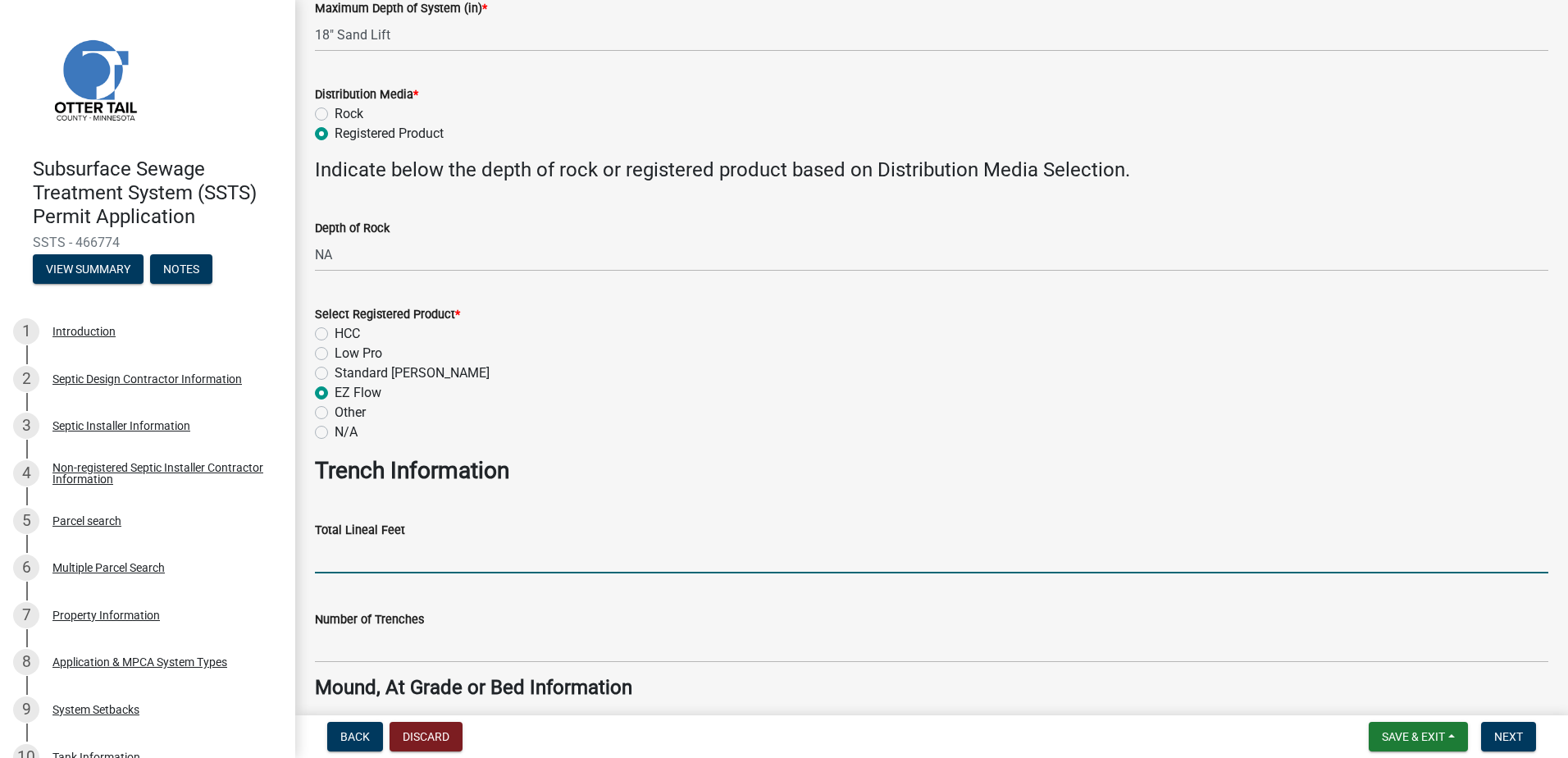
click at [340, 552] on input "Total Lineal Feet" at bounding box center [931, 556] width 1233 height 33
type input "NA"
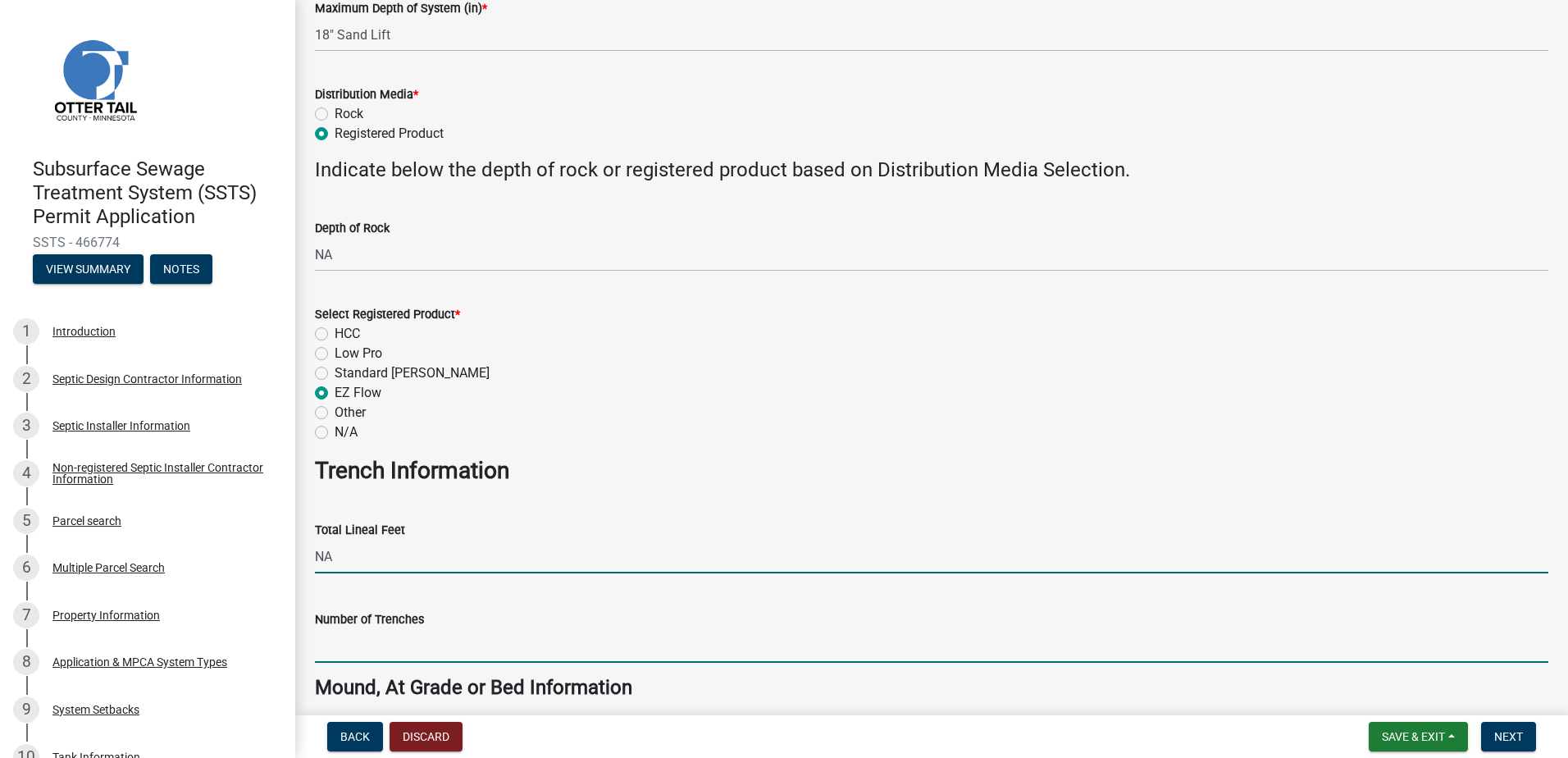
click at [350, 647] on input "Number of Trenches" at bounding box center [931, 646] width 1233 height 33
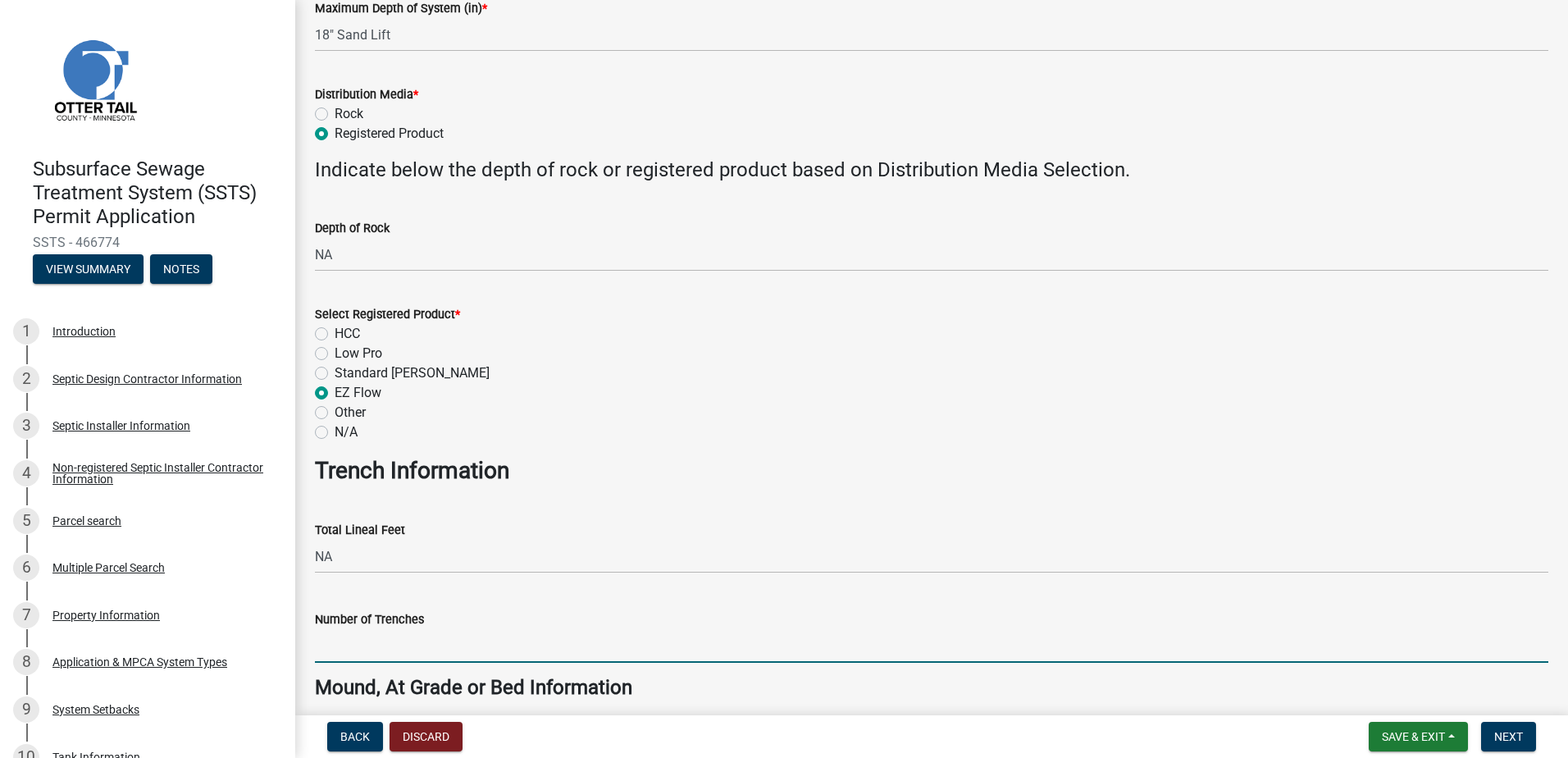
type input "NA"
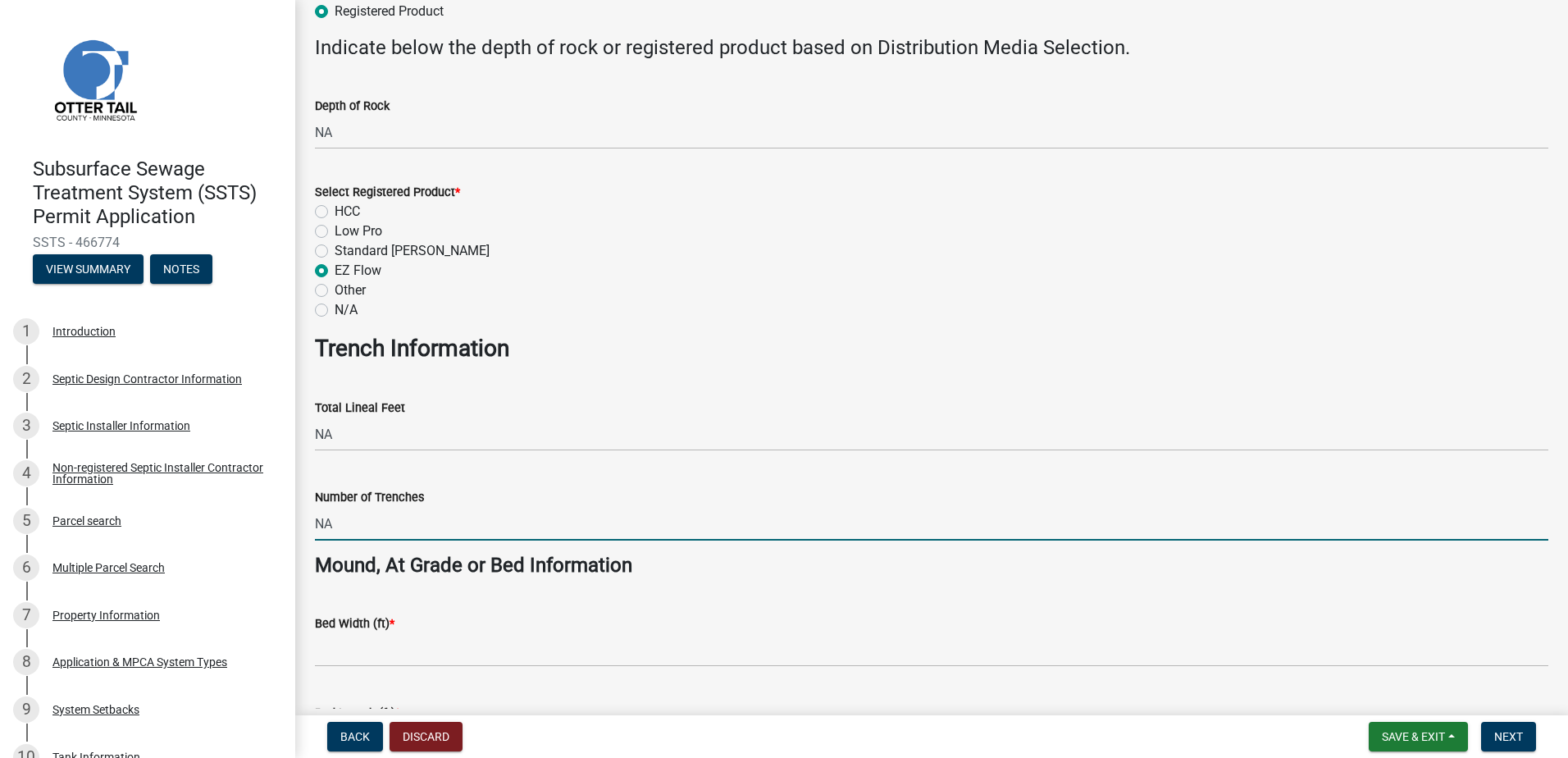
scroll to position [902, 0]
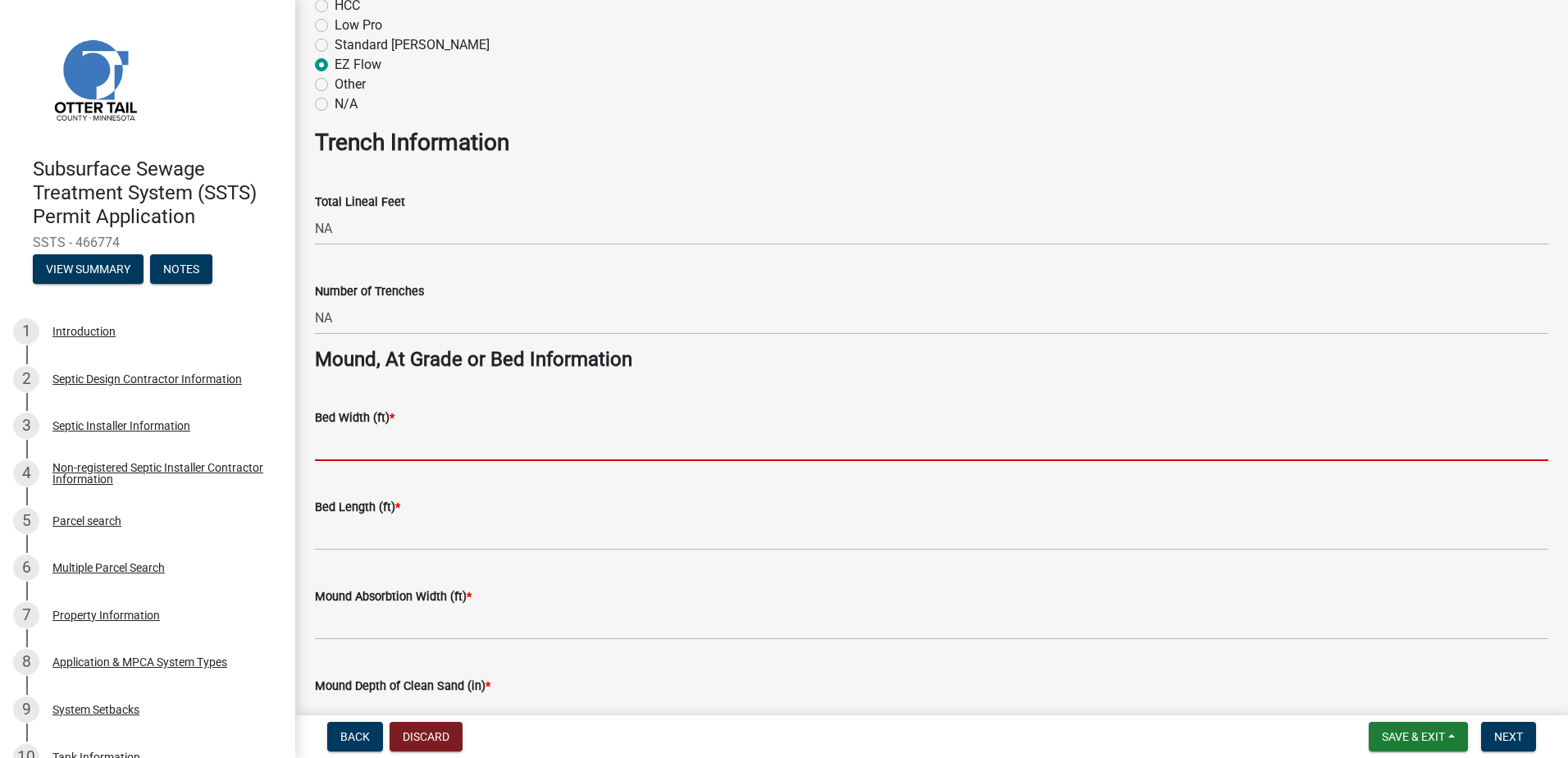
click at [339, 439] on input "Bed Width (ft) *" at bounding box center [931, 444] width 1233 height 33
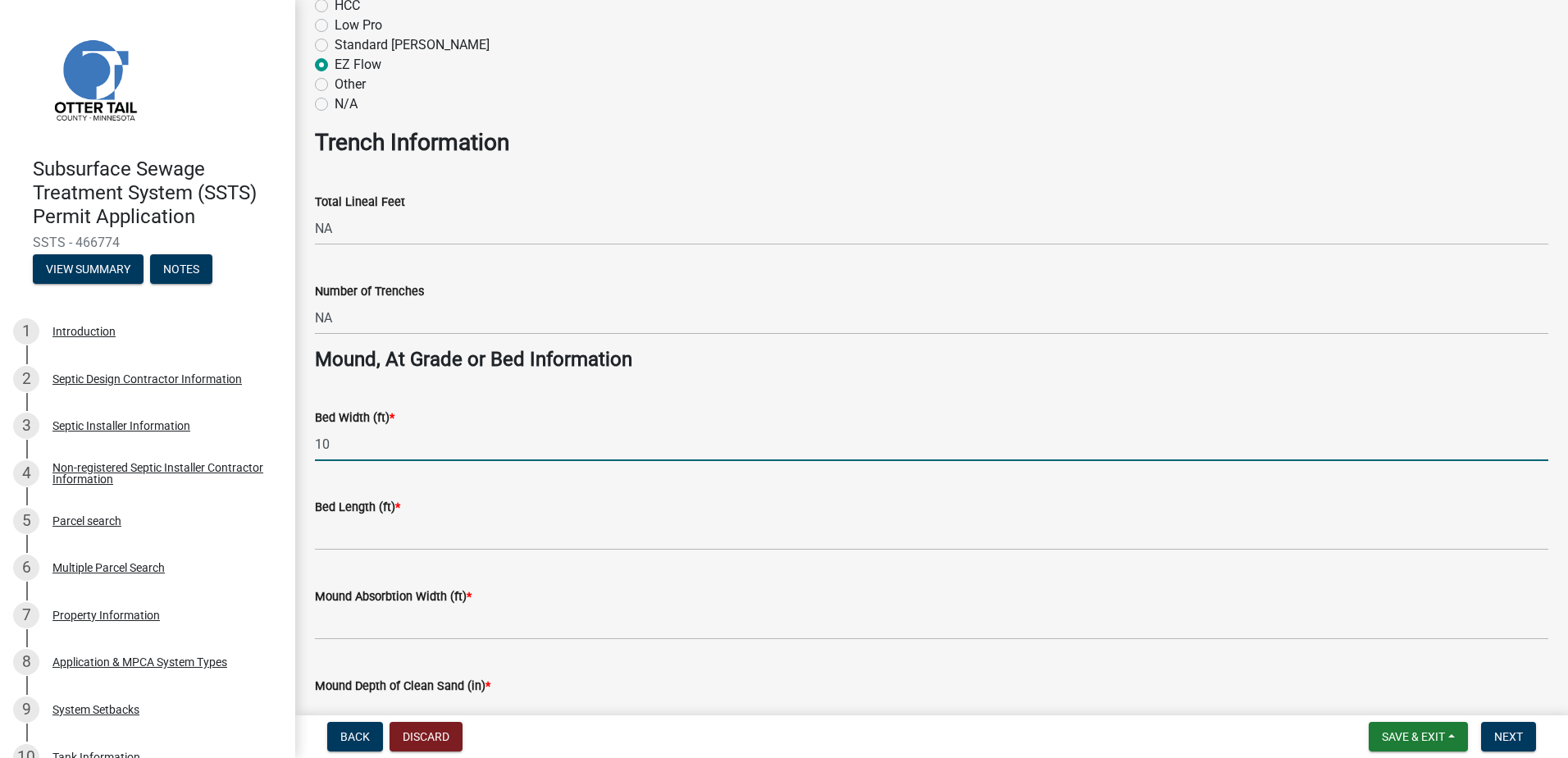
type input "10"
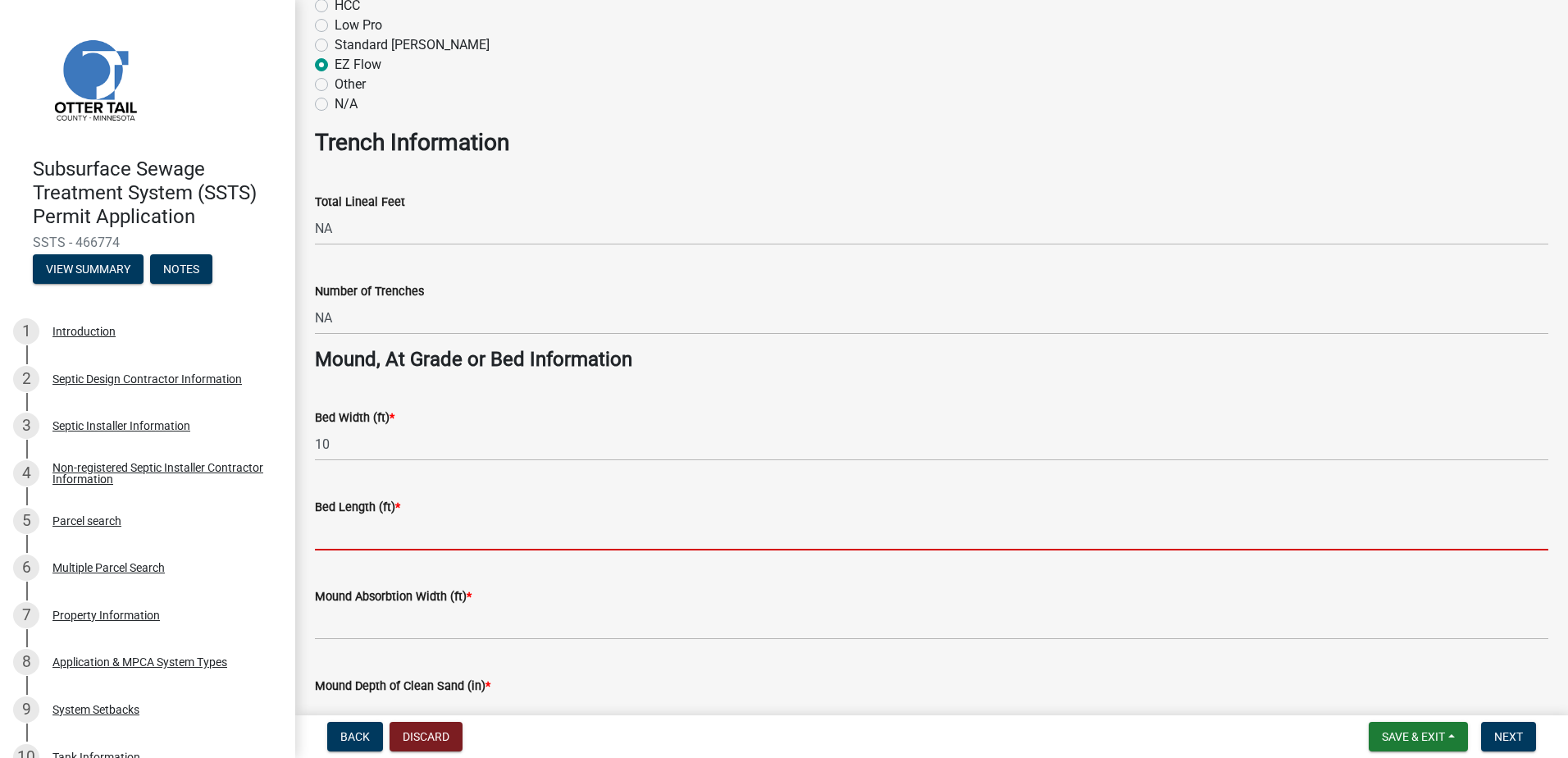
click at [326, 535] on input "Bed Length (ft) *" at bounding box center [931, 533] width 1233 height 33
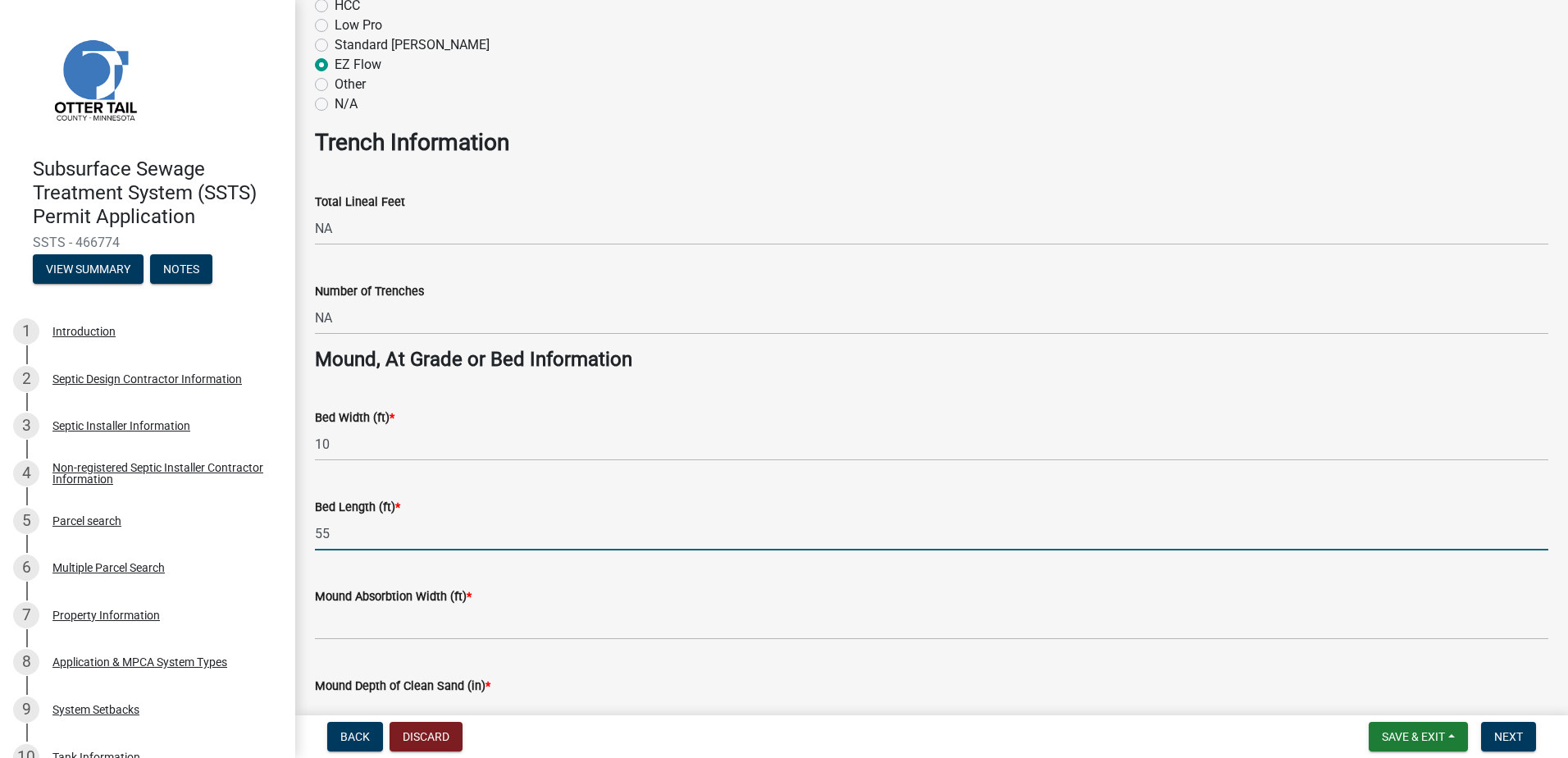
type input "55"
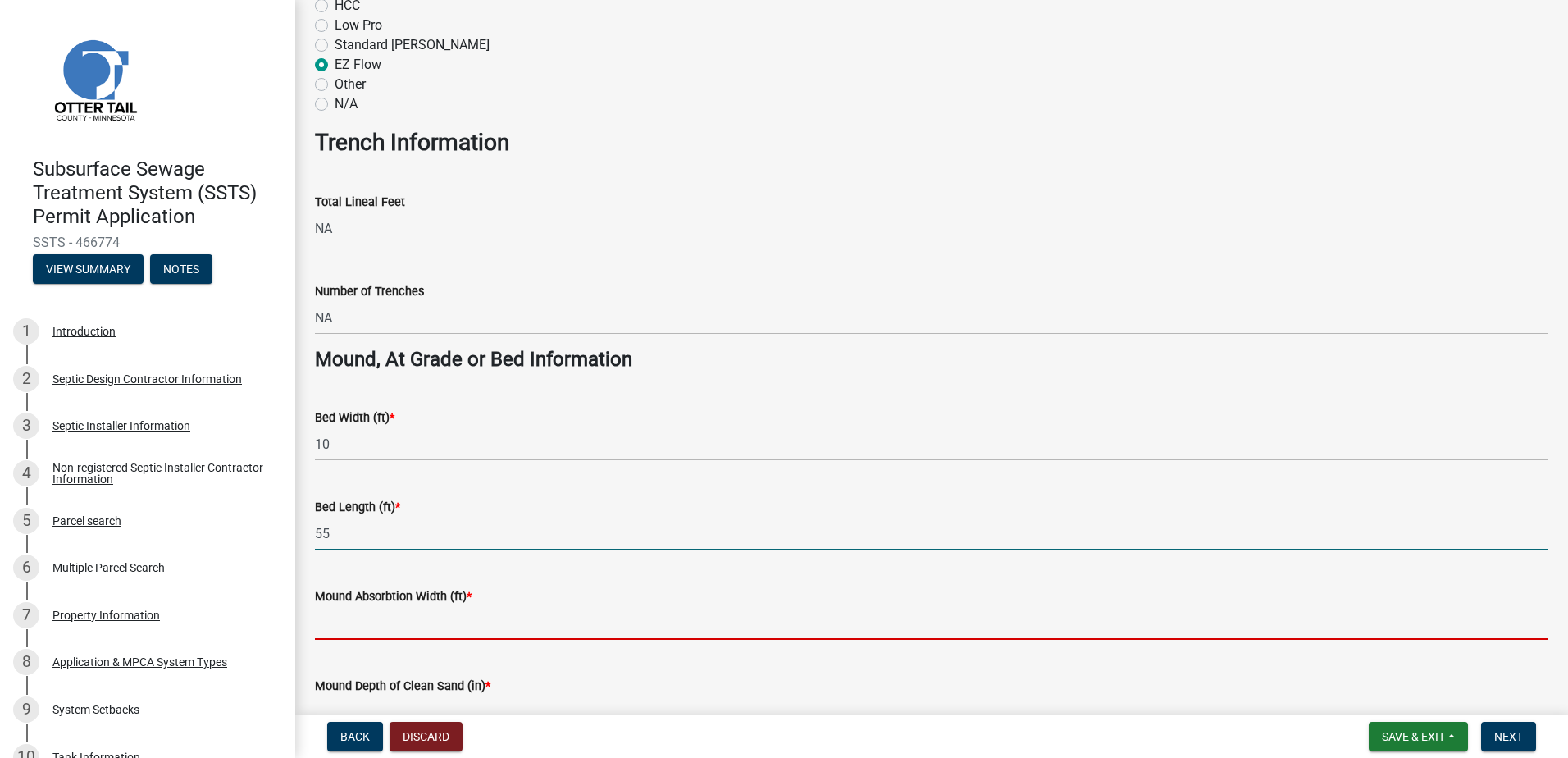
click at [342, 628] on input "Mound Absorbtion Width (ft) *" at bounding box center [931, 623] width 1233 height 33
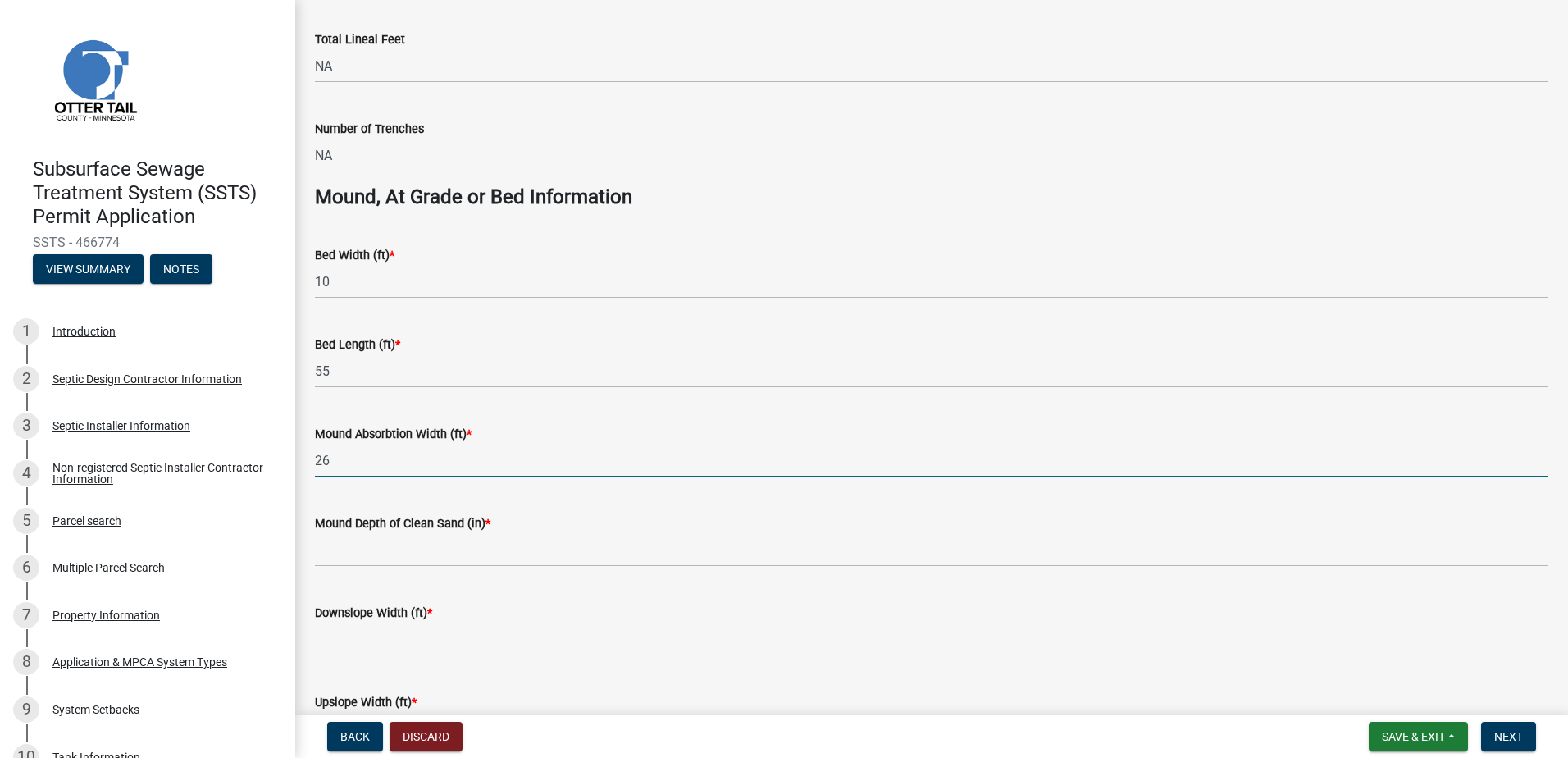
scroll to position [1066, 0]
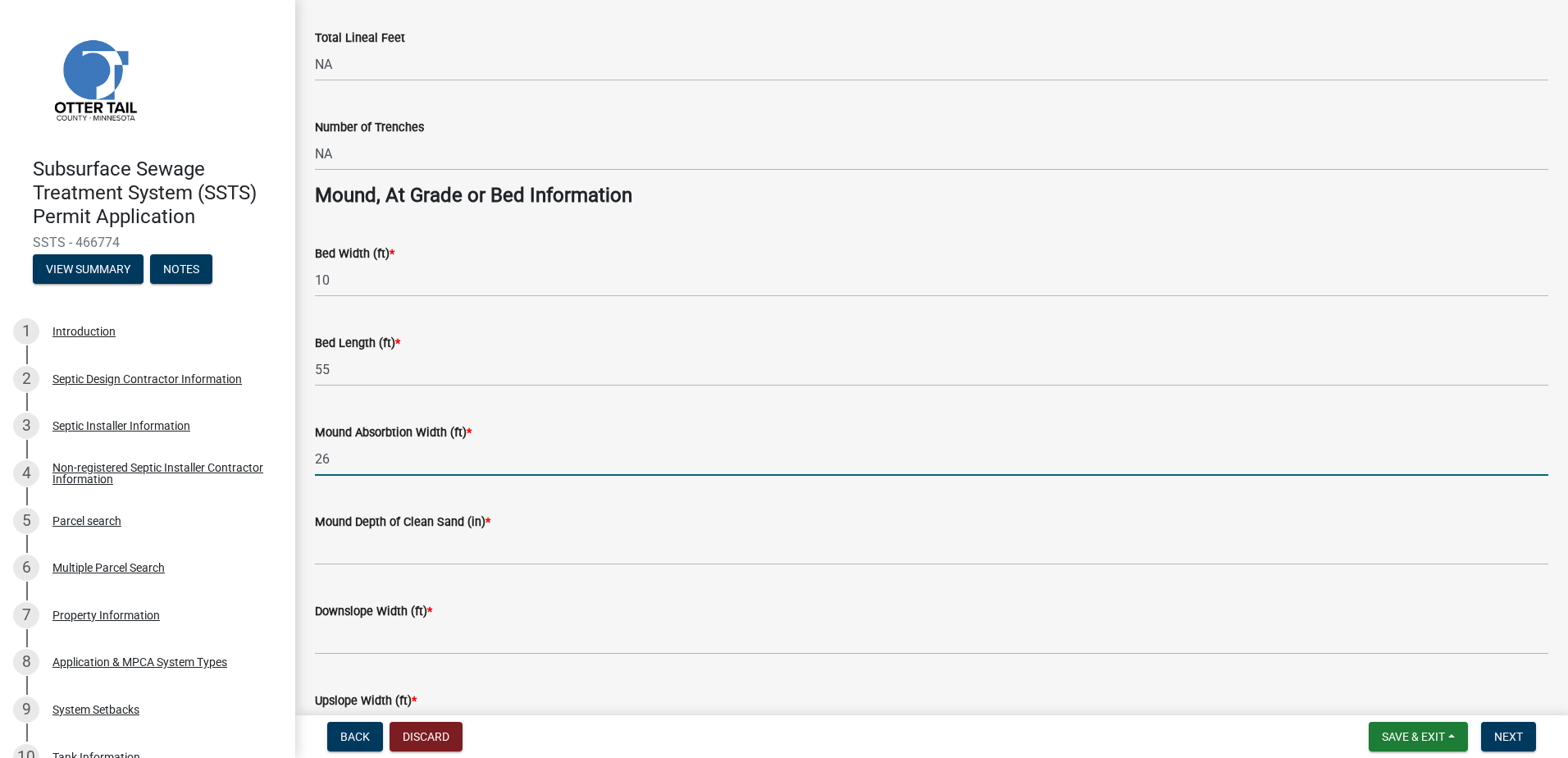
type input "26"
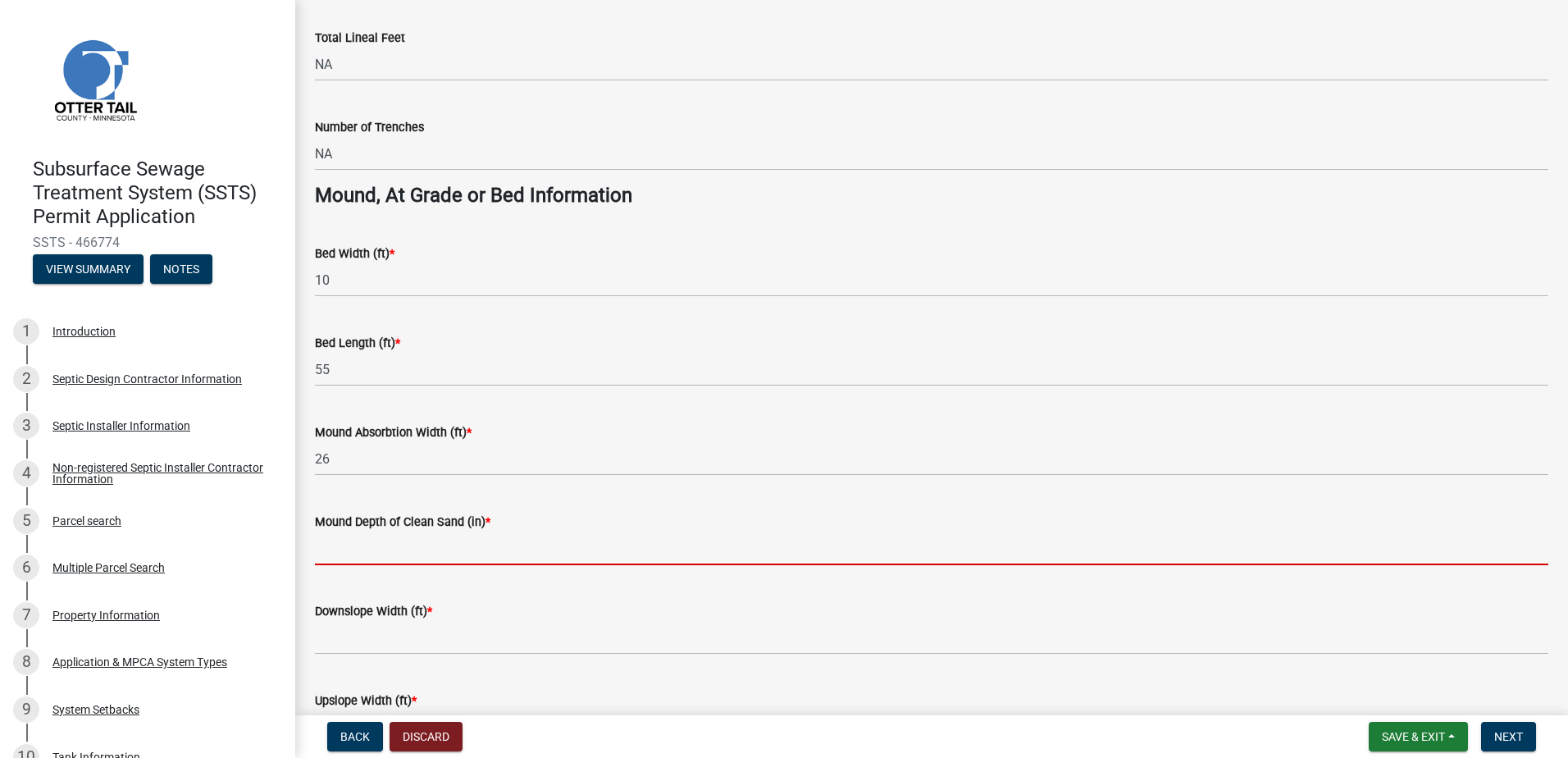
click at [339, 553] on input "Mound Depth of Clean Sand (in) *" at bounding box center [931, 548] width 1233 height 33
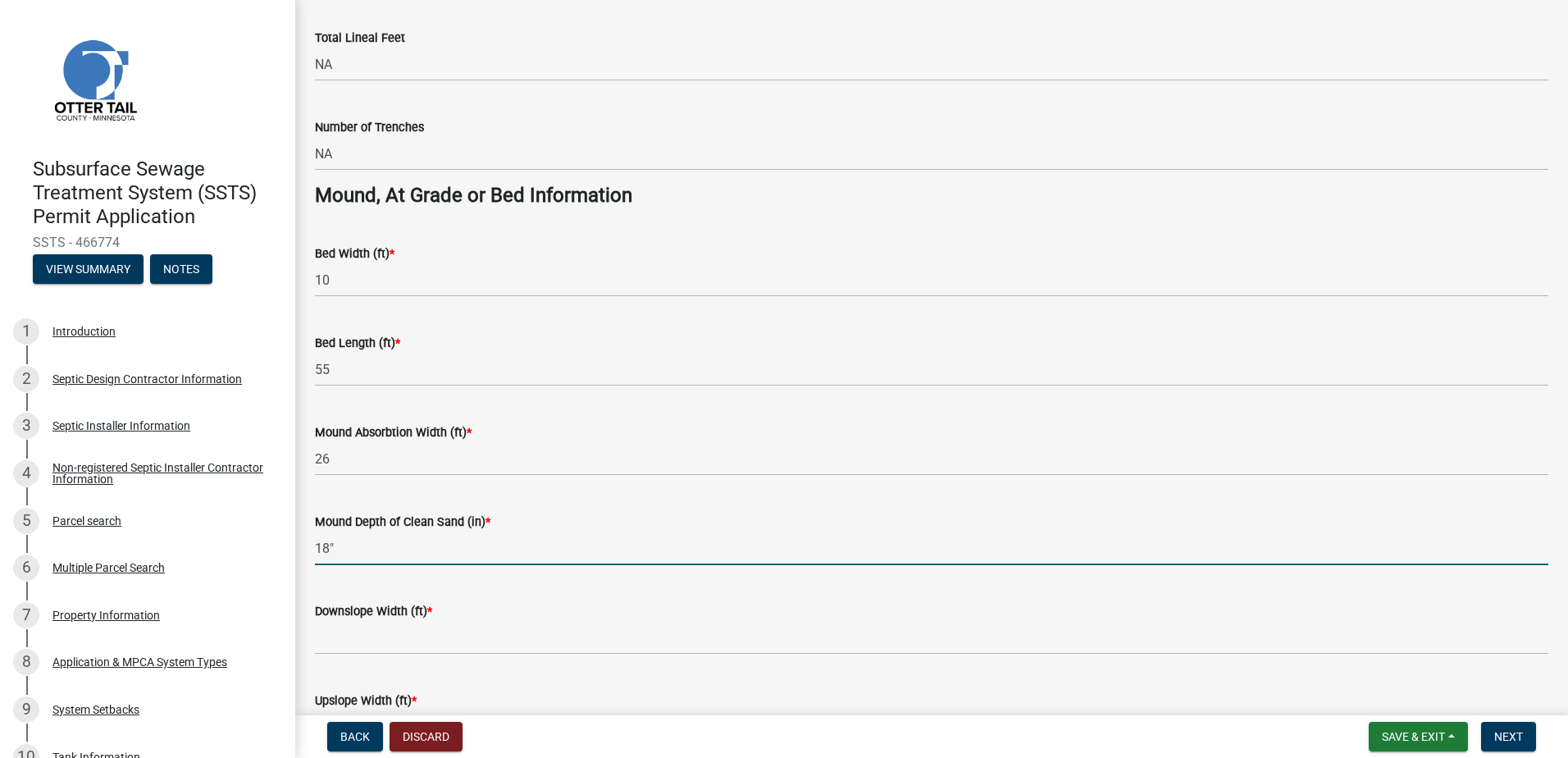
type input "18""
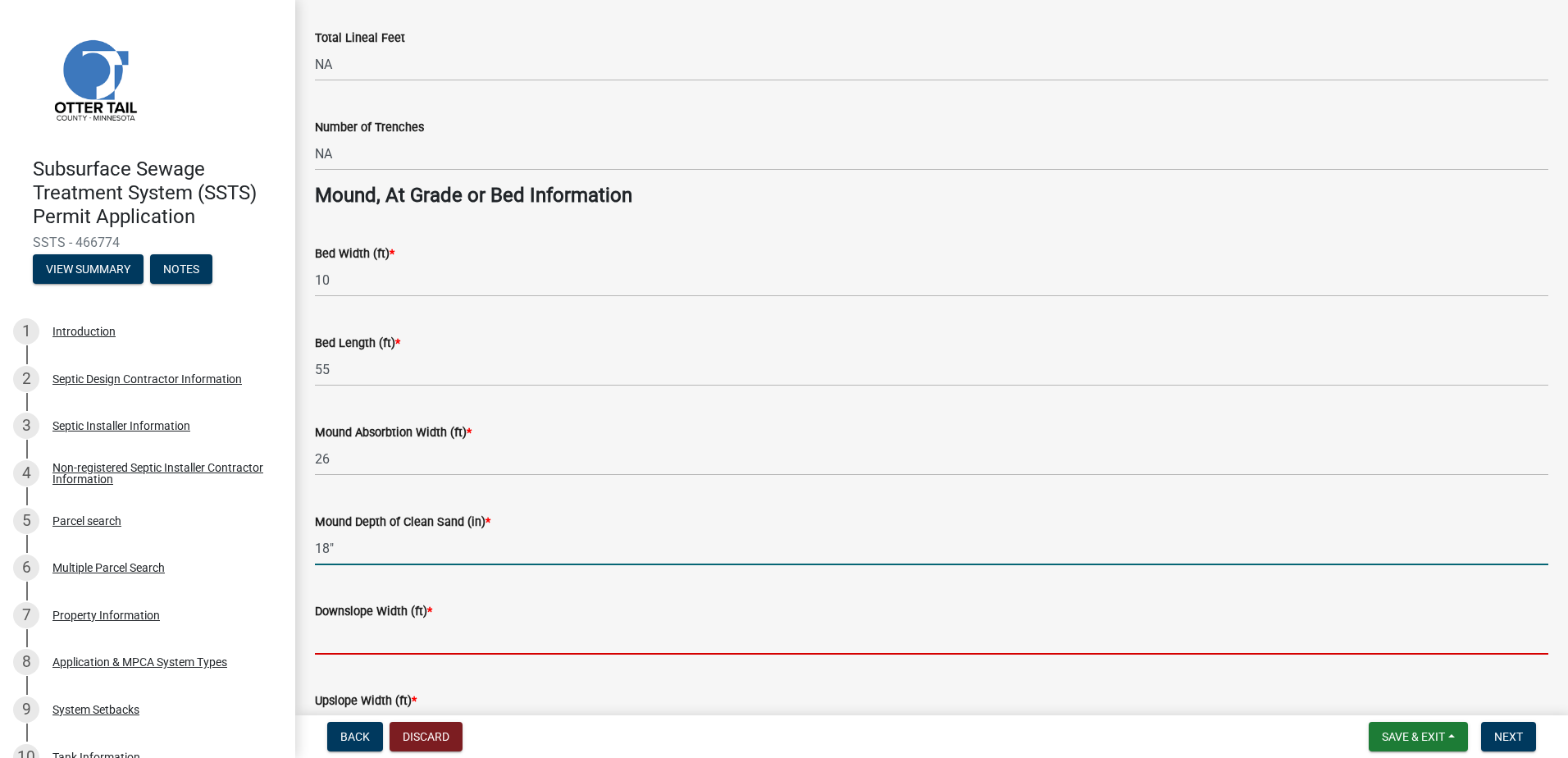
click at [330, 639] on input "Downslope Width (ft) *" at bounding box center [931, 638] width 1233 height 33
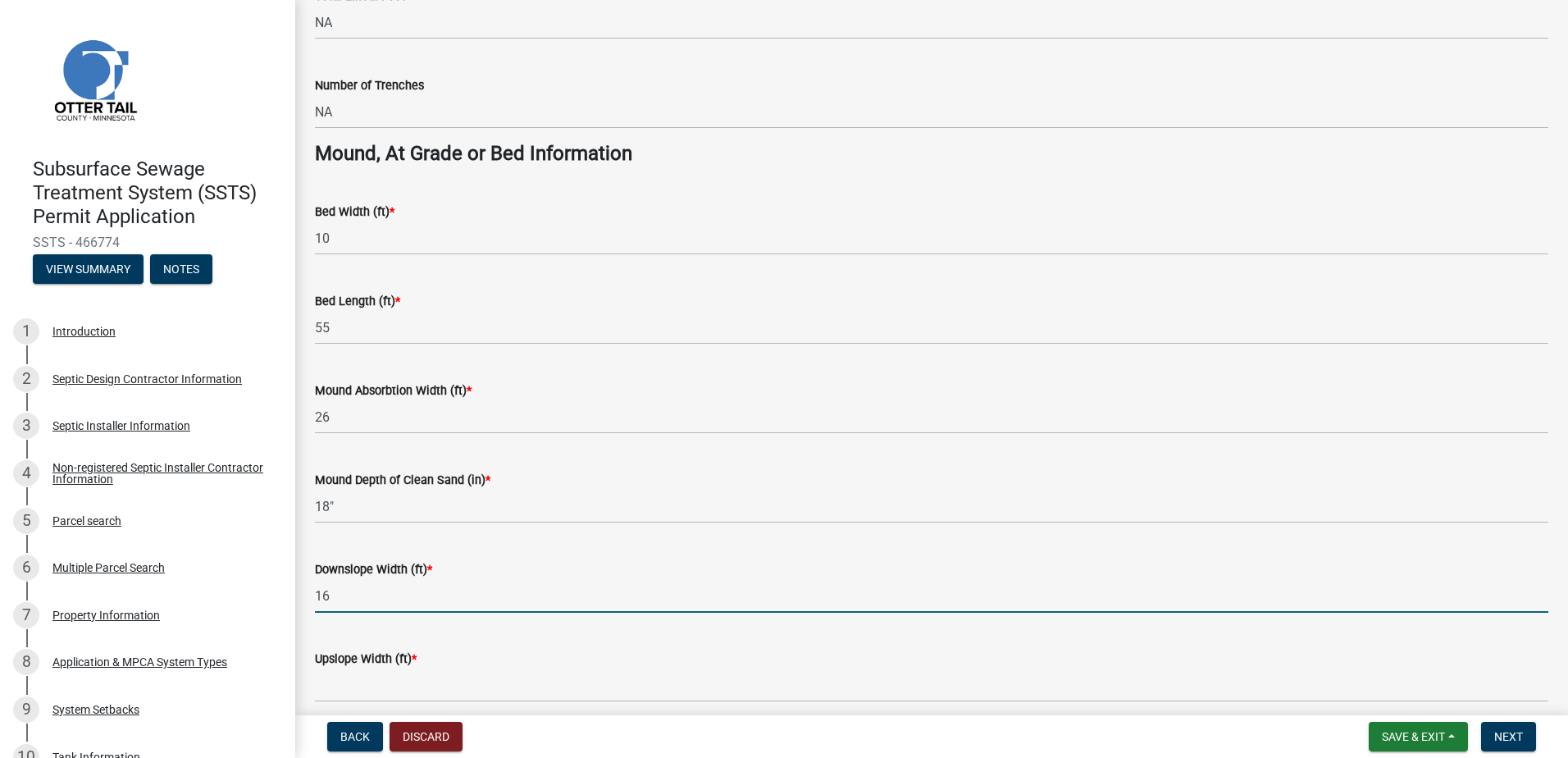
scroll to position [1149, 0]
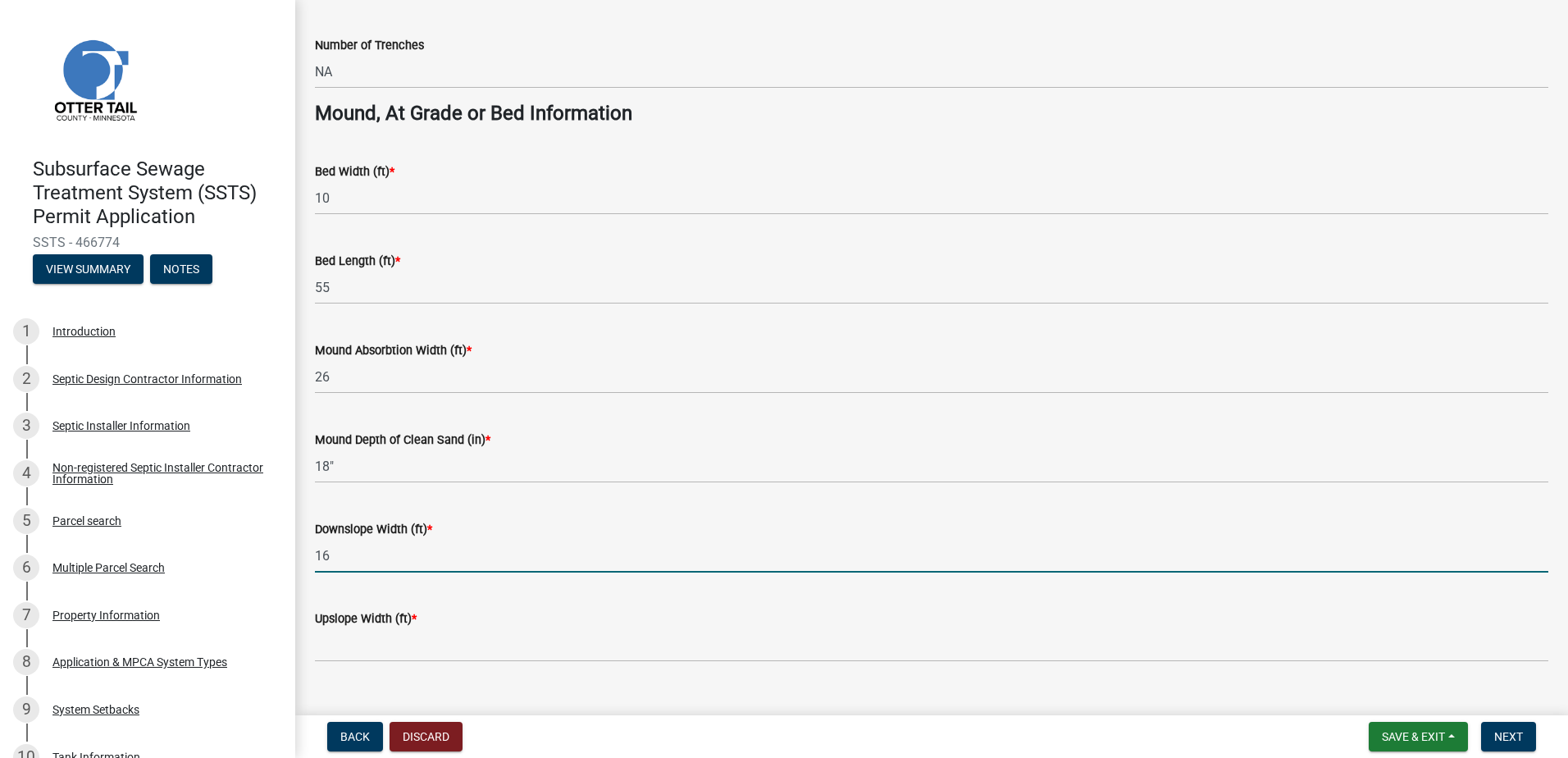
type input "16"
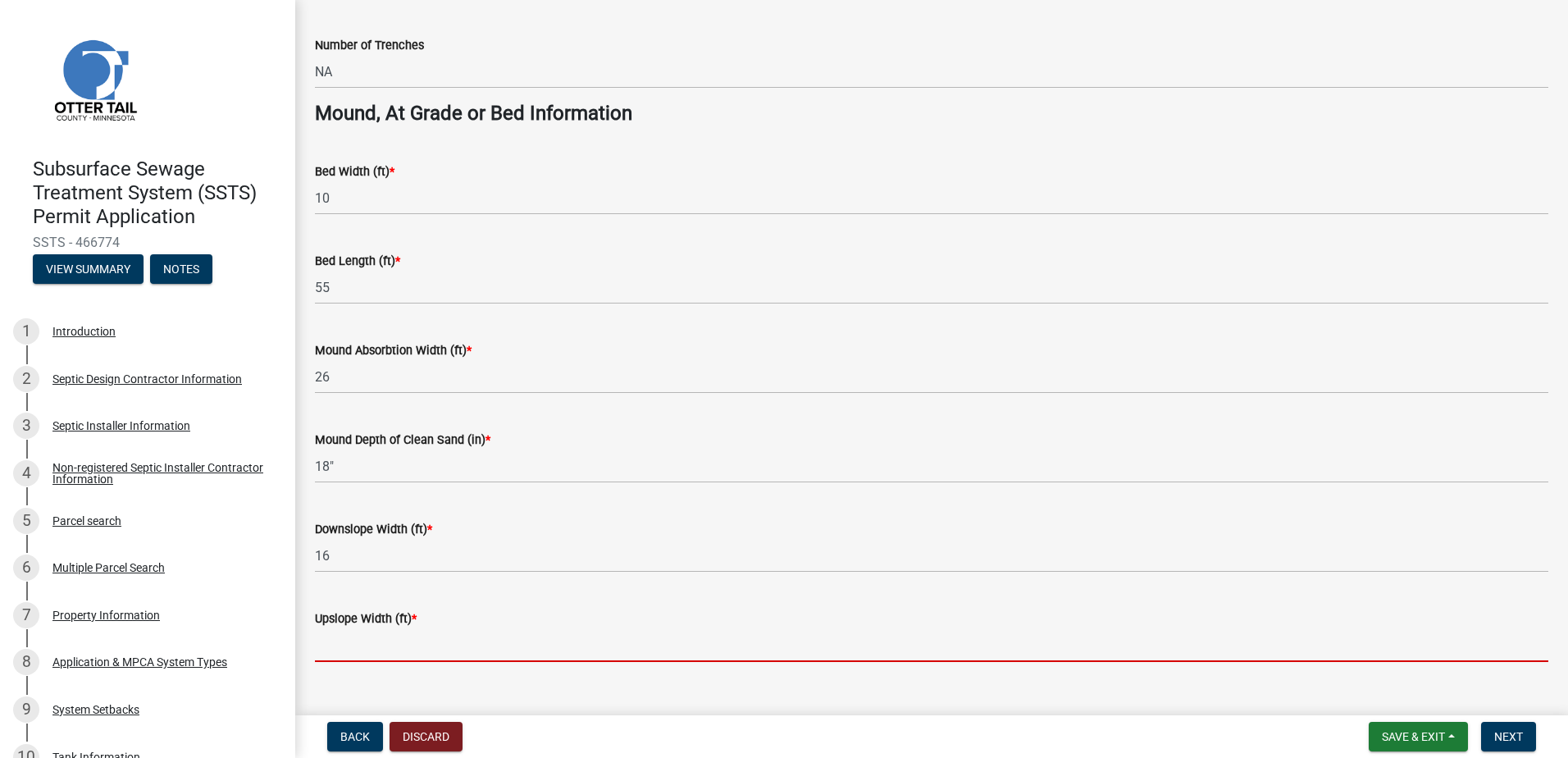
click at [331, 648] on input "Upslope Width (ft) *" at bounding box center [931, 645] width 1233 height 33
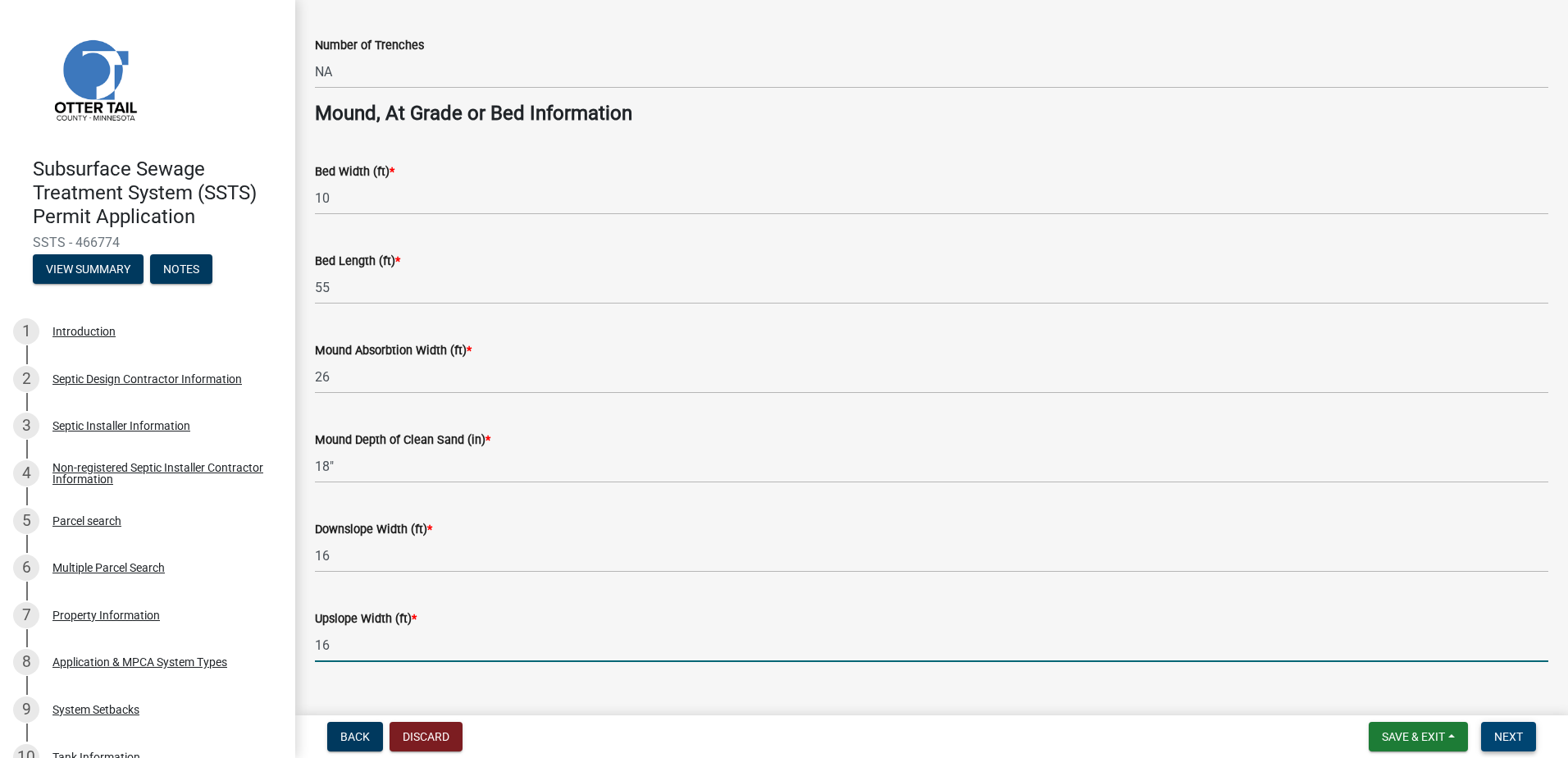
type input "16"
click at [1515, 728] on button "Next" at bounding box center [1508, 737] width 55 height 30
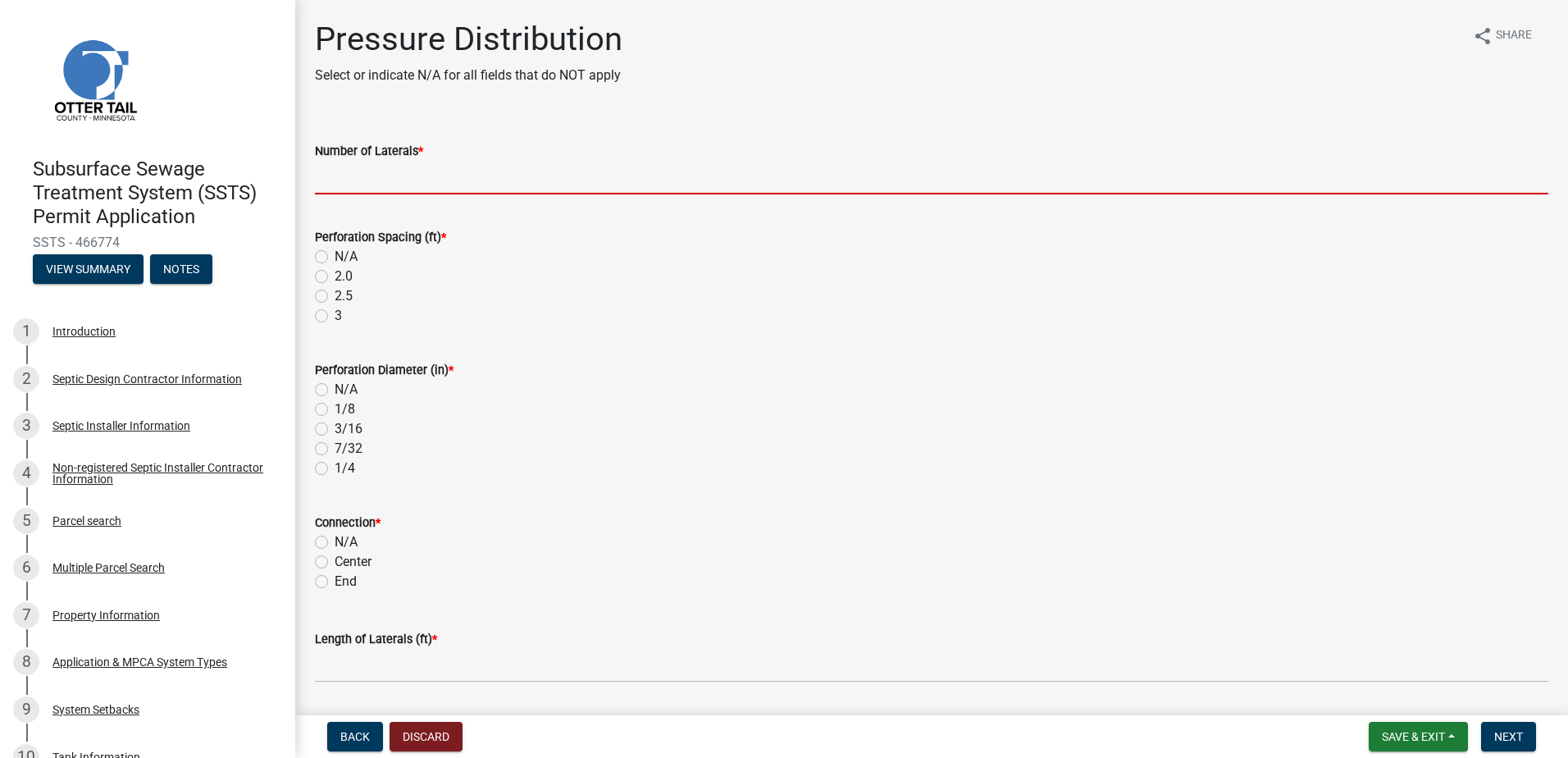
click at [336, 180] on input "Number of Laterals *" at bounding box center [931, 178] width 1233 height 33
type input "3"
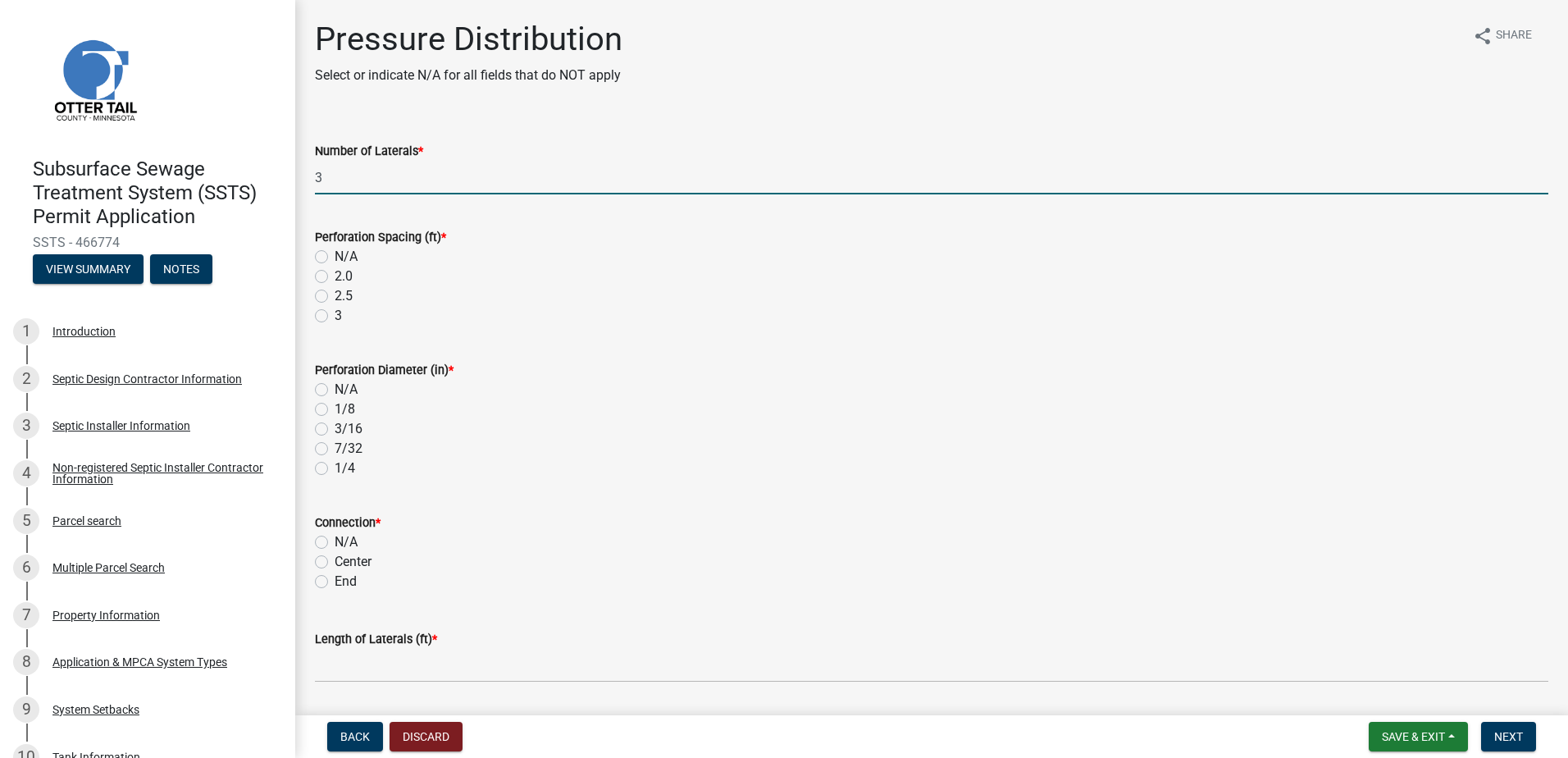
click at [335, 315] on label "3" at bounding box center [339, 316] width 7 height 19
click at [335, 315] on input "3" at bounding box center [340, 312] width 11 height 11
radio input "true"
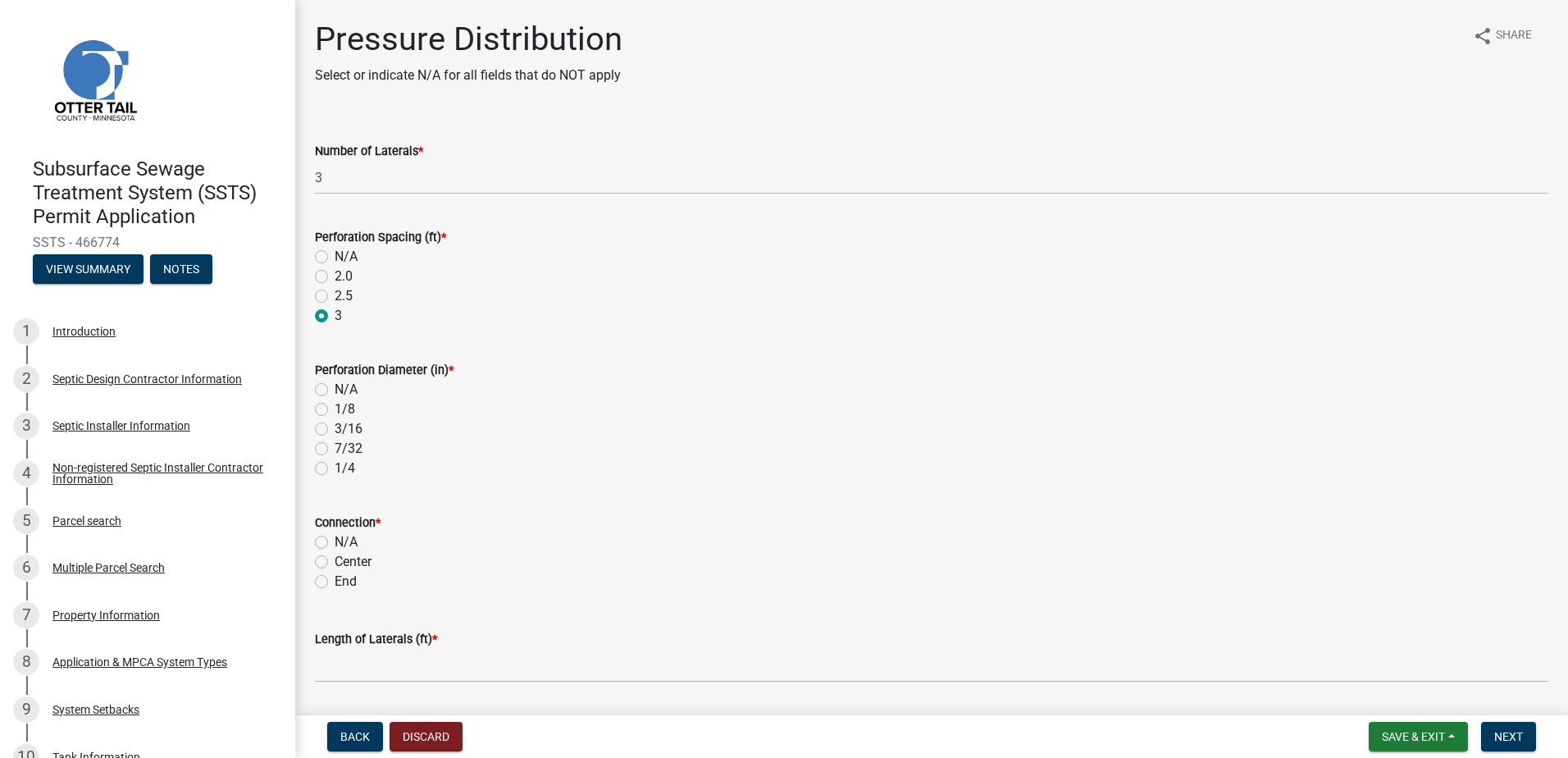
click at [335, 451] on label "7/32" at bounding box center [349, 448] width 28 height 19
click at [335, 450] on input "7/32" at bounding box center [340, 444] width 11 height 11
radio input "true"
click at [335, 585] on label "End" at bounding box center [346, 581] width 22 height 19
click at [335, 582] on input "End" at bounding box center [340, 578] width 11 height 11
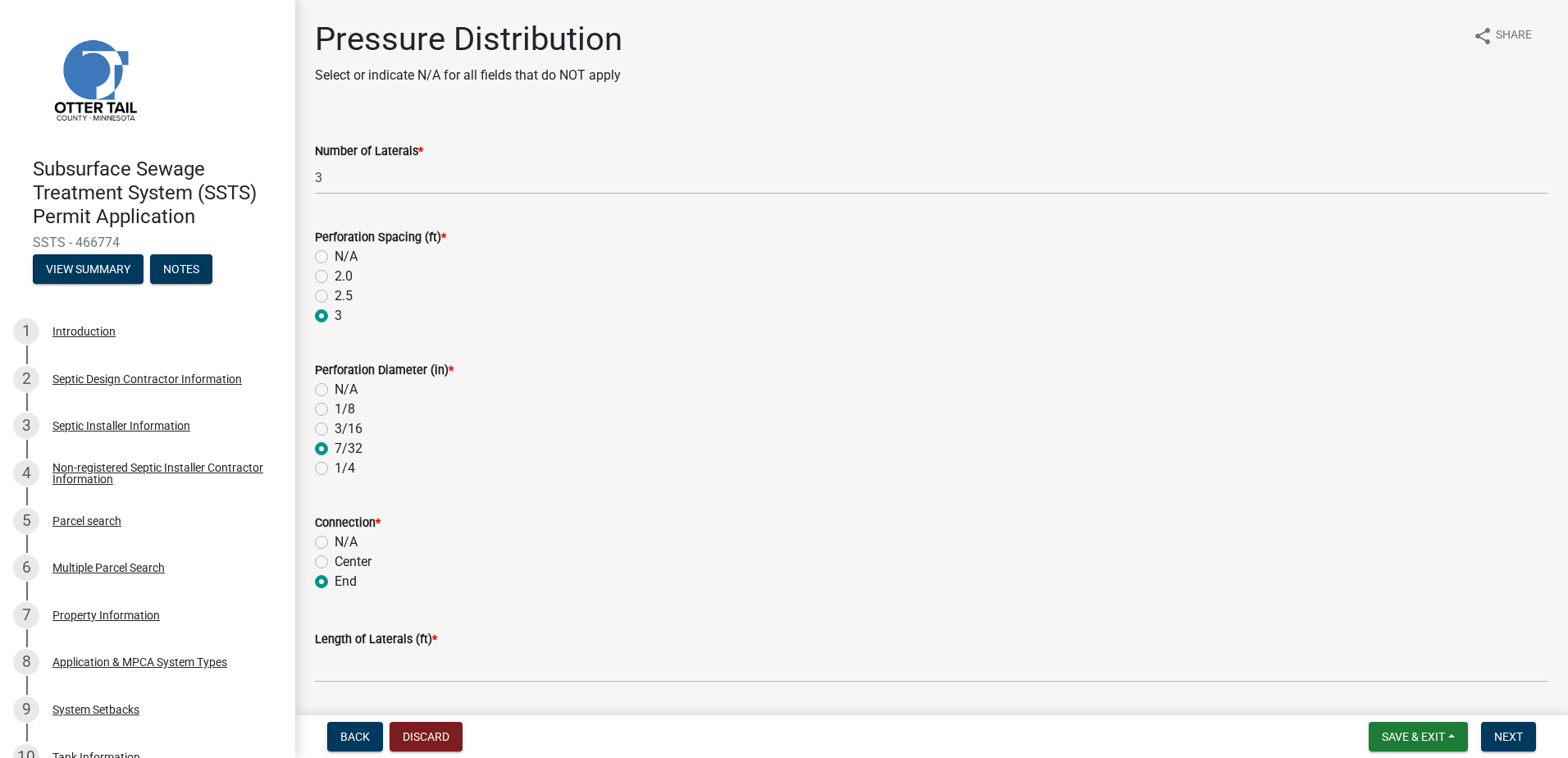
radio input "true"
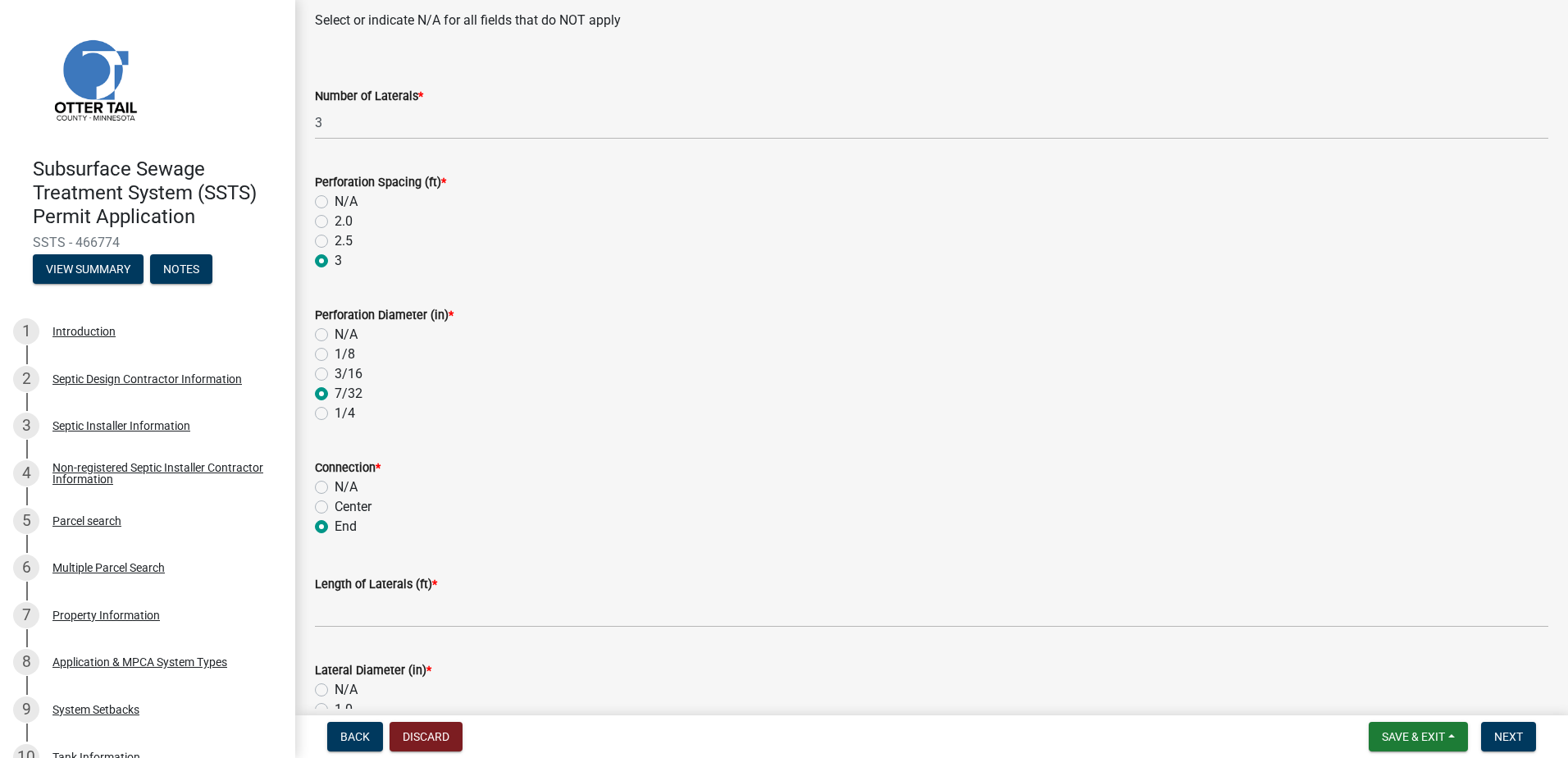
scroll to position [82, 0]
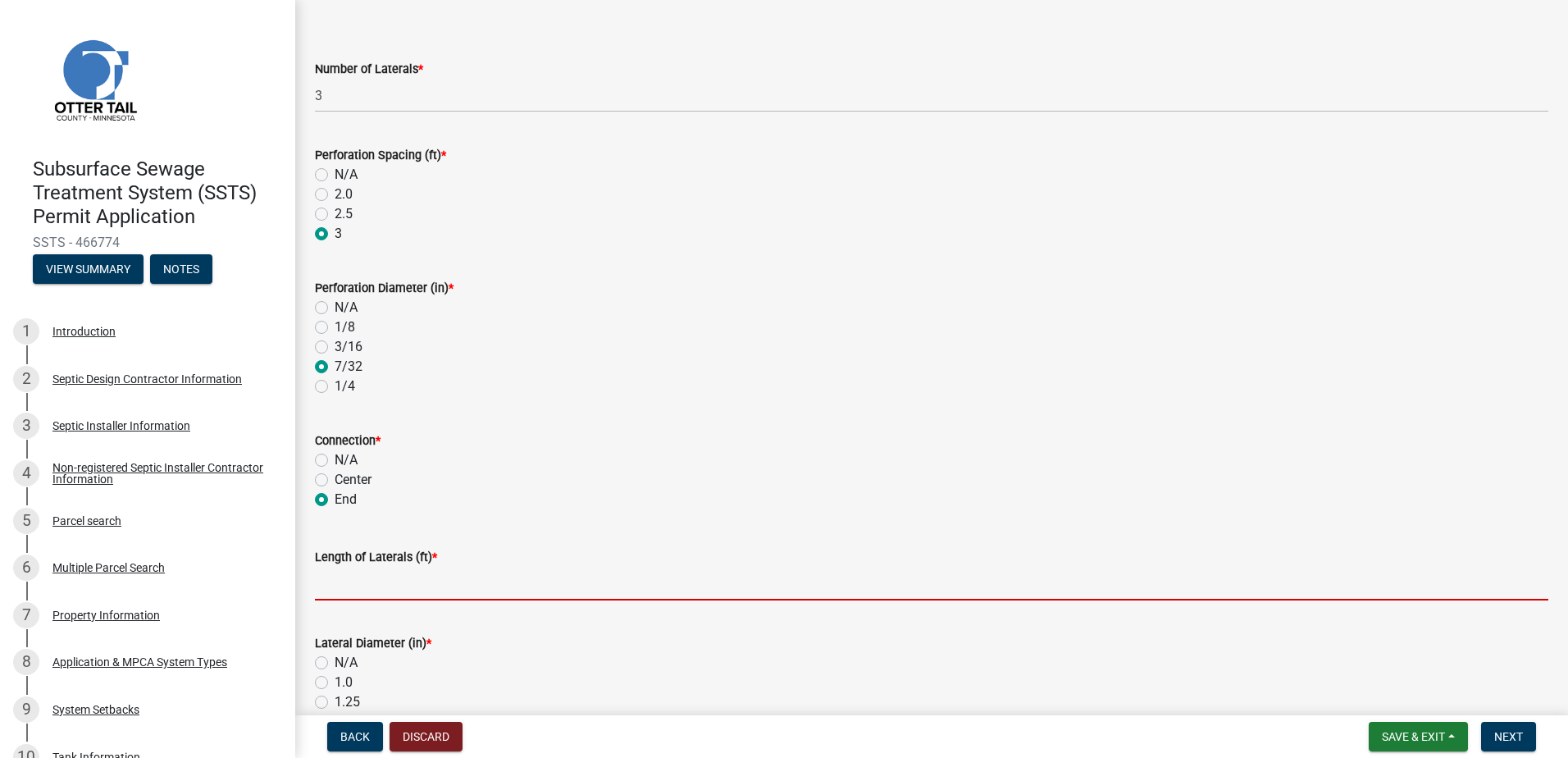
click at [330, 589] on input "Length of Laterals (ft) *" at bounding box center [931, 583] width 1233 height 33
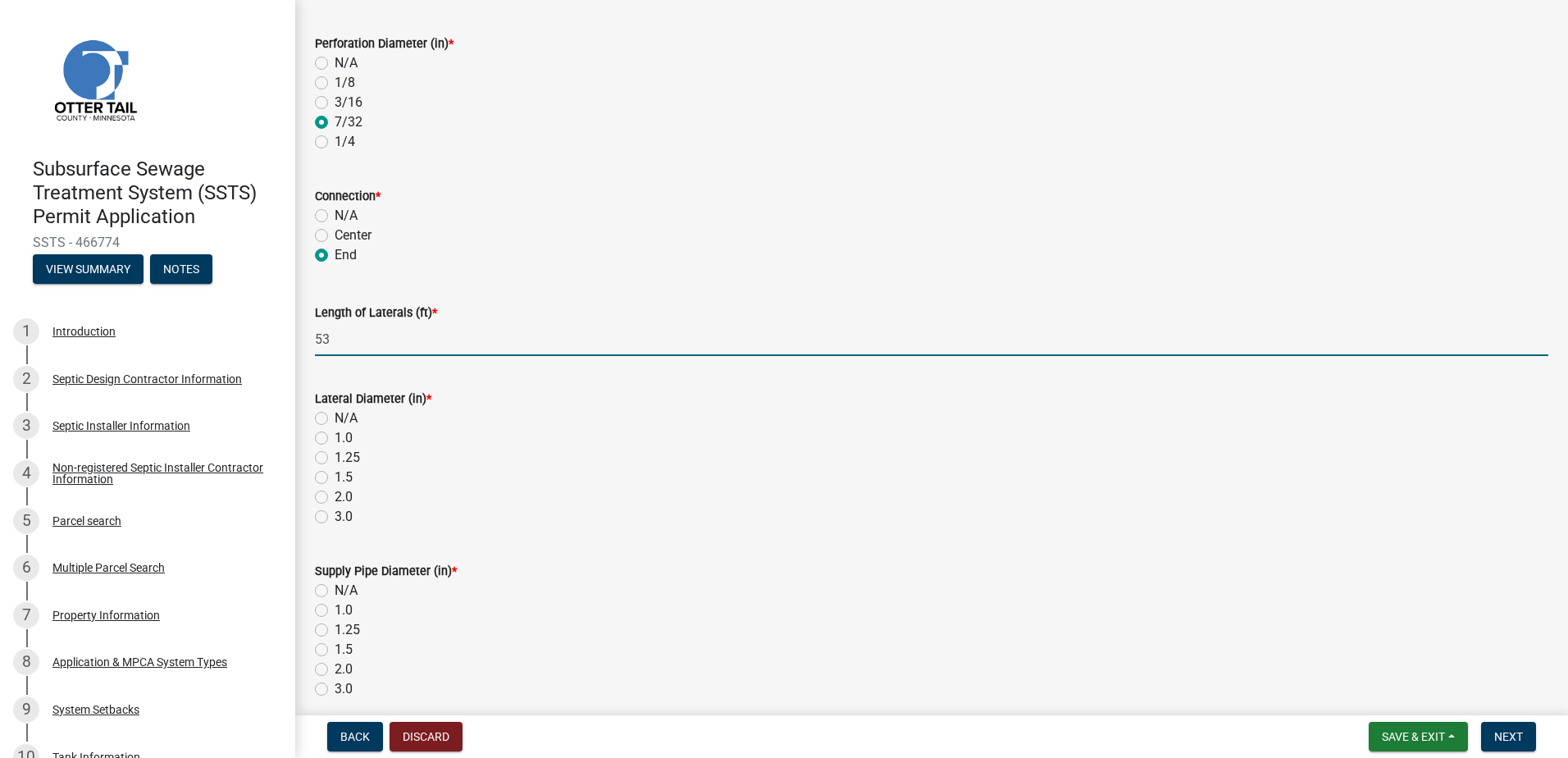
scroll to position [329, 0]
type input "53"
click at [335, 478] on label "1.5" at bounding box center [343, 475] width 18 height 19
click at [335, 477] on input "1.5" at bounding box center [340, 471] width 11 height 11
radio input "true"
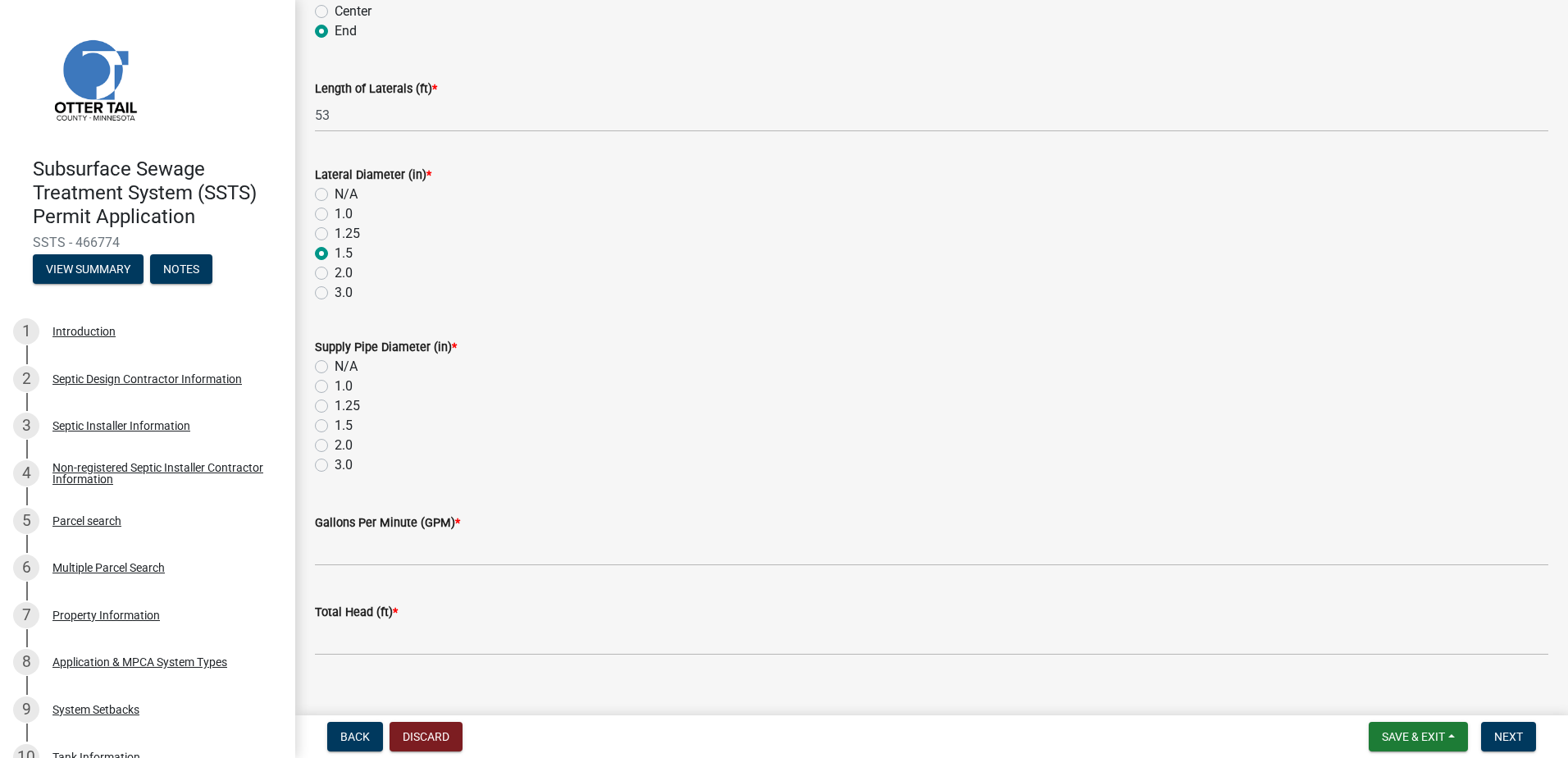
scroll to position [574, 0]
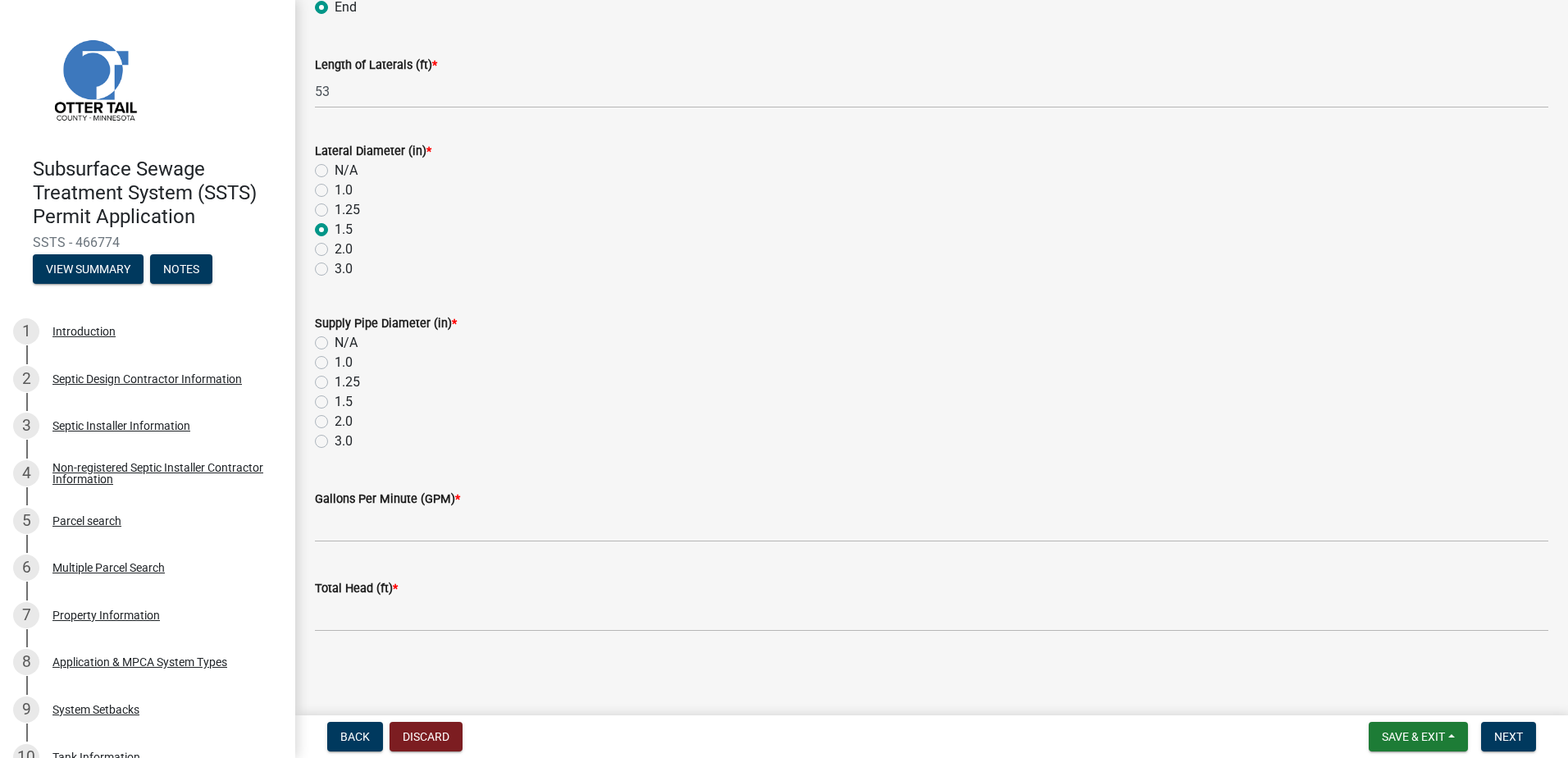
click at [335, 421] on label "2.0" at bounding box center [343, 421] width 18 height 19
click at [335, 421] on input "2.0" at bounding box center [340, 417] width 11 height 11
radio input "true"
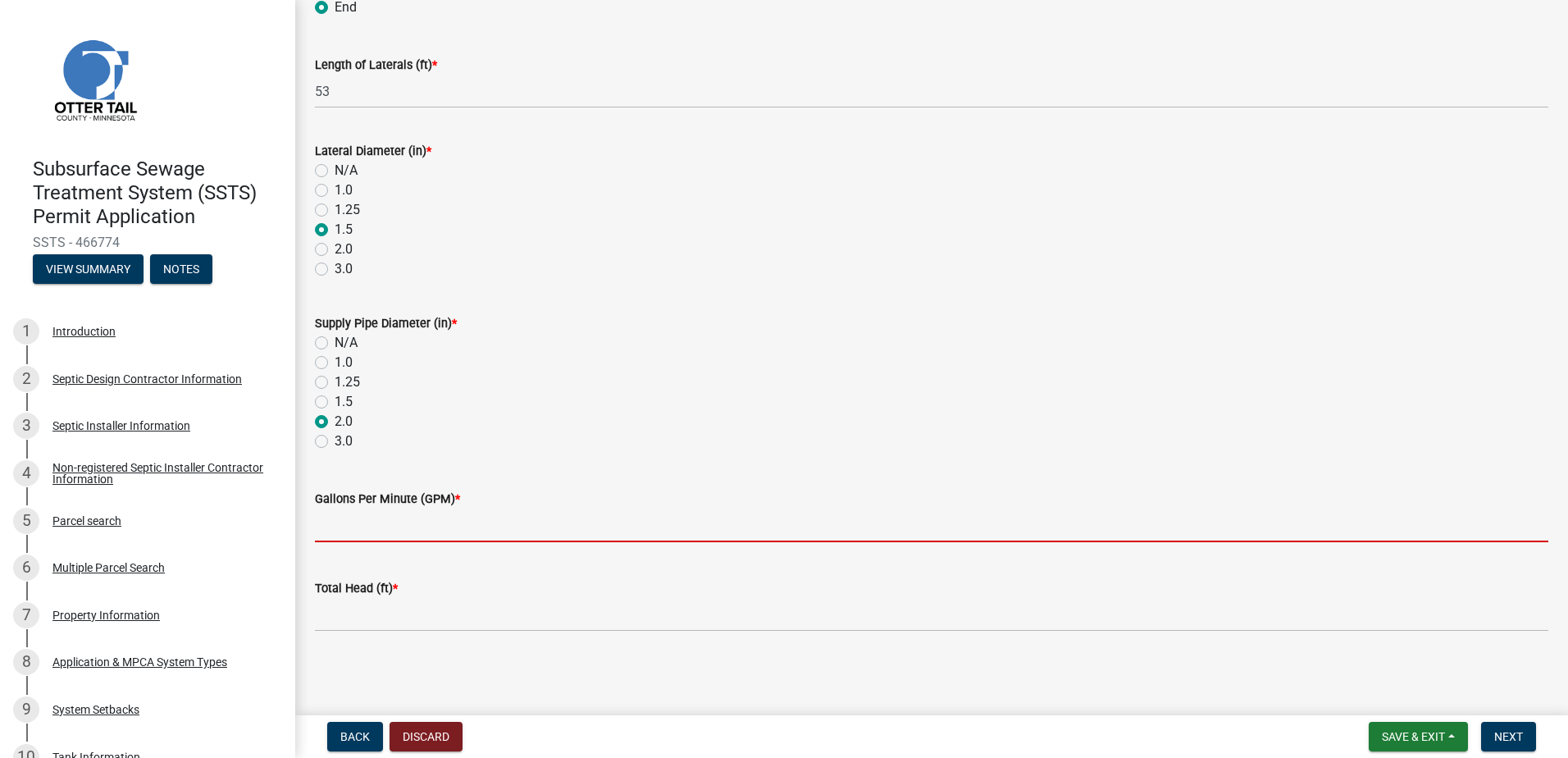
click at [334, 526] on input "Gallons Per Minute (GPM) *" at bounding box center [931, 526] width 1233 height 33
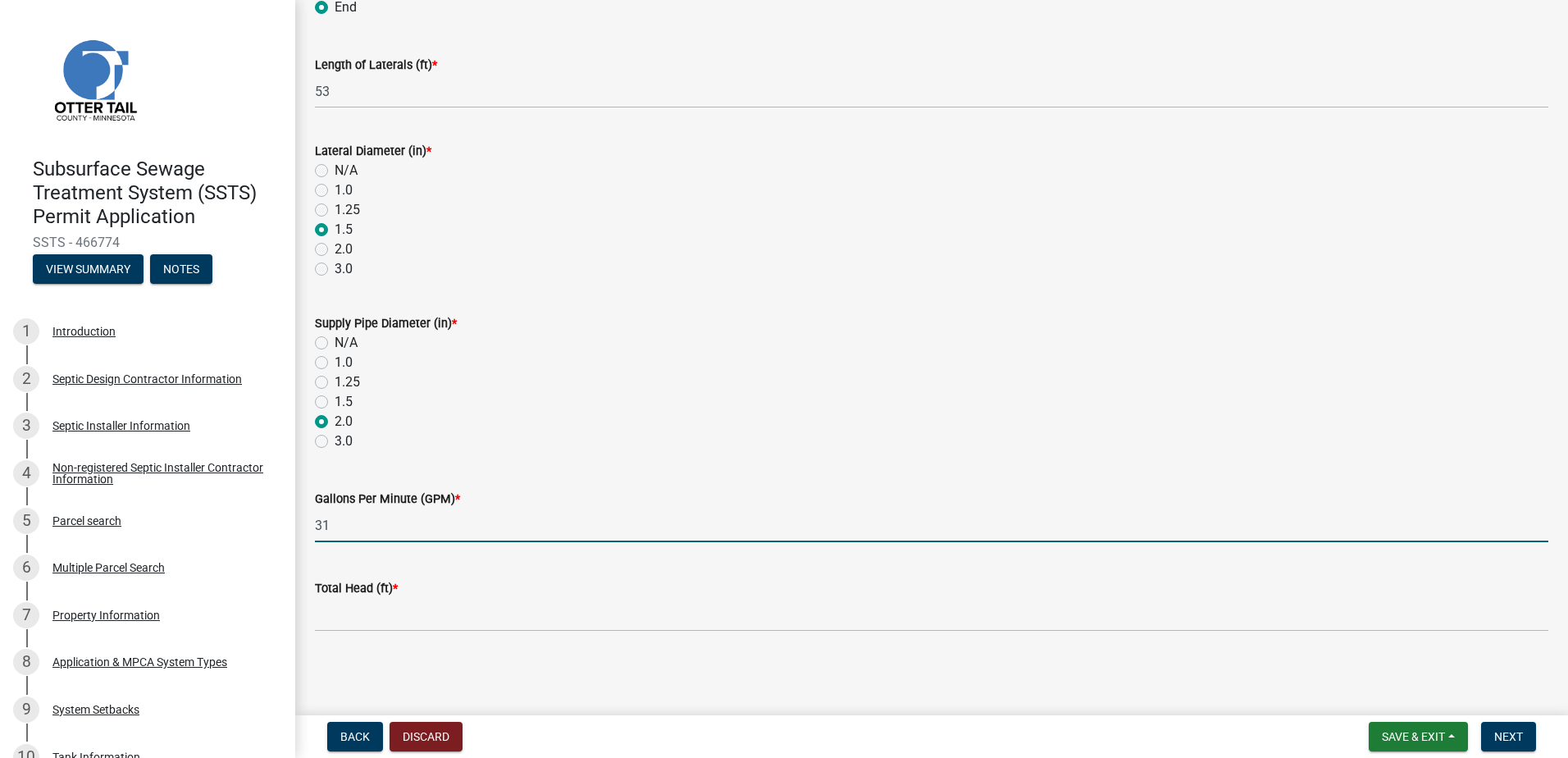
type input "31"
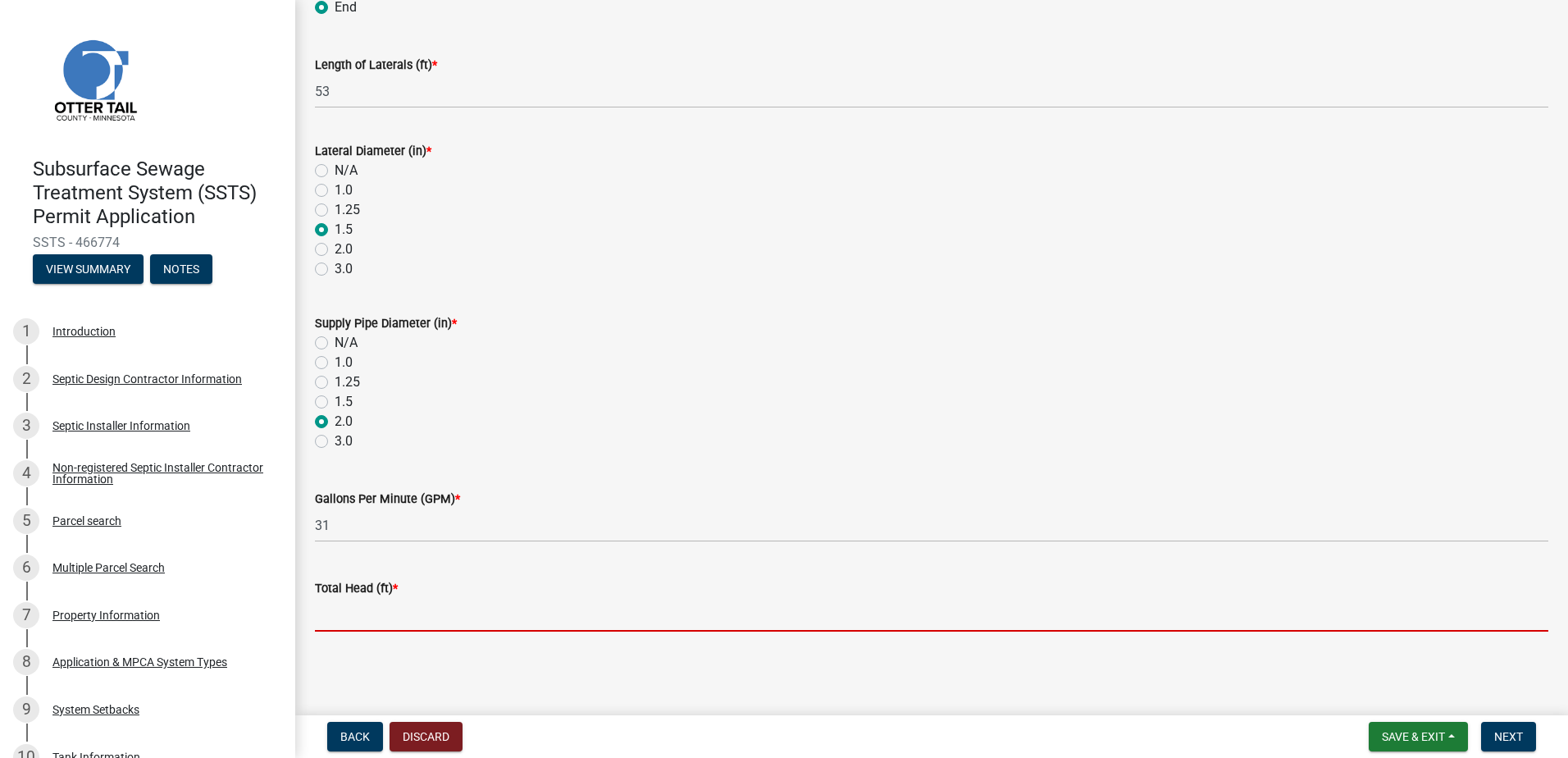
click at [378, 631] on input "Total Head (ft) *" at bounding box center [931, 615] width 1233 height 33
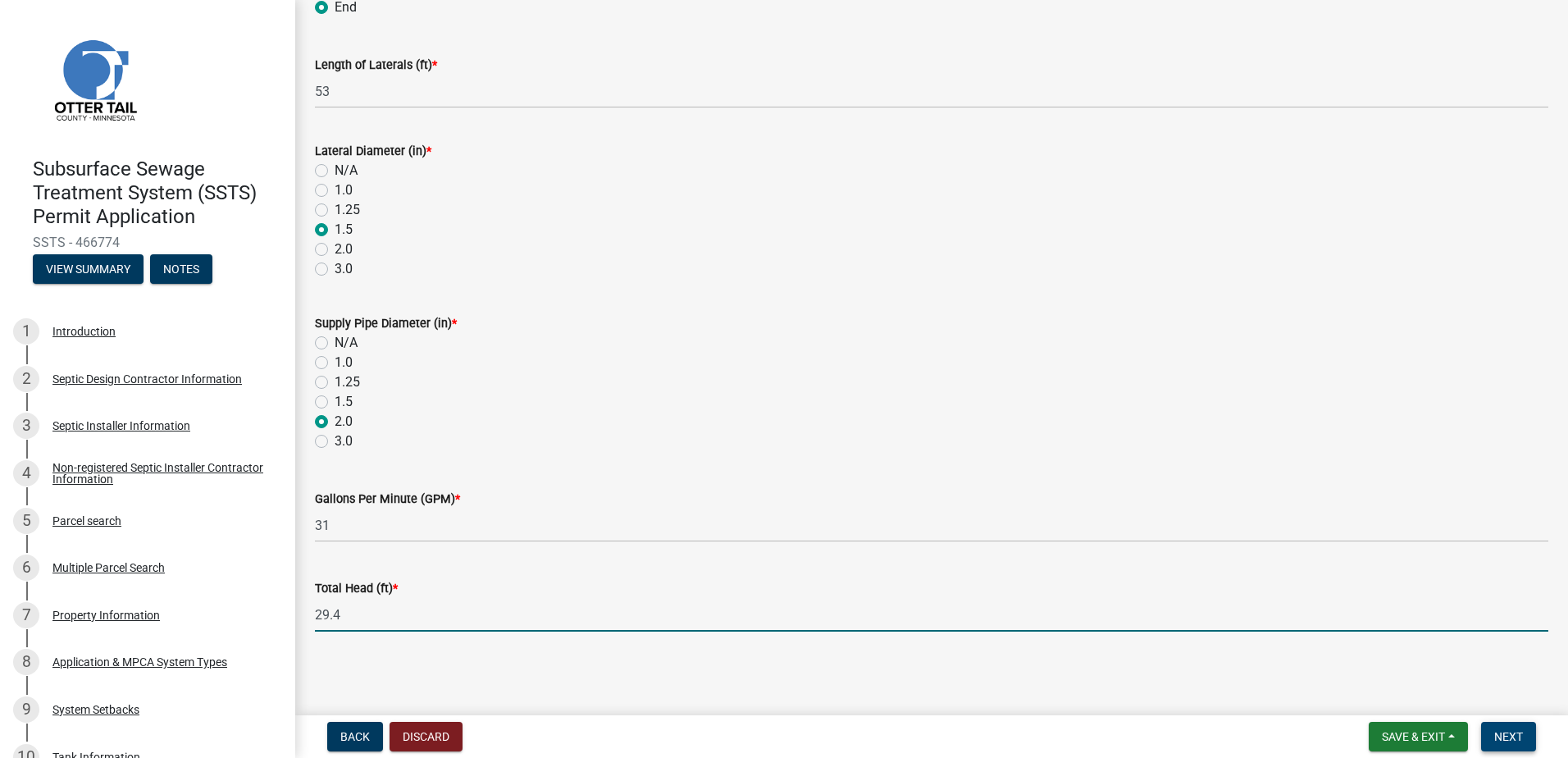
type input "29.4"
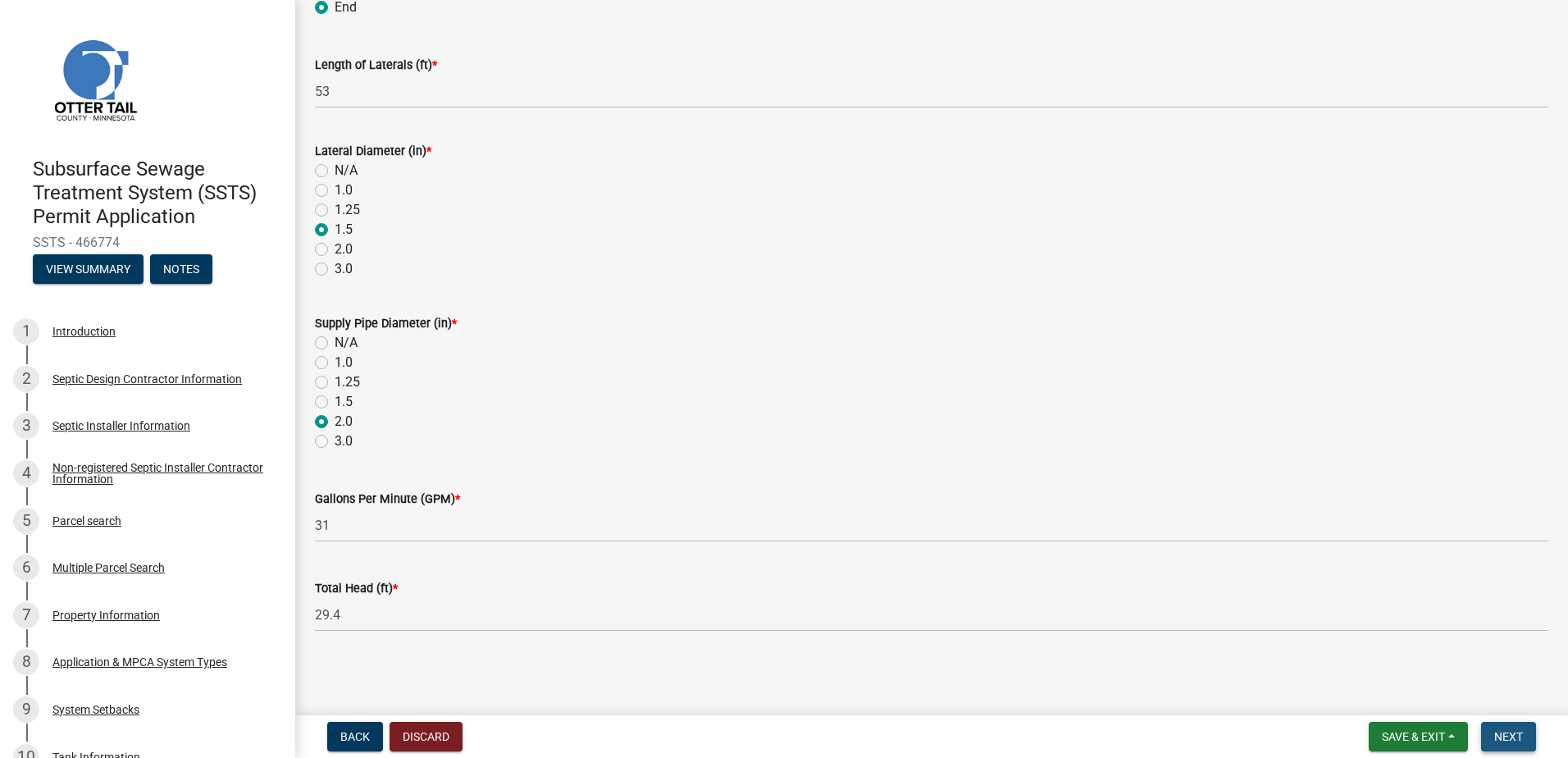
click at [1497, 737] on span "Next" at bounding box center [1508, 737] width 29 height 13
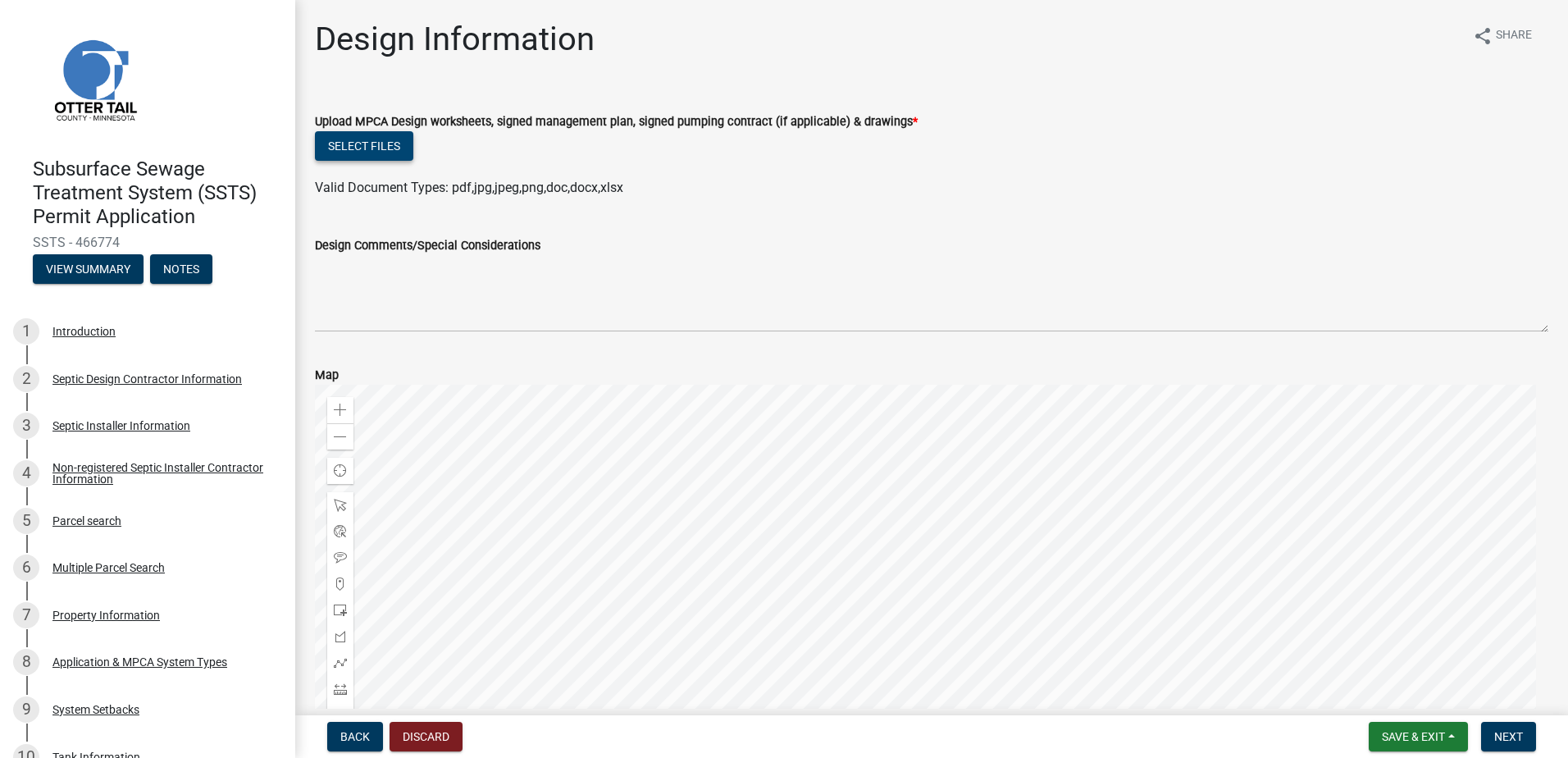
click at [371, 153] on button "Select files" at bounding box center [364, 146] width 98 height 30
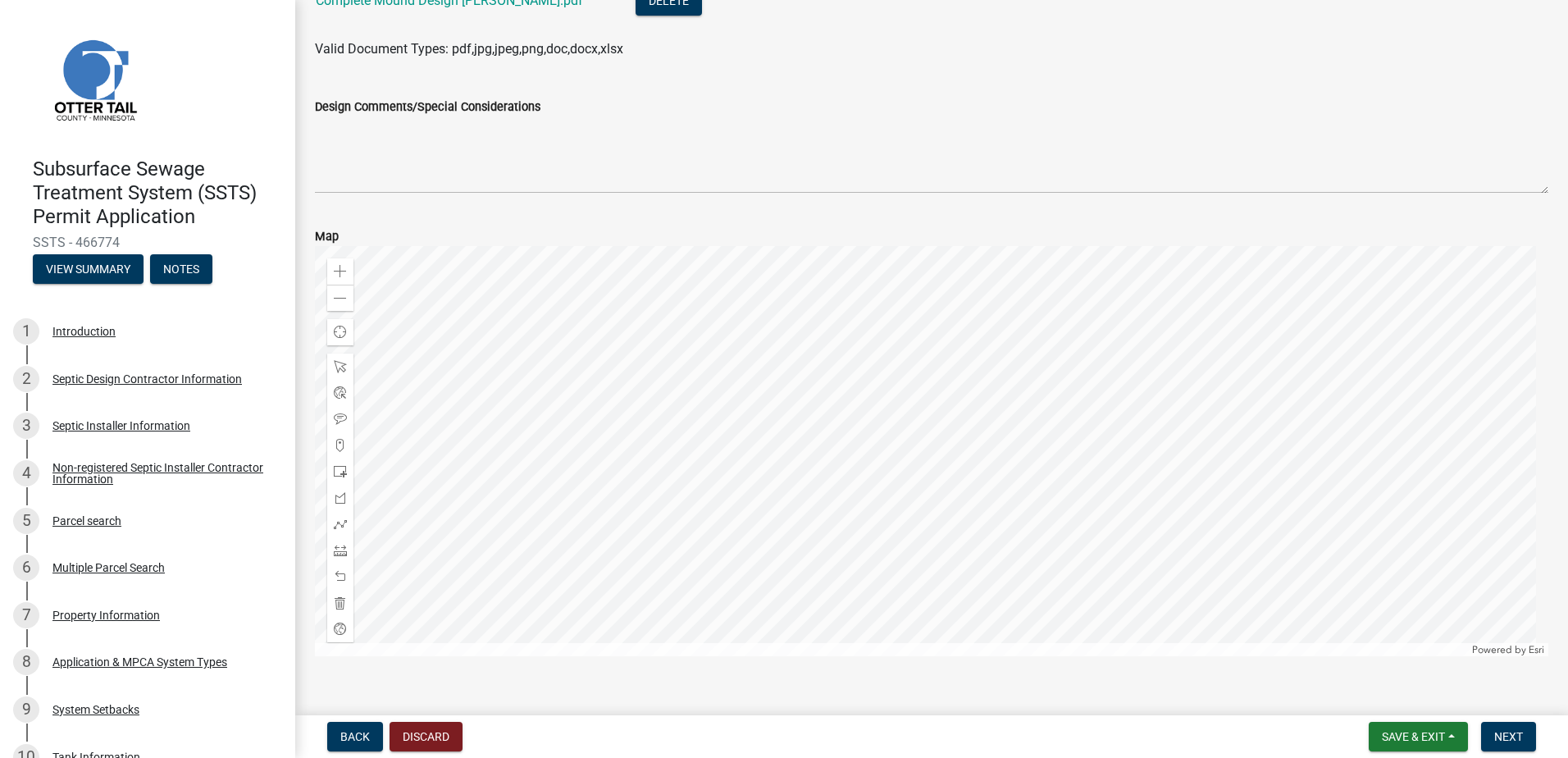
scroll to position [225, 0]
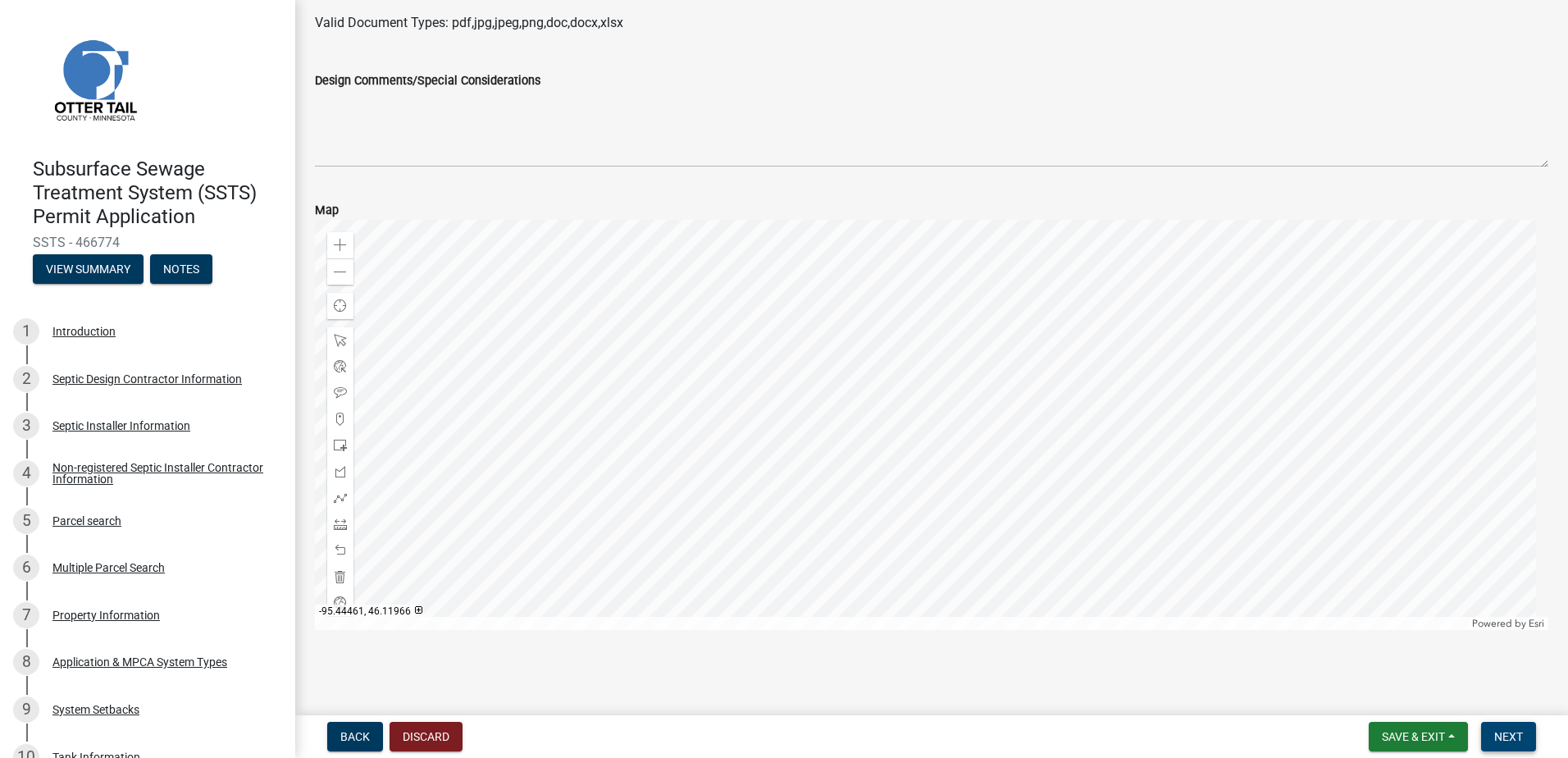
click at [1503, 742] on span "Next" at bounding box center [1508, 737] width 29 height 13
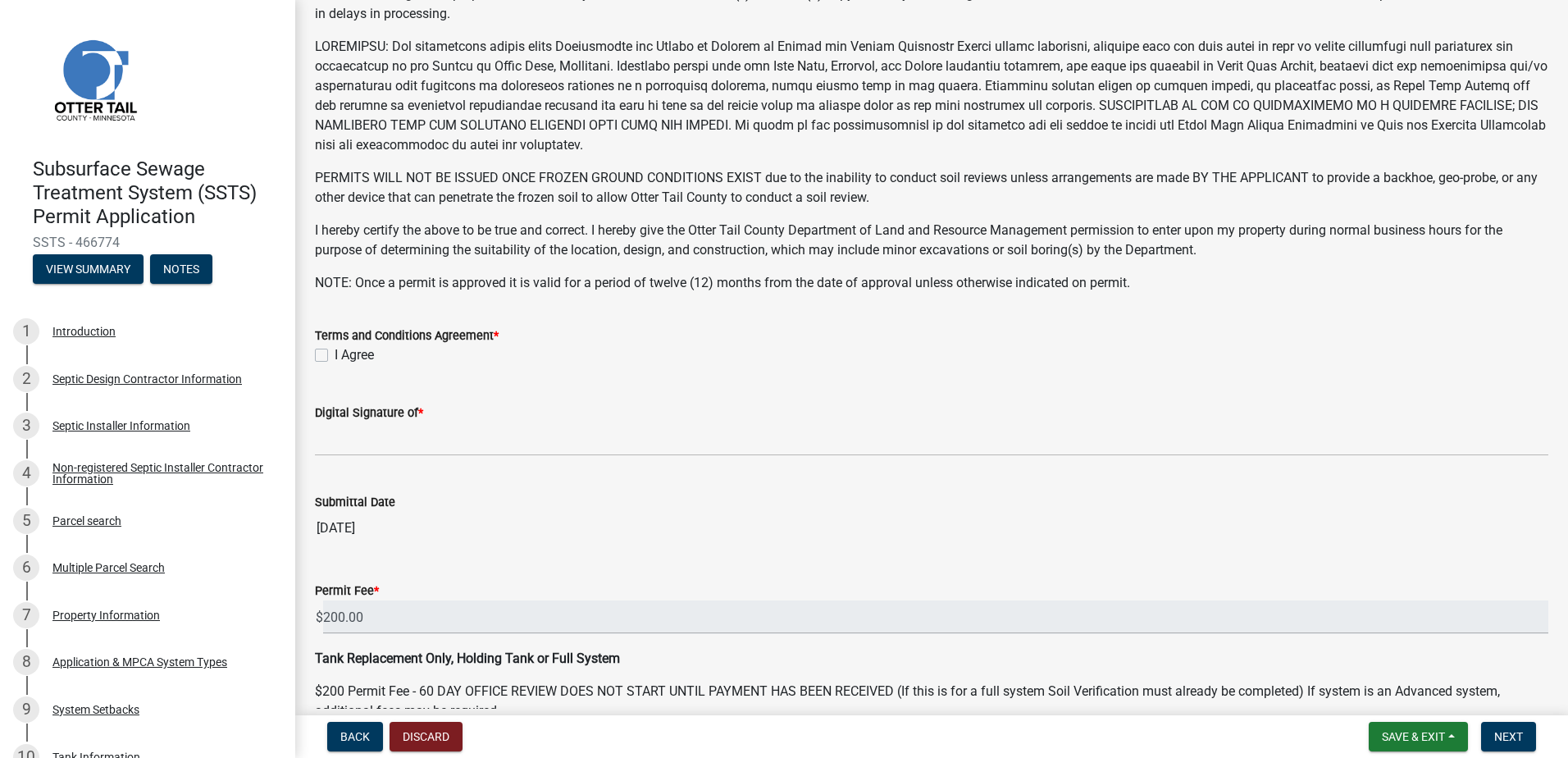
scroll to position [246, 0]
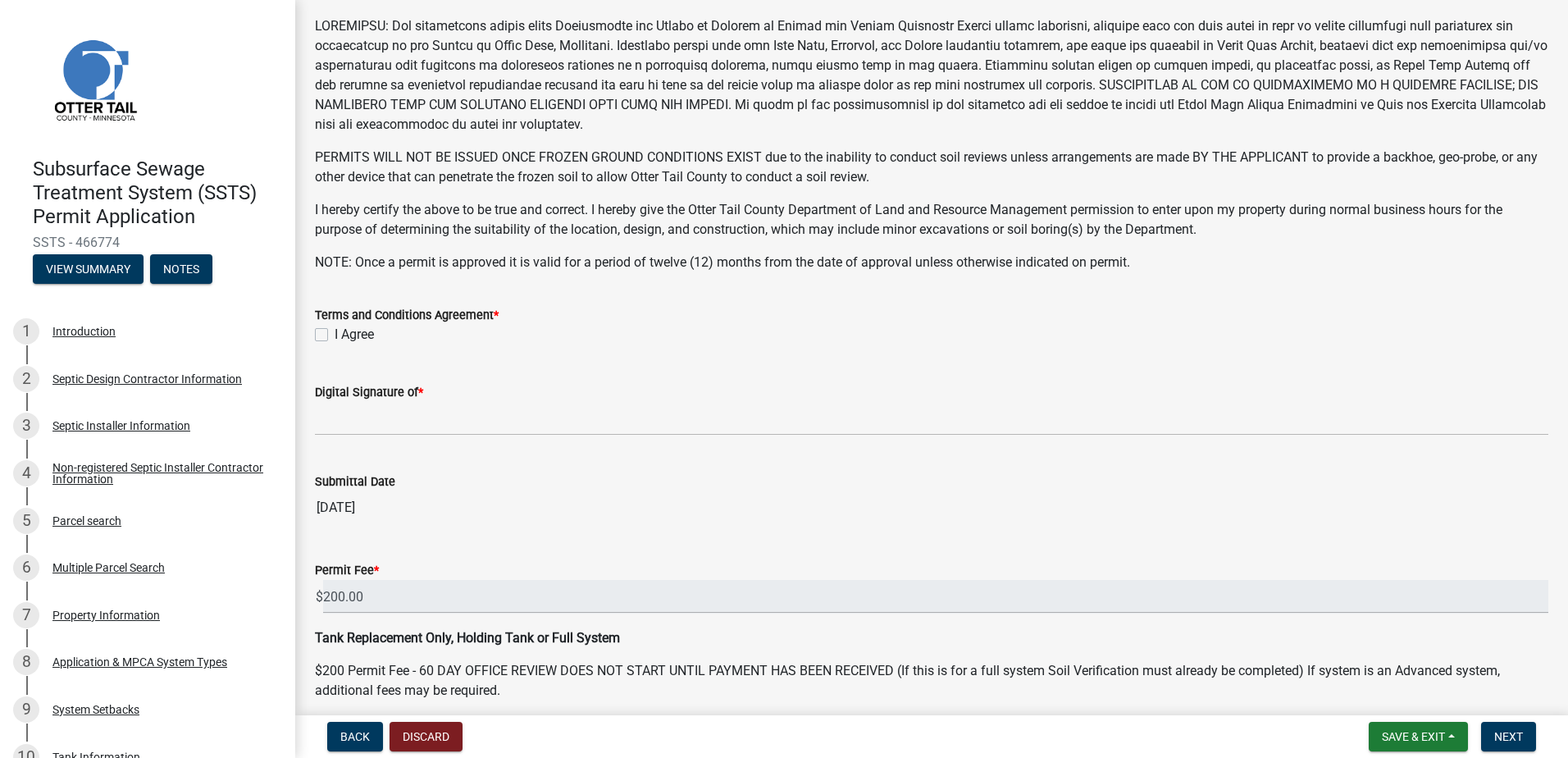
click at [335, 336] on label "I Agree" at bounding box center [354, 334] width 40 height 19
click at [335, 336] on input "I Agree" at bounding box center [340, 330] width 11 height 11
checkbox input "true"
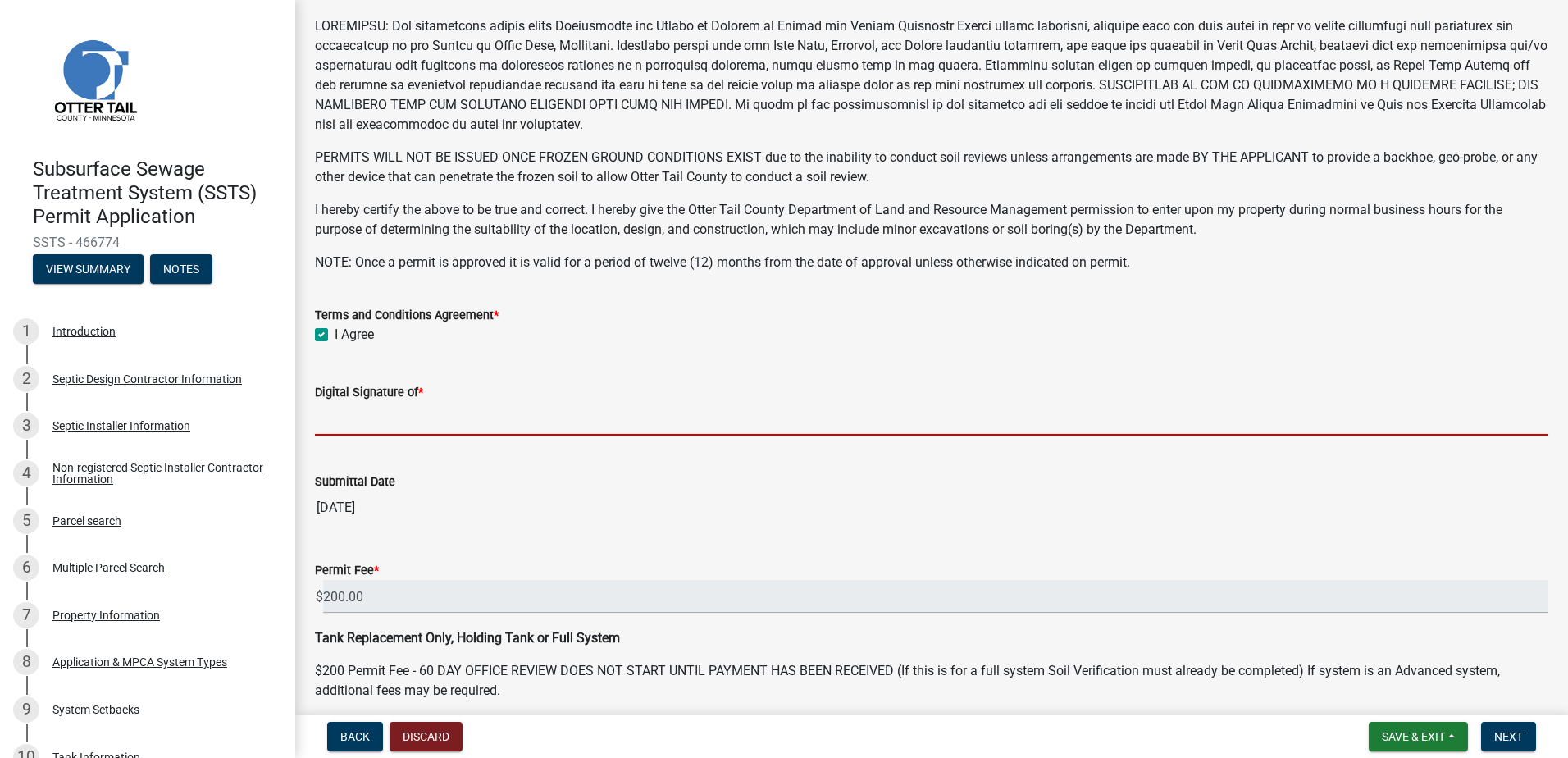
click at [351, 426] on input "Digital Signature of *" at bounding box center [931, 418] width 1233 height 33
type input "[PERSON_NAME]"
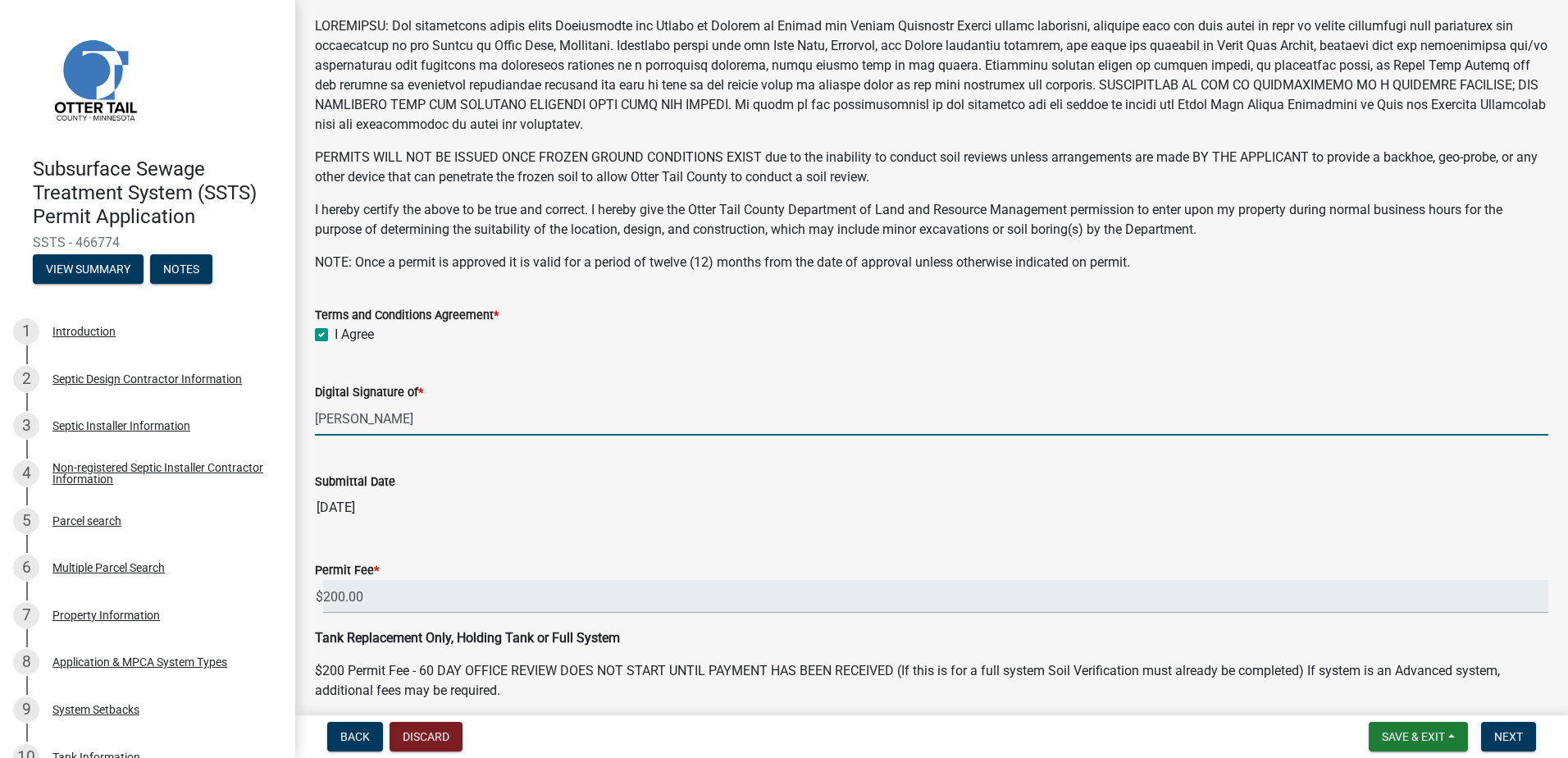
scroll to position [315, 0]
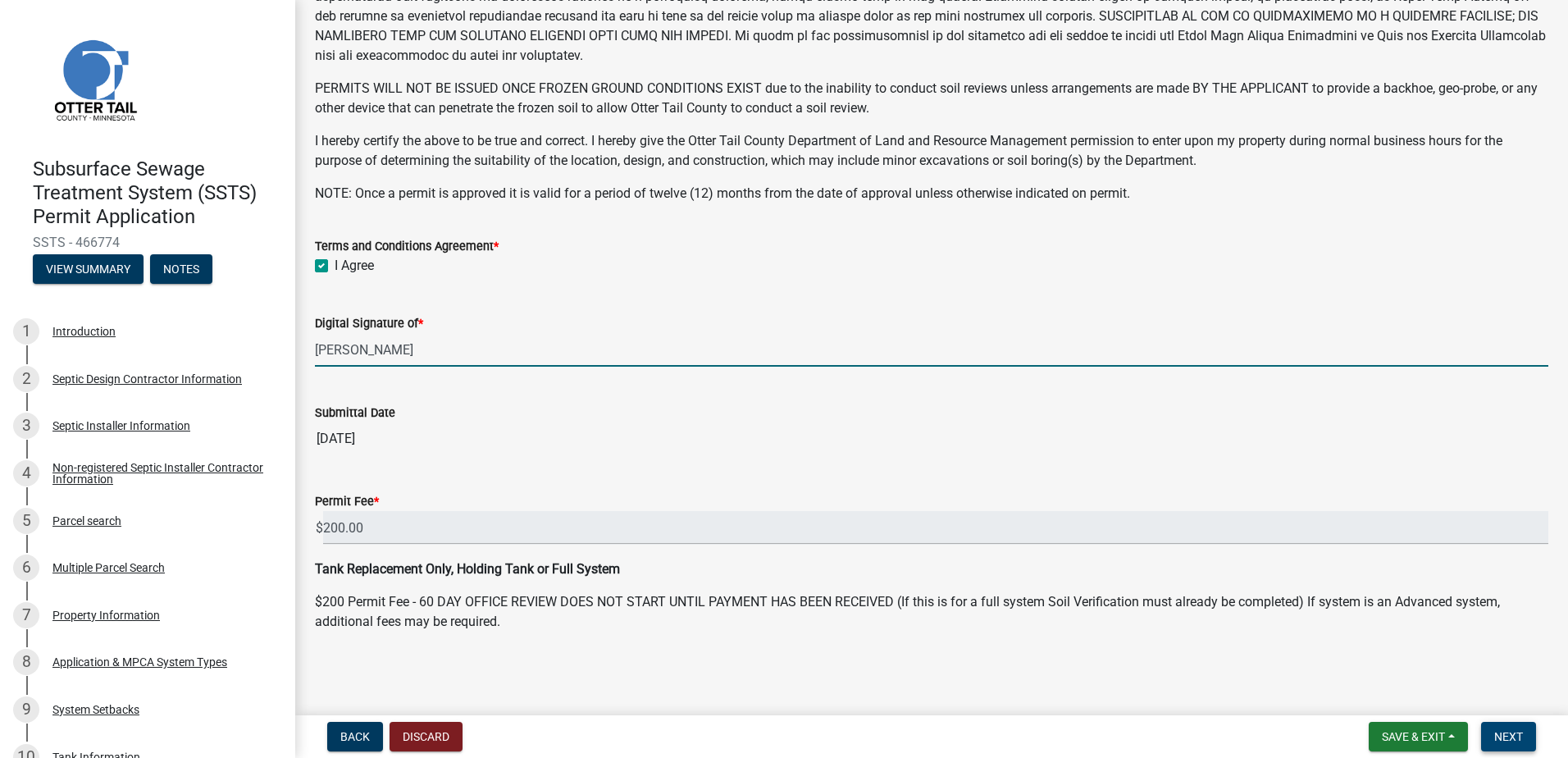
click at [1509, 739] on span "Next" at bounding box center [1508, 737] width 29 height 13
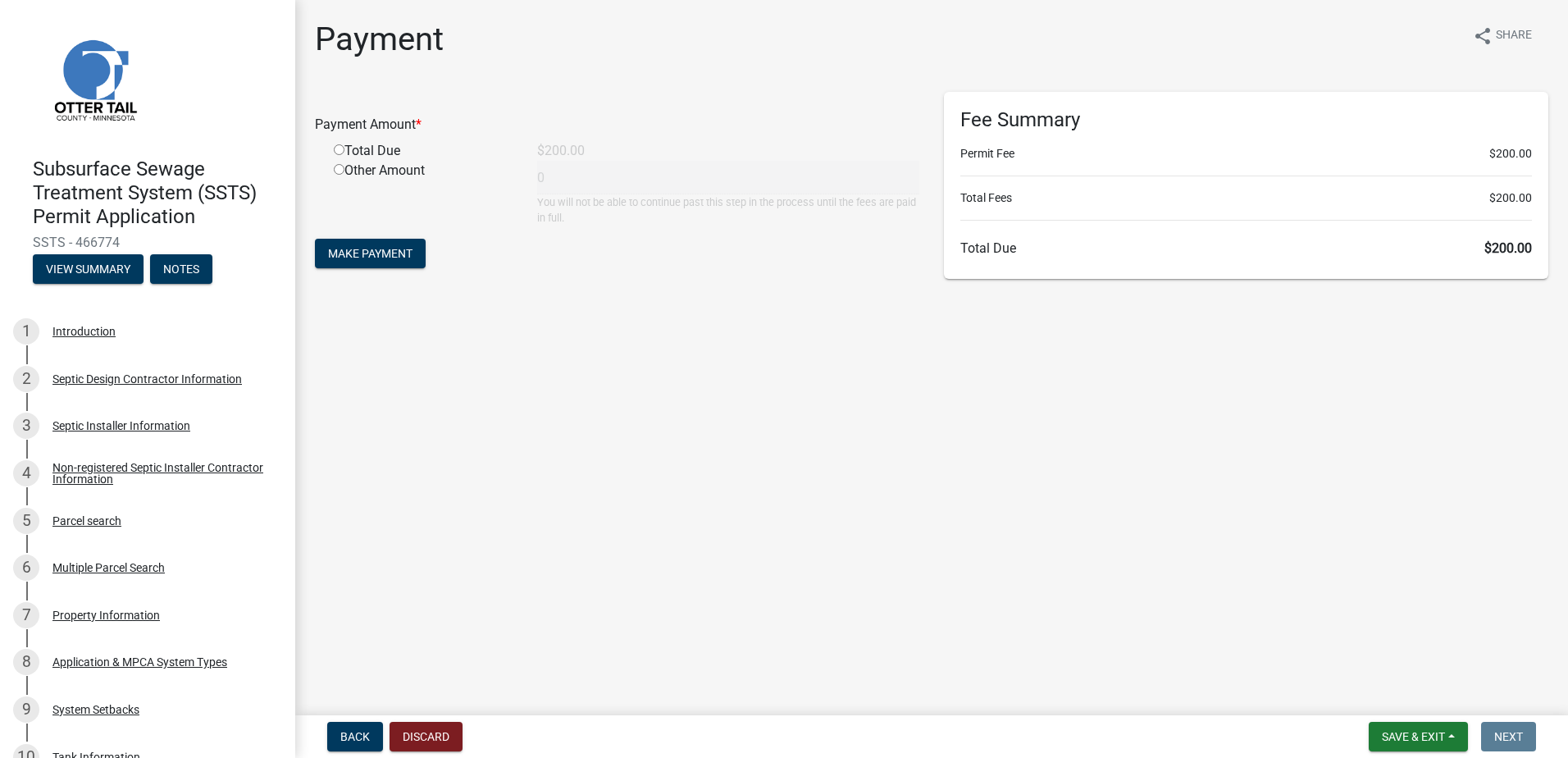
click at [339, 154] on input "radio" at bounding box center [340, 150] width 11 height 11
radio input "true"
type input "200"
click at [363, 252] on span "Make Payment" at bounding box center [370, 254] width 84 height 13
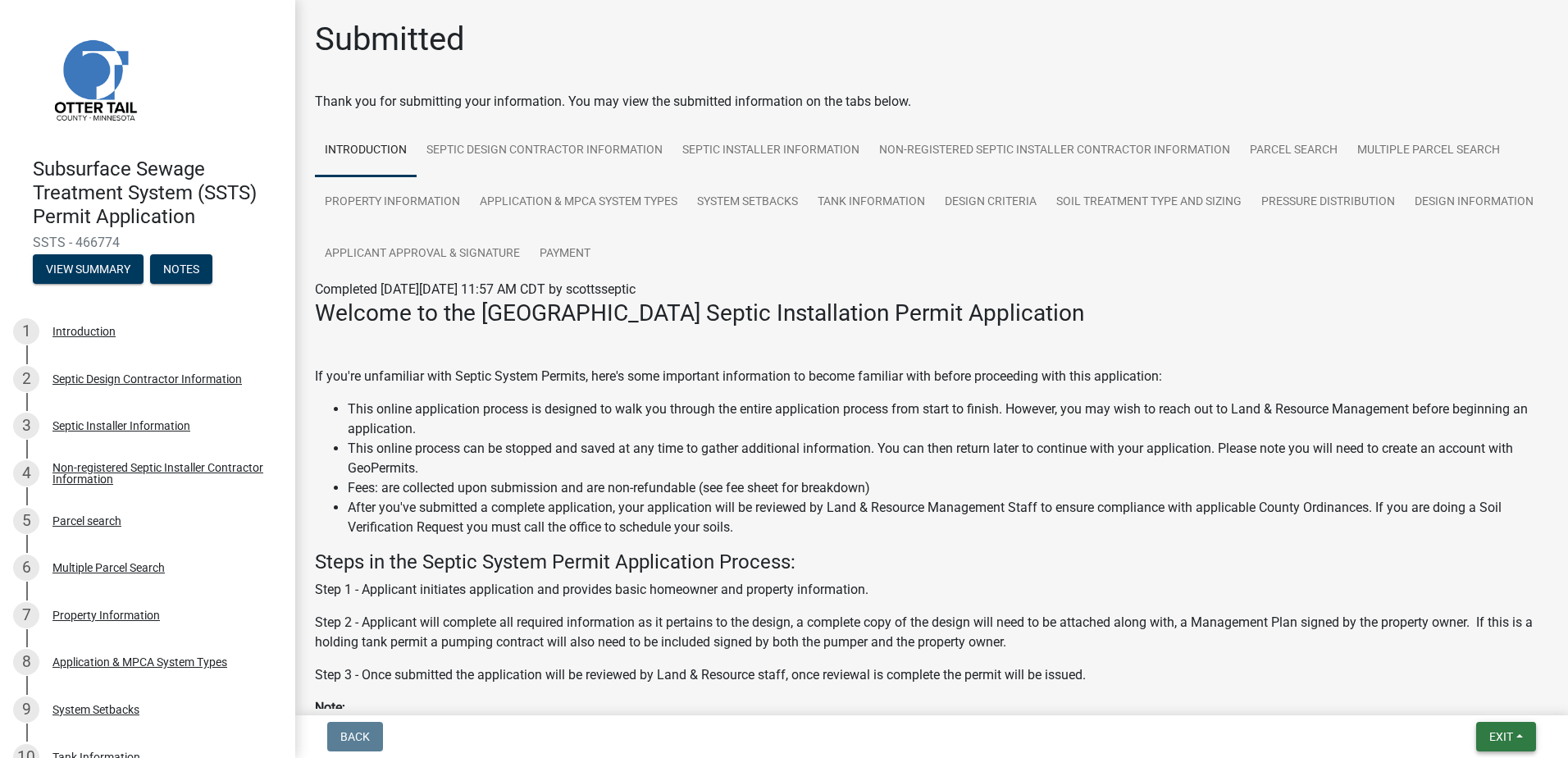
click at [1517, 730] on button "Exit" at bounding box center [1505, 737] width 60 height 30
click at [1437, 693] on button "Save & Exit" at bounding box center [1470, 694] width 131 height 40
